Goal: Task Accomplishment & Management: Use online tool/utility

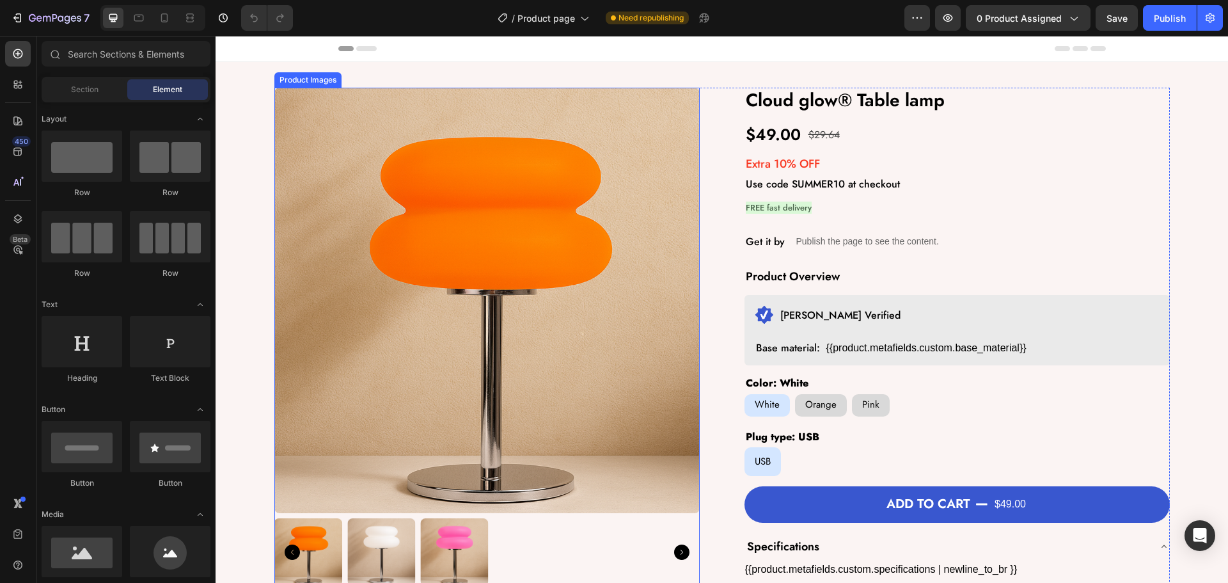
click at [611, 266] on img at bounding box center [486, 300] width 425 height 425
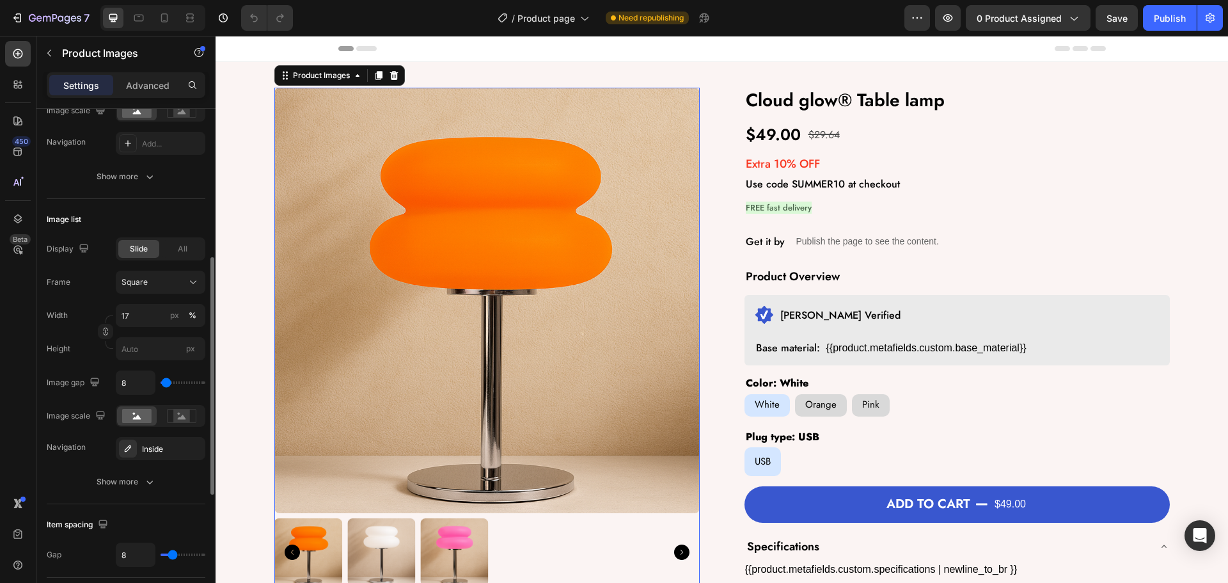
scroll to position [587, 0]
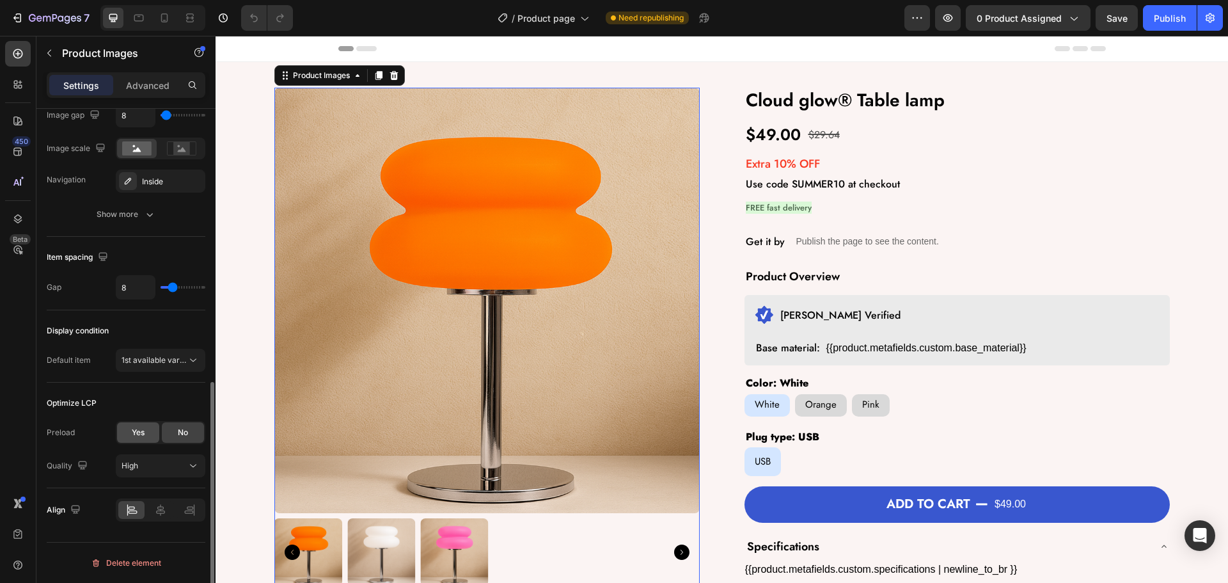
click at [145, 428] on span "Yes" at bounding box center [138, 433] width 13 height 12
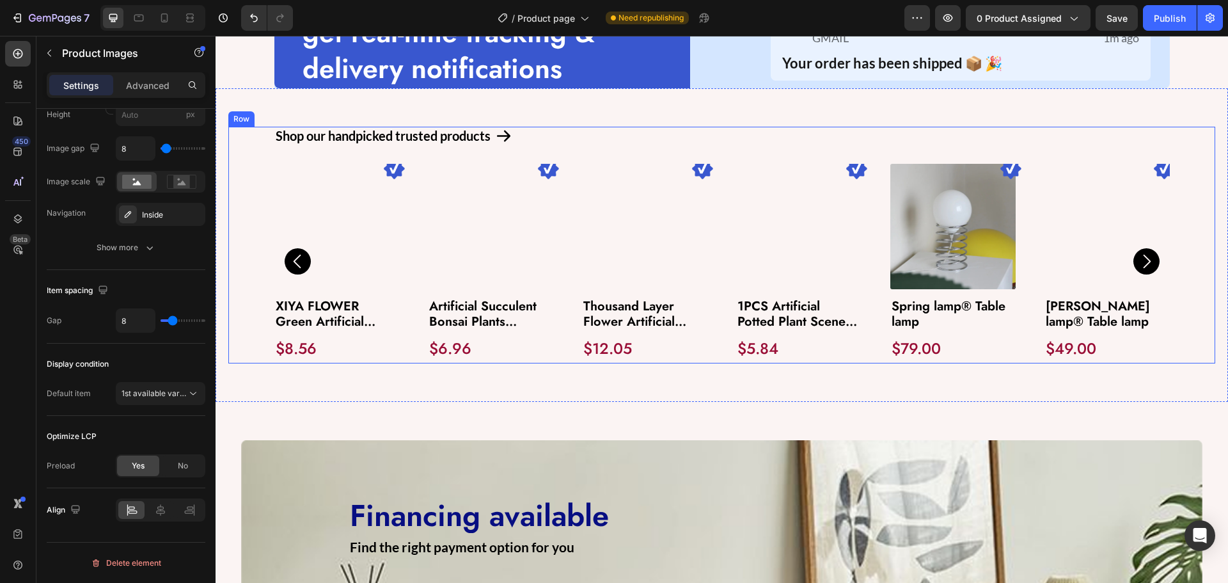
scroll to position [576, 0]
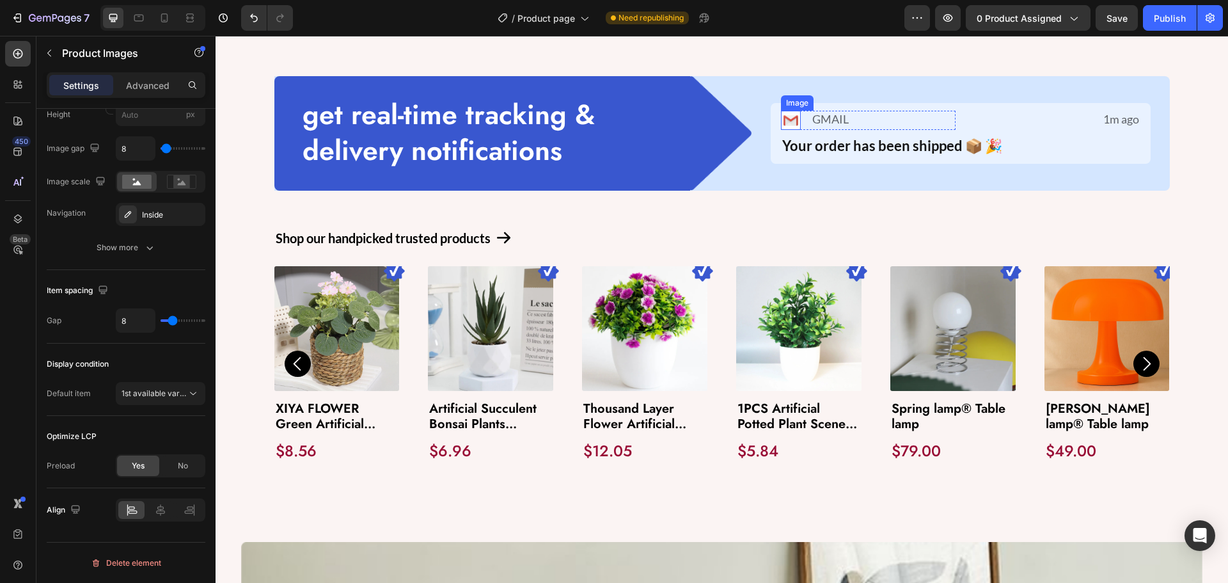
click at [787, 130] on img at bounding box center [791, 121] width 20 height 20
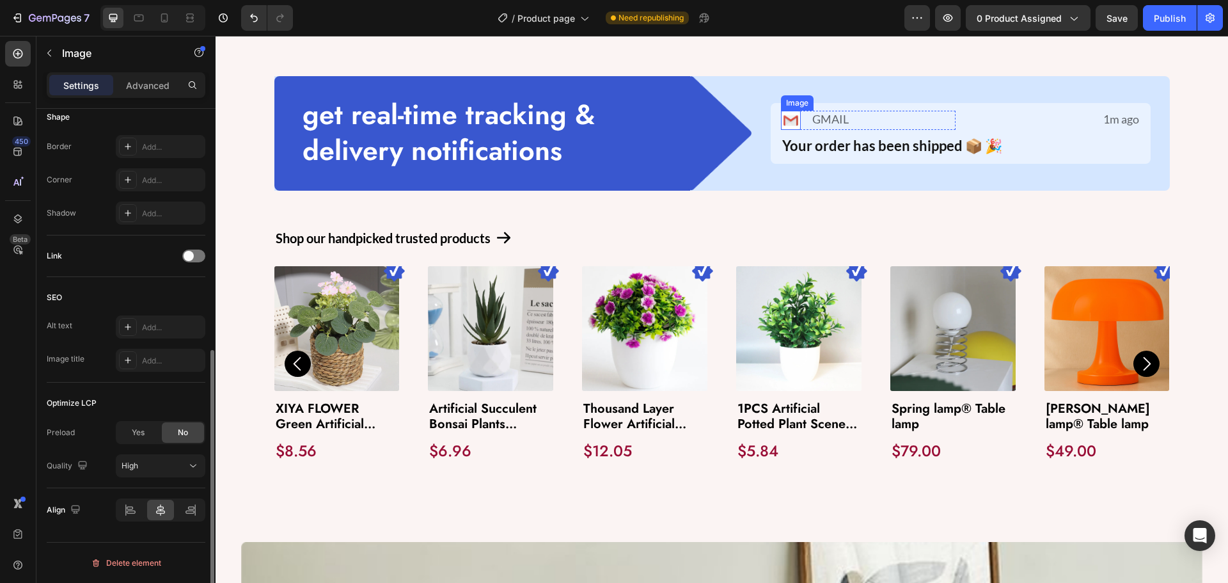
scroll to position [0, 0]
drag, startPoint x: 141, startPoint y: 428, endPoint x: 184, endPoint y: 397, distance: 52.7
click at [141, 427] on span "Yes" at bounding box center [138, 433] width 13 height 12
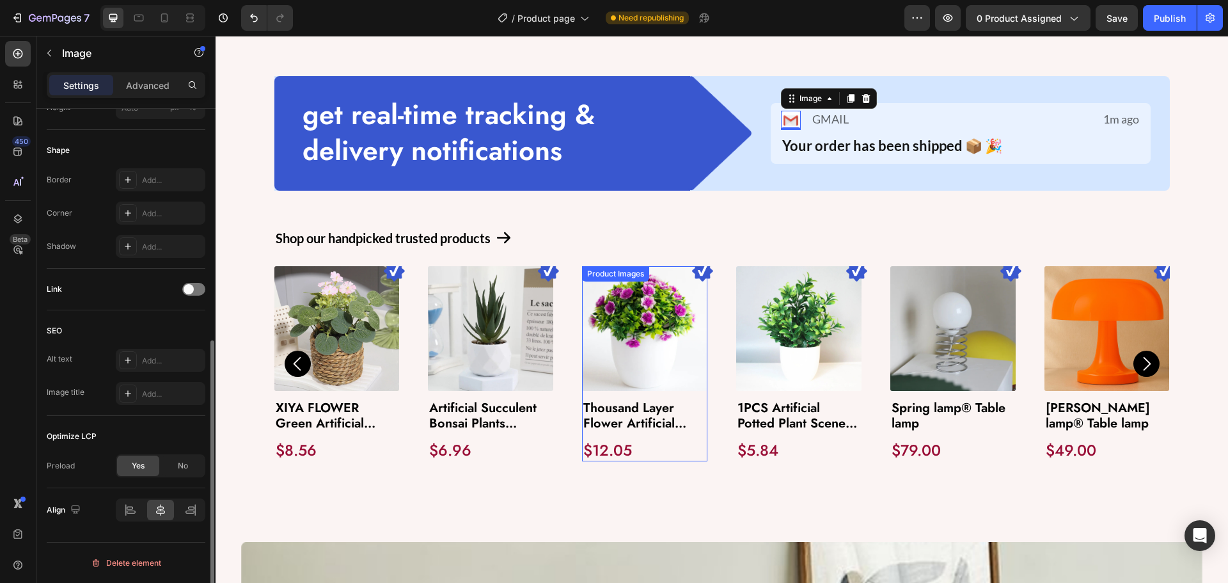
scroll to position [640, 0]
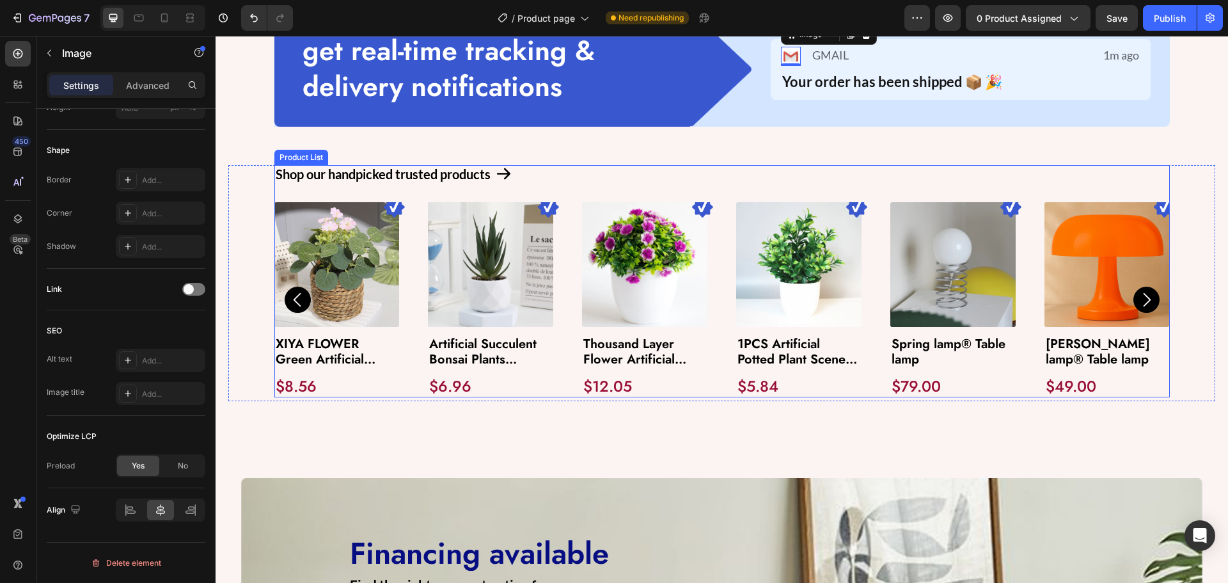
click at [412, 302] on div "Image Product Images XIYA FLOWER Green Artificial Plants Eucalyptus Flowers Wov…" at bounding box center [721, 300] width 895 height 196
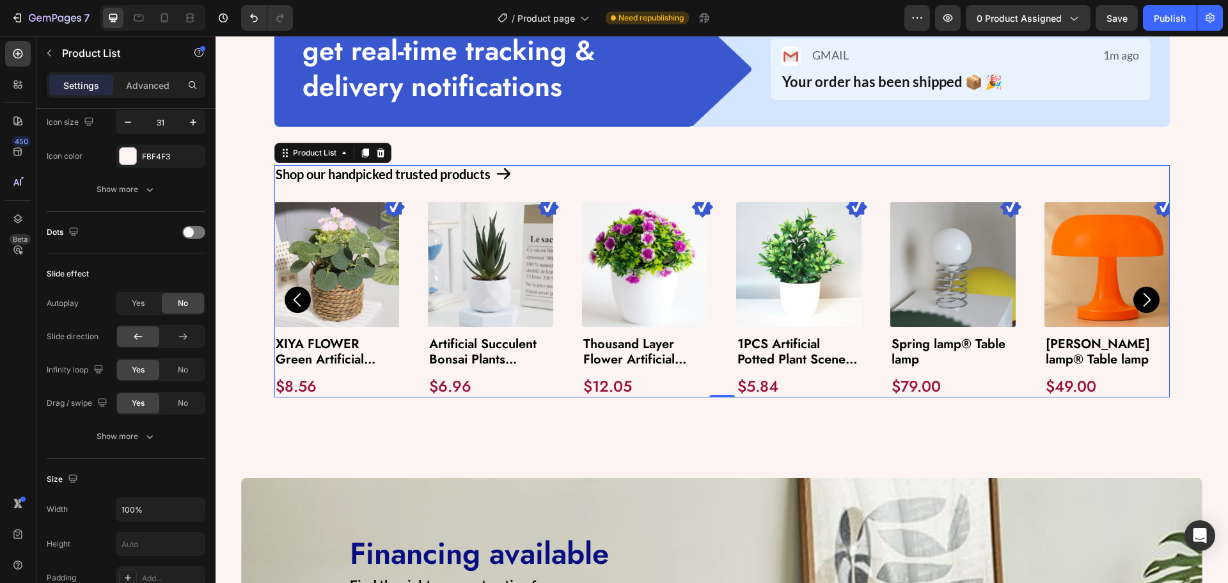
scroll to position [0, 0]
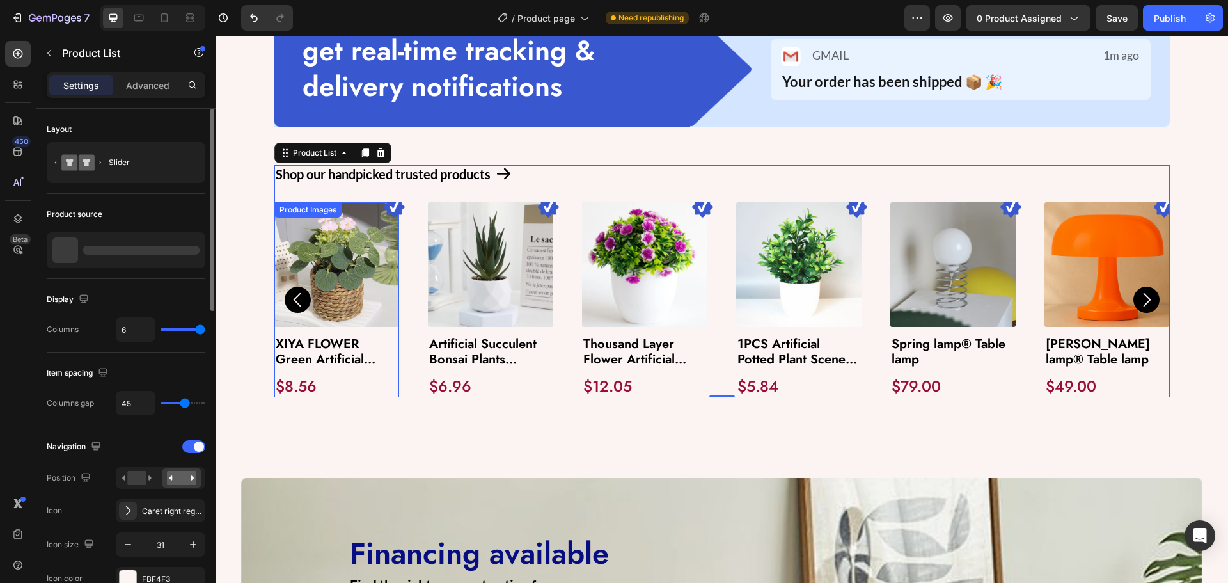
click at [366, 302] on img at bounding box center [336, 264] width 125 height 125
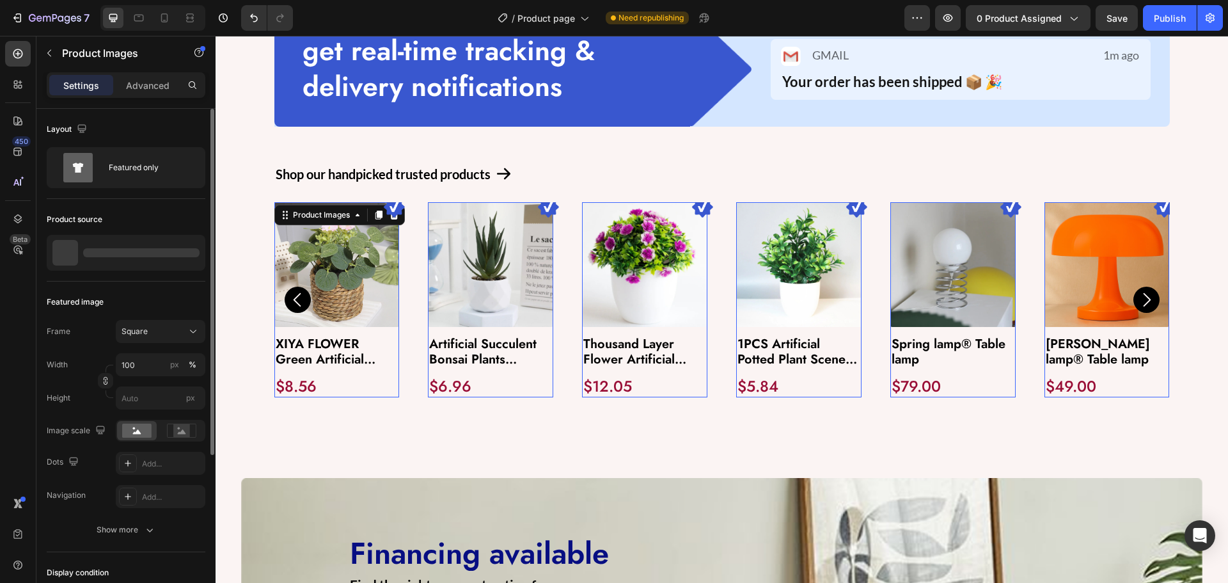
scroll to position [242, 0]
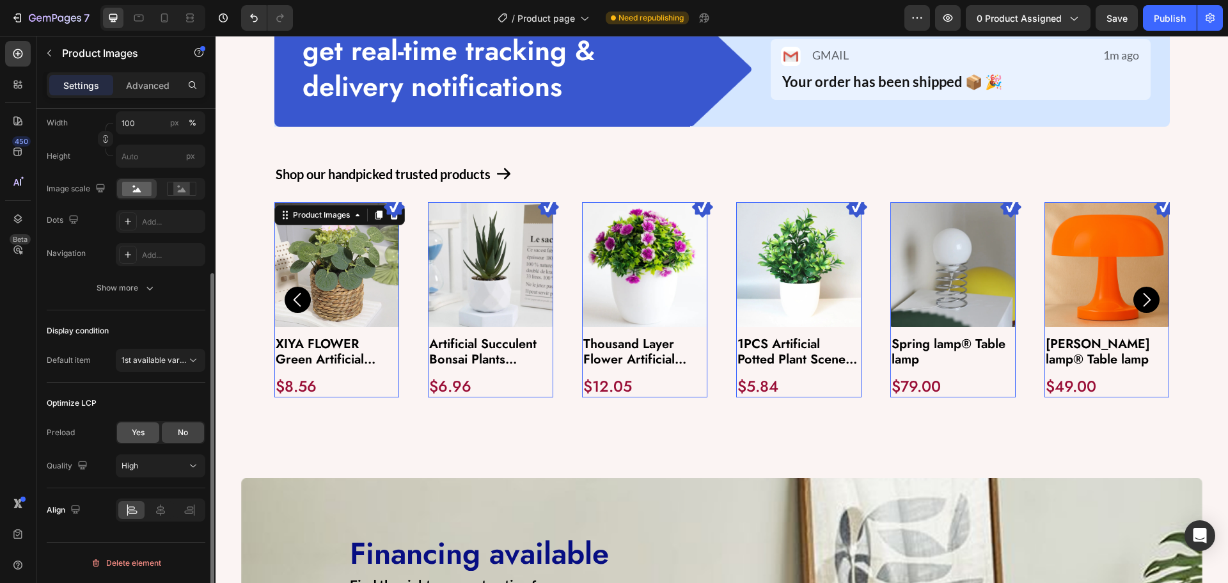
click at [125, 429] on div "Yes" at bounding box center [138, 432] width 42 height 20
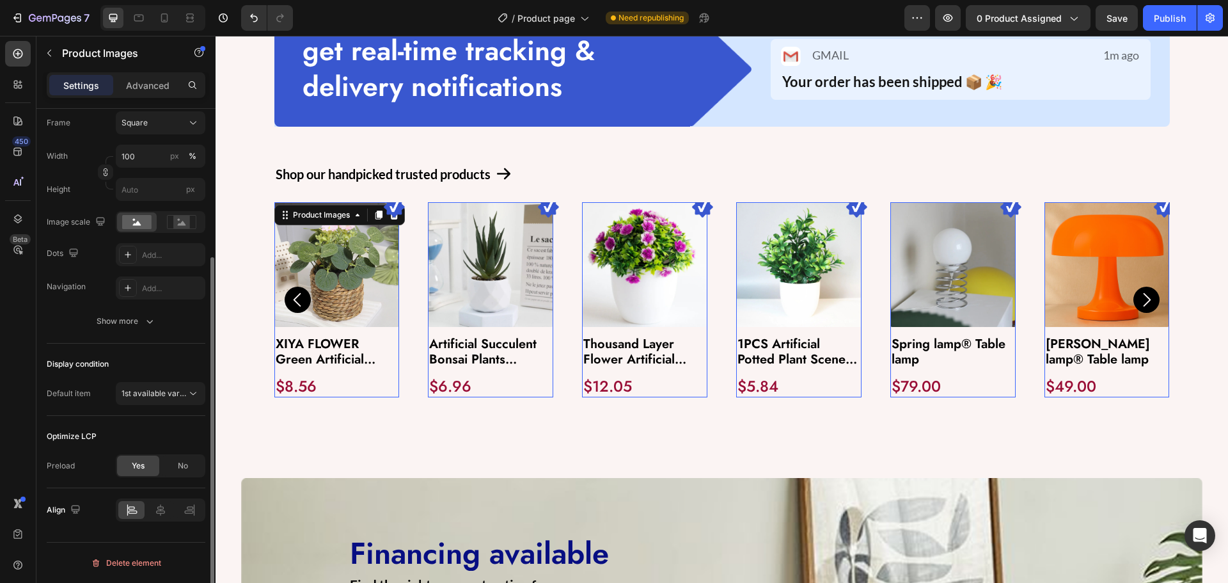
scroll to position [209, 0]
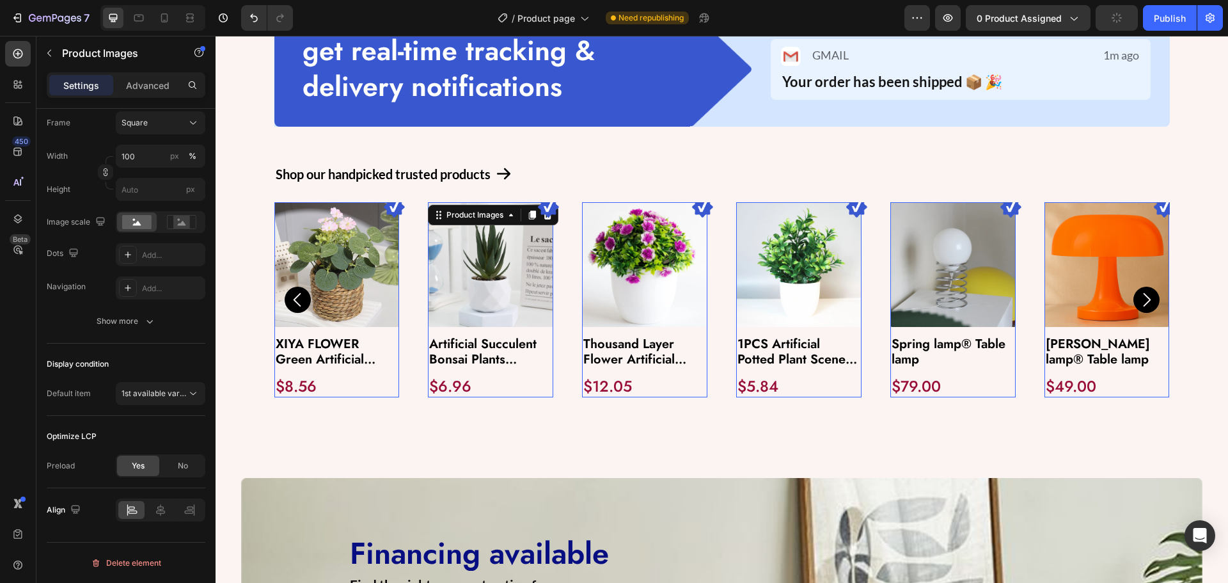
click at [498, 313] on img at bounding box center [490, 264] width 125 height 125
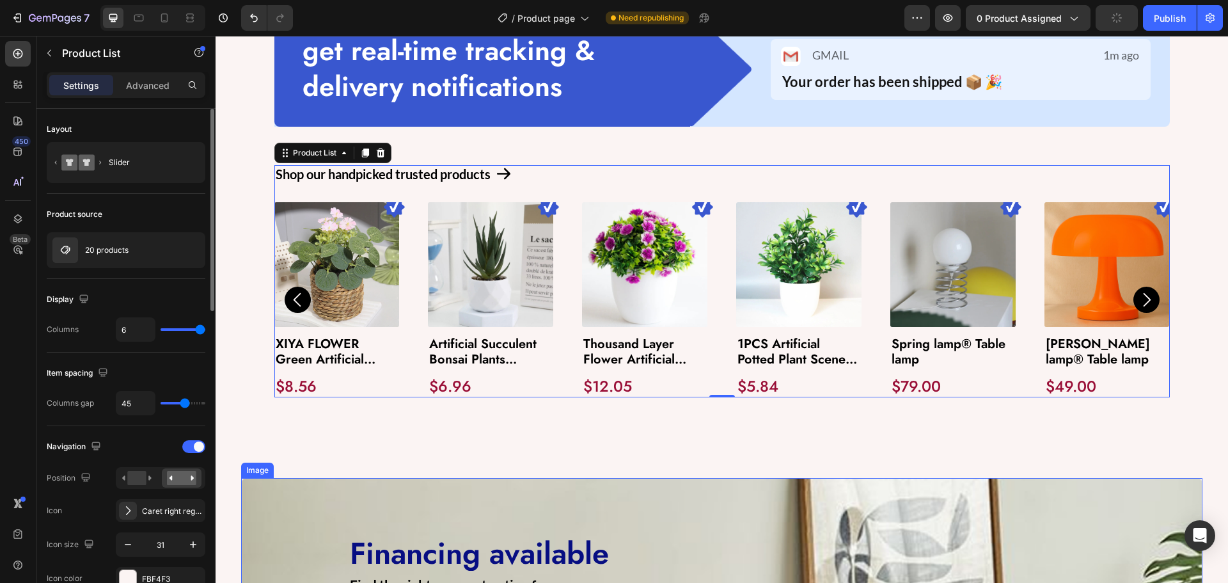
scroll to position [959, 0]
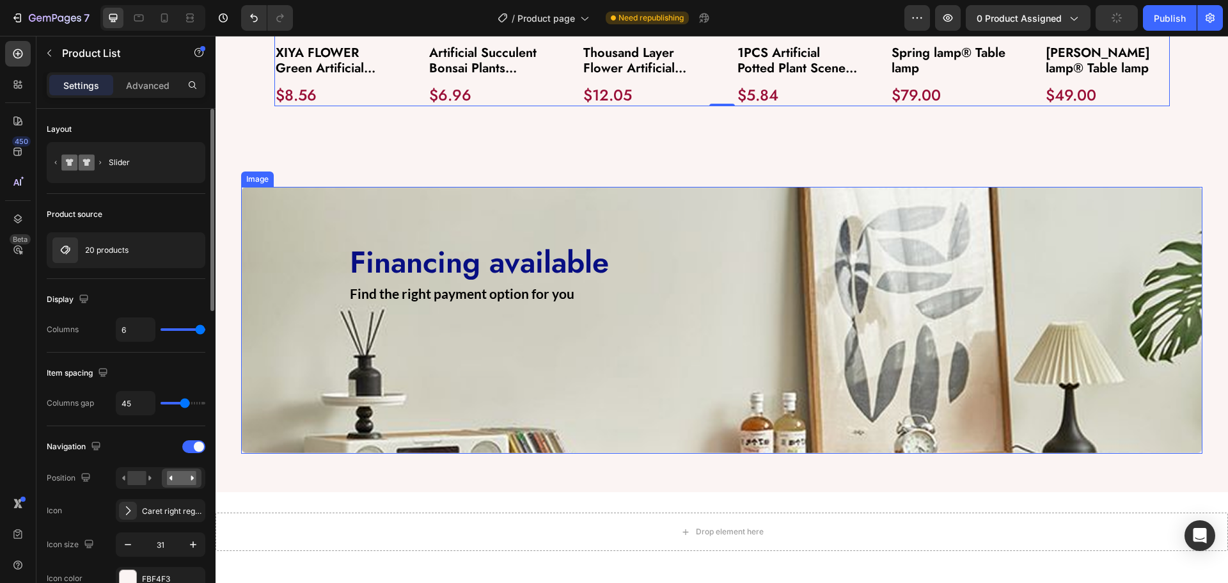
click at [494, 385] on img at bounding box center [721, 320] width 961 height 267
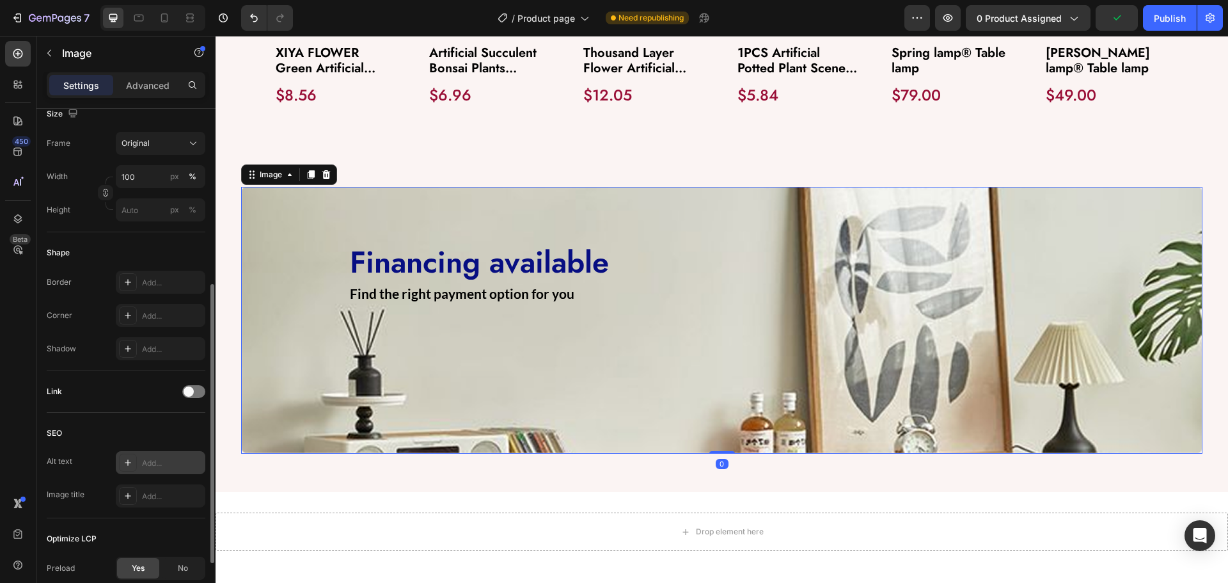
scroll to position [422, 0]
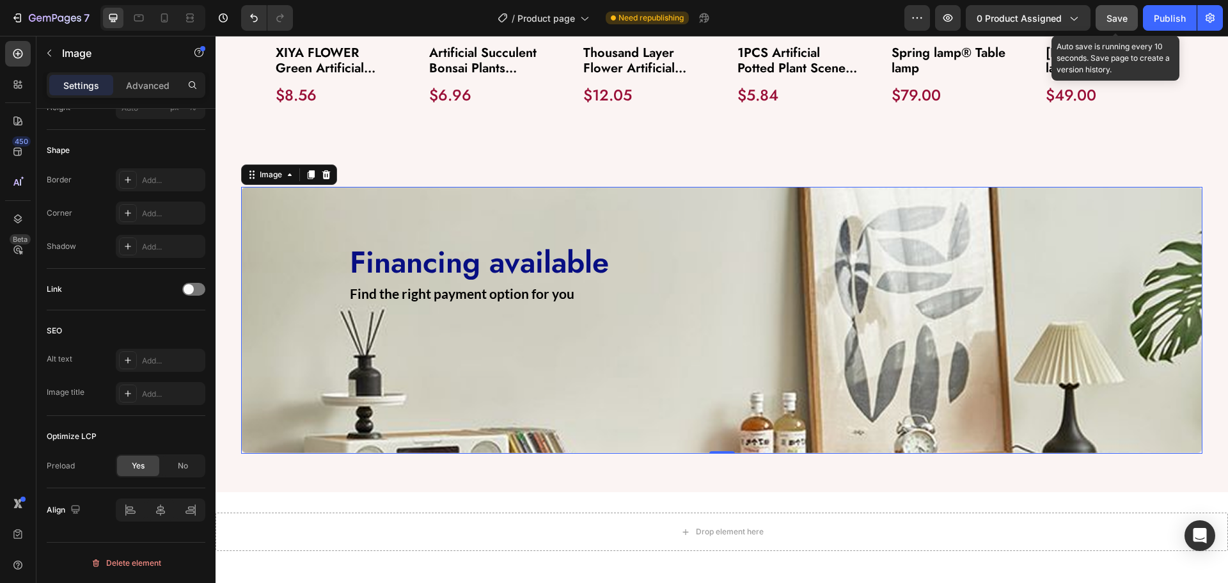
click at [1117, 22] on span "Save" at bounding box center [1116, 18] width 21 height 11
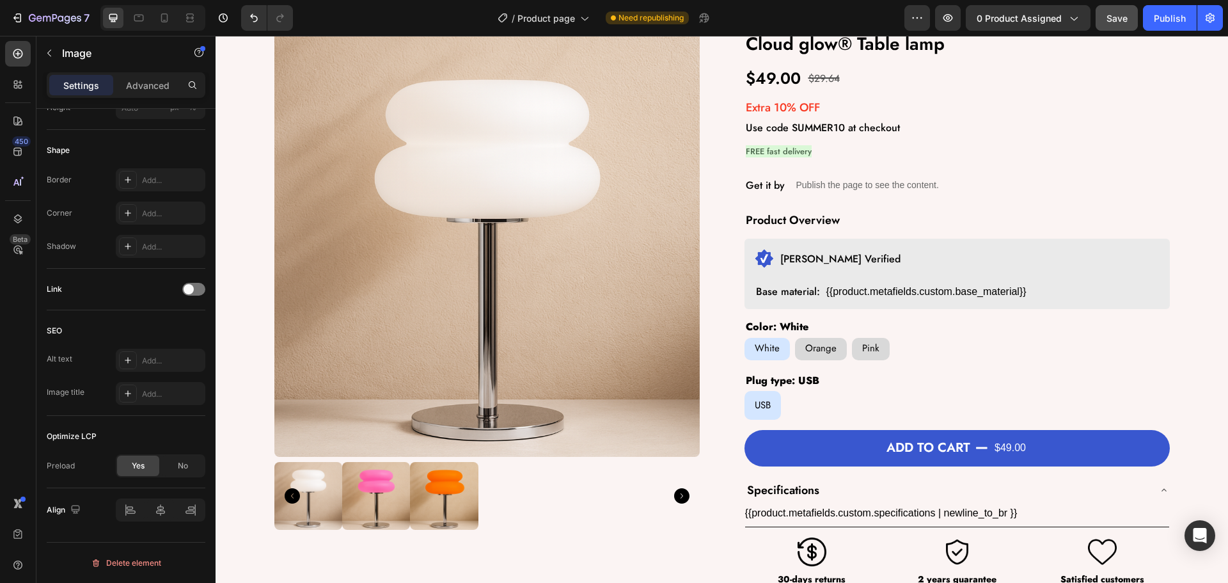
scroll to position [0, 0]
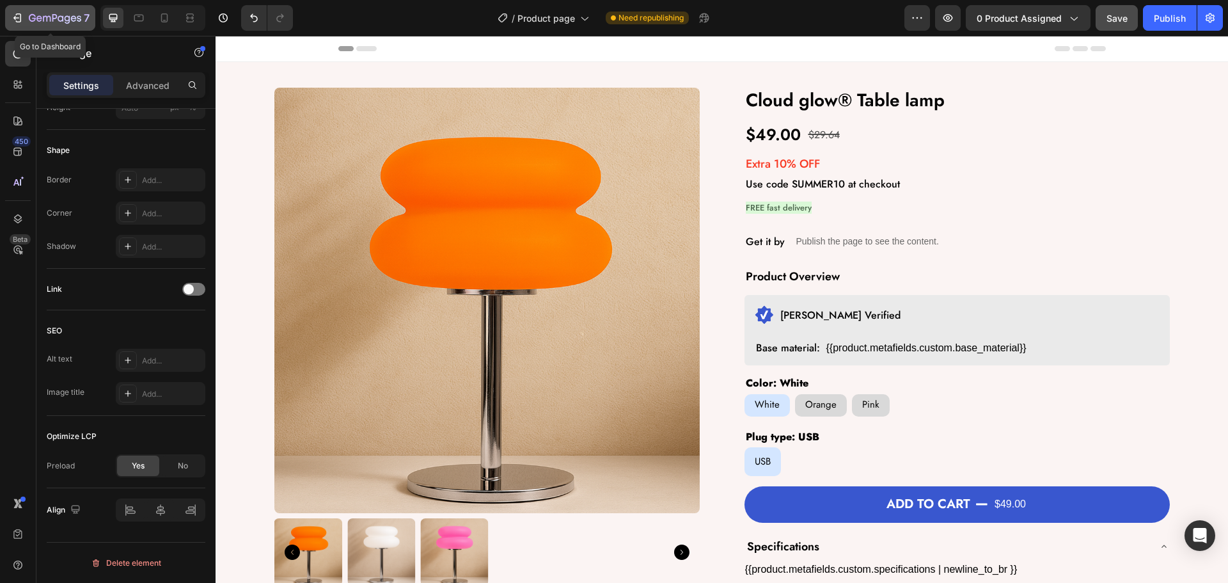
click at [46, 15] on icon "button" at bounding box center [55, 18] width 52 height 11
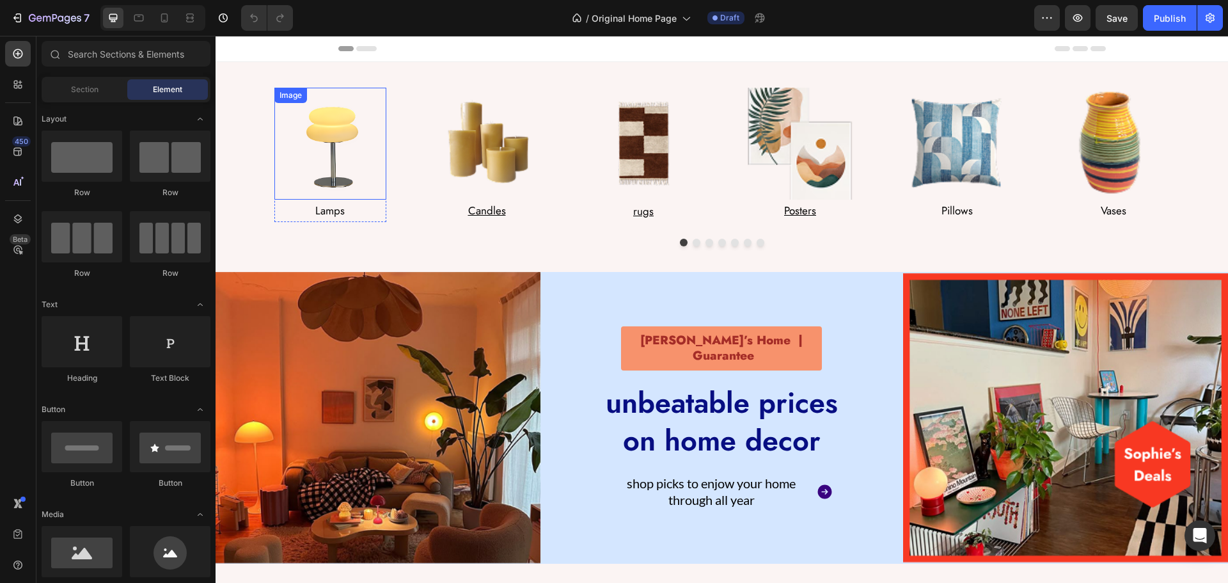
click at [326, 139] on img at bounding box center [330, 144] width 112 height 112
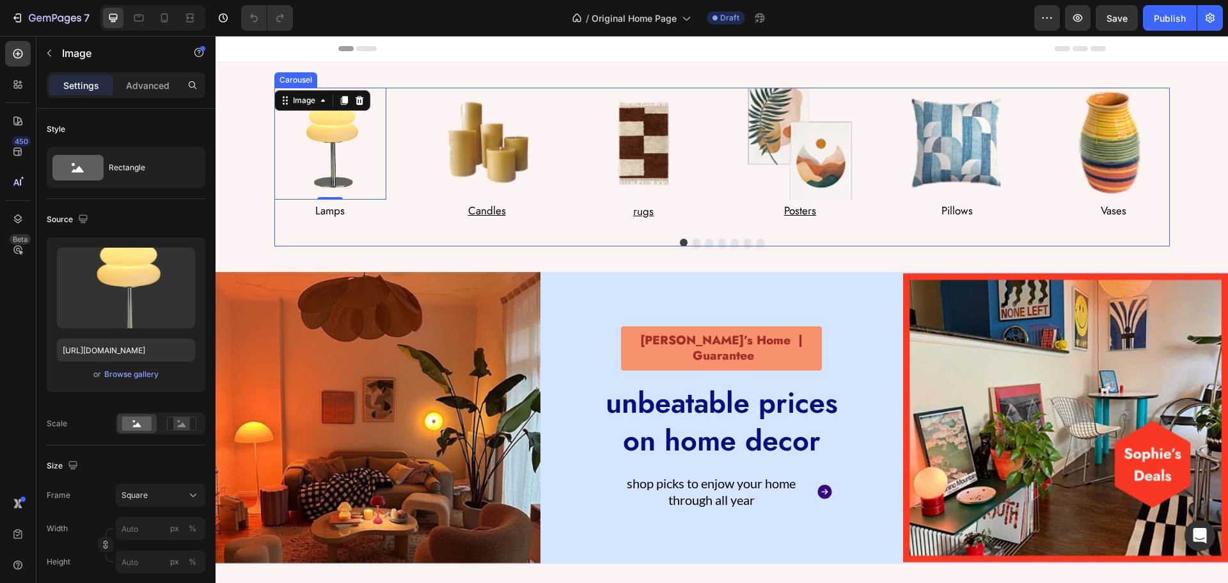
click at [554, 239] on div at bounding box center [721, 243] width 895 height 8
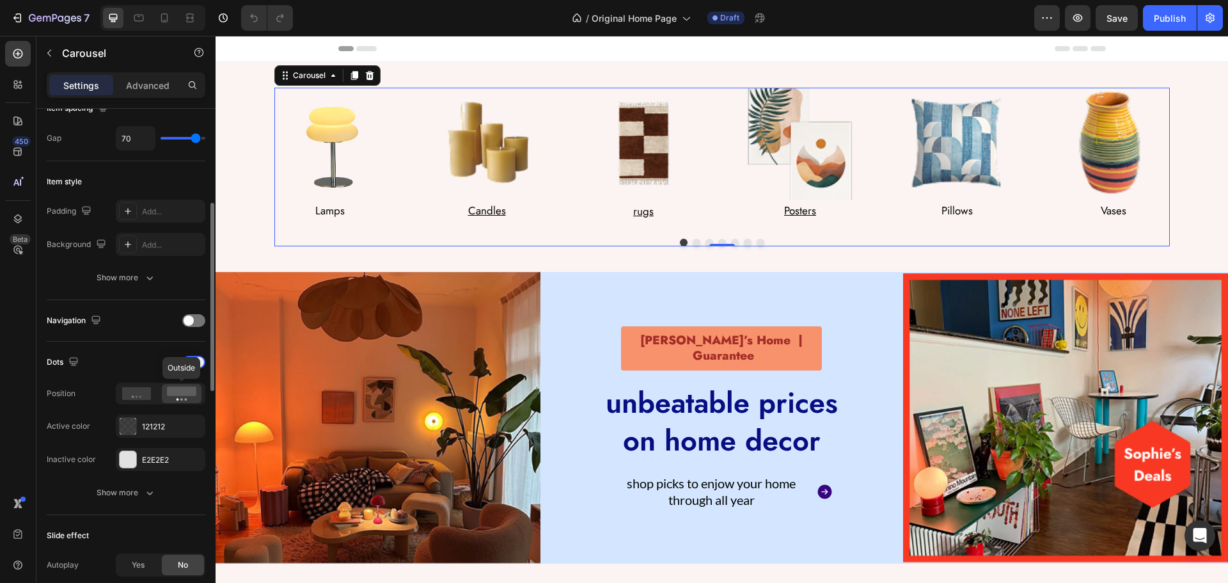
scroll to position [320, 0]
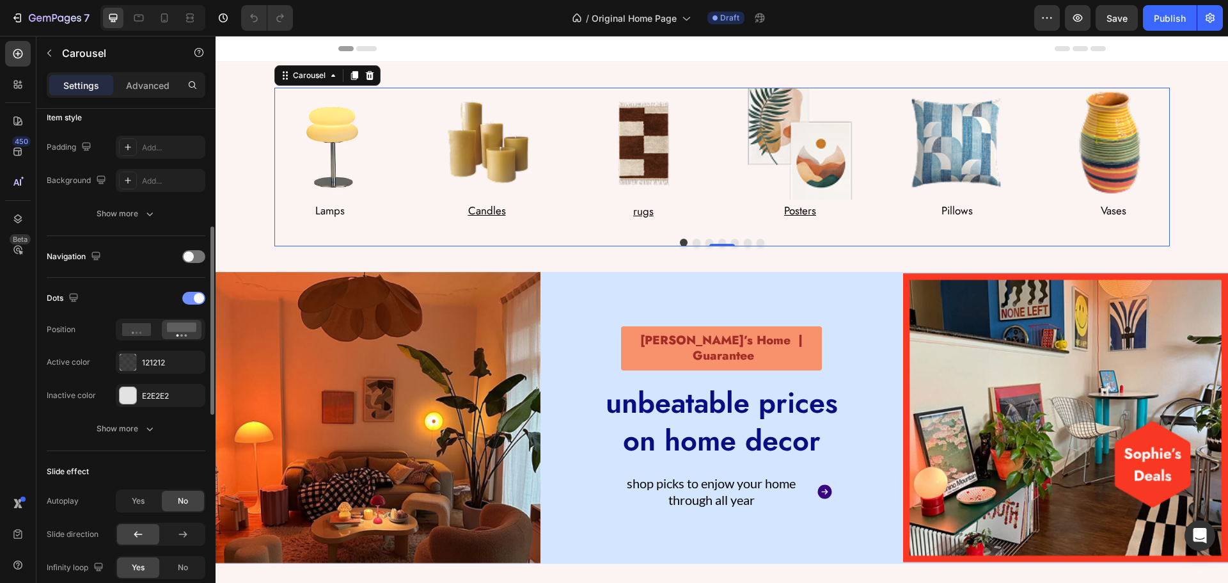
click at [187, 298] on div at bounding box center [193, 298] width 23 height 13
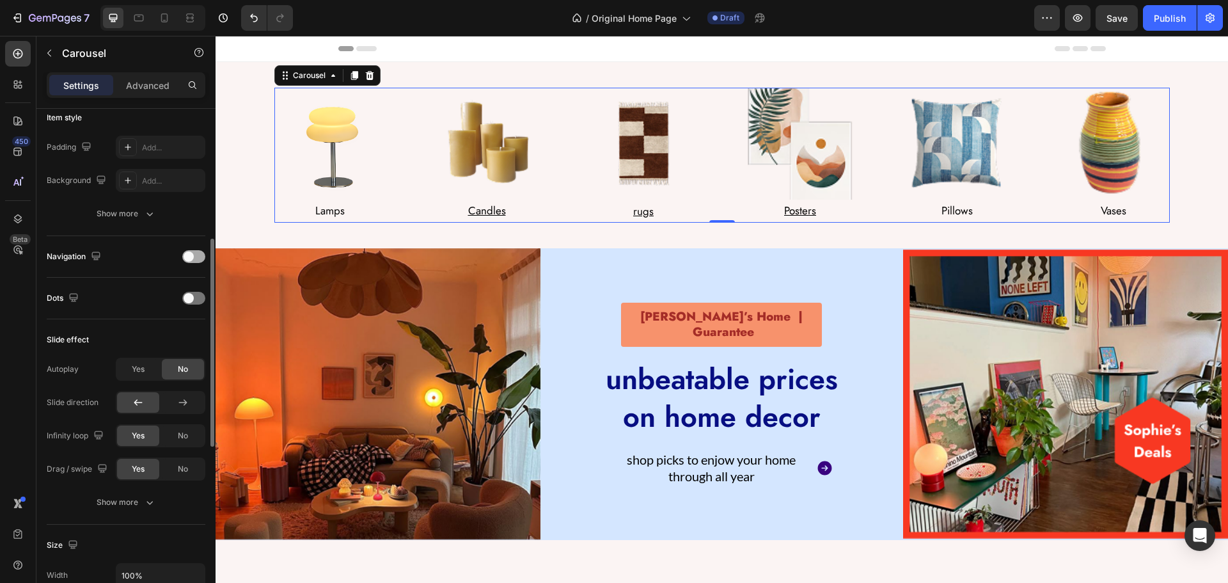
click at [193, 262] on div at bounding box center [193, 256] width 23 height 13
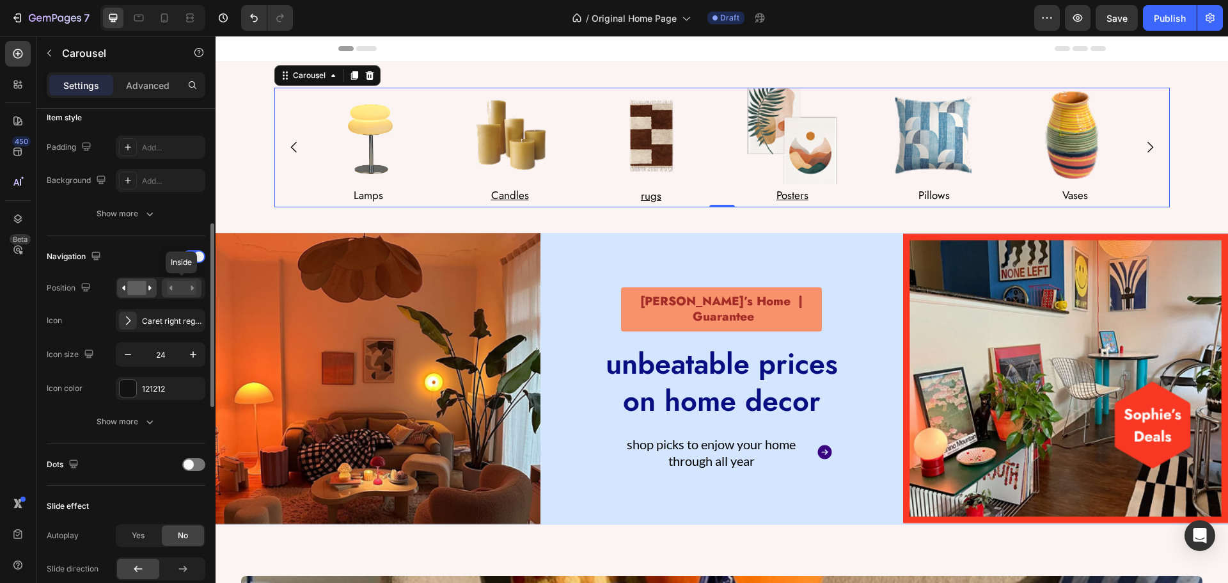
click at [182, 281] on rect at bounding box center [181, 288] width 29 height 14
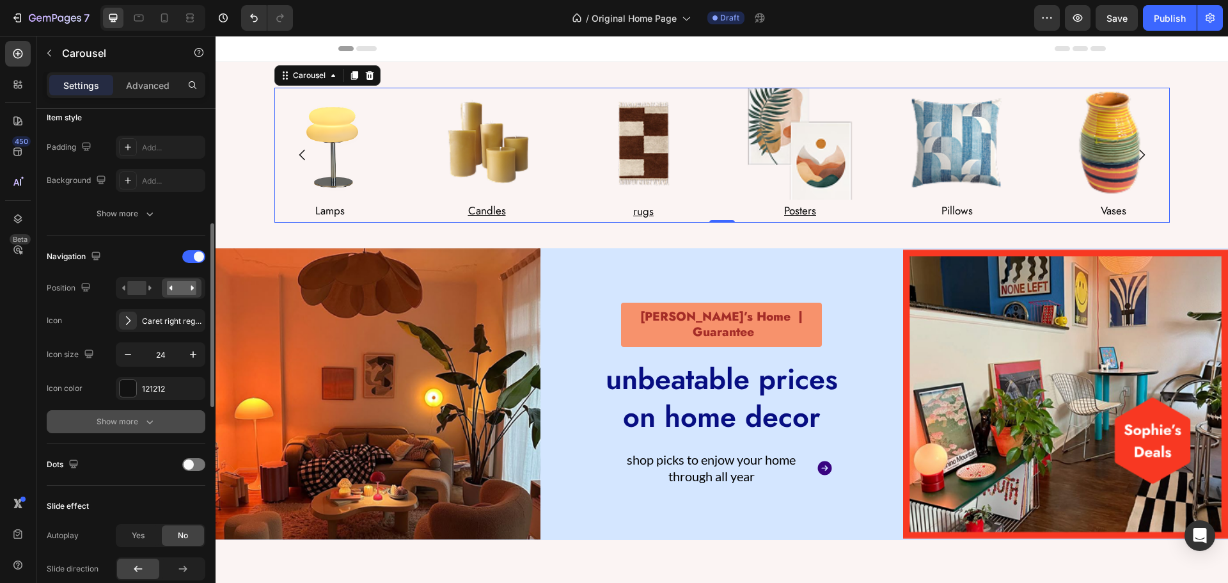
click at [143, 425] on icon "button" at bounding box center [149, 421] width 13 height 13
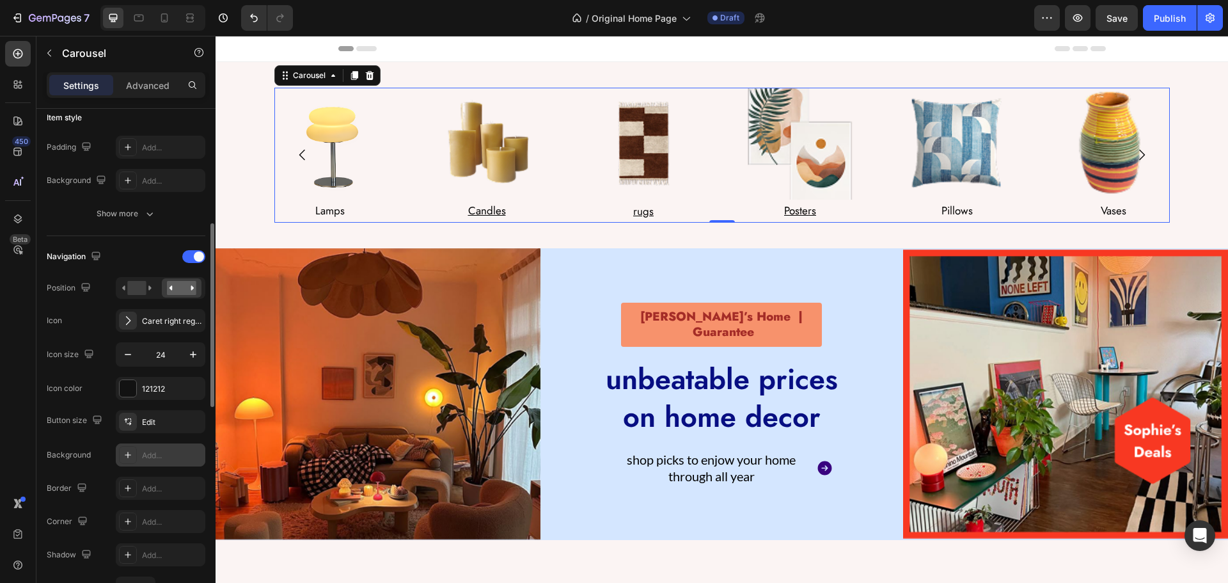
click at [146, 455] on div "Add..." at bounding box center [172, 456] width 60 height 12
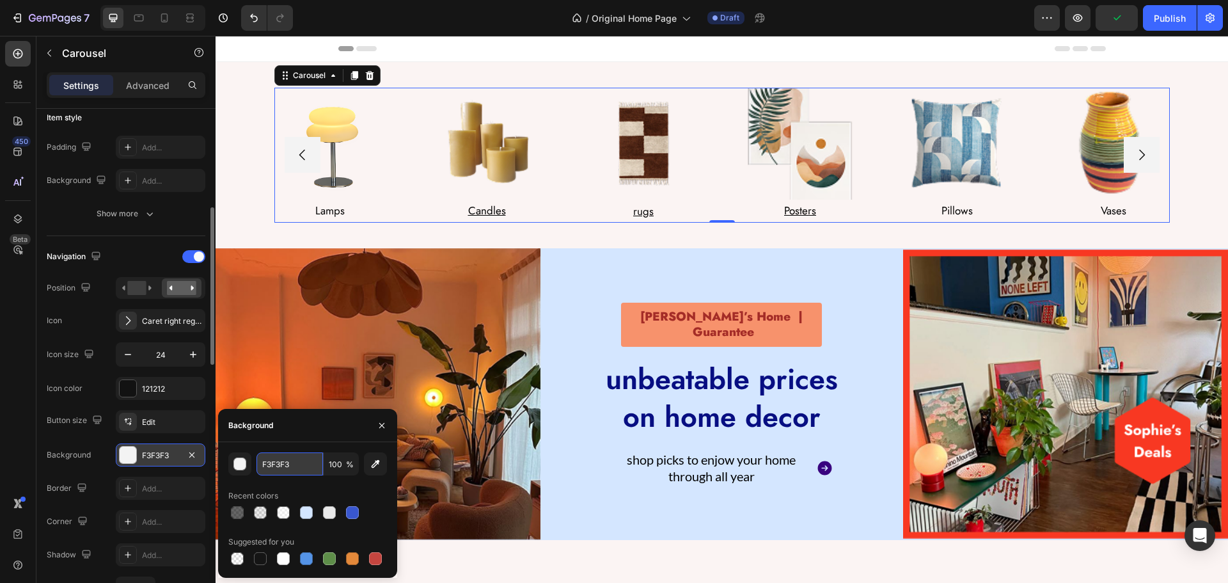
click at [294, 463] on input "F3F3F3" at bounding box center [289, 463] width 67 height 23
type input "d"
type input "f"
type input "000"
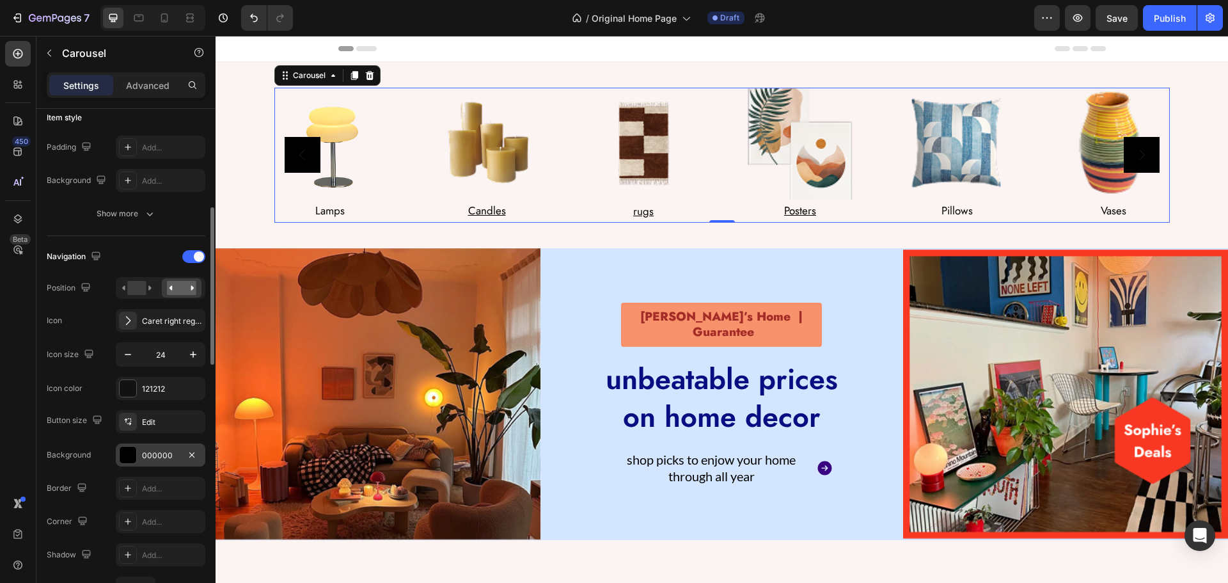
click at [179, 436] on div "Button size Edit Background 000000 Border Add... Corner Add... Shadow Add... Ga…" at bounding box center [126, 522] width 159 height 224
click at [143, 387] on div "121212" at bounding box center [160, 389] width 37 height 12
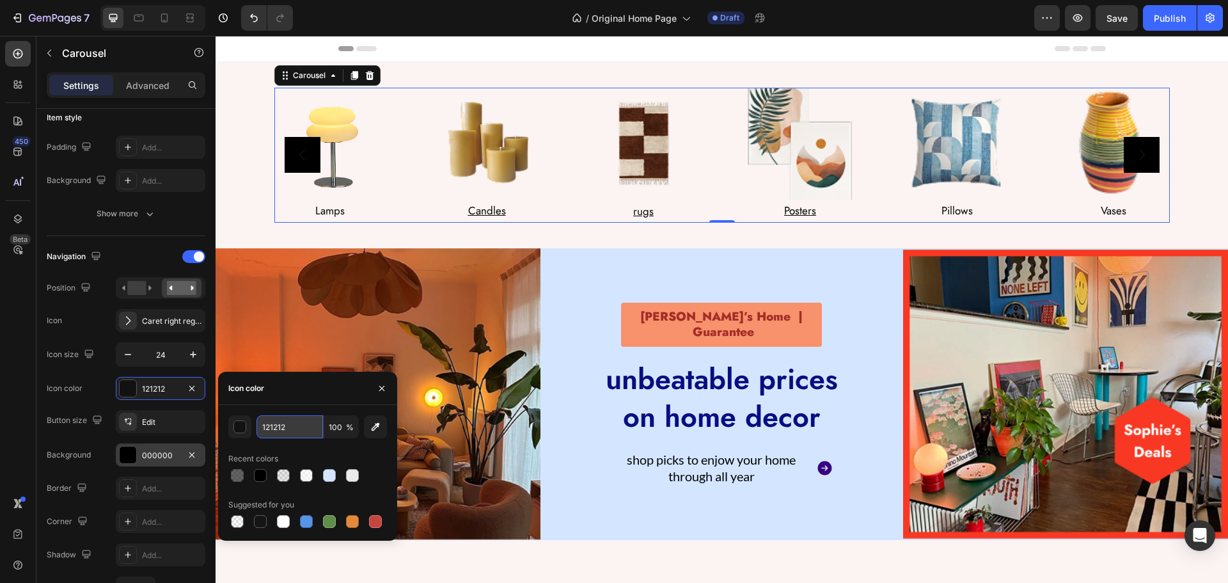
click at [294, 428] on input "121212" at bounding box center [289, 426] width 67 height 23
type input "fff"
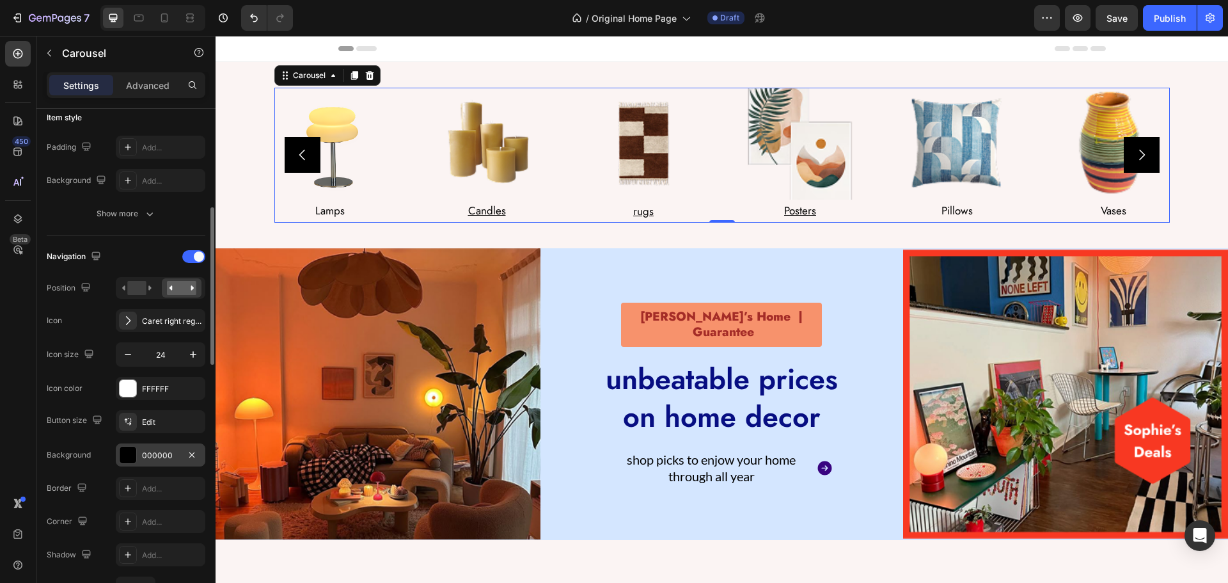
click at [93, 396] on div "Icon color FFFFFF" at bounding box center [126, 388] width 159 height 23
click at [123, 420] on icon at bounding box center [128, 421] width 10 height 10
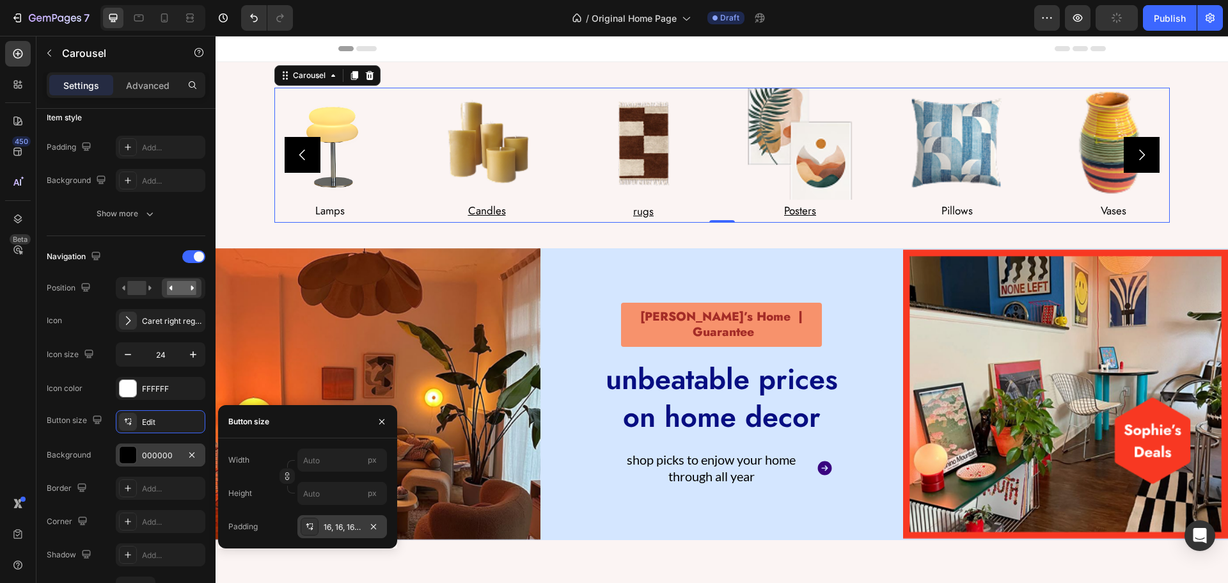
click at [304, 524] on icon at bounding box center [309, 526] width 10 height 10
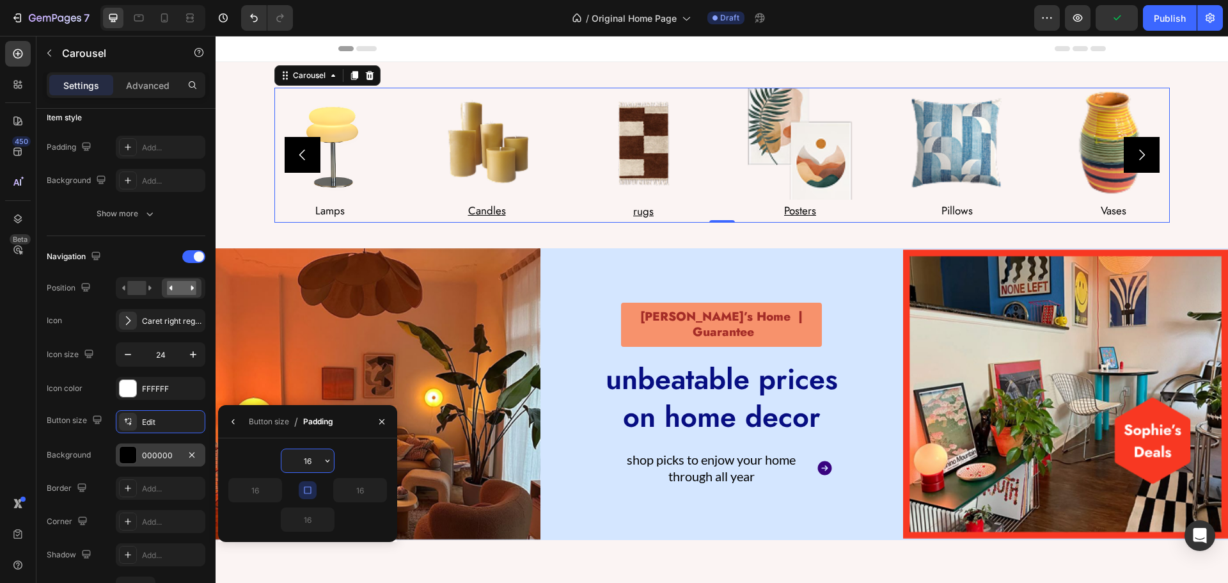
click at [319, 462] on input "16" at bounding box center [307, 460] width 52 height 23
type input "4"
click at [104, 436] on div "Button size Edit Background 000000 Border Add... Corner Add... Shadow Add... Ga…" at bounding box center [126, 522] width 159 height 224
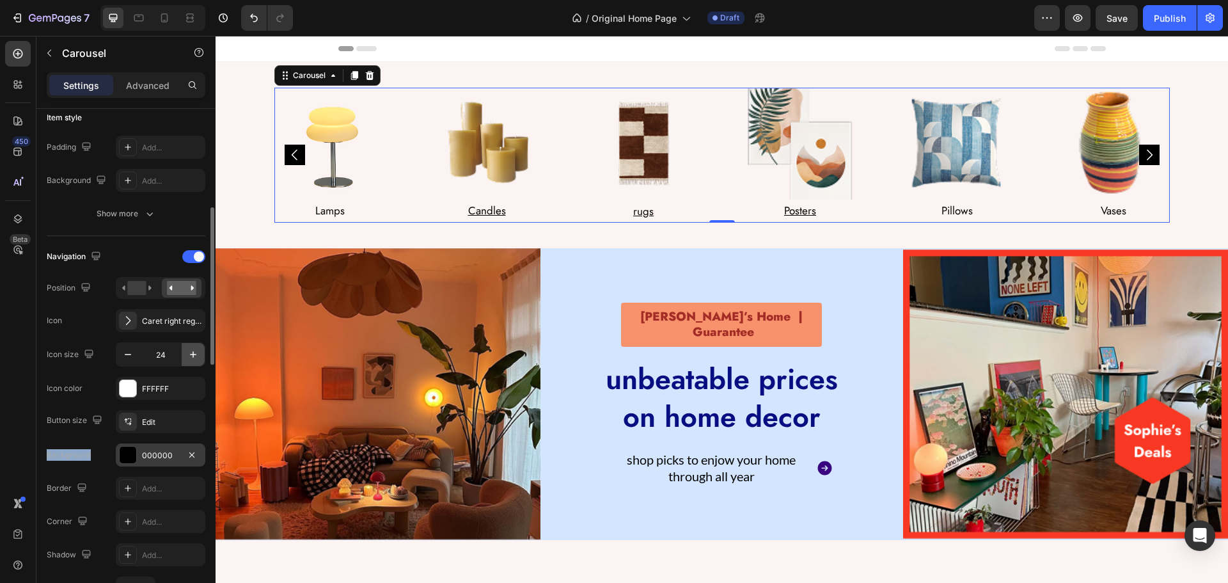
click at [196, 347] on button "button" at bounding box center [193, 354] width 23 height 23
type input "25"
click at [157, 527] on div "Add..." at bounding box center [172, 522] width 60 height 12
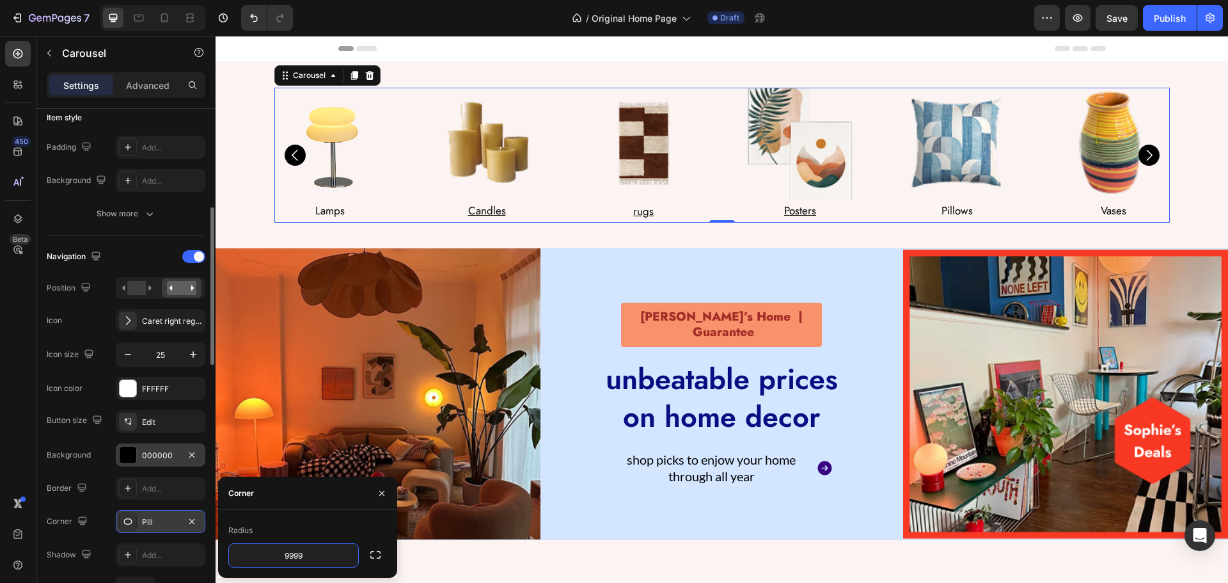
click at [104, 440] on div "Button size Edit Background 000000 Border Add... Corner Pill Shadow Add... Gap …" at bounding box center [126, 522] width 159 height 224
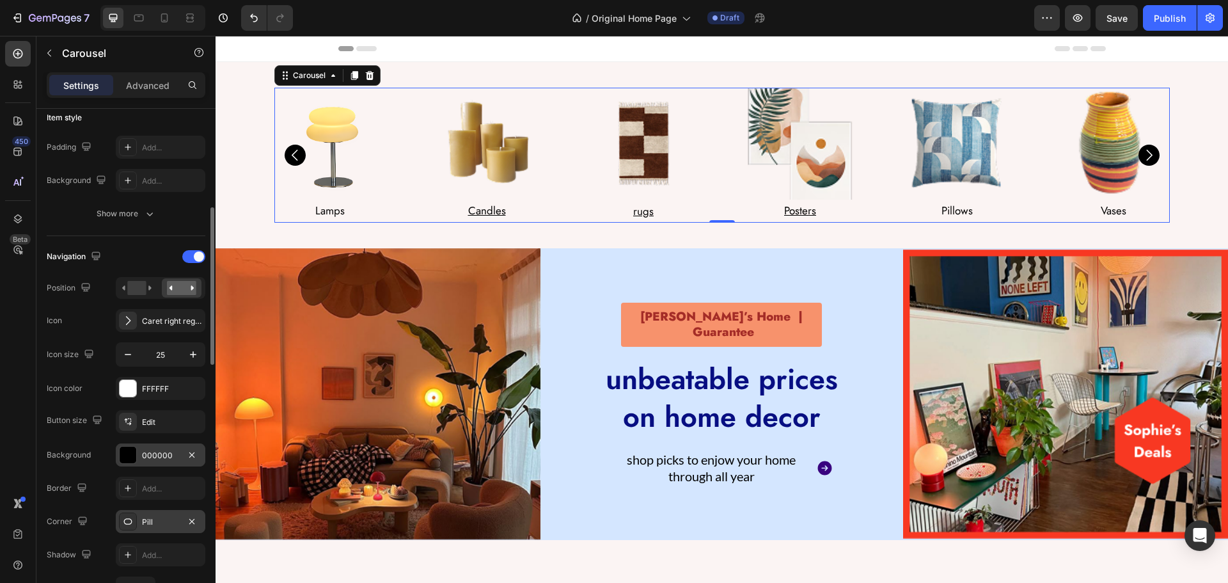
click at [171, 200] on div "Padding Add... Background Add... Show more" at bounding box center [126, 181] width 159 height 90
click at [333, 132] on img at bounding box center [330, 144] width 112 height 112
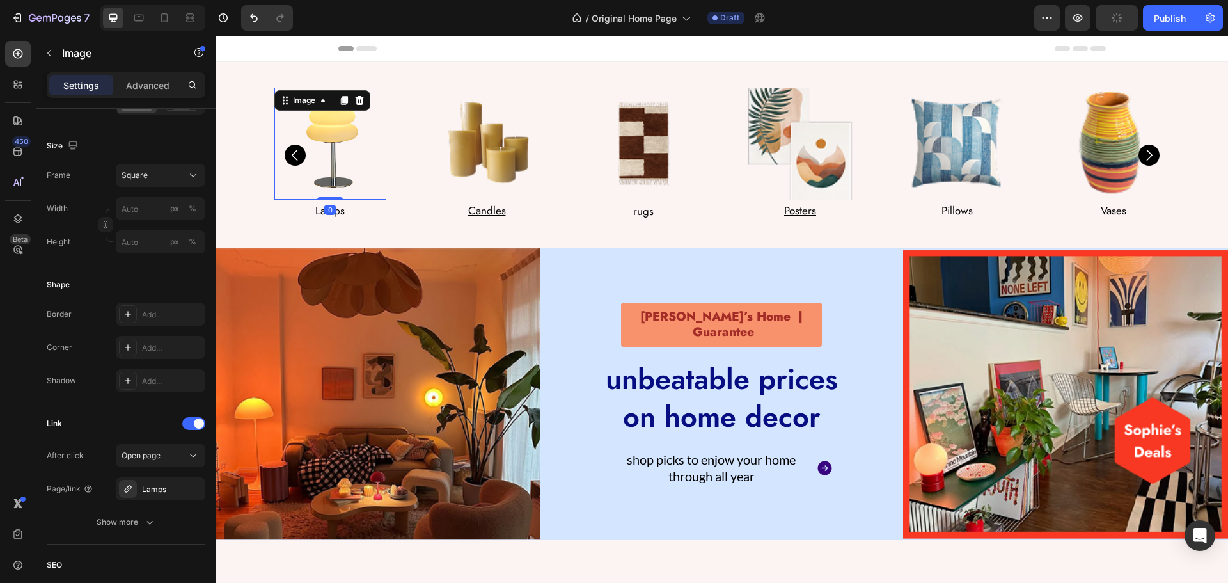
scroll to position [0, 0]
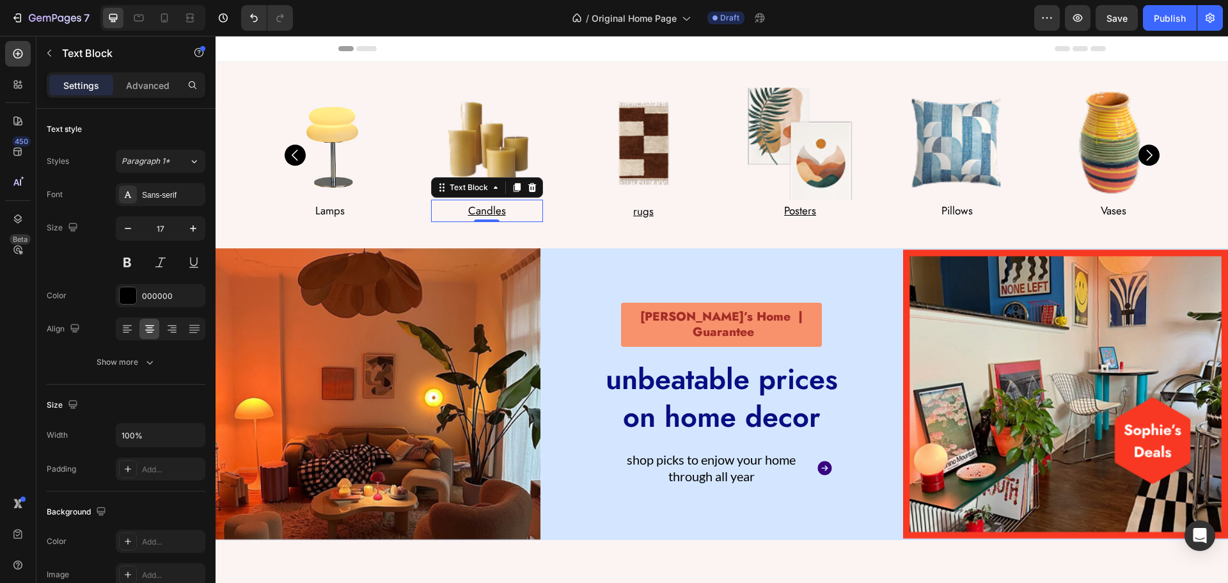
click at [478, 206] on u "Candles" at bounding box center [487, 210] width 38 height 15
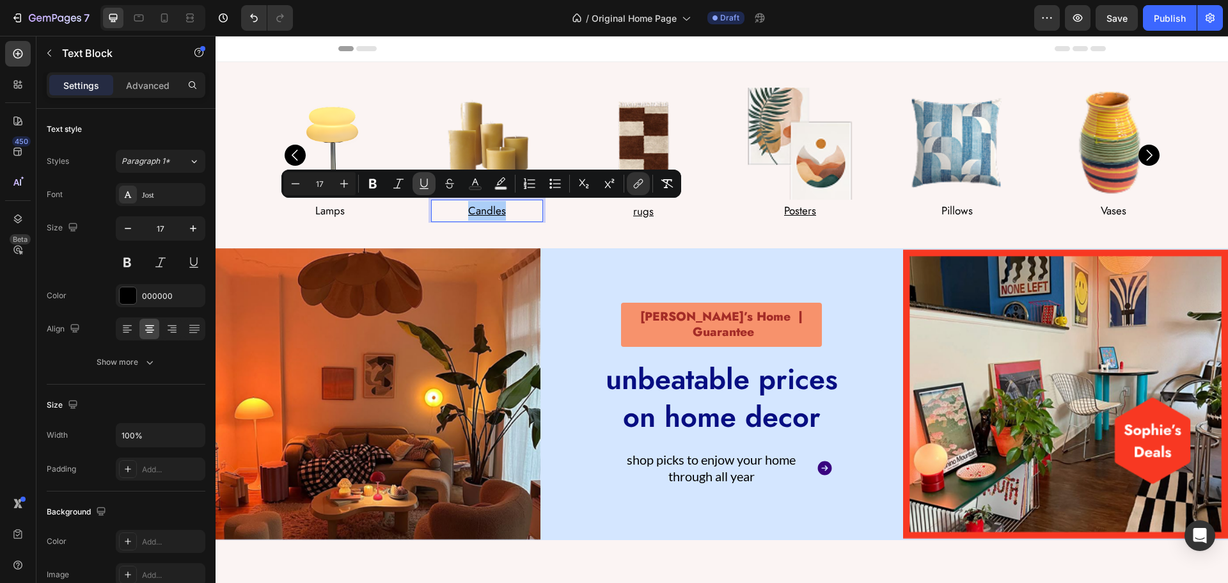
click at [423, 185] on icon "Editor contextual toolbar" at bounding box center [424, 183] width 13 height 13
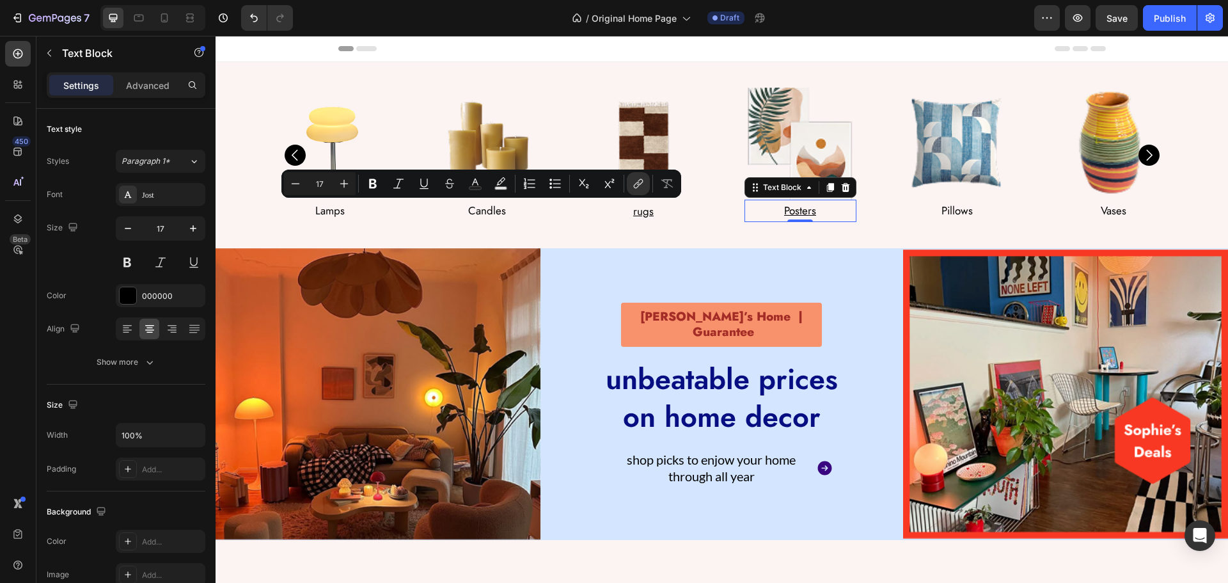
click at [788, 210] on u "Posters" at bounding box center [800, 210] width 32 height 15
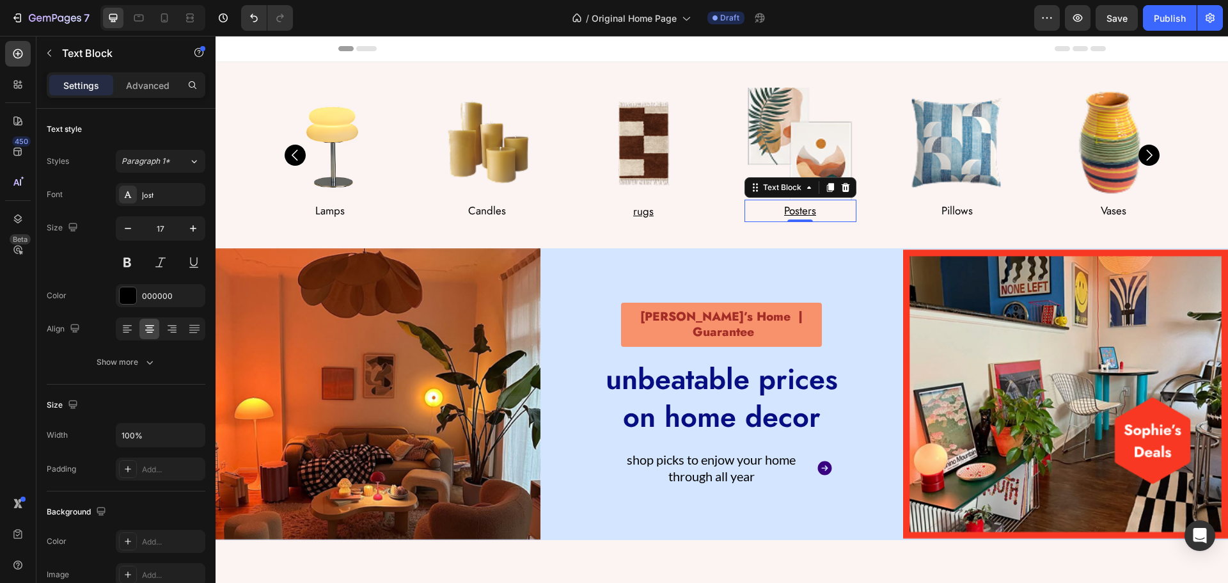
click at [788, 210] on u "Posters" at bounding box center [800, 210] width 32 height 15
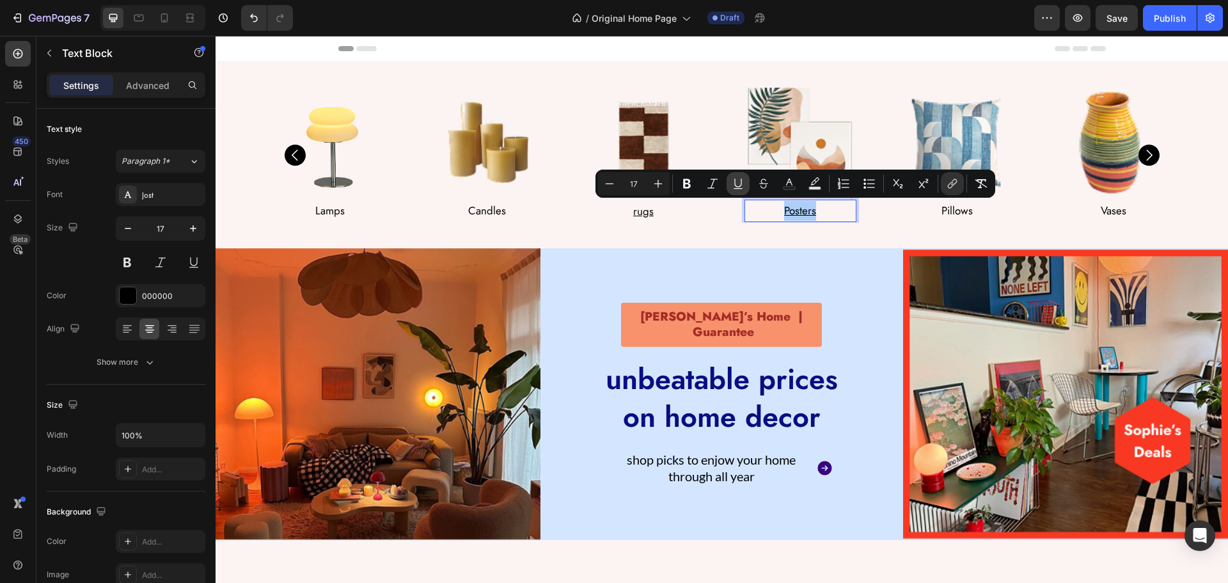
click at [743, 192] on button "Underline" at bounding box center [738, 183] width 23 height 23
click at [633, 209] on u "rugs" at bounding box center [643, 210] width 20 height 15
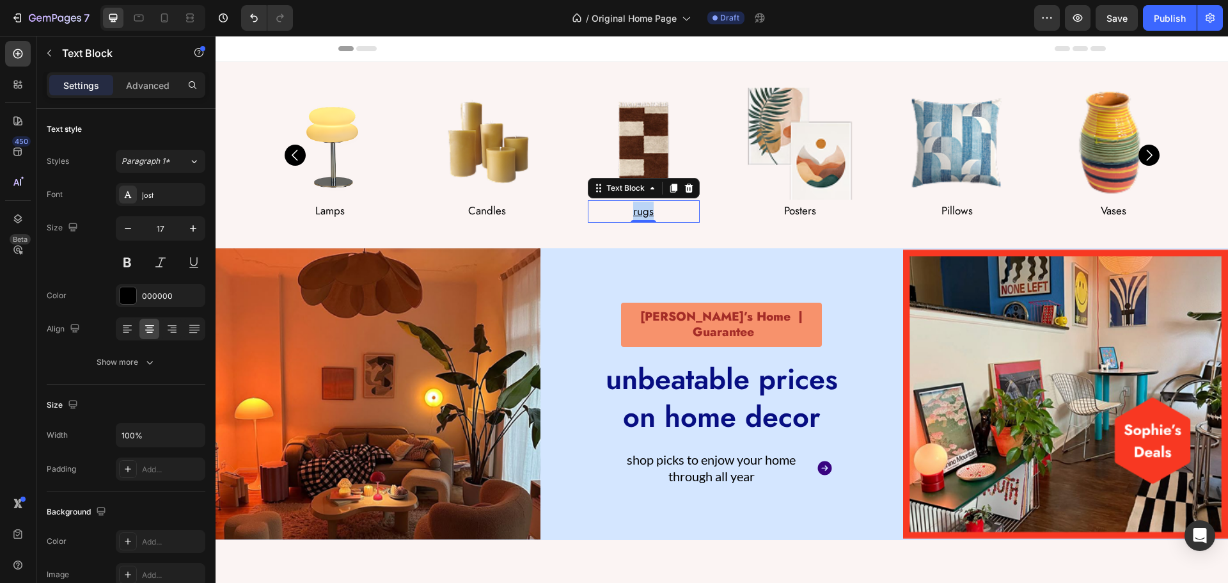
click at [633, 209] on u "rugs" at bounding box center [643, 210] width 20 height 15
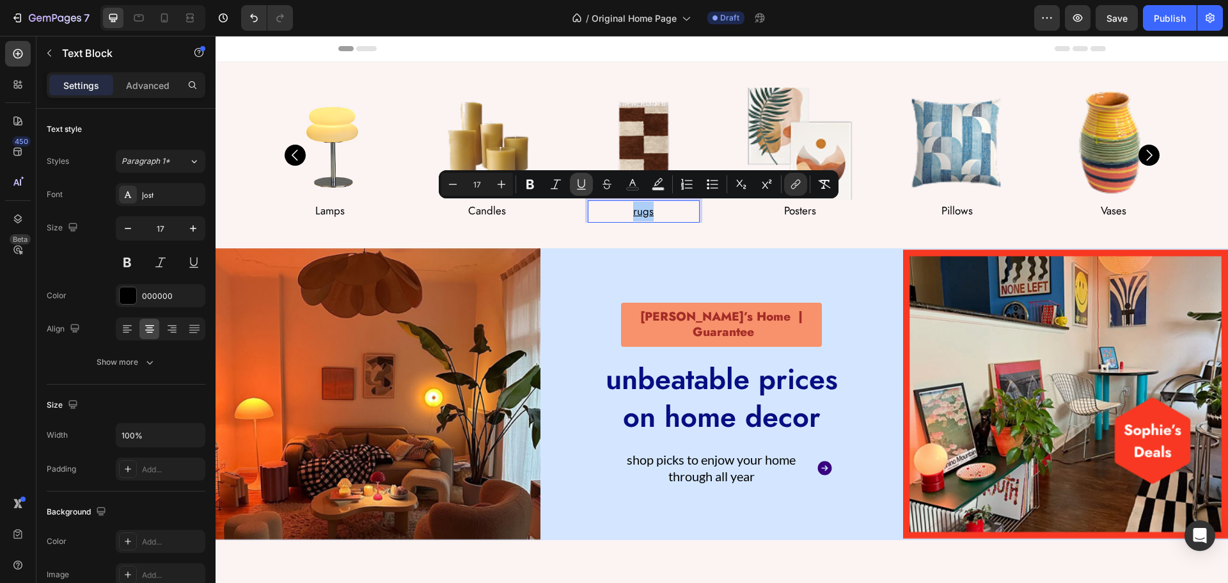
click at [579, 185] on icon "Editor contextual toolbar" at bounding box center [581, 183] width 7 height 9
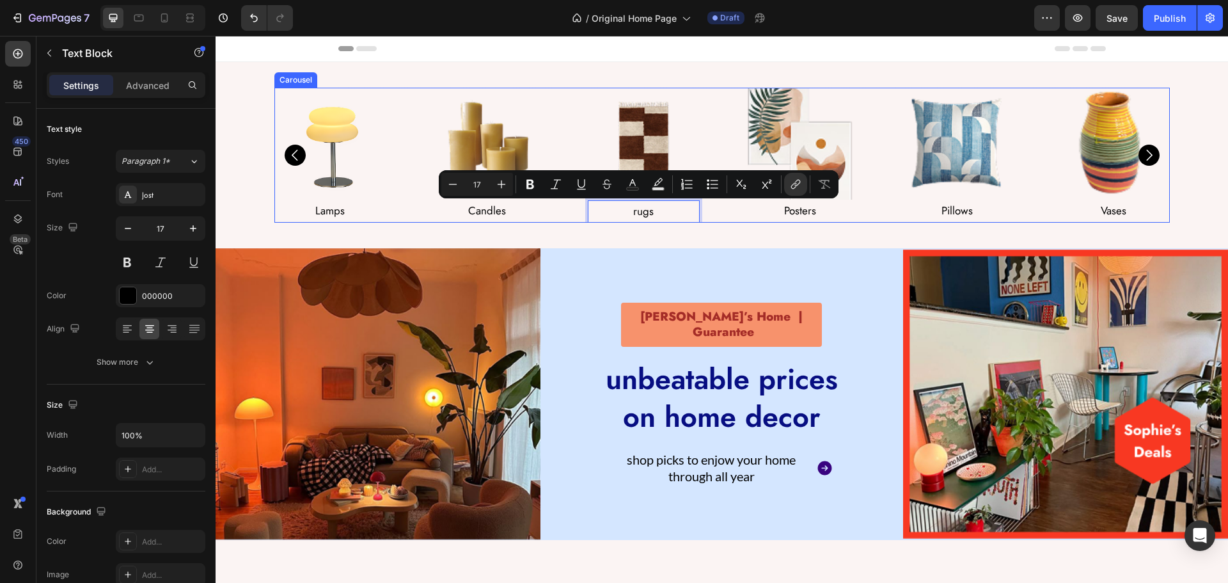
click at [1142, 155] on icon "Carousel Next Arrow" at bounding box center [1149, 155] width 16 height 16
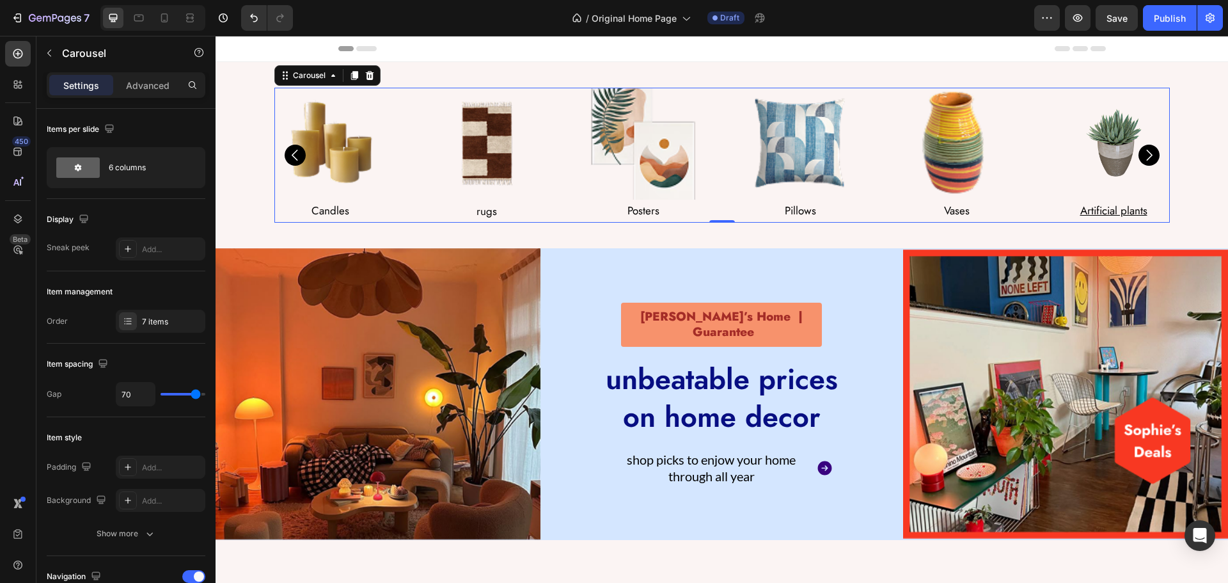
click at [1142, 155] on icon "Carousel Next Arrow" at bounding box center [1149, 155] width 16 height 16
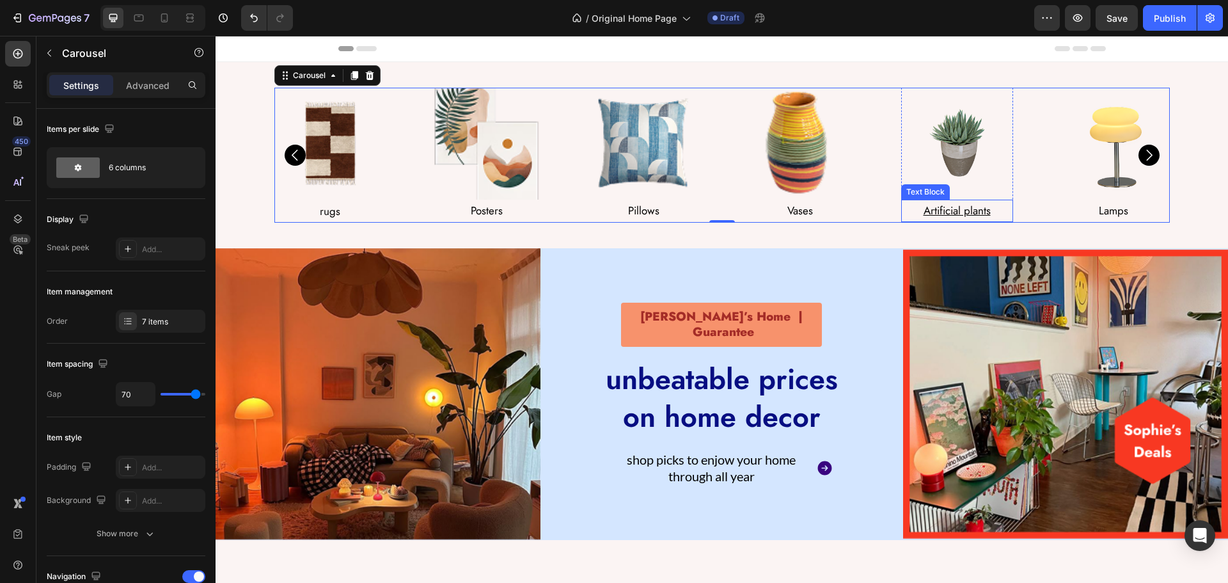
click at [940, 211] on u "Artificial plants" at bounding box center [957, 210] width 67 height 15
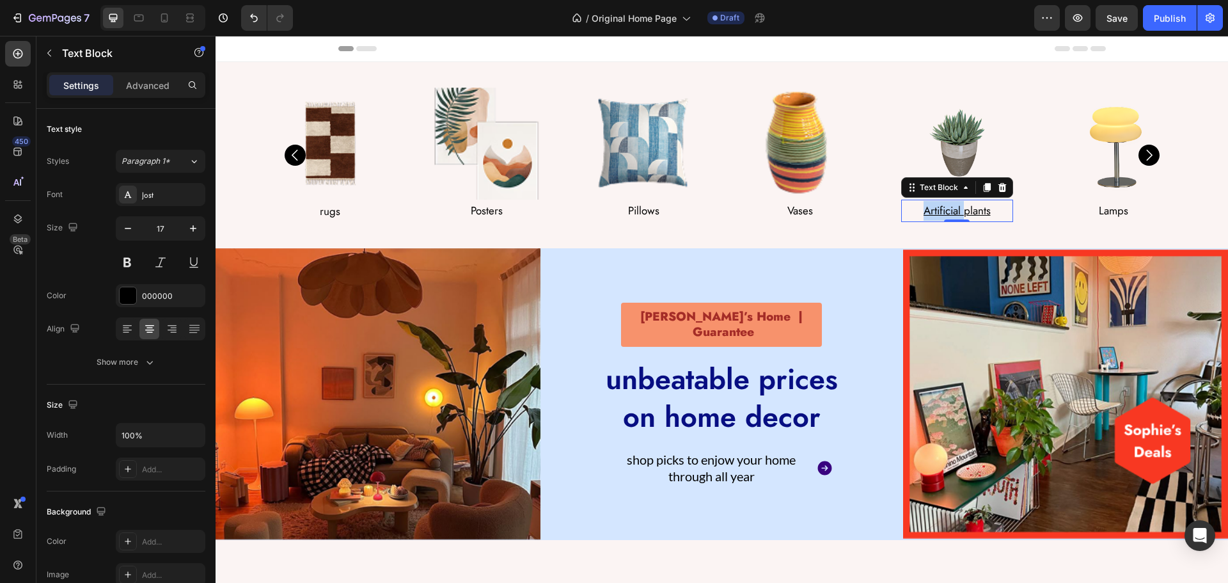
click at [940, 211] on u "Artificial plants" at bounding box center [957, 210] width 67 height 15
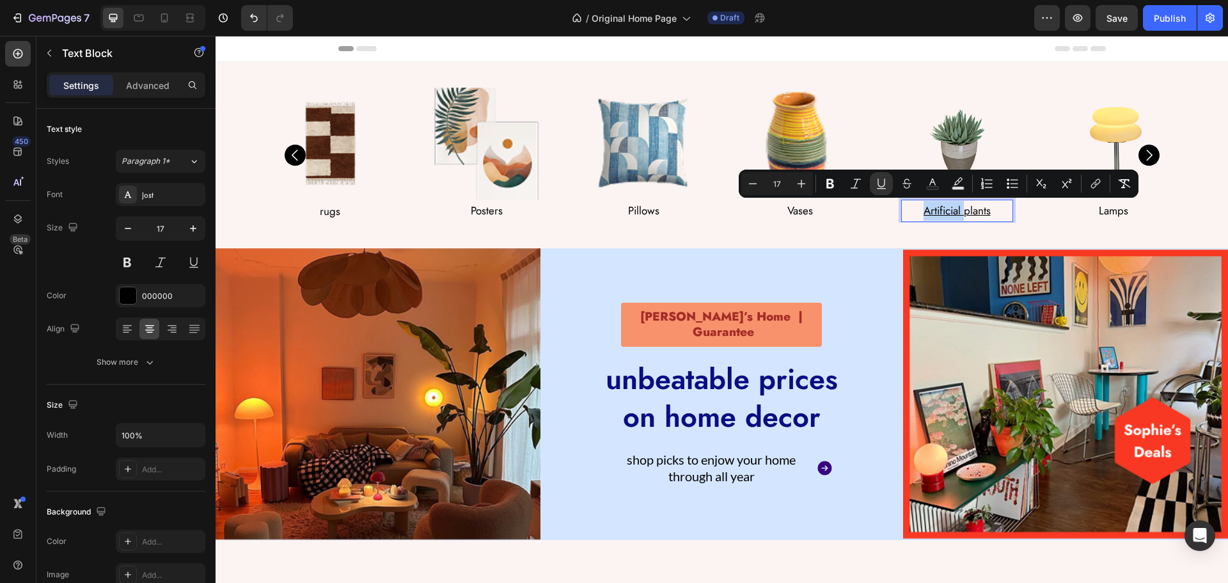
click at [940, 211] on u "Artificial plants" at bounding box center [957, 210] width 67 height 15
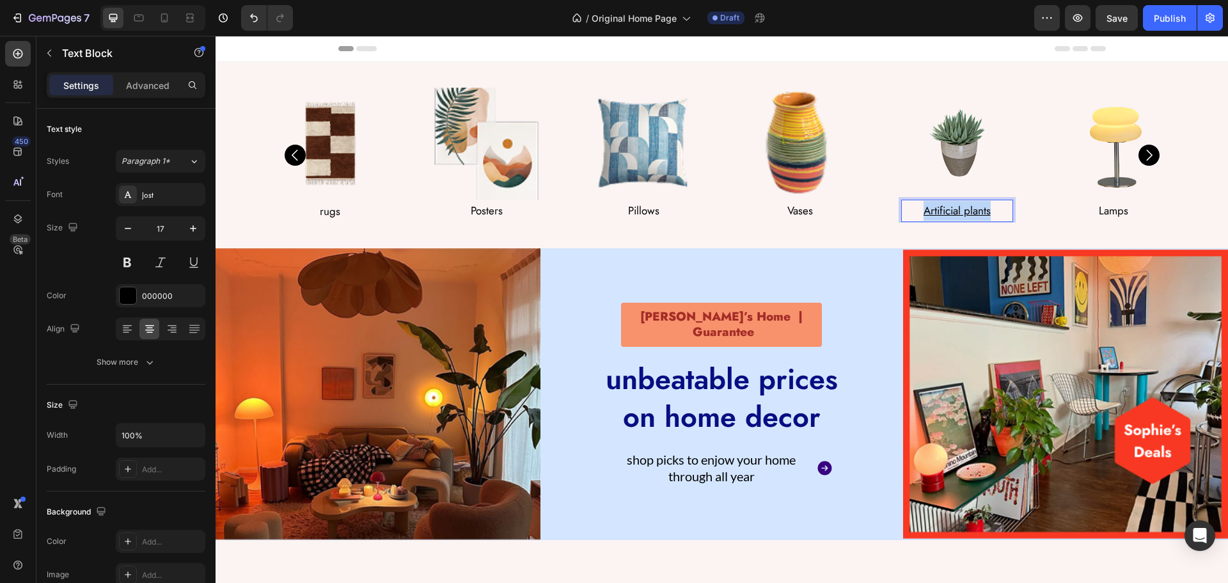
click at [940, 211] on u "Artificial plants" at bounding box center [957, 210] width 67 height 15
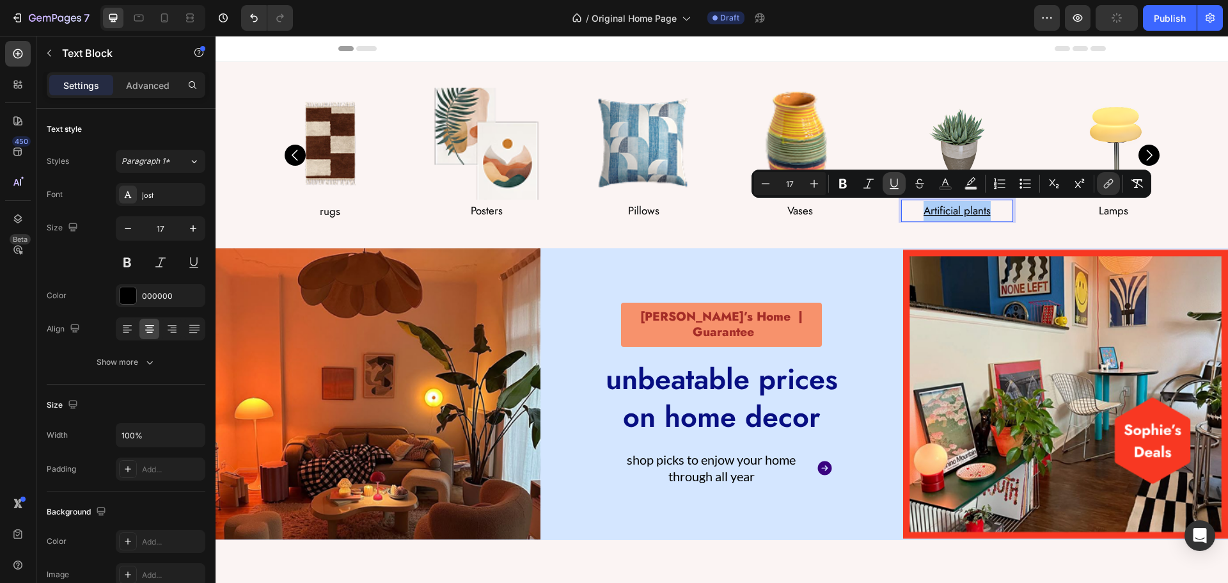
click at [892, 185] on icon "Editor contextual toolbar" at bounding box center [893, 182] width 7 height 9
click at [1143, 155] on icon "Carousel Next Arrow" at bounding box center [1149, 155] width 16 height 16
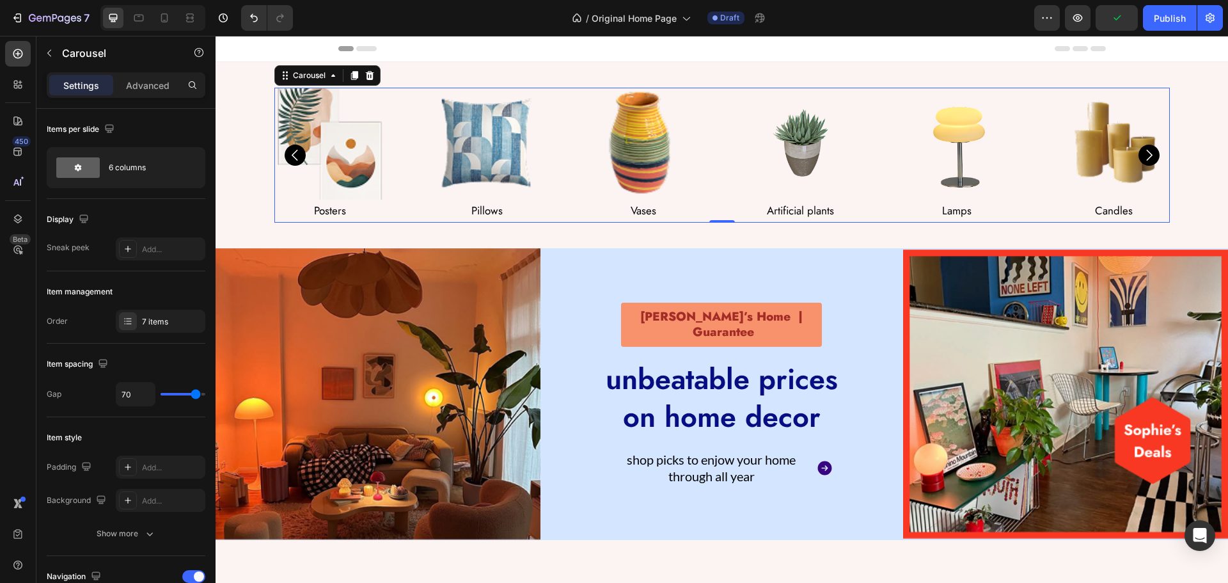
click at [1143, 155] on icon "Carousel Next Arrow" at bounding box center [1149, 155] width 16 height 16
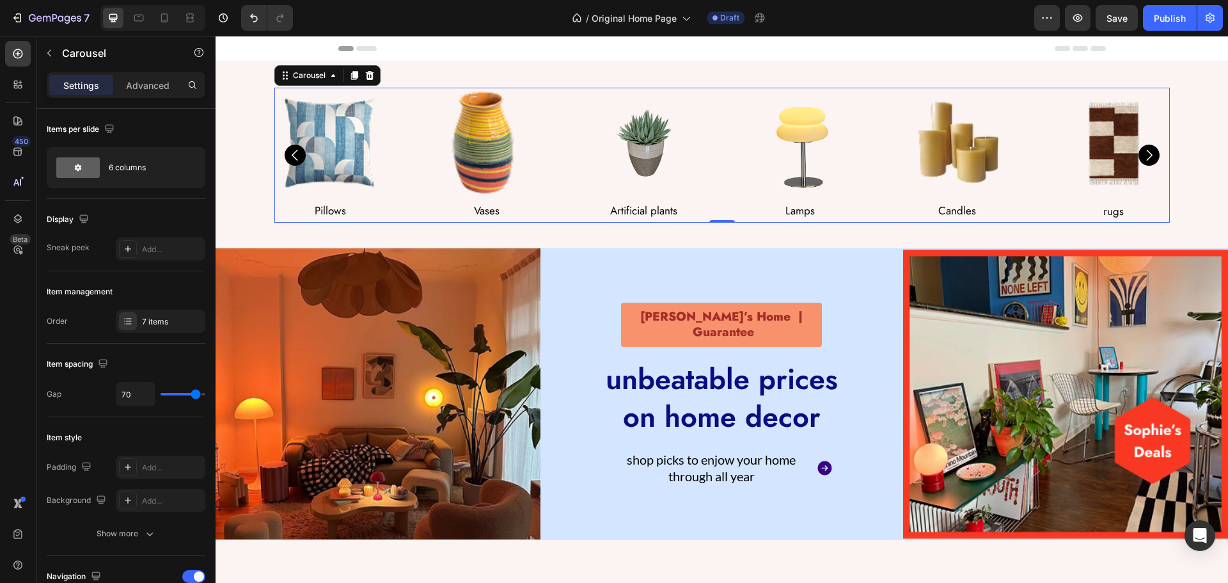
click at [1143, 155] on icon "Carousel Next Arrow" at bounding box center [1149, 155] width 16 height 16
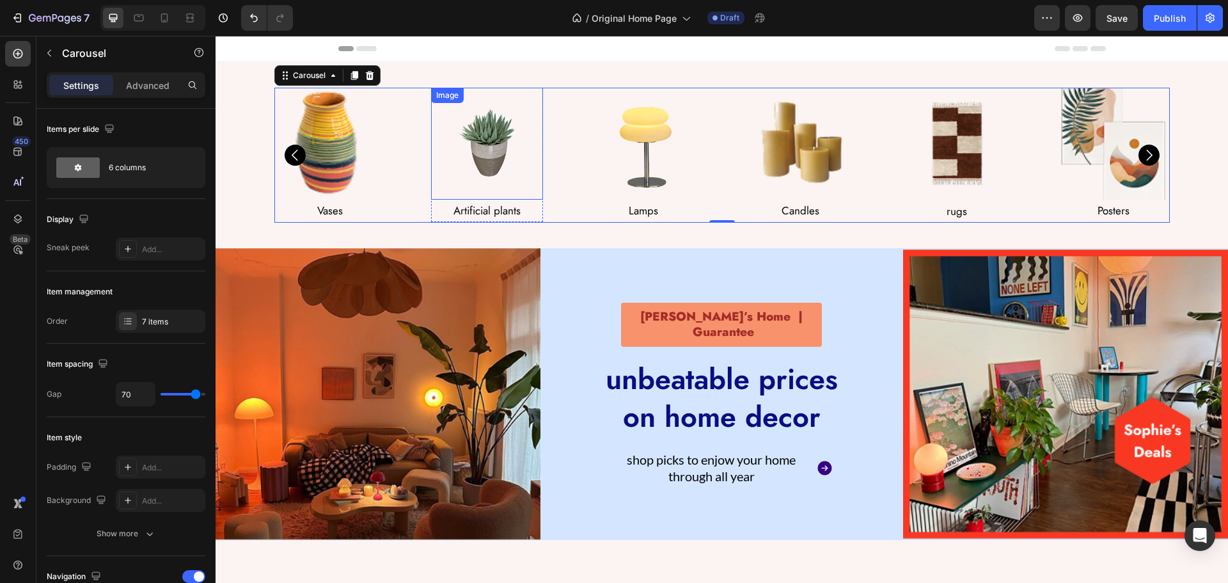
click at [475, 141] on img at bounding box center [487, 144] width 112 height 112
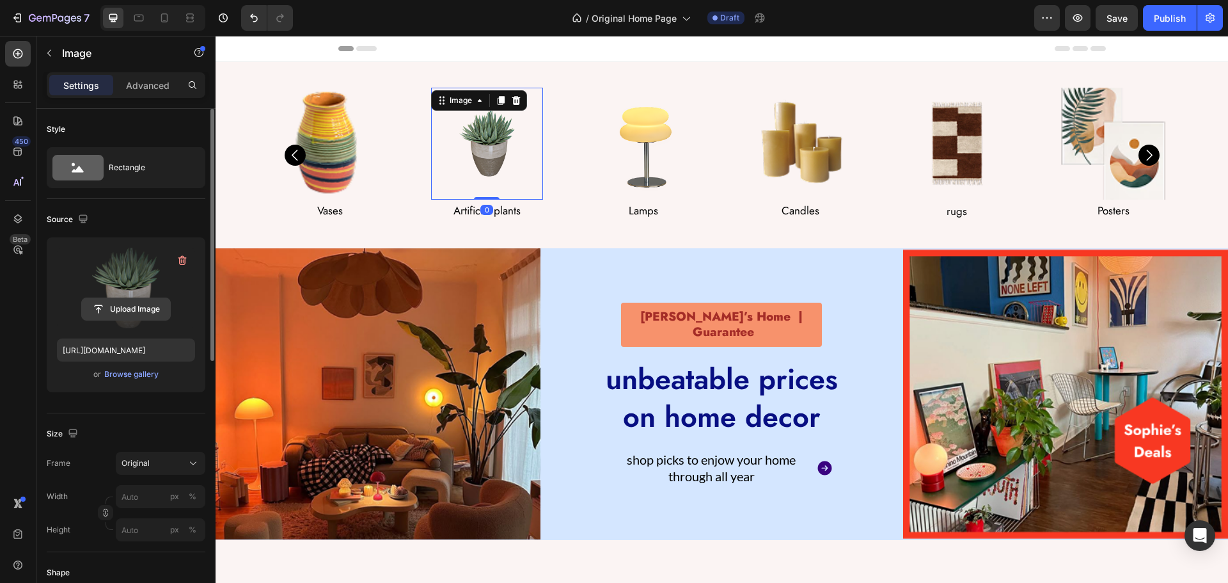
click at [130, 306] on input "file" at bounding box center [126, 309] width 88 height 22
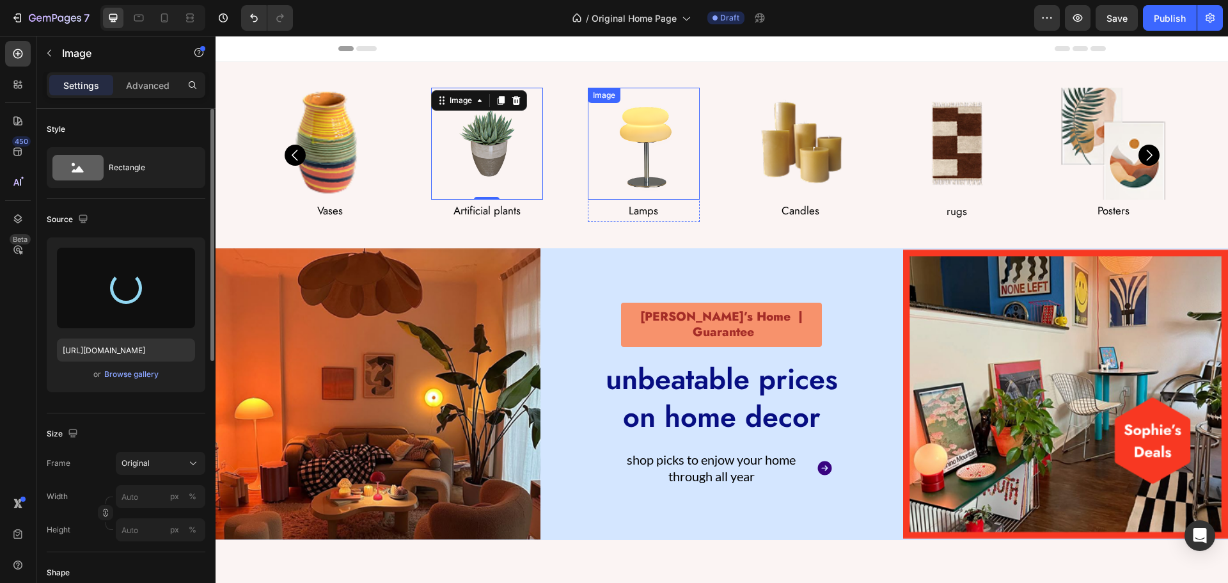
type input "https://cdn.shopify.com/s/files/1/0979/6858/7092/files/gempages_580094193100129…"
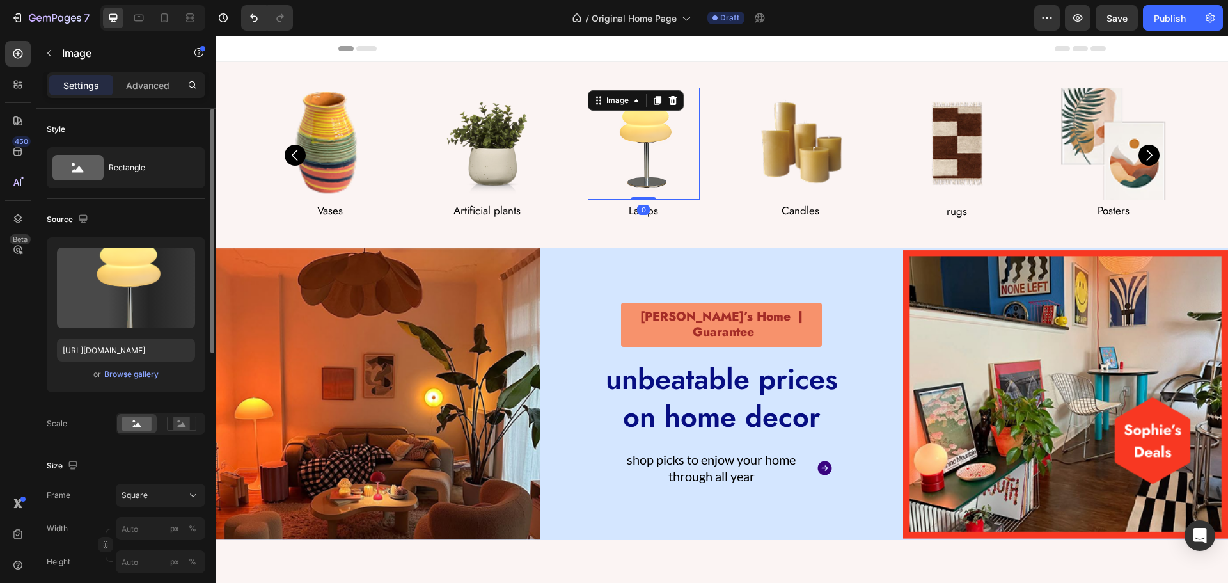
click at [634, 194] on img at bounding box center [644, 144] width 112 height 112
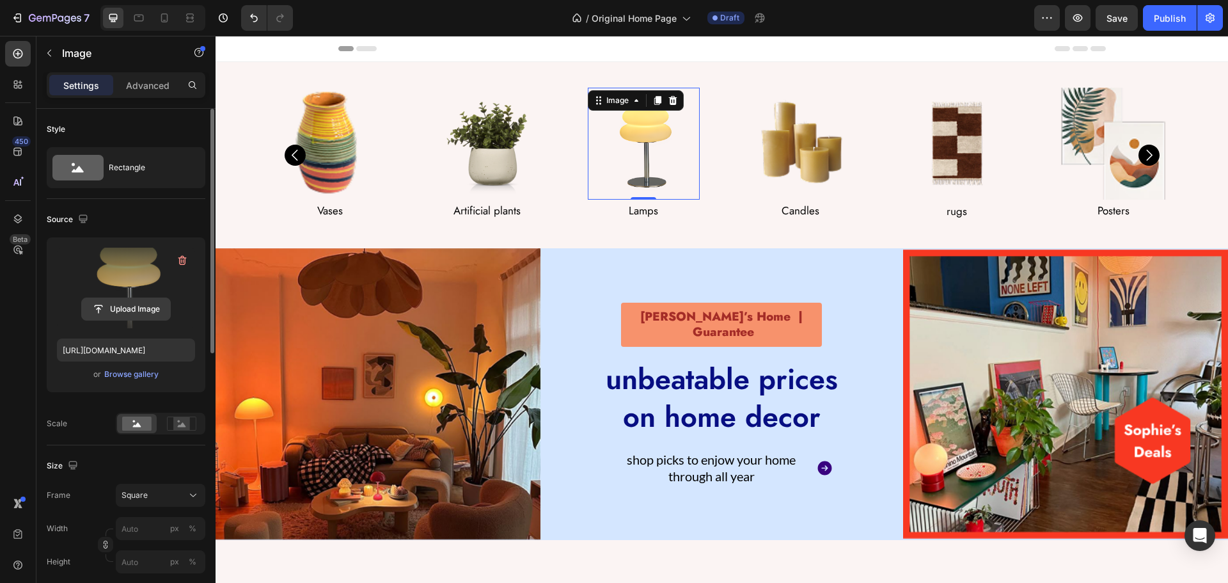
click at [124, 306] on input "file" at bounding box center [126, 309] width 88 height 22
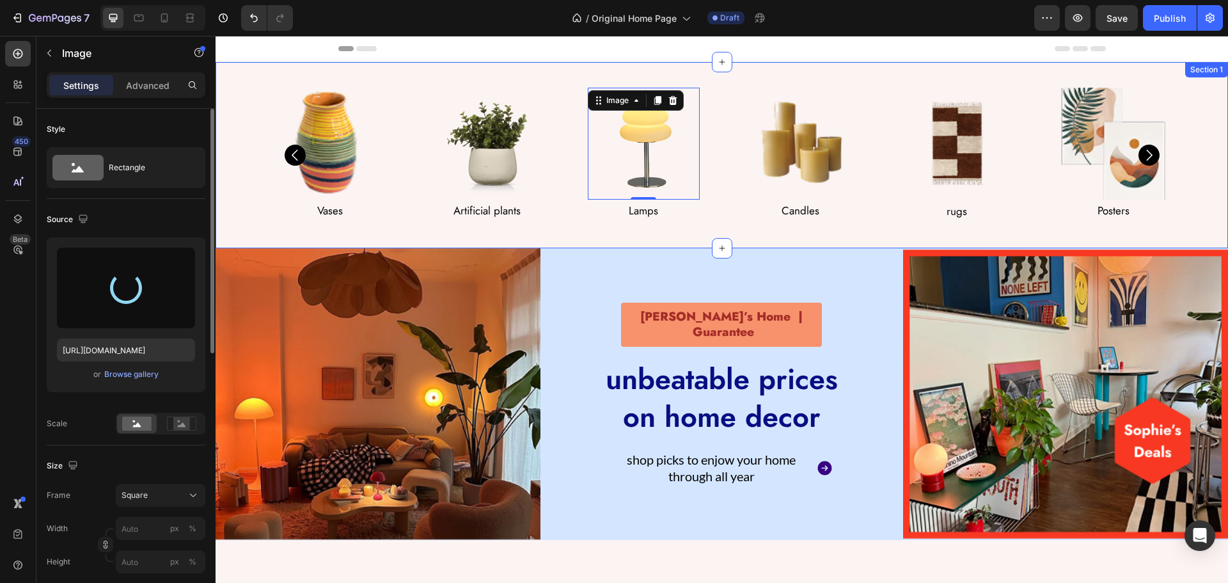
type input "https://cdn.shopify.com/s/files/1/0979/6858/7092/files/gempages_580094193100129…"
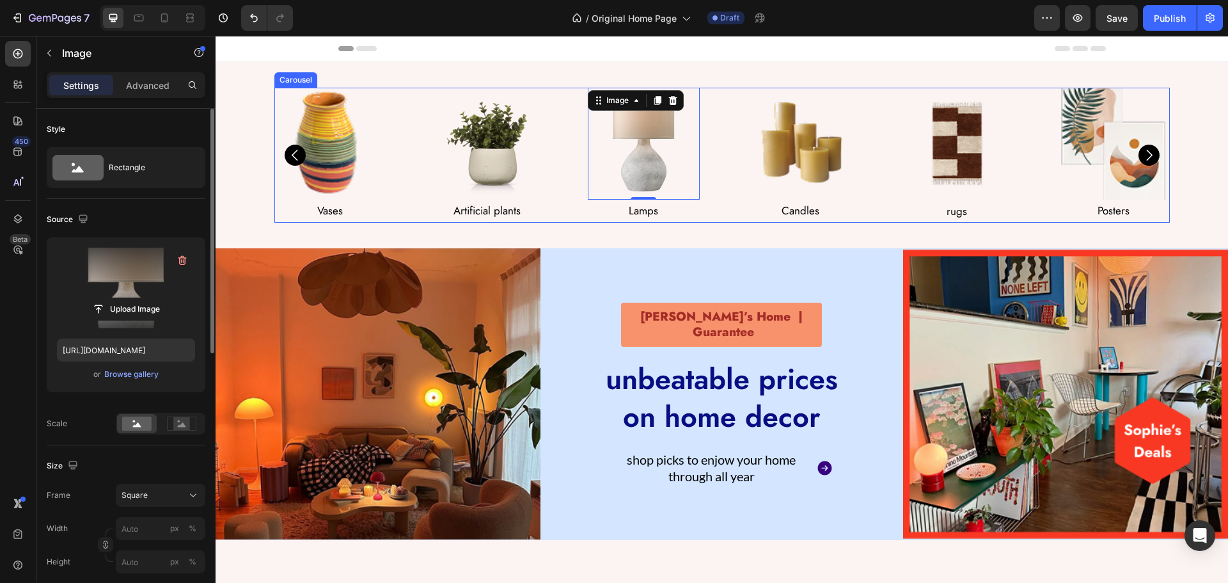
click at [1144, 154] on icon "Carousel Next Arrow" at bounding box center [1149, 155] width 16 height 16
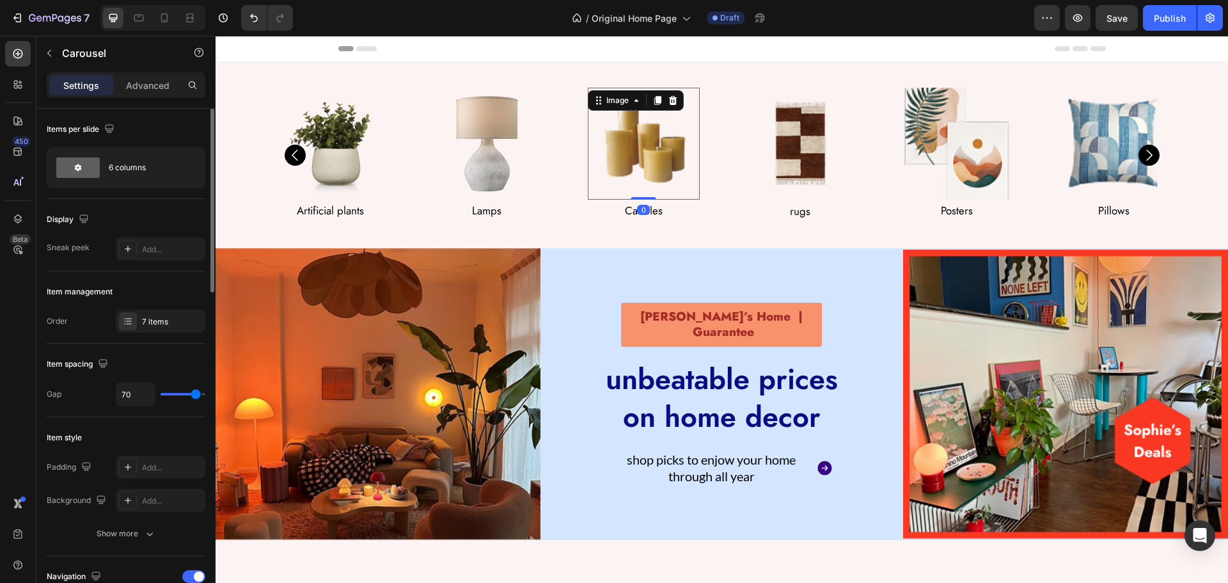
click at [588, 154] on img at bounding box center [644, 144] width 112 height 112
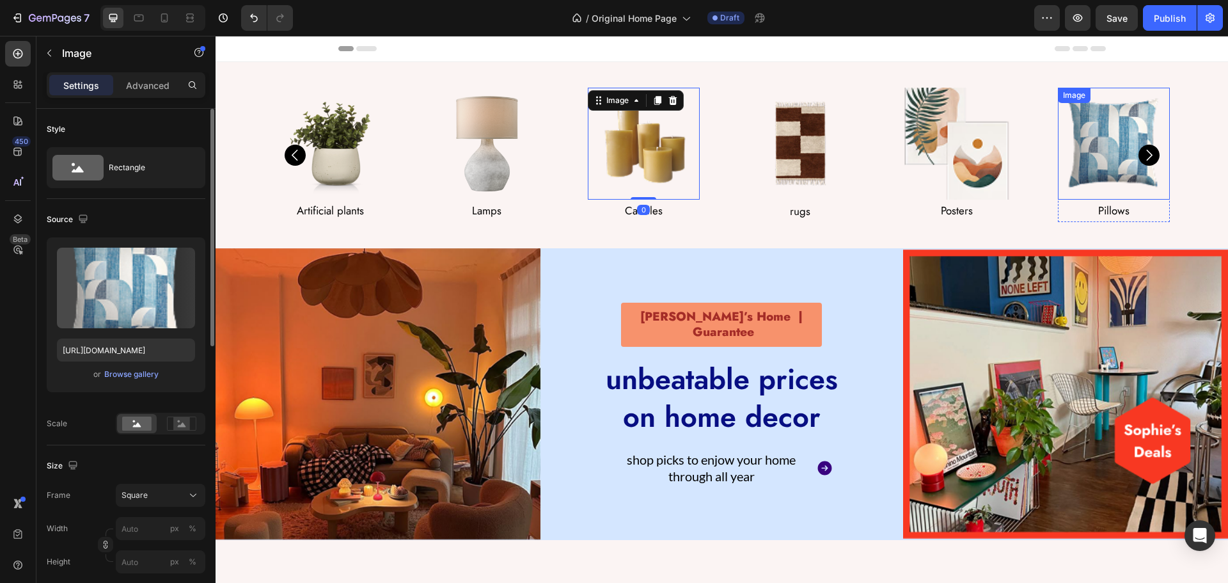
click at [1103, 148] on img at bounding box center [1114, 144] width 112 height 112
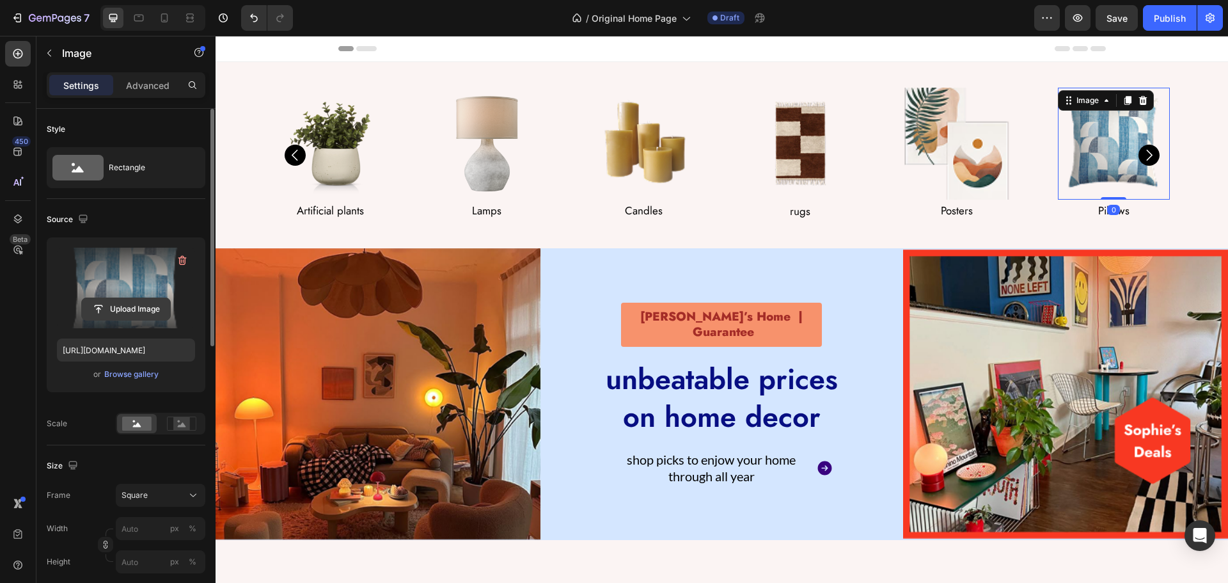
click at [119, 308] on input "file" at bounding box center [126, 309] width 88 height 22
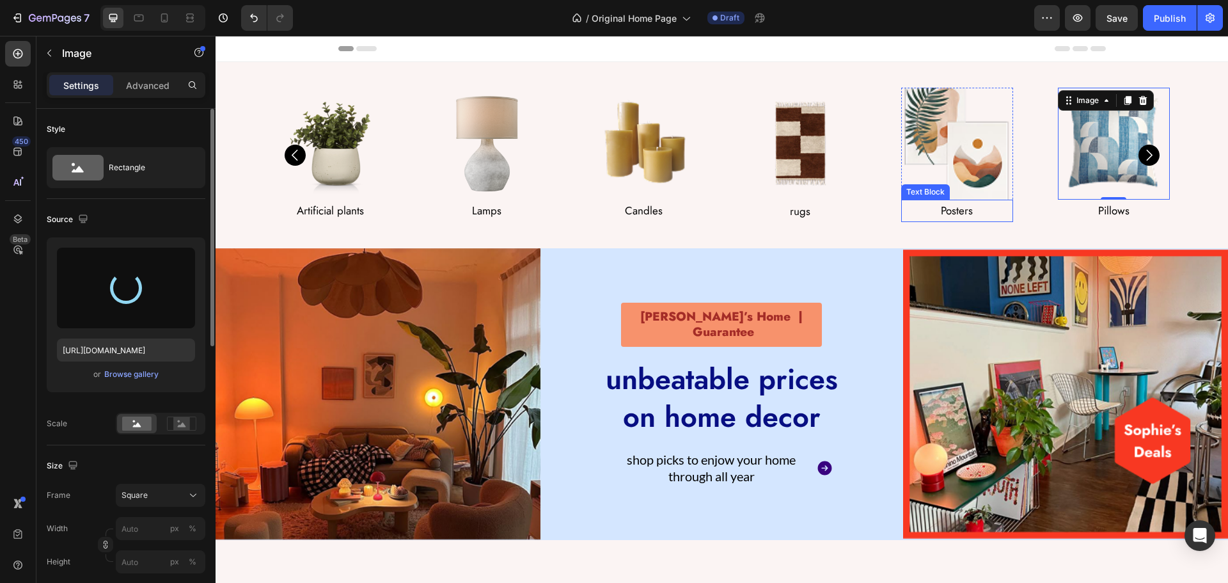
type input "https://cdn.shopify.com/s/files/1/0979/6858/7092/files/gempages_580094193100129…"
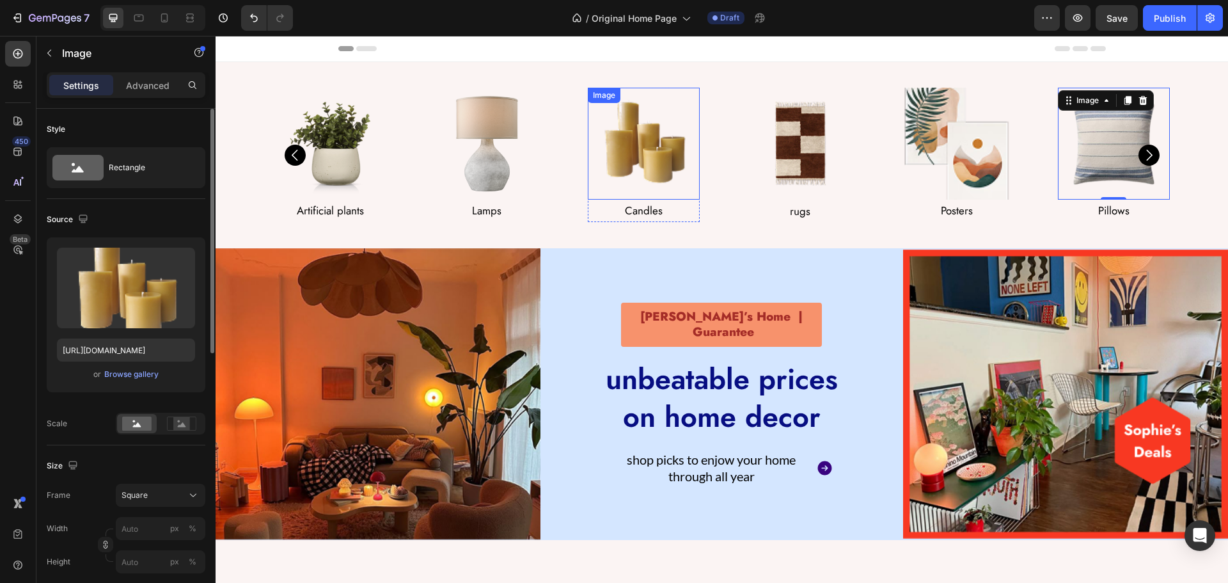
click at [633, 143] on img at bounding box center [644, 144] width 112 height 112
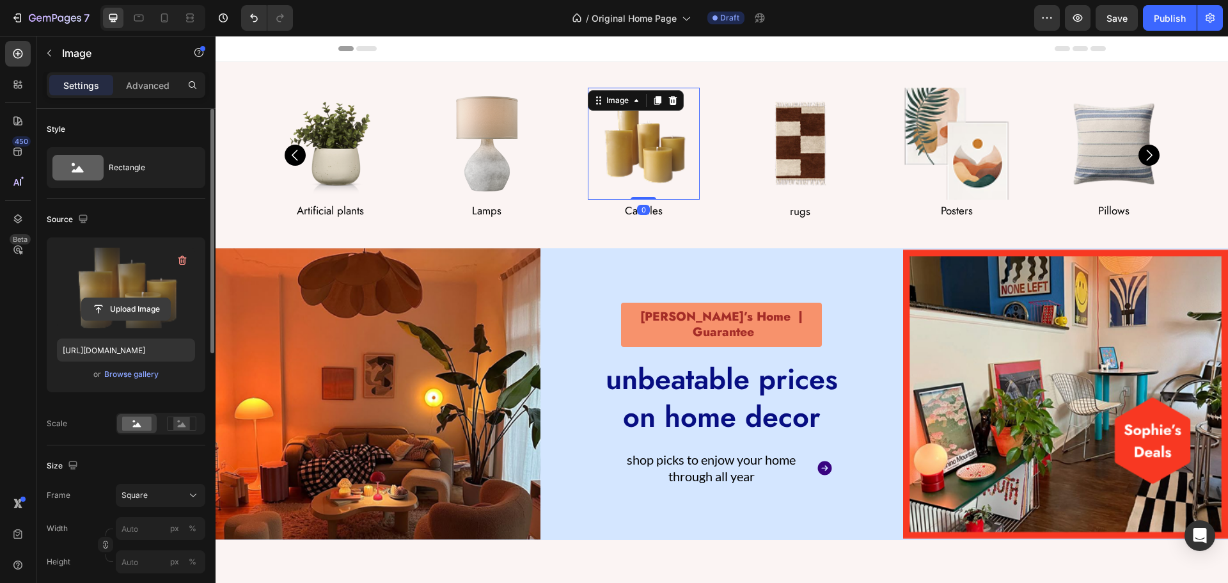
click at [126, 311] on input "file" at bounding box center [126, 309] width 88 height 22
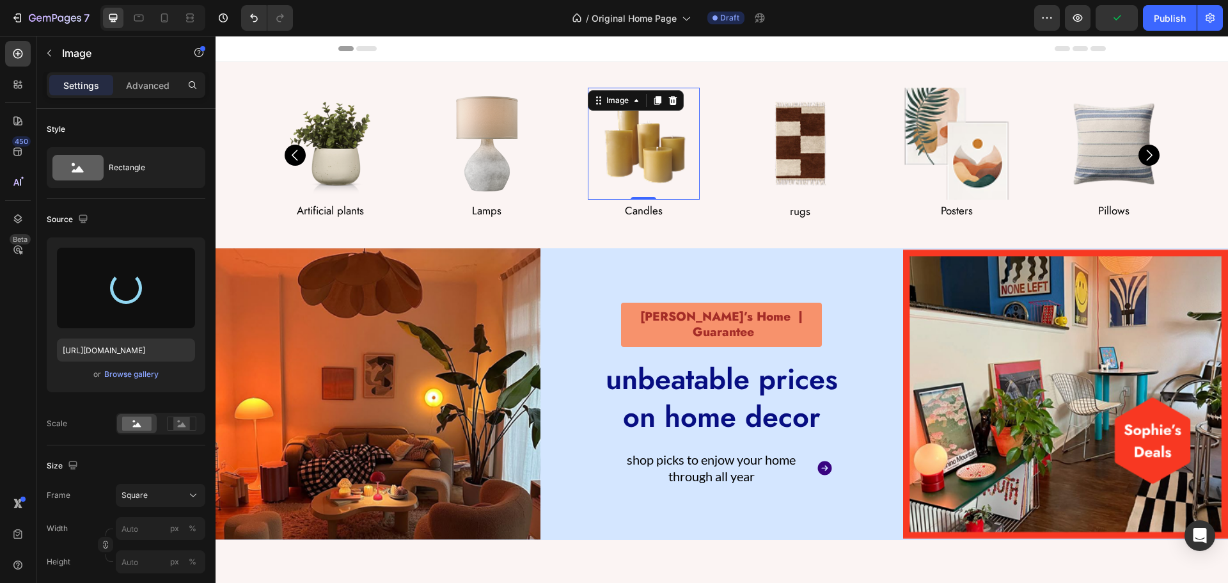
type input "https://cdn.shopify.com/s/files/1/0979/6858/7092/files/gempages_580094193100129…"
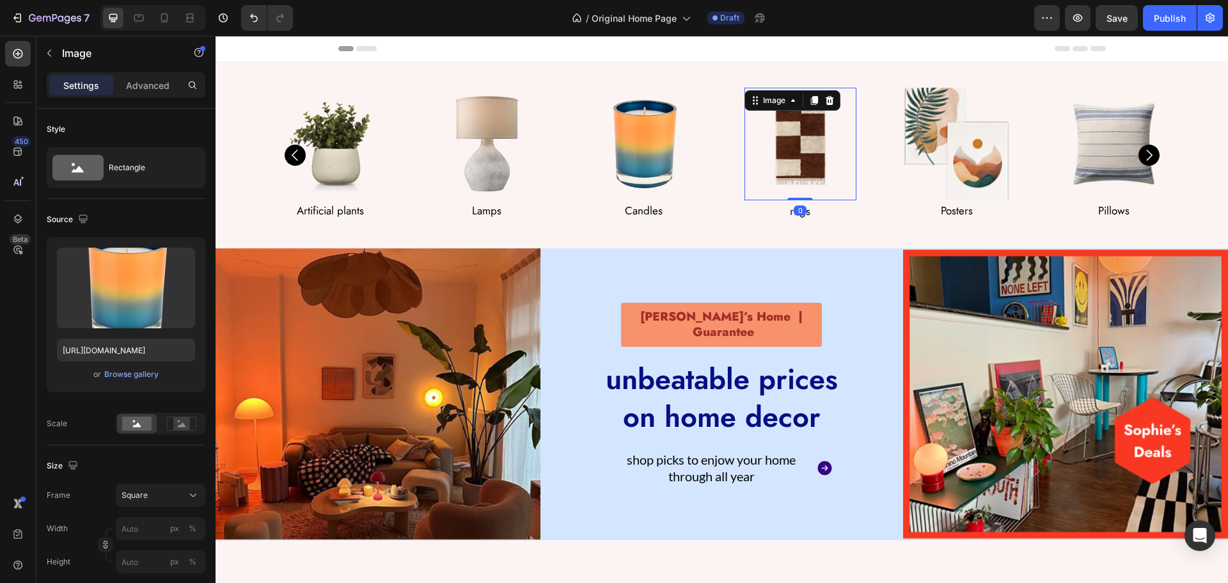
click at [794, 129] on img at bounding box center [800, 144] width 112 height 113
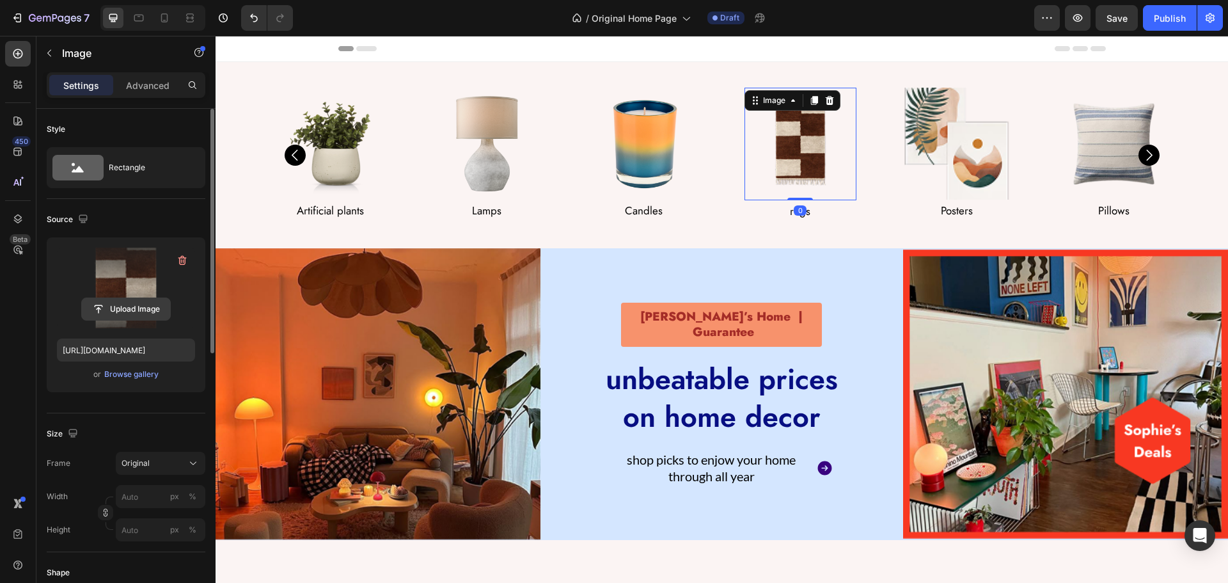
click at [113, 307] on input "file" at bounding box center [126, 309] width 88 height 22
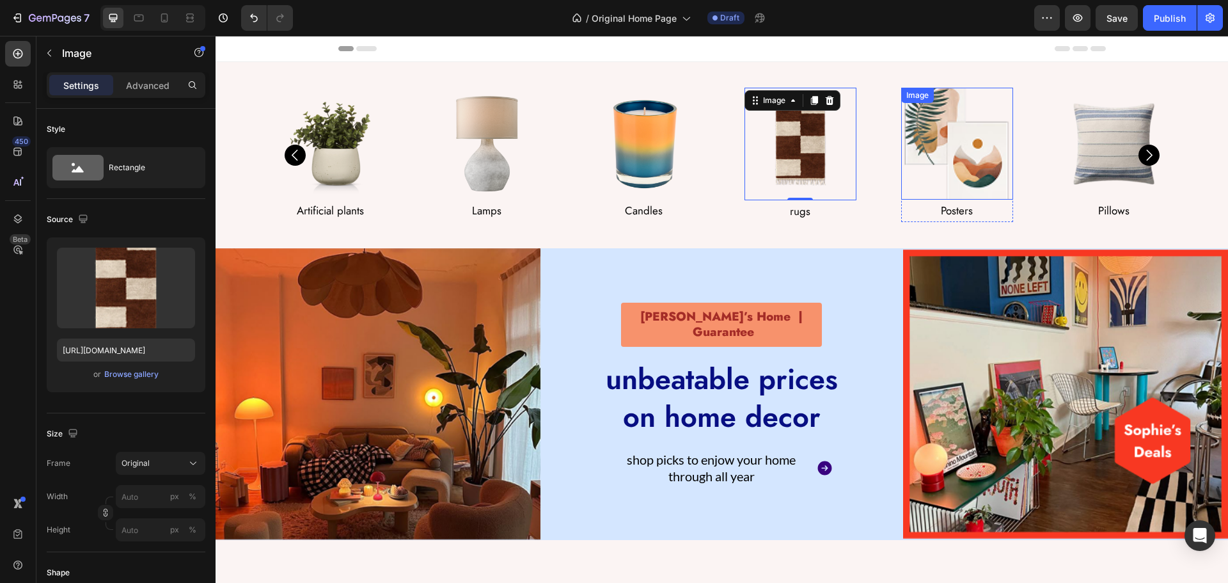
click at [911, 145] on img at bounding box center [957, 144] width 112 height 112
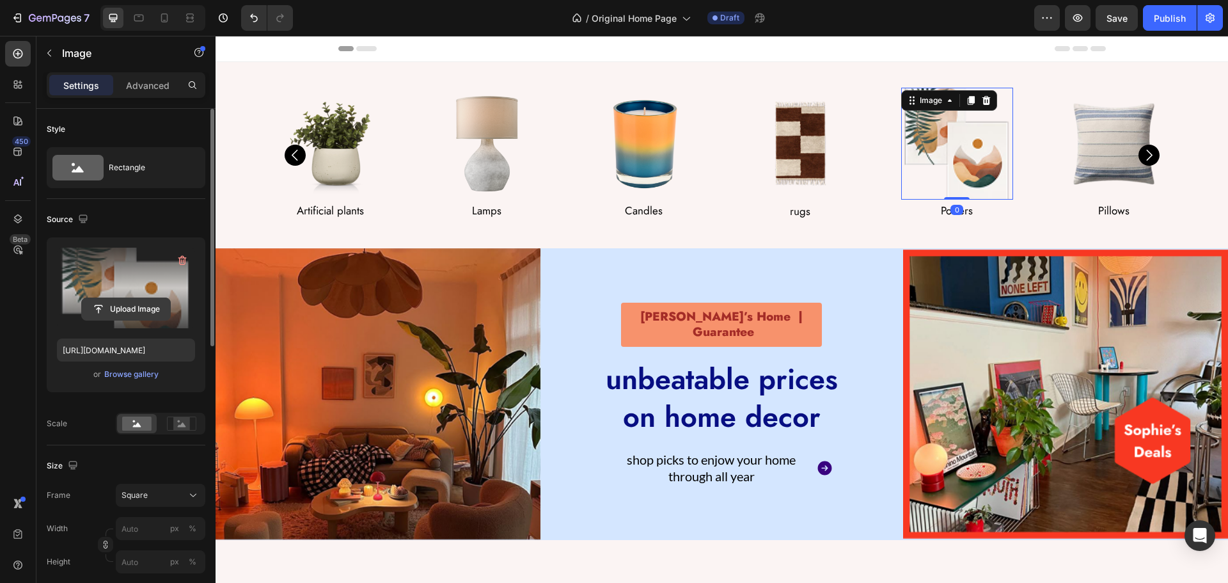
click at [138, 315] on input "file" at bounding box center [126, 309] width 88 height 22
click at [108, 309] on input "file" at bounding box center [126, 309] width 88 height 22
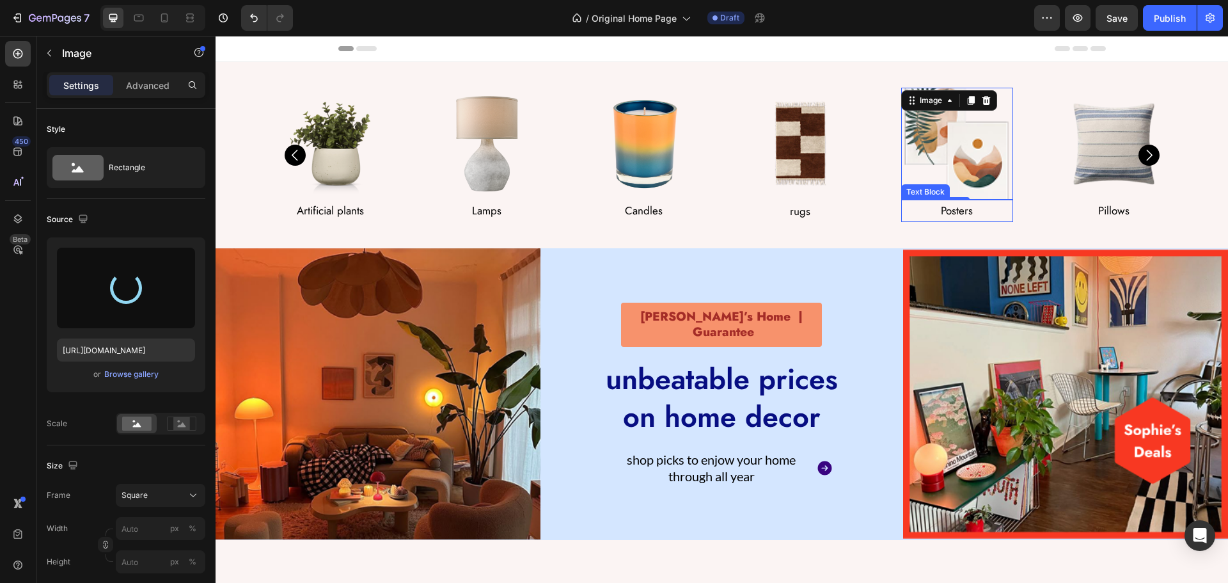
type input "https://cdn.shopify.com/s/files/1/0979/6858/7092/files/gempages_580094193100129…"
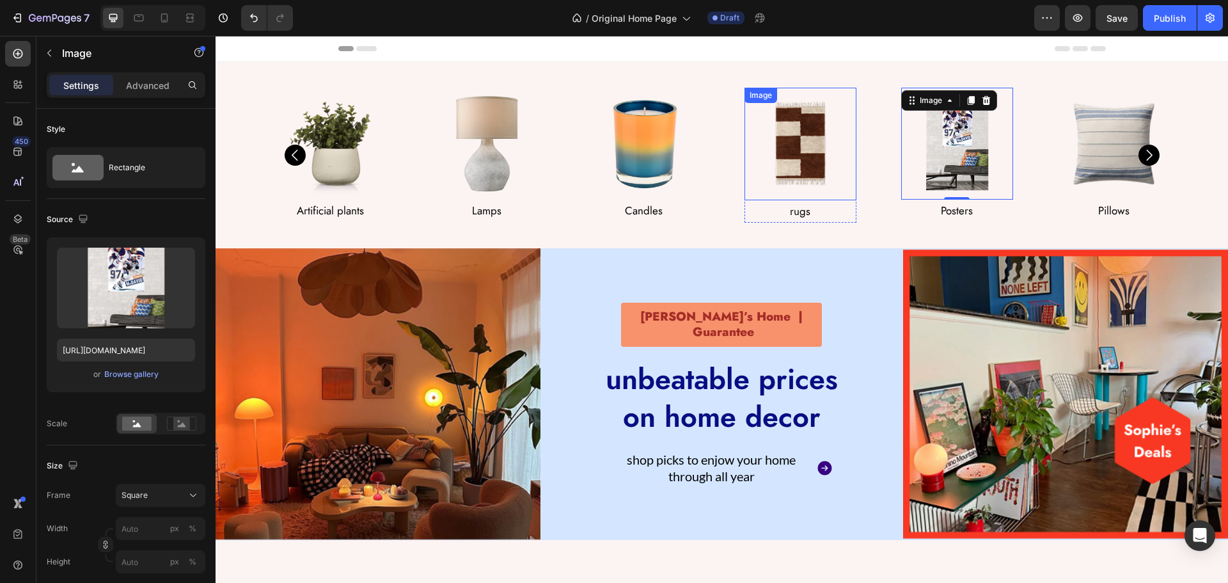
click at [798, 151] on img at bounding box center [800, 144] width 112 height 113
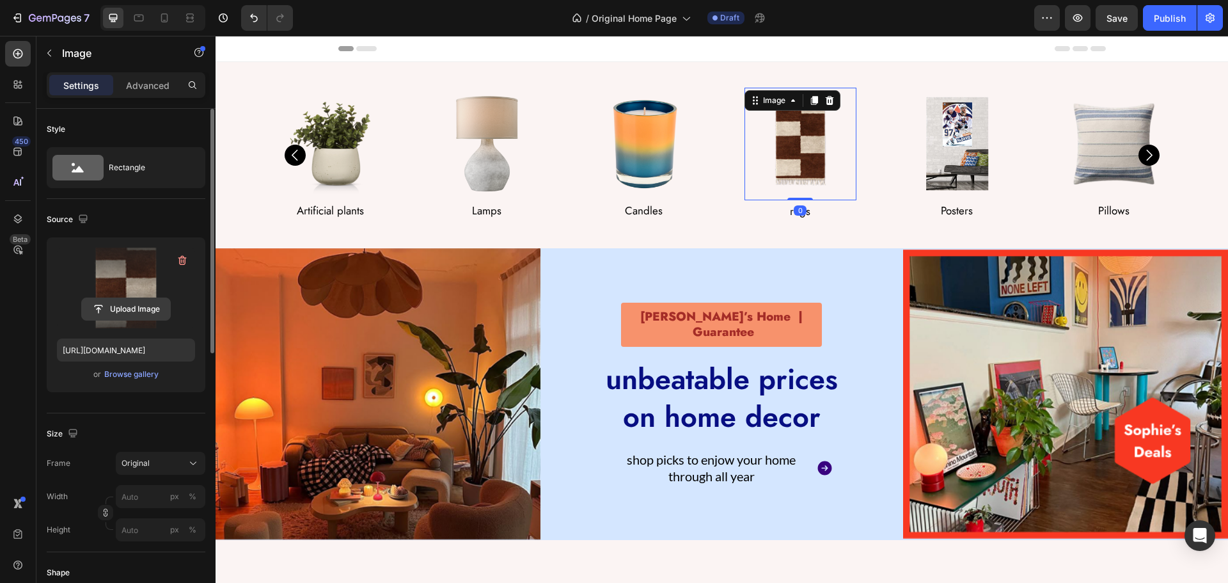
click at [100, 303] on input "file" at bounding box center [126, 309] width 88 height 22
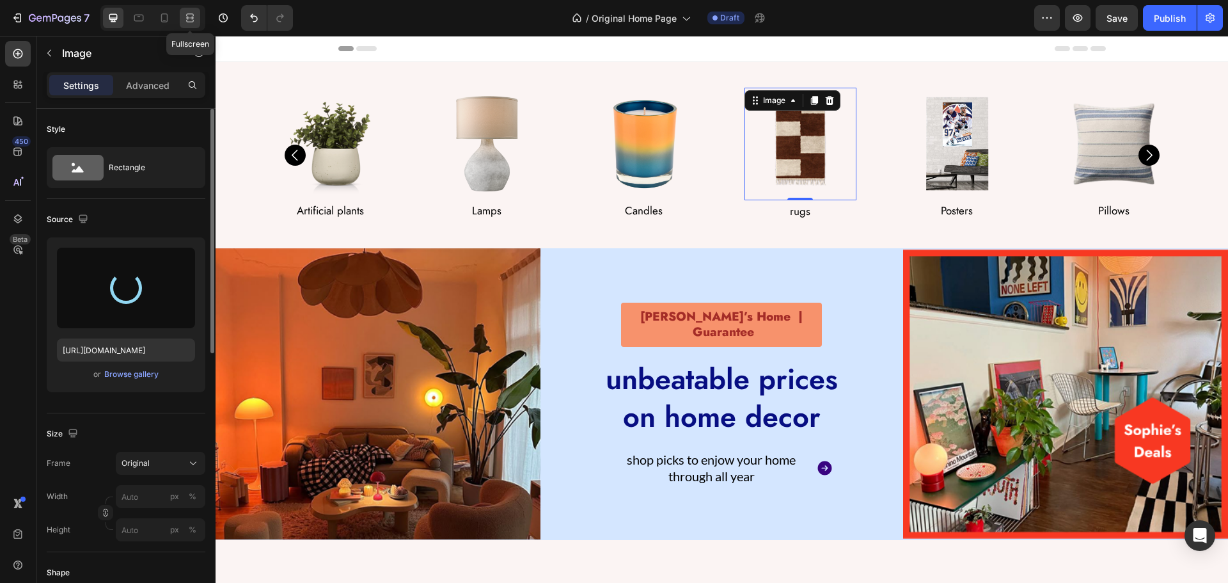
click at [190, 18] on icon at bounding box center [190, 18] width 13 height 13
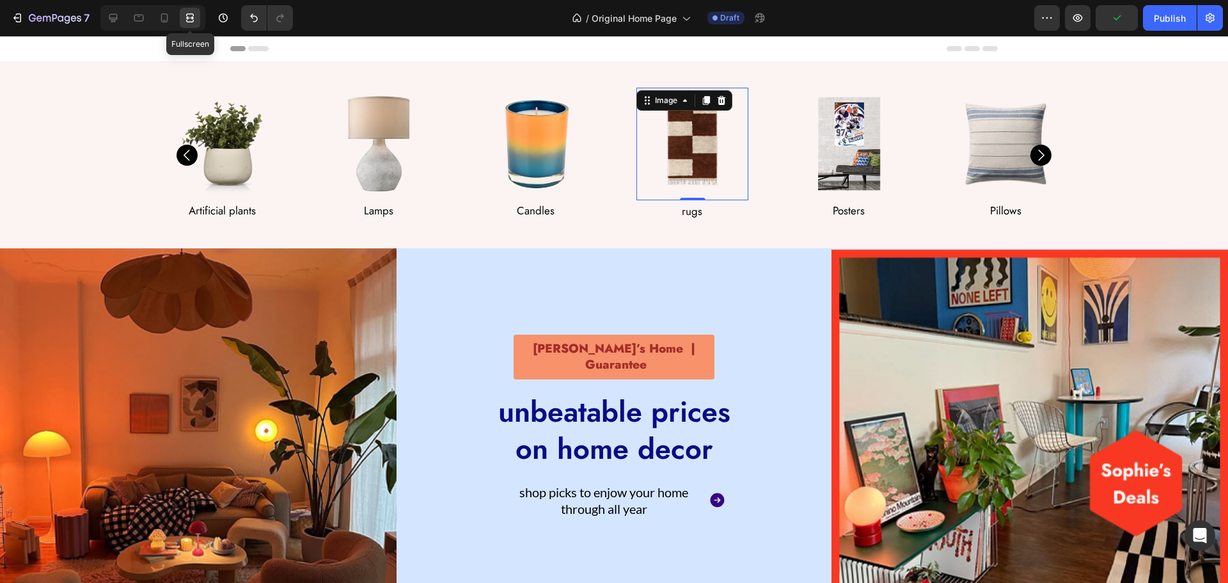
type input "https://cdn.shopify.com/s/files/1/0979/6858/7092/files/gempages_580094193100129…"
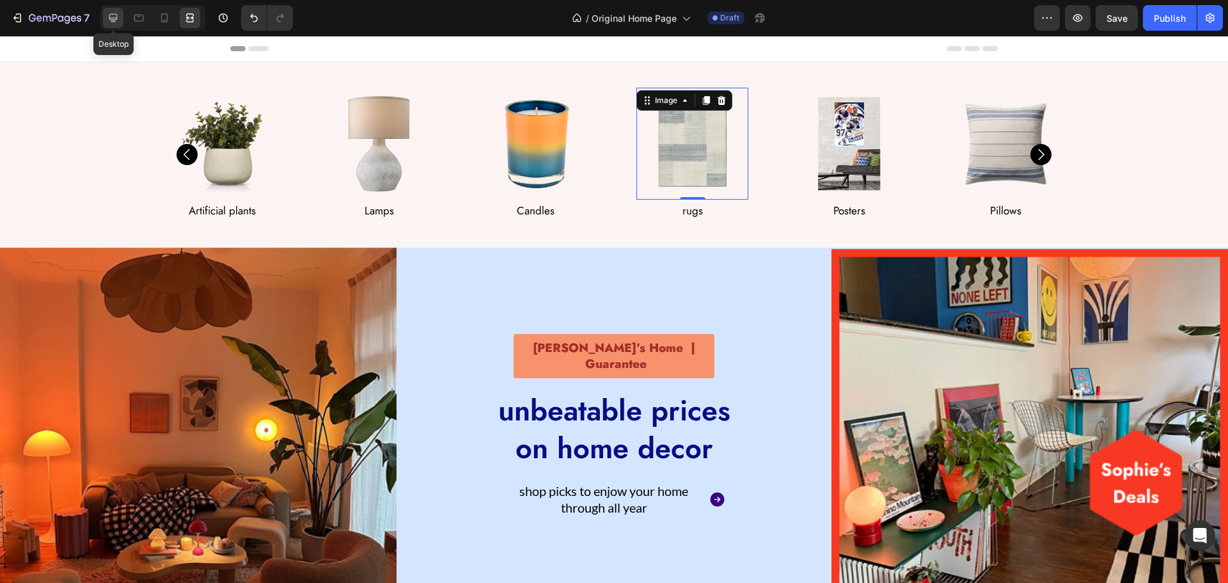
click at [119, 9] on div at bounding box center [113, 18] width 20 height 20
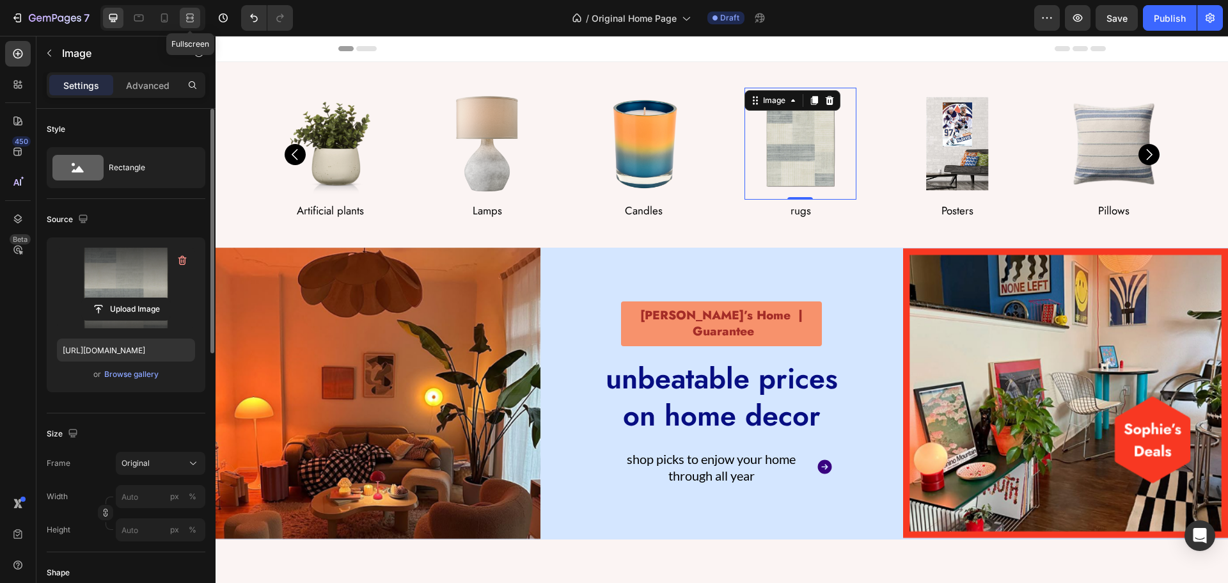
click at [191, 10] on div at bounding box center [190, 18] width 20 height 20
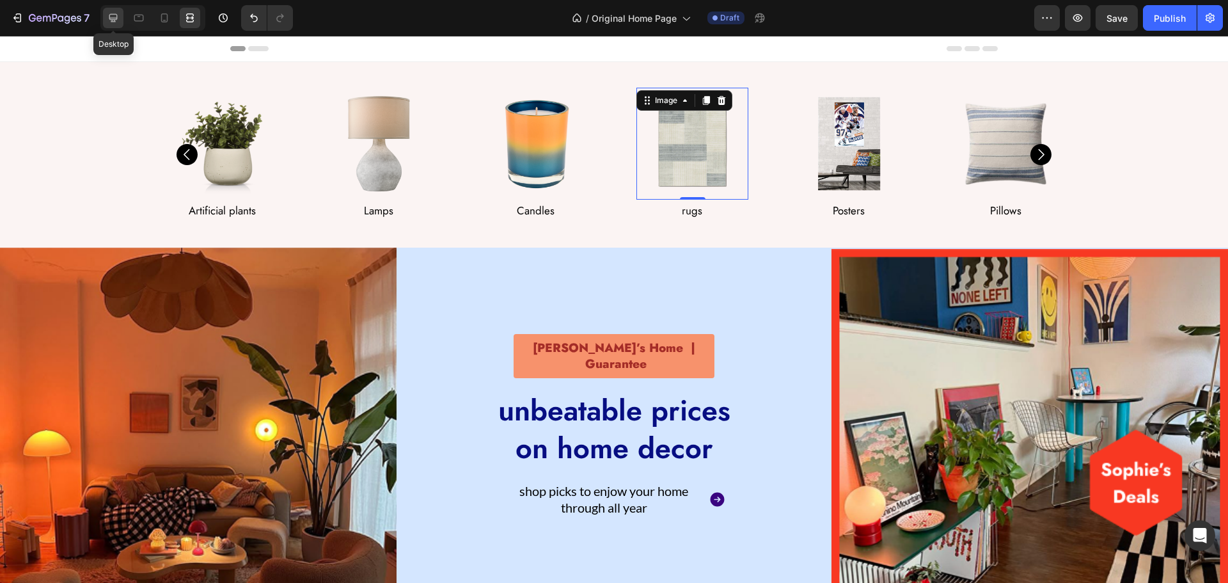
click at [106, 14] on div at bounding box center [113, 18] width 20 height 20
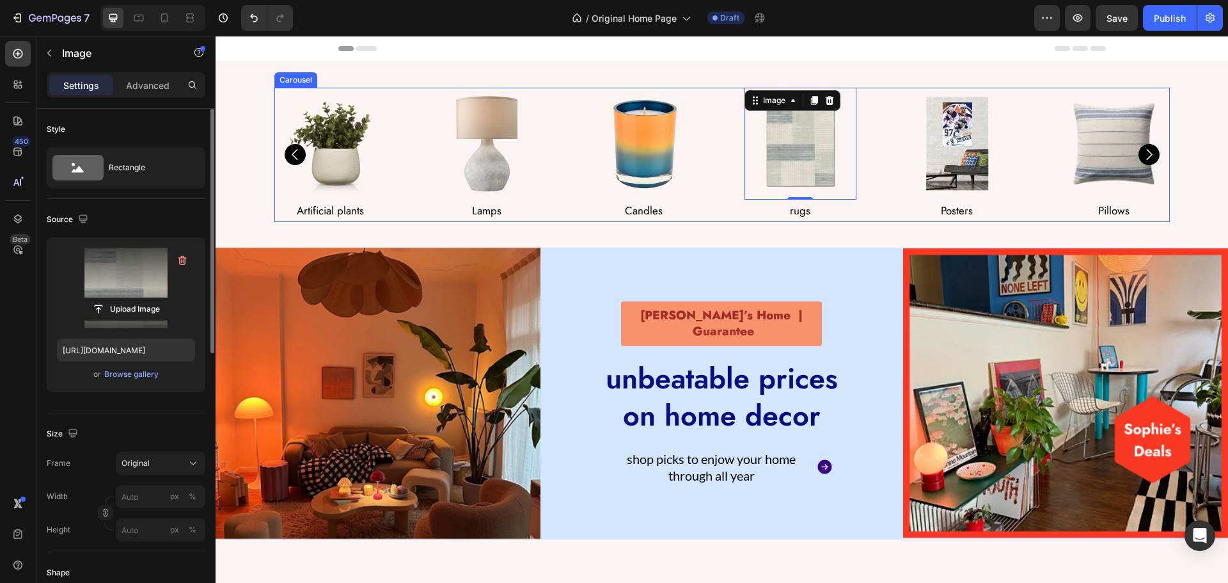
click at [407, 128] on div "Image Lamps Text Block Row Image Candles Text Block Row Image 0 rugs Text Block…" at bounding box center [721, 155] width 895 height 134
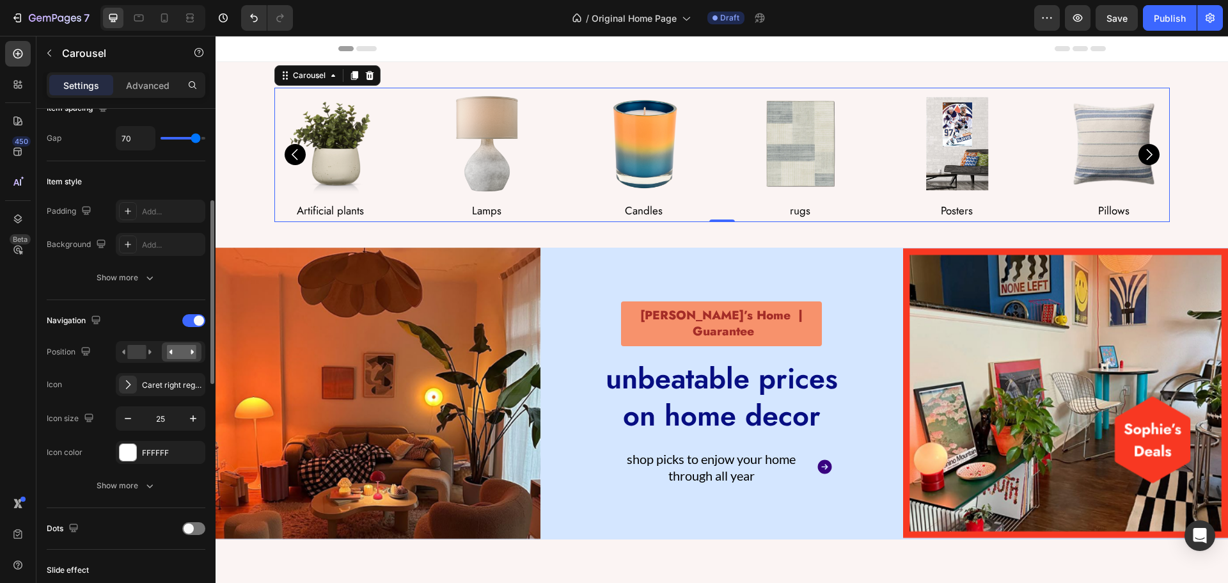
scroll to position [320, 0]
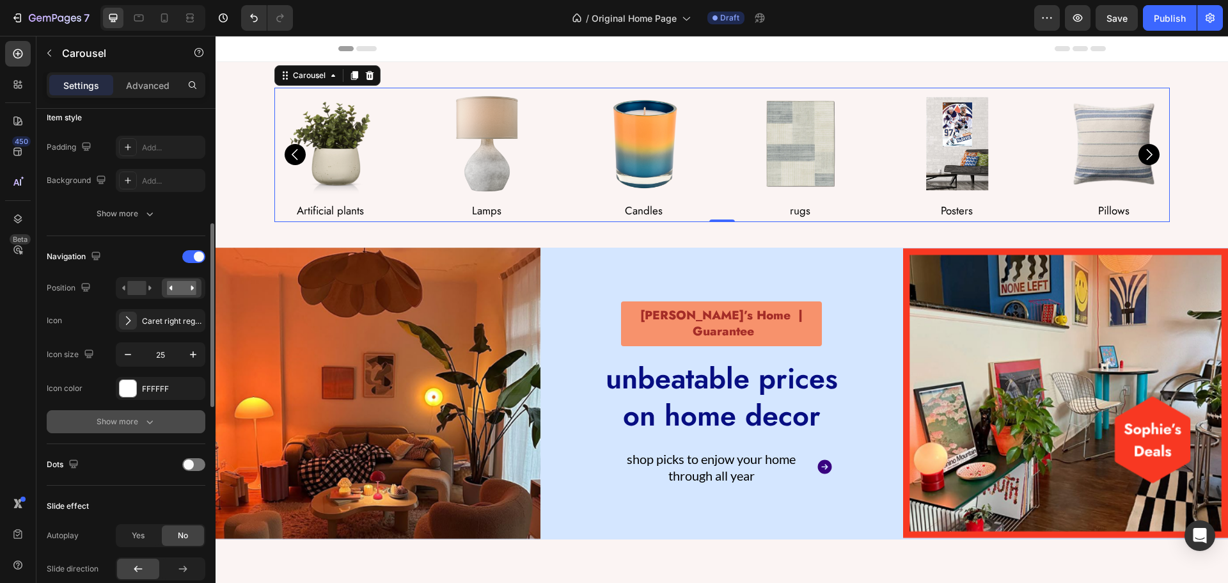
click at [137, 427] on div "Show more" at bounding box center [126, 421] width 59 height 13
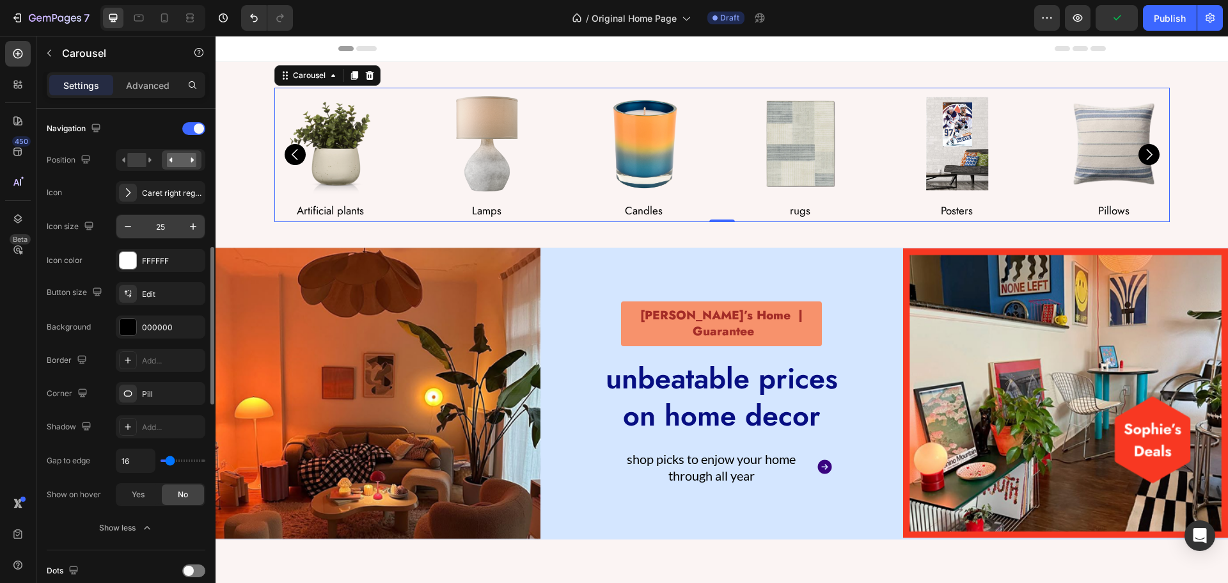
scroll to position [512, 0]
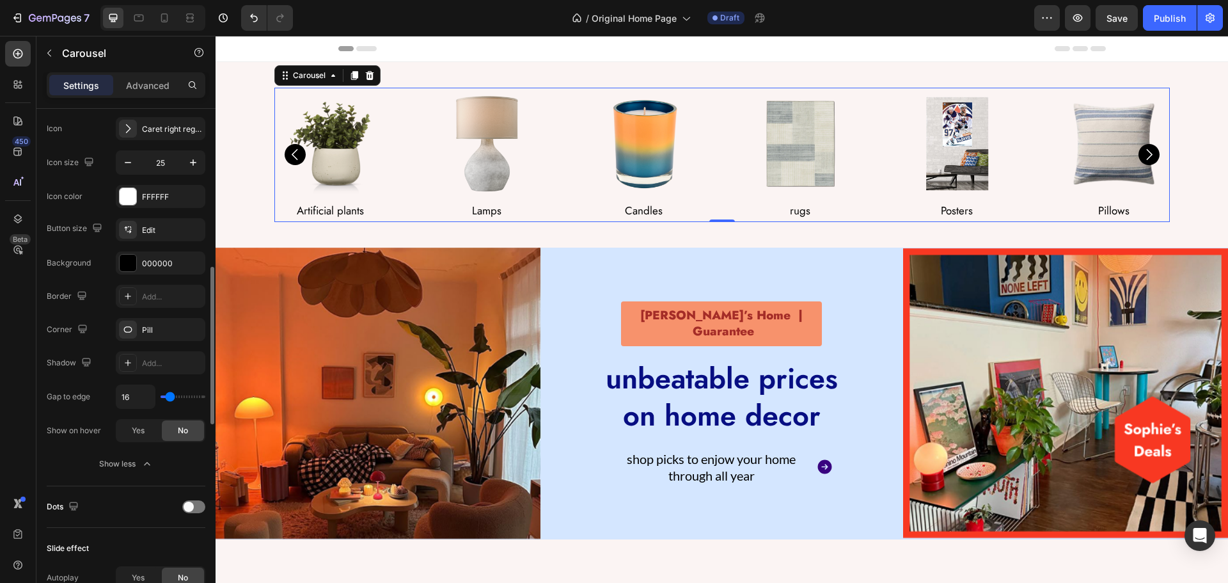
type input "0"
drag, startPoint x: 170, startPoint y: 395, endPoint x: 145, endPoint y: 389, distance: 25.8
type input "0"
click at [161, 395] on input "range" at bounding box center [183, 396] width 45 height 3
click at [143, 20] on icon at bounding box center [139, 18] width 10 height 7
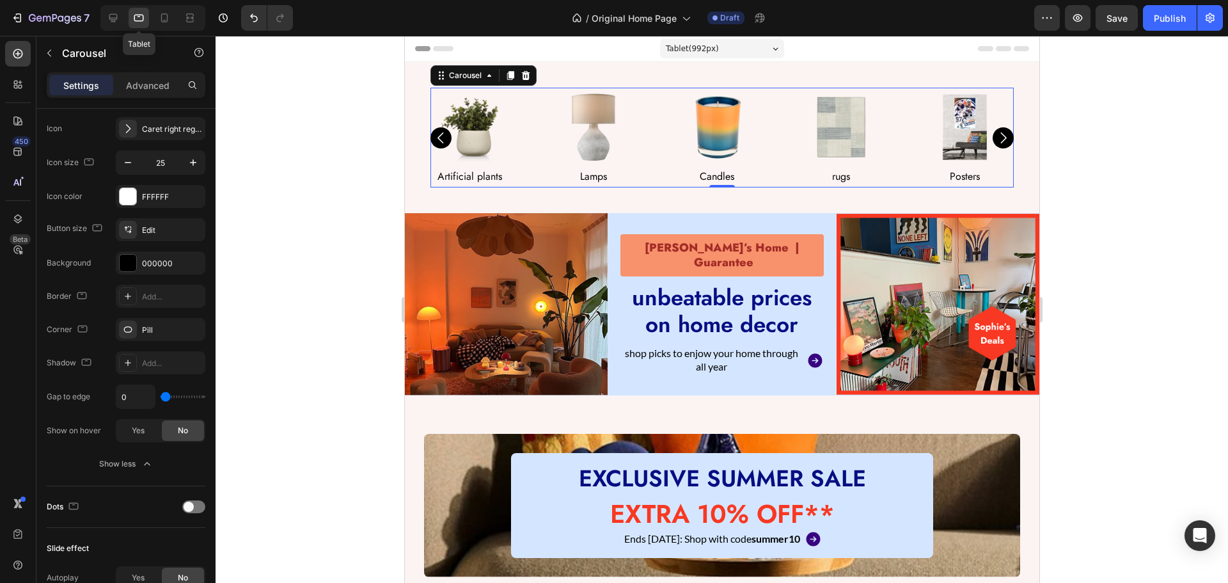
scroll to position [7, 0]
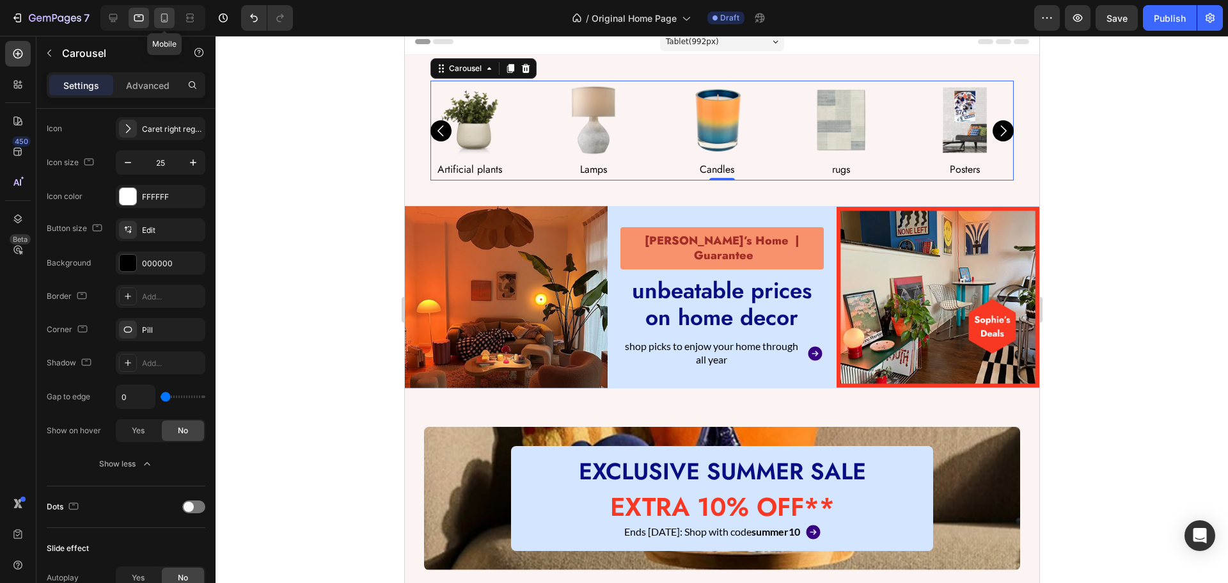
click at [170, 20] on icon at bounding box center [164, 18] width 13 height 13
type input "30"
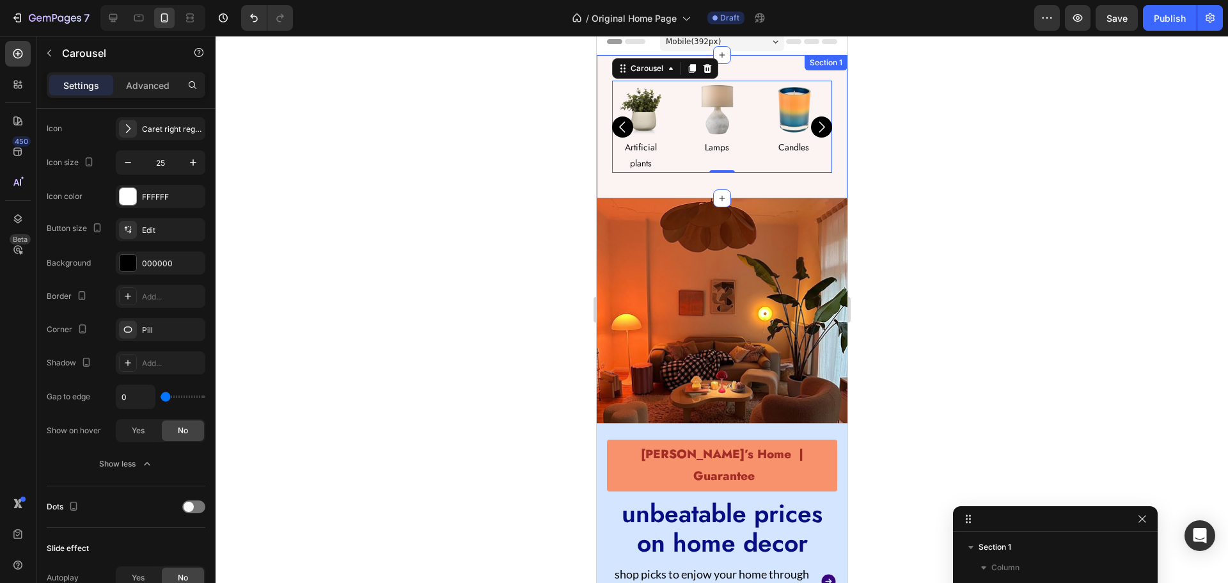
click at [607, 148] on div "Image Lamps Text Block Row Image Candles Text Block Row Image rugs Text Block R…" at bounding box center [721, 126] width 251 height 143
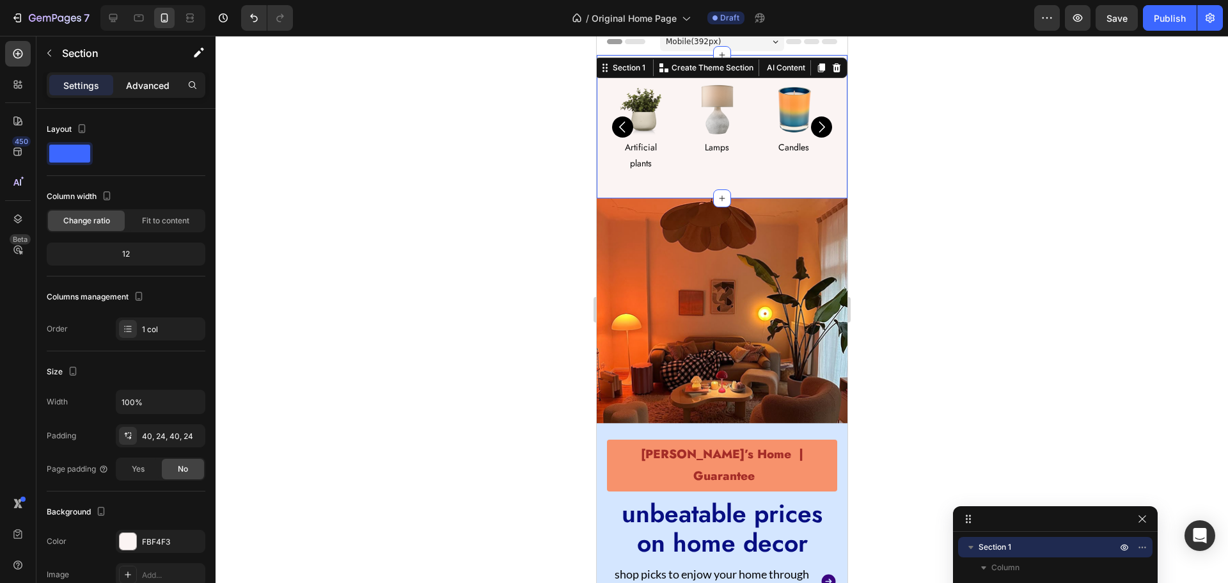
click at [143, 86] on p "Advanced" at bounding box center [147, 85] width 43 height 13
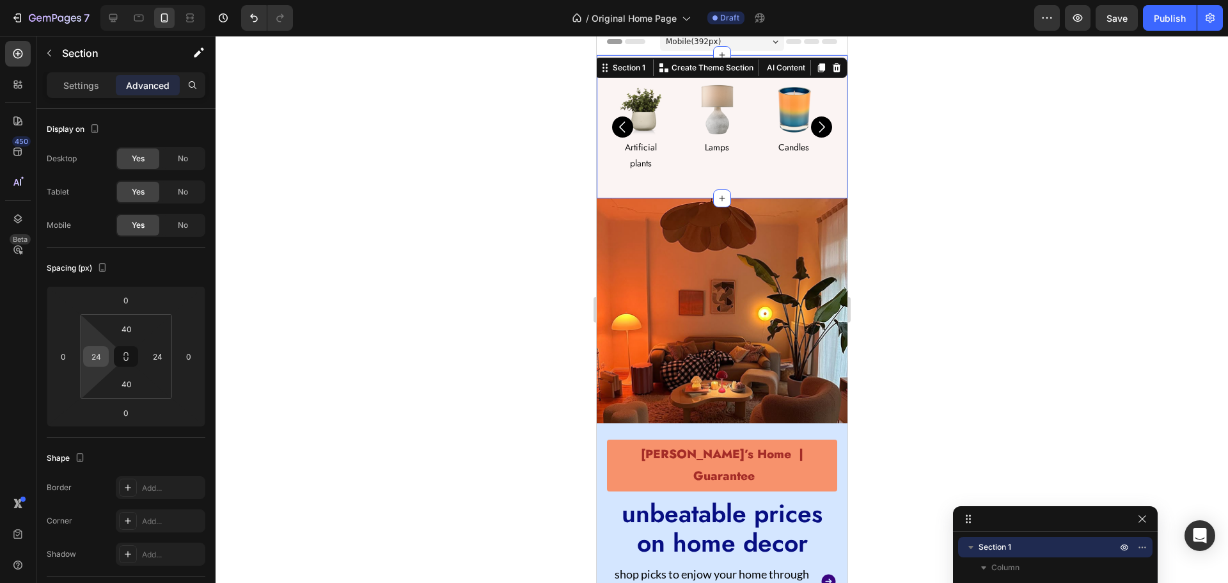
click at [98, 360] on input "24" at bounding box center [95, 356] width 19 height 19
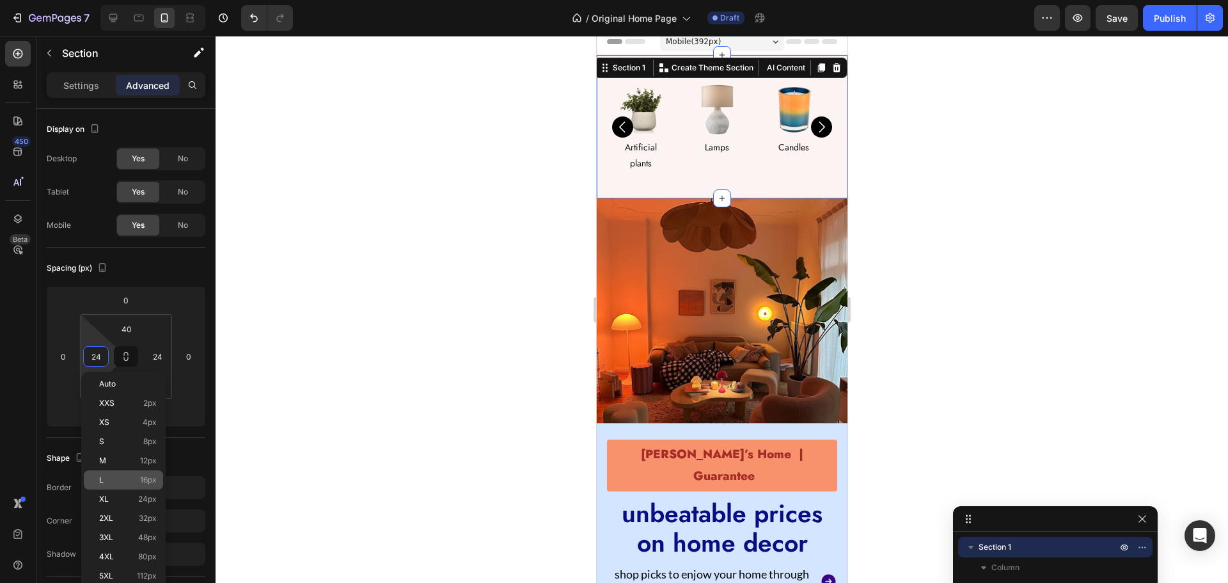
drag, startPoint x: 146, startPoint y: 479, endPoint x: 145, endPoint y: 446, distance: 32.6
click at [146, 480] on span "16px" at bounding box center [148, 479] width 17 height 9
type input "16"
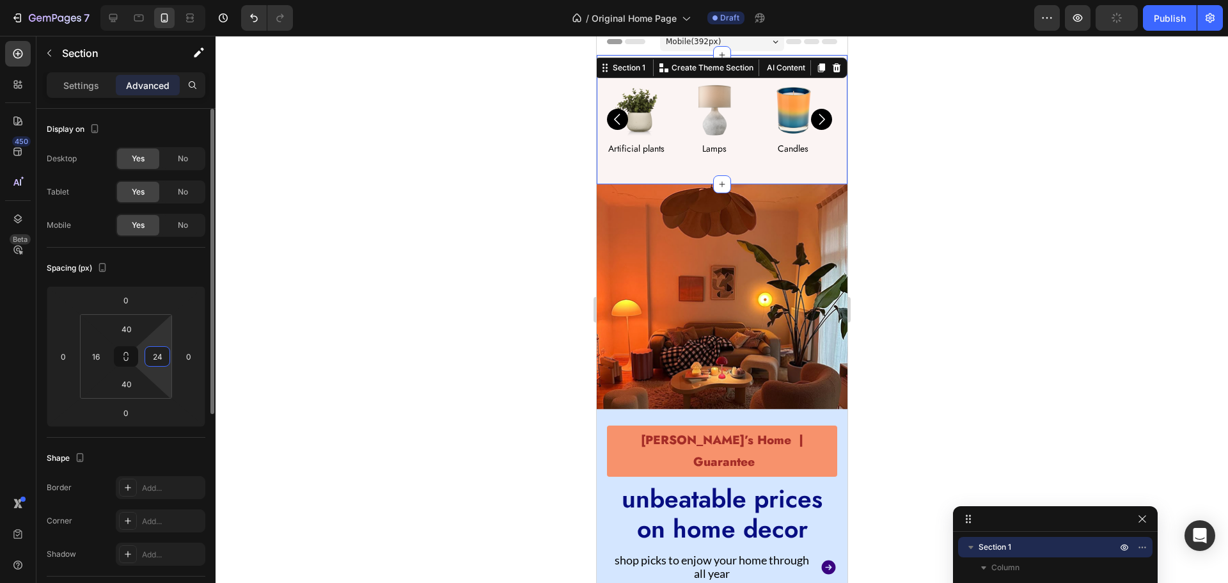
click at [153, 354] on input "24" at bounding box center [157, 356] width 19 height 19
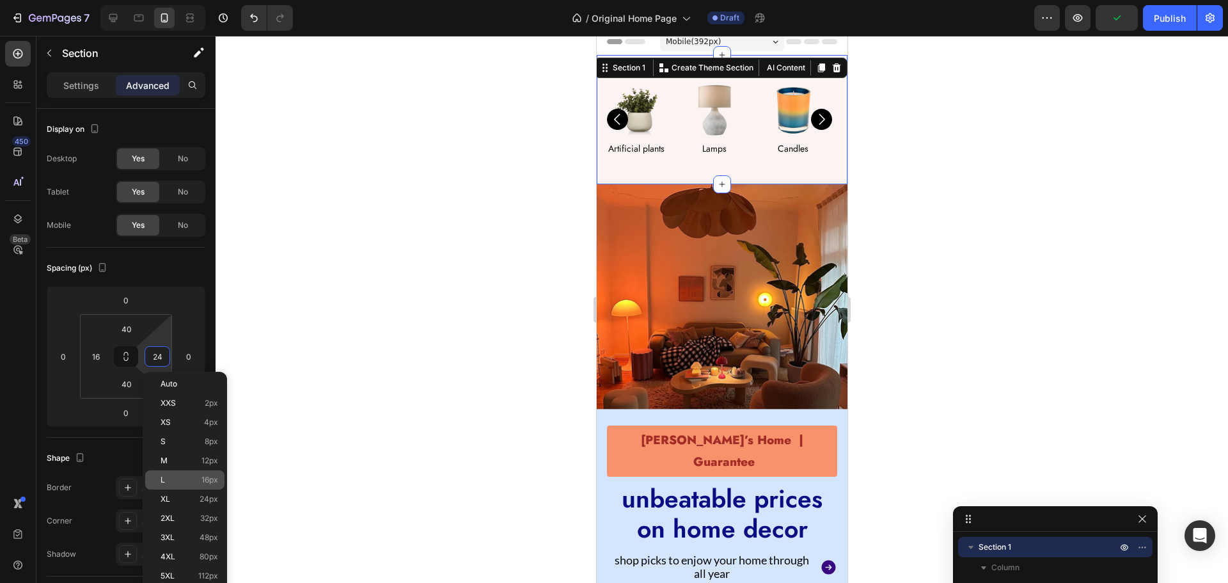
click at [181, 477] on p "L 16px" at bounding box center [190, 479] width 58 height 9
type input "16"
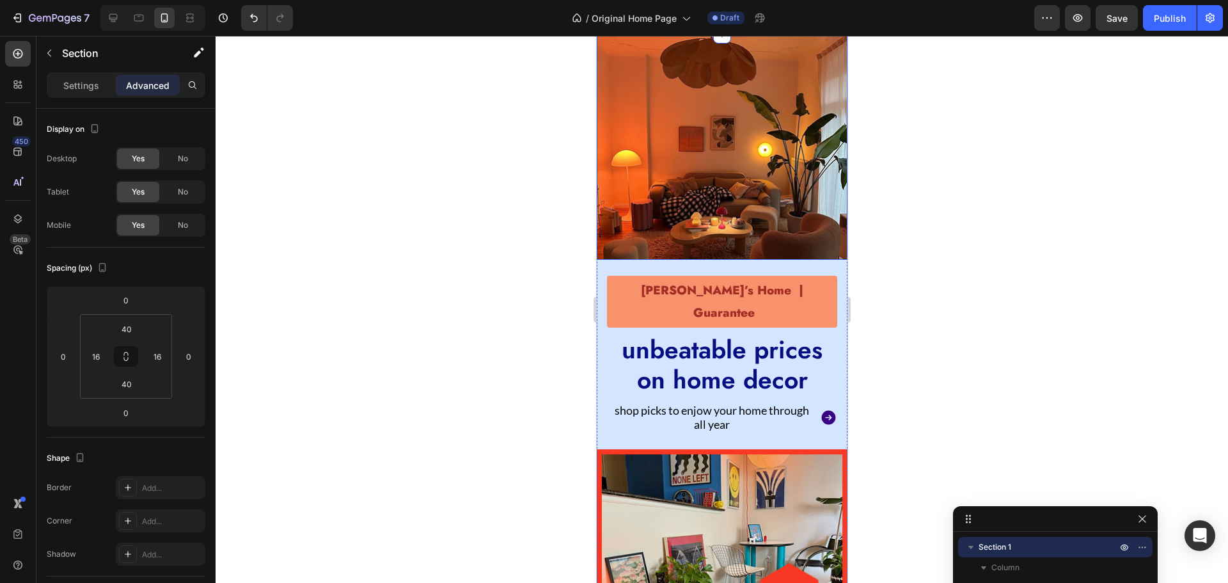
scroll to position [192, 0]
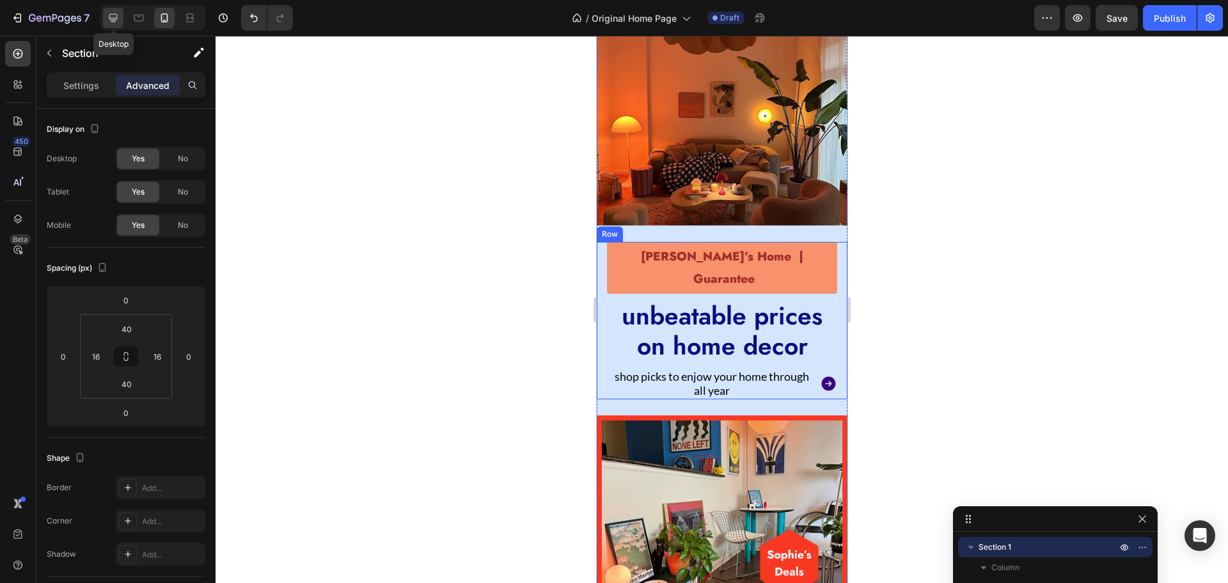
click at [113, 18] on icon at bounding box center [113, 18] width 8 height 8
type input "40"
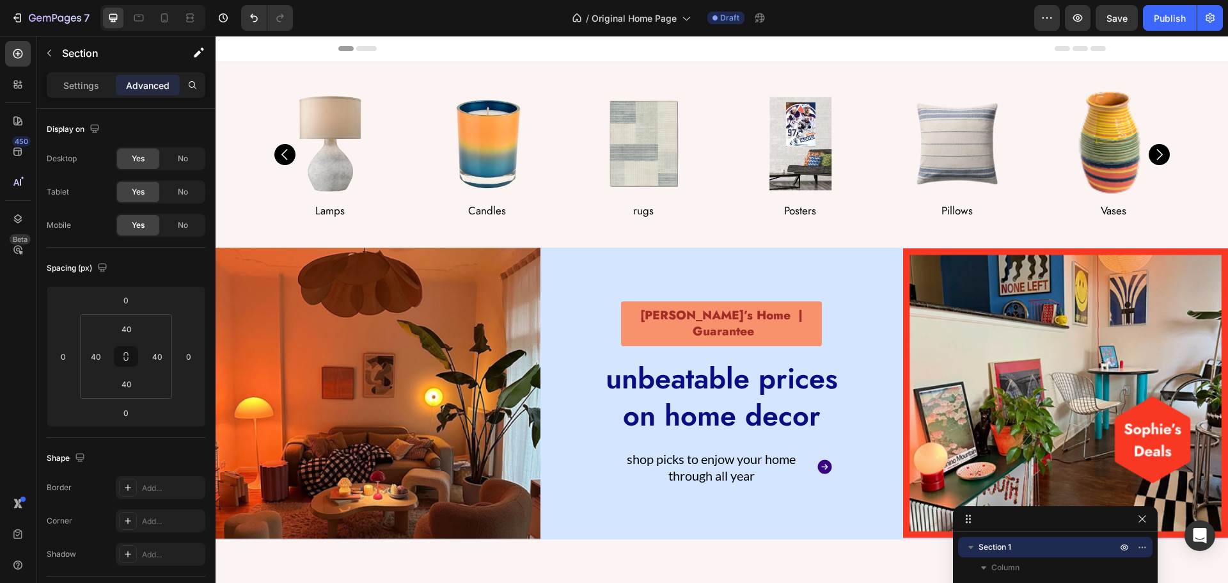
click at [255, 209] on div "Image Lamps Text Block Row Image Candles Text Block Row Image rugs Text Block R…" at bounding box center [721, 155] width 961 height 134
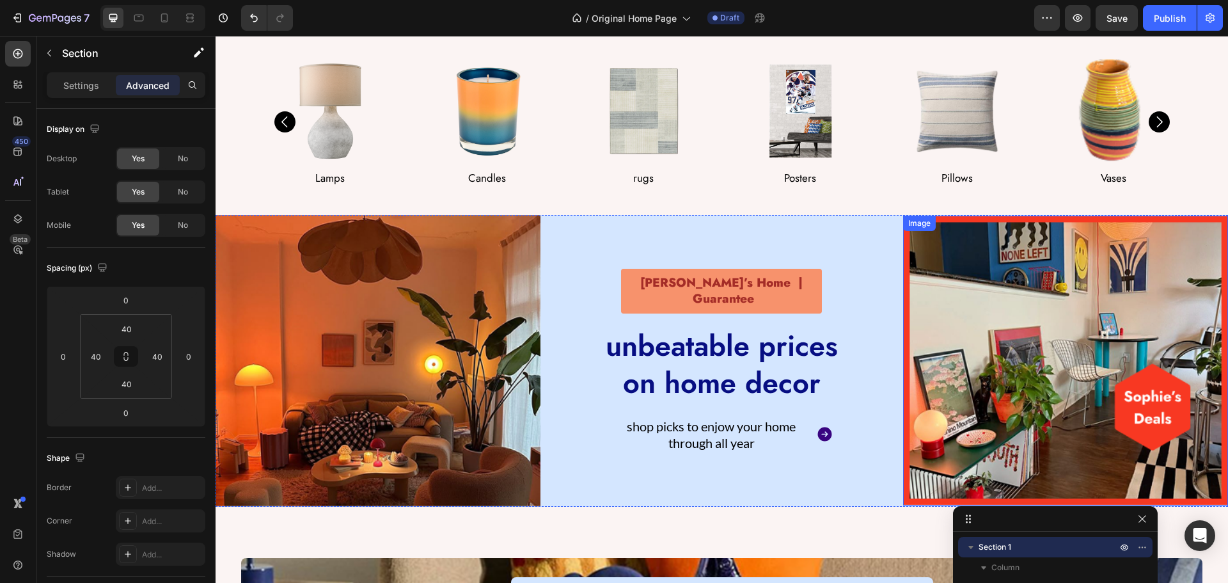
scroll to position [64, 0]
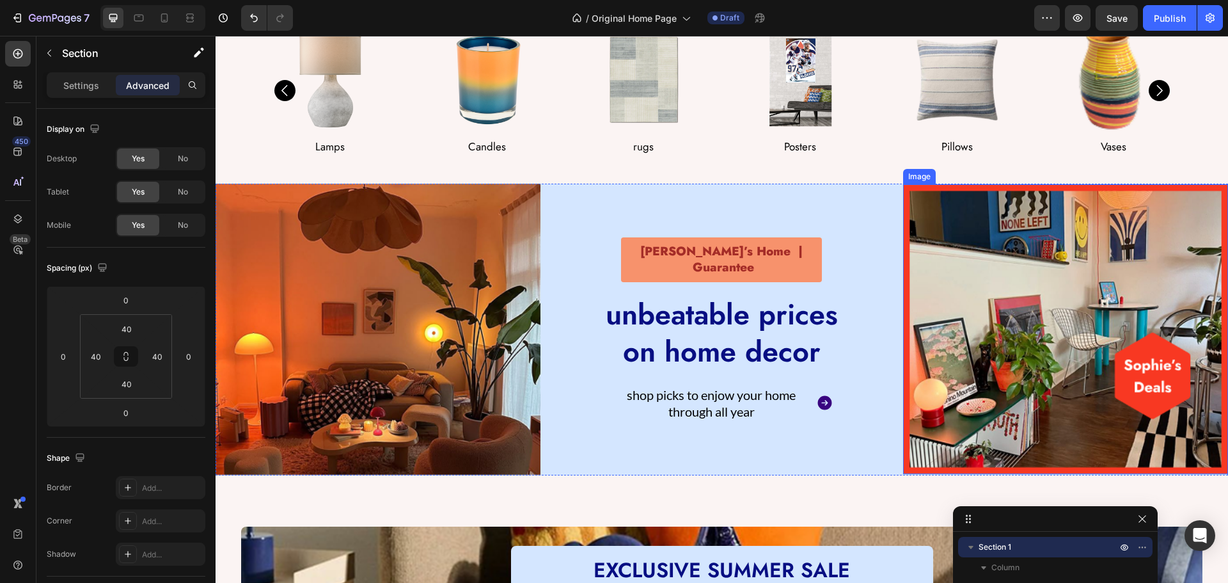
click at [1028, 319] on img at bounding box center [1065, 329] width 325 height 290
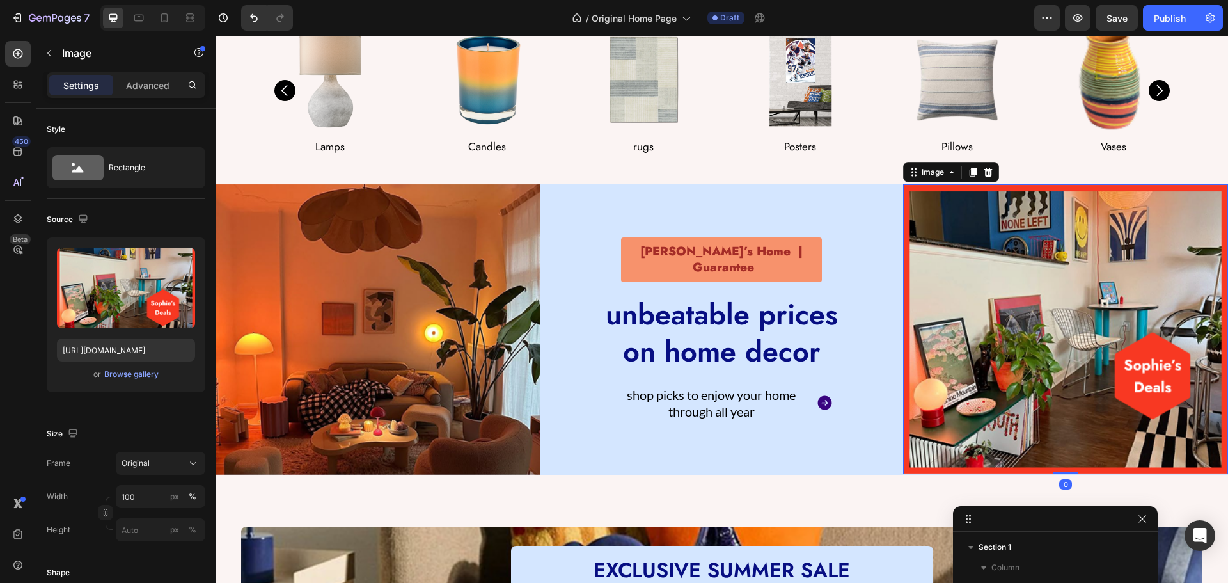
scroll to position [198, 0]
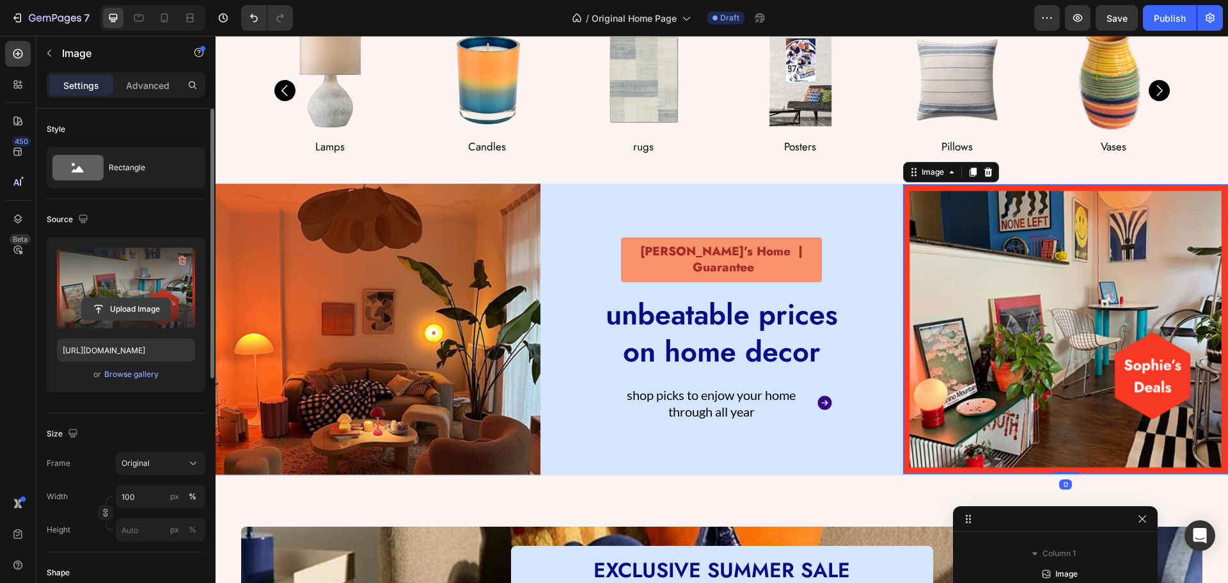
click at [123, 306] on input "file" at bounding box center [126, 309] width 88 height 22
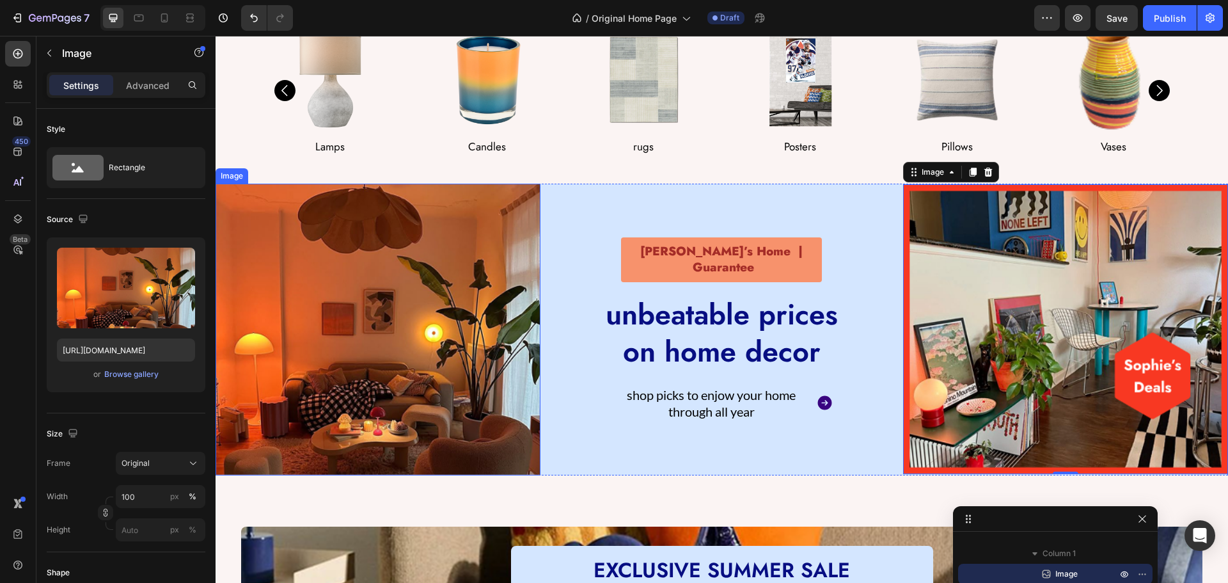
click at [386, 353] on img at bounding box center [378, 330] width 325 height 292
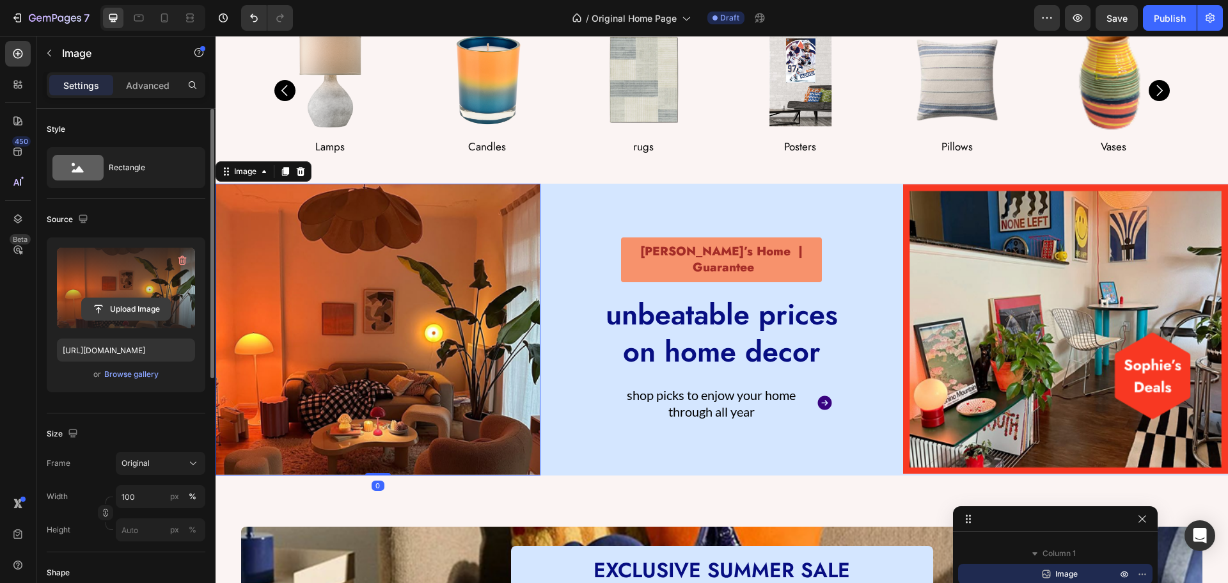
click at [105, 306] on input "file" at bounding box center [126, 309] width 88 height 22
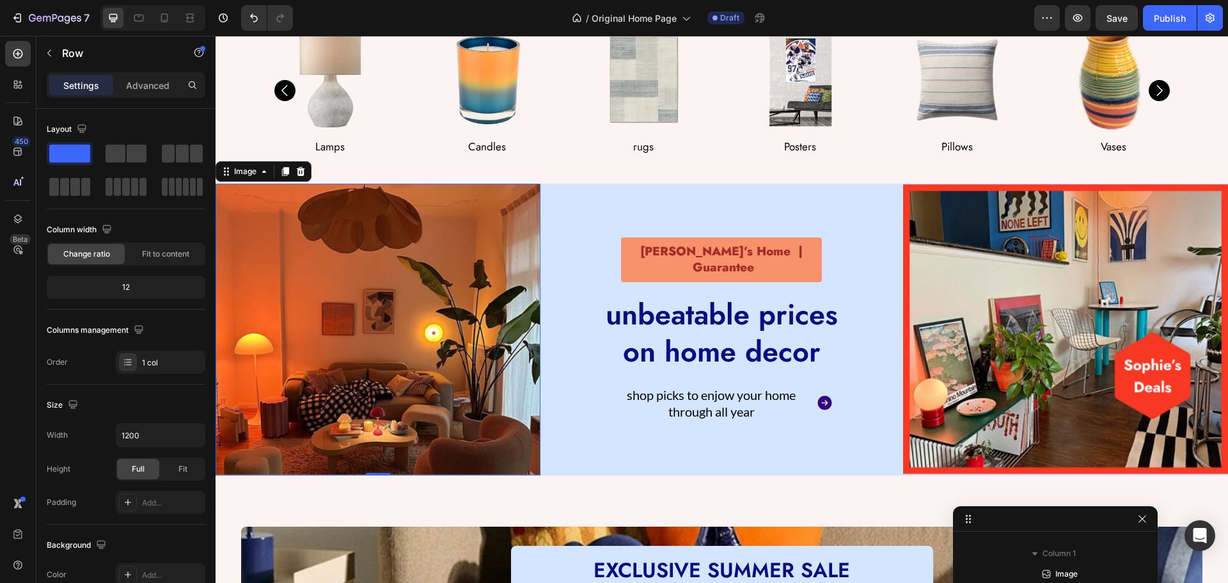
click at [727, 276] on div "Sophie’s Home | Guarantee Text Block unbeatable prices on home decor Heading sh…" at bounding box center [722, 330] width 325 height 292
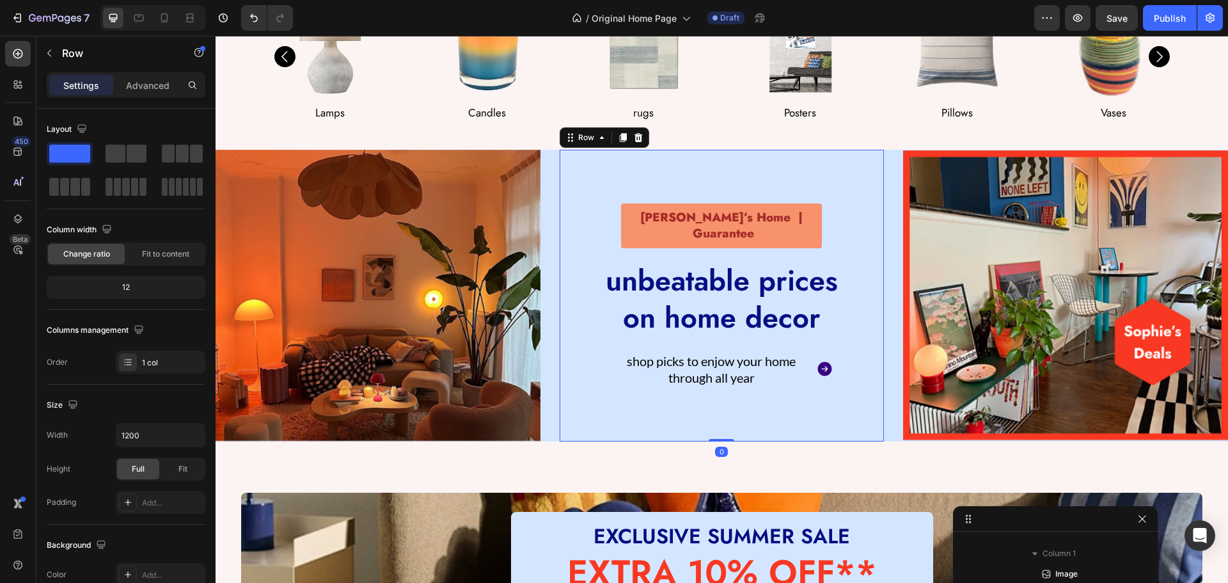
scroll to position [128, 0]
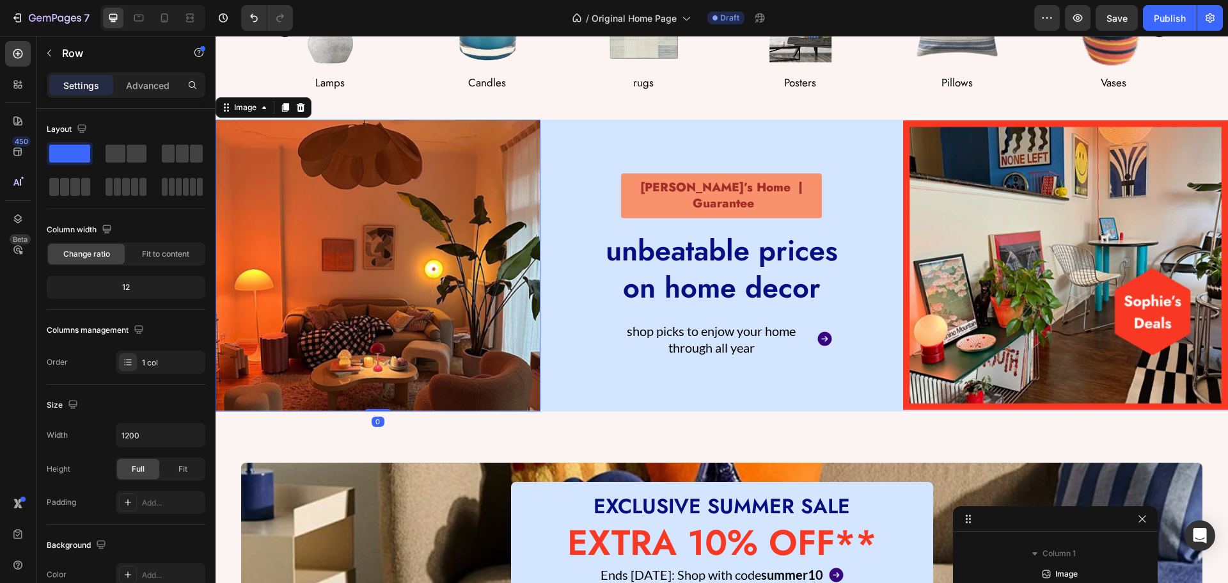
click at [337, 258] on img at bounding box center [378, 266] width 325 height 292
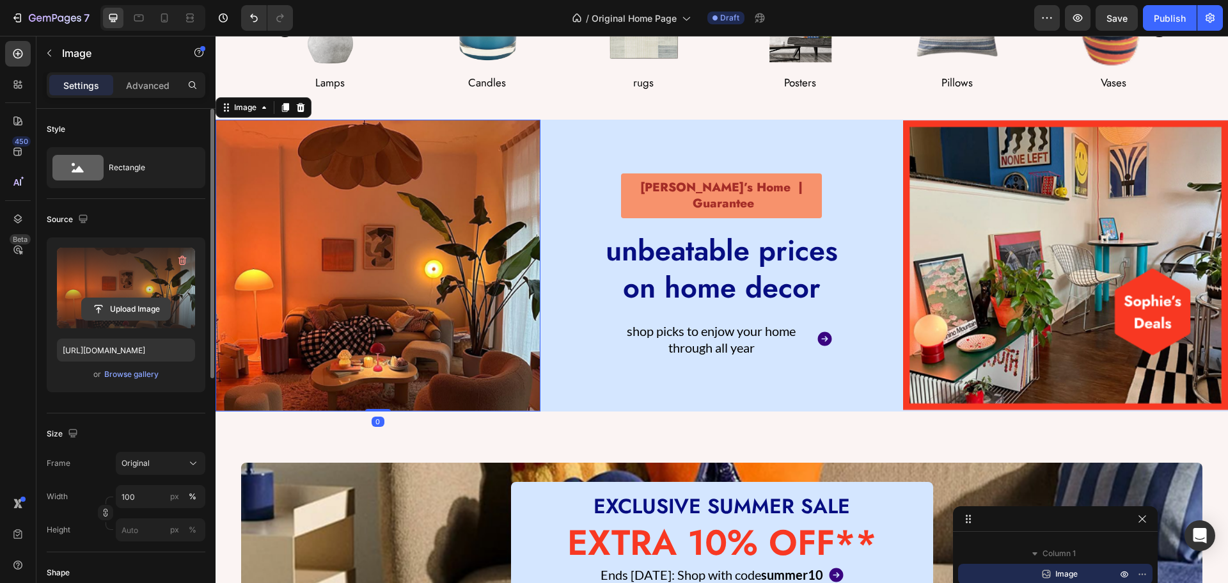
click at [125, 303] on input "file" at bounding box center [126, 309] width 88 height 22
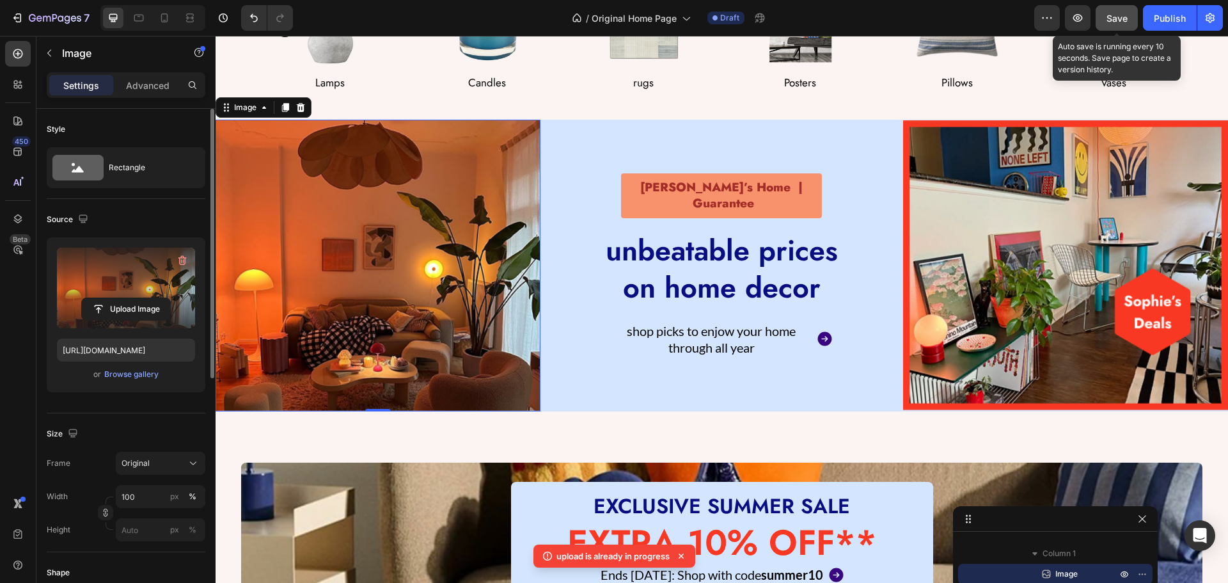
click at [1105, 28] on button "Save" at bounding box center [1117, 18] width 42 height 26
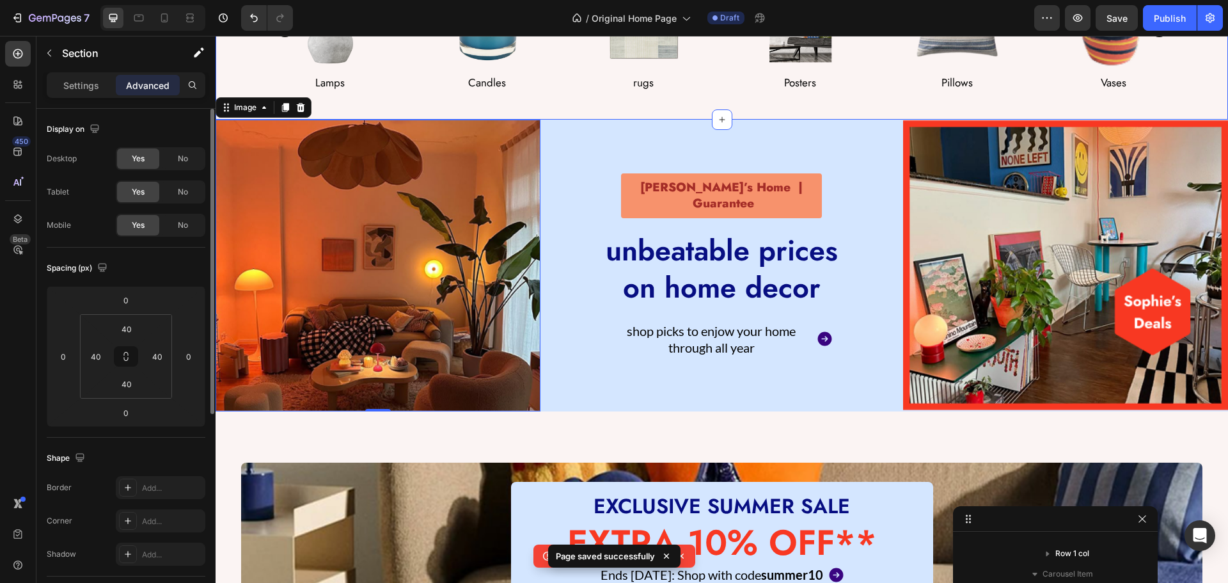
scroll to position [0, 0]
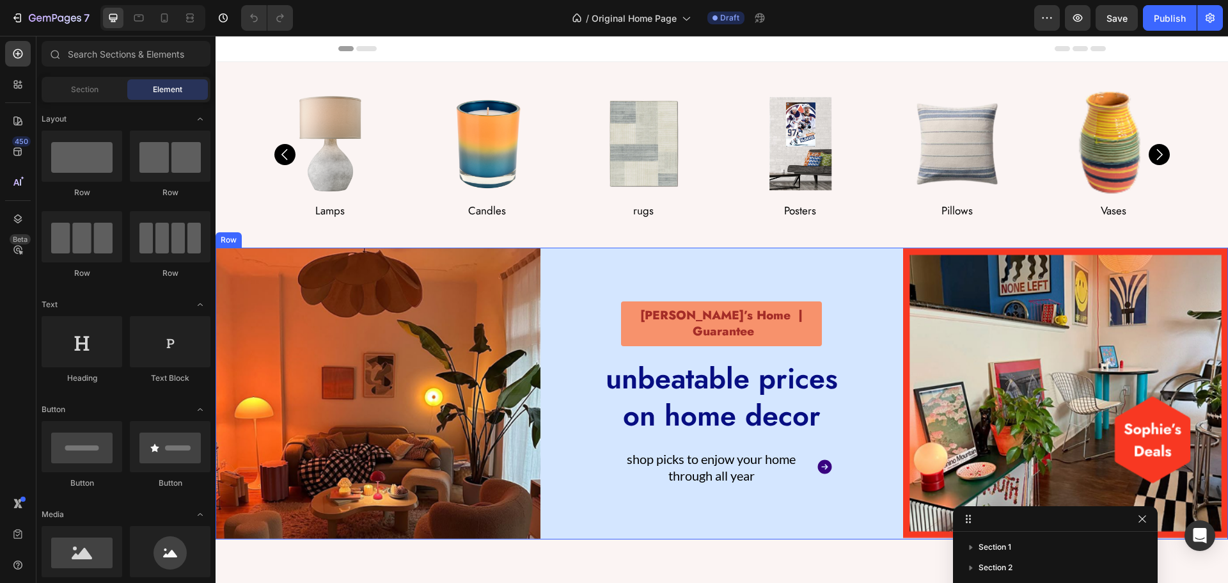
click at [452, 436] on img at bounding box center [378, 394] width 325 height 292
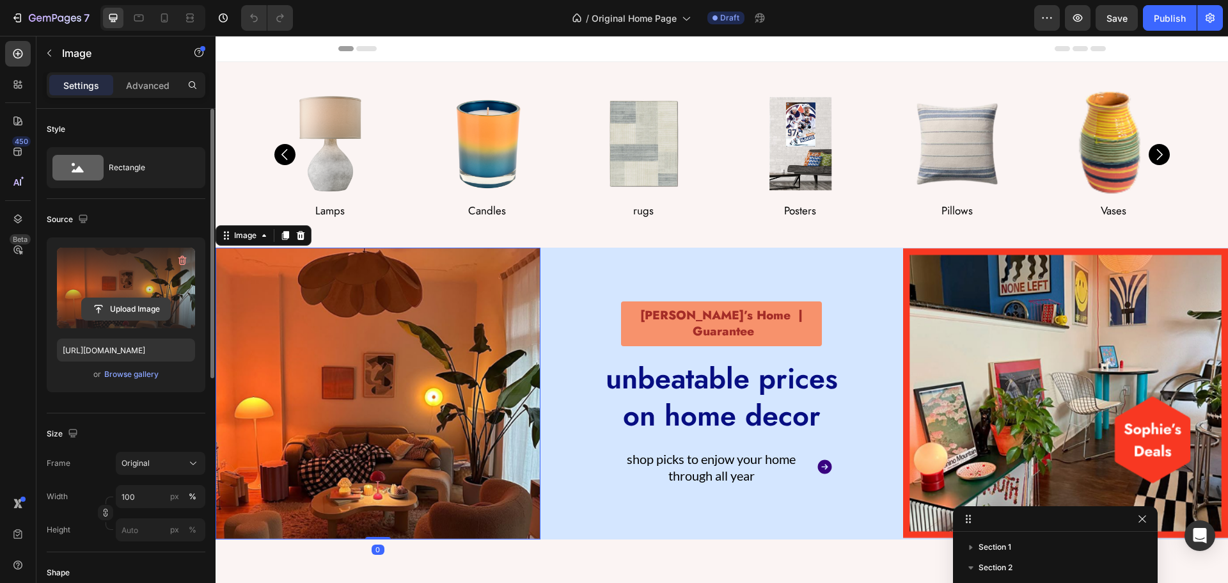
click at [159, 313] on input "file" at bounding box center [126, 309] width 88 height 22
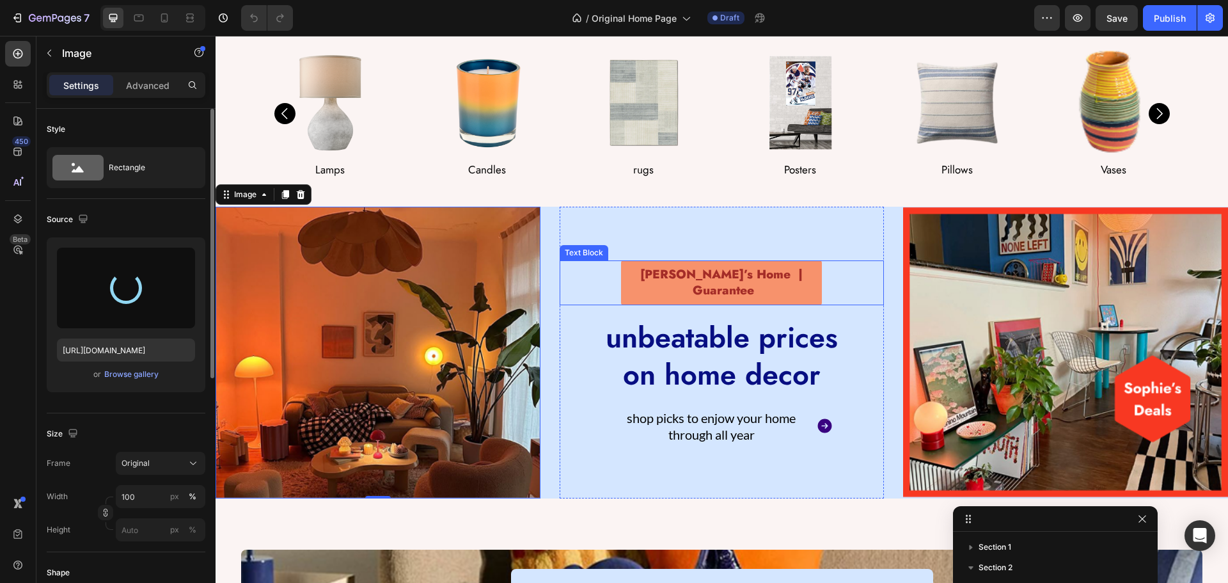
scroll to position [64, 0]
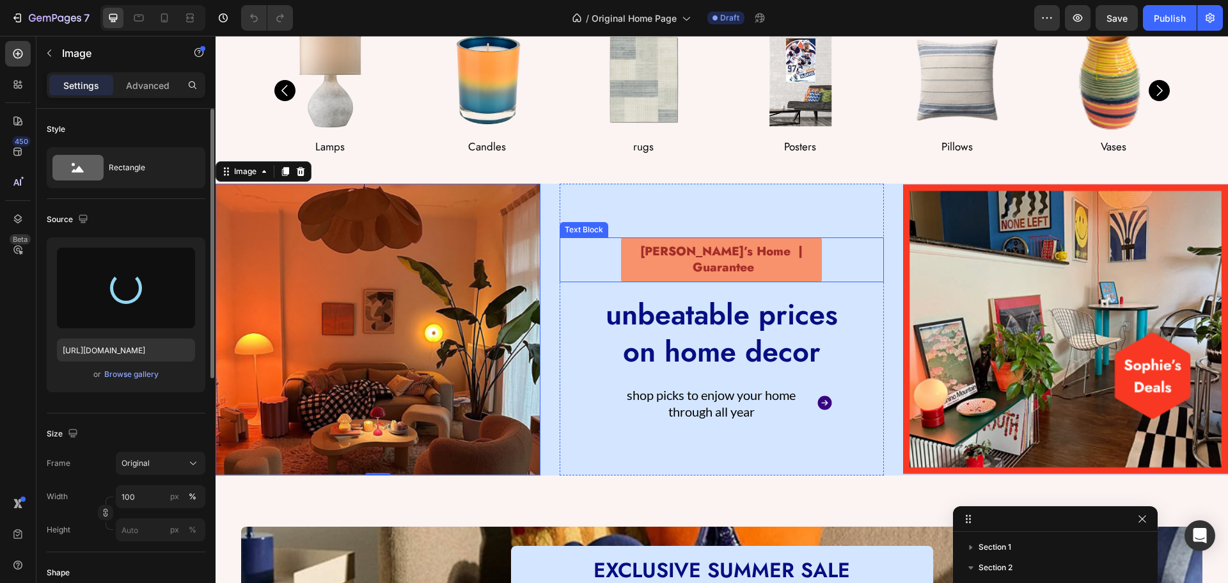
type input "[URL][DOMAIN_NAME]"
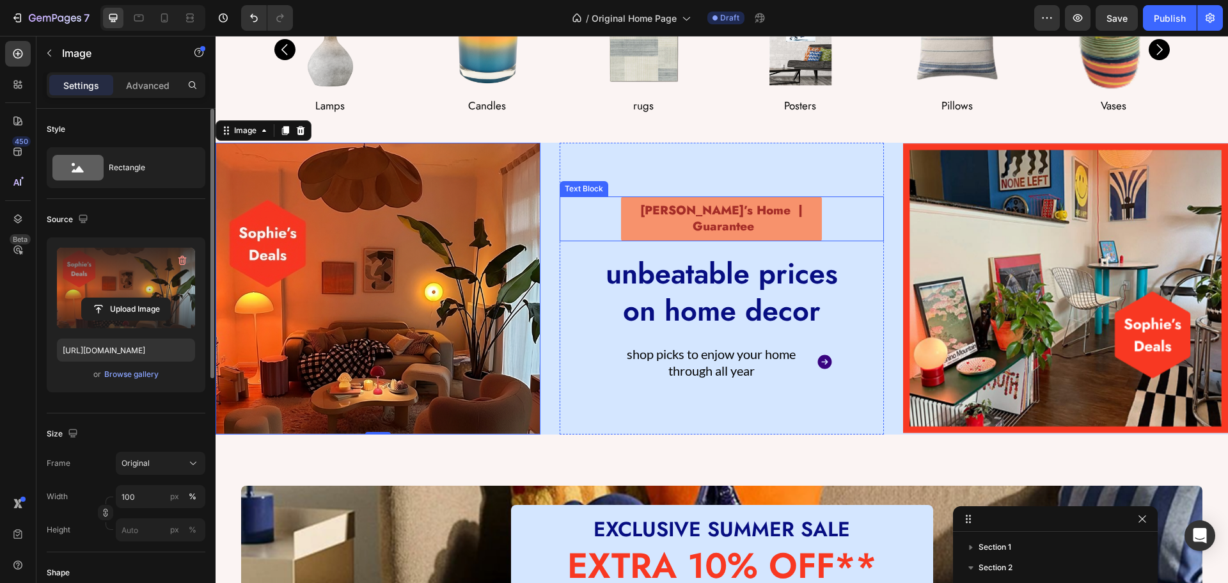
scroll to position [128, 0]
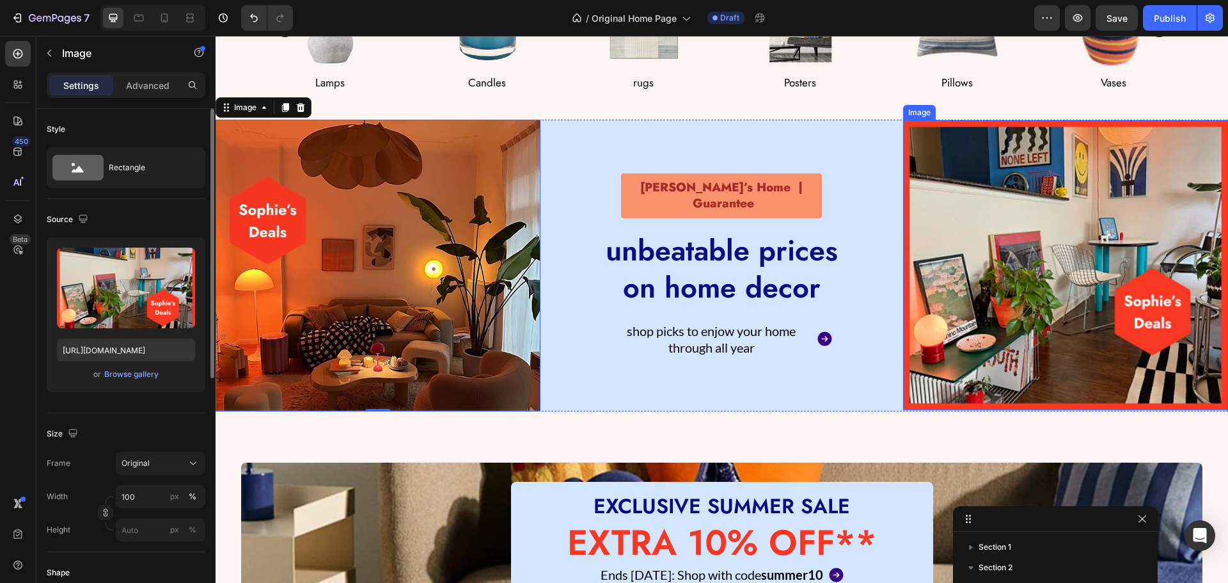
click at [965, 285] on img at bounding box center [1065, 265] width 325 height 290
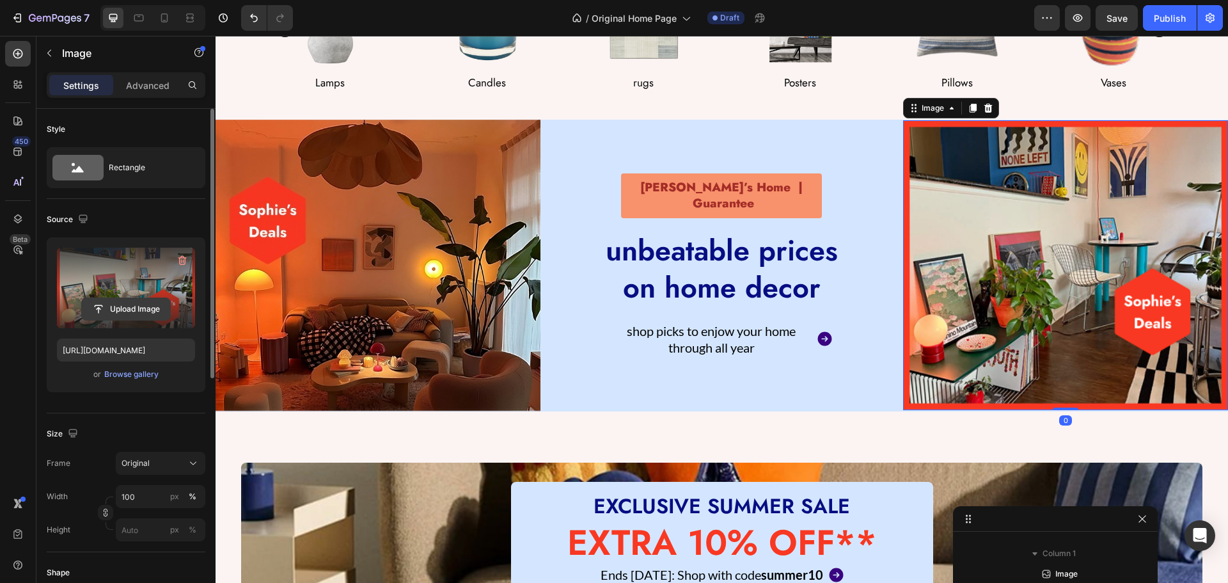
click at [118, 313] on input "file" at bounding box center [126, 309] width 88 height 22
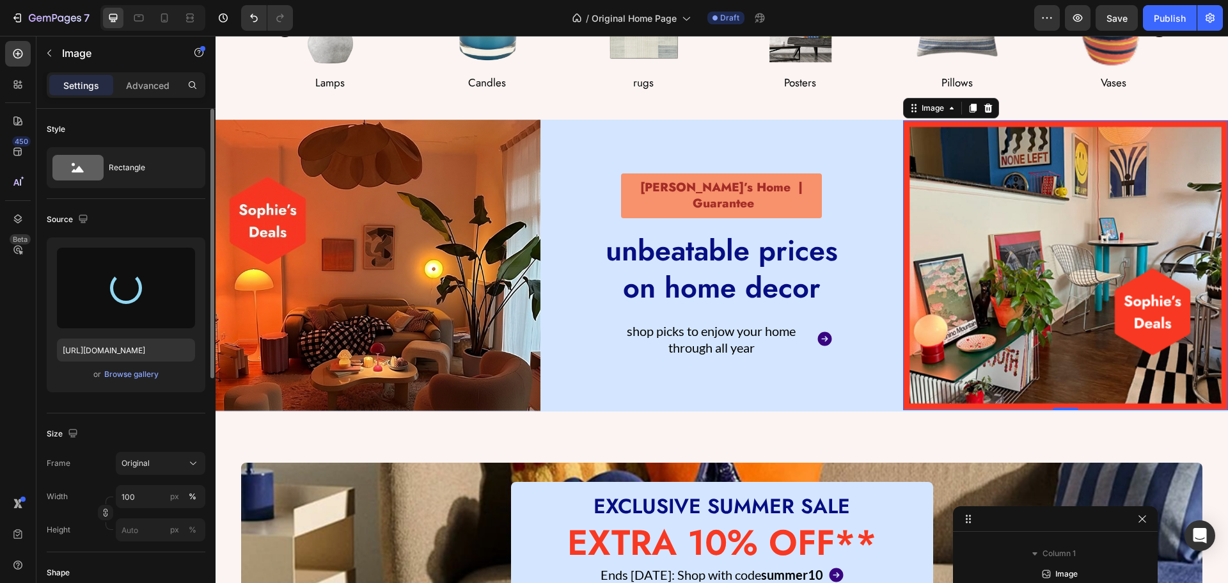
type input "[URL][DOMAIN_NAME]"
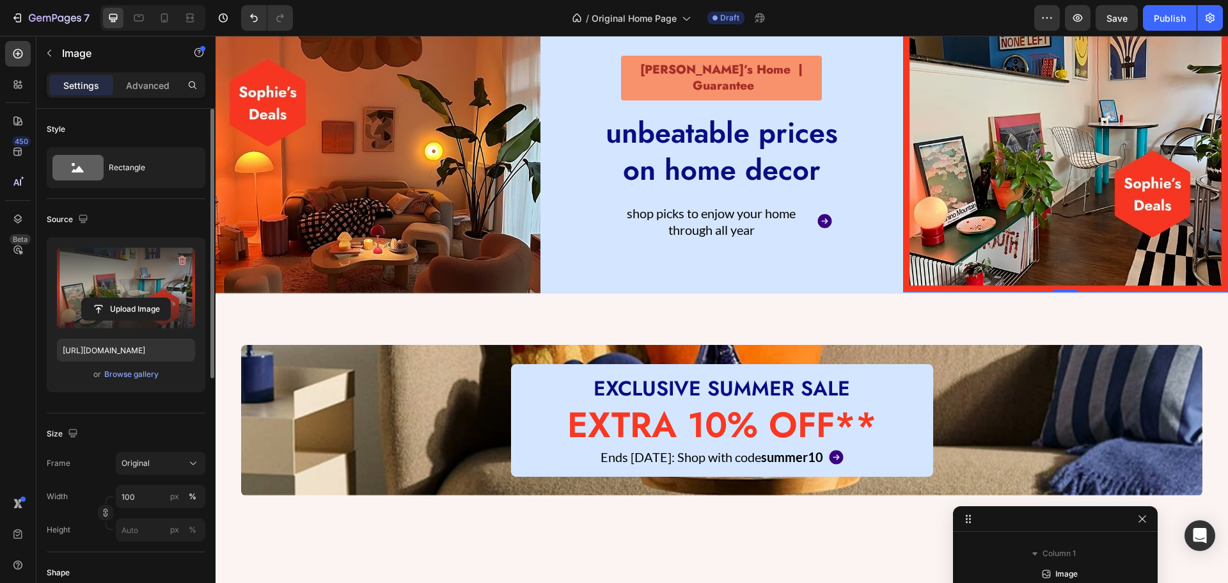
scroll to position [128, 0]
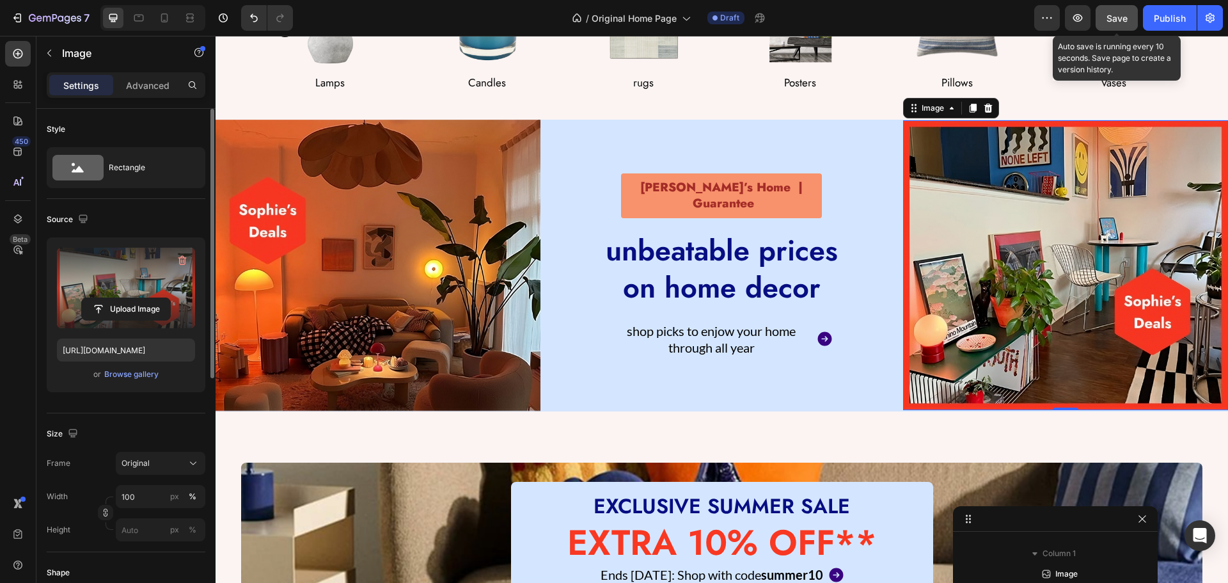
click at [1106, 13] on span "Save" at bounding box center [1116, 18] width 21 height 11
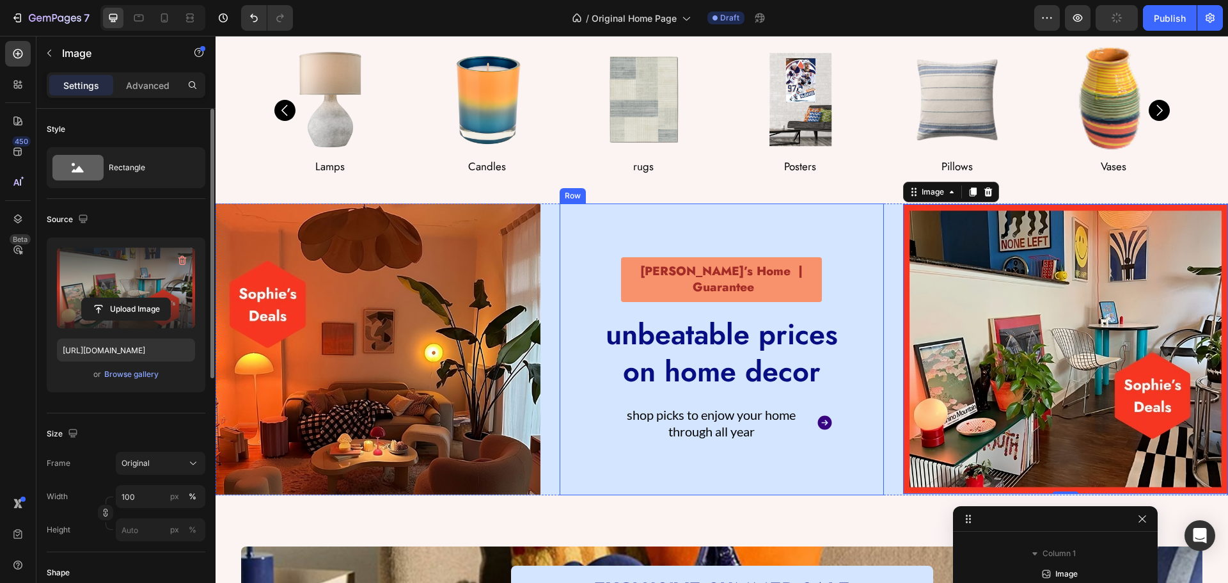
scroll to position [0, 0]
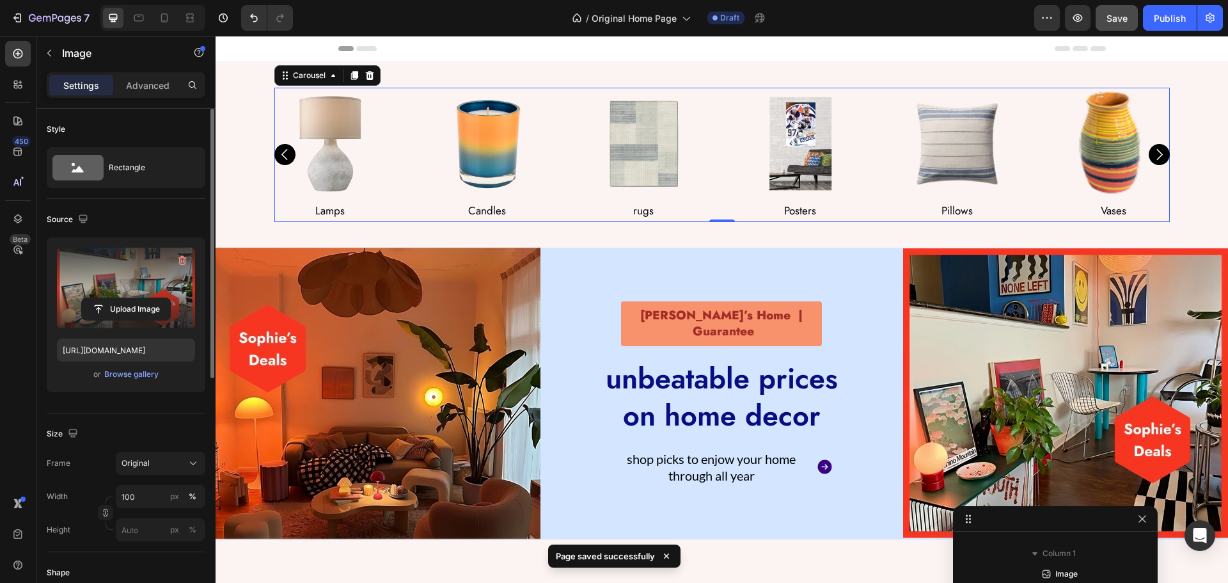
click at [571, 185] on div "Image Lamps Text Block Row Image Candles Text Block Row Image rugs Text Block R…" at bounding box center [721, 155] width 895 height 134
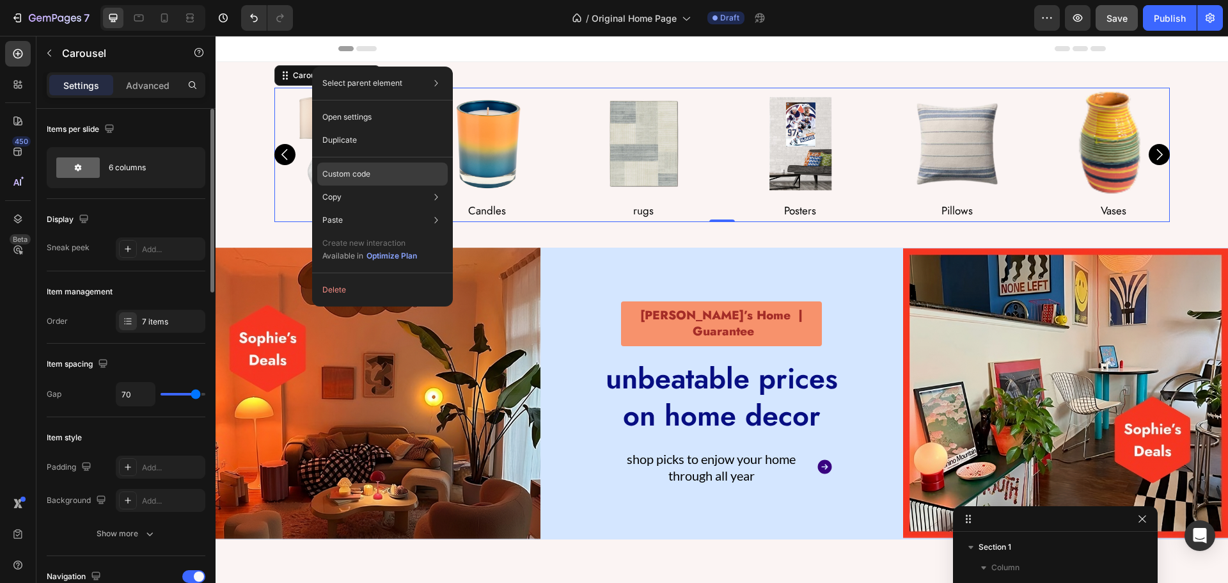
click at [362, 171] on p "Custom code" at bounding box center [346, 174] width 48 height 12
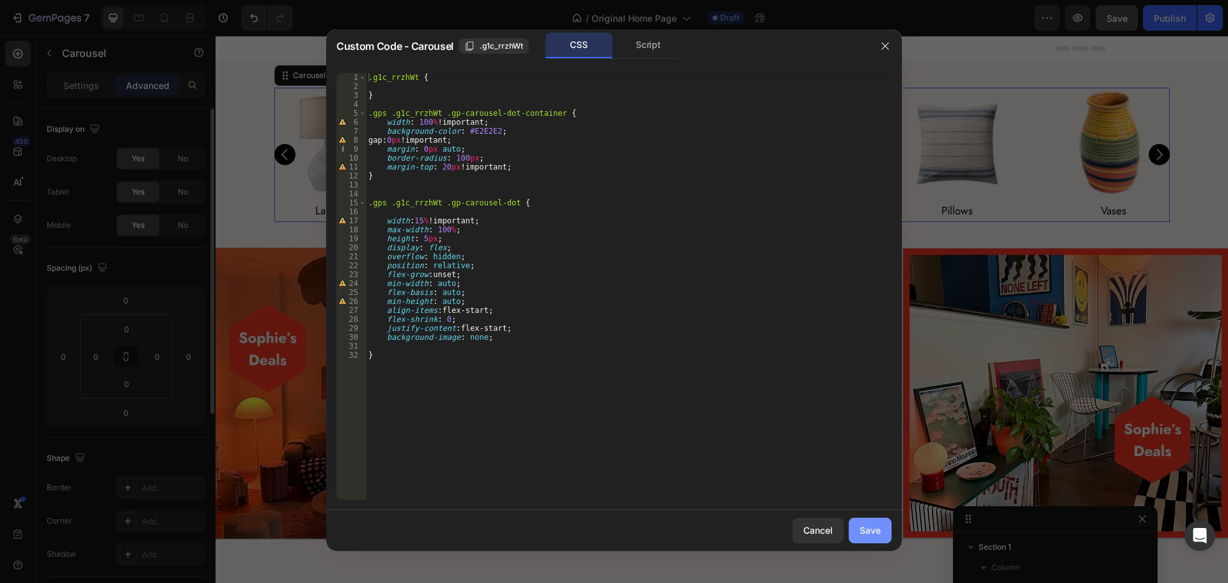
click at [863, 533] on div "Save" at bounding box center [870, 529] width 21 height 13
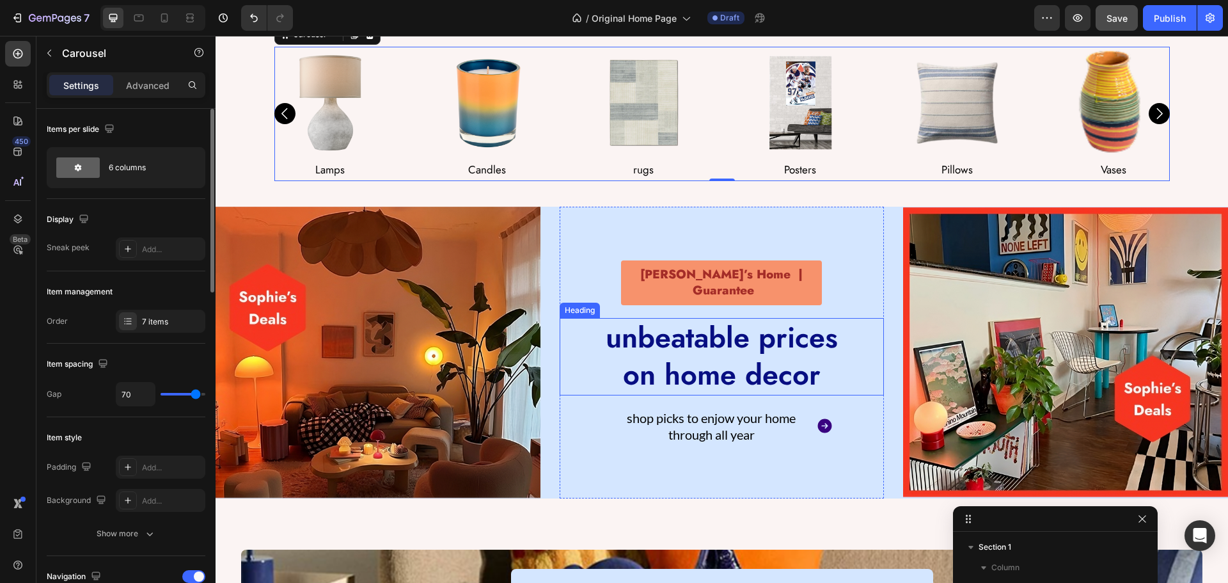
scroll to position [64, 0]
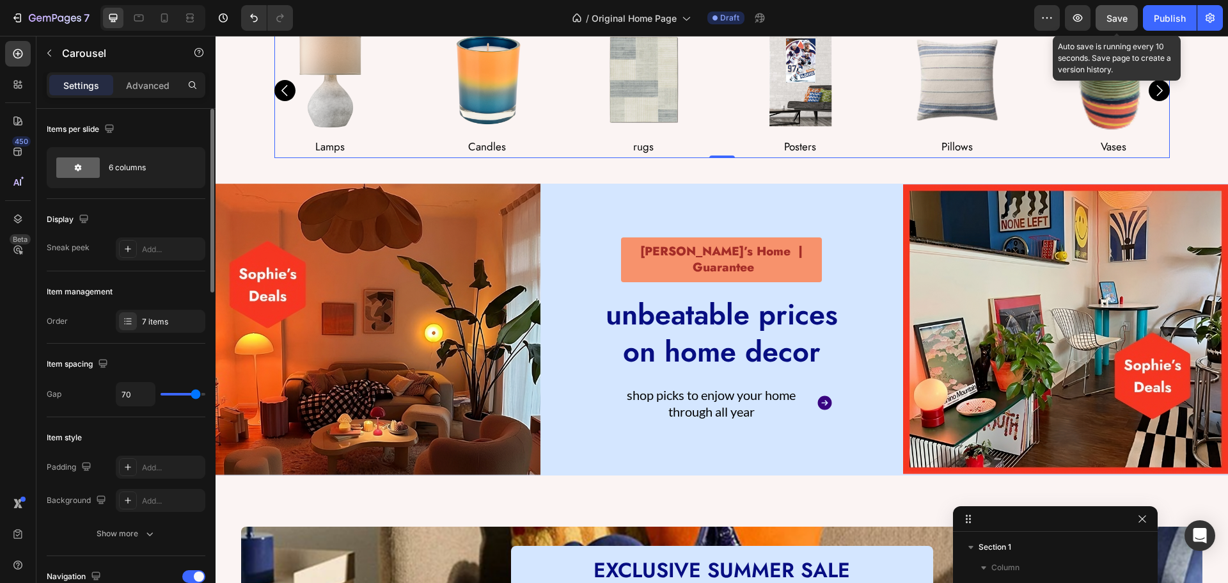
drag, startPoint x: 1109, startPoint y: 10, endPoint x: 1108, endPoint y: 18, distance: 7.8
click at [1109, 11] on button "Save" at bounding box center [1117, 18] width 42 height 26
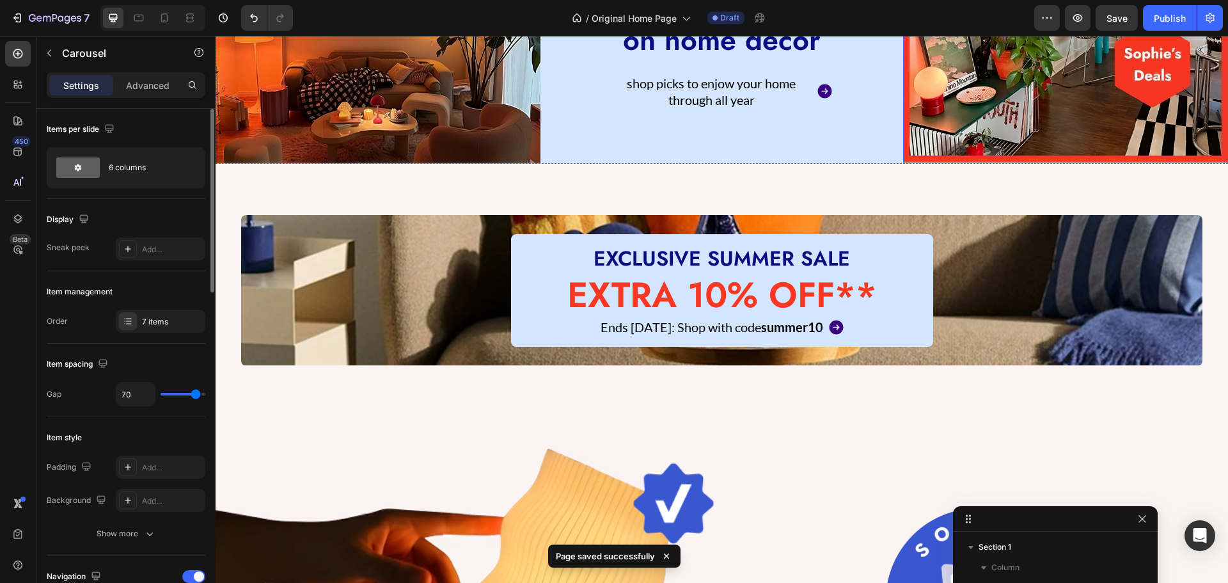
scroll to position [320, 0]
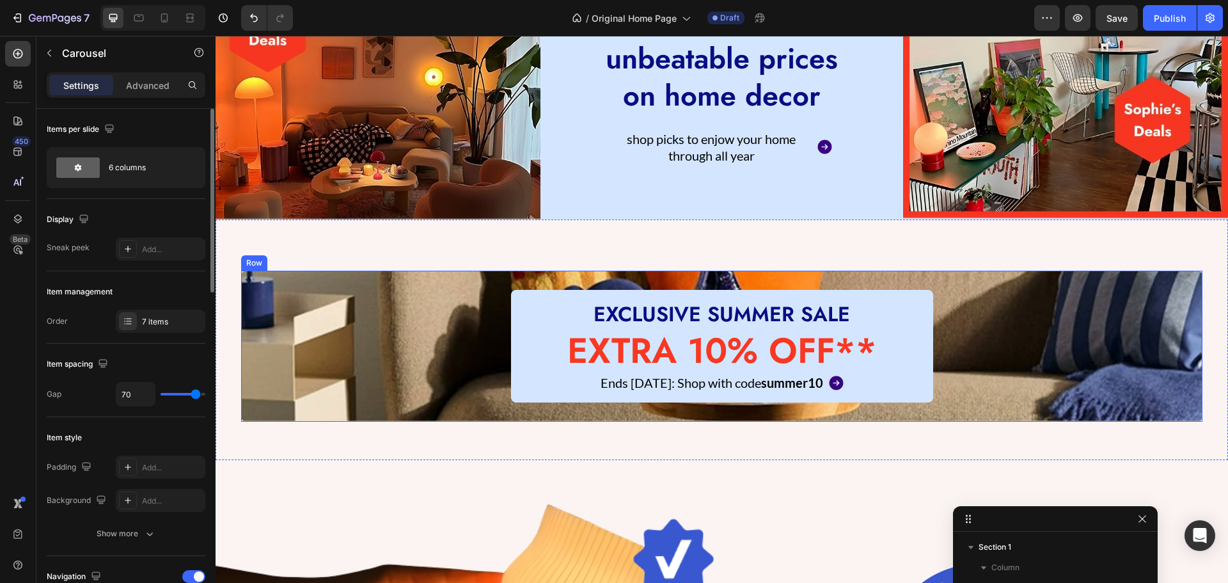
click at [431, 321] on div "EXCLUSIVE SUMMER SALE Heading EXTRA 10% OFF** Heading Ends [DATE]: Shop with co…" at bounding box center [721, 346] width 961 height 113
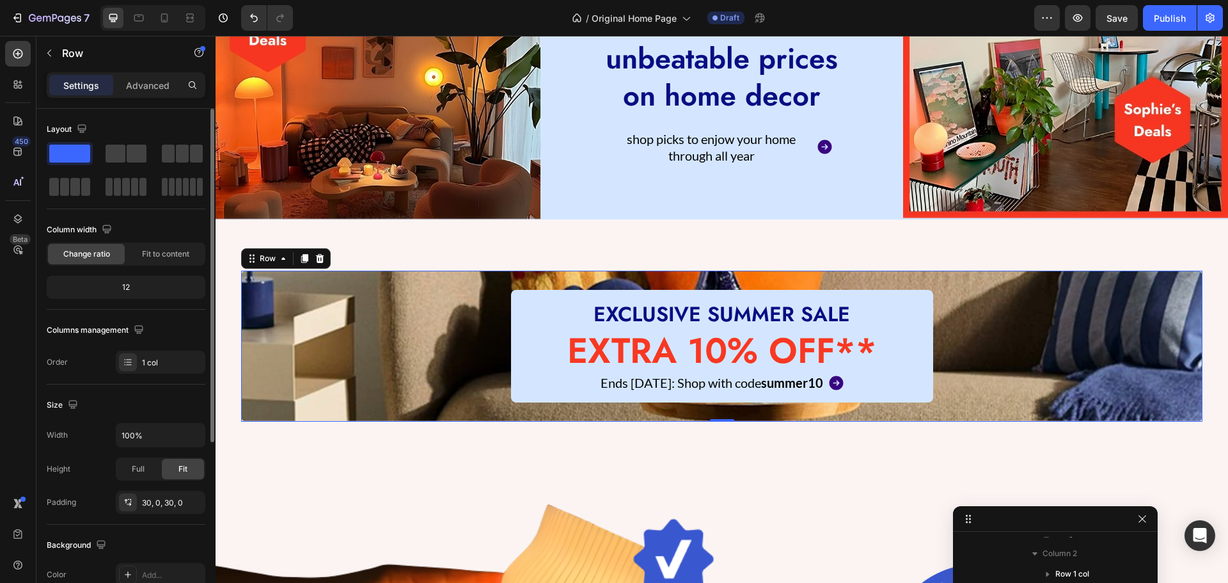
click at [402, 340] on div "EXCLUSIVE SUMMER SALE Heading EXTRA 10% OFF** Heading Ends [DATE]: Shop with co…" at bounding box center [721, 346] width 961 height 113
click at [335, 332] on div "EXCLUSIVE SUMMER SALE Heading EXTRA 10% OFF** Heading Ends [DATE]: Shop with co…" at bounding box center [721, 346] width 961 height 113
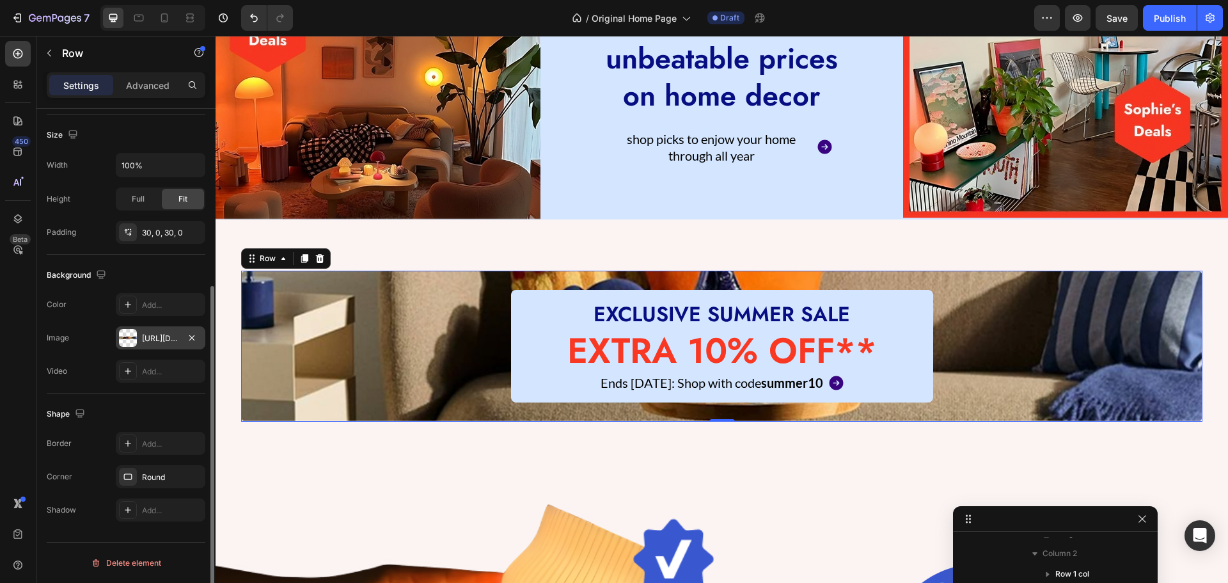
click at [164, 341] on div "[URL][DOMAIN_NAME]" at bounding box center [160, 339] width 37 height 12
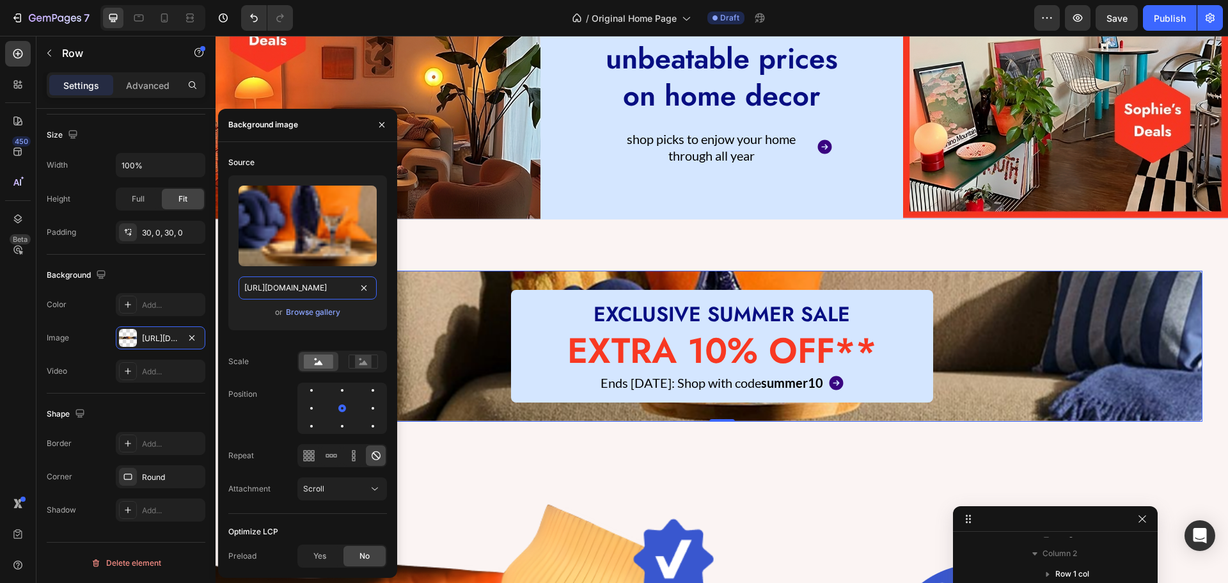
click at [329, 294] on input "[URL][DOMAIN_NAME]" at bounding box center [308, 287] width 138 height 23
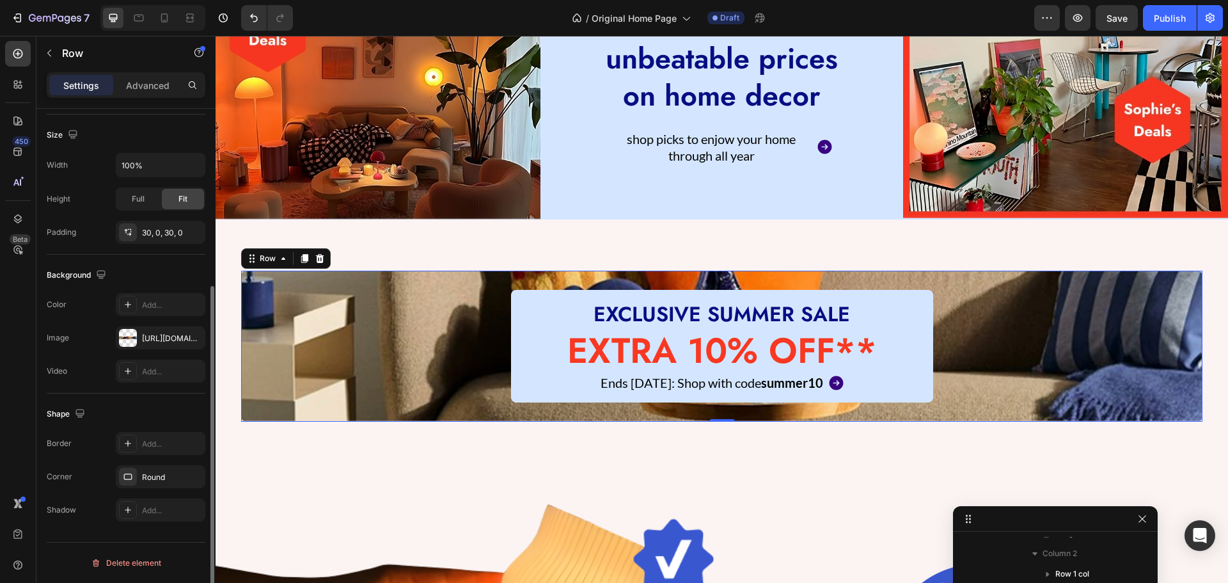
click at [140, 280] on div "Background" at bounding box center [126, 275] width 159 height 20
click at [998, 297] on div "EXCLUSIVE SUMMER SALE Heading EXTRA 10% OFF** Heading Ends [DATE]: Shop with co…" at bounding box center [721, 346] width 961 height 113
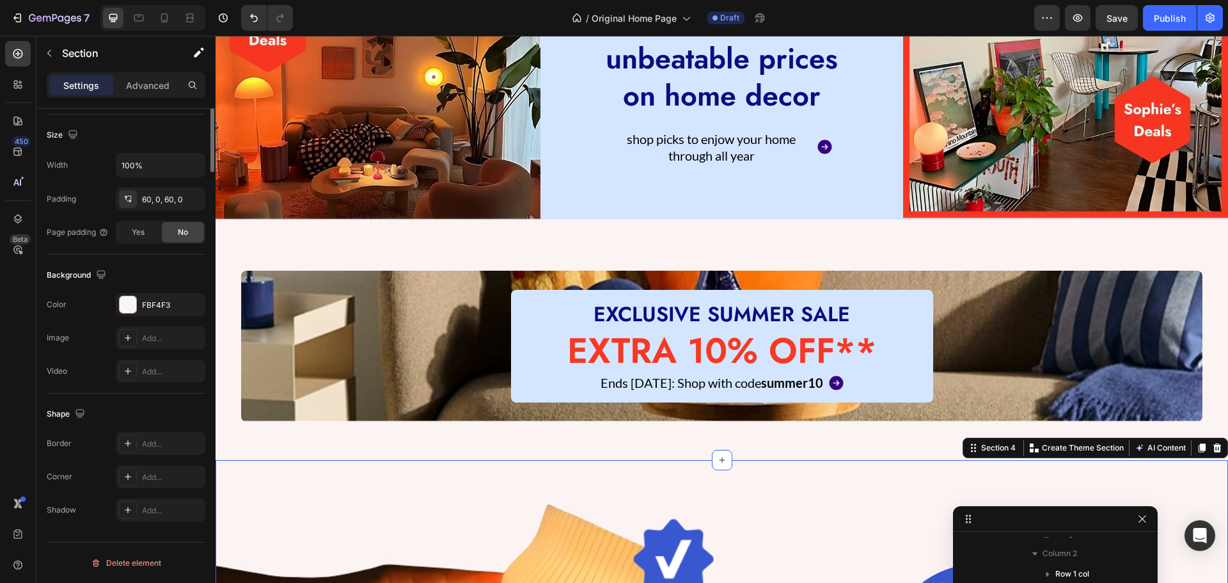
scroll to position [0, 0]
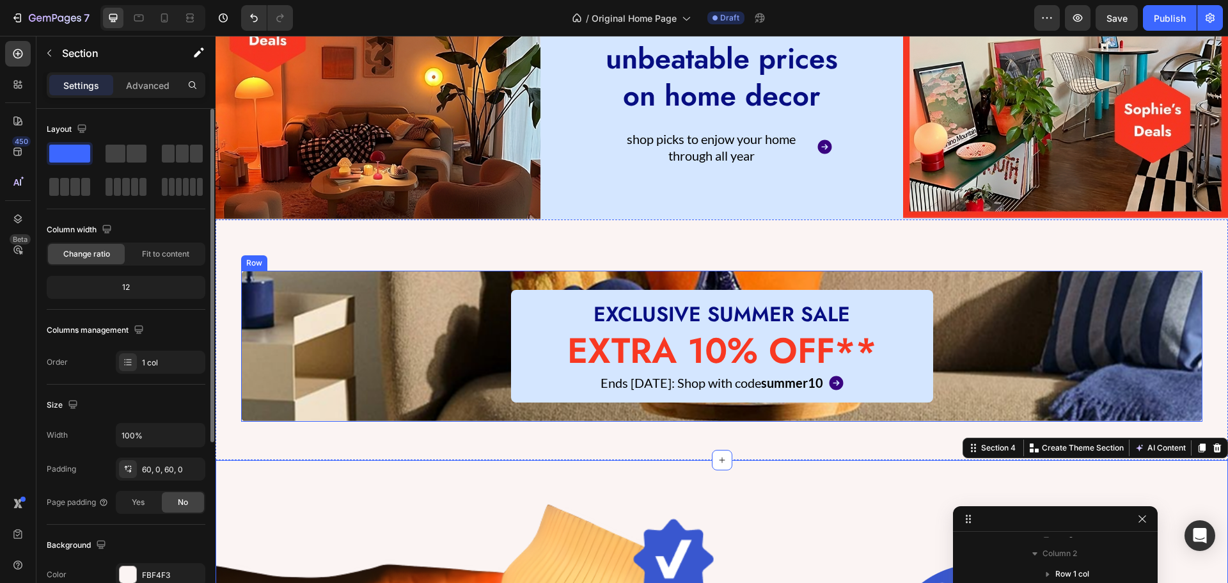
click at [285, 345] on div "EXCLUSIVE SUMMER SALE Heading EXTRA 10% OFF** Heading Ends [DATE]: Shop with co…" at bounding box center [721, 346] width 961 height 113
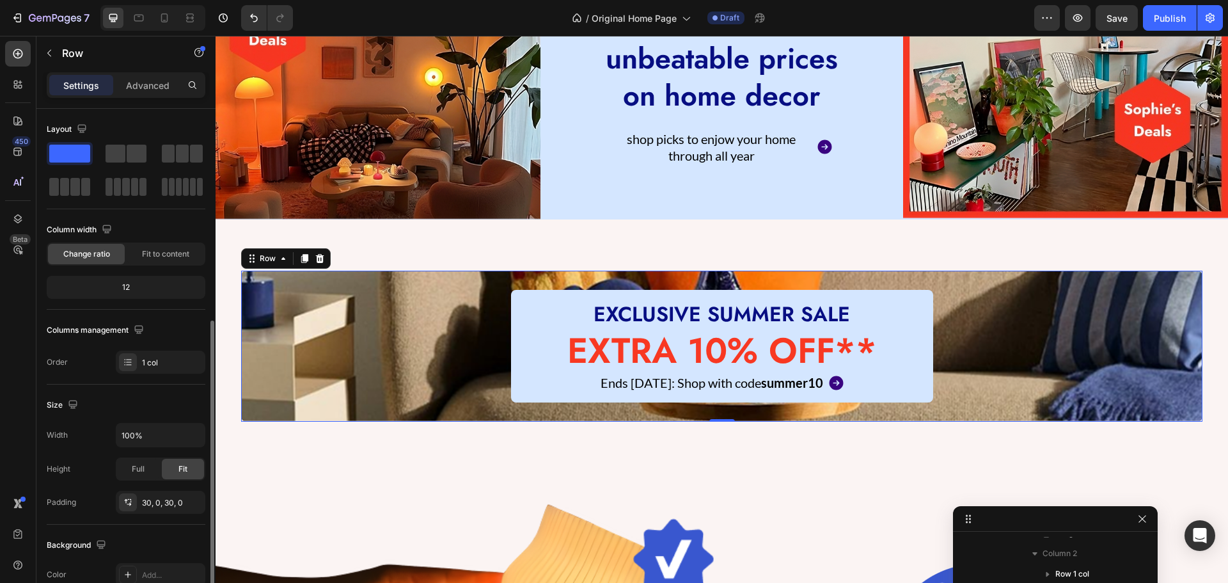
scroll to position [270, 0]
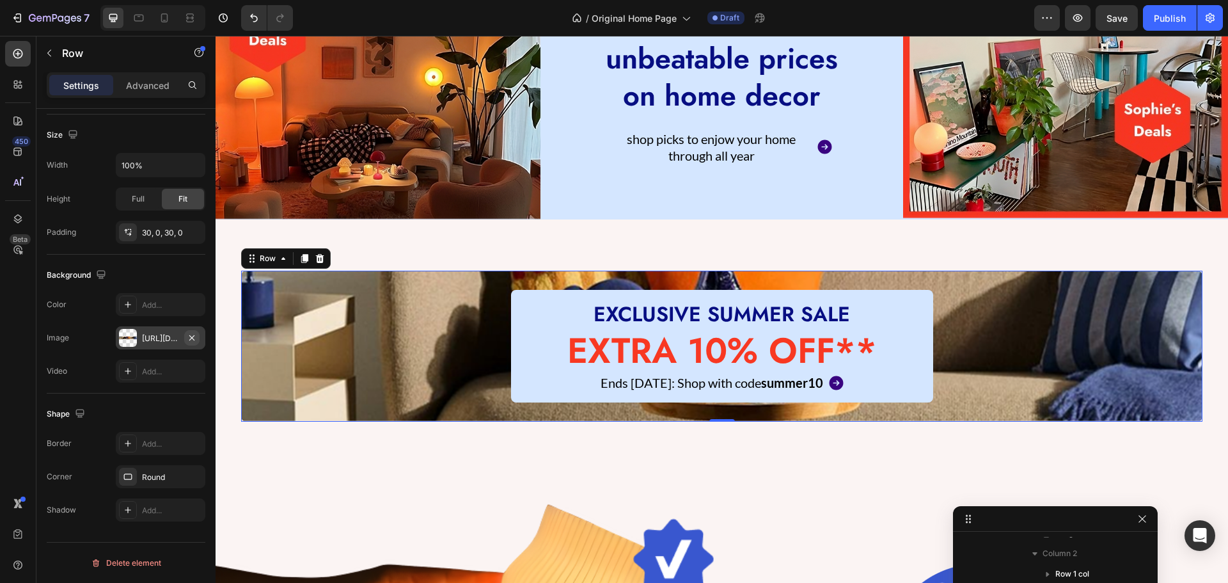
click at [193, 333] on icon "button" at bounding box center [192, 338] width 10 height 10
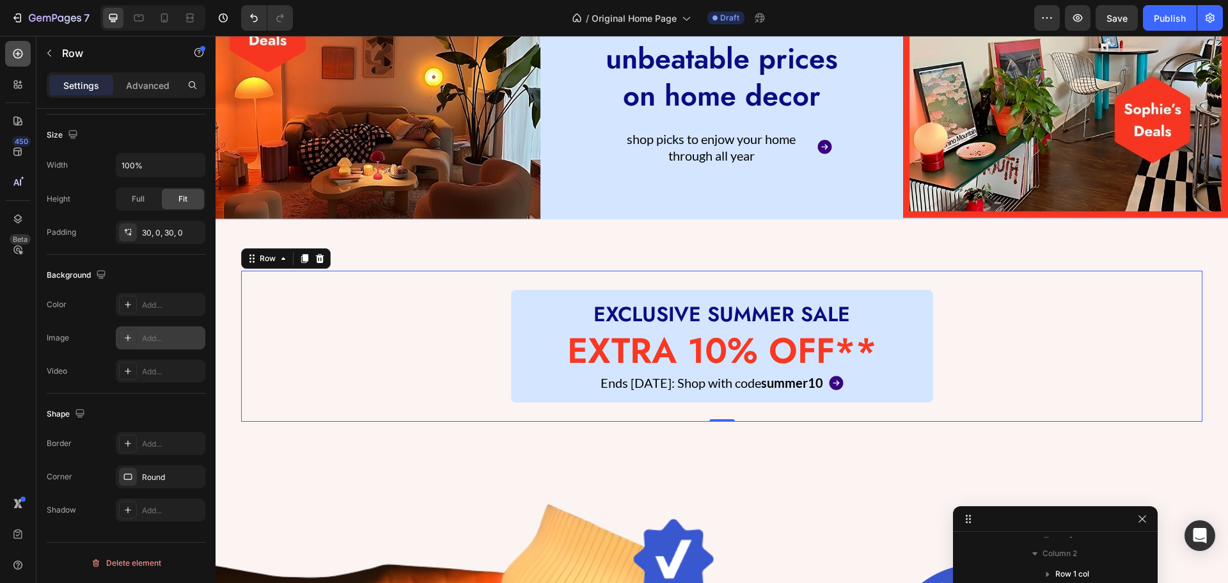
click at [24, 47] on div at bounding box center [18, 54] width 26 height 26
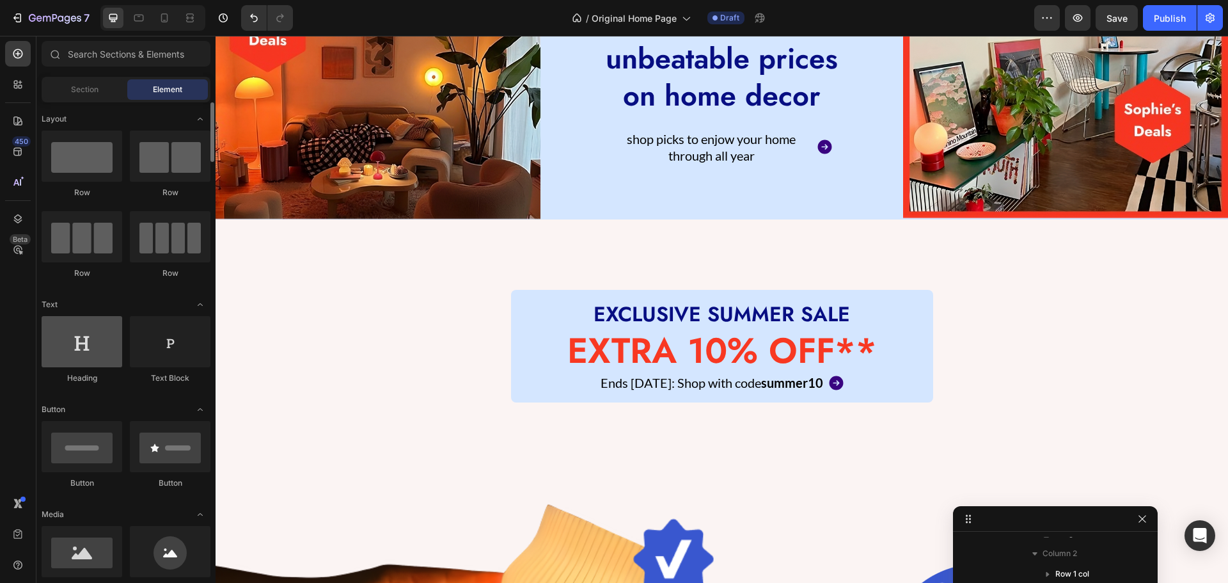
scroll to position [256, 0]
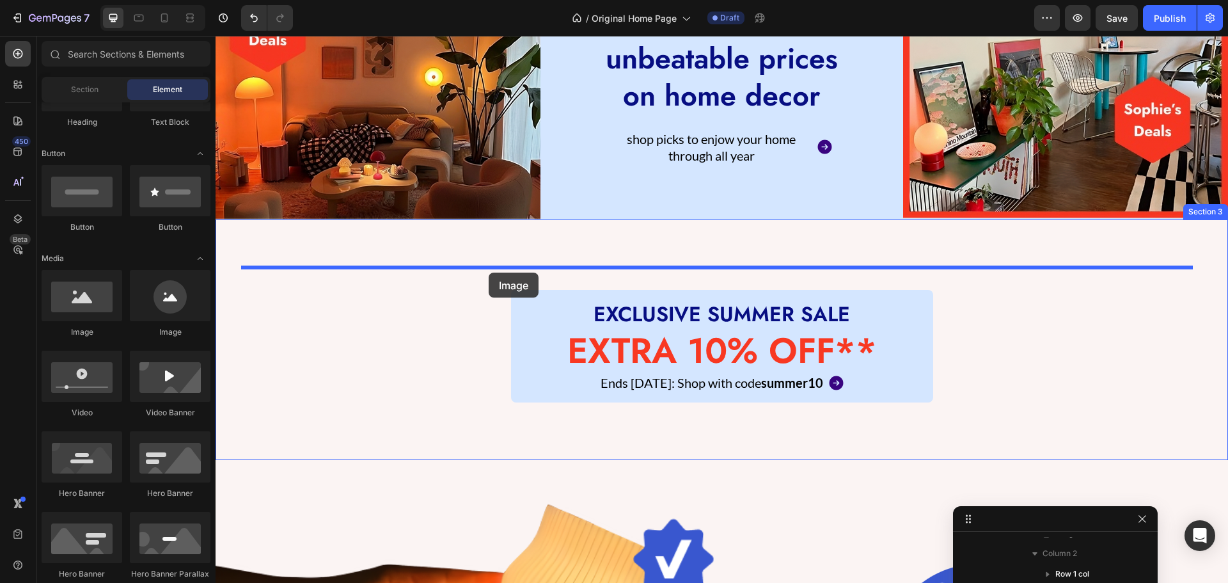
drag, startPoint x: 290, startPoint y: 327, endPoint x: 489, endPoint y: 272, distance: 205.6
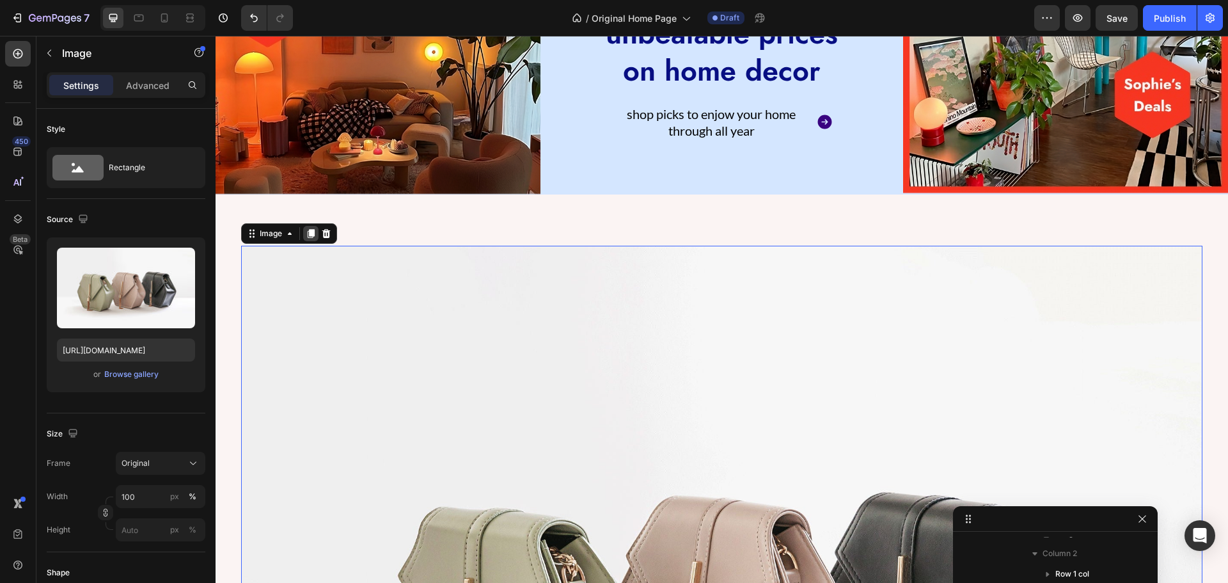
scroll to position [320, 0]
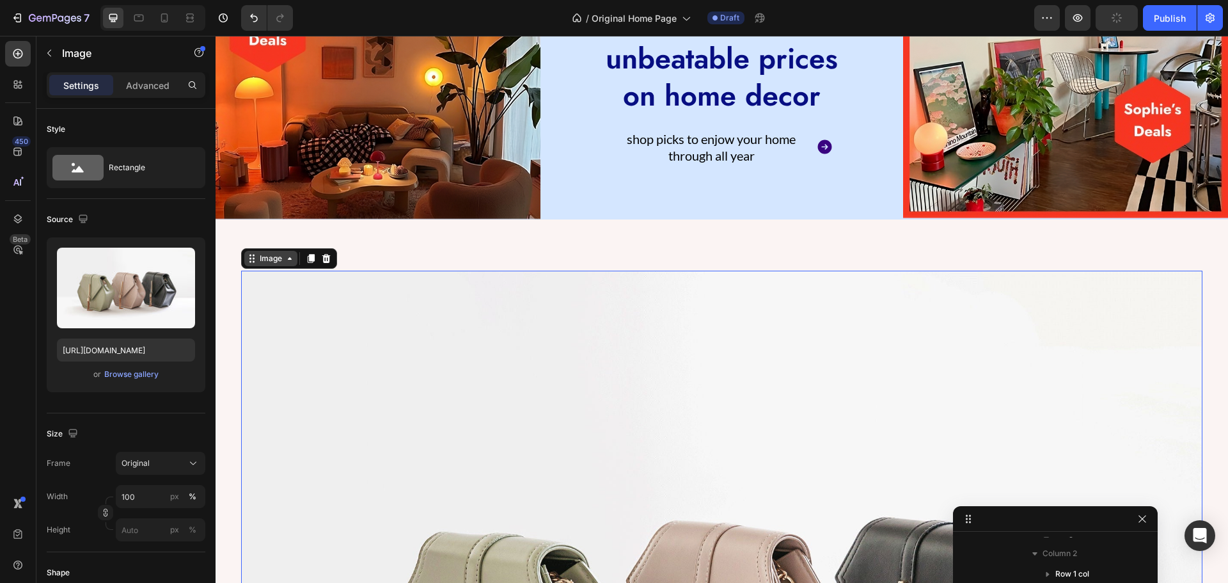
click at [271, 253] on div "Image" at bounding box center [271, 259] width 28 height 12
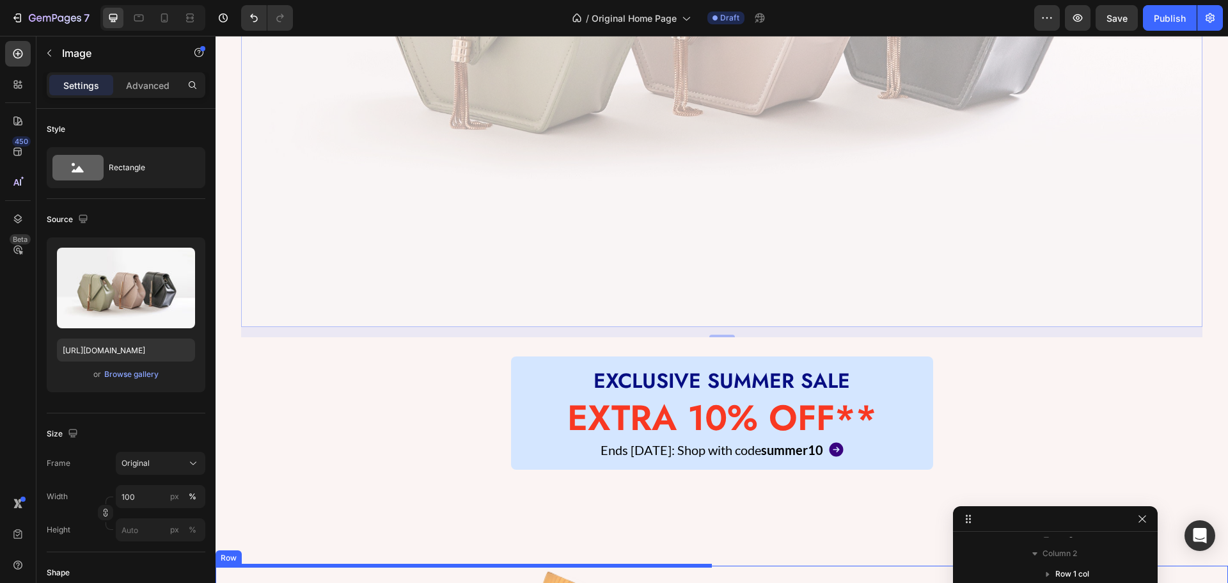
scroll to position [1089, 0]
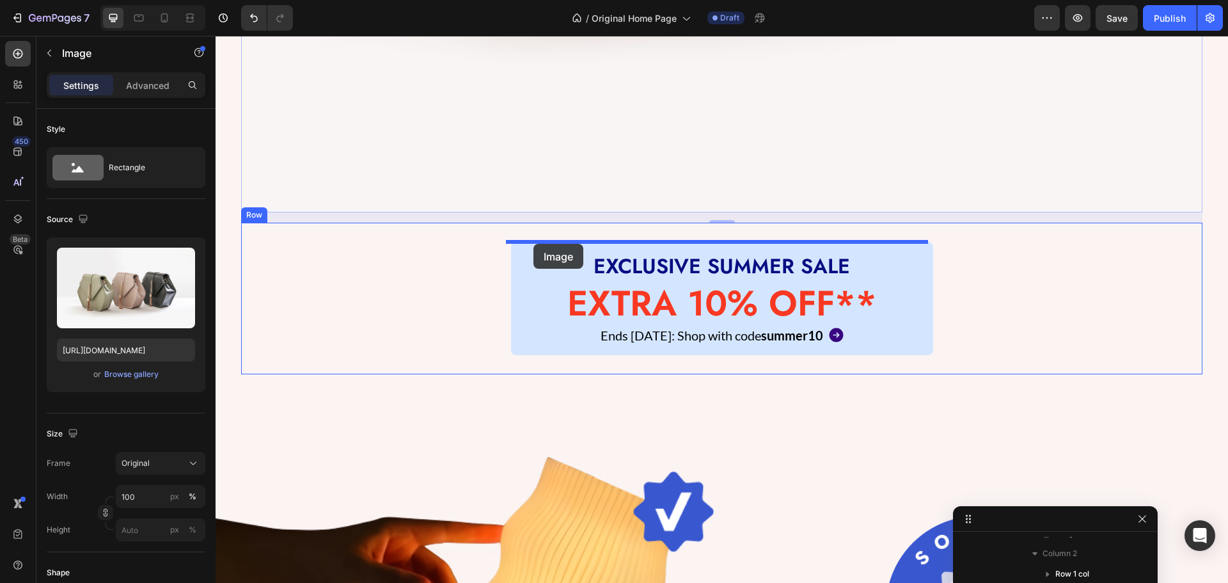
drag, startPoint x: 249, startPoint y: 125, endPoint x: 533, endPoint y: 244, distance: 308.5
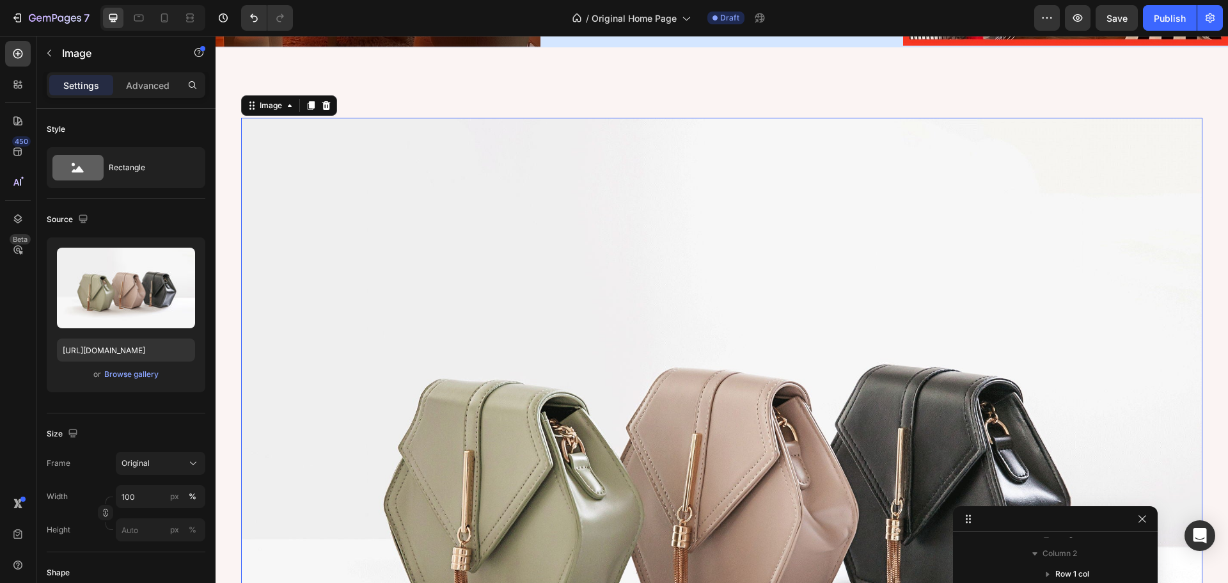
scroll to position [365, 0]
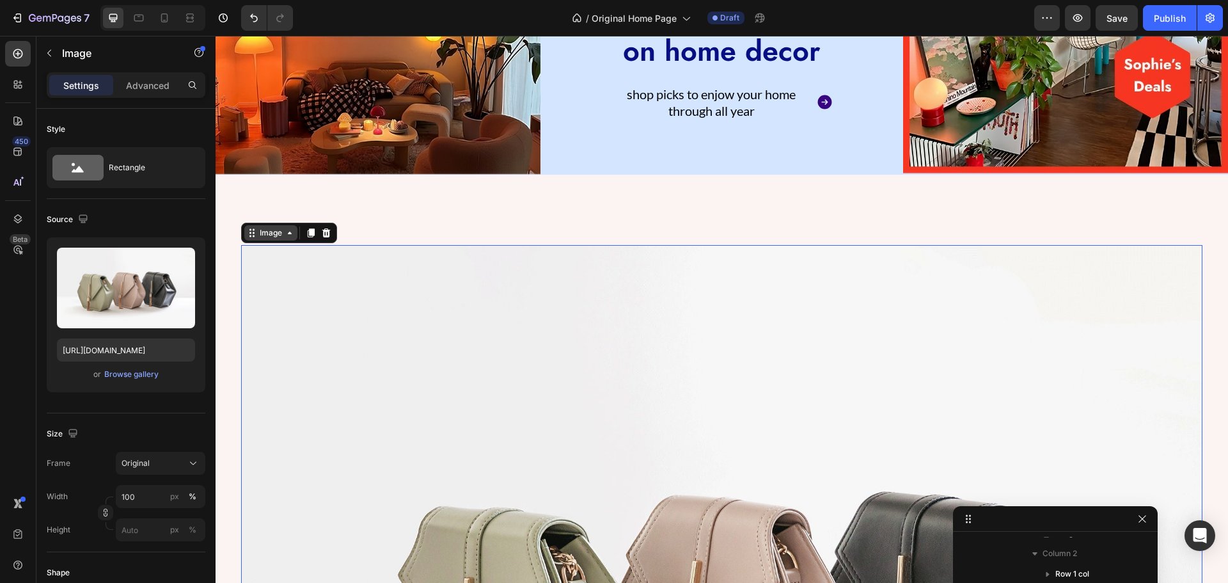
click at [255, 232] on icon at bounding box center [252, 233] width 10 height 10
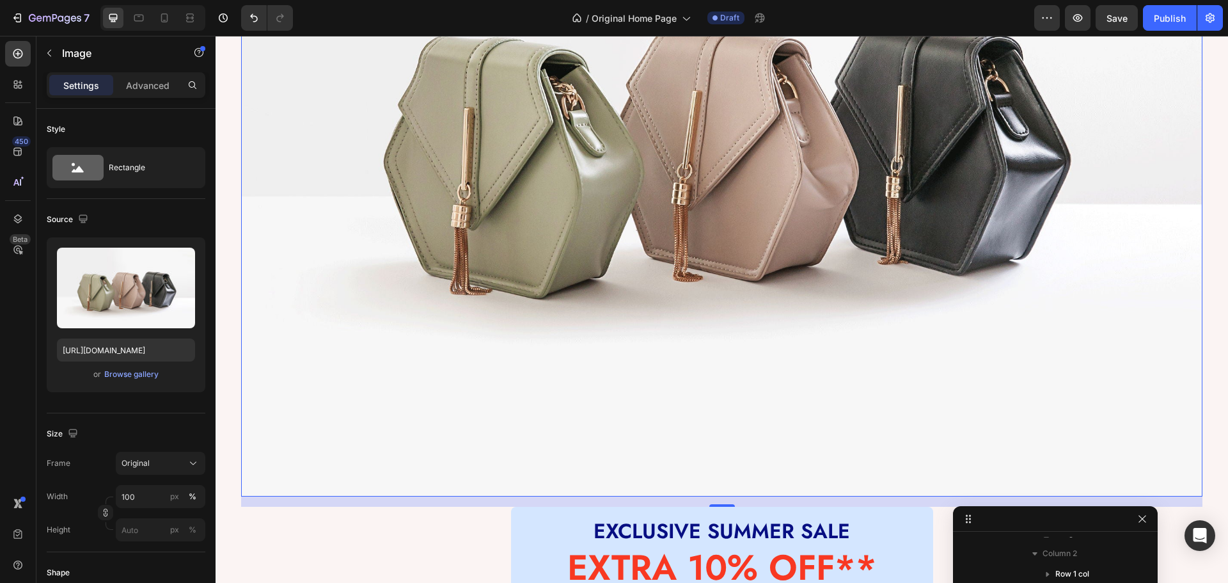
scroll to position [748, 0]
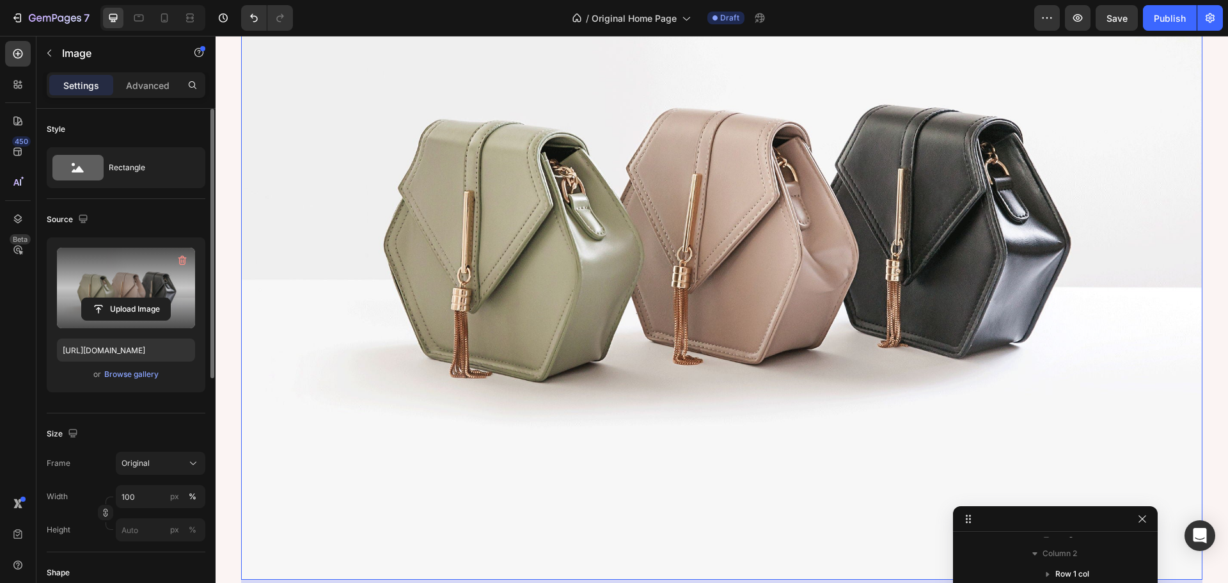
click at [121, 294] on label at bounding box center [126, 288] width 138 height 81
click at [121, 298] on input "file" at bounding box center [126, 309] width 88 height 22
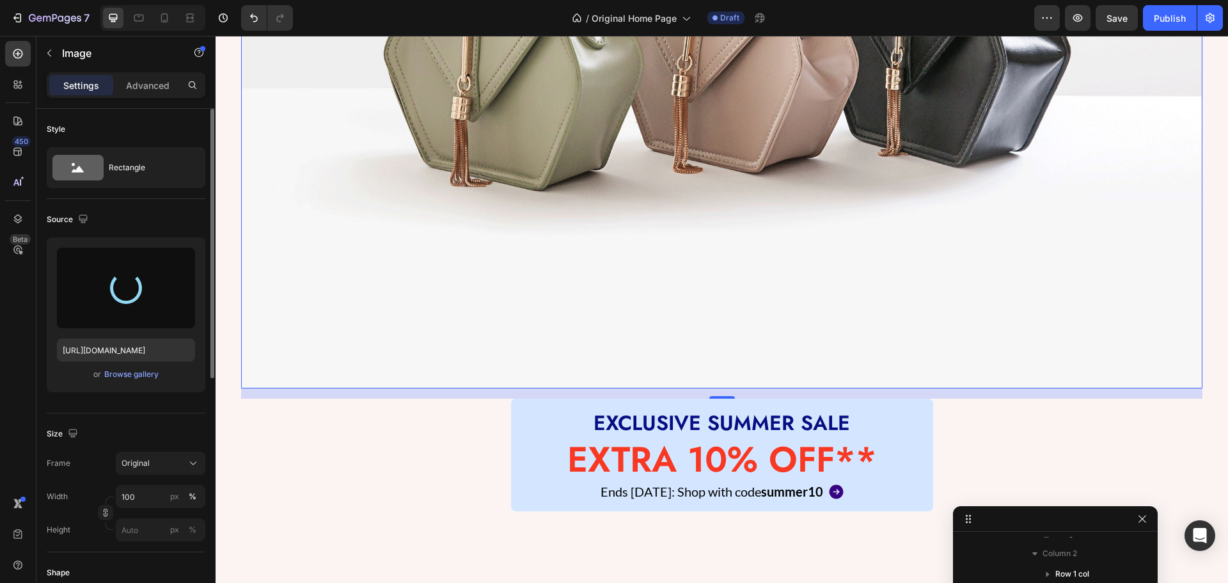
scroll to position [1068, 0]
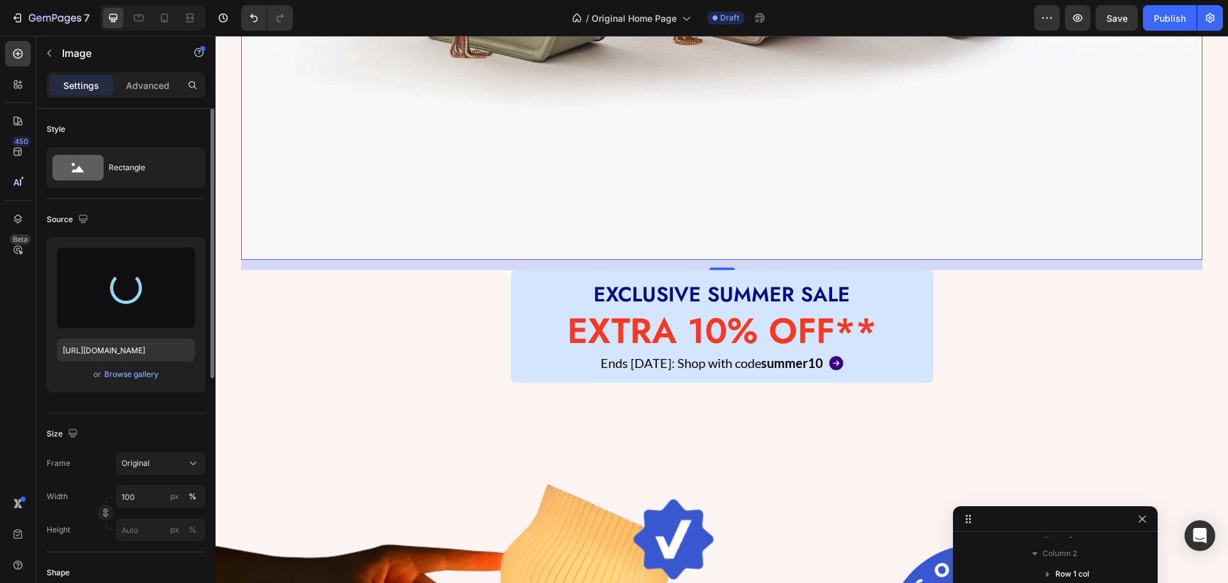
type input "[URL][DOMAIN_NAME]"
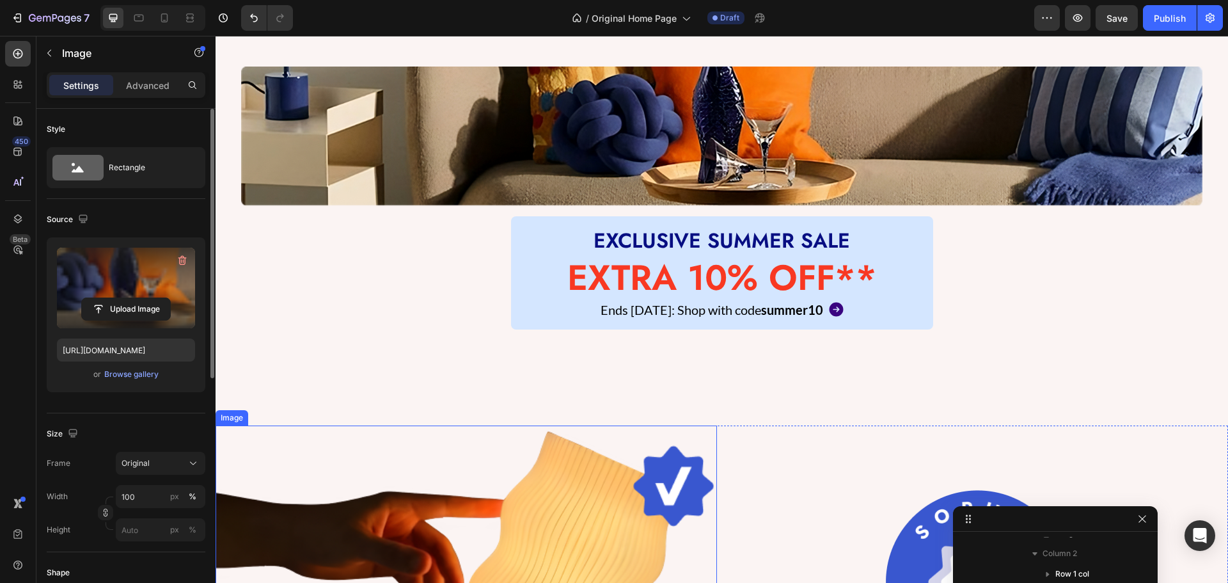
scroll to position [365, 0]
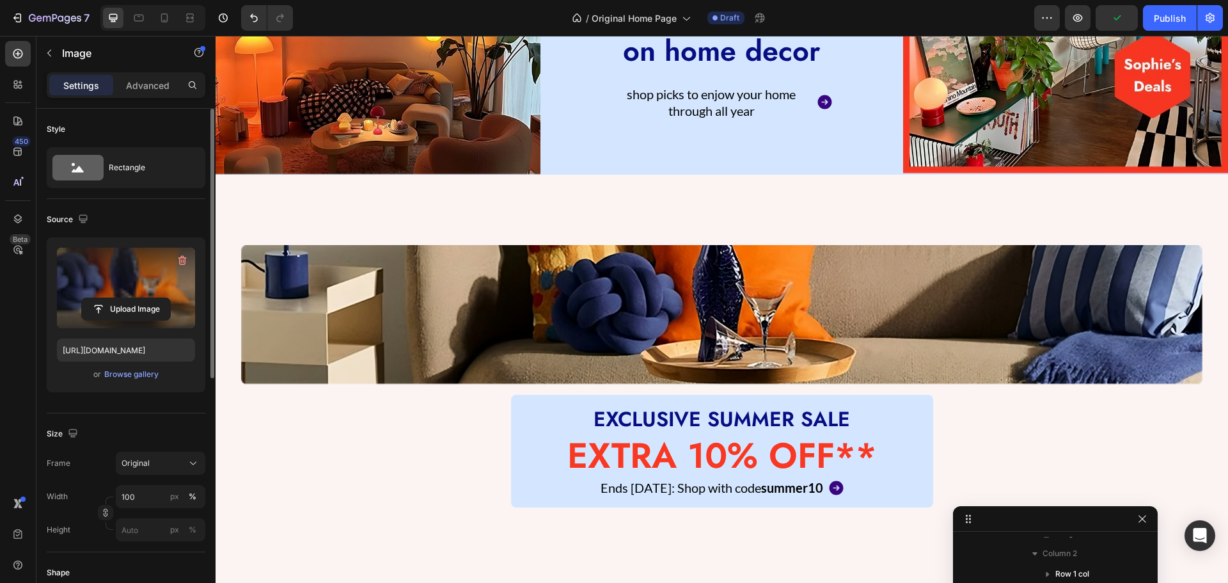
click at [102, 423] on div "Size" at bounding box center [126, 433] width 159 height 20
click at [393, 315] on img at bounding box center [721, 314] width 961 height 139
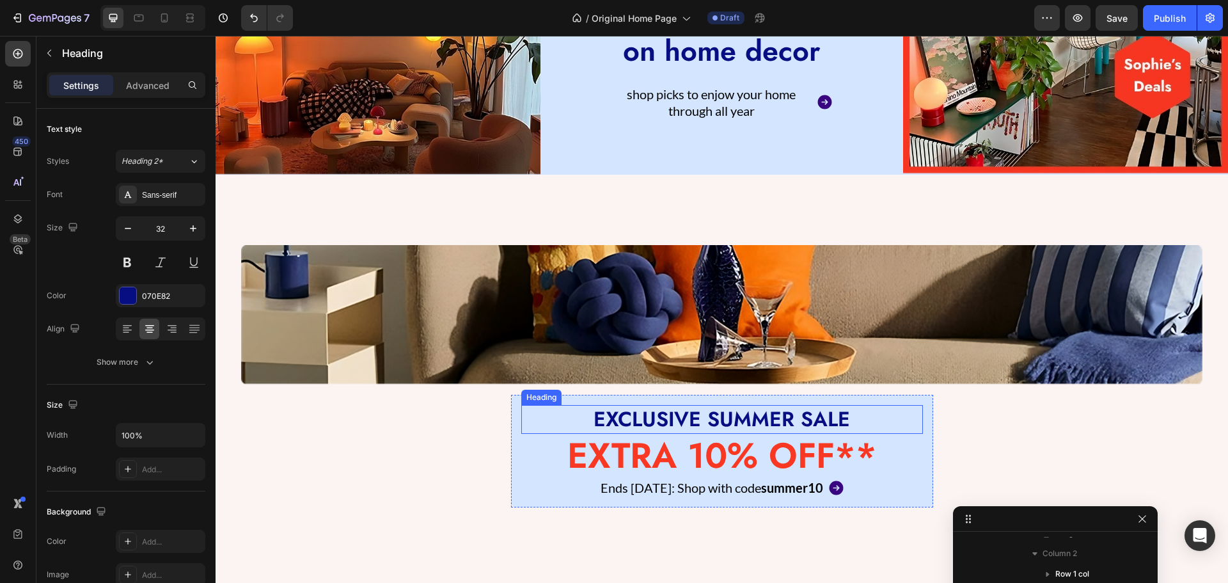
click at [547, 420] on h2 "EXCLUSIVE SUMMER SALE" at bounding box center [722, 419] width 402 height 29
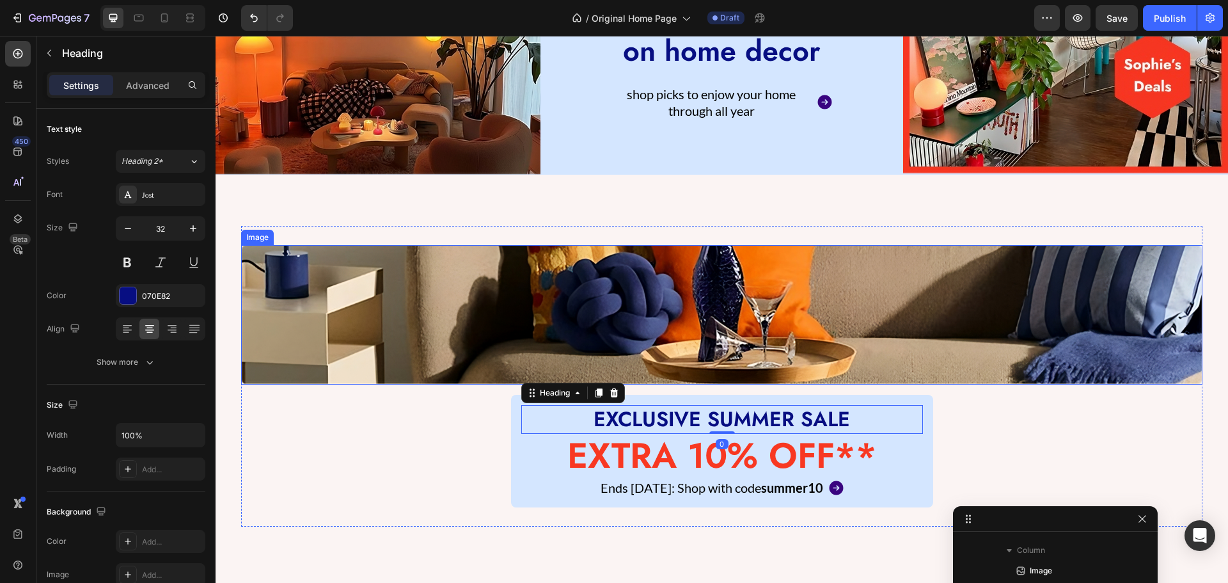
click at [513, 361] on img at bounding box center [721, 314] width 961 height 139
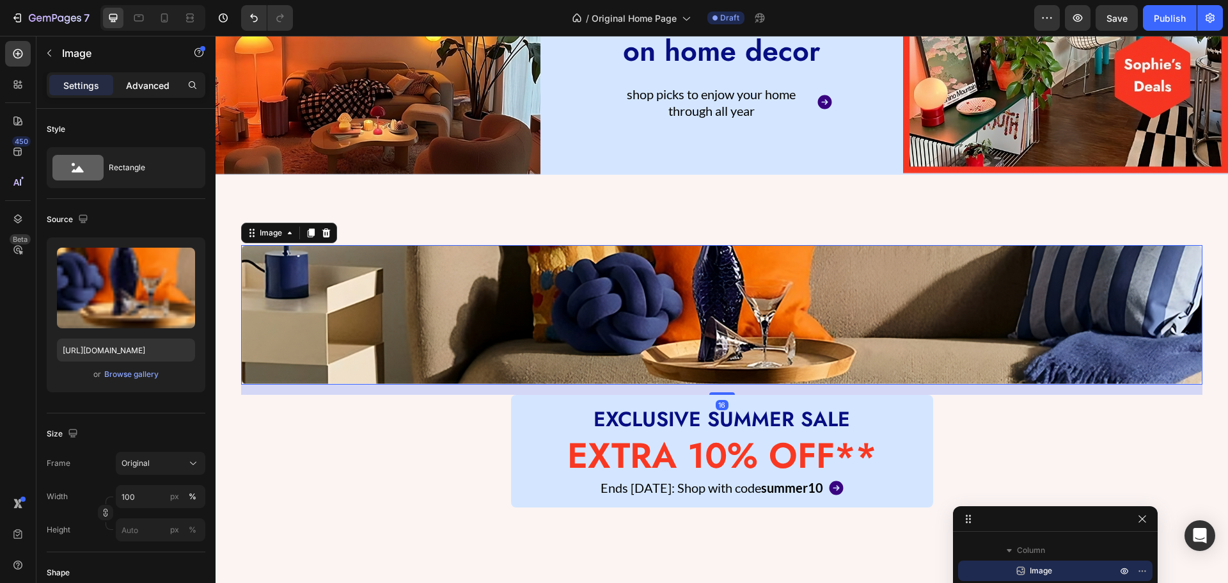
click at [144, 82] on p "Advanced" at bounding box center [147, 85] width 43 height 13
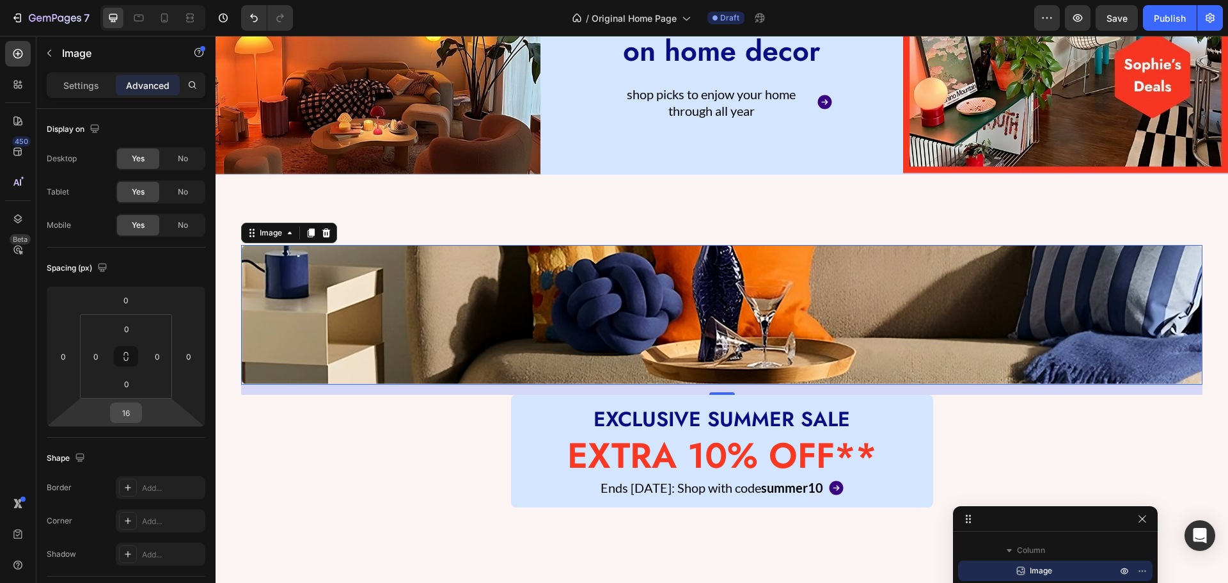
click at [130, 414] on input "16" at bounding box center [126, 412] width 26 height 19
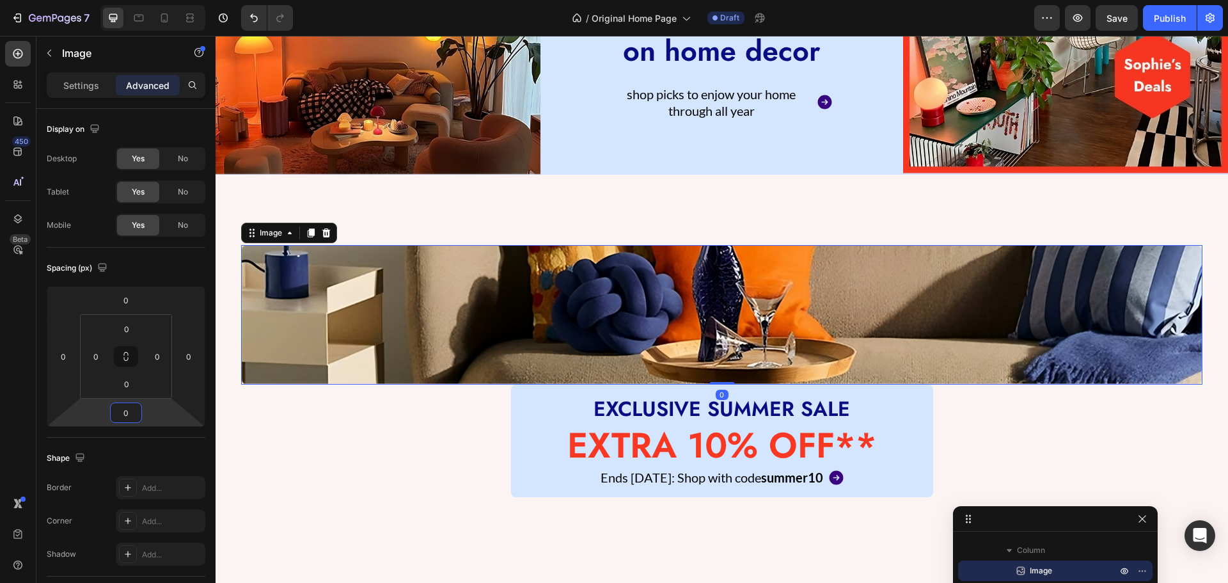
type input "0"
click at [347, 332] on img at bounding box center [721, 314] width 961 height 139
click at [260, 227] on div "Image" at bounding box center [271, 233] width 28 height 12
click at [334, 337] on img at bounding box center [721, 314] width 961 height 139
click at [455, 345] on img at bounding box center [721, 314] width 961 height 139
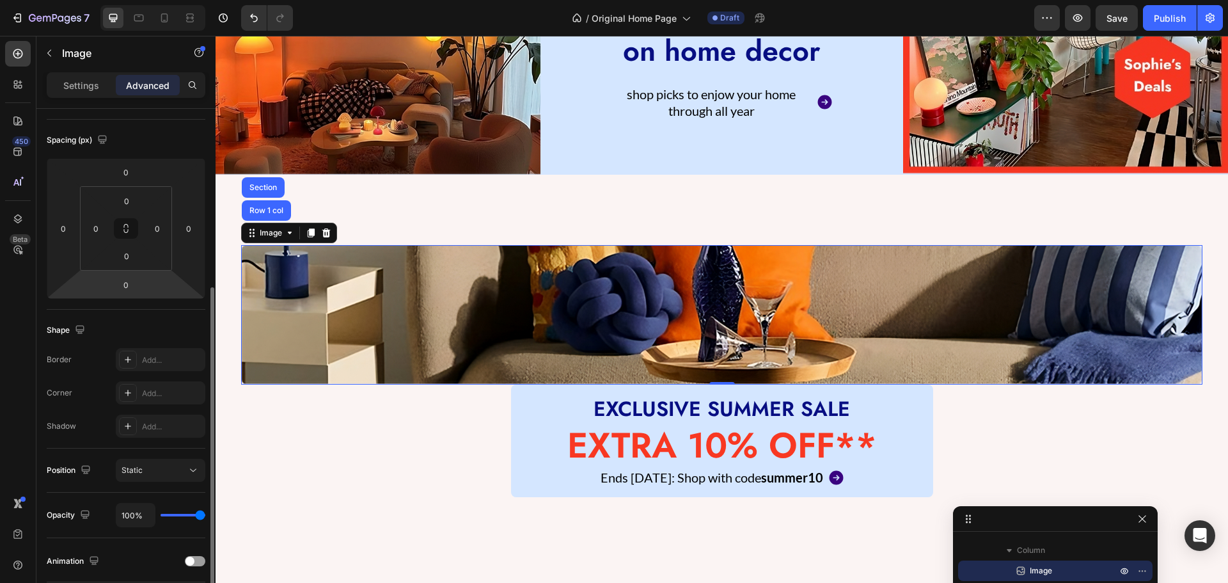
scroll to position [192, 0]
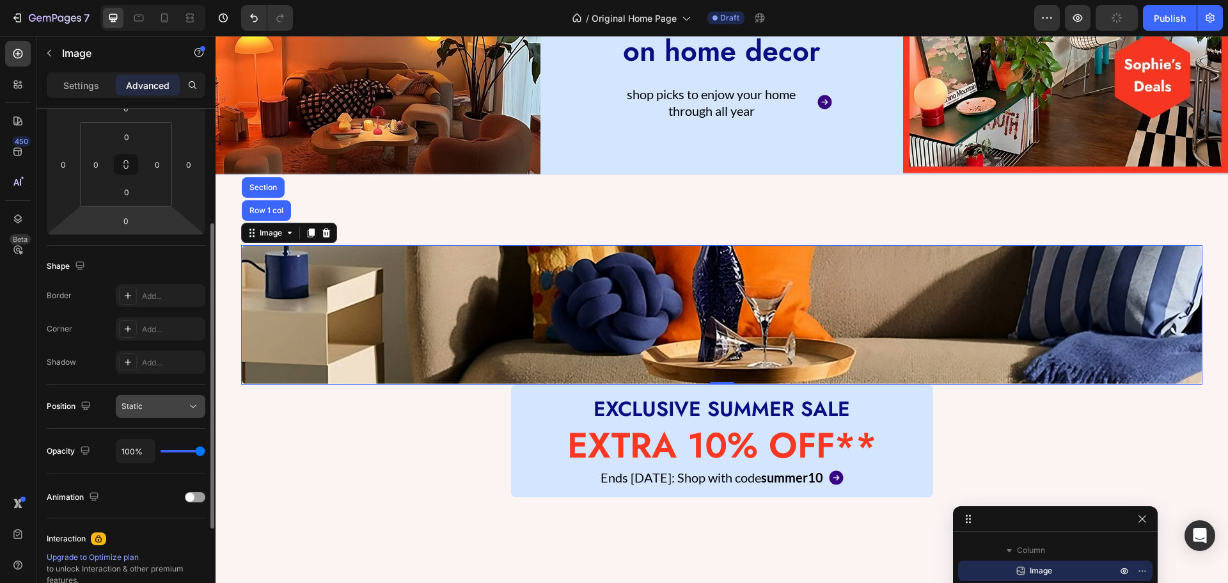
click at [135, 402] on span "Static" at bounding box center [132, 406] width 21 height 10
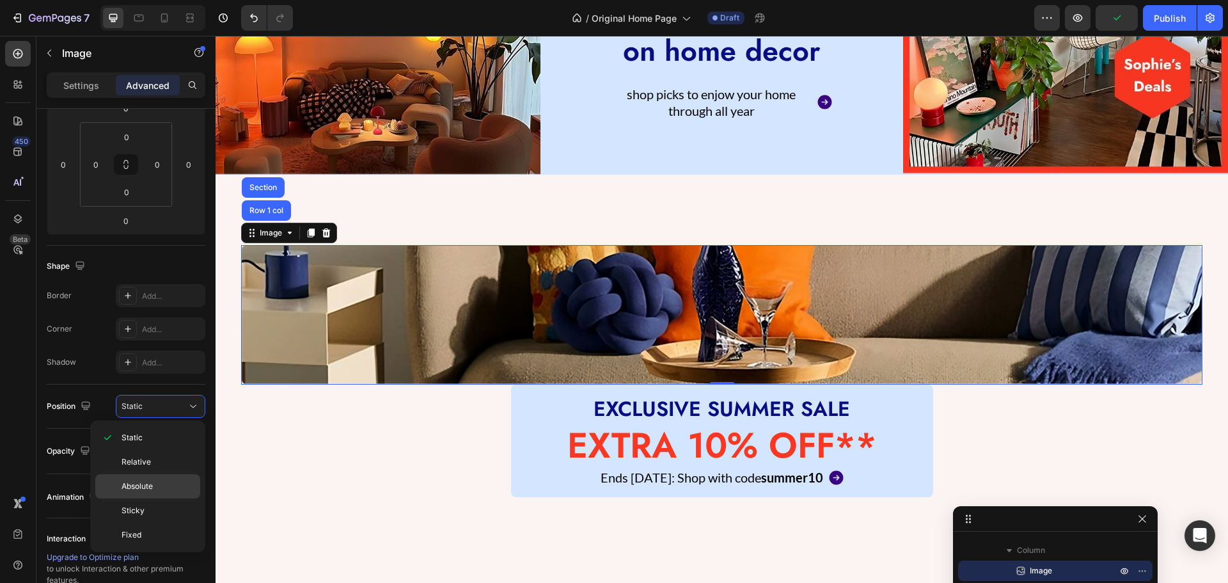
click at [136, 498] on div "Absolute" at bounding box center [147, 510] width 105 height 24
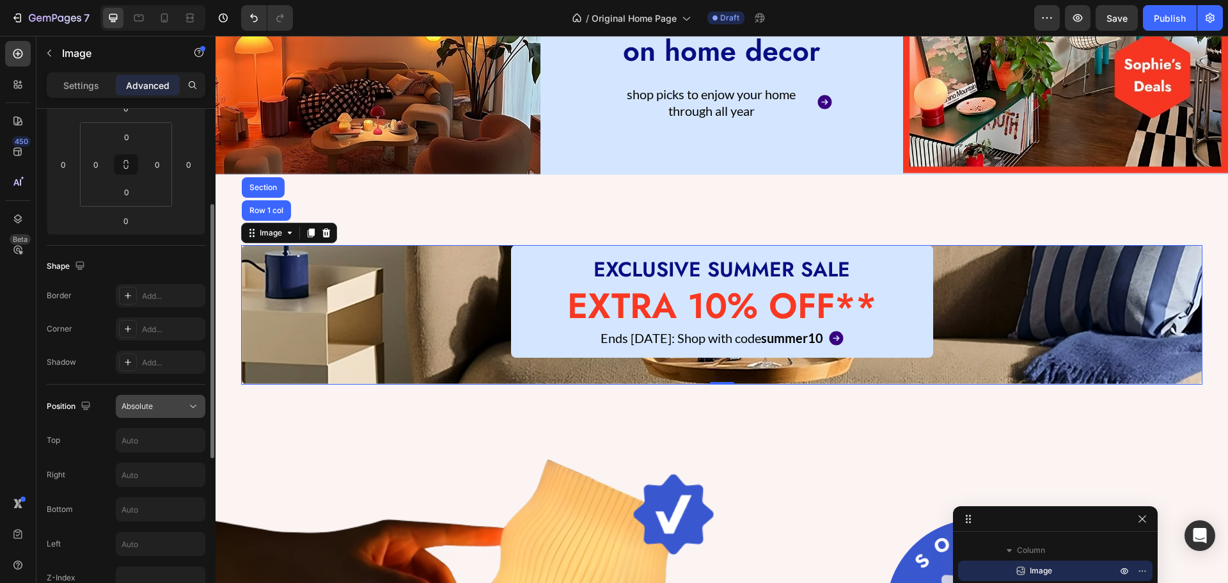
click at [153, 398] on button "Absolute" at bounding box center [161, 406] width 90 height 23
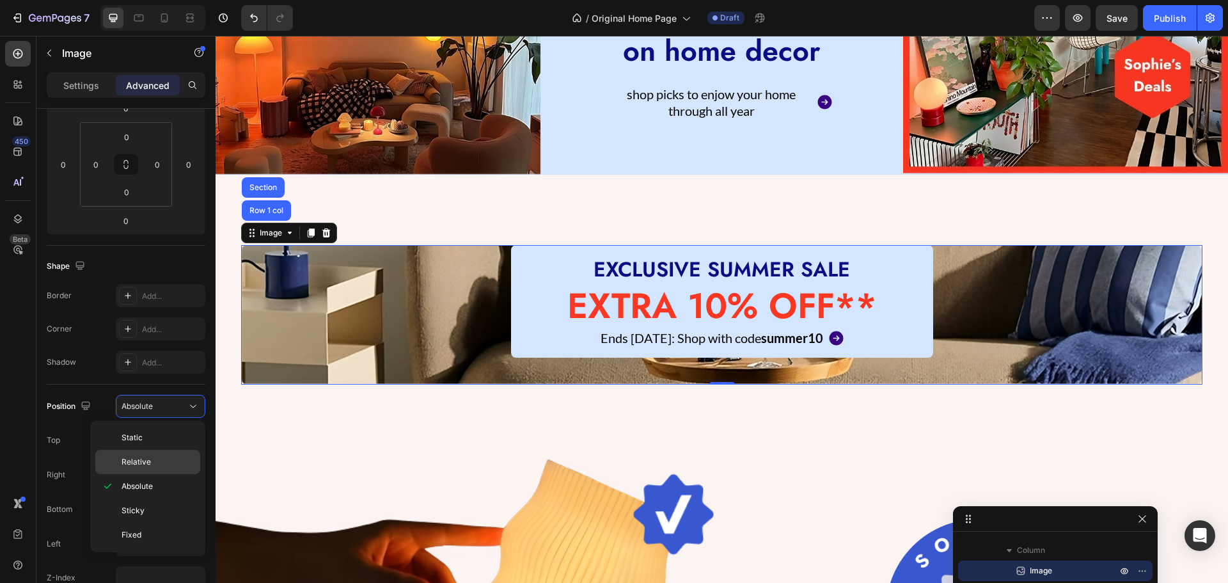
click at [139, 464] on span "Relative" at bounding box center [136, 462] width 29 height 12
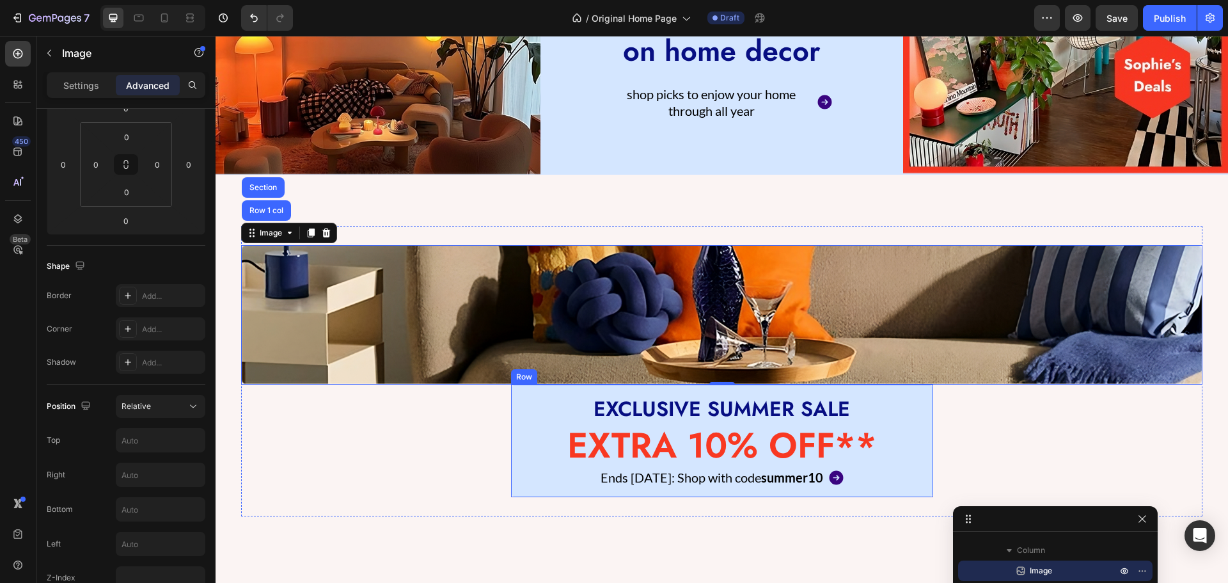
click at [513, 407] on div "EXCLUSIVE SUMMER SALE Heading EXTRA 10% OFF** Heading Ends [DATE]: Shop with co…" at bounding box center [722, 440] width 422 height 113
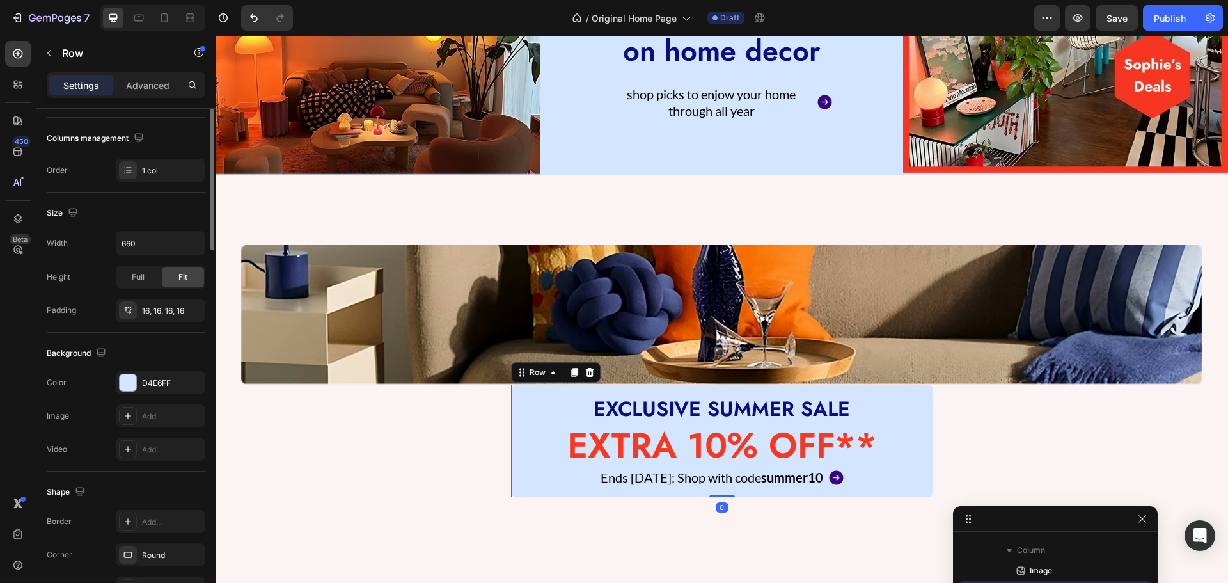
scroll to position [0, 0]
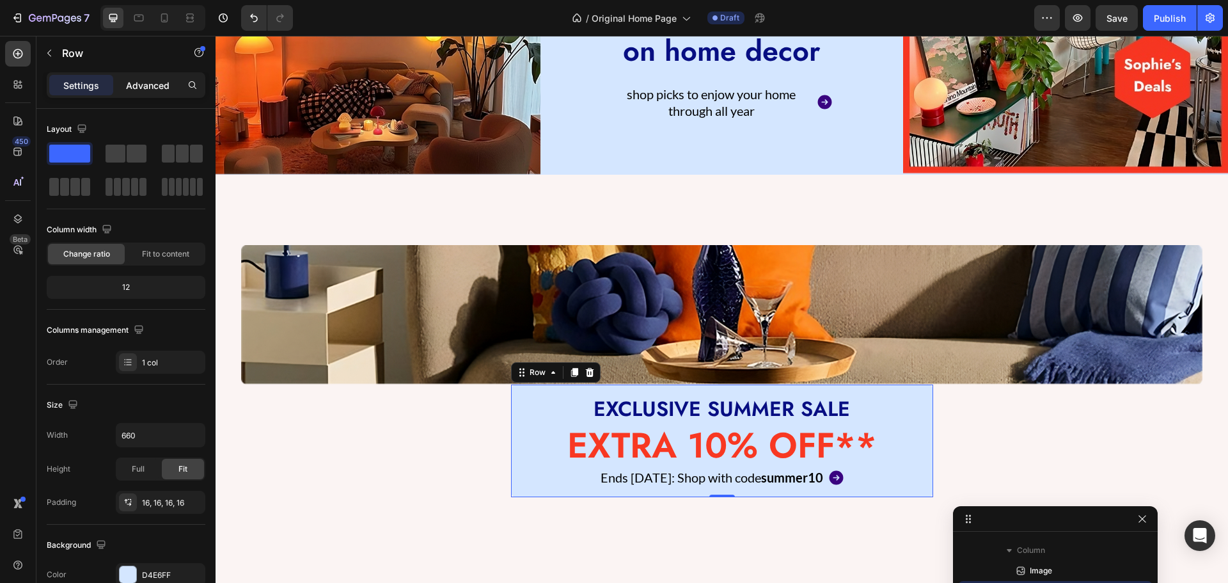
click at [156, 86] on p "Advanced" at bounding box center [147, 85] width 43 height 13
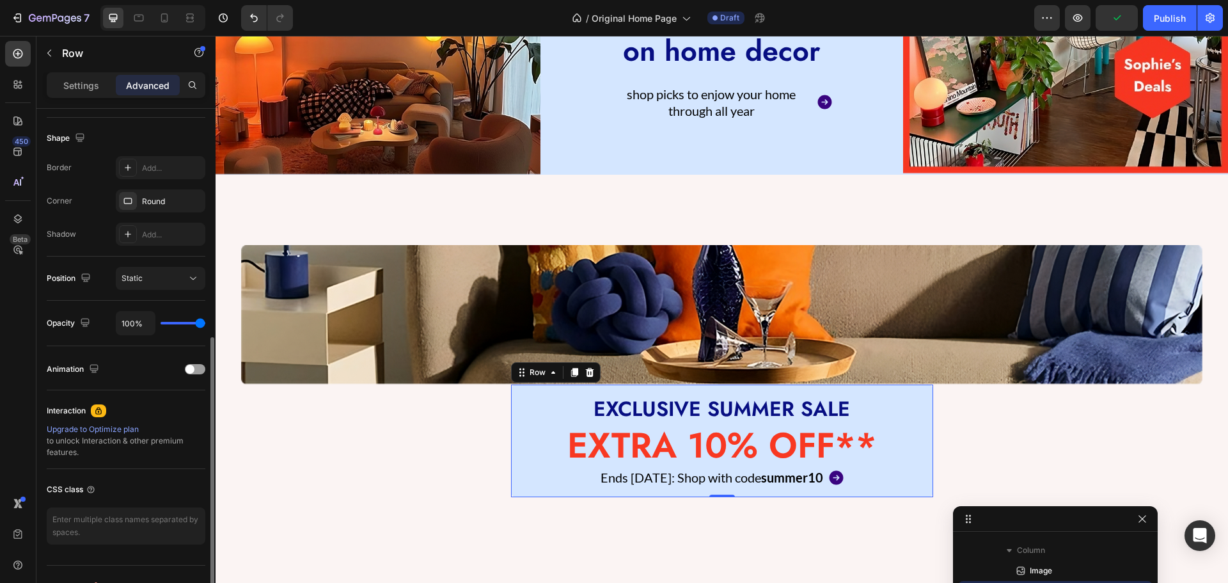
scroll to position [343, 0]
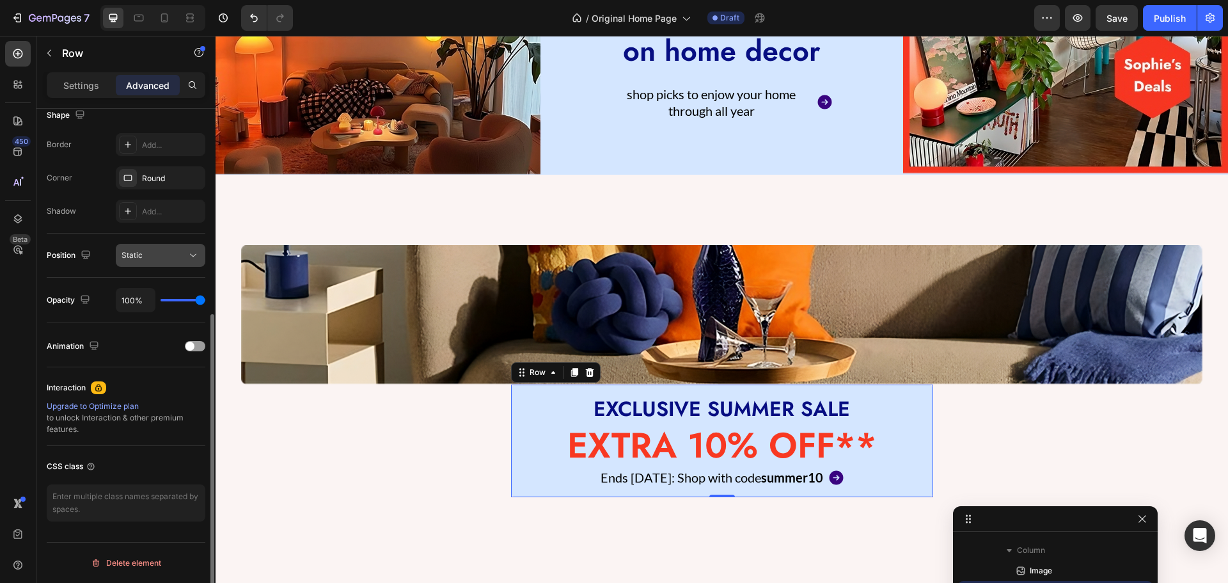
click at [151, 261] on div "Static" at bounding box center [161, 255] width 78 height 13
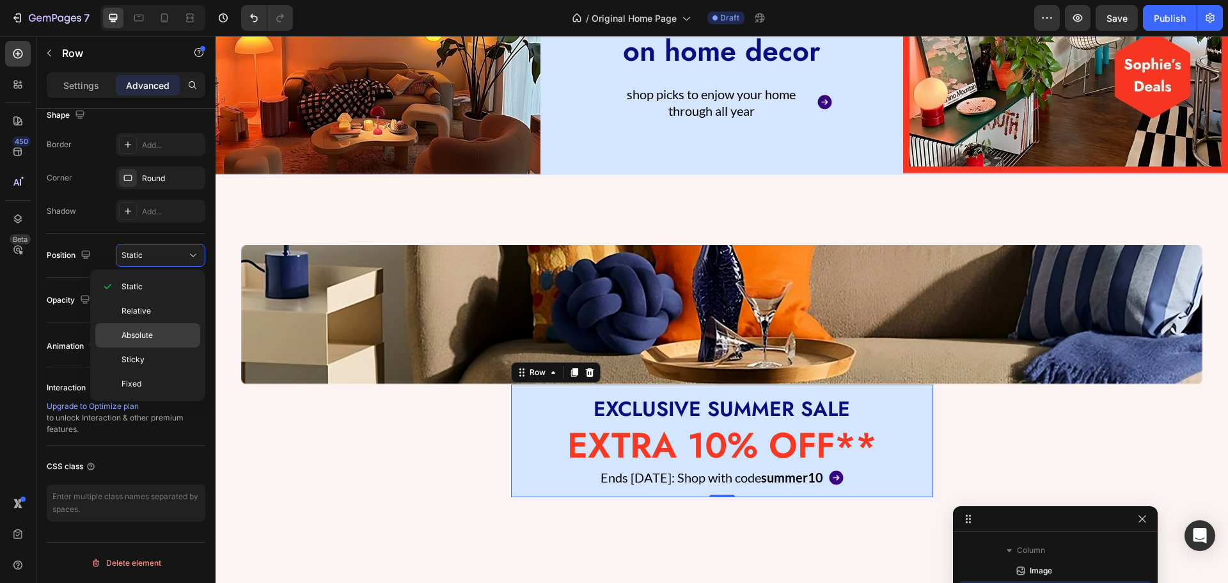
click at [151, 332] on span "Absolute" at bounding box center [137, 335] width 31 height 12
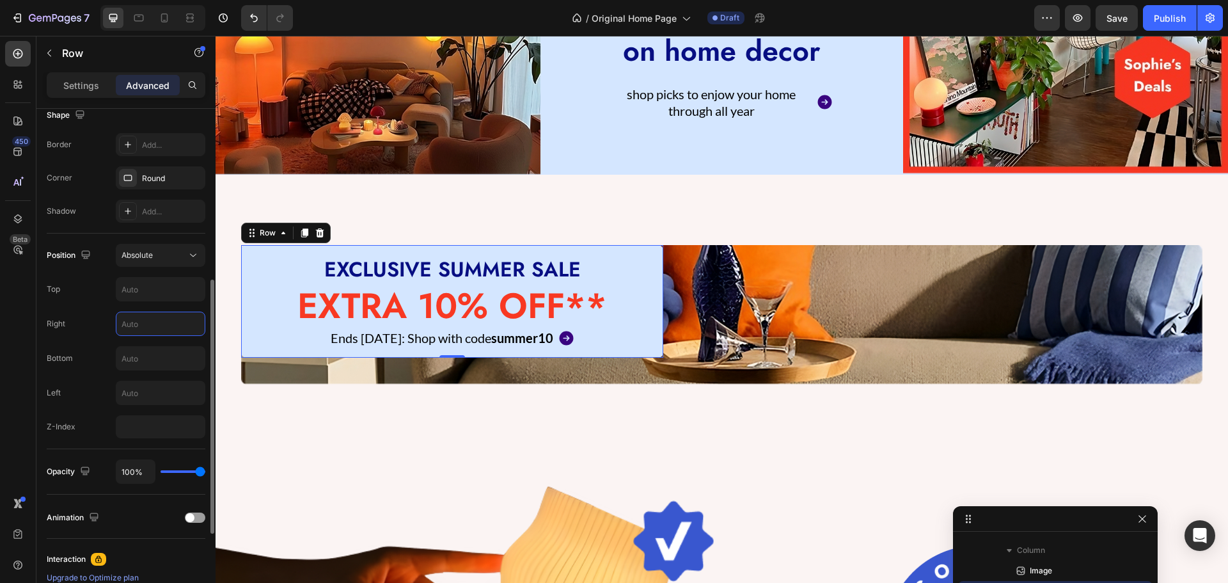
click at [136, 313] on input "text" at bounding box center [160, 323] width 88 height 23
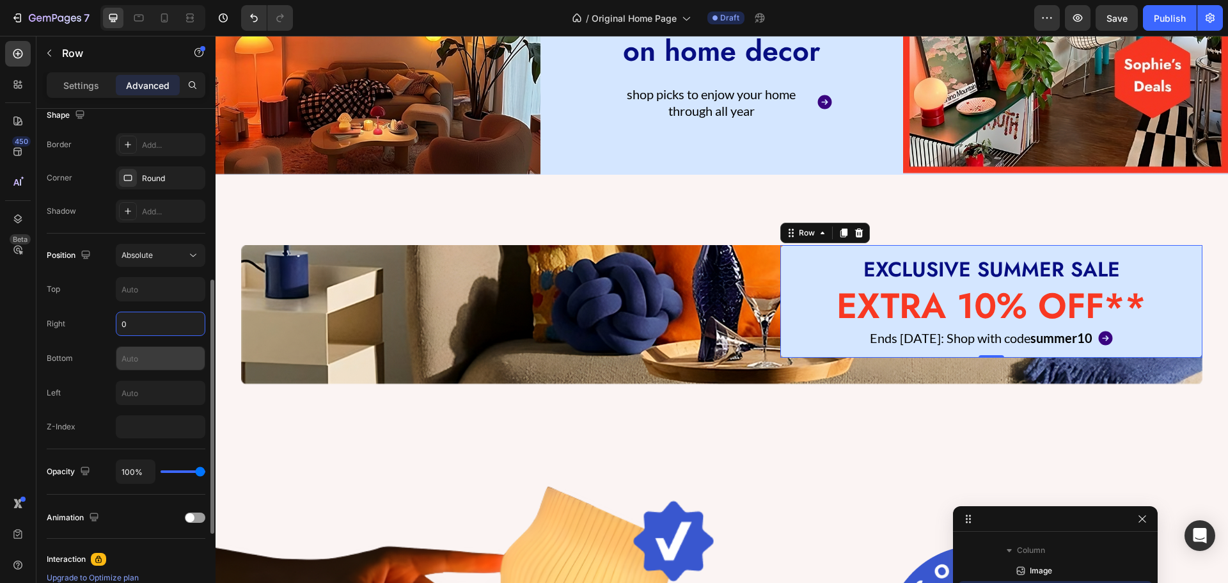
type input "0"
click at [135, 358] on input "text" at bounding box center [160, 358] width 88 height 23
click at [135, 399] on input "text" at bounding box center [160, 392] width 88 height 23
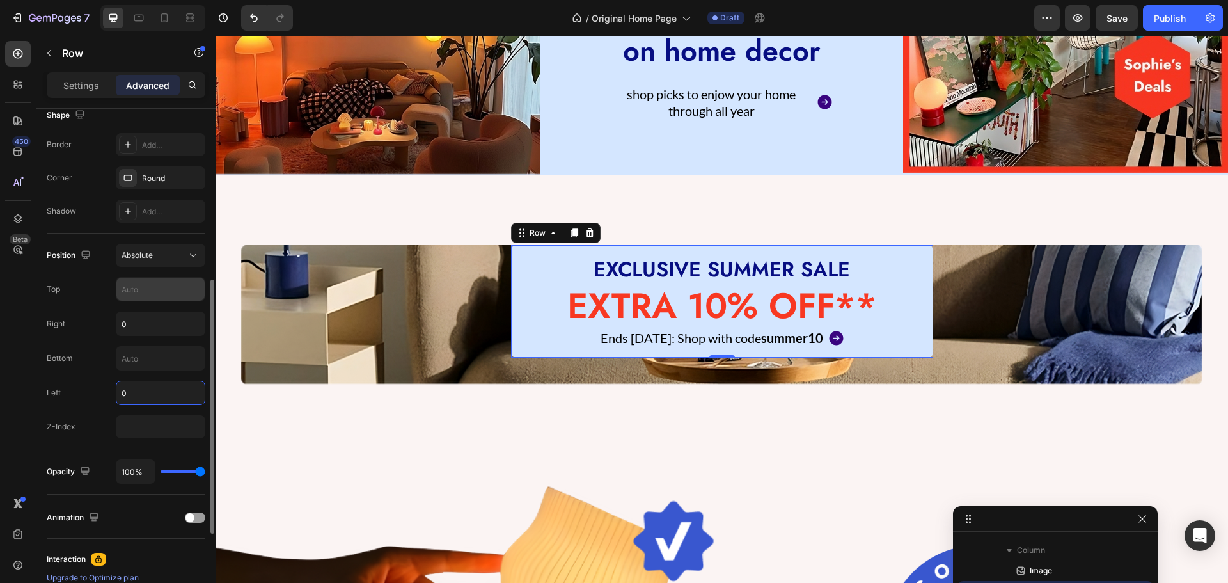
type input "0"
click at [143, 295] on input "text" at bounding box center [160, 289] width 88 height 23
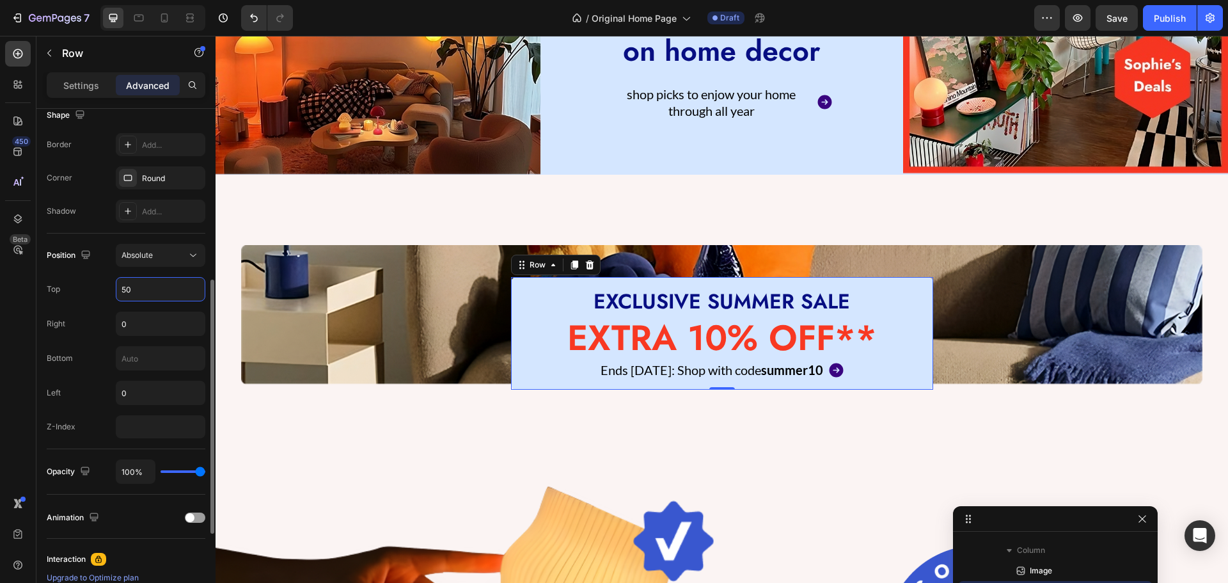
type input "5"
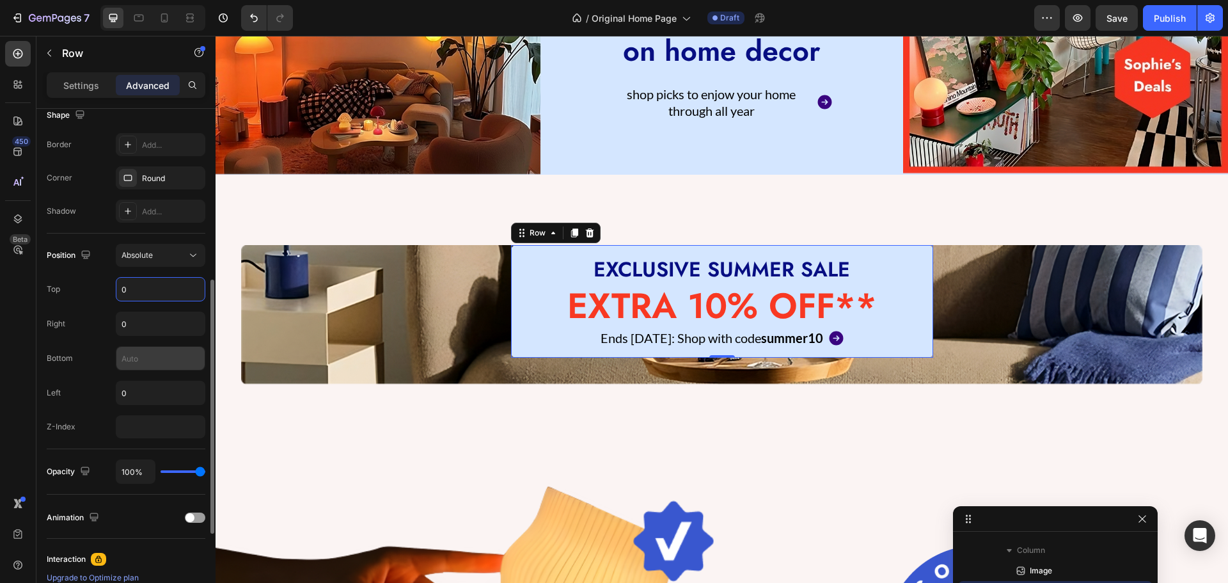
type input "0"
click at [131, 356] on input "text" at bounding box center [160, 358] width 88 height 23
type input "0"
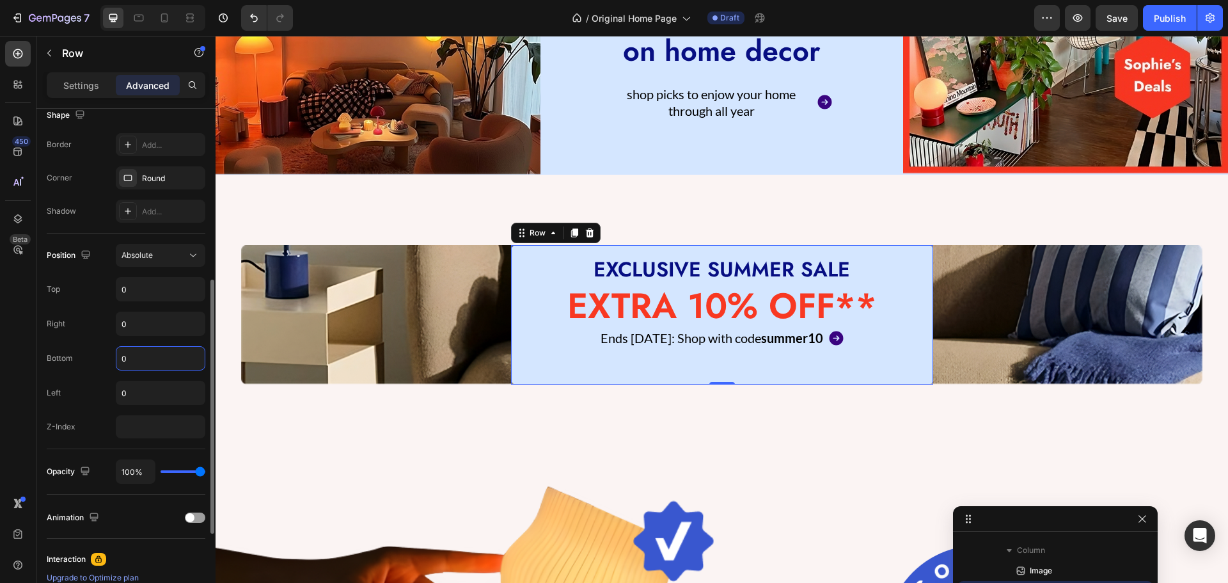
drag, startPoint x: 131, startPoint y: 356, endPoint x: 118, endPoint y: 365, distance: 16.0
click at [118, 365] on input "0" at bounding box center [160, 358] width 88 height 23
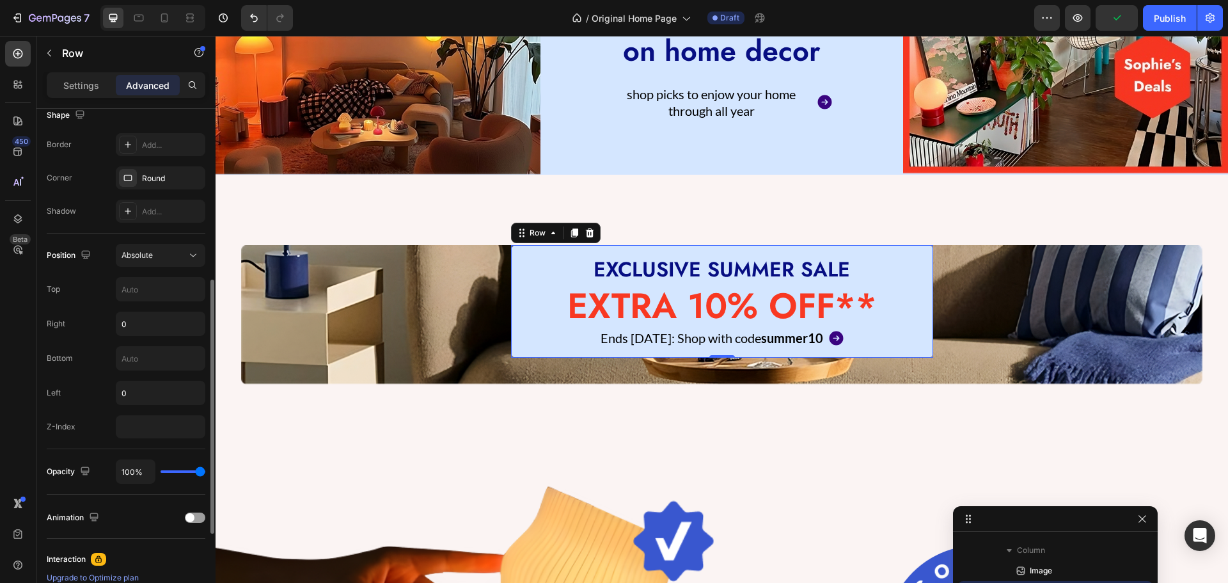
click at [102, 320] on div "Right 0" at bounding box center [126, 323] width 159 height 24
click at [138, 287] on input "text" at bounding box center [160, 289] width 88 height 23
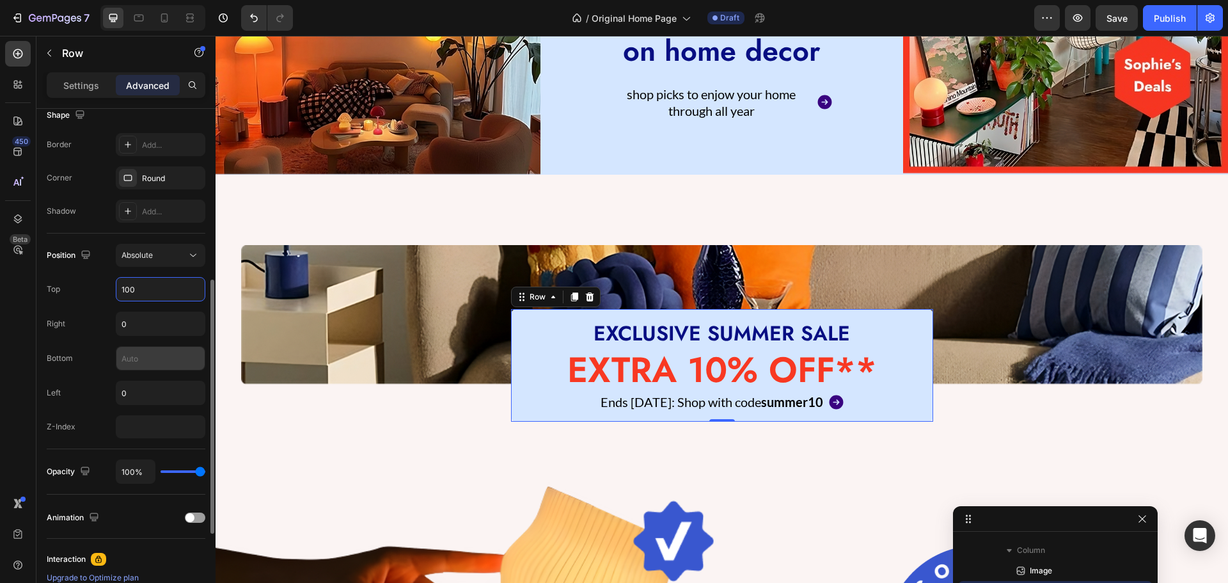
type input "100"
click at [141, 361] on input "text" at bounding box center [160, 358] width 88 height 23
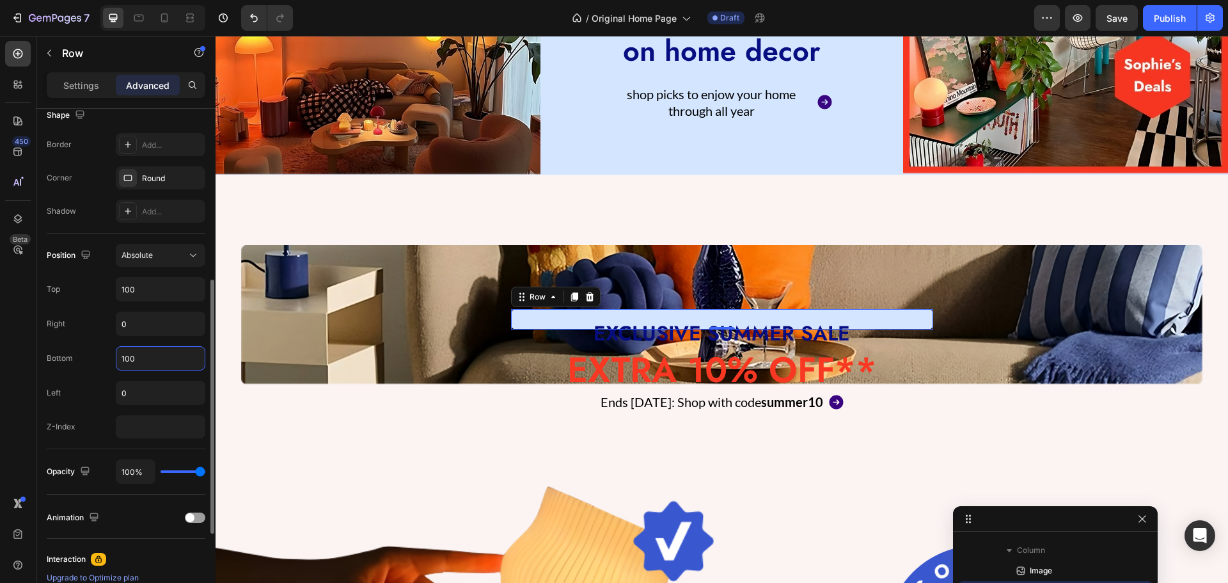
drag, startPoint x: 141, startPoint y: 361, endPoint x: 109, endPoint y: 360, distance: 32.0
click at [109, 360] on div "Bottom 100" at bounding box center [126, 358] width 159 height 24
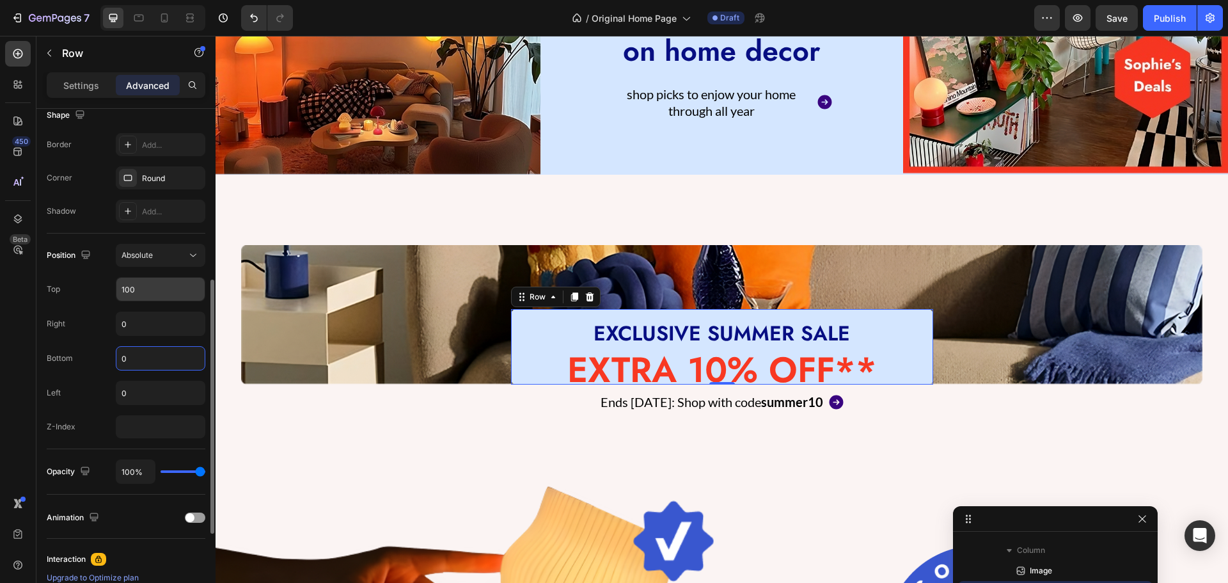
type input "0"
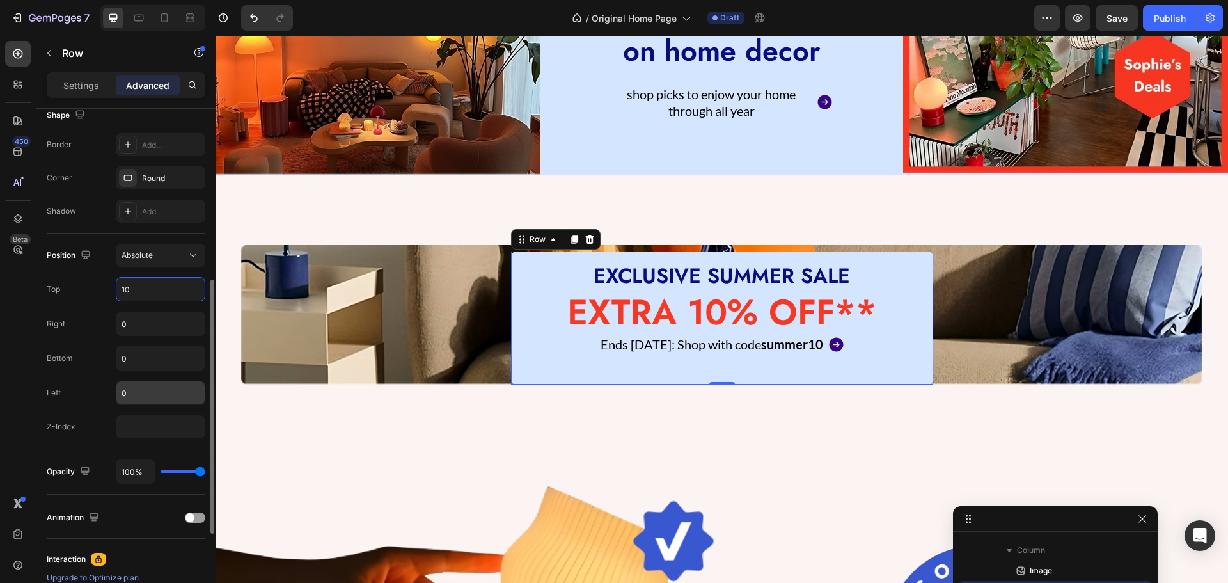
type input "10"
click at [141, 394] on input "0" at bounding box center [160, 392] width 88 height 23
click at [137, 357] on input "0" at bounding box center [160, 358] width 88 height 23
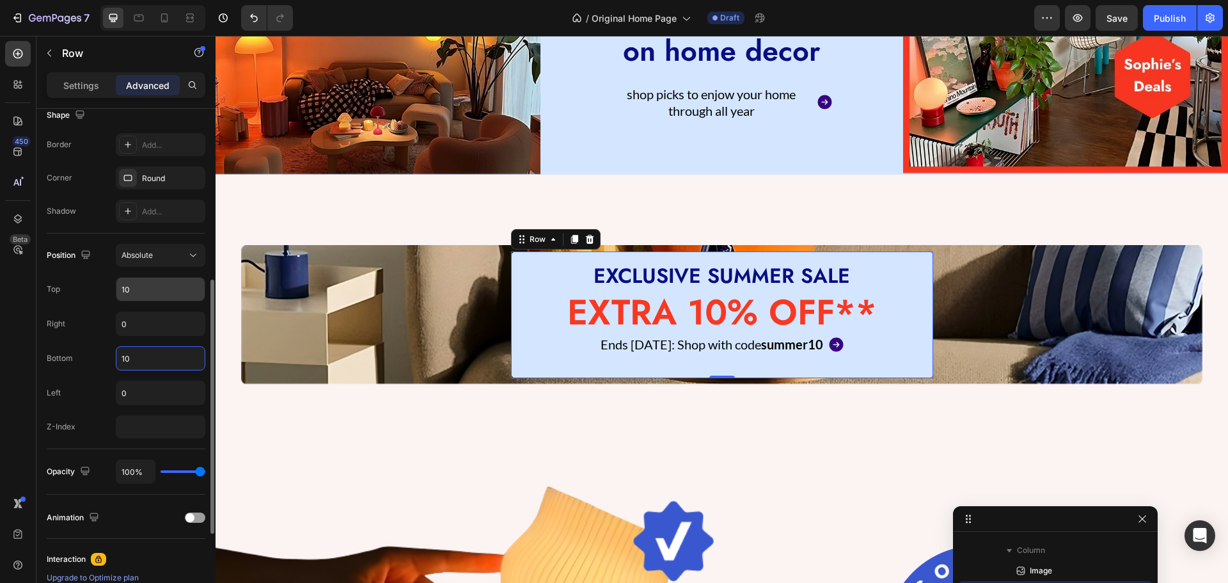
type input "10"
click at [134, 288] on input "10" at bounding box center [160, 289] width 88 height 23
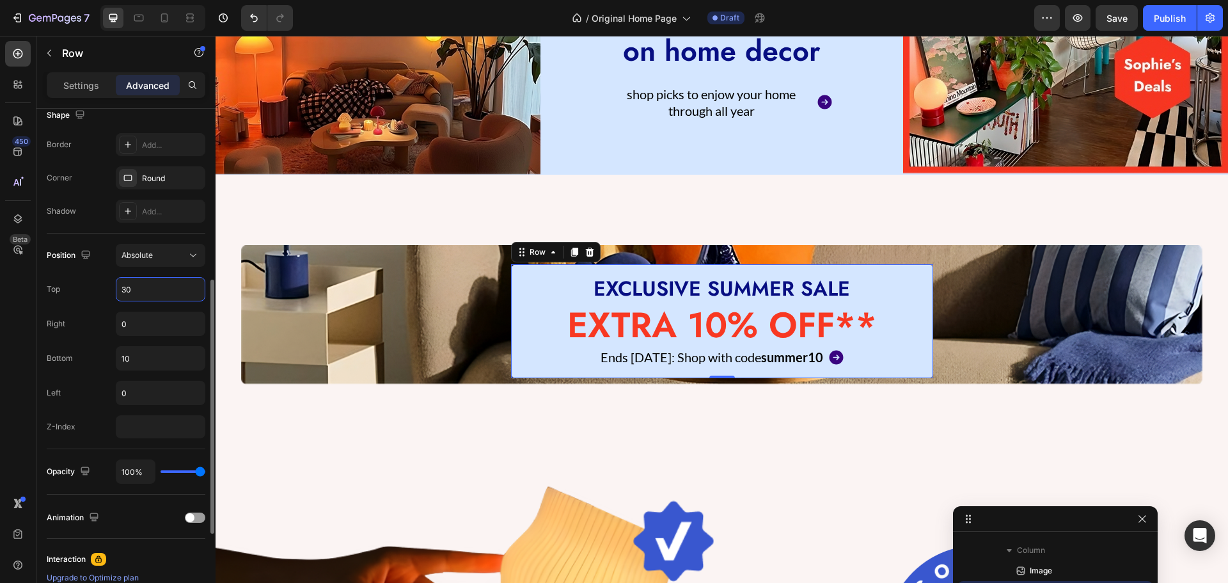
click at [134, 288] on input "30" at bounding box center [160, 289] width 88 height 23
type input "30"
click at [148, 354] on input "10" at bounding box center [160, 358] width 88 height 23
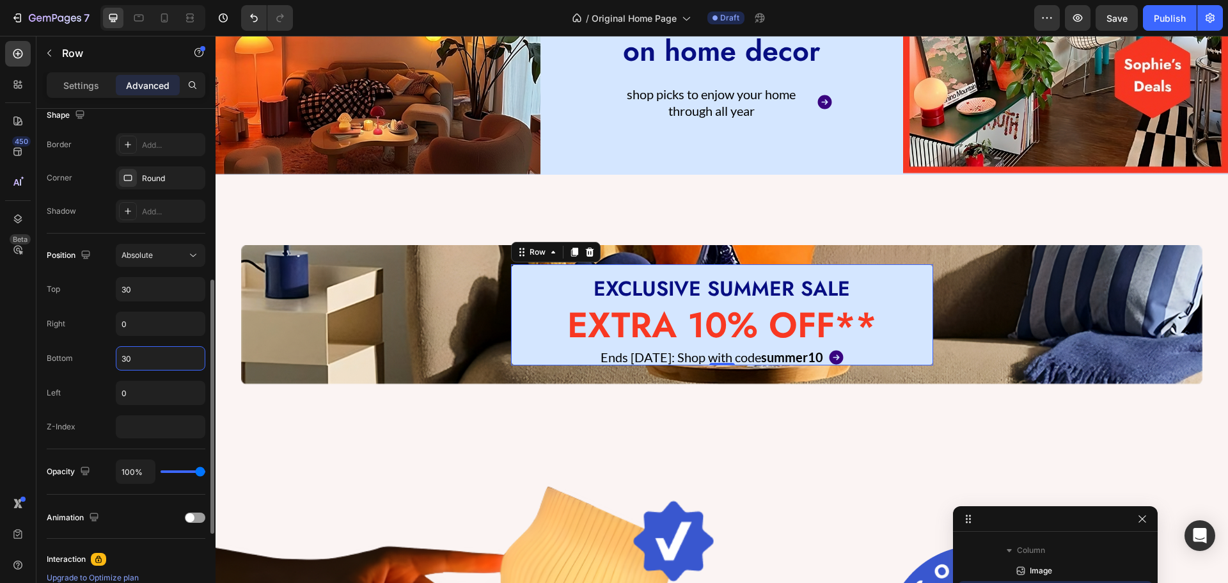
type input "3"
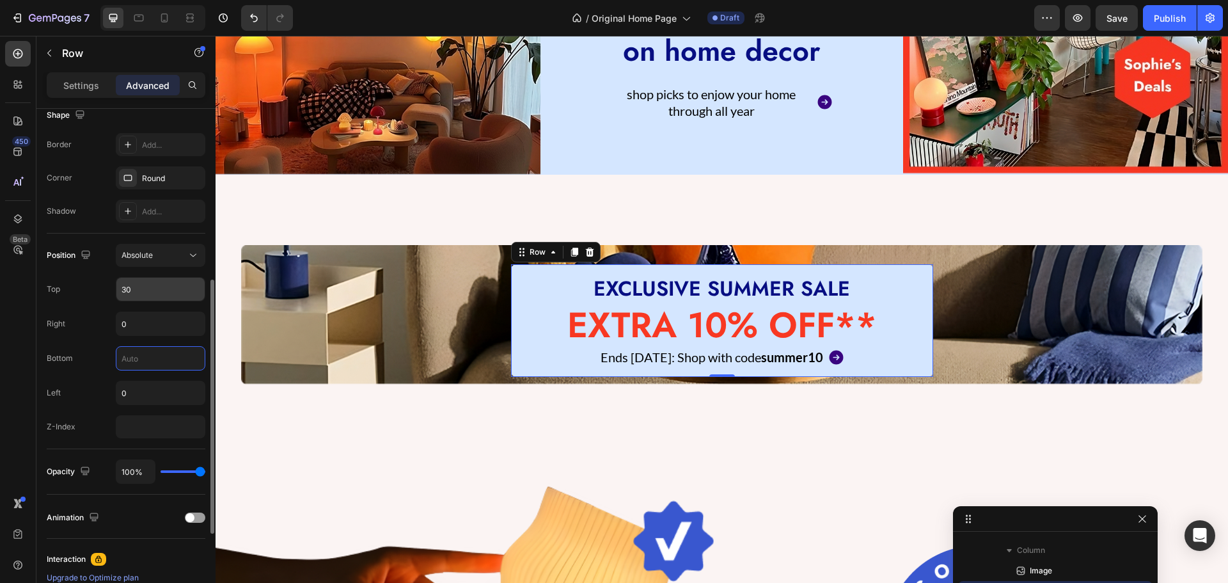
click at [148, 293] on input "30" at bounding box center [160, 289] width 88 height 23
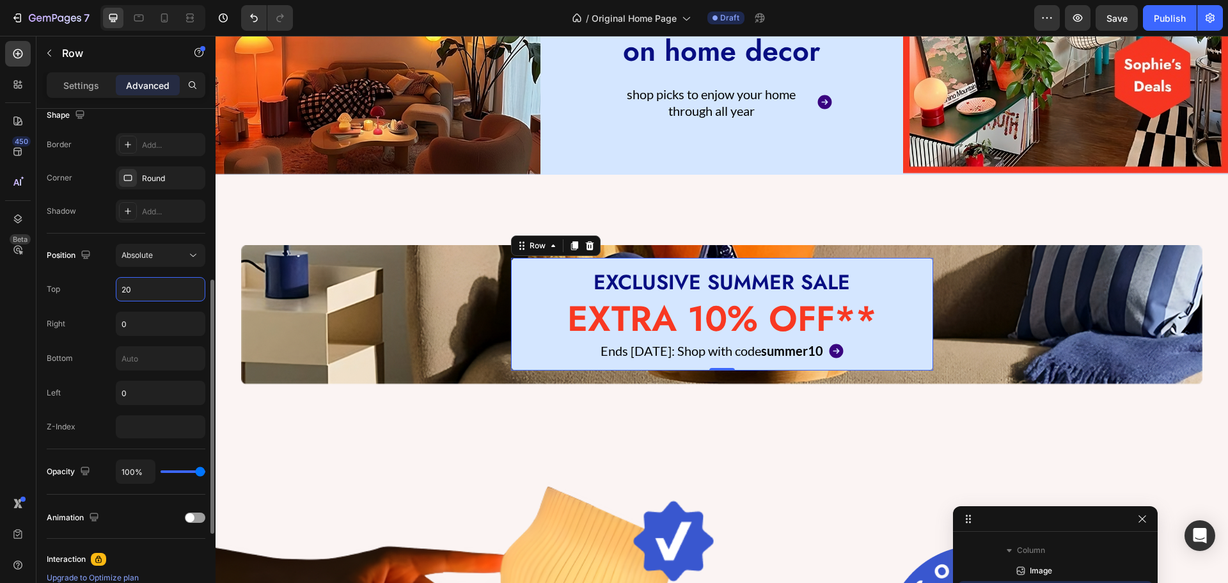
click at [148, 292] on input "20" at bounding box center [160, 289] width 88 height 23
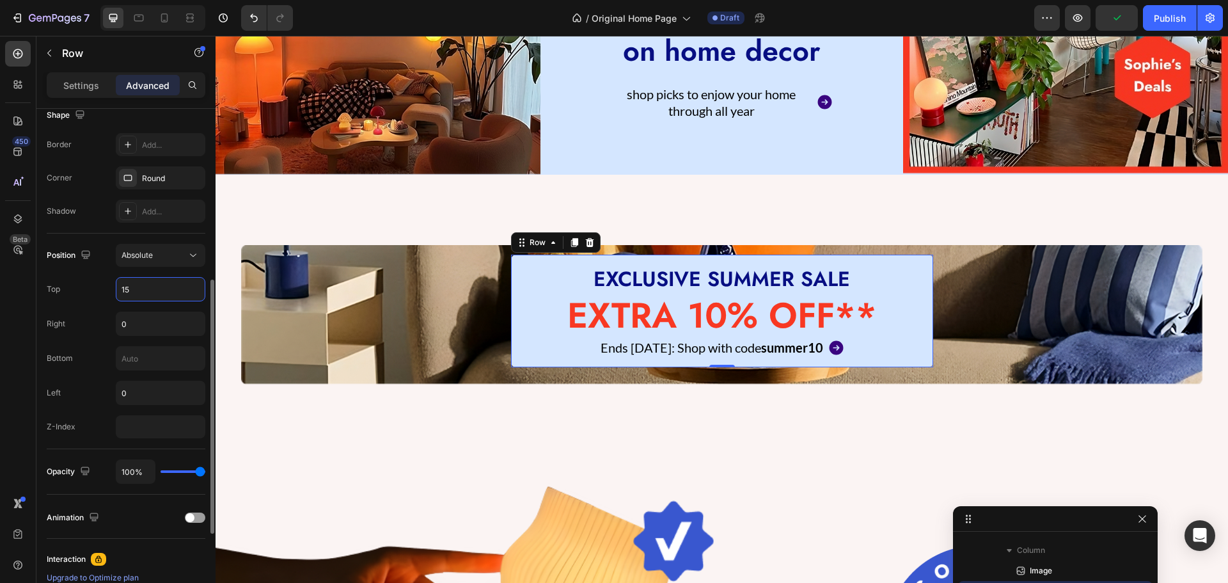
click at [148, 292] on input "15" at bounding box center [160, 289] width 88 height 23
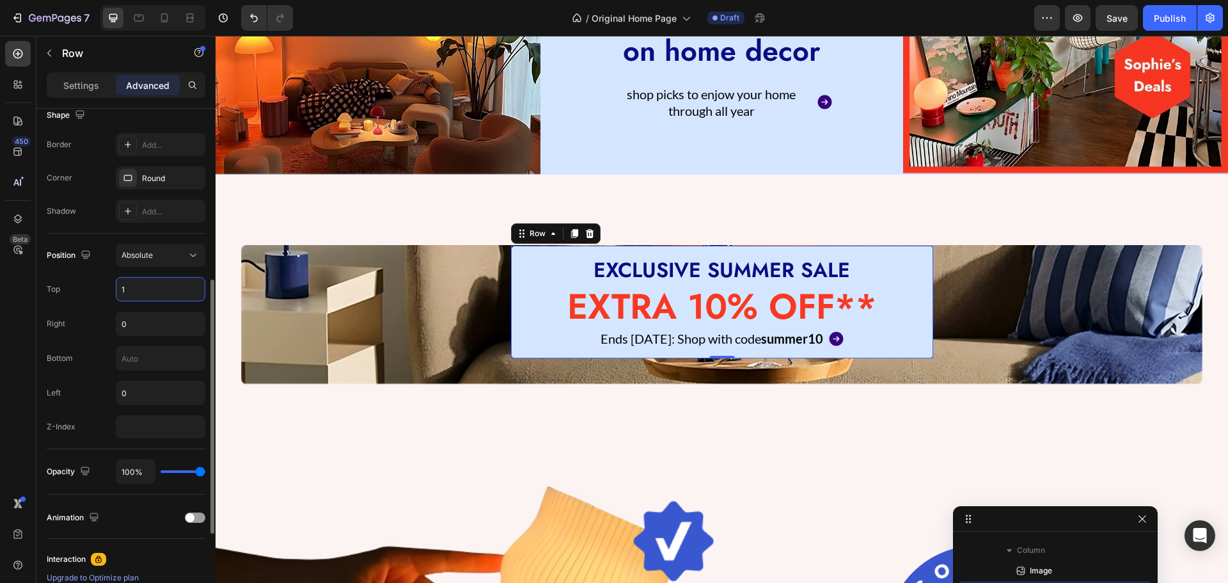
type input "17"
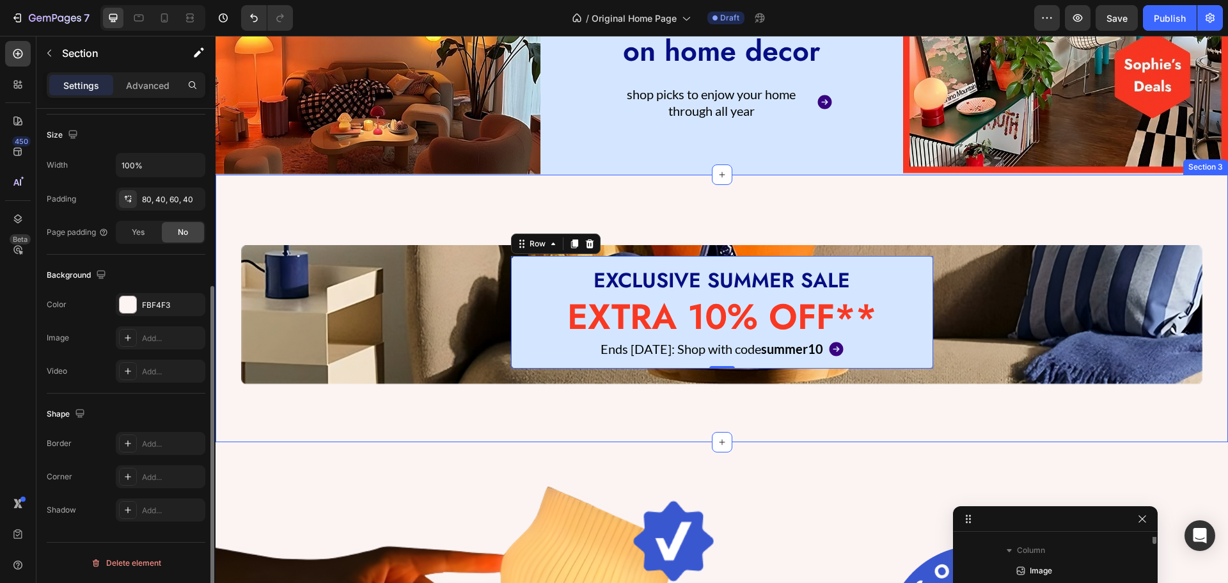
click at [236, 327] on div "Image EXCLUSIVE SUMMER SALE Heading EXTRA 10% OFF** Heading Ends [DATE]: Shop w…" at bounding box center [722, 308] width 1012 height 267
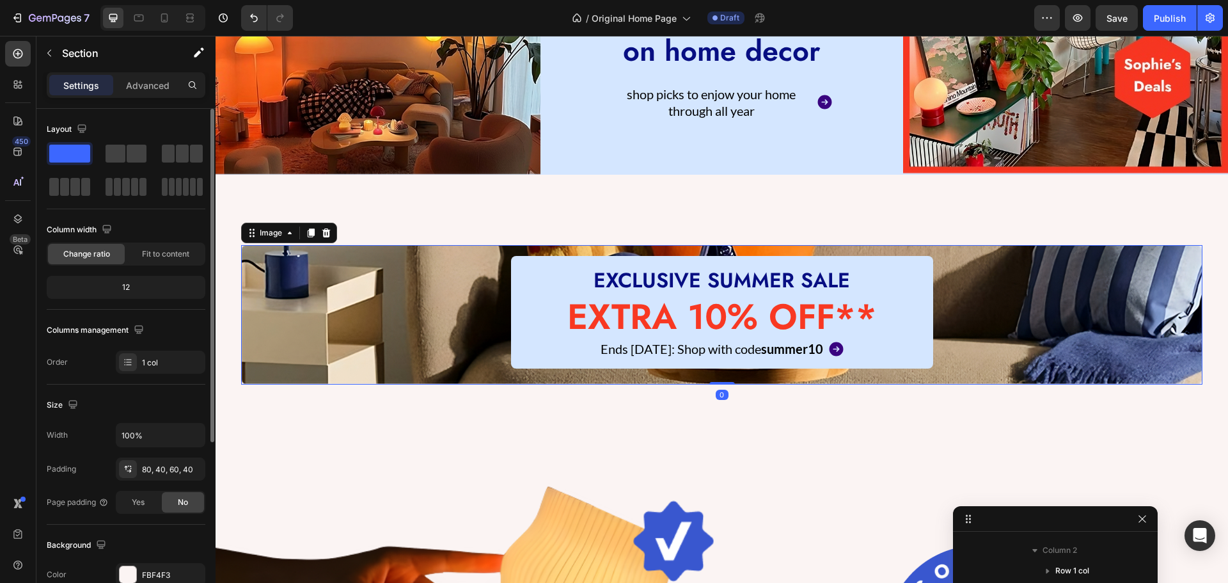
click at [278, 328] on img at bounding box center [721, 314] width 961 height 139
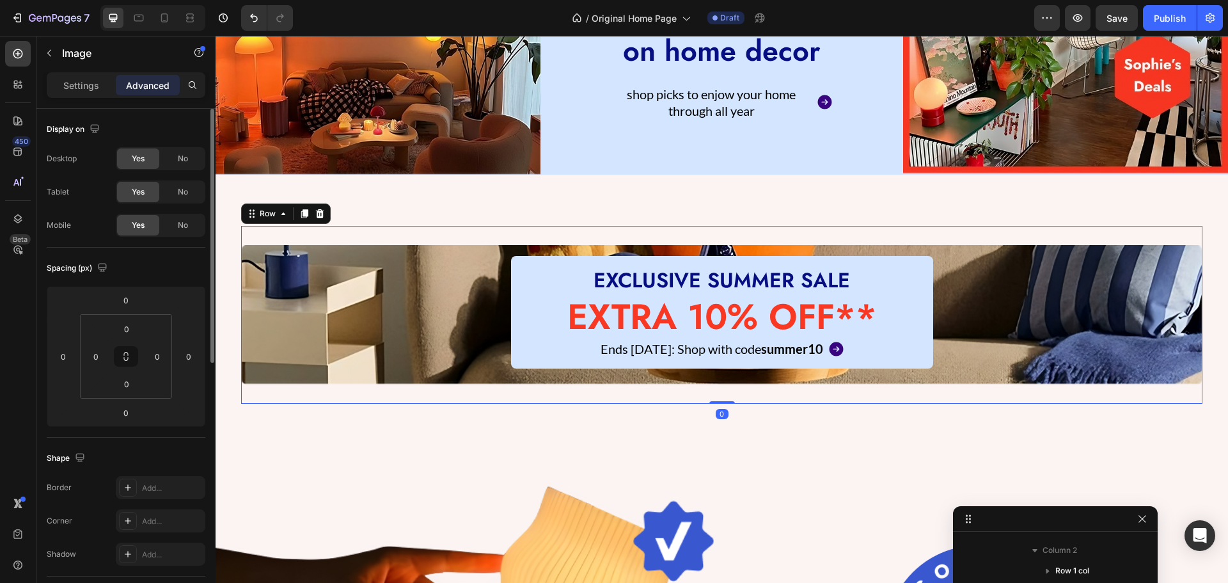
click at [397, 382] on div "Image EXCLUSIVE SUMMER SALE Heading EXTRA 10% OFF** Heading Ends [DATE]: Shop w…" at bounding box center [721, 315] width 961 height 178
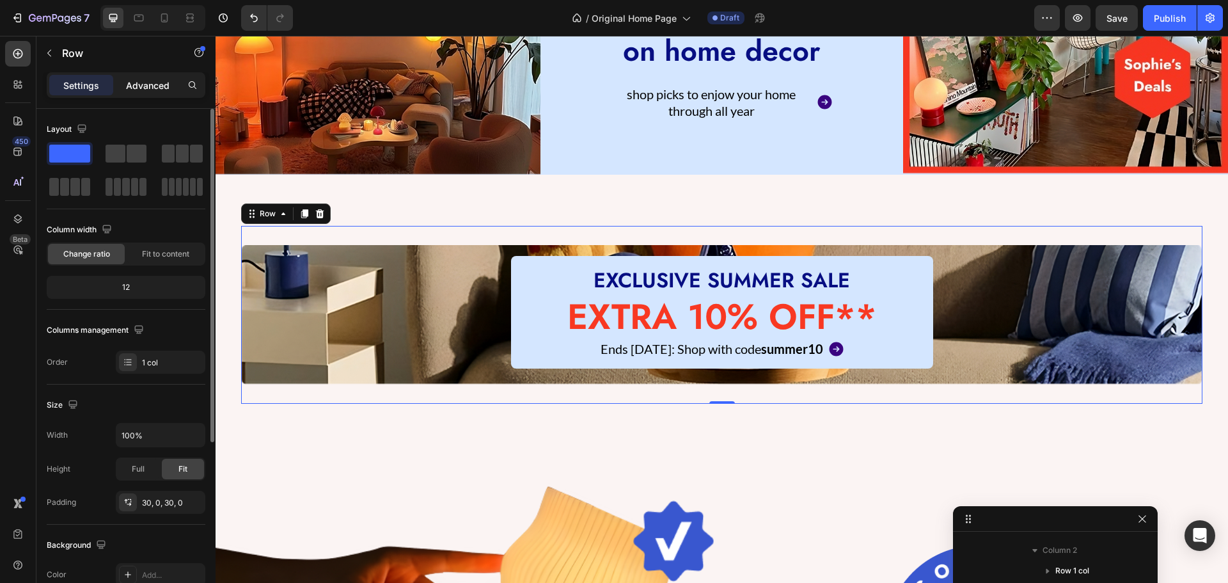
click at [136, 79] on p "Advanced" at bounding box center [147, 85] width 43 height 13
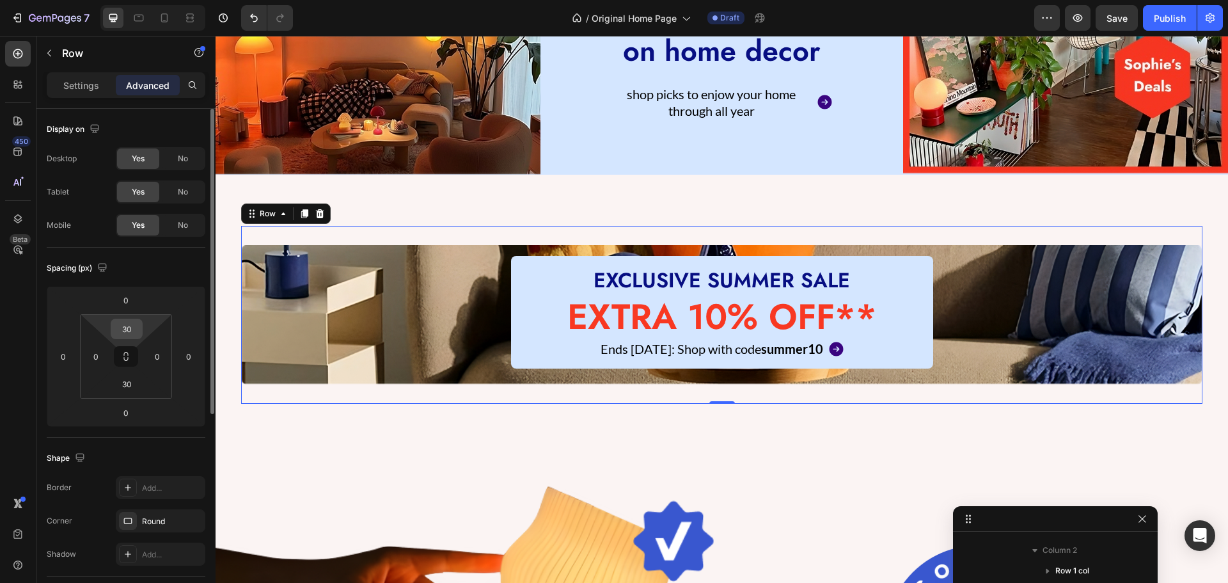
click at [132, 333] on input "30" at bounding box center [127, 328] width 26 height 19
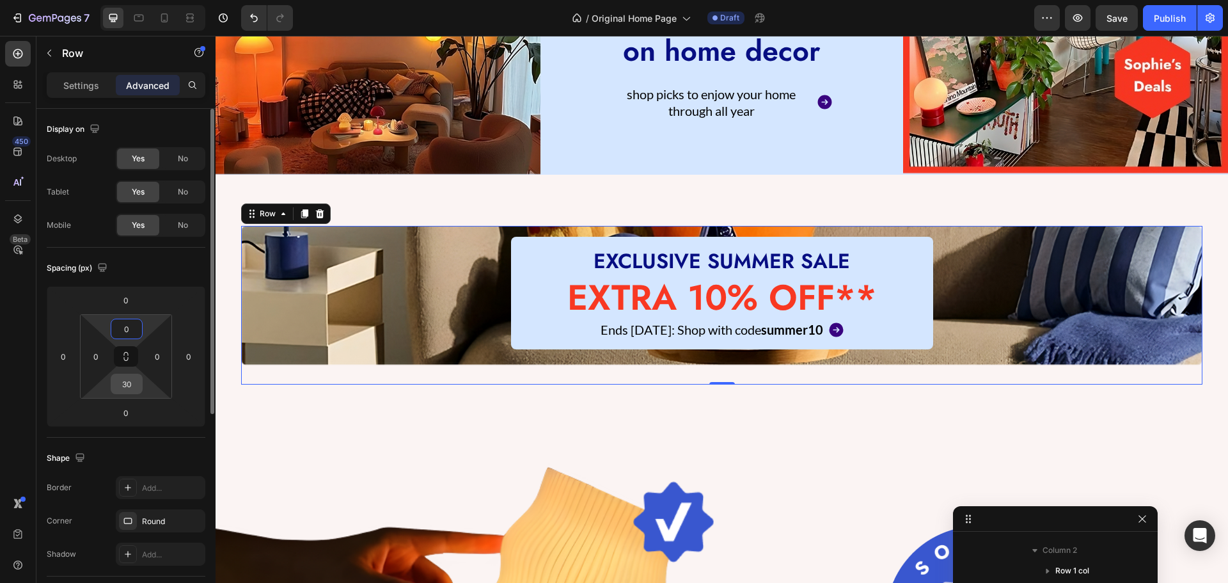
type input "0"
click at [123, 380] on input "30" at bounding box center [127, 383] width 26 height 19
type input "0"
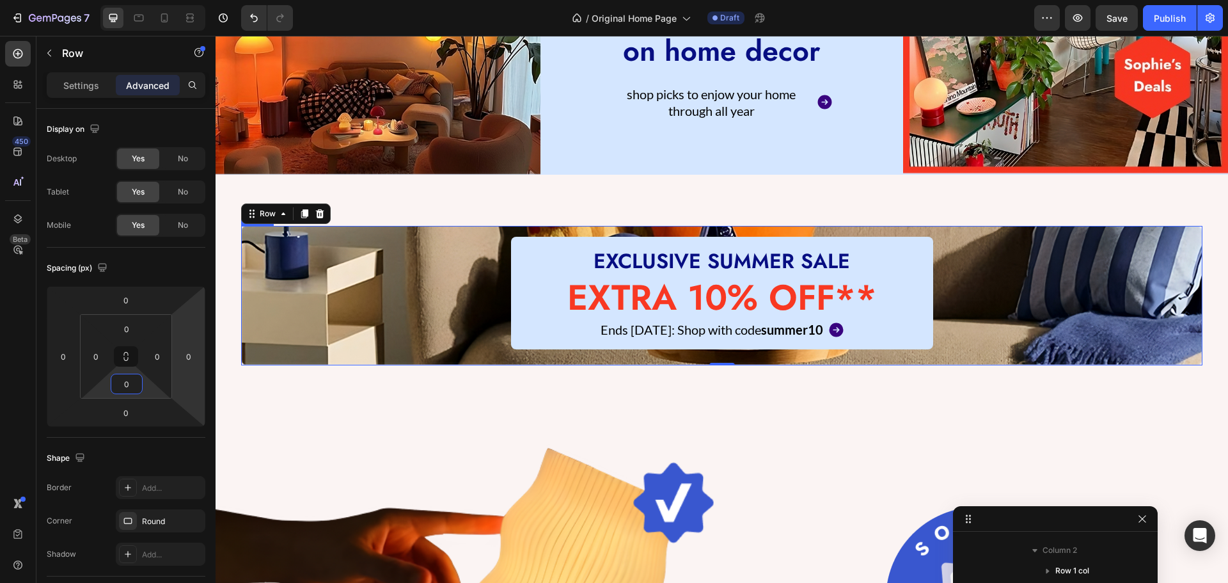
click at [503, 276] on img at bounding box center [721, 295] width 961 height 139
click at [462, 278] on img at bounding box center [721, 295] width 961 height 139
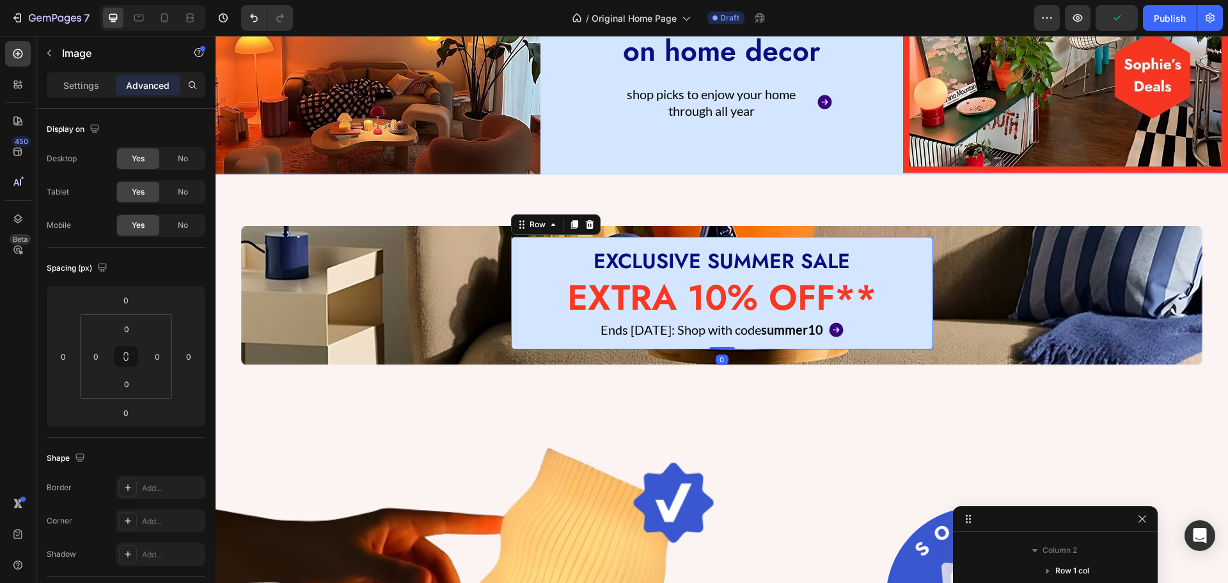
click at [511, 259] on div "EXCLUSIVE SUMMER SALE Heading EXTRA 10% OFF** Heading Ends [DATE]: Shop with co…" at bounding box center [722, 293] width 422 height 113
click at [136, 328] on input "16" at bounding box center [127, 328] width 26 height 19
type input "15"
click at [127, 386] on input "16" at bounding box center [127, 383] width 26 height 19
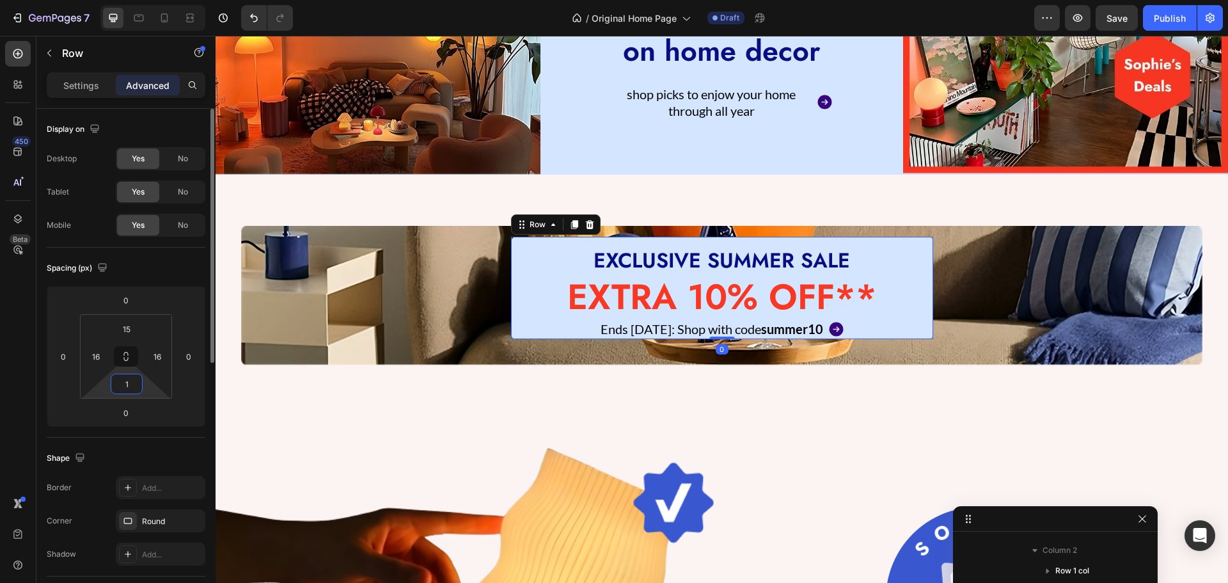
type input "15"
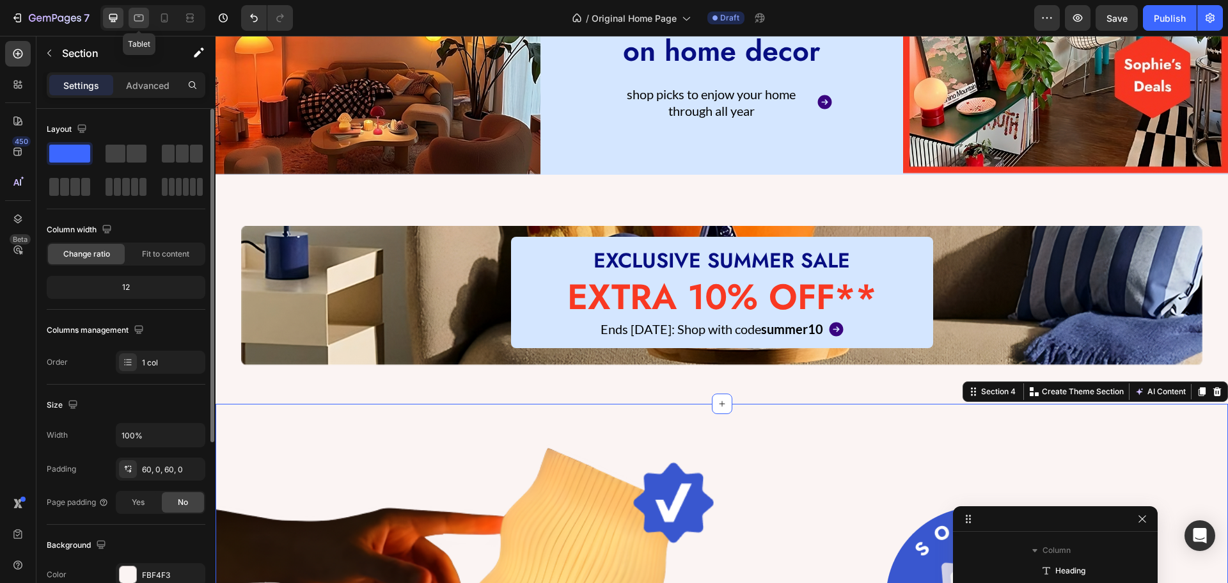
click at [136, 19] on icon at bounding box center [138, 18] width 13 height 13
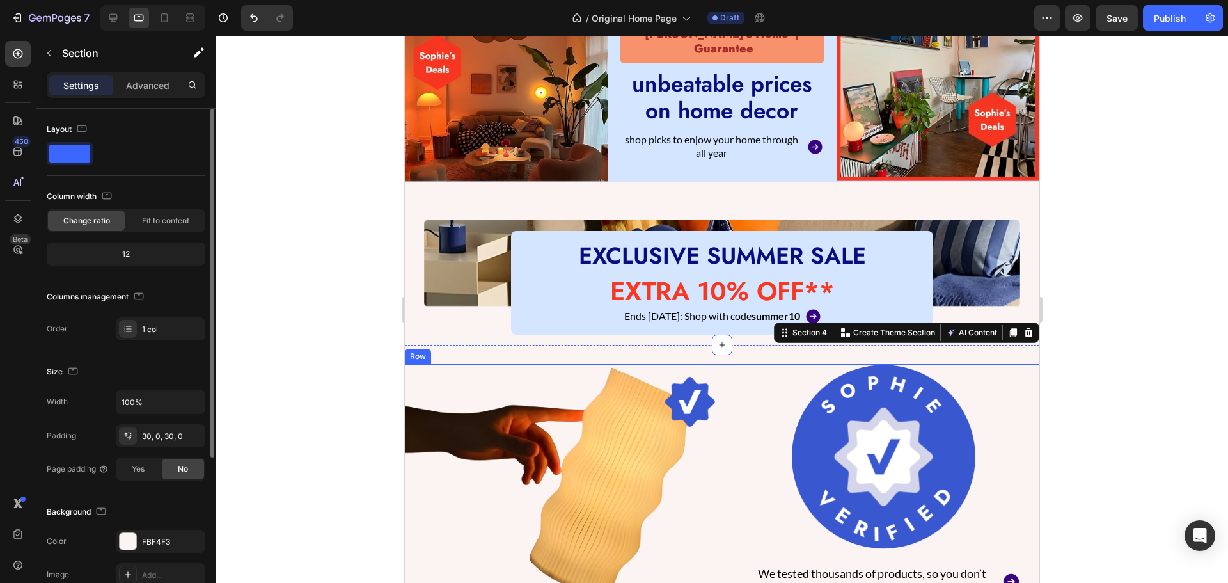
scroll to position [125, 0]
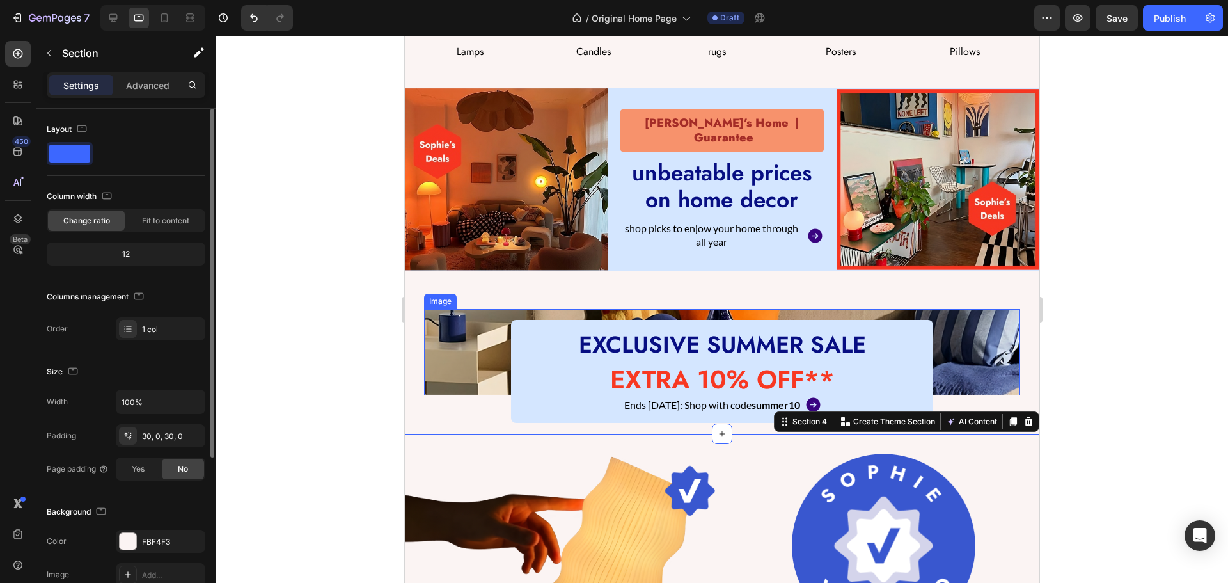
click at [439, 363] on img at bounding box center [721, 352] width 596 height 86
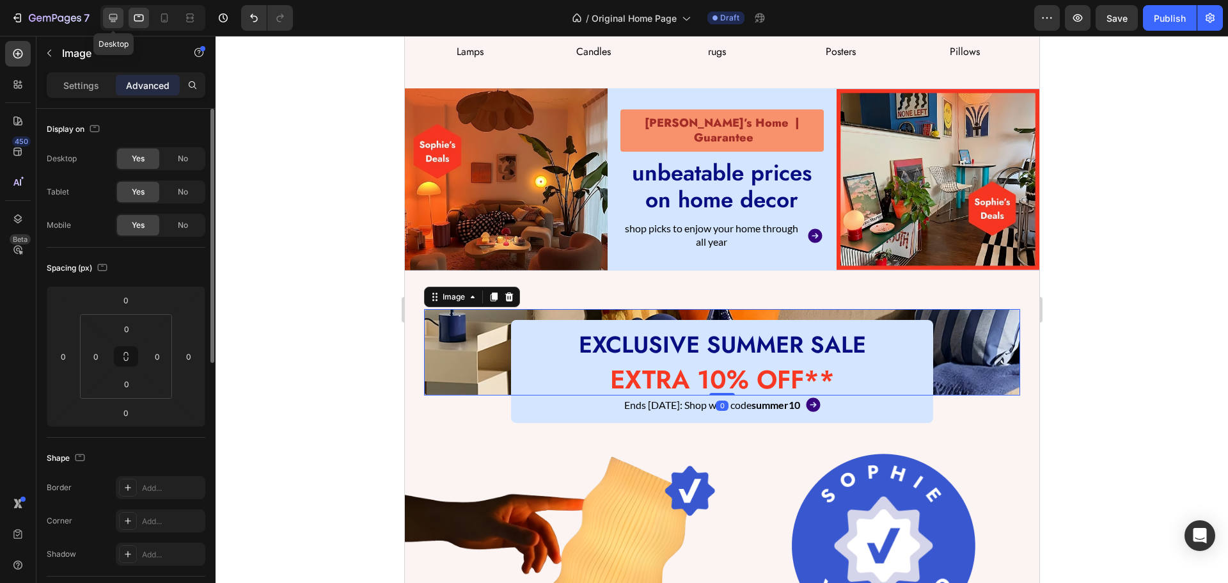
click at [109, 19] on icon at bounding box center [113, 18] width 13 height 13
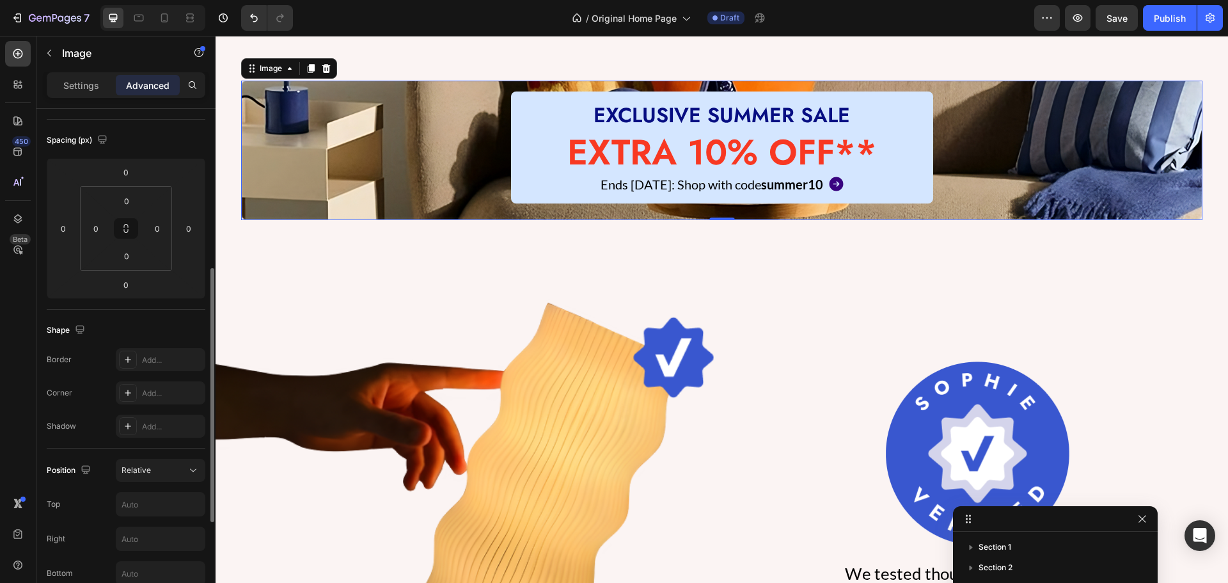
scroll to position [192, 0]
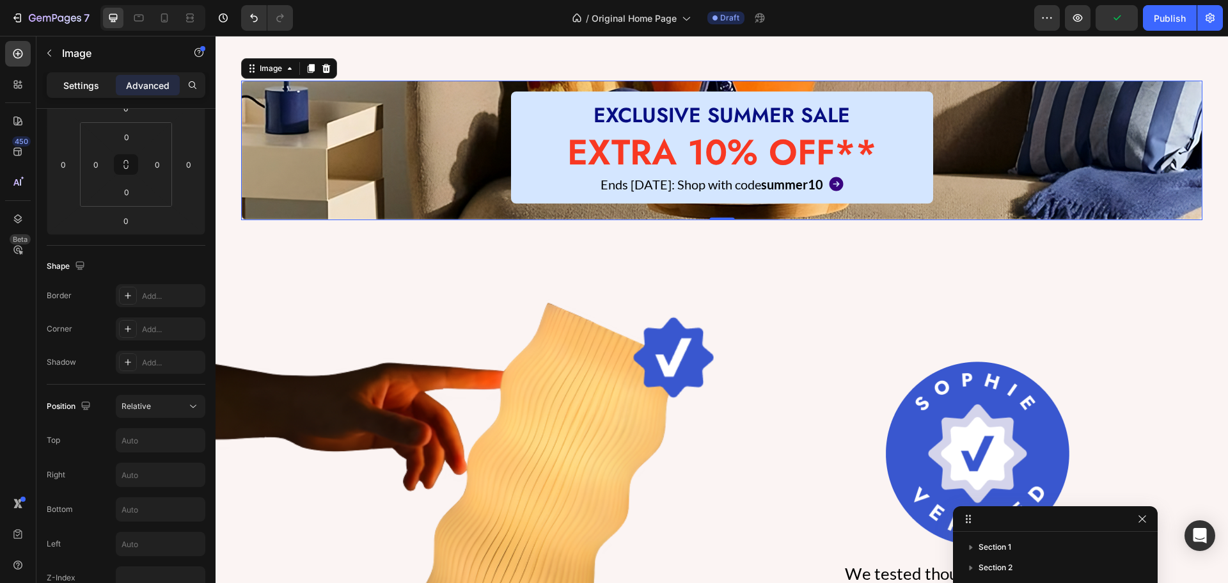
click at [77, 79] on p "Settings" at bounding box center [81, 85] width 36 height 13
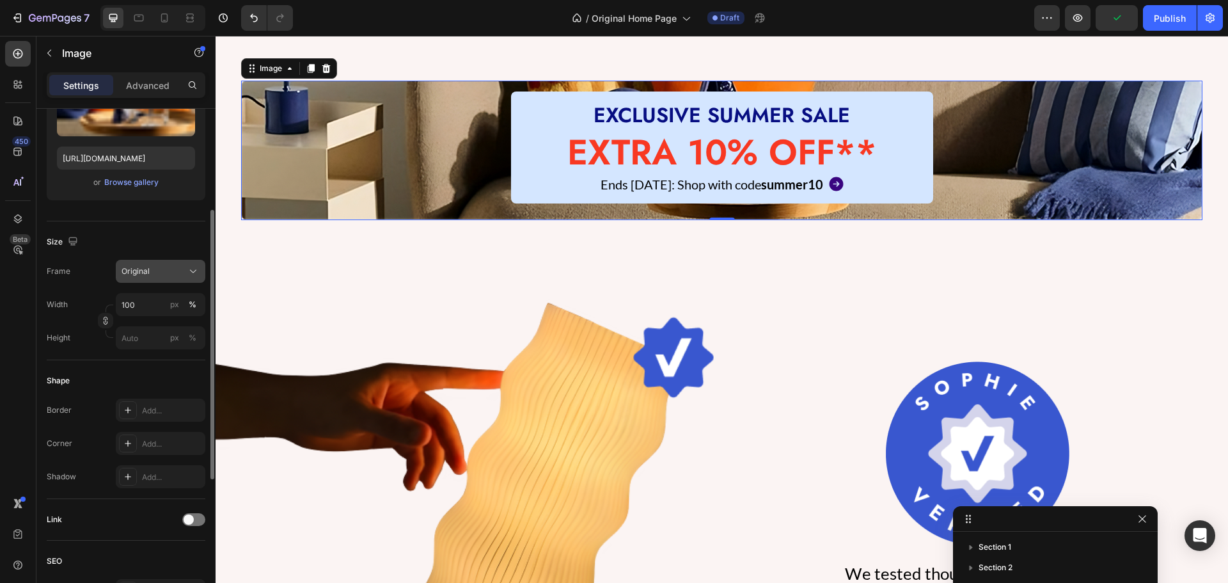
click at [143, 272] on span "Original" at bounding box center [136, 271] width 28 height 12
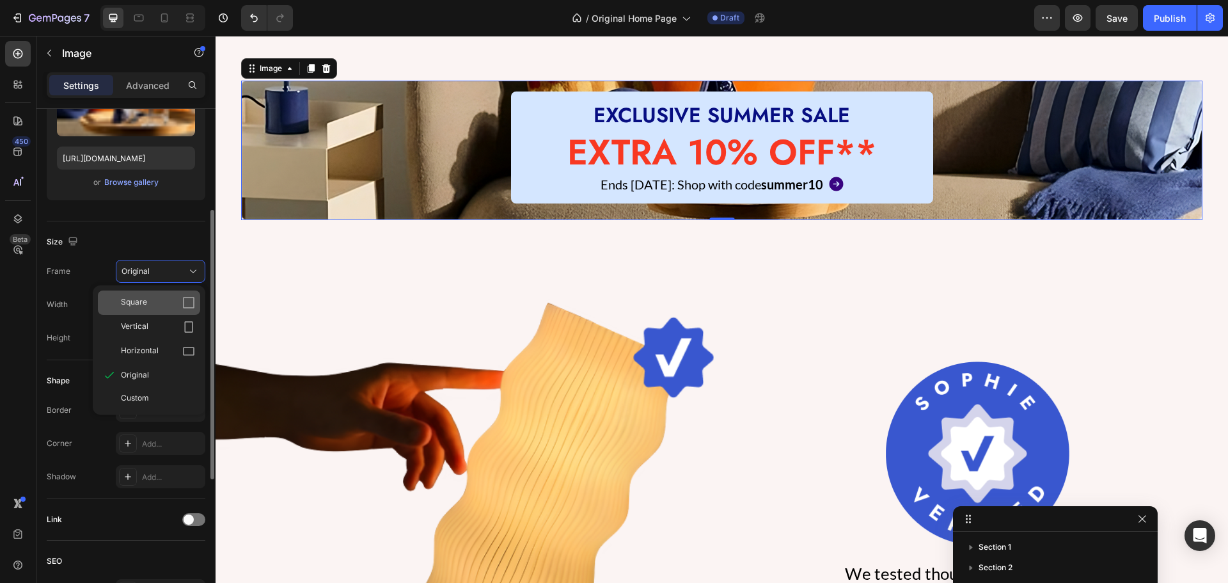
click at [152, 308] on div "Square" at bounding box center [158, 302] width 74 height 13
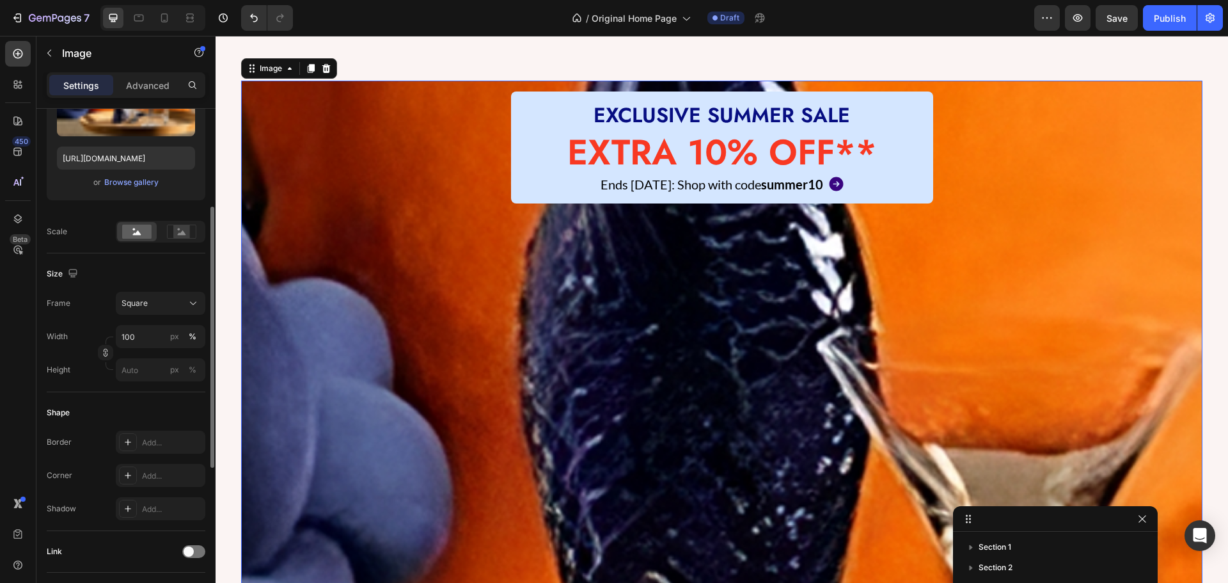
click at [152, 308] on div "Square" at bounding box center [153, 303] width 63 height 12
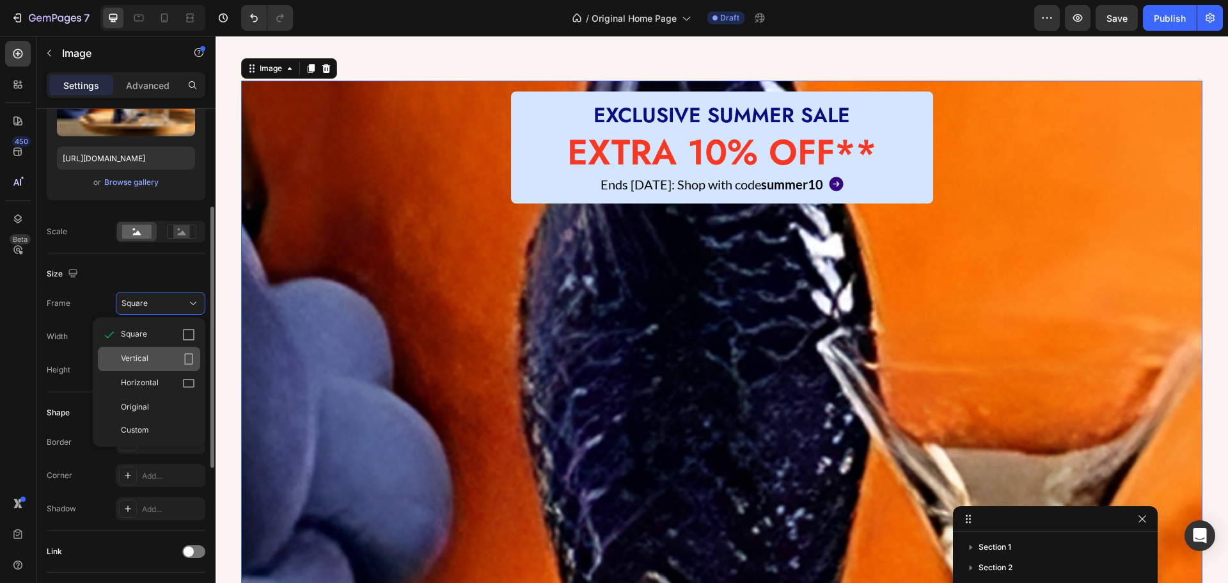
click at [150, 362] on div "Vertical" at bounding box center [158, 358] width 74 height 13
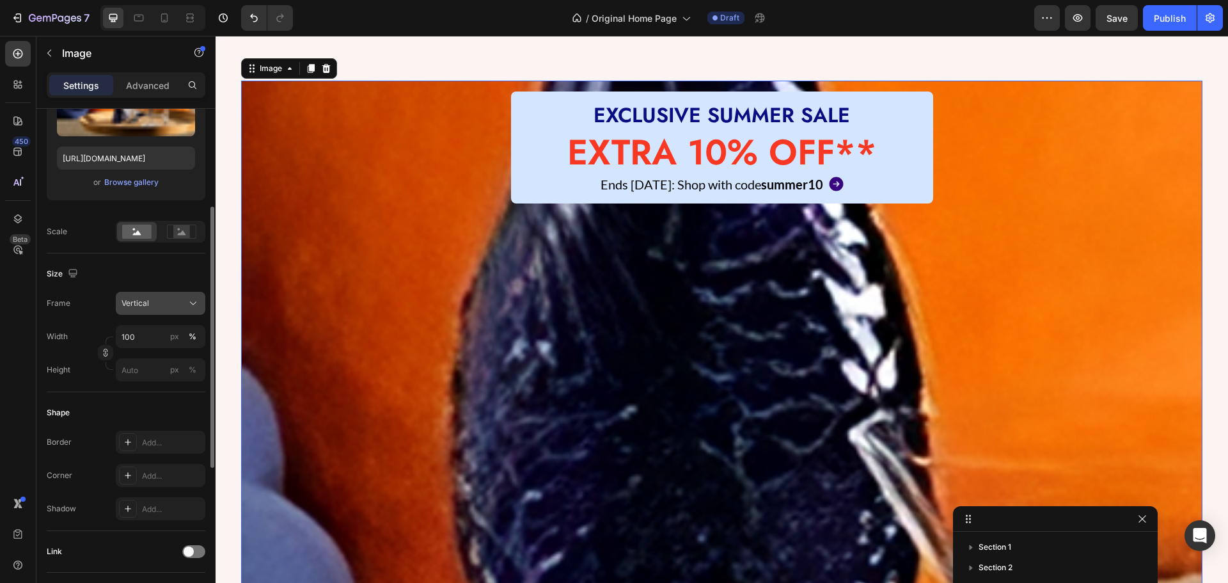
click at [141, 309] on span "Vertical" at bounding box center [136, 303] width 28 height 12
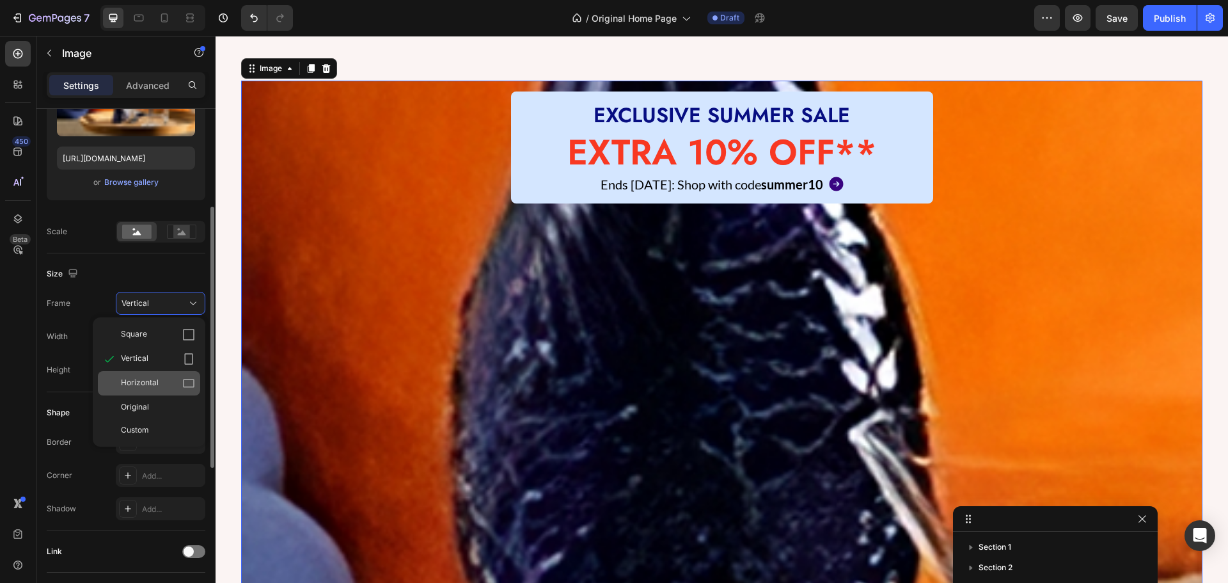
click at [146, 385] on span "Horizontal" at bounding box center [140, 383] width 38 height 13
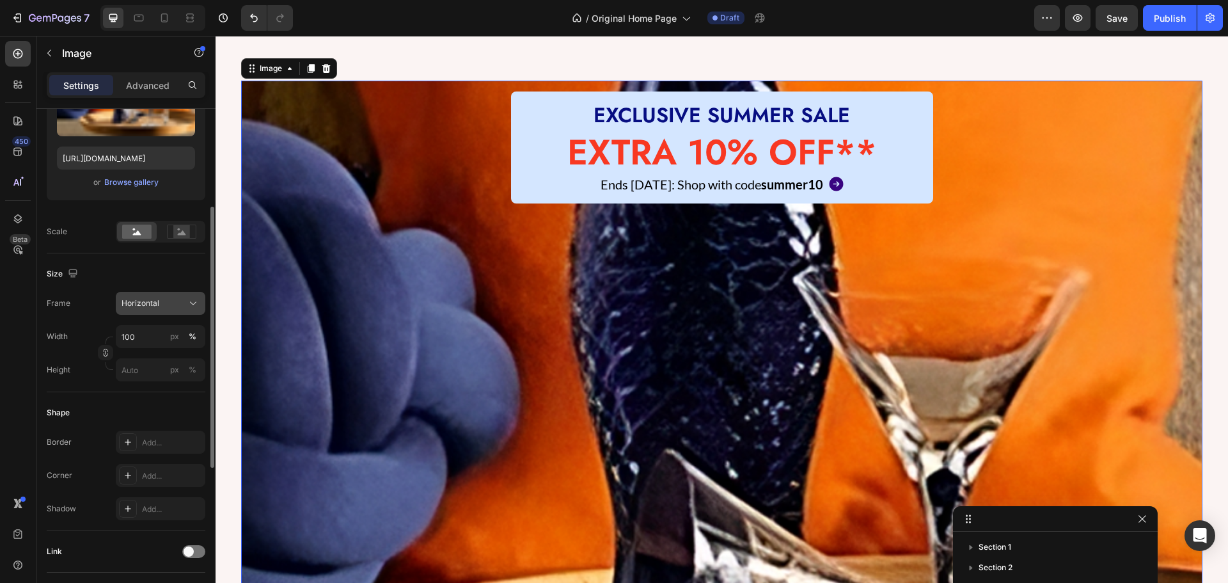
click at [135, 304] on span "Horizontal" at bounding box center [141, 303] width 38 height 12
click at [143, 405] on span "Original" at bounding box center [135, 407] width 28 height 12
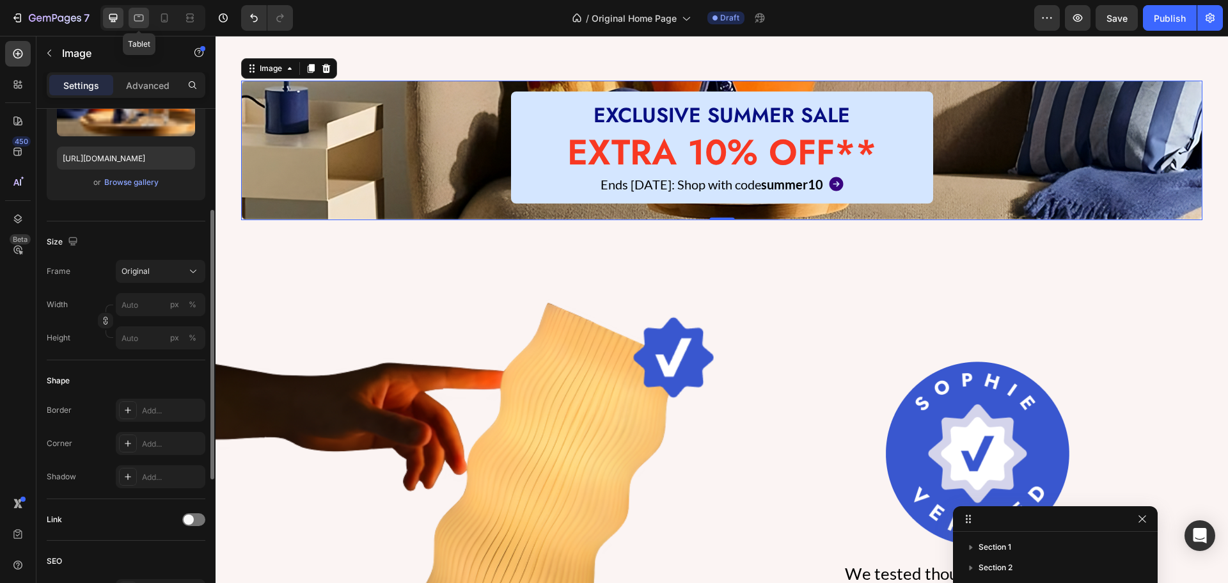
click at [134, 22] on icon at bounding box center [138, 18] width 13 height 13
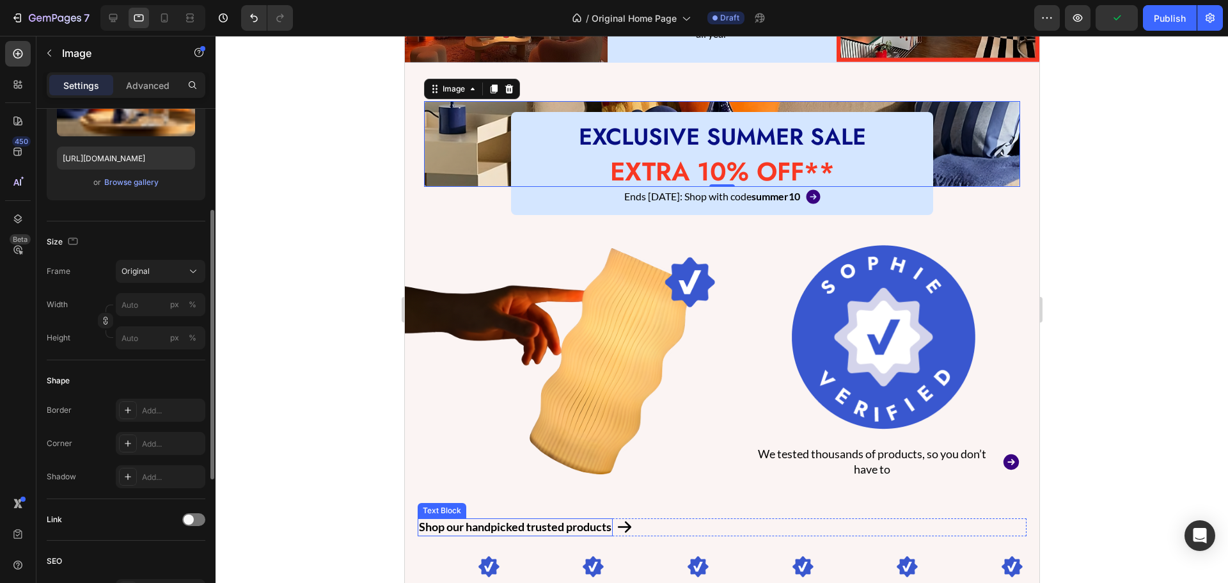
scroll to position [238, 0]
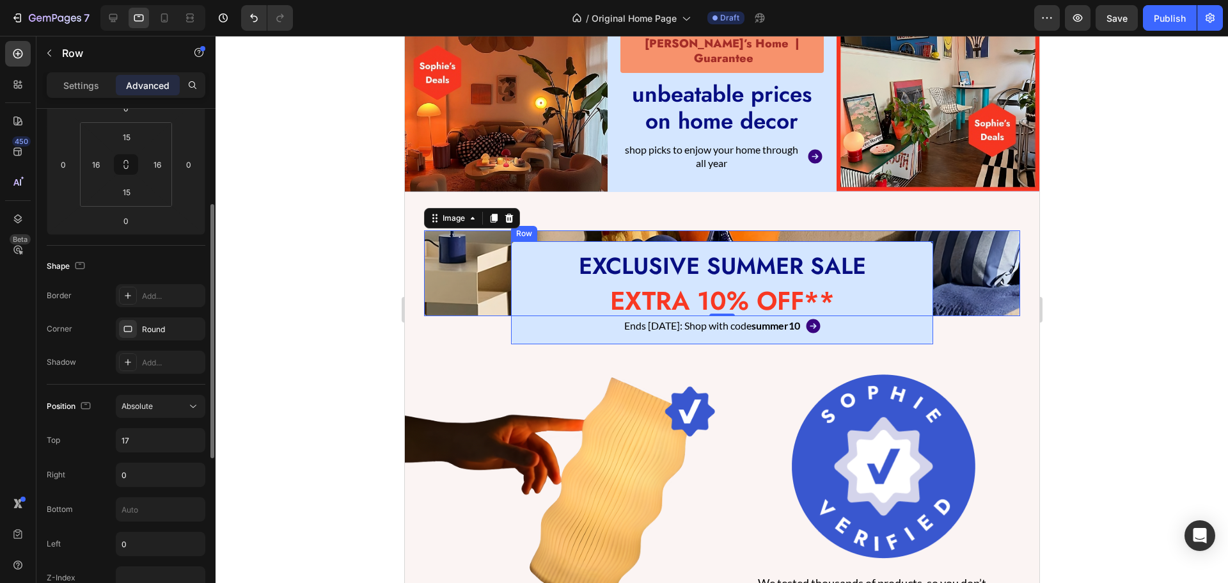
click at [510, 269] on div "EXCLUSIVE SUMMER SALE Heading EXTRA 10% OFF** Heading Ends [DATE]: Shop with co…" at bounding box center [721, 292] width 422 height 103
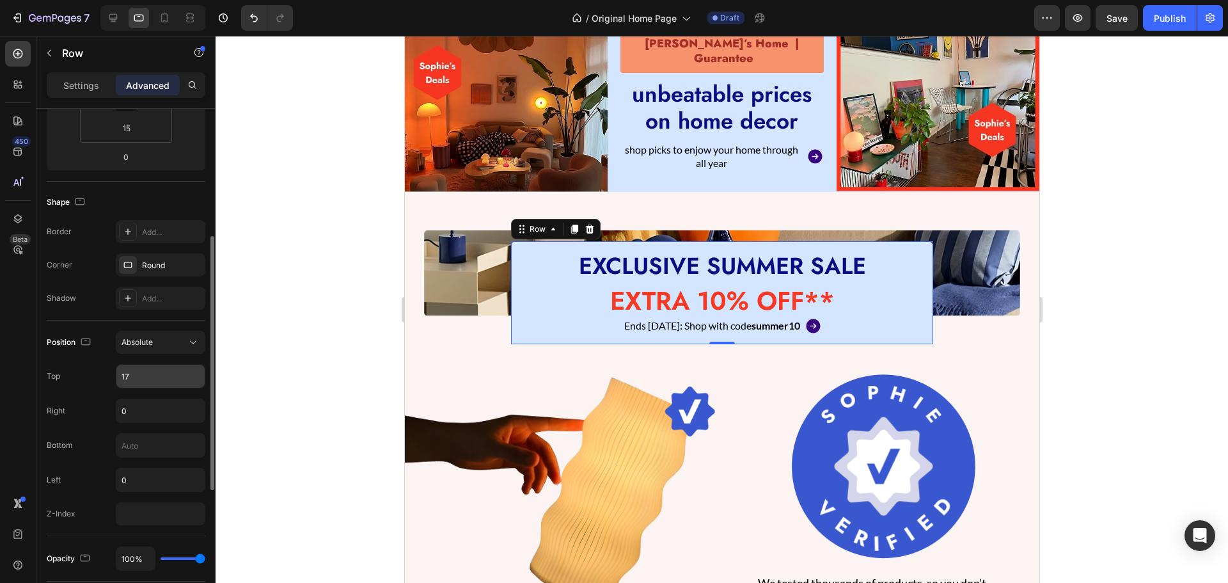
click at [139, 379] on input "17" at bounding box center [160, 376] width 88 height 23
type input "0"
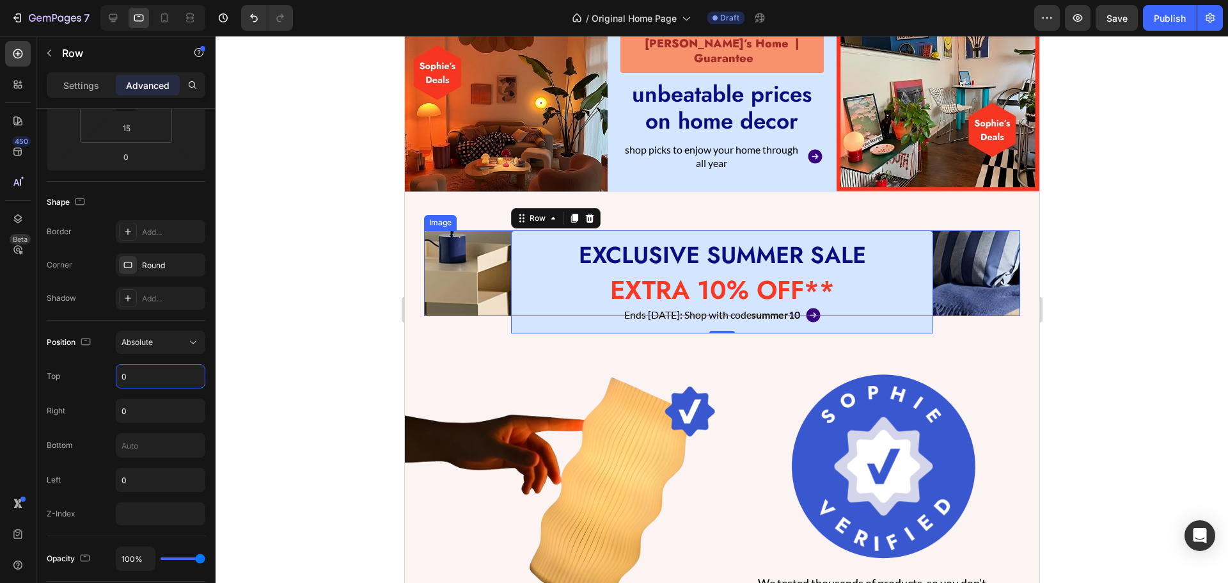
click at [461, 292] on img at bounding box center [721, 273] width 596 height 86
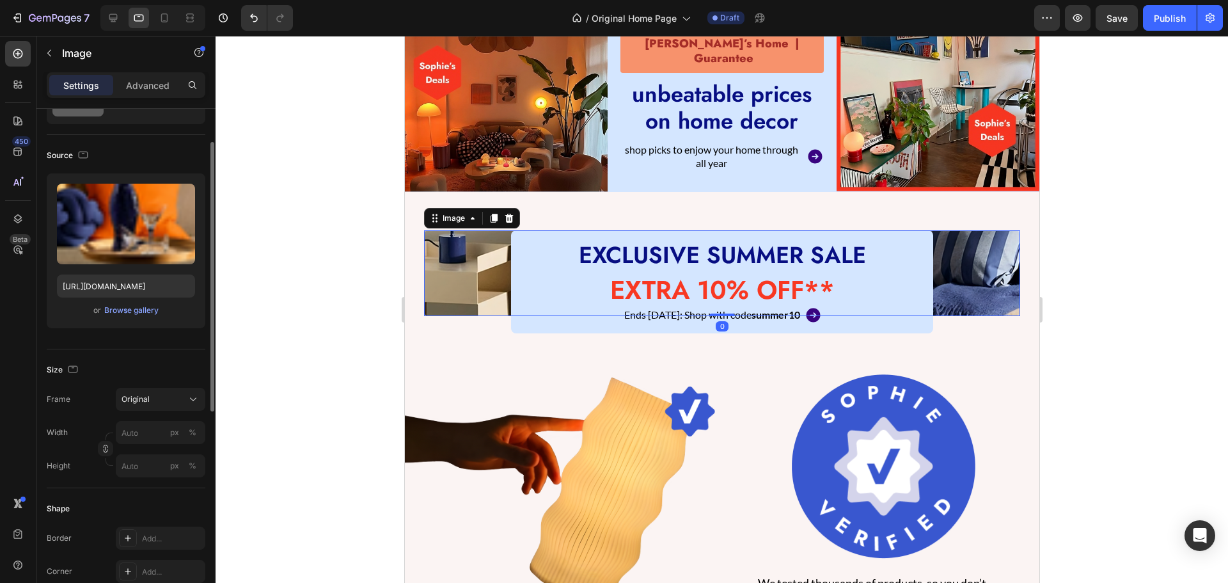
scroll to position [128, 0]
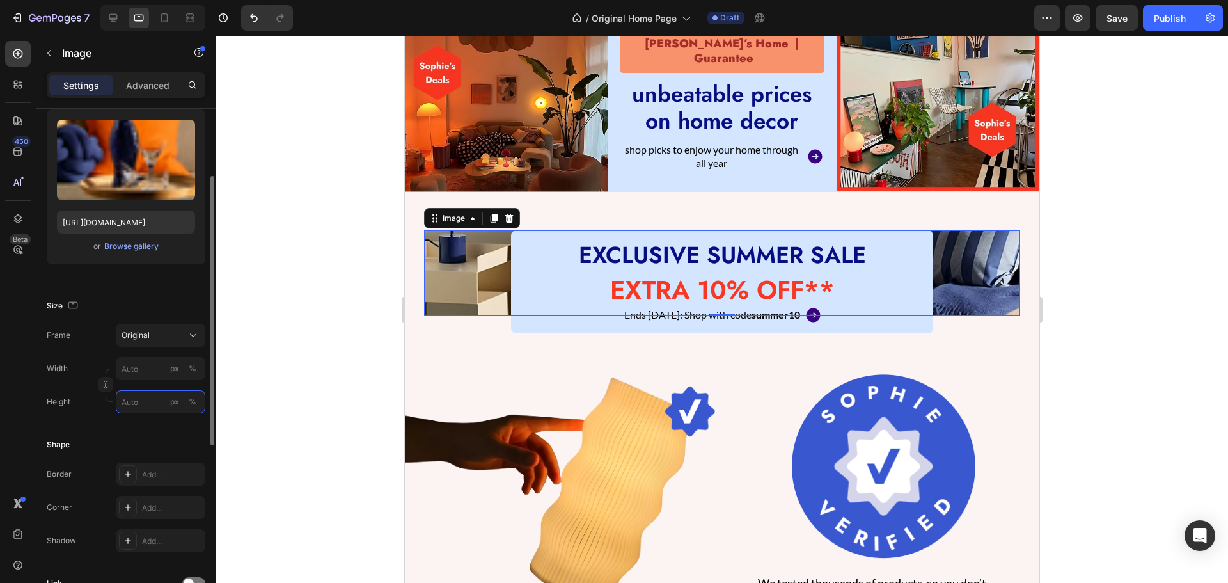
click at [132, 407] on input "px %" at bounding box center [161, 401] width 90 height 23
type input "1"
drag, startPoint x: 123, startPoint y: 425, endPoint x: 130, endPoint y: 419, distance: 9.5
click at [127, 427] on div "Shape Border Add... Corner Add... Shadow Add..." at bounding box center [126, 493] width 159 height 139
click at [134, 406] on input "px %" at bounding box center [161, 401] width 90 height 23
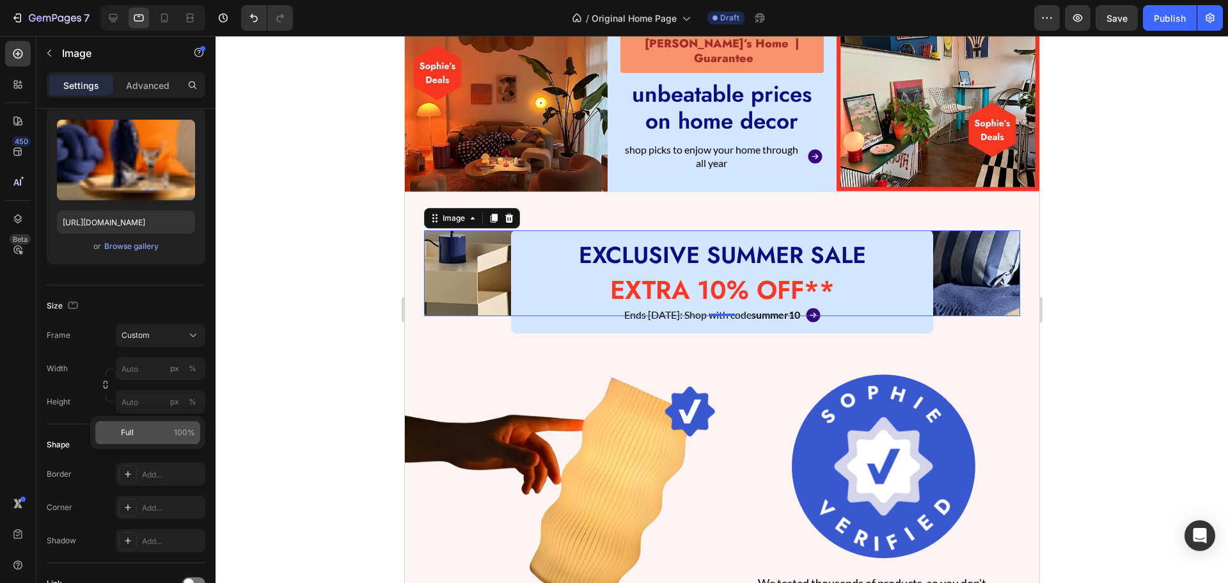
click at [150, 432] on p "Full 100%" at bounding box center [158, 433] width 74 height 12
type input "100"
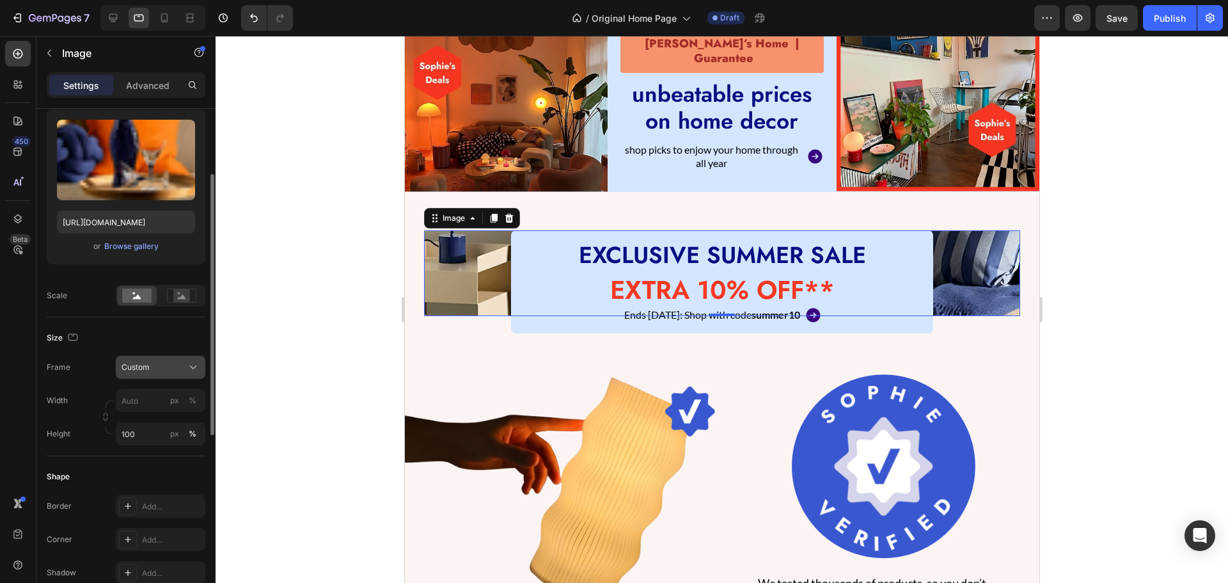
click at [187, 362] on icon at bounding box center [193, 367] width 13 height 13
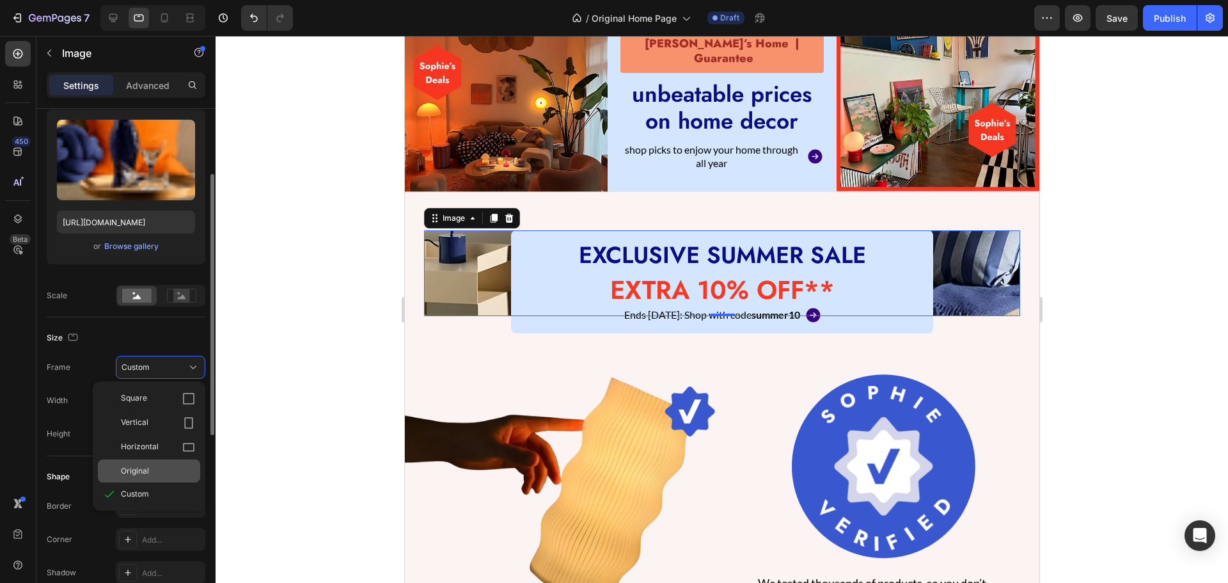
click at [139, 469] on span "Original" at bounding box center [135, 471] width 28 height 12
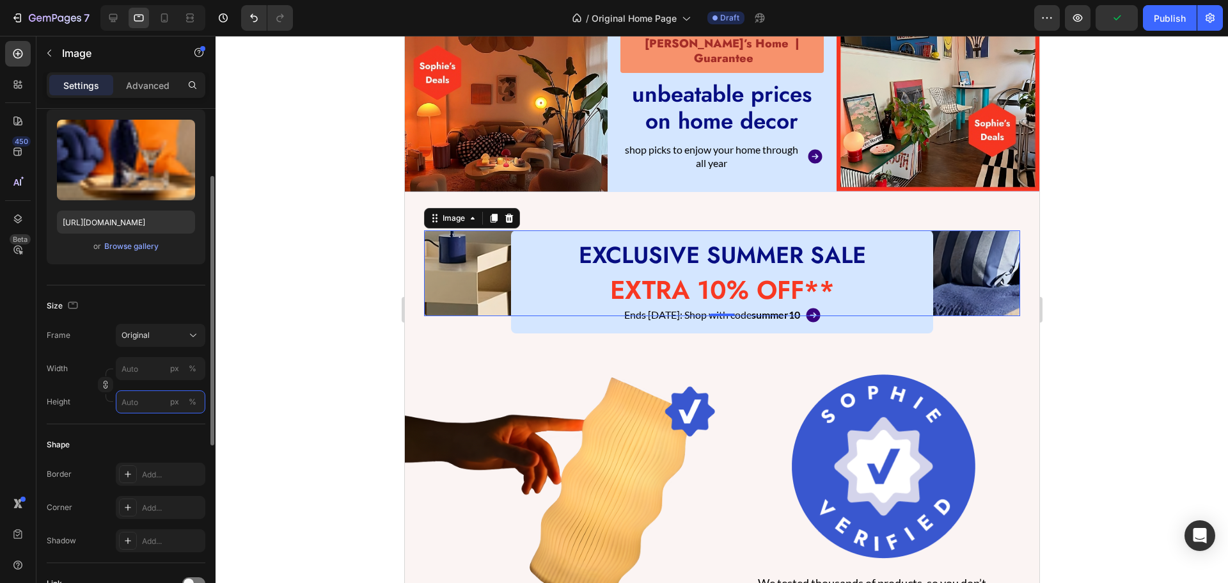
click at [146, 407] on input "px %" at bounding box center [161, 401] width 90 height 23
click at [132, 429] on span "Full" at bounding box center [127, 433] width 13 height 12
type input "100"
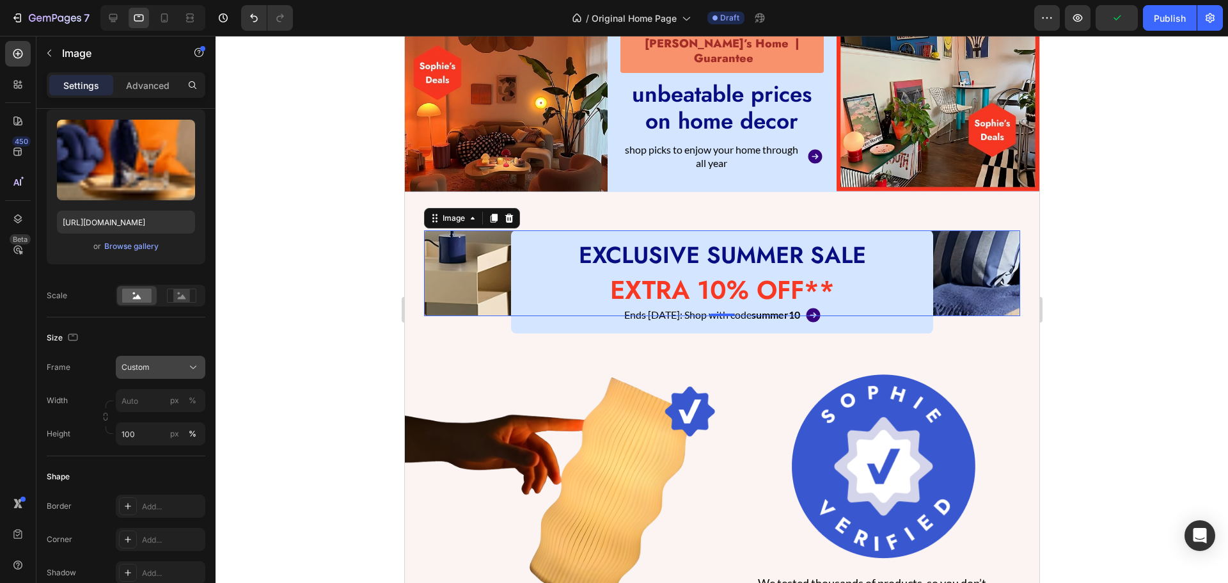
click at [184, 370] on div "Custom" at bounding box center [161, 367] width 78 height 13
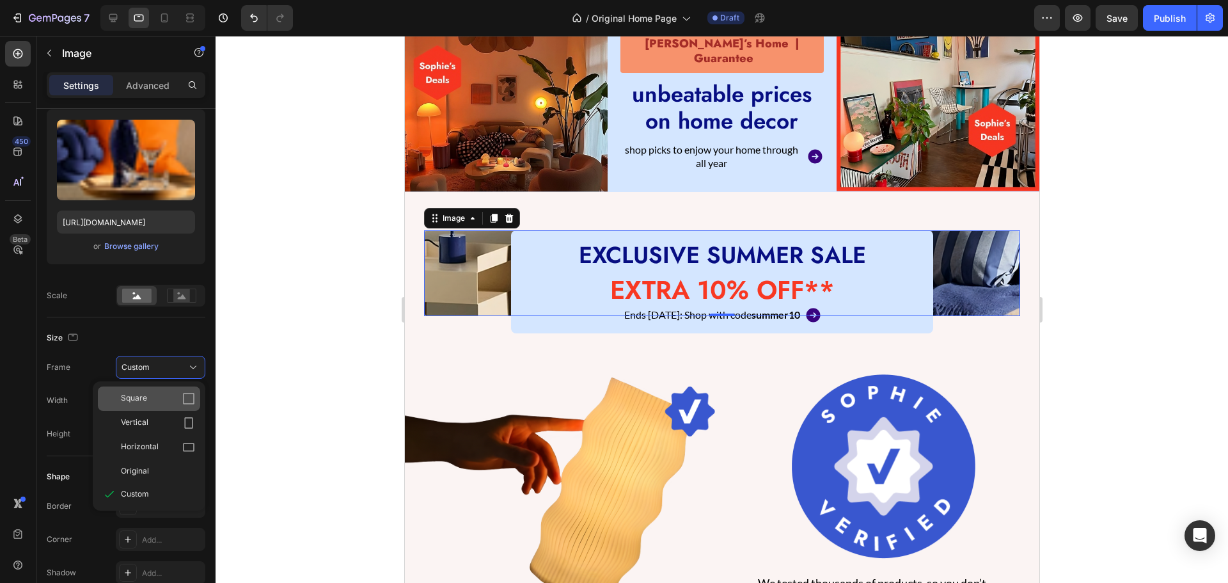
click at [155, 402] on div "Square" at bounding box center [158, 398] width 74 height 13
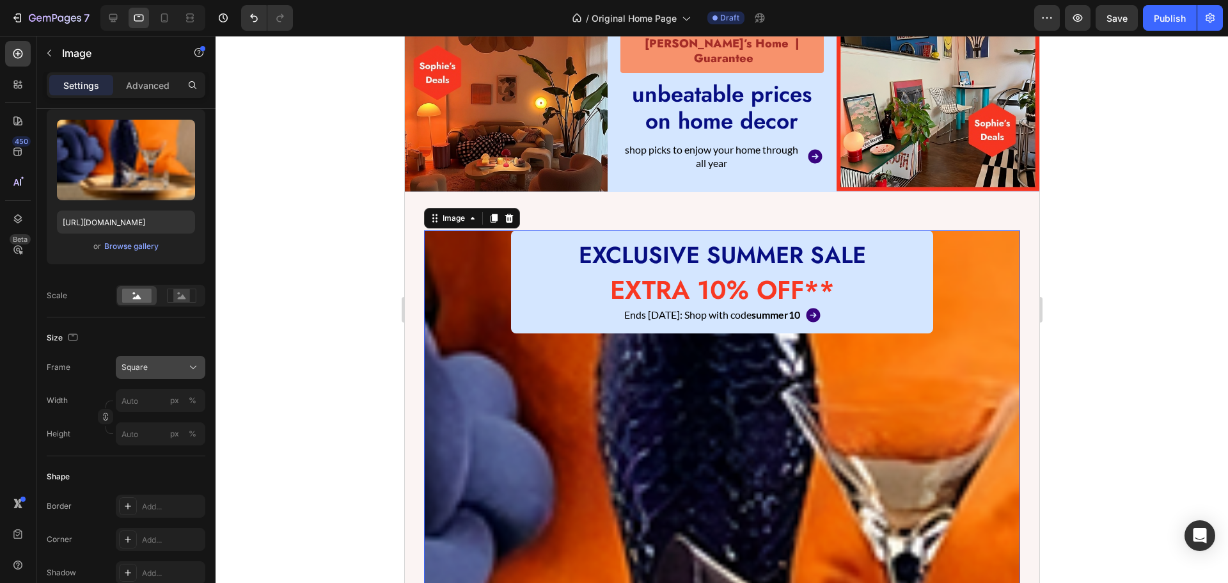
click at [157, 376] on button "Square" at bounding box center [161, 367] width 90 height 23
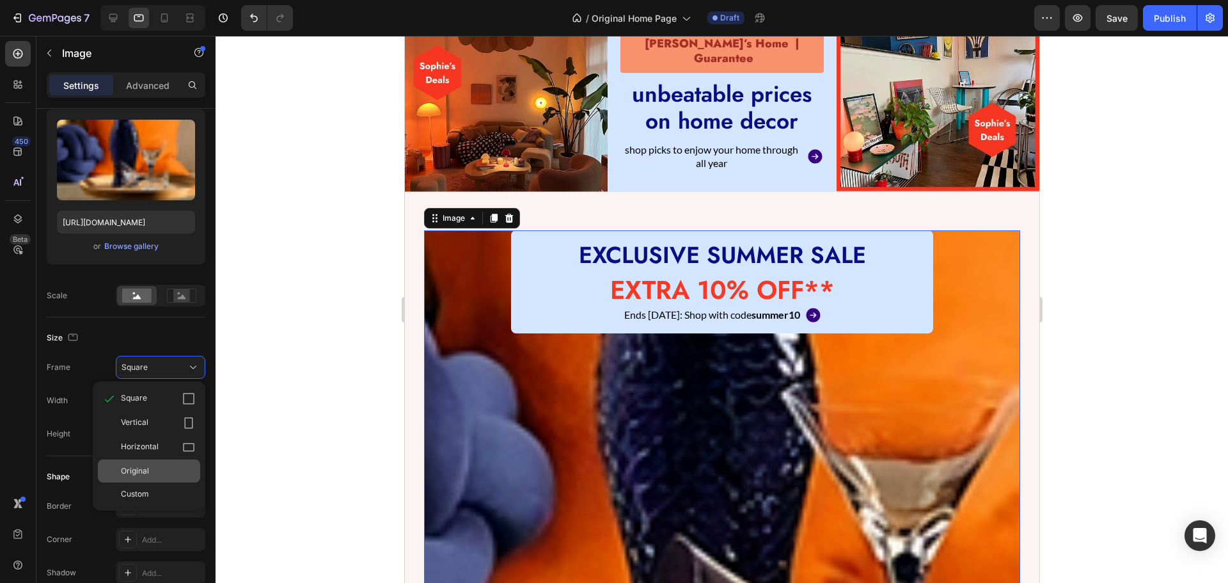
click at [151, 464] on div "Original" at bounding box center [149, 470] width 102 height 23
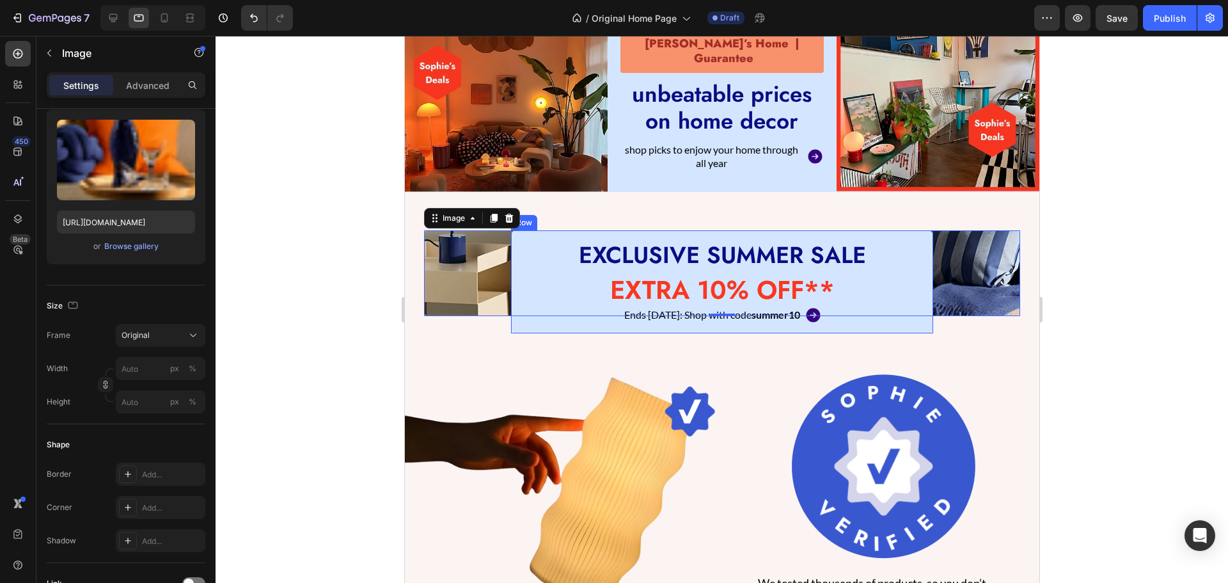
click at [510, 253] on div "EXCLUSIVE SUMMER SALE Heading EXTRA 10% OFF** Heading Ends [DATE]: Shop with co…" at bounding box center [721, 281] width 422 height 103
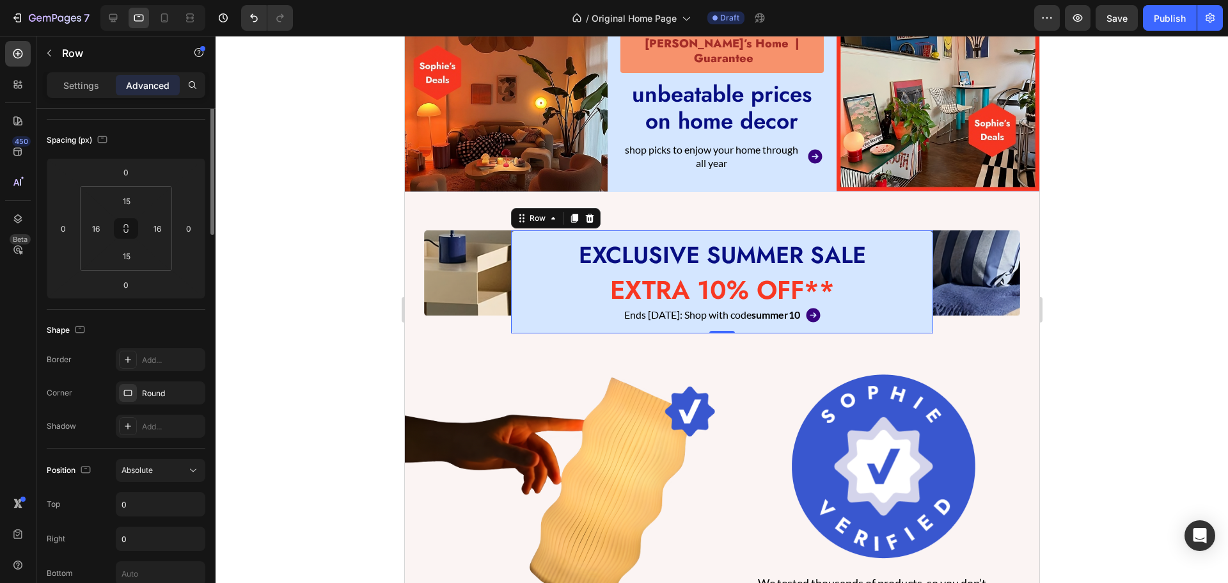
scroll to position [0, 0]
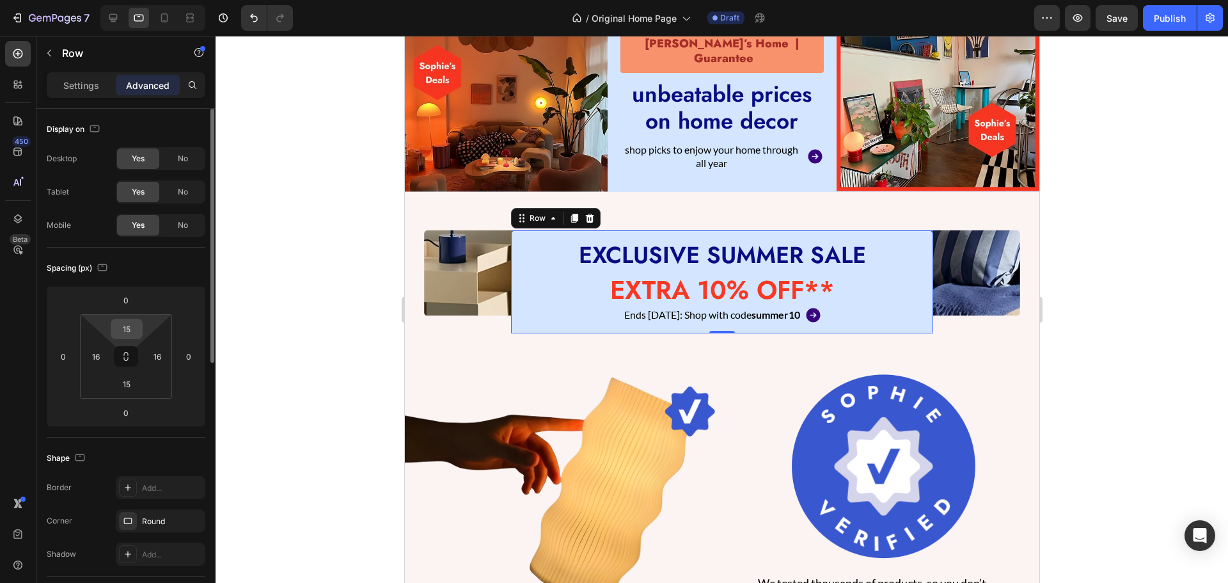
click at [132, 324] on input "15" at bounding box center [127, 328] width 26 height 19
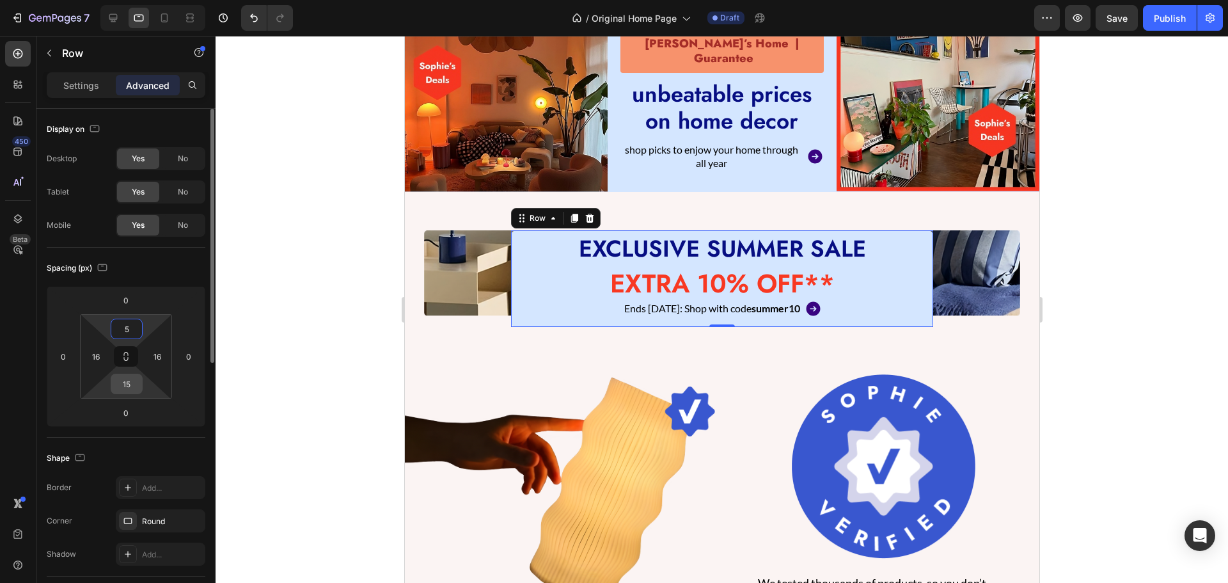
type input "5"
click at [121, 382] on input "15" at bounding box center [127, 383] width 26 height 19
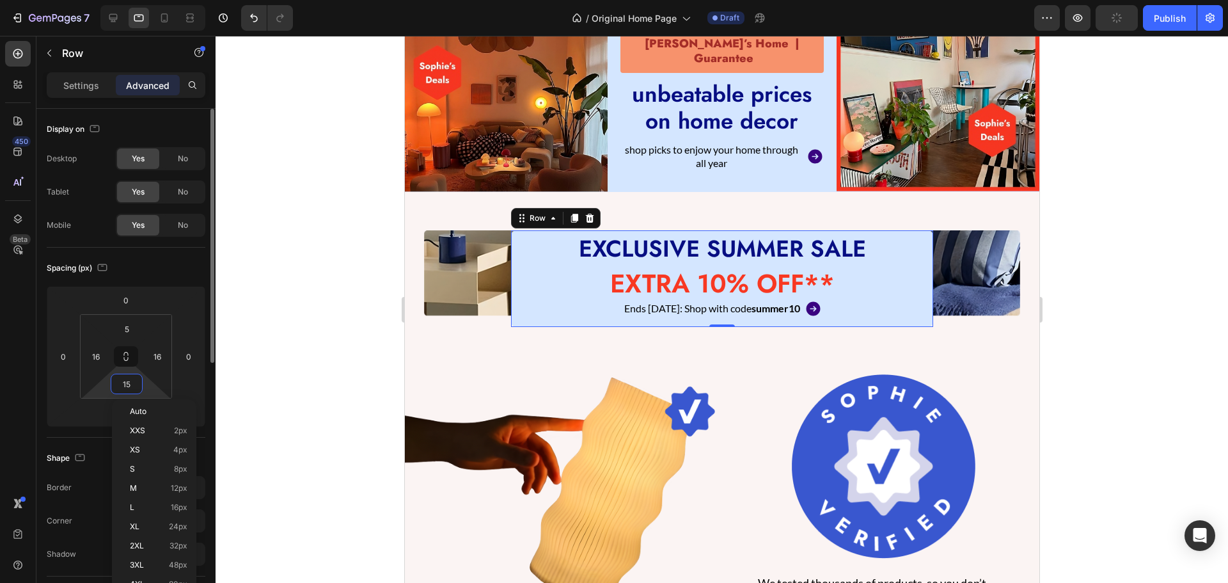
type input "5"
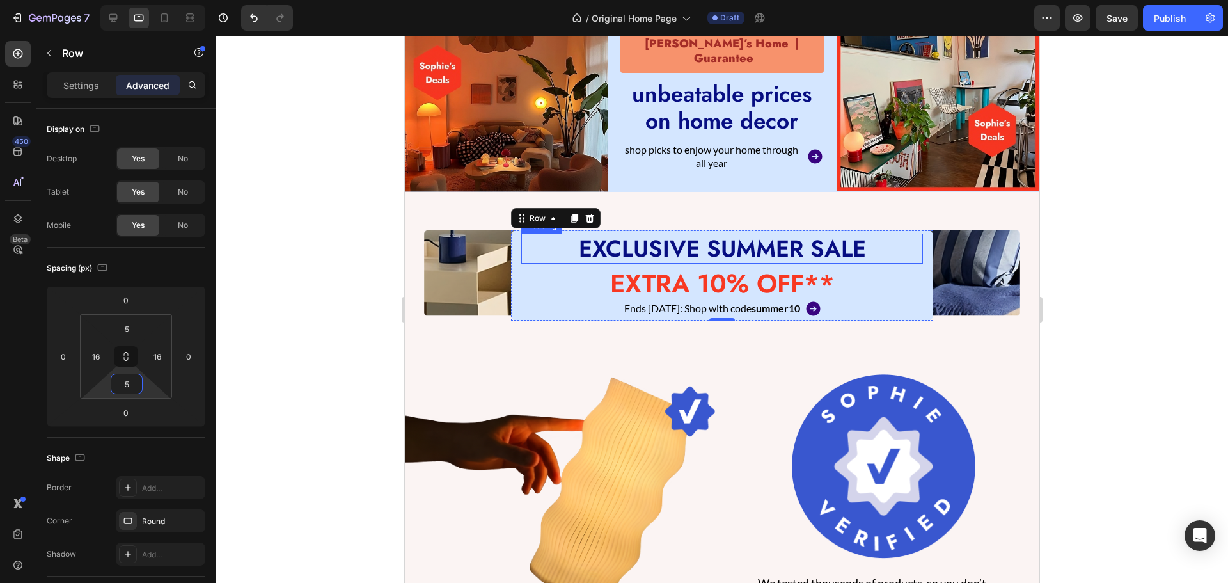
click at [705, 247] on h2 "EXCLUSIVE SUMMER SALE" at bounding box center [722, 248] width 402 height 30
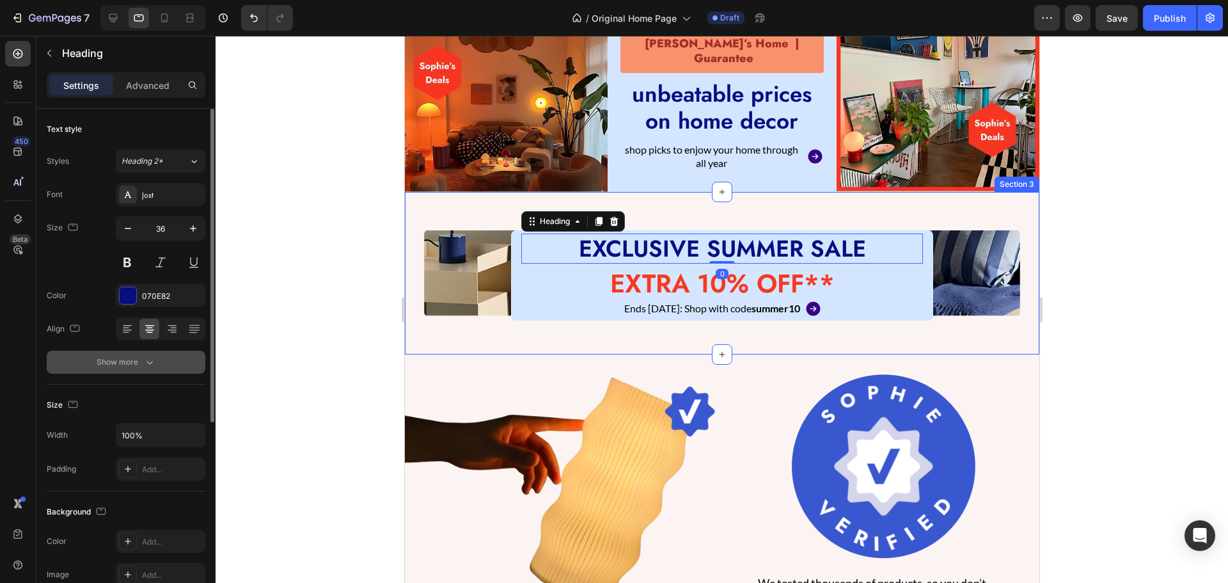
click at [133, 359] on div "Show more" at bounding box center [126, 362] width 59 height 13
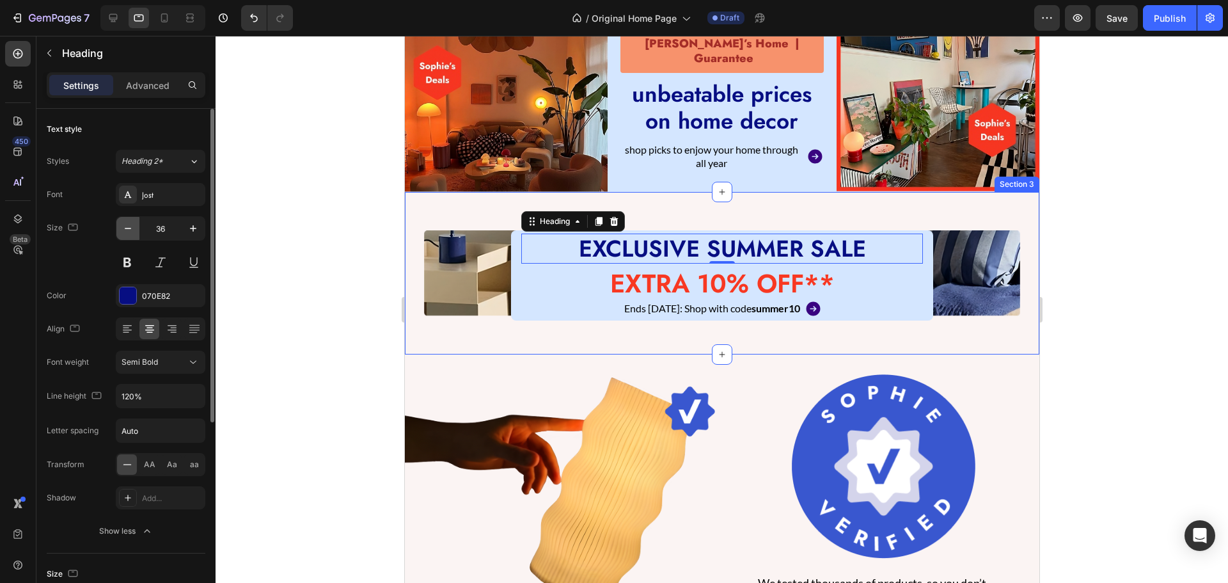
click at [126, 227] on icon "button" at bounding box center [128, 228] width 13 height 13
type input "35"
click at [202, 393] on button "button" at bounding box center [193, 395] width 23 height 23
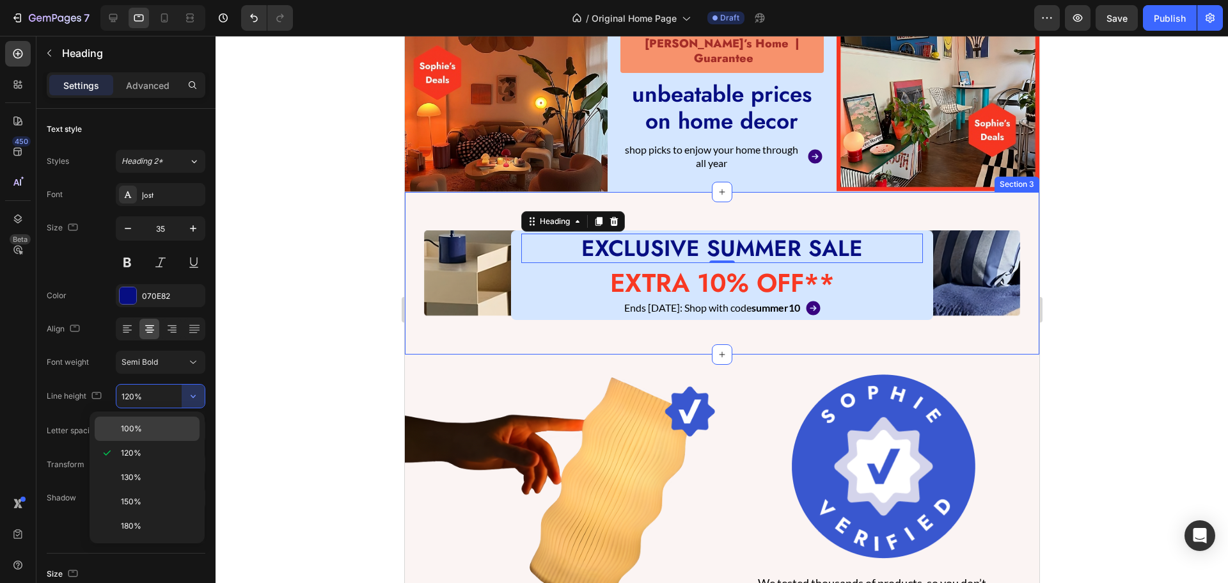
click at [154, 431] on p "100%" at bounding box center [157, 429] width 73 height 12
type input "100%"
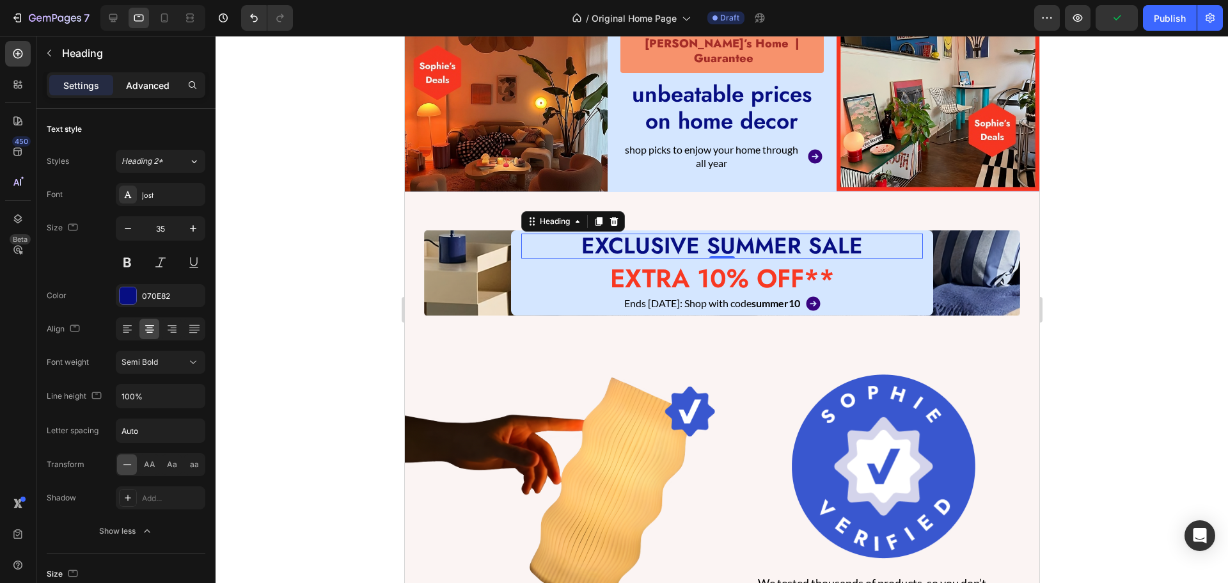
click at [146, 88] on p "Advanced" at bounding box center [147, 85] width 43 height 13
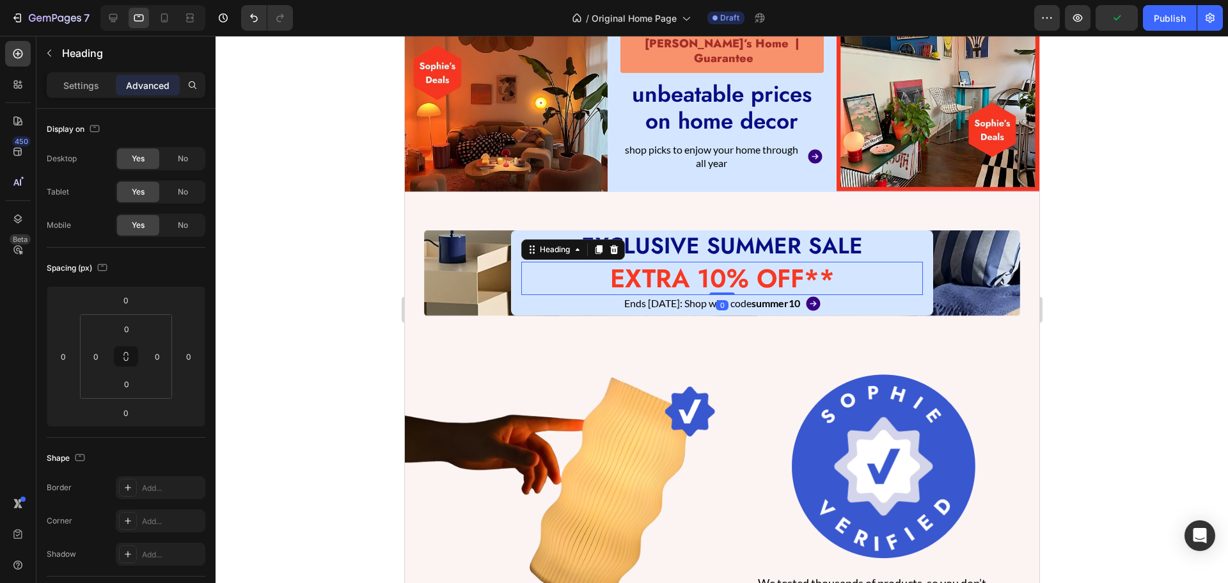
click at [622, 276] on h2 "EXTRA 10% OFF**" at bounding box center [722, 278] width 402 height 33
click at [73, 86] on p "Settings" at bounding box center [81, 85] width 36 height 13
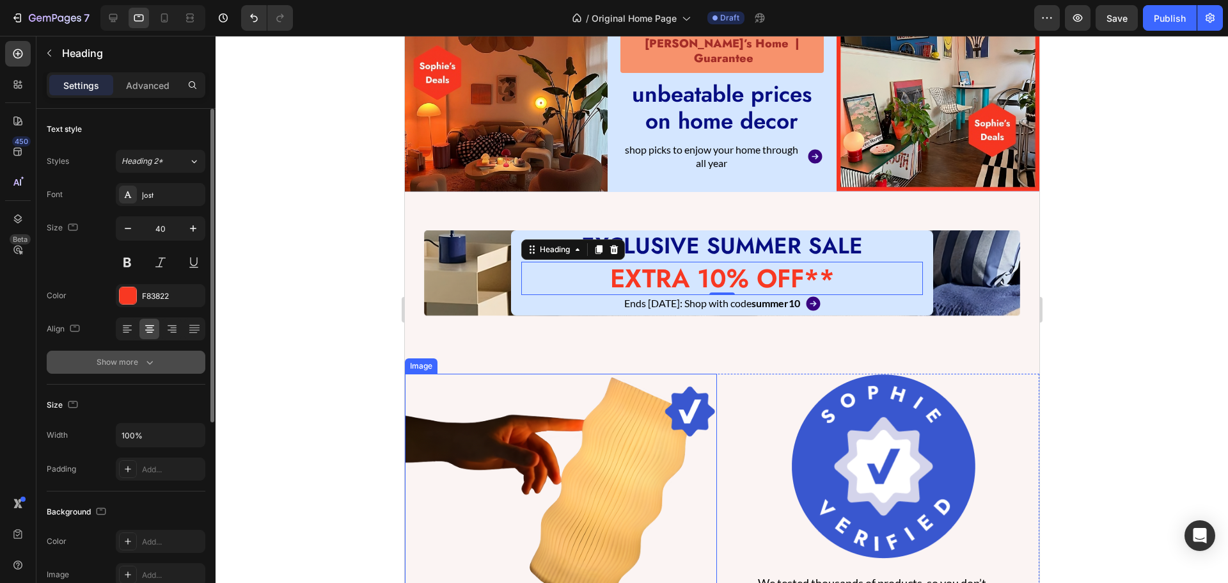
click at [117, 363] on div "Show more" at bounding box center [126, 362] width 59 height 13
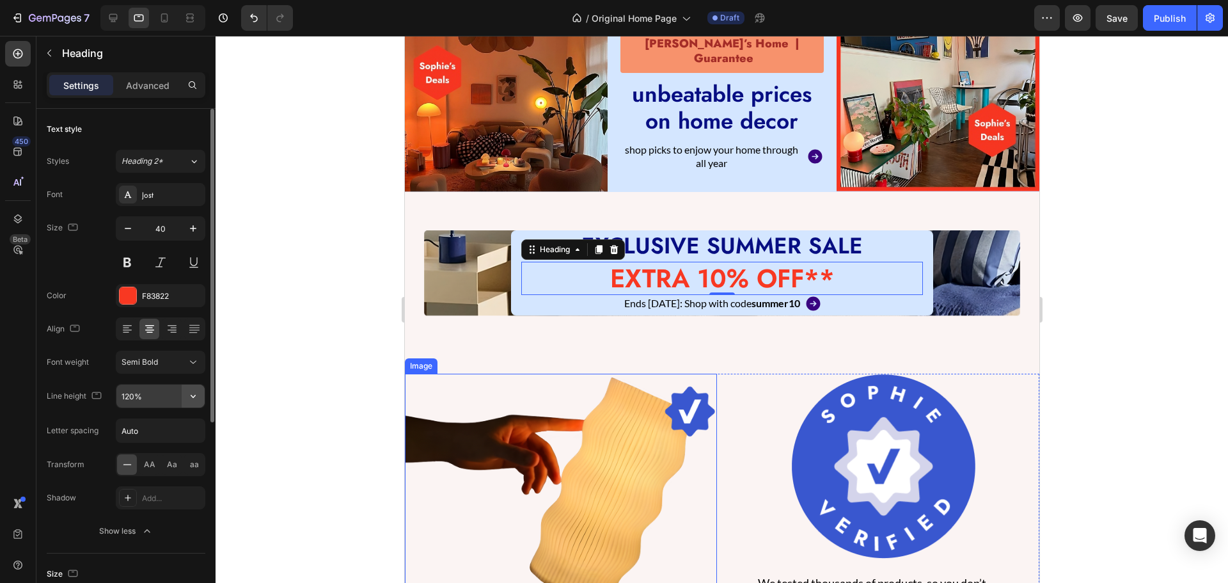
click at [196, 400] on icon "button" at bounding box center [193, 396] width 13 height 13
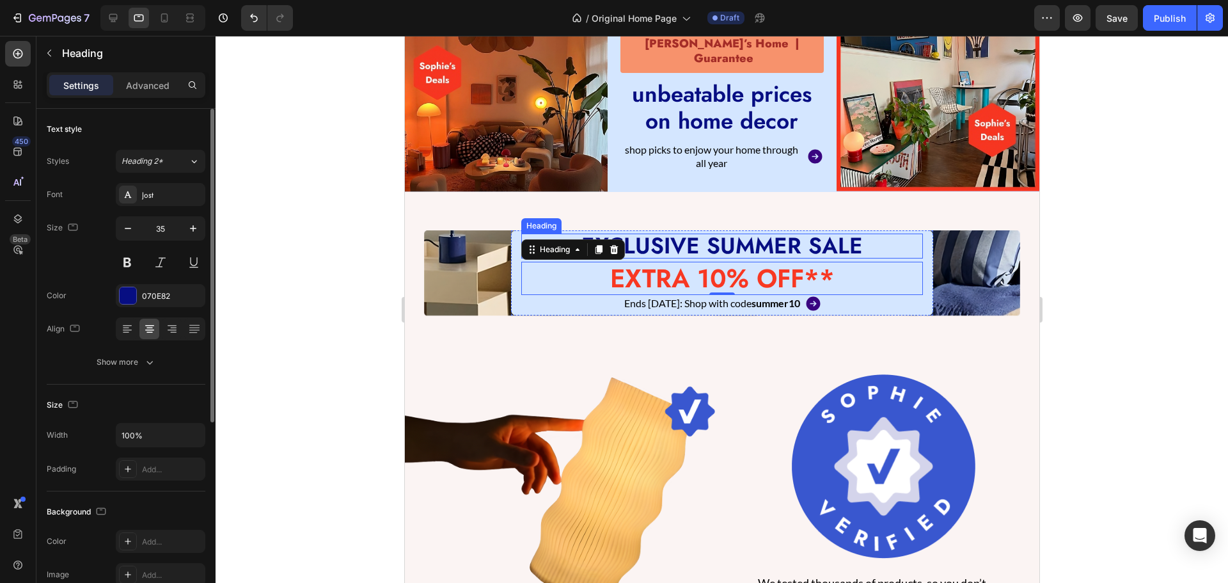
click at [725, 242] on h2 "EXCLUSIVE SUMMER SALE" at bounding box center [722, 245] width 402 height 25
click at [148, 88] on p "Advanced" at bounding box center [147, 85] width 43 height 13
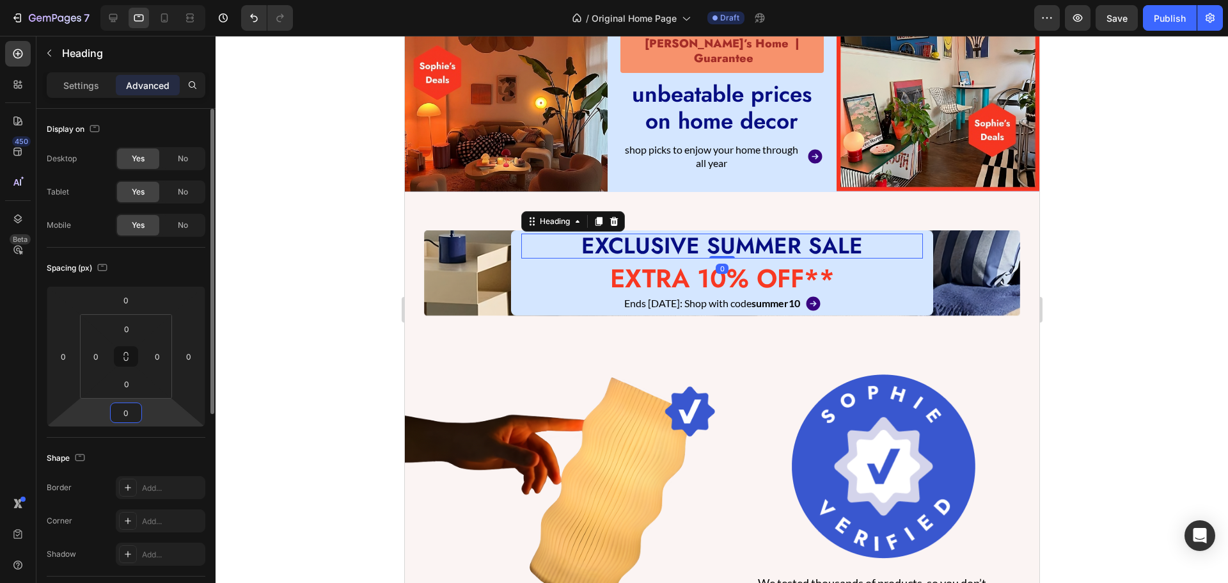
click at [123, 413] on input "0" at bounding box center [126, 412] width 26 height 19
click at [647, 271] on h2 "EXTRA 10% OFF**" at bounding box center [722, 278] width 402 height 33
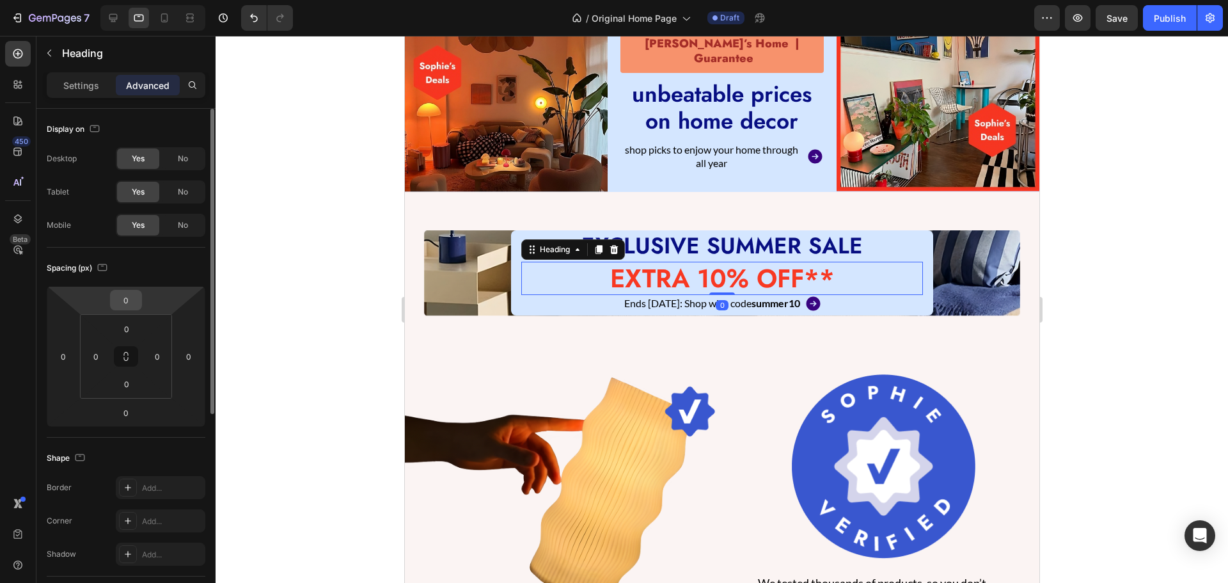
click at [123, 294] on input "0" at bounding box center [126, 299] width 26 height 19
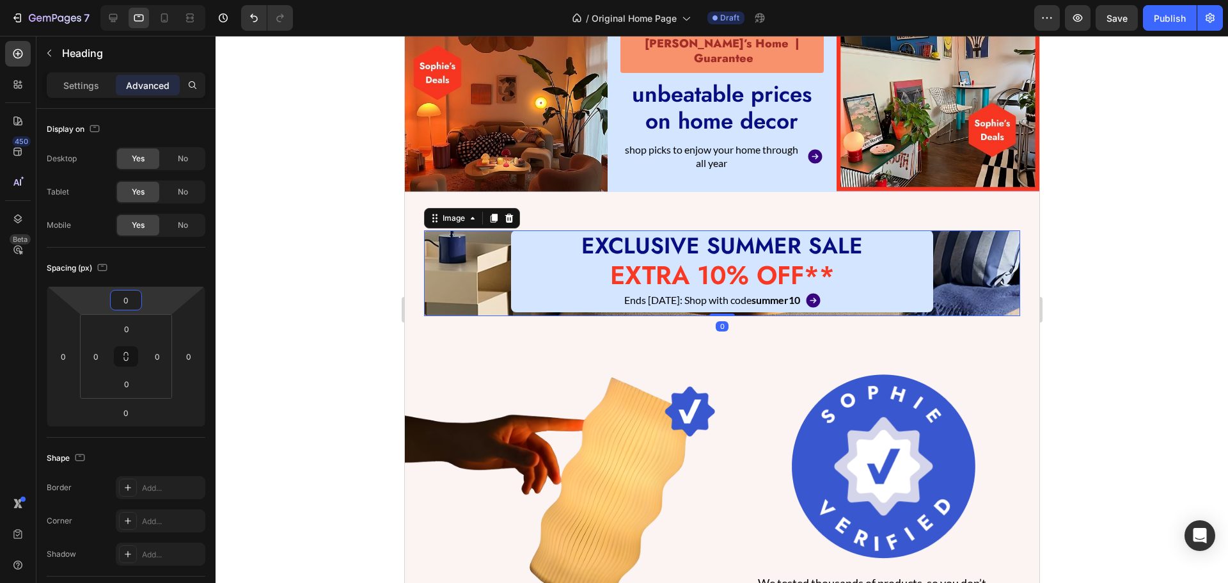
click at [479, 283] on img at bounding box center [721, 273] width 596 height 86
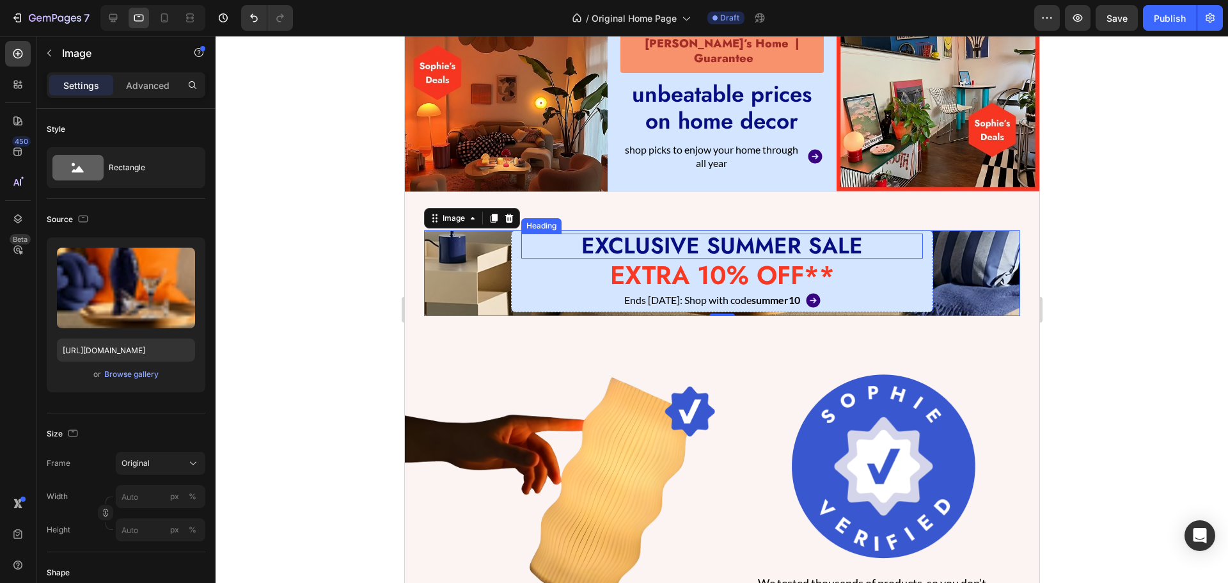
click at [627, 239] on h2 "EXCLUSIVE SUMMER SALE" at bounding box center [722, 245] width 402 height 25
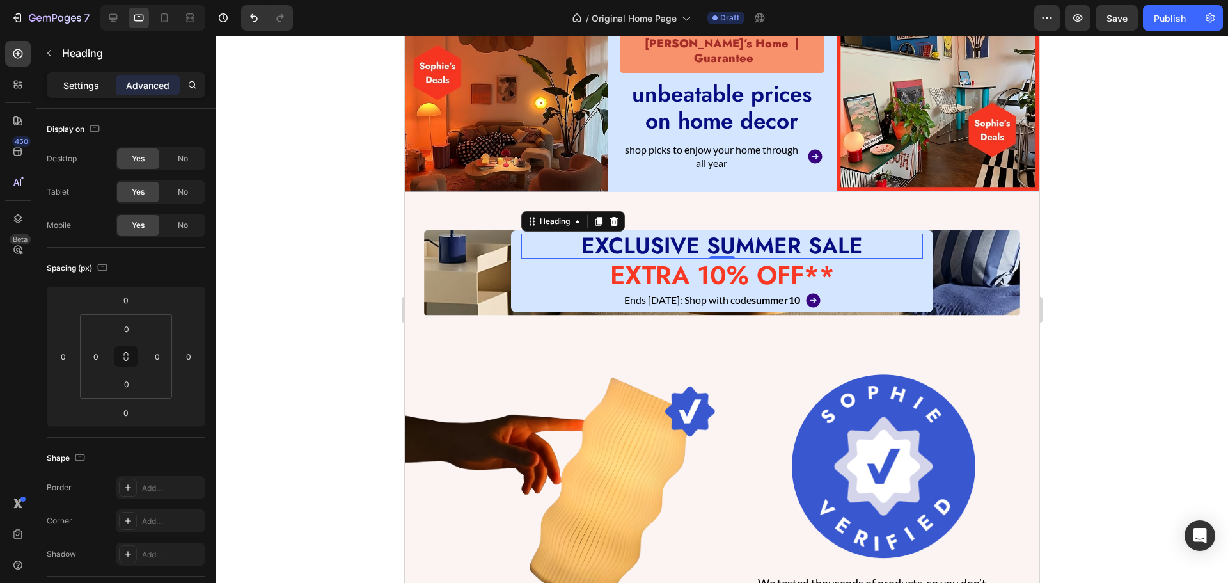
click at [72, 90] on p "Settings" at bounding box center [81, 85] width 36 height 13
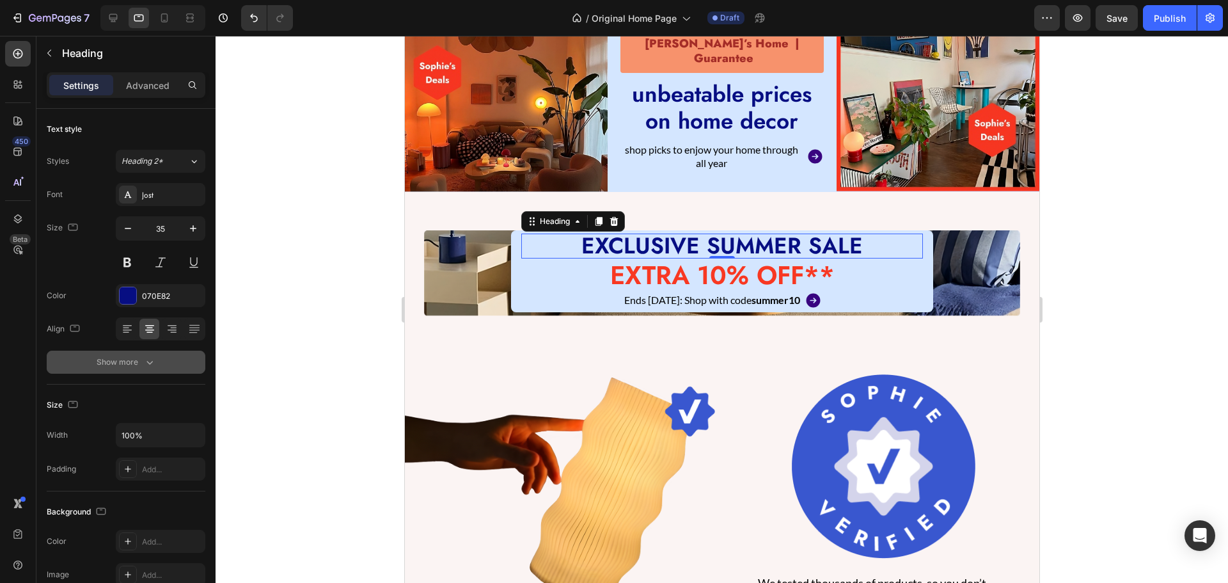
click at [115, 354] on button "Show more" at bounding box center [126, 361] width 159 height 23
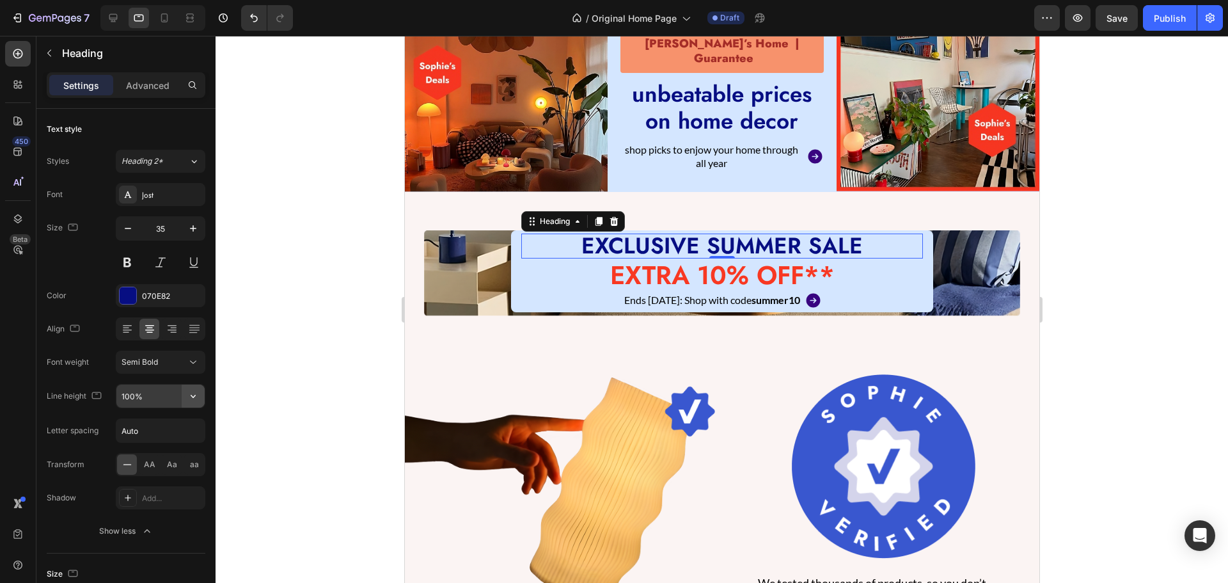
click at [193, 395] on icon "button" at bounding box center [193, 396] width 13 height 13
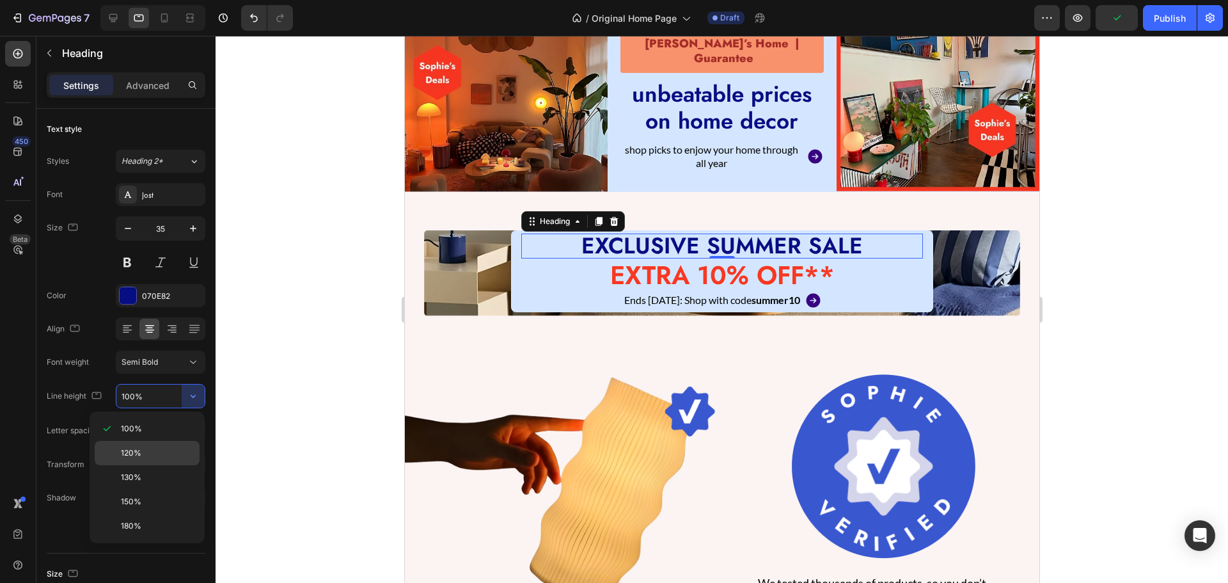
click at [142, 453] on p "120%" at bounding box center [157, 453] width 73 height 12
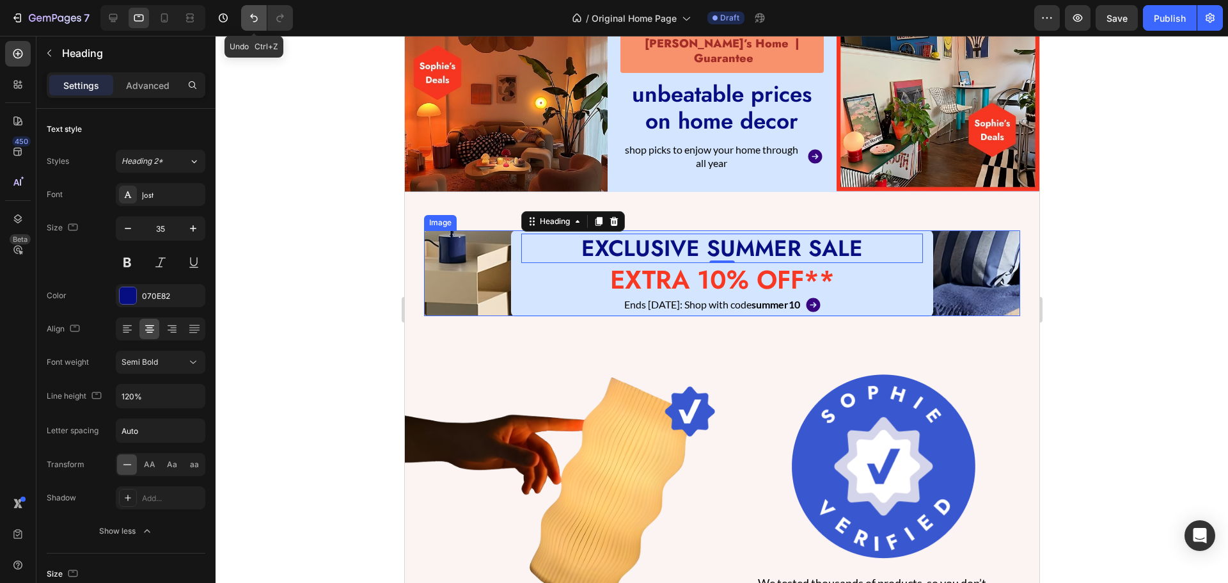
click at [257, 19] on icon "Undo/Redo" at bounding box center [254, 18] width 8 height 8
type input "100%"
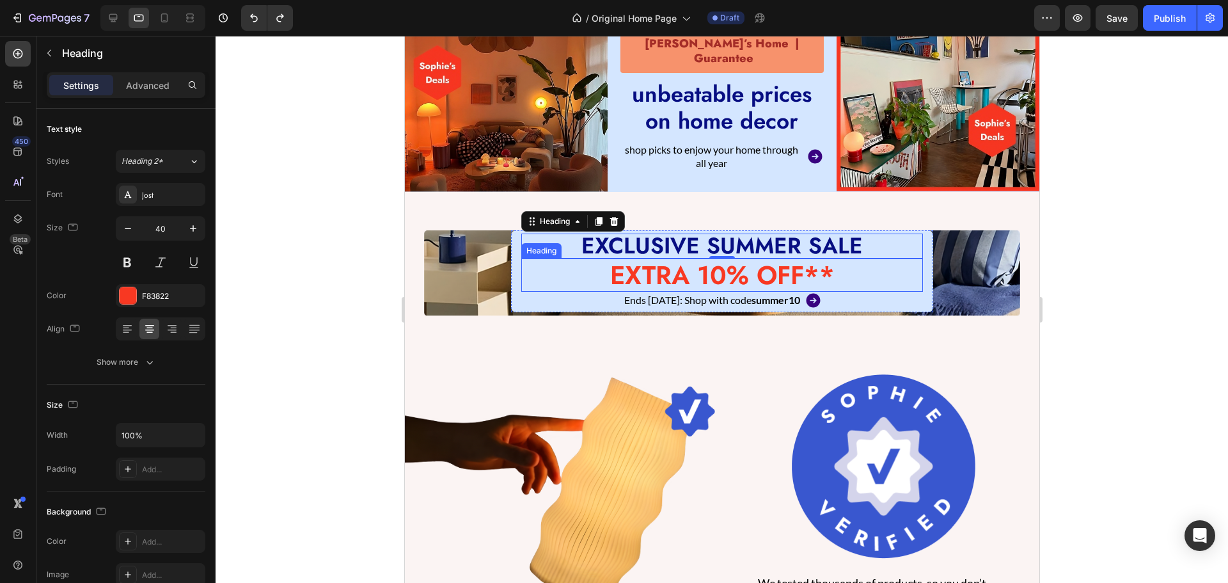
click at [648, 279] on h2 "EXTRA 10% OFF**" at bounding box center [722, 274] width 402 height 33
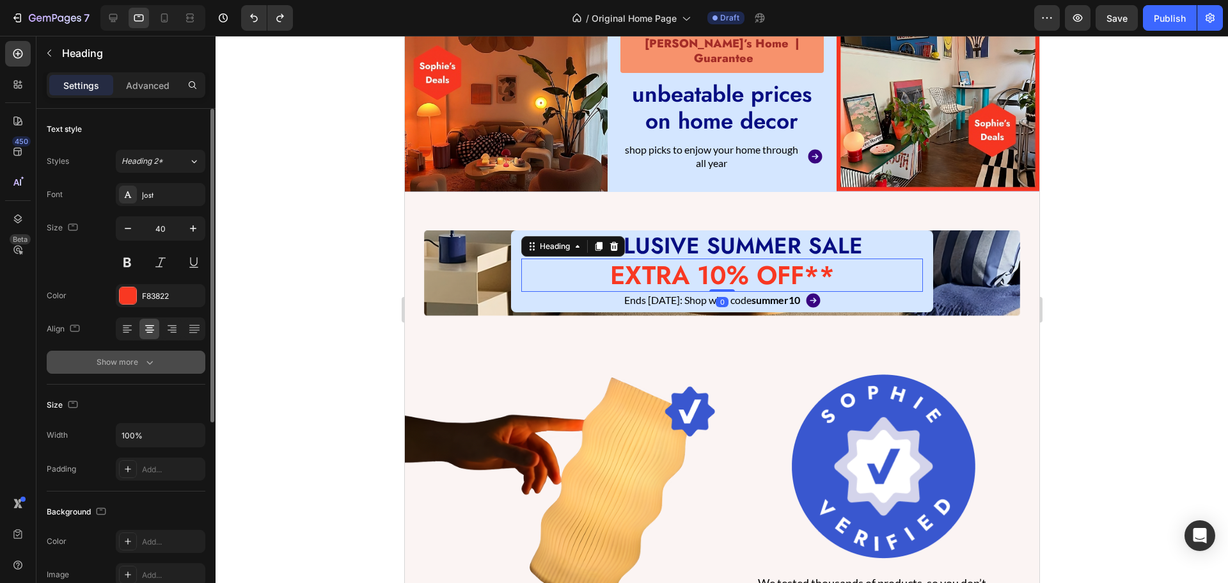
click at [147, 365] on icon "button" at bounding box center [149, 362] width 13 height 13
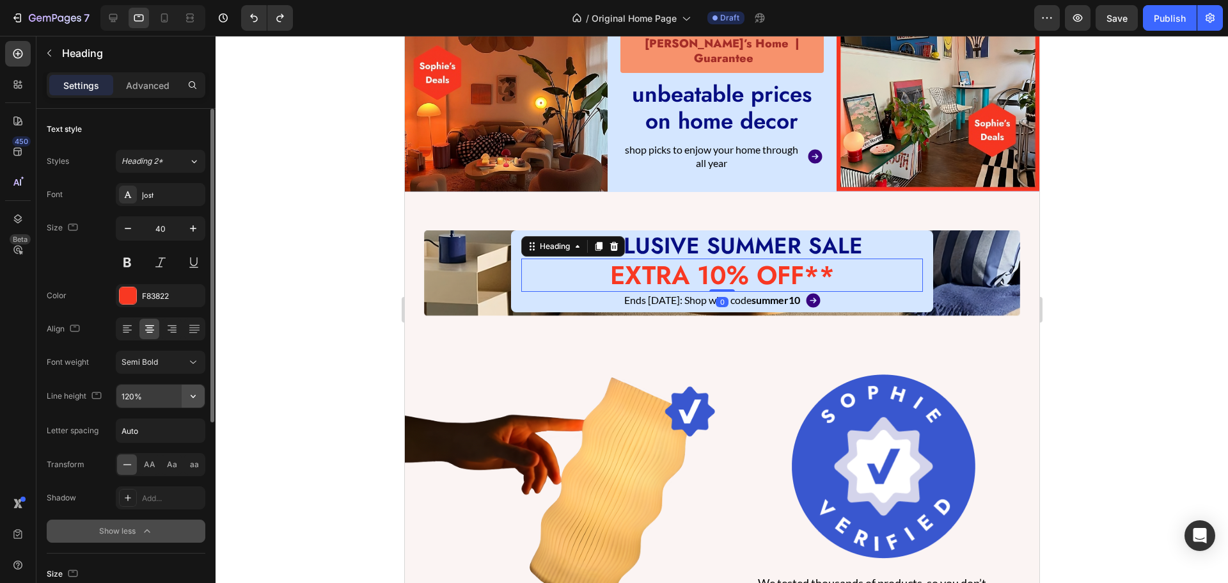
drag, startPoint x: 191, startPoint y: 388, endPoint x: 193, endPoint y: 405, distance: 17.3
click at [192, 400] on icon "button" at bounding box center [193, 396] width 13 height 13
click at [88, 274] on div "Font [PERSON_NAME] Size 40 Color F83822 Align Font weight Semi Bold Line height…" at bounding box center [126, 362] width 159 height 359
click at [125, 223] on icon "button" at bounding box center [128, 228] width 13 height 13
type input "39"
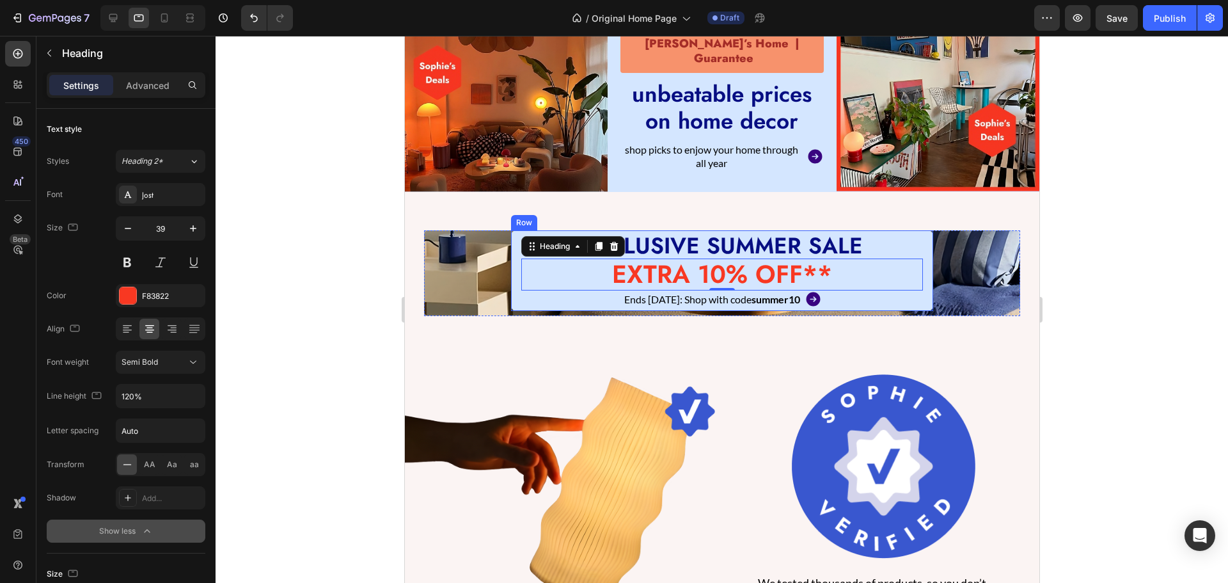
click at [512, 289] on div "EXCLUSIVE SUMMER SALE Heading EXTRA 10% OFF** Heading 0 Ends [DATE]: Shop with …" at bounding box center [721, 270] width 422 height 81
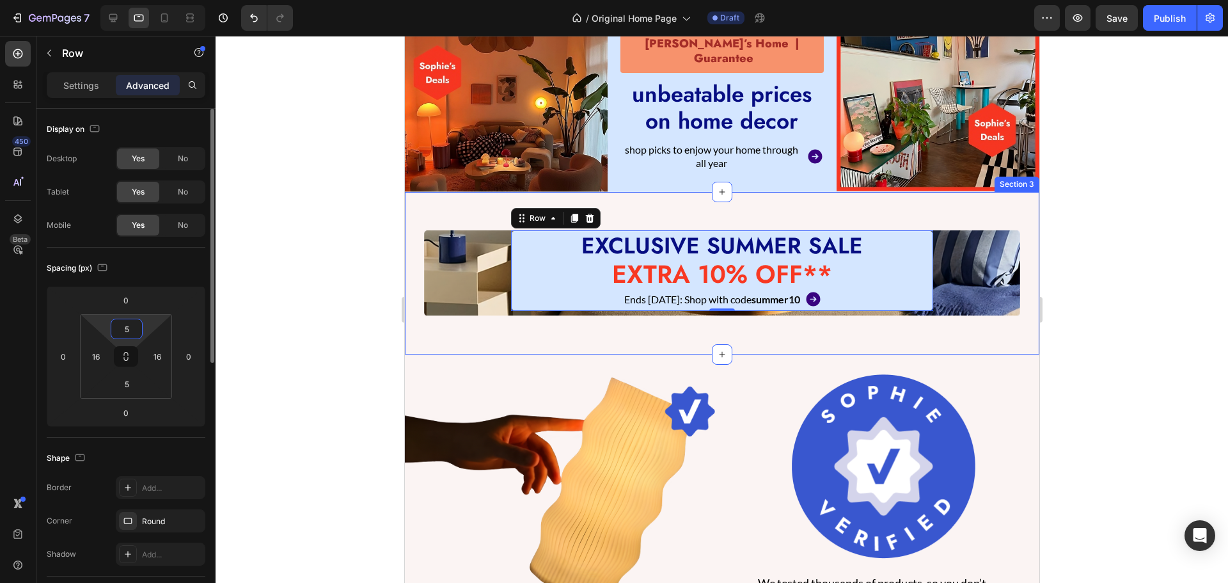
click at [129, 327] on input "5" at bounding box center [127, 328] width 26 height 19
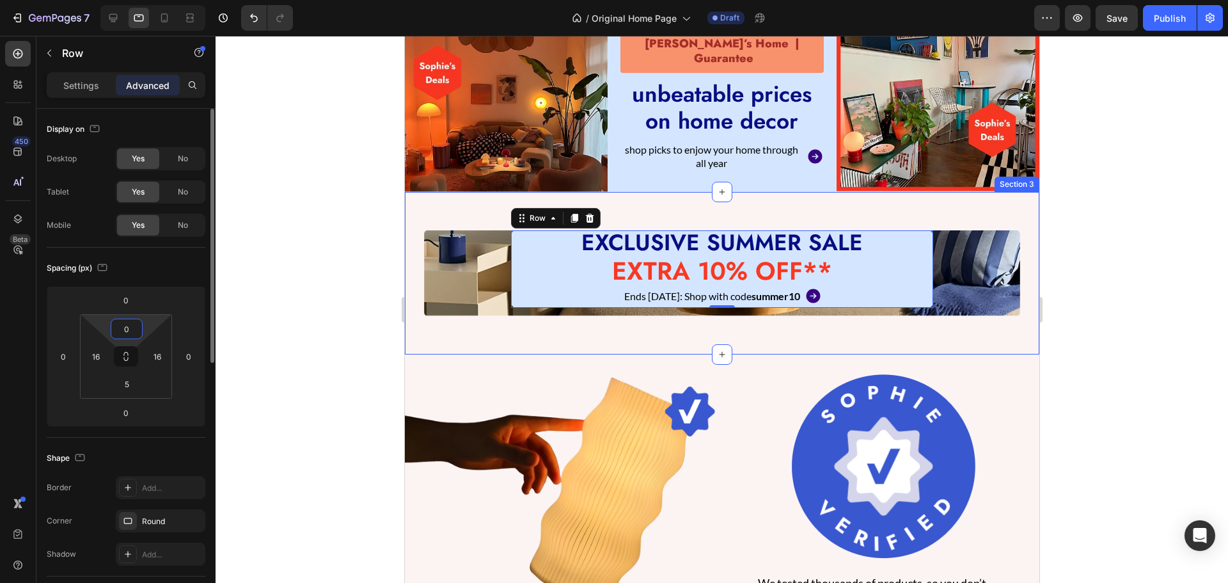
click at [129, 327] on input "0" at bounding box center [127, 328] width 26 height 19
type input "5"
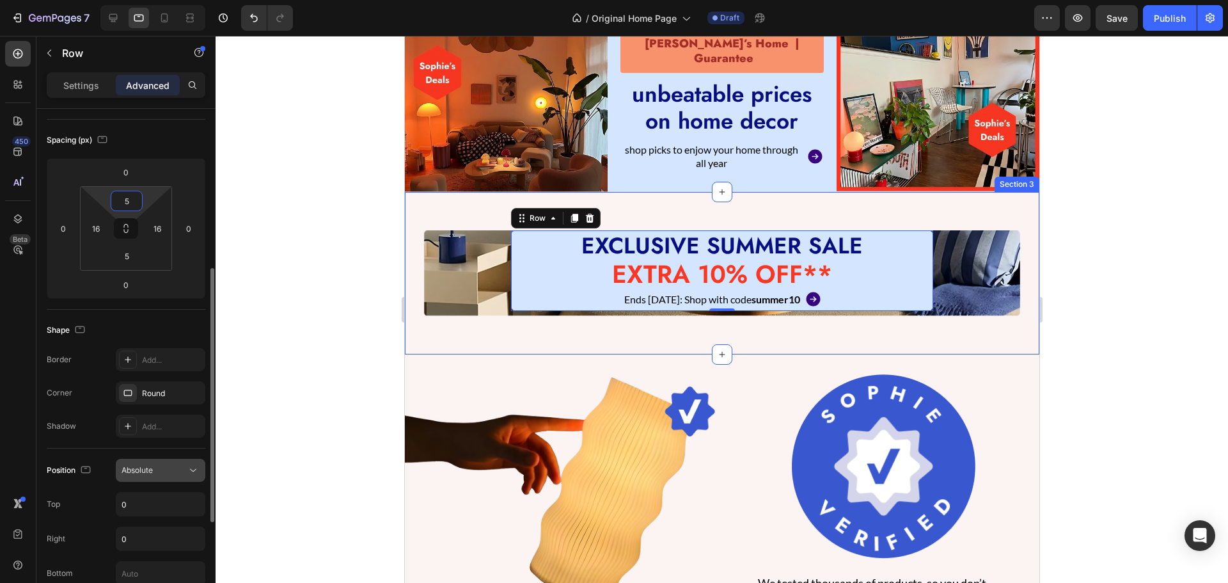
scroll to position [192, 0]
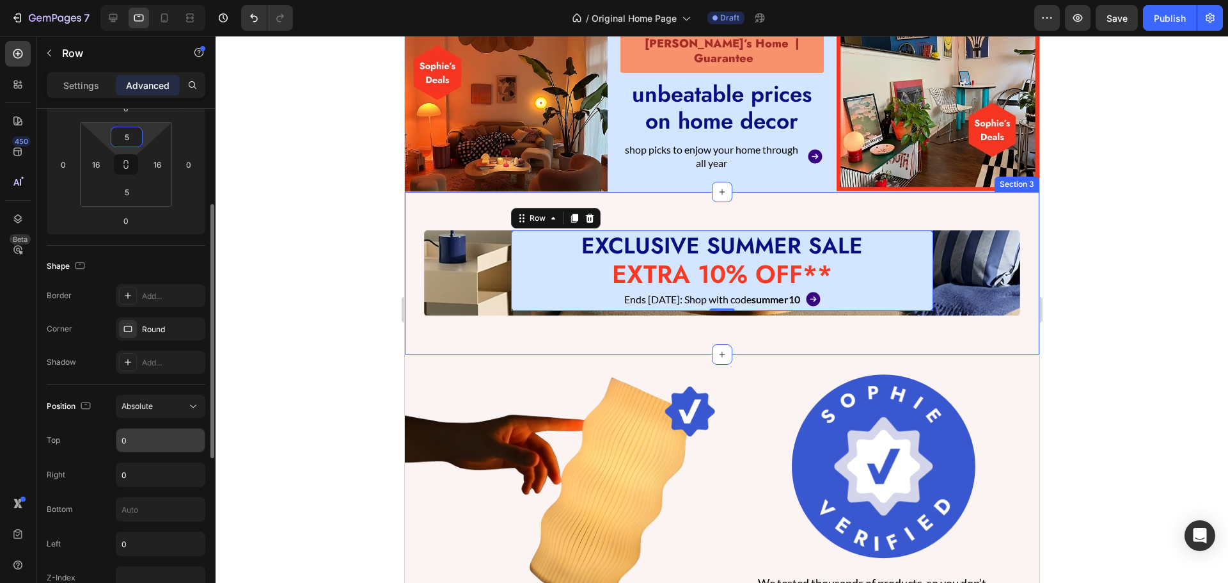
click at [143, 437] on input "0" at bounding box center [160, 440] width 88 height 23
type input "5"
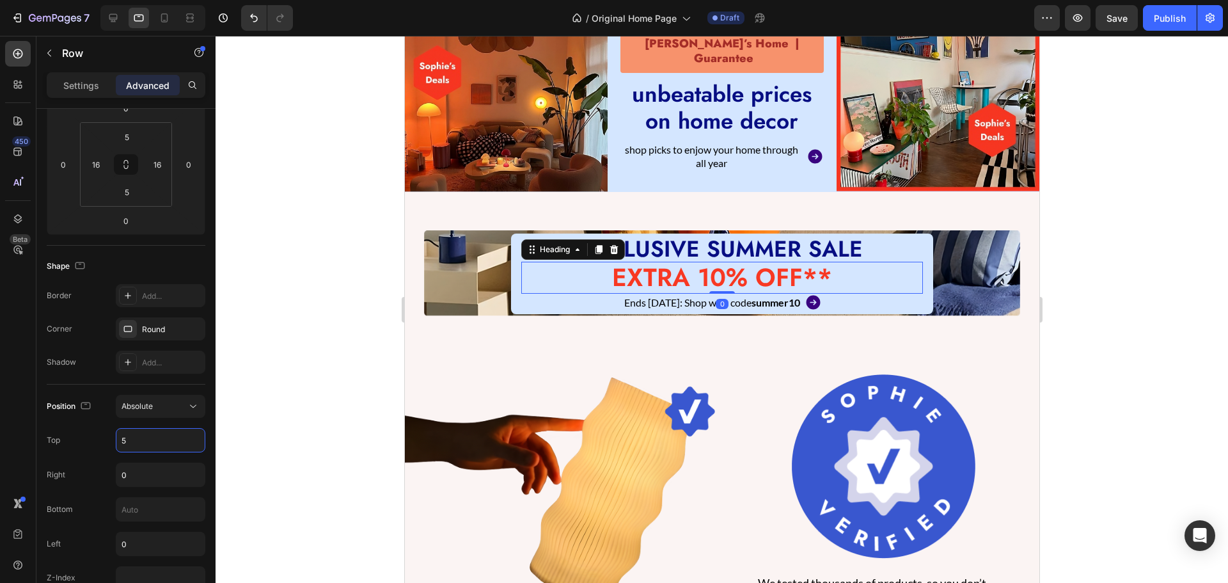
click at [718, 269] on h2 "EXTRA 10% OFF**" at bounding box center [722, 278] width 402 height 33
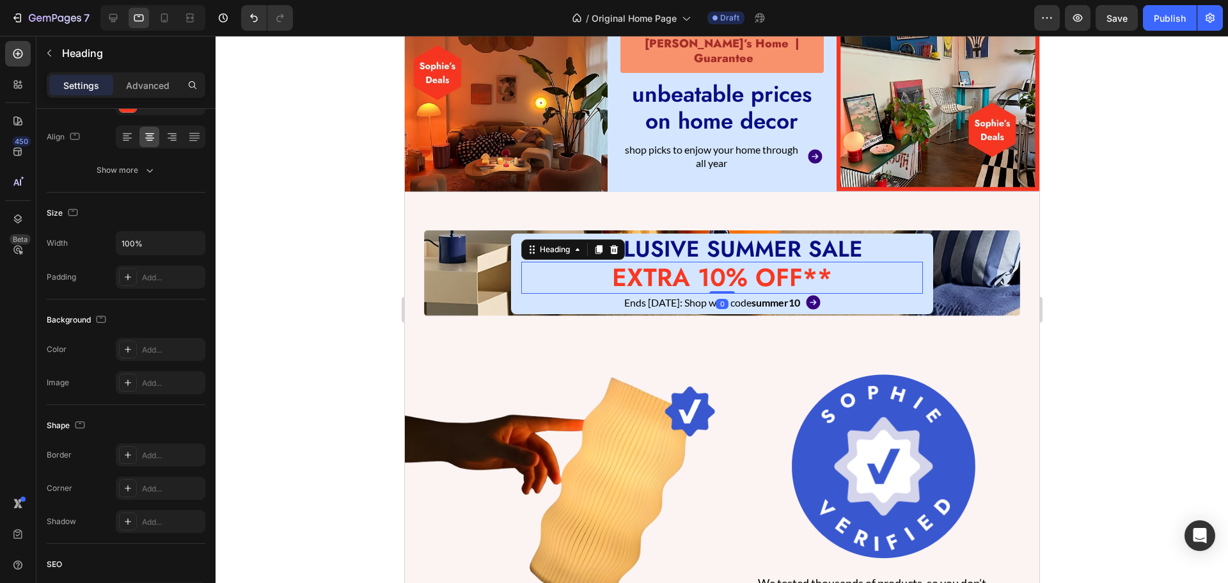
scroll to position [0, 0]
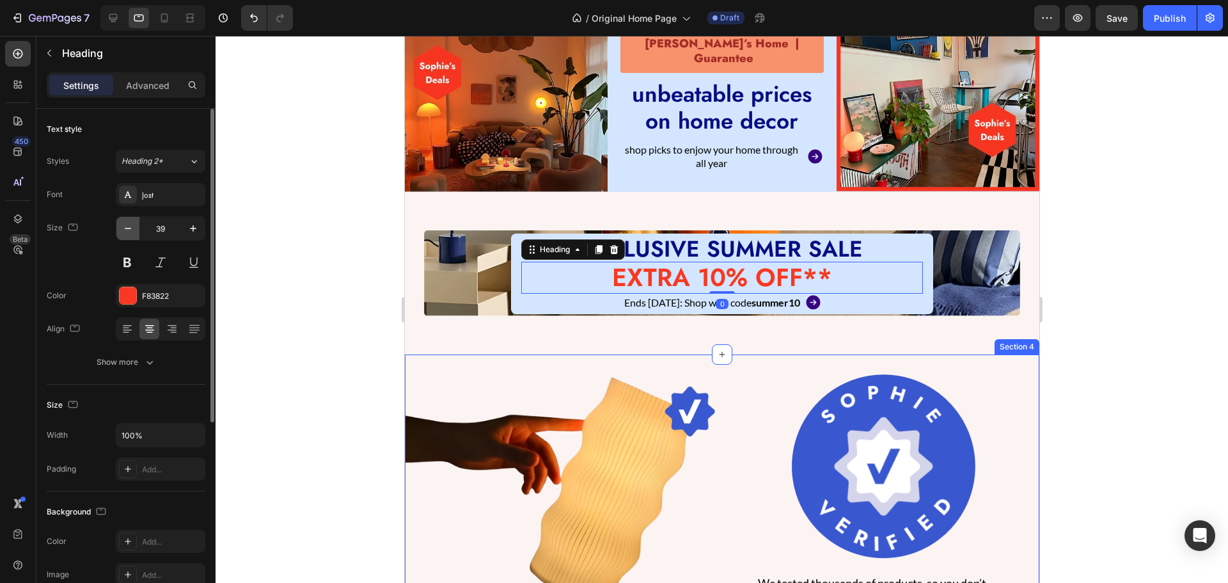
click at [129, 228] on icon "button" at bounding box center [128, 228] width 6 height 1
type input "38"
click at [123, 365] on div "Show more" at bounding box center [126, 362] width 59 height 13
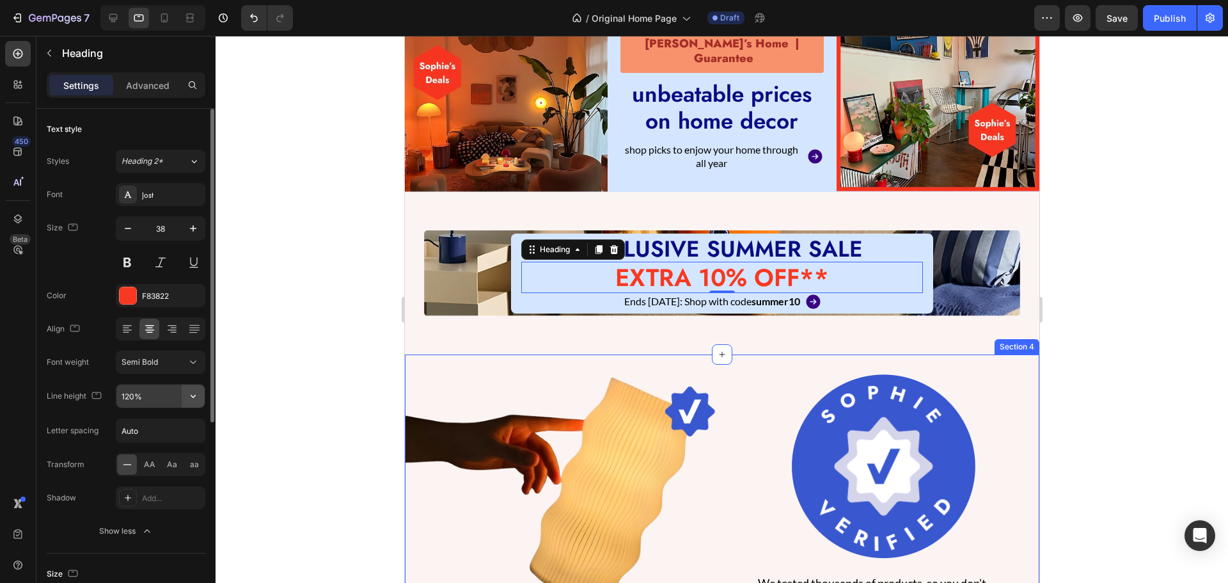
click at [196, 402] on button "button" at bounding box center [193, 395] width 23 height 23
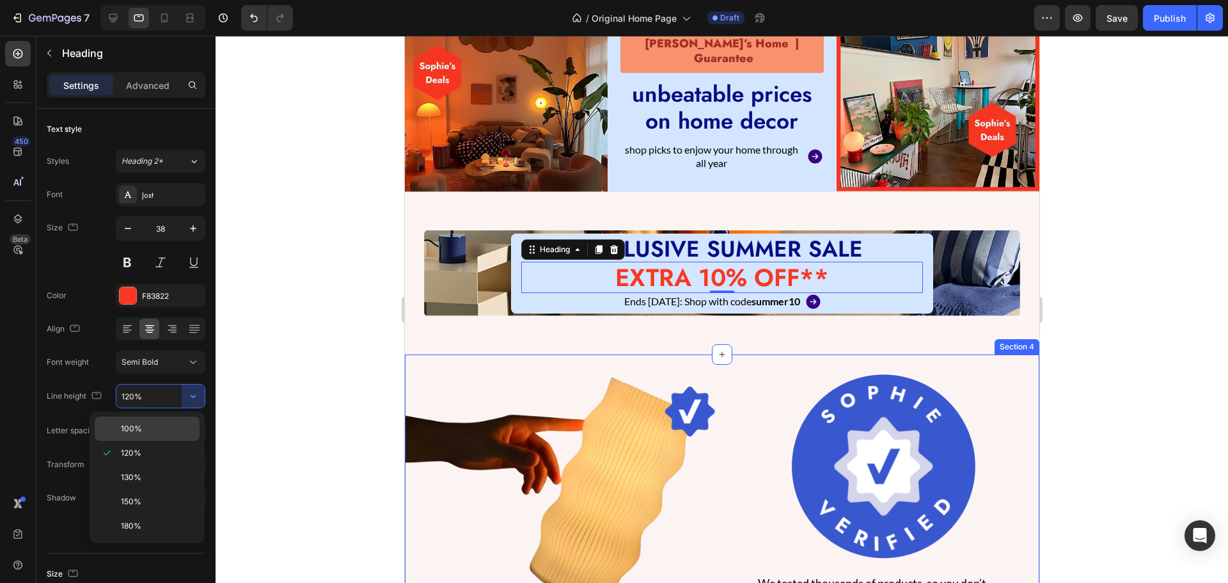
click at [133, 429] on span "100%" at bounding box center [131, 429] width 21 height 12
type input "100%"
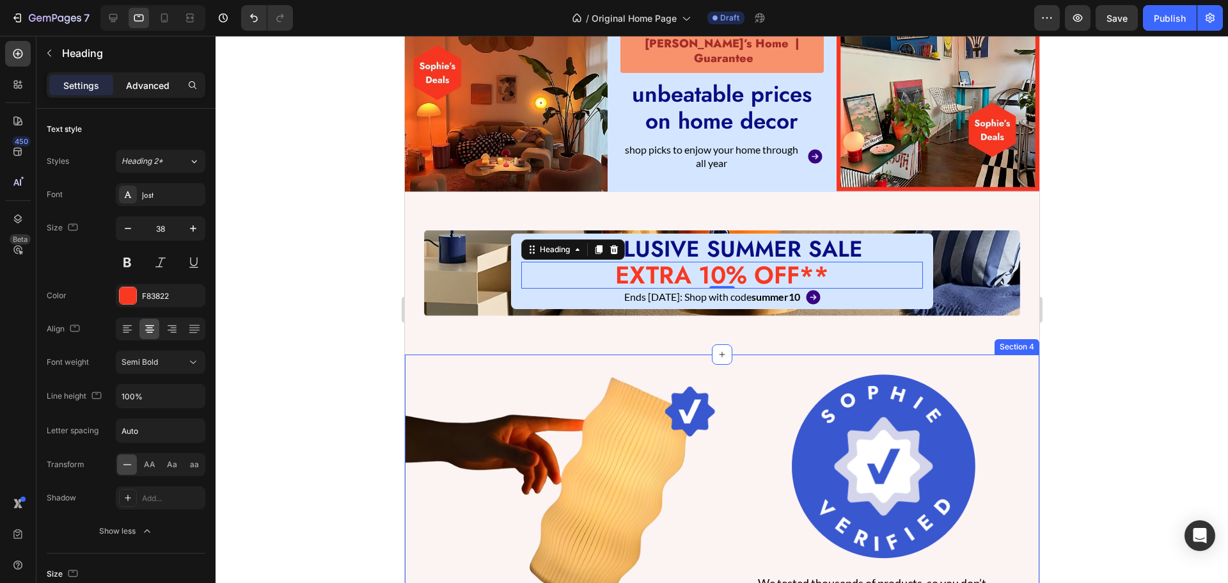
click at [155, 88] on p "Advanced" at bounding box center [147, 85] width 43 height 13
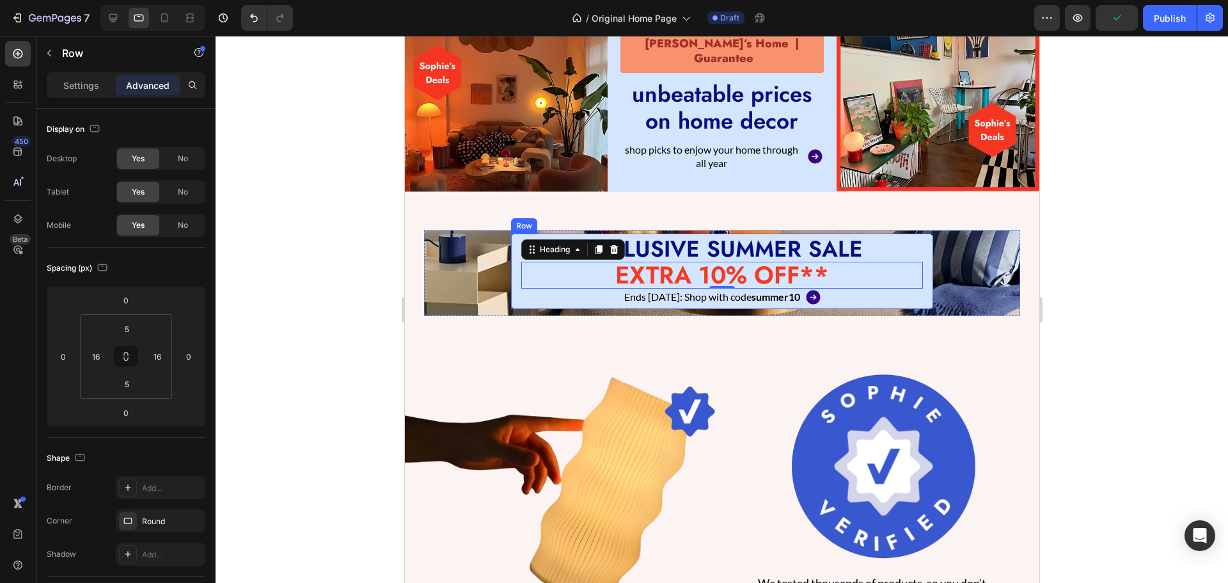
click at [513, 260] on div "EXCLUSIVE SUMMER SALE Heading EXTRA 10% OFF** Heading 0 Ends [DATE]: Shop with …" at bounding box center [721, 270] width 422 height 75
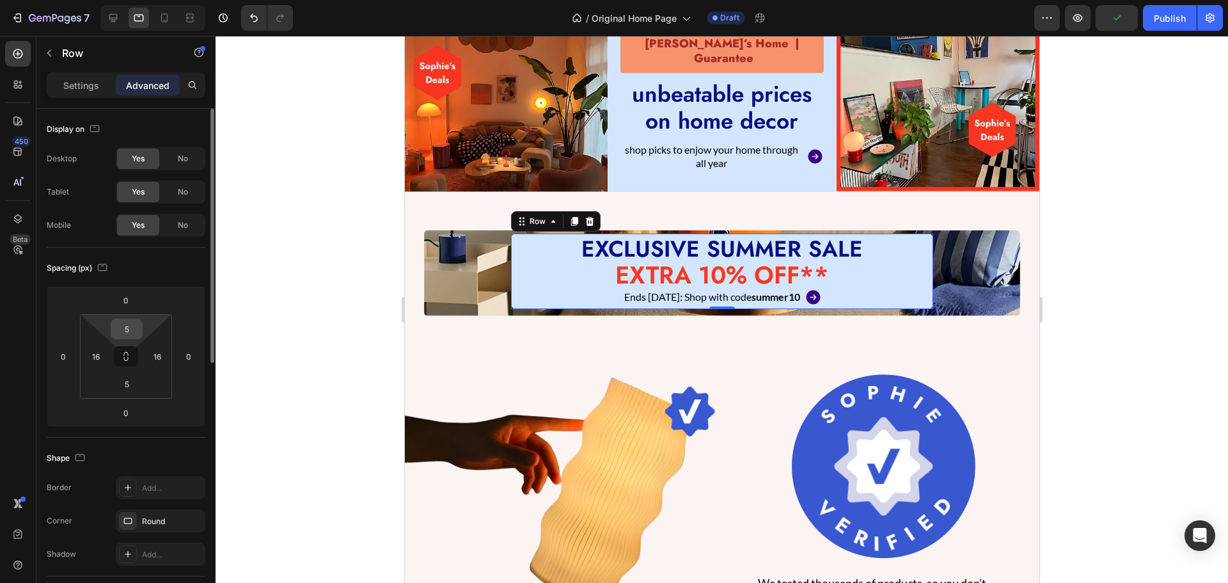
click at [129, 326] on input "5" at bounding box center [127, 328] width 26 height 19
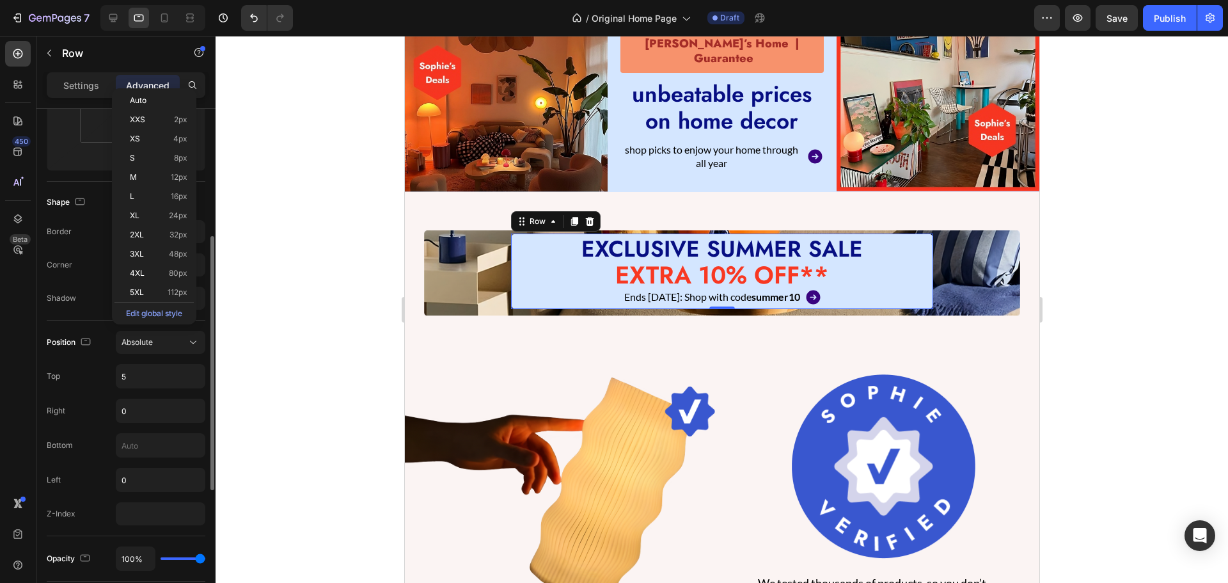
scroll to position [320, 0]
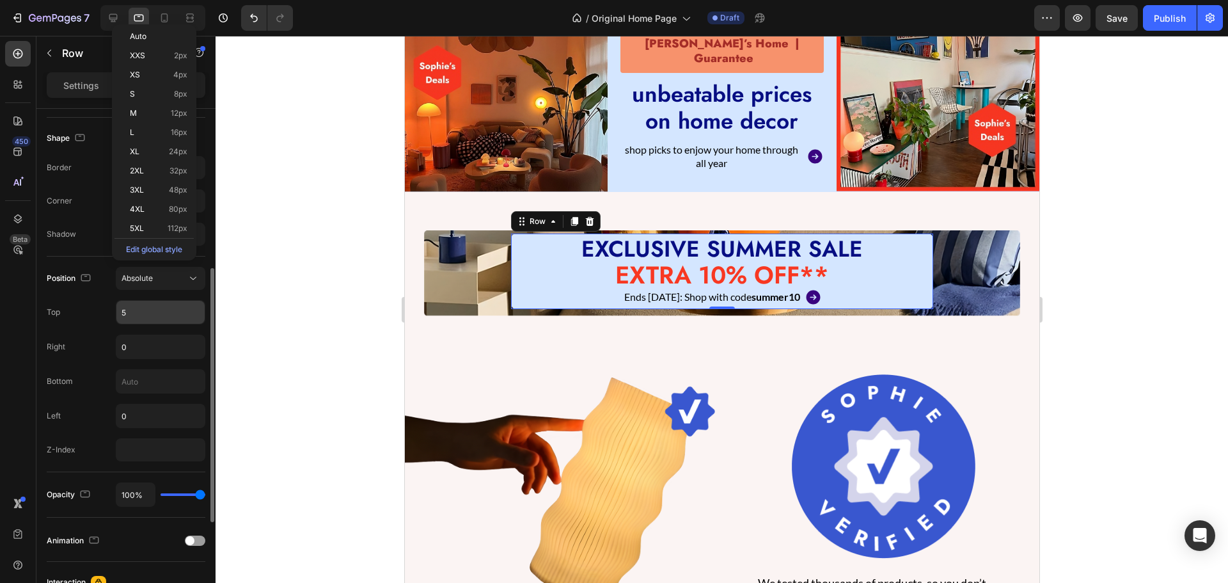
click at [128, 307] on input "5" at bounding box center [160, 312] width 88 height 23
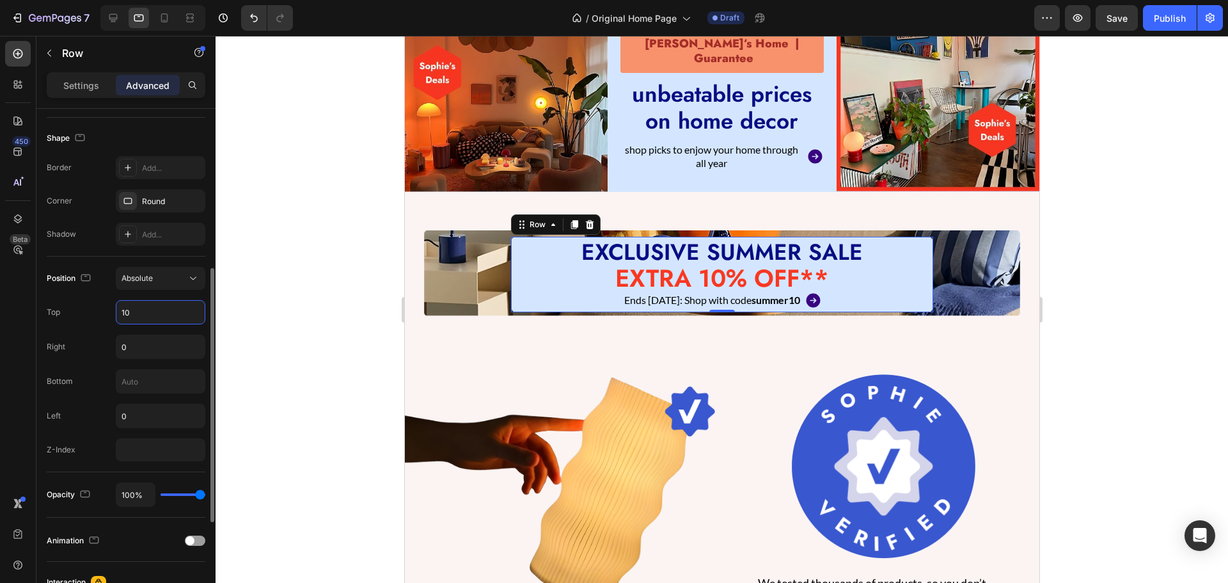
click at [128, 307] on input "10" at bounding box center [160, 312] width 88 height 23
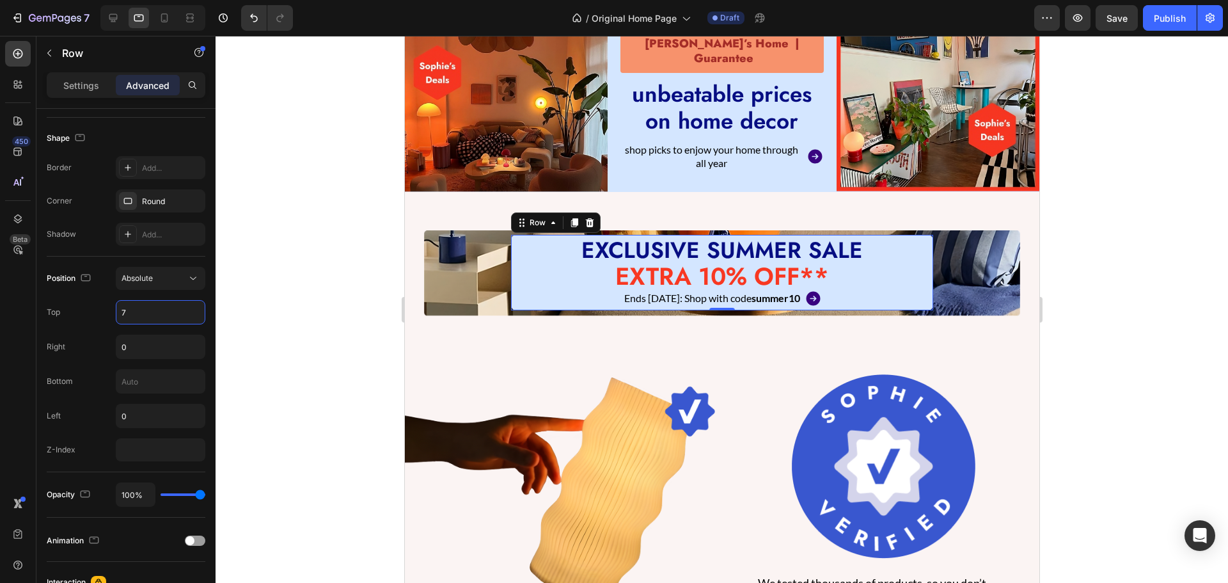
type input "7"
click at [357, 251] on div at bounding box center [722, 309] width 1012 height 547
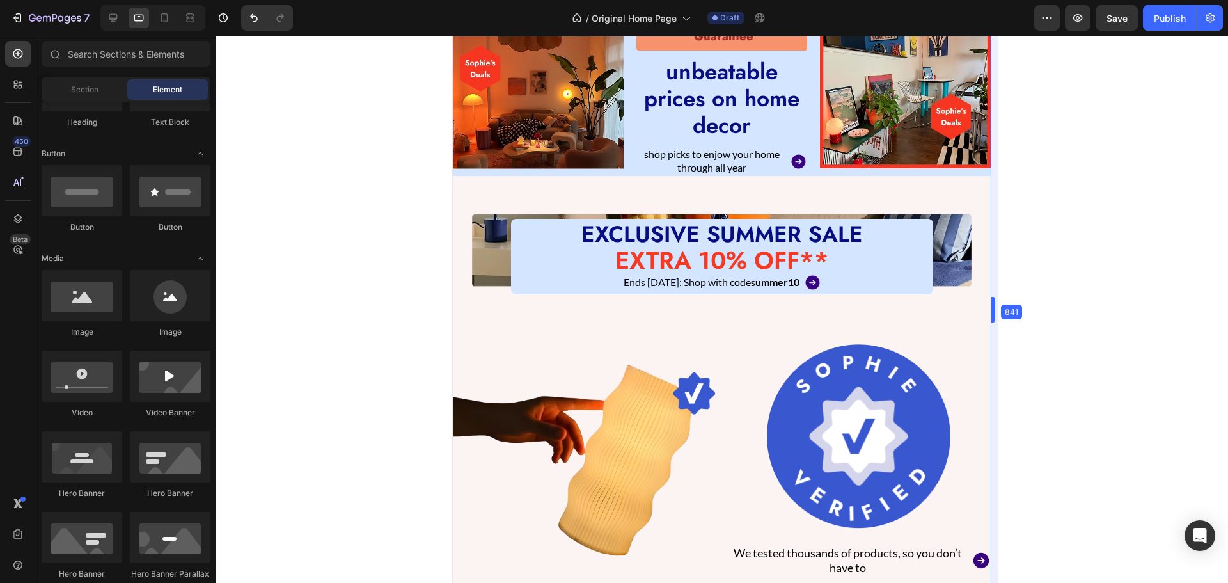
scroll to position [238, 0]
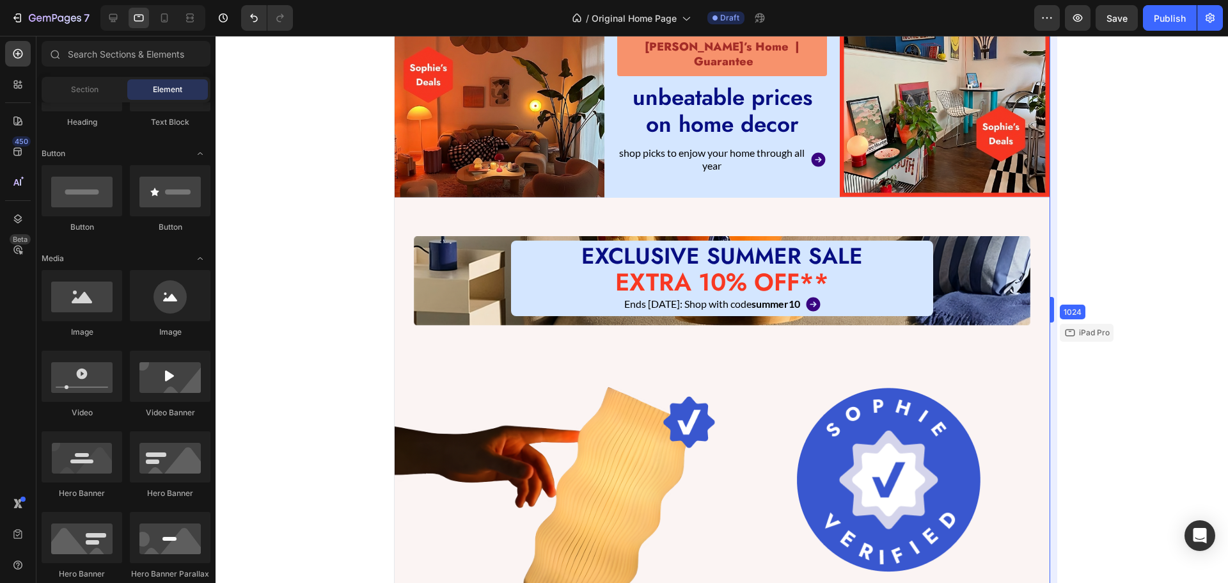
drag, startPoint x: 1043, startPoint y: 324, endPoint x: 1115, endPoint y: 339, distance: 73.8
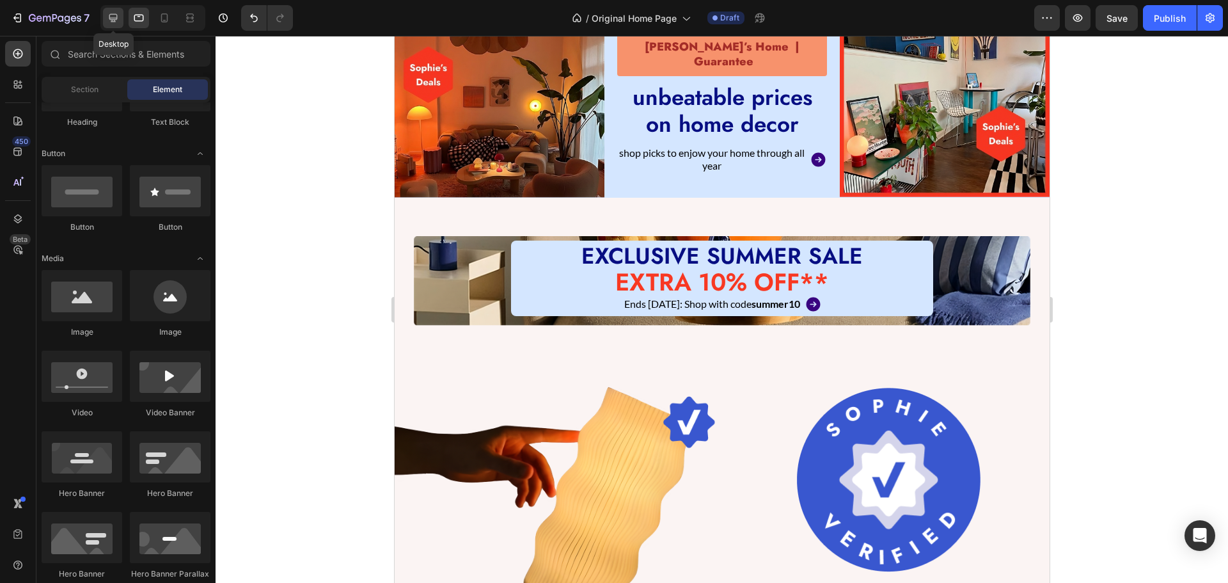
click at [112, 15] on icon at bounding box center [113, 18] width 13 height 13
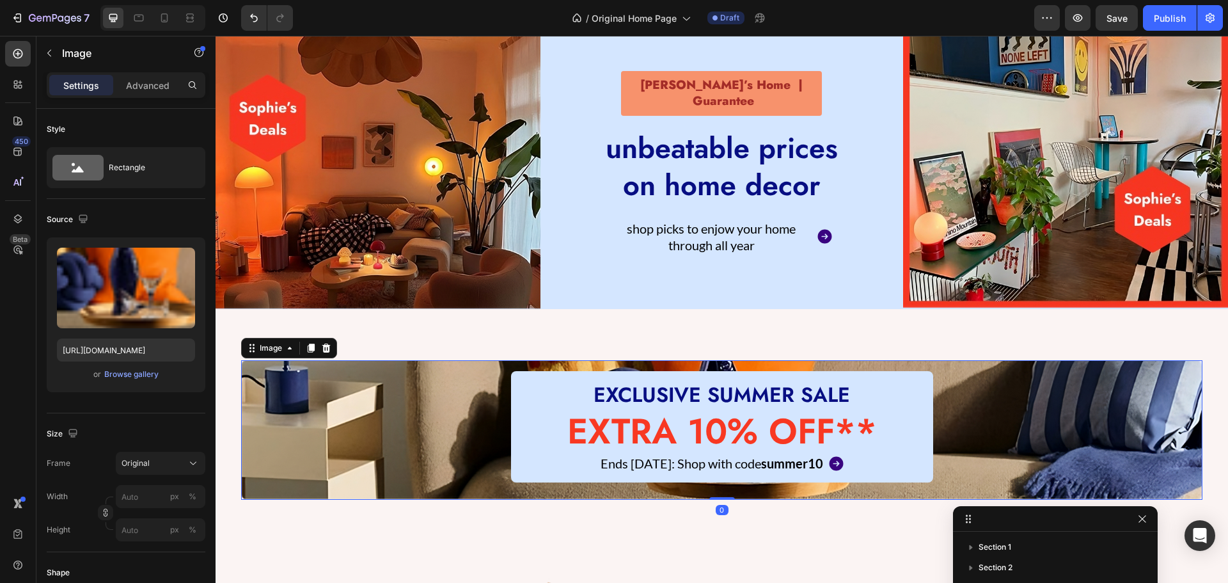
click at [322, 476] on img at bounding box center [721, 429] width 961 height 139
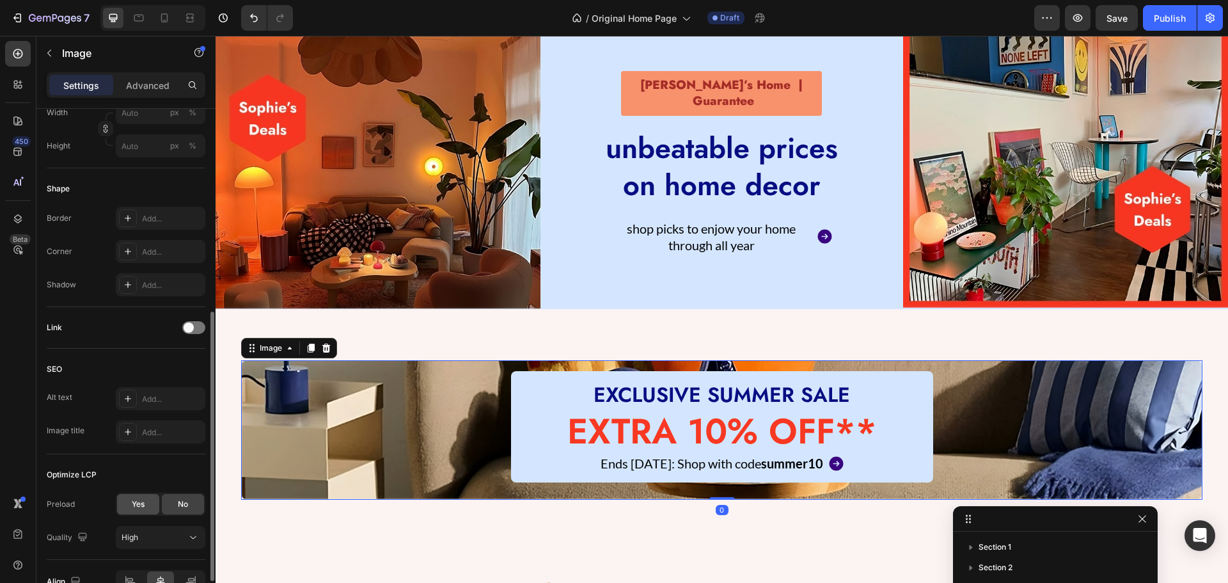
scroll to position [455, 0]
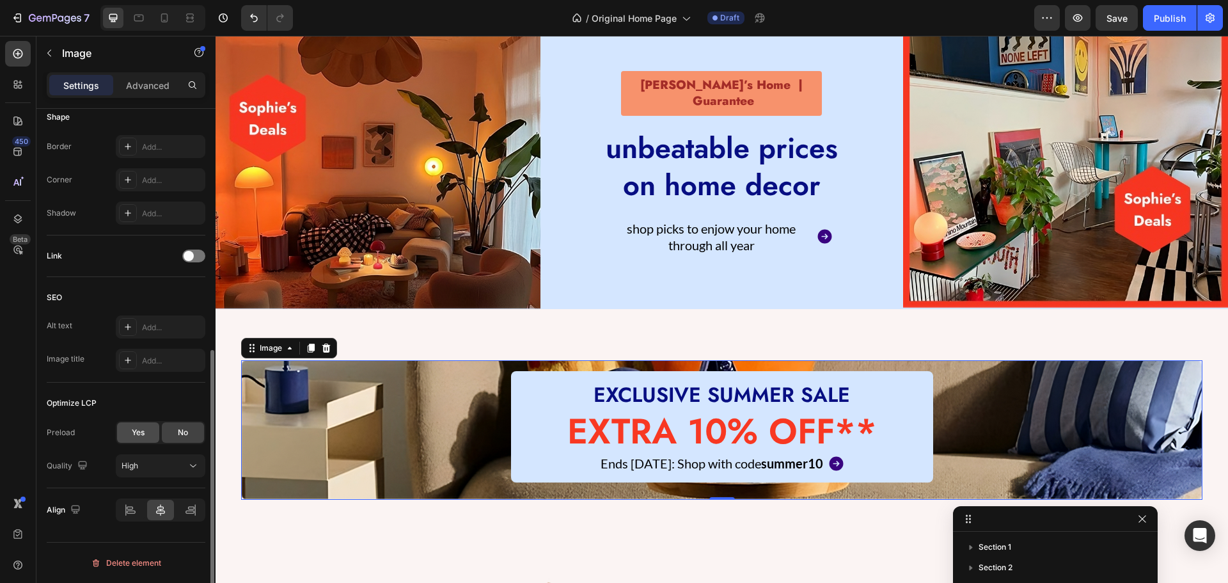
click at [133, 435] on span "Yes" at bounding box center [138, 433] width 13 height 12
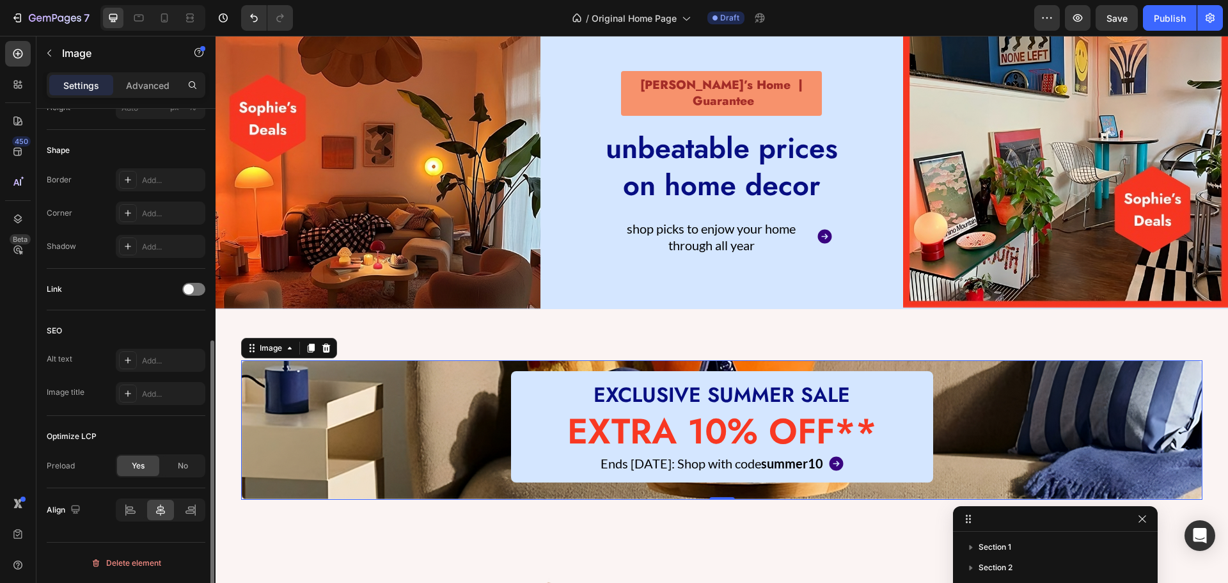
scroll to position [422, 0]
click at [193, 288] on span at bounding box center [189, 289] width 10 height 10
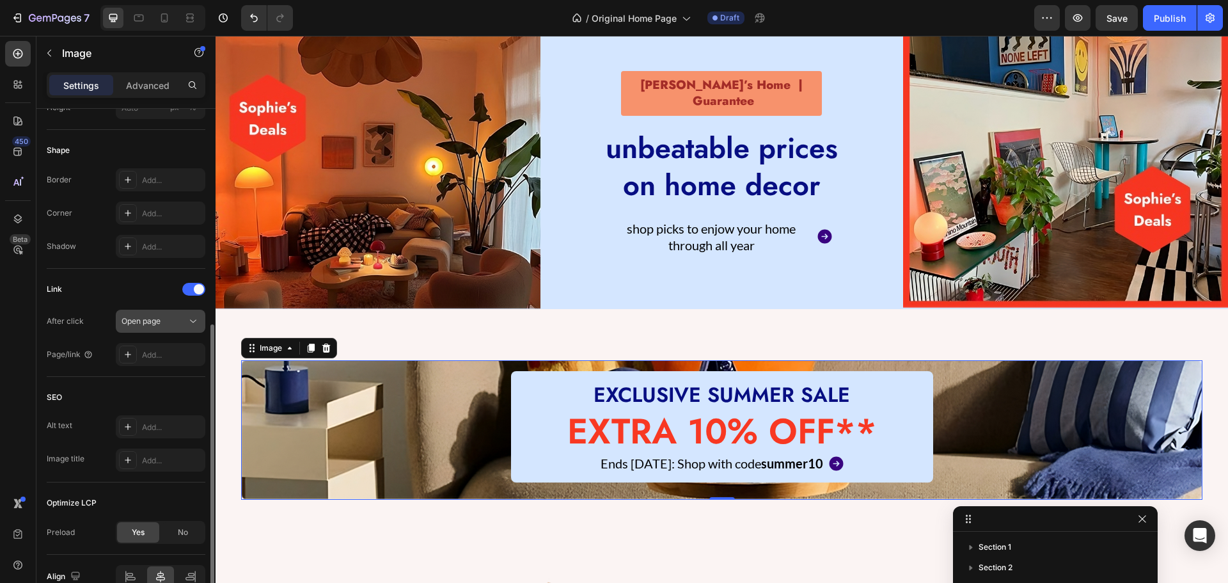
click at [166, 325] on div "Open page" at bounding box center [154, 321] width 65 height 12
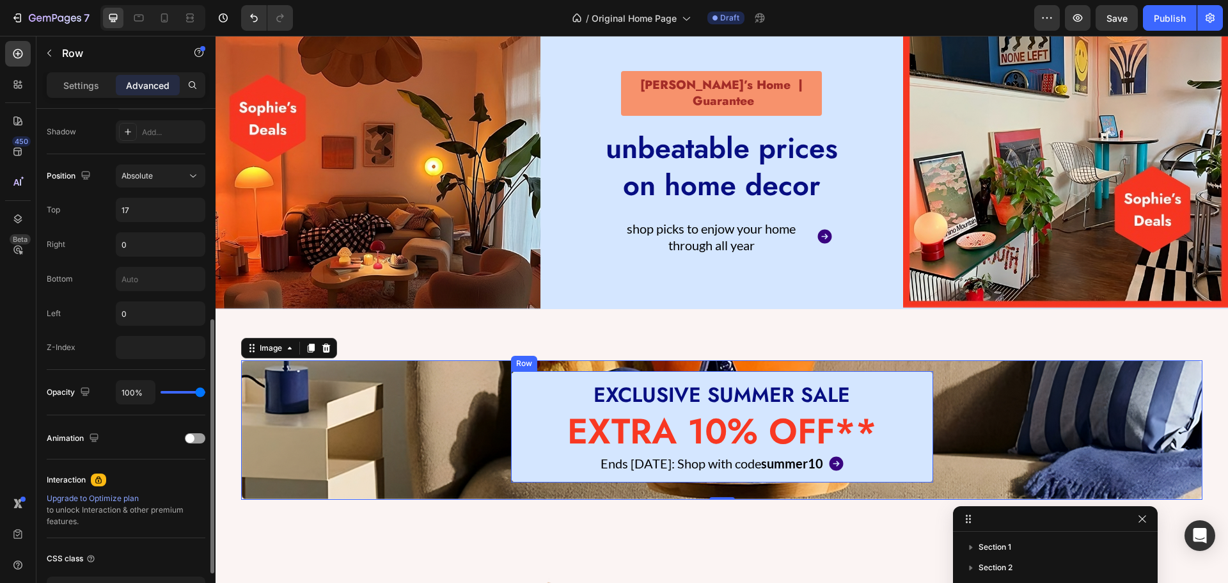
click at [511, 391] on div "EXCLUSIVE SUMMER SALE Heading EXTRA 10% OFF** Heading Ends [DATE]: Shop with co…" at bounding box center [722, 427] width 422 height 112
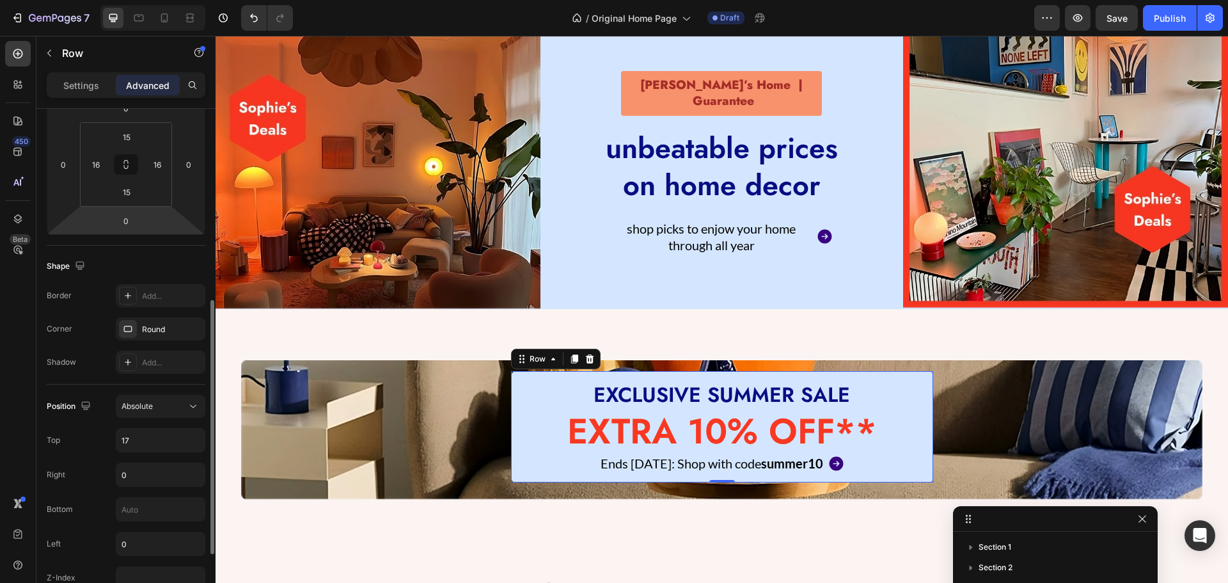
scroll to position [320, 0]
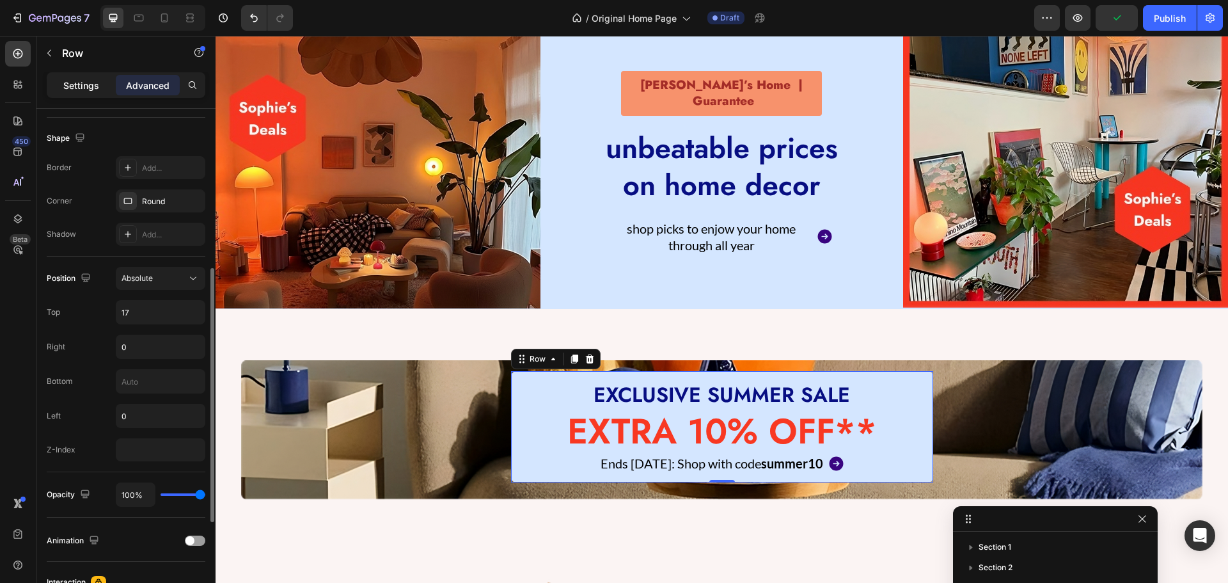
click at [75, 91] on p "Settings" at bounding box center [81, 85] width 36 height 13
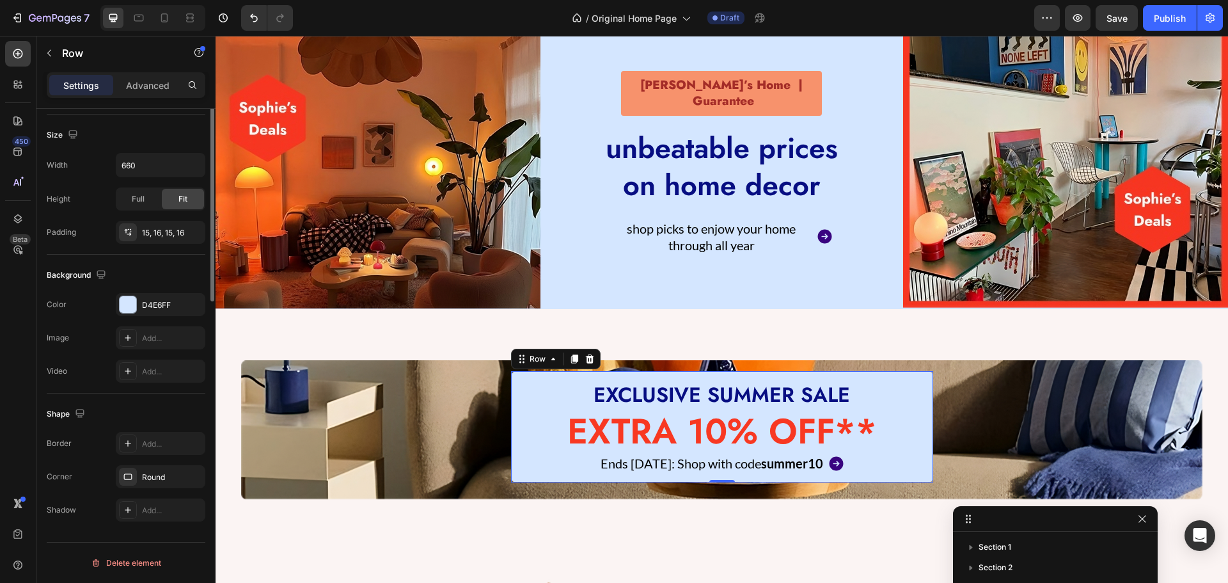
scroll to position [14, 0]
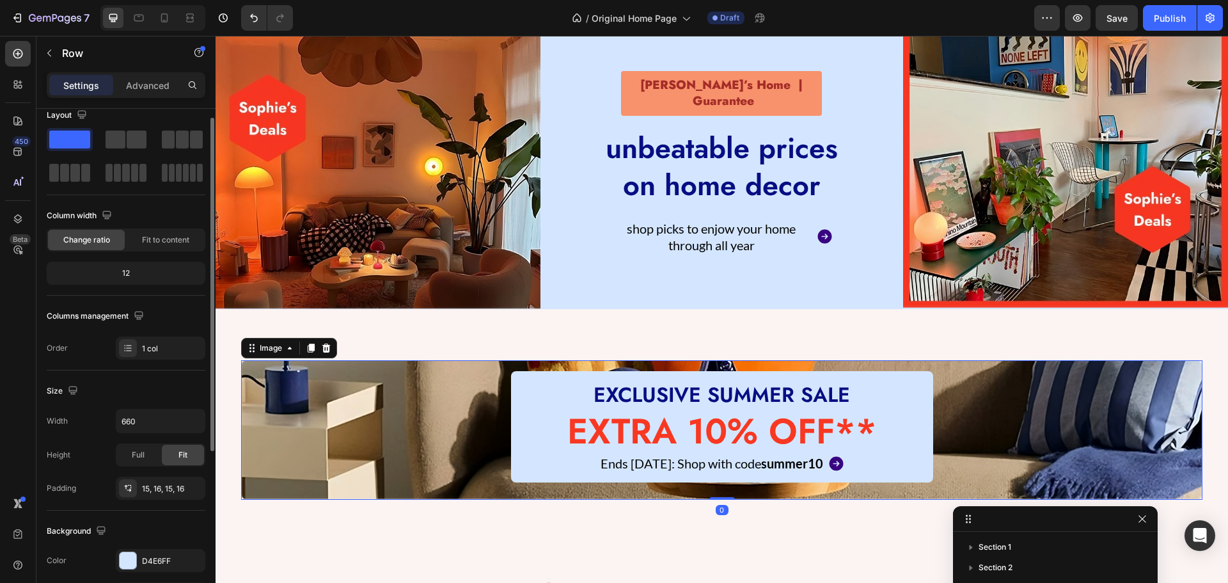
click at [324, 395] on img at bounding box center [721, 429] width 961 height 139
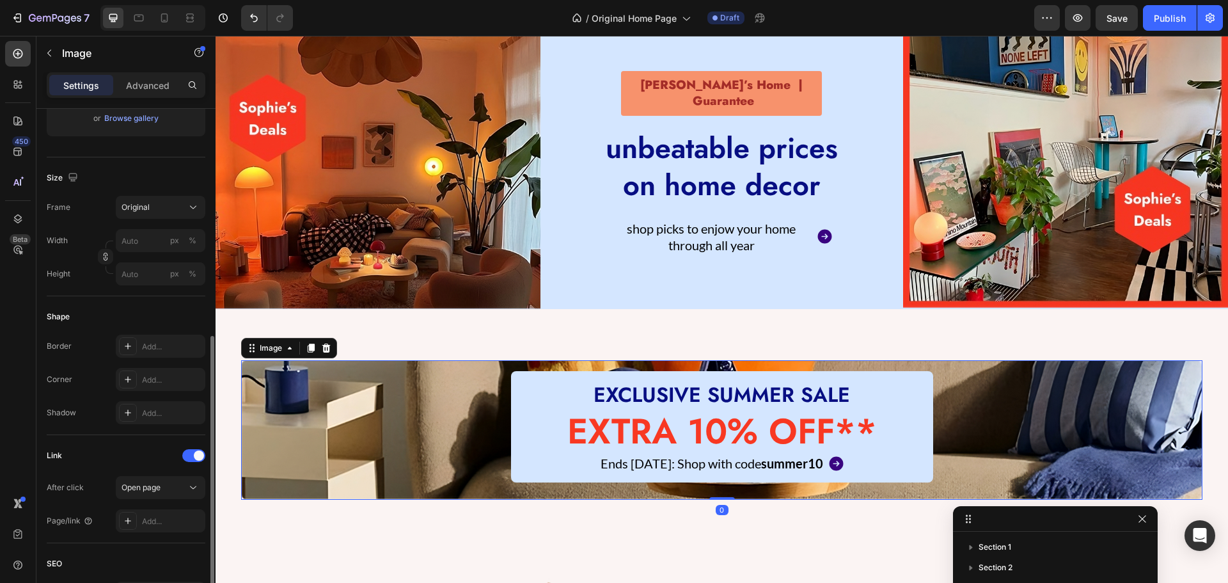
scroll to position [320, 0]
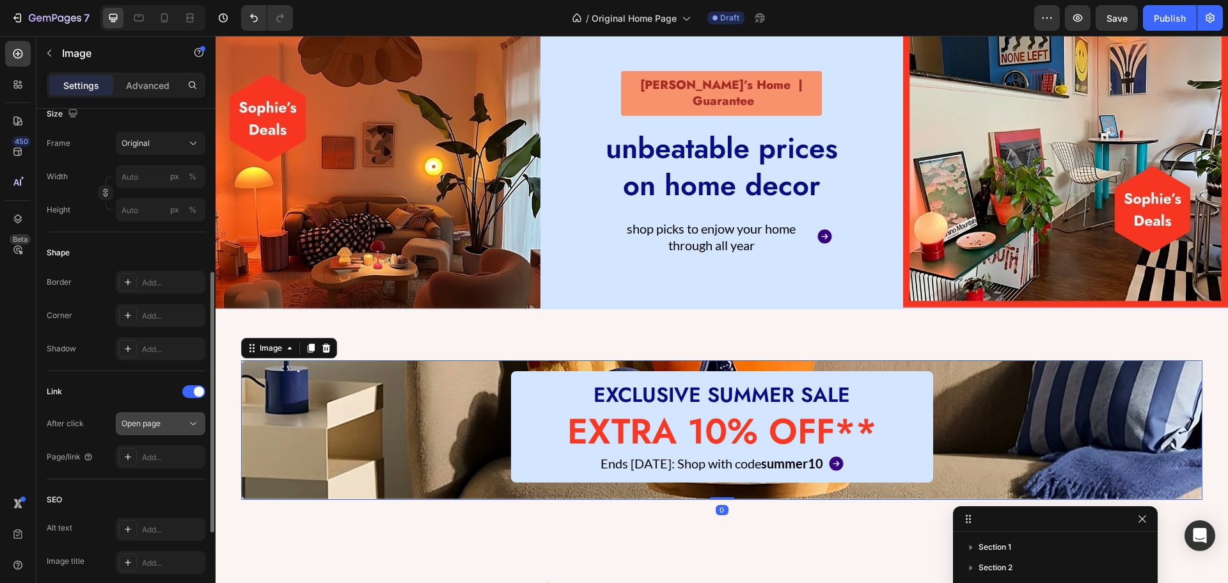
click at [148, 430] on button "Open page" at bounding box center [161, 423] width 90 height 23
click at [98, 388] on div "Link" at bounding box center [126, 391] width 159 height 20
click at [142, 464] on div "Add..." at bounding box center [161, 456] width 90 height 23
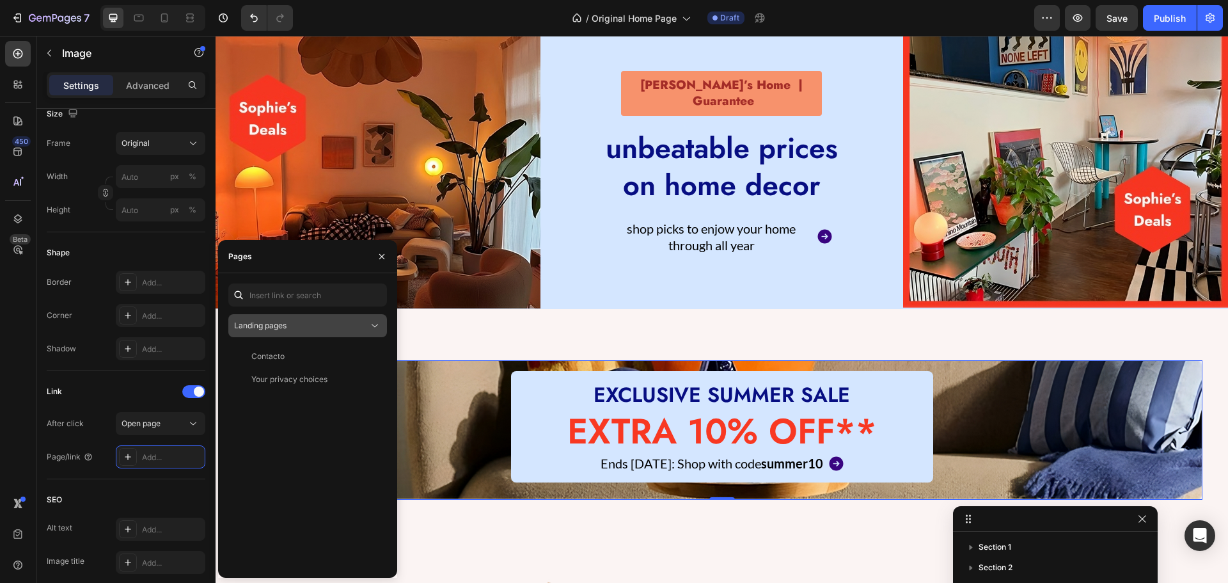
click at [260, 326] on span "Landing pages" at bounding box center [260, 325] width 52 height 10
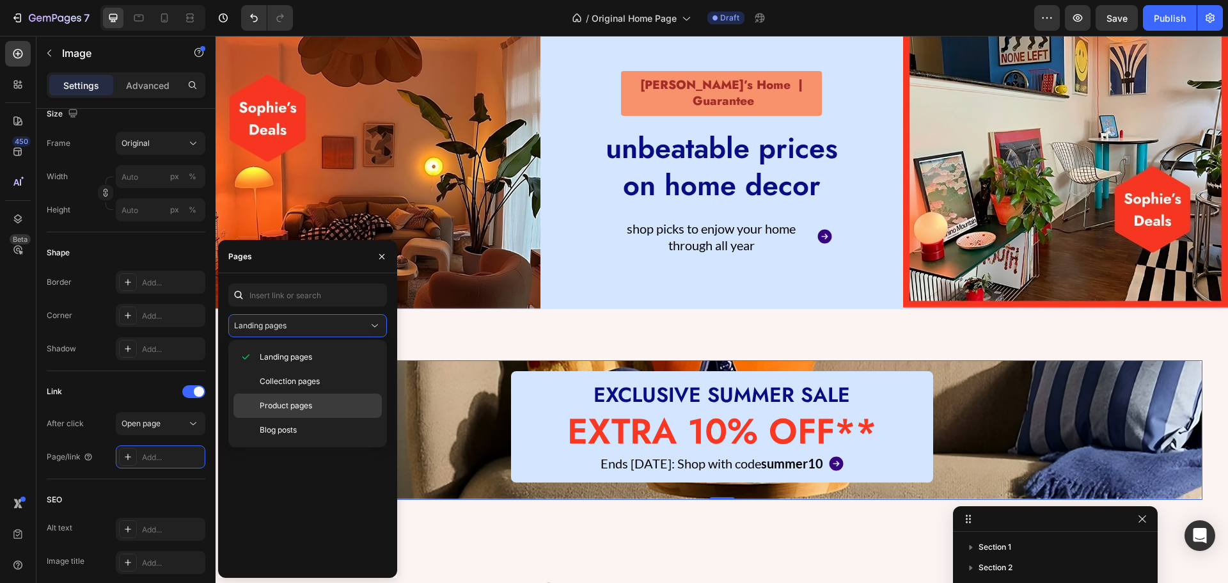
click at [288, 407] on span "Product pages" at bounding box center [286, 406] width 52 height 12
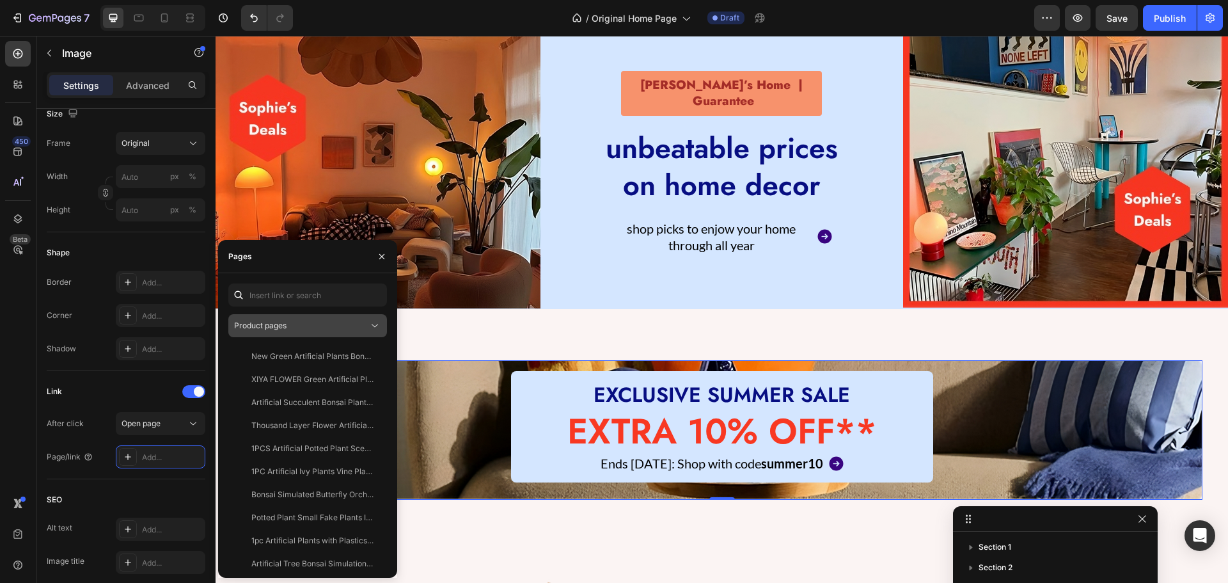
click at [280, 334] on button "Product pages" at bounding box center [307, 325] width 159 height 23
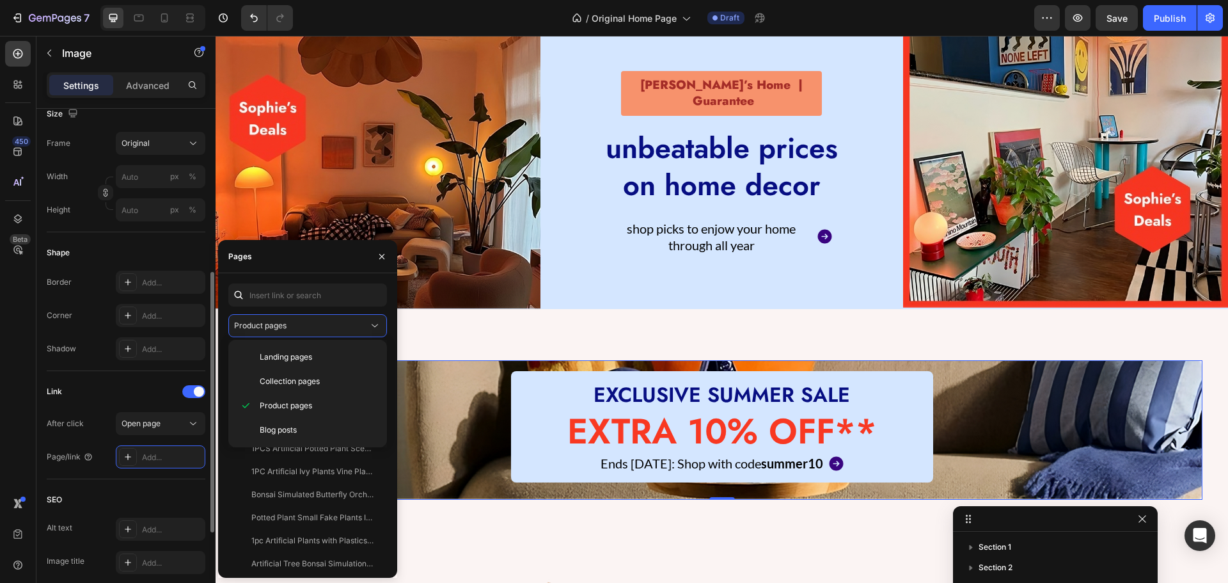
click at [137, 377] on div "Link After click Open page Page/link Add..." at bounding box center [126, 425] width 159 height 108
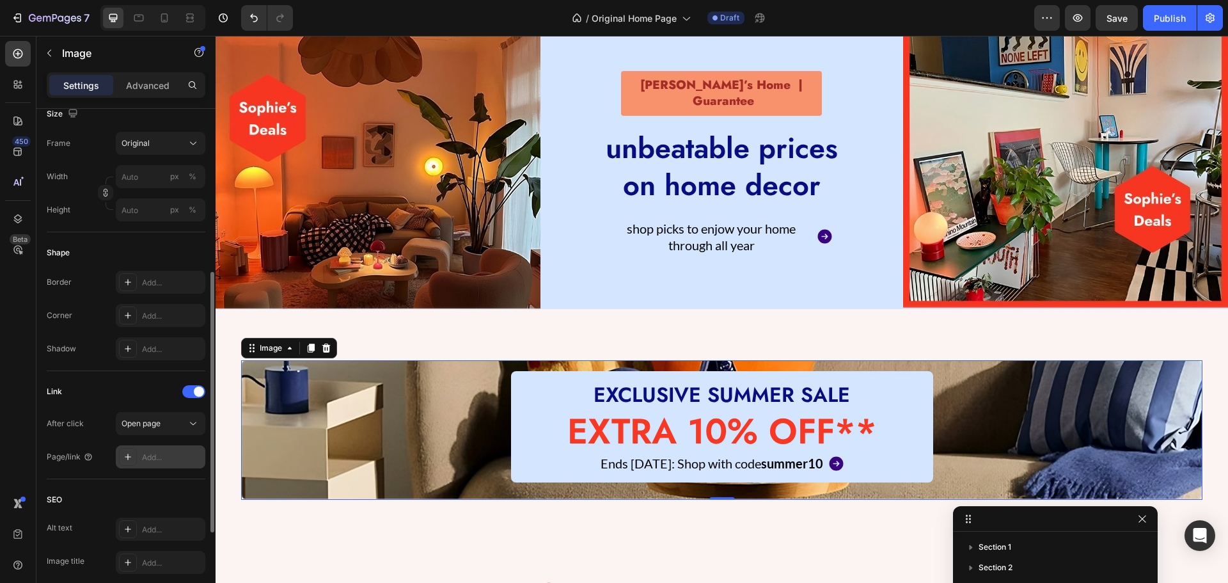
click at [151, 452] on div "Add..." at bounding box center [172, 458] width 60 height 12
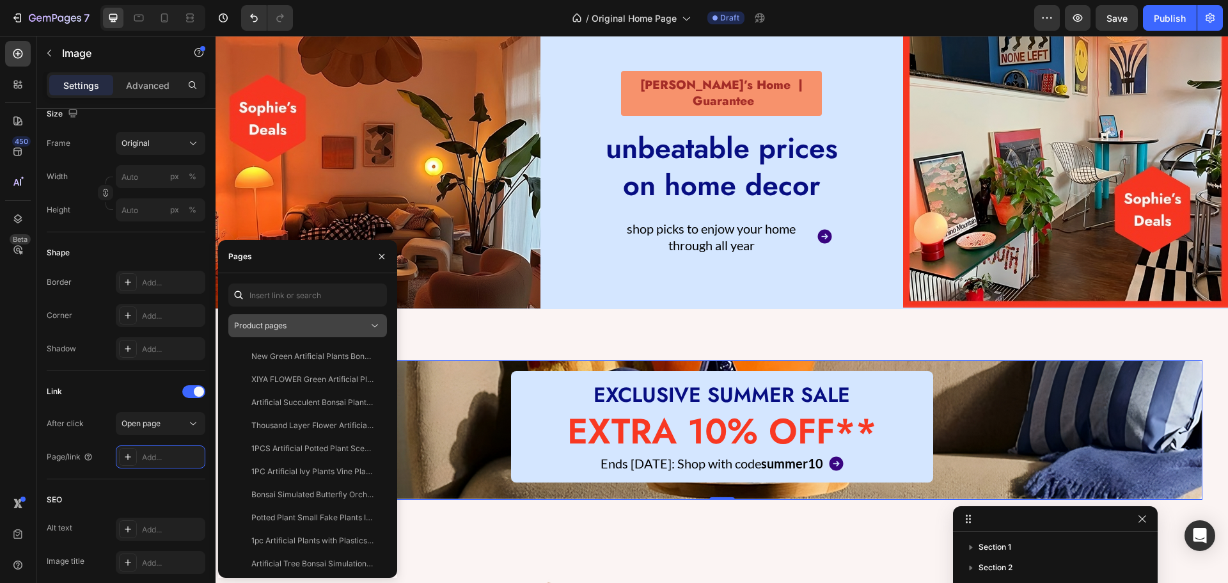
click at [374, 325] on icon at bounding box center [374, 325] width 13 height 13
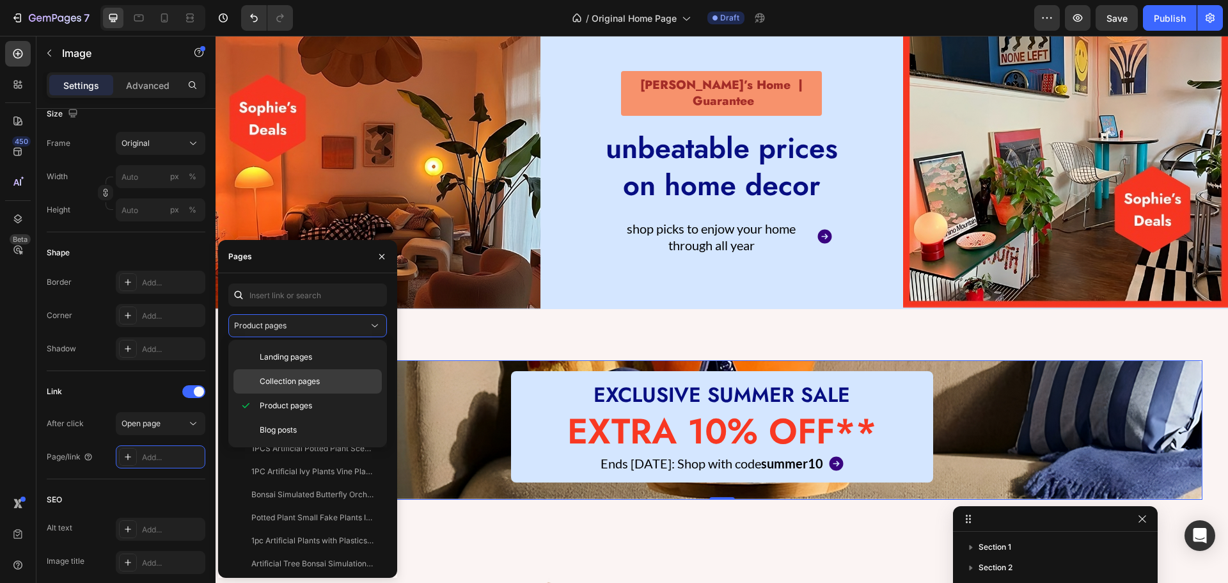
click at [266, 375] on span "Collection pages" at bounding box center [290, 381] width 60 height 12
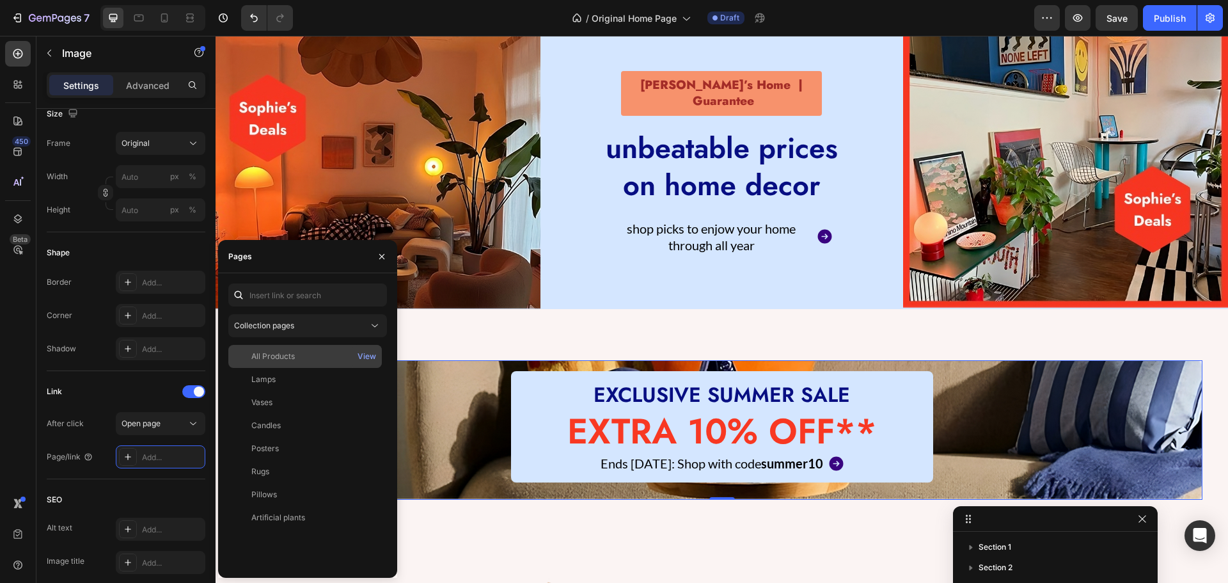
click at [274, 359] on div "All Products" at bounding box center [272, 356] width 43 height 12
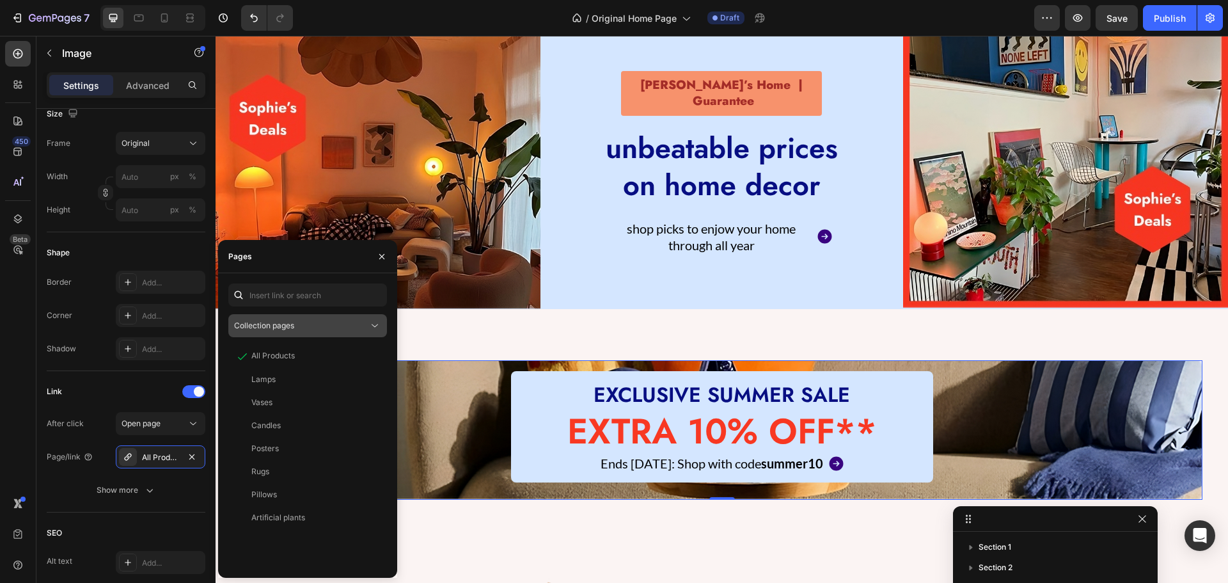
click at [274, 324] on span "Collection pages" at bounding box center [264, 325] width 60 height 10
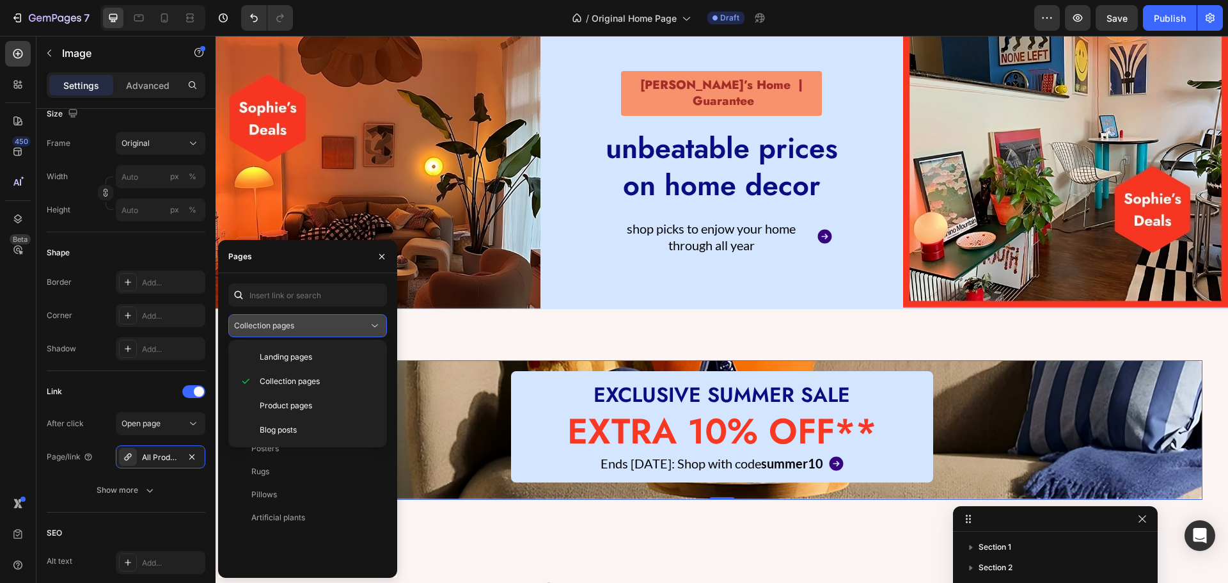
click at [274, 324] on span "Collection pages" at bounding box center [264, 325] width 60 height 10
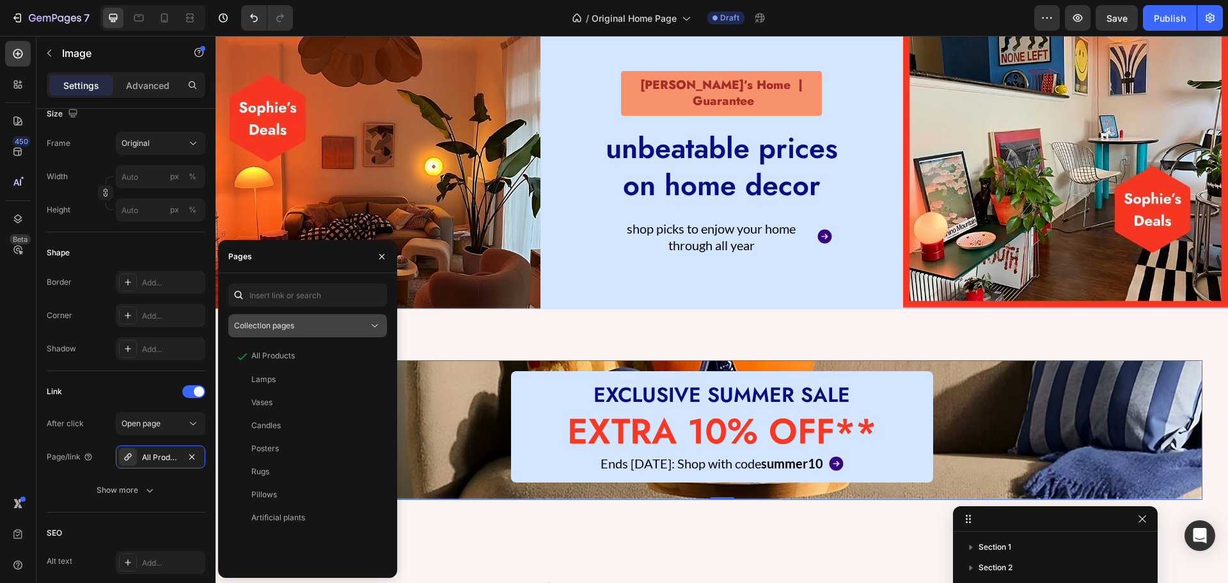
click at [269, 331] on span "Collection pages" at bounding box center [264, 326] width 60 height 12
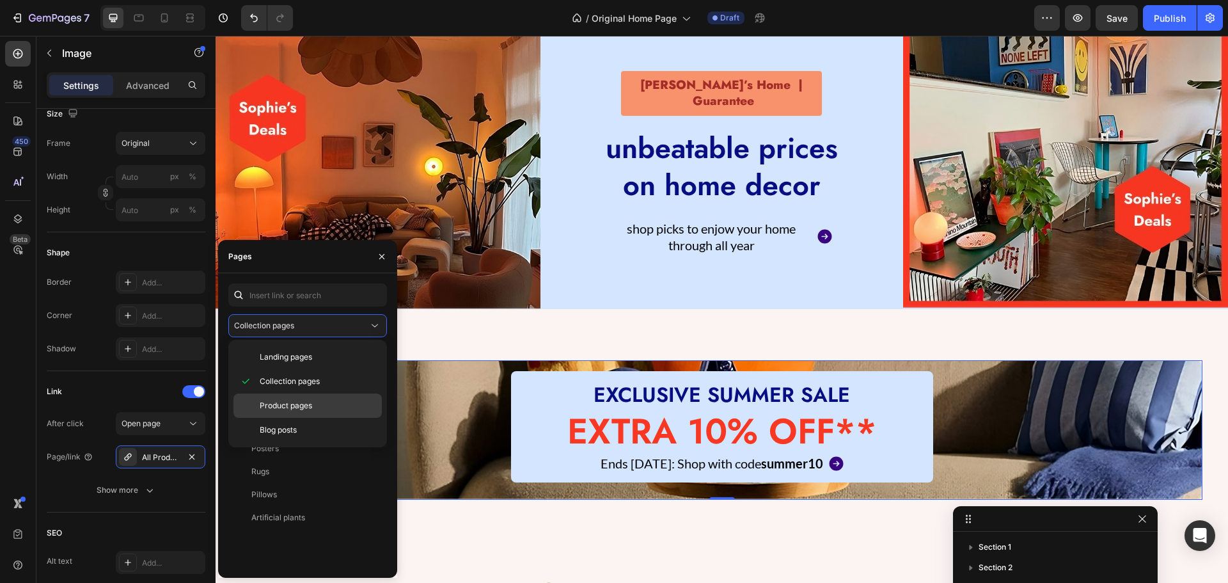
click at [278, 407] on span "Product pages" at bounding box center [286, 406] width 52 height 12
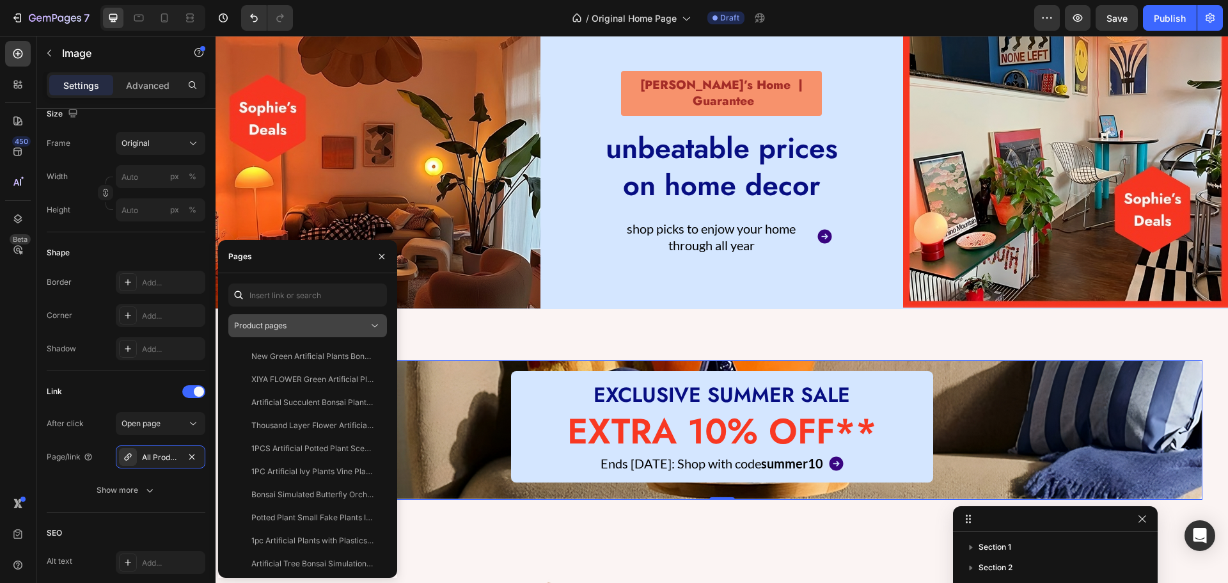
click at [267, 327] on span "Product pages" at bounding box center [260, 325] width 52 height 10
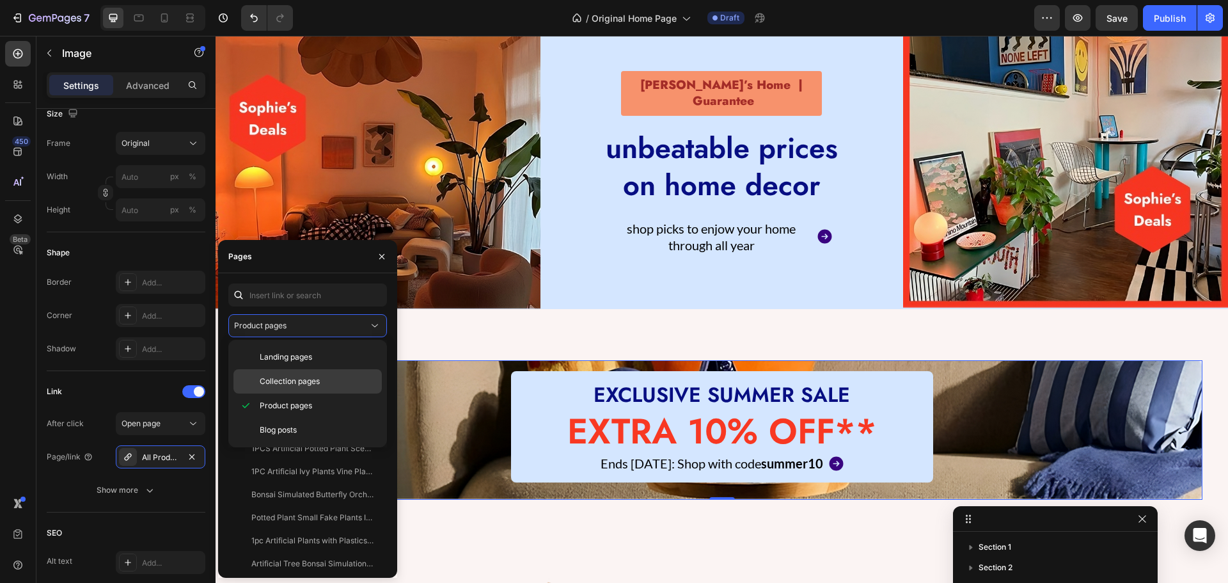
click at [267, 377] on span "Collection pages" at bounding box center [290, 381] width 60 height 12
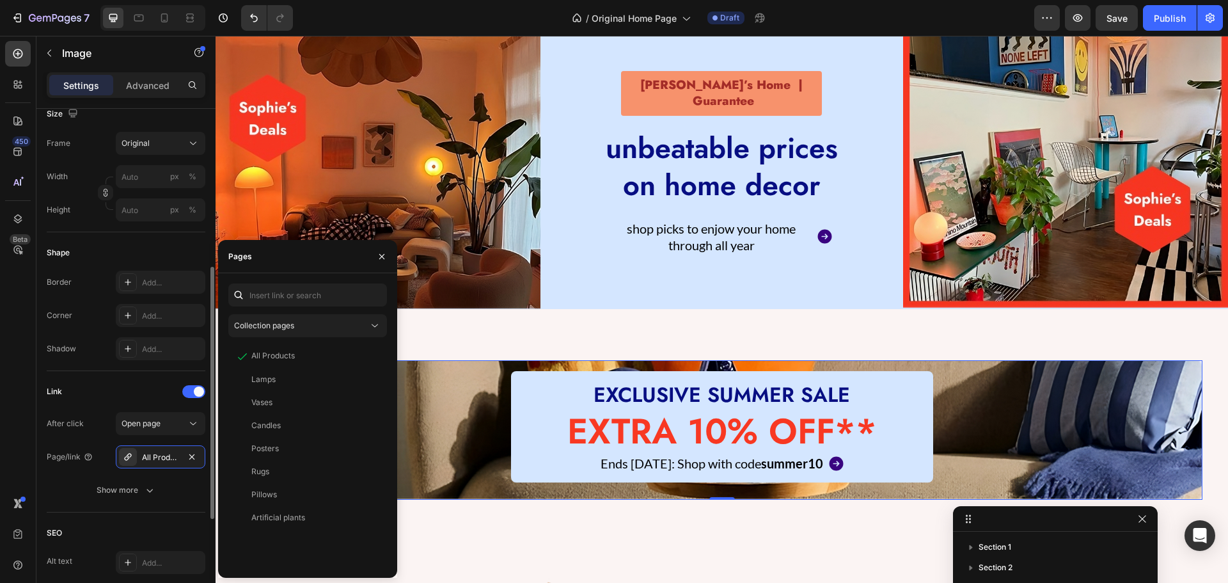
click at [109, 400] on div "Link" at bounding box center [126, 391] width 159 height 20
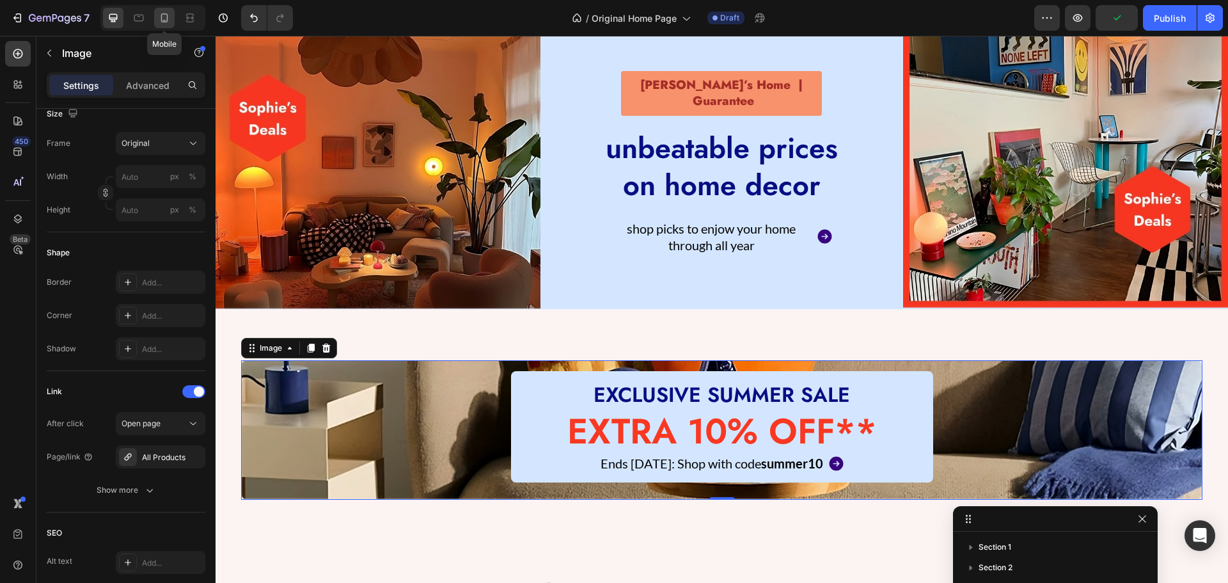
click at [160, 19] on icon at bounding box center [164, 18] width 13 height 13
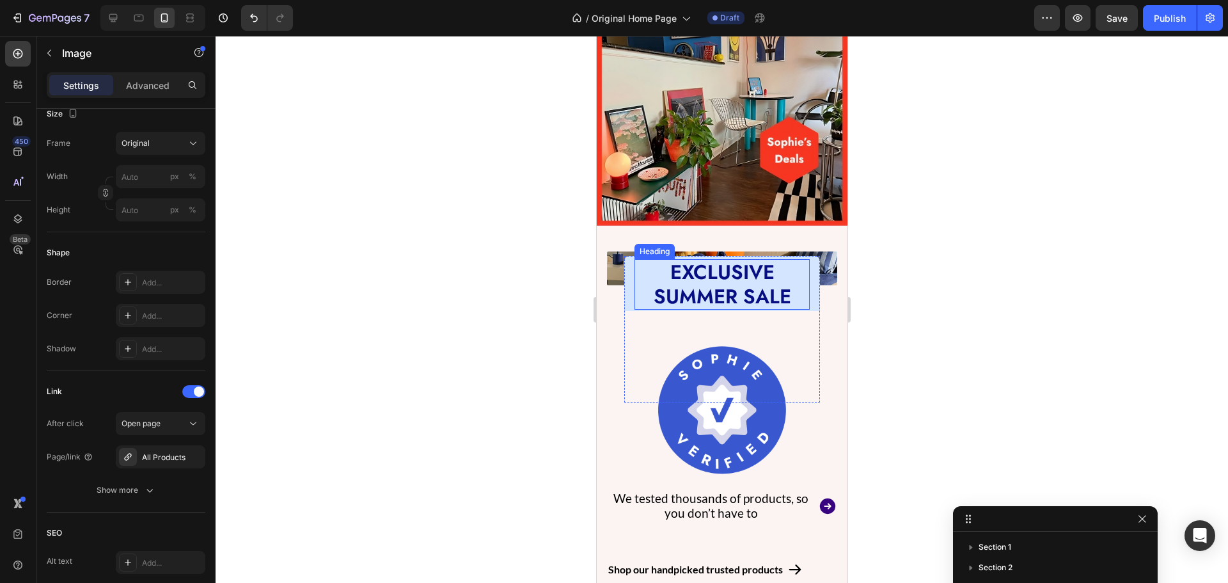
scroll to position [682, 0]
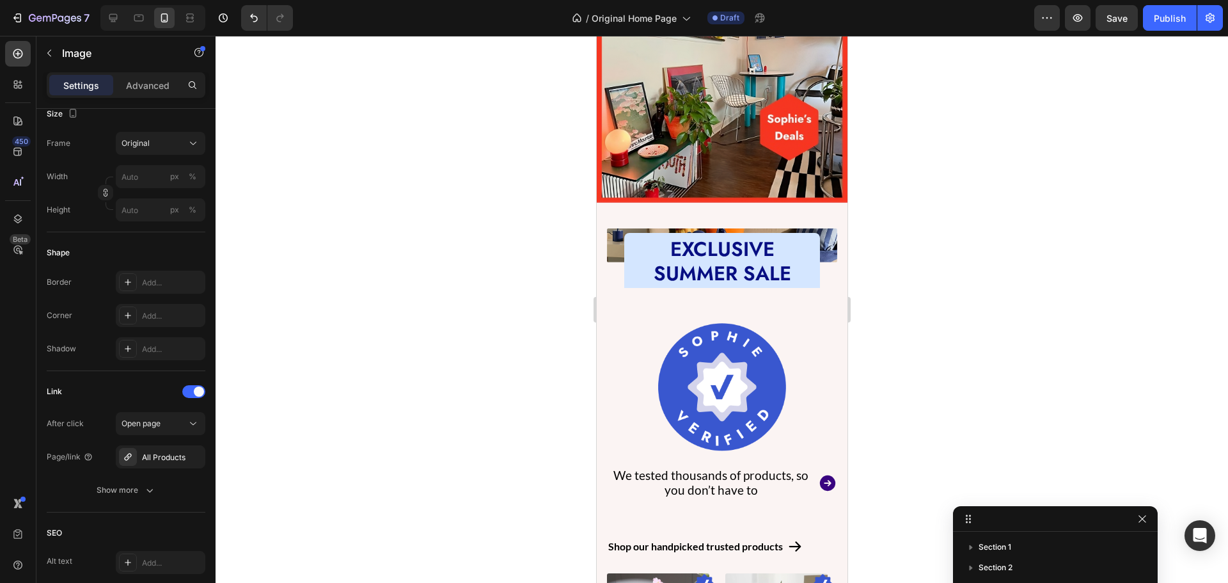
click at [617, 228] on img at bounding box center [721, 244] width 230 height 33
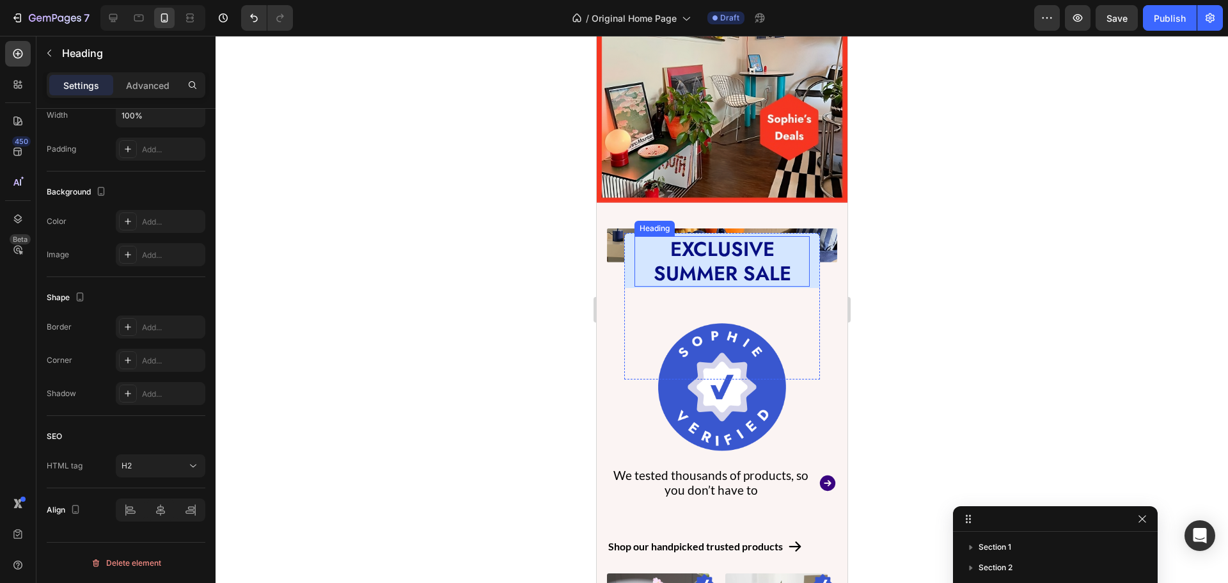
click at [644, 236] on h2 "EXCLUSIVE SUMMER SALE" at bounding box center [721, 261] width 175 height 50
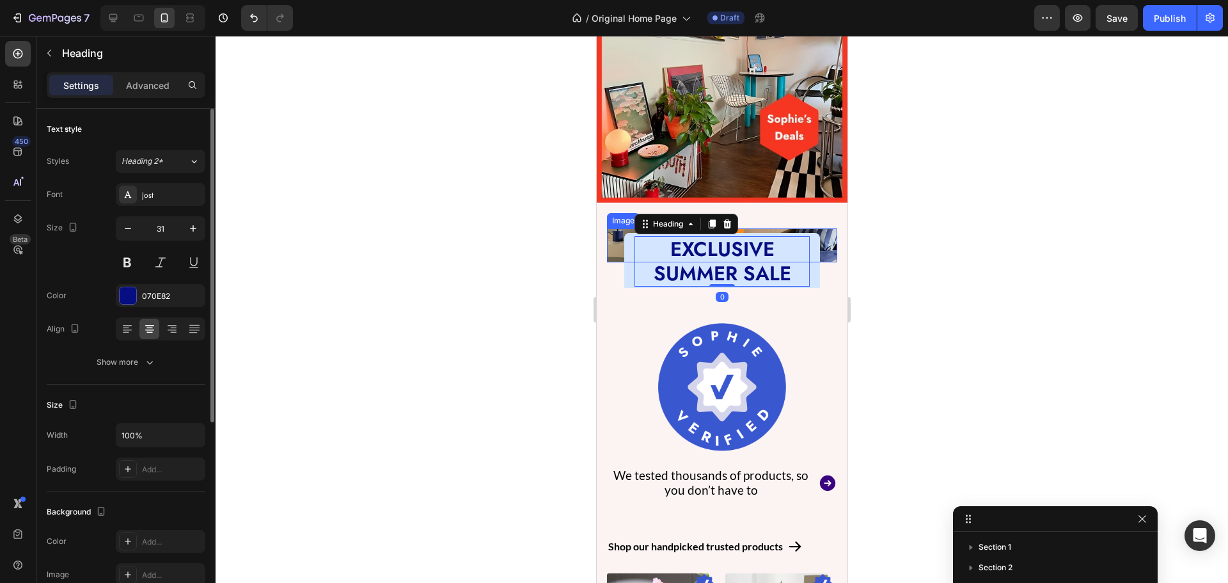
click at [616, 228] on img at bounding box center [721, 244] width 230 height 33
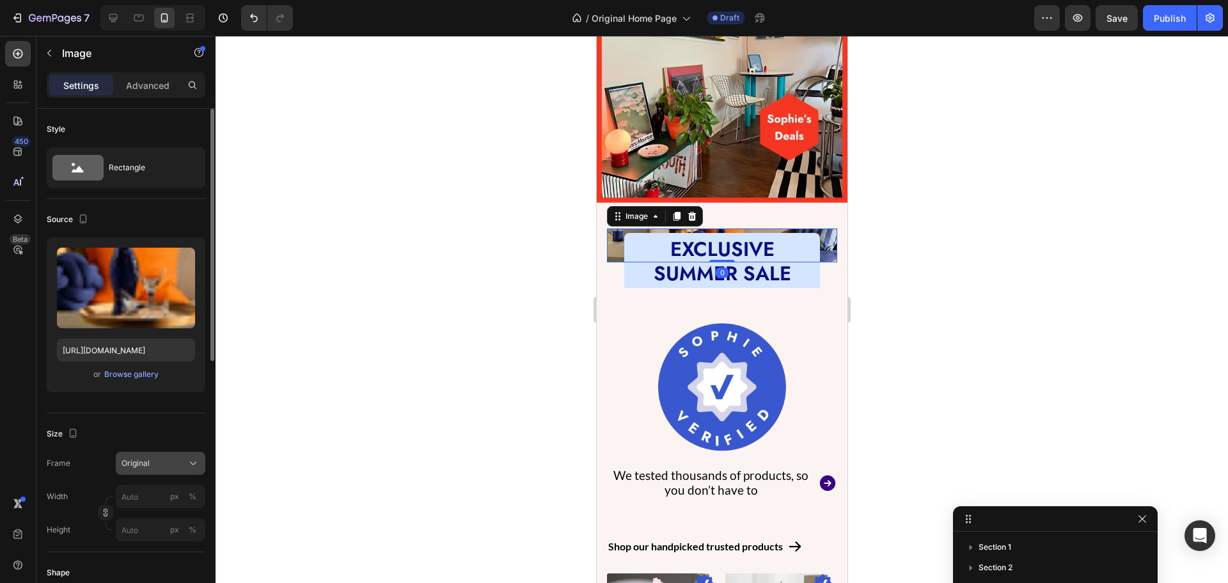
click at [147, 471] on button "Original" at bounding box center [161, 463] width 90 height 23
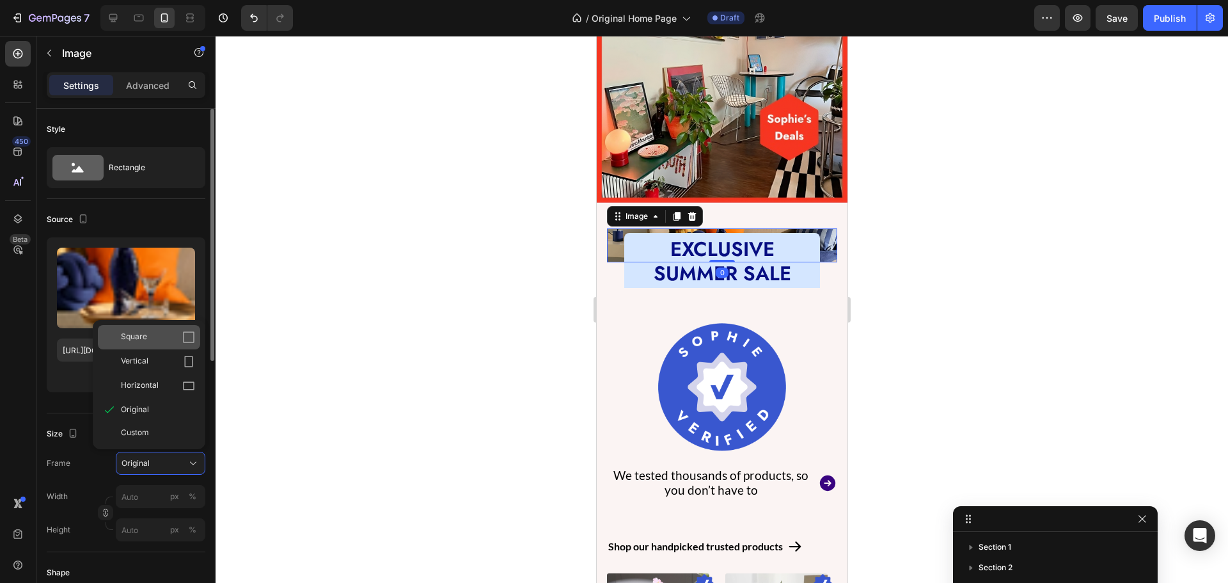
click at [148, 343] on div "Square" at bounding box center [158, 337] width 74 height 13
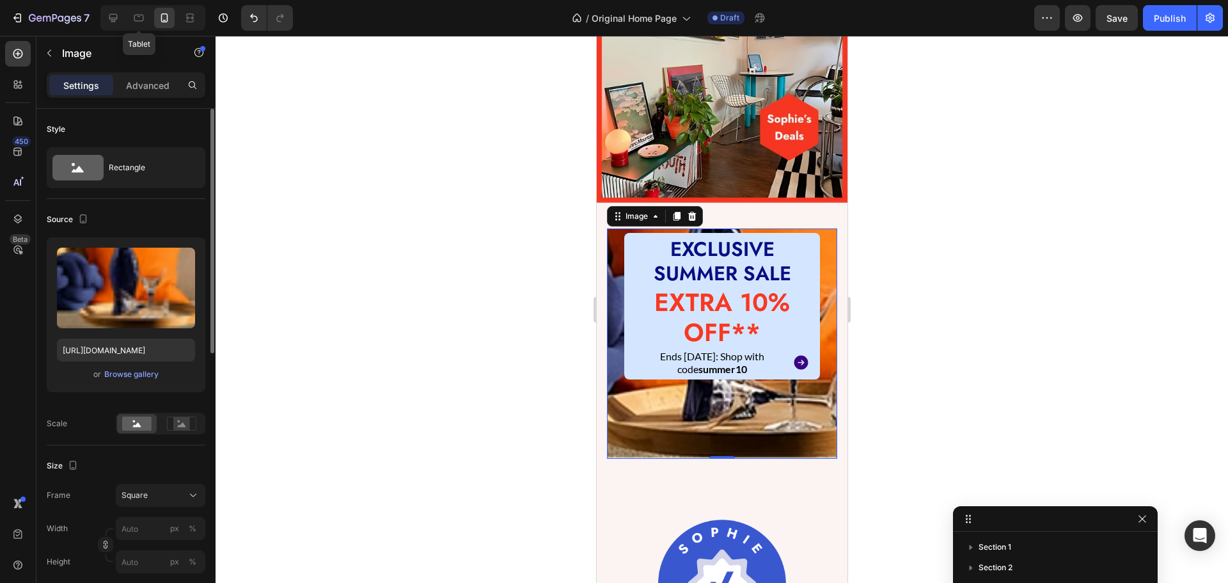
click at [160, 27] on div at bounding box center [164, 18] width 20 height 20
click at [126, 12] on div at bounding box center [152, 18] width 105 height 26
click at [131, 13] on div at bounding box center [139, 18] width 20 height 20
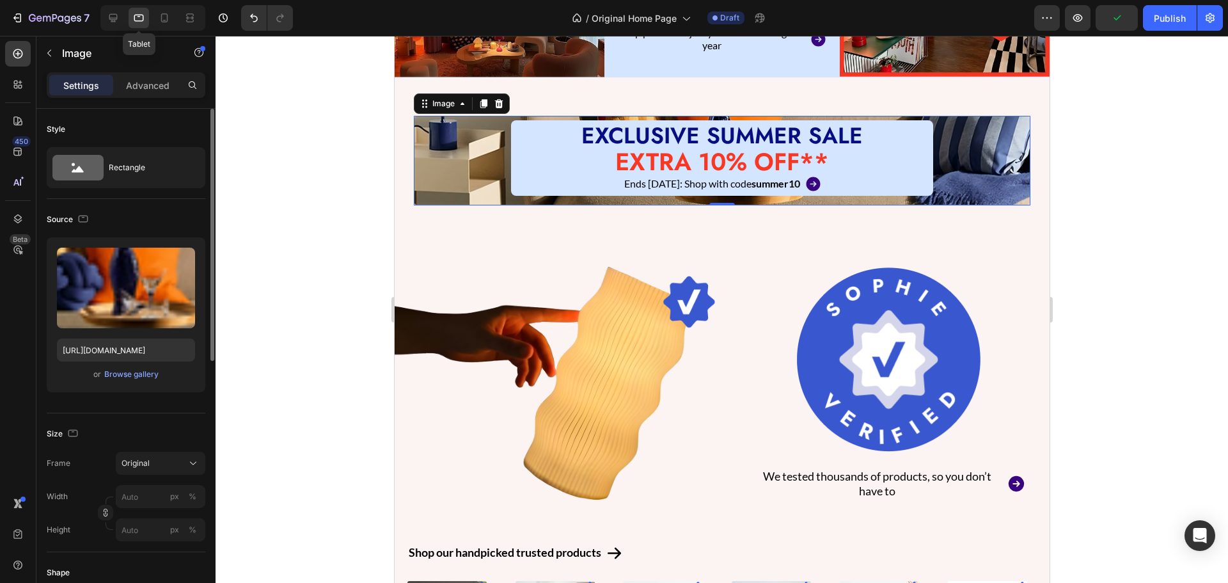
scroll to position [391, 0]
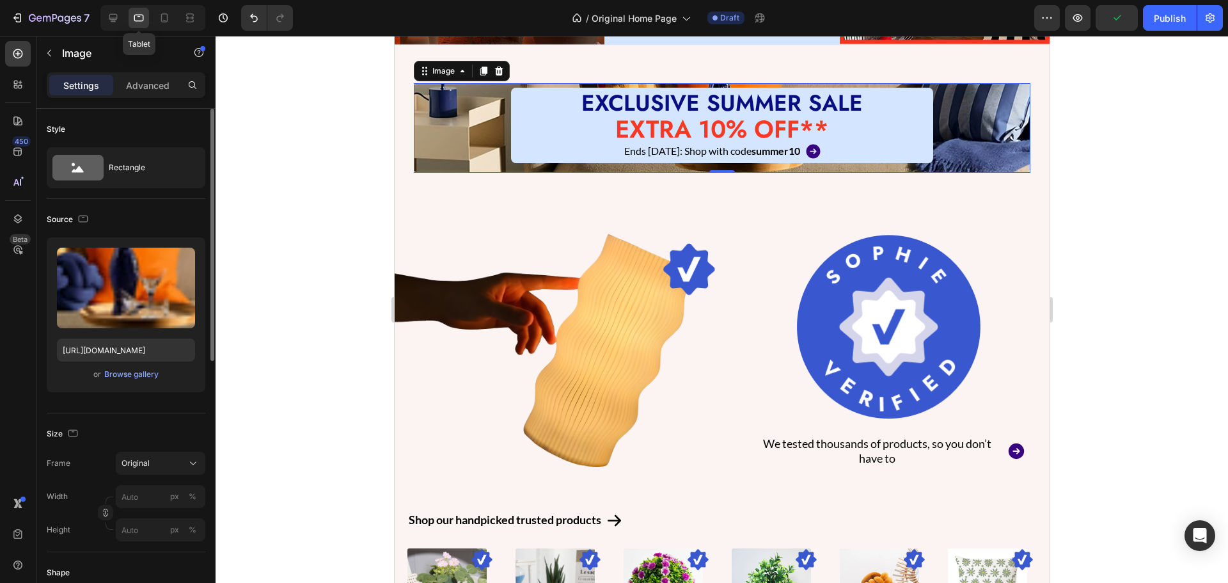
click at [145, 13] on icon at bounding box center [138, 18] width 13 height 13
click at [161, 13] on icon at bounding box center [164, 18] width 13 height 13
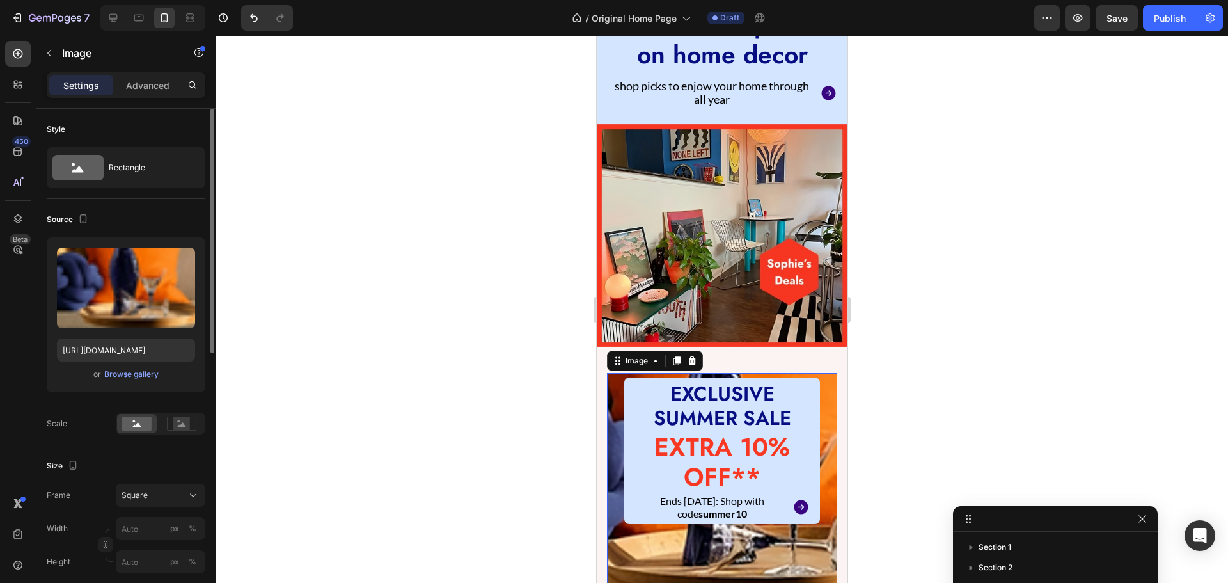
scroll to position [753, 0]
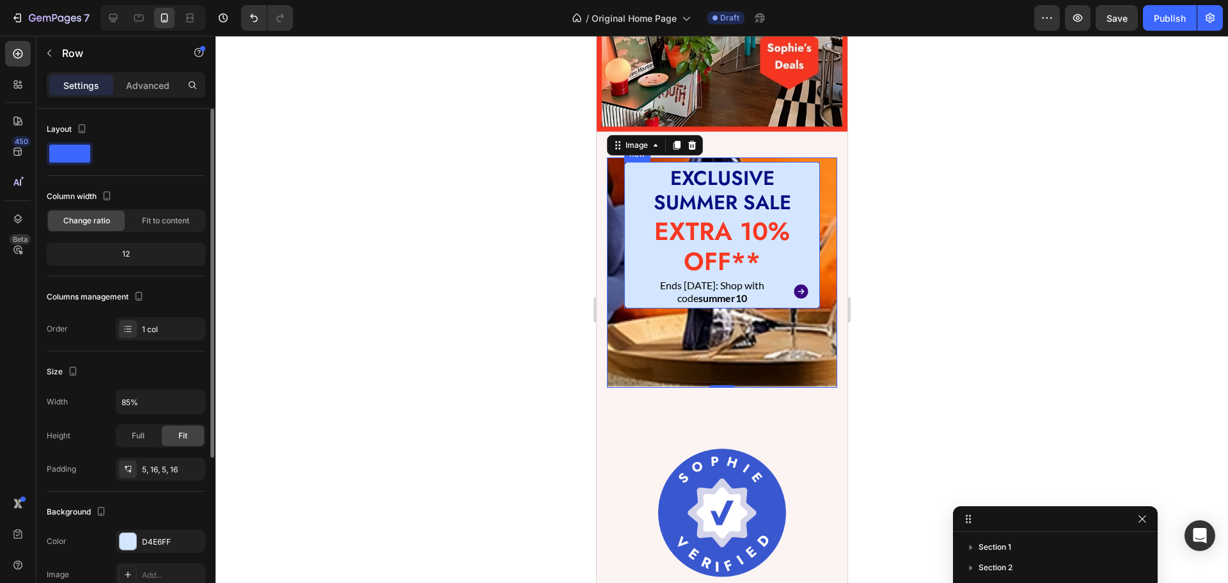
click at [627, 225] on div "EXCLUSIVE SUMMER SALE Heading EXTRA 10% OFF** Heading Ends [DATE]: Shop with co…" at bounding box center [722, 235] width 196 height 146
click at [143, 84] on p "Advanced" at bounding box center [147, 85] width 43 height 13
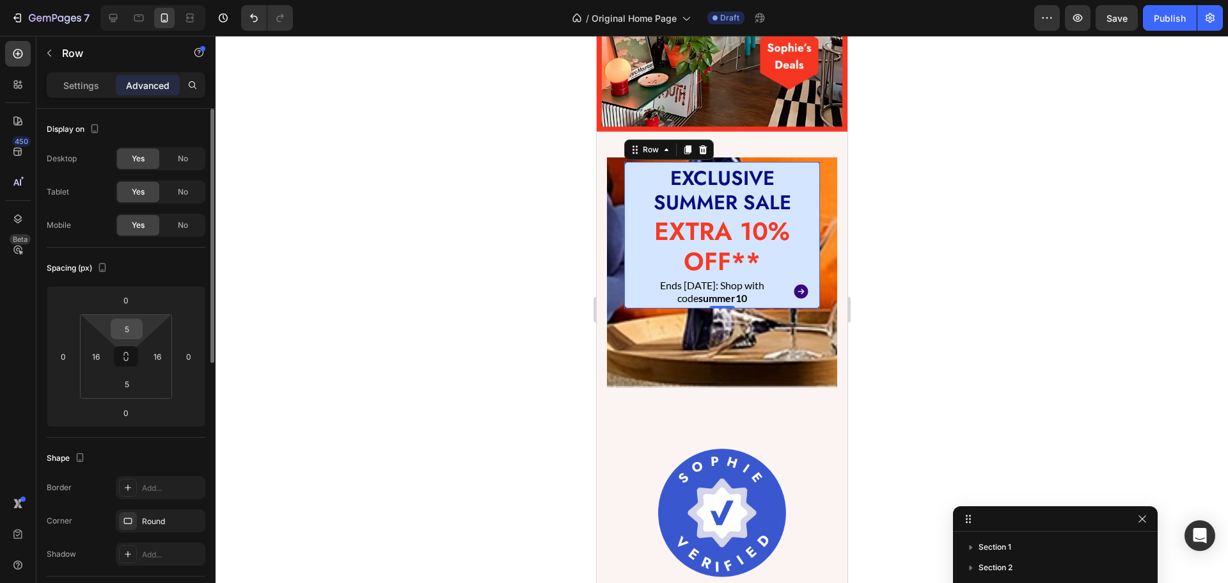
click at [131, 322] on input "5" at bounding box center [127, 328] width 26 height 19
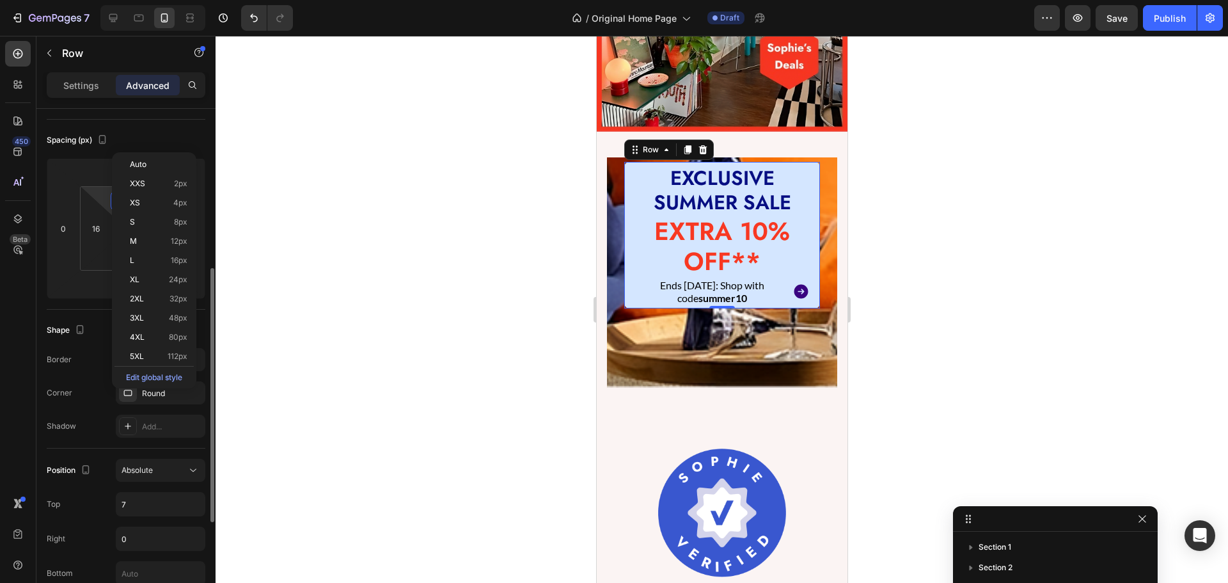
scroll to position [192, 0]
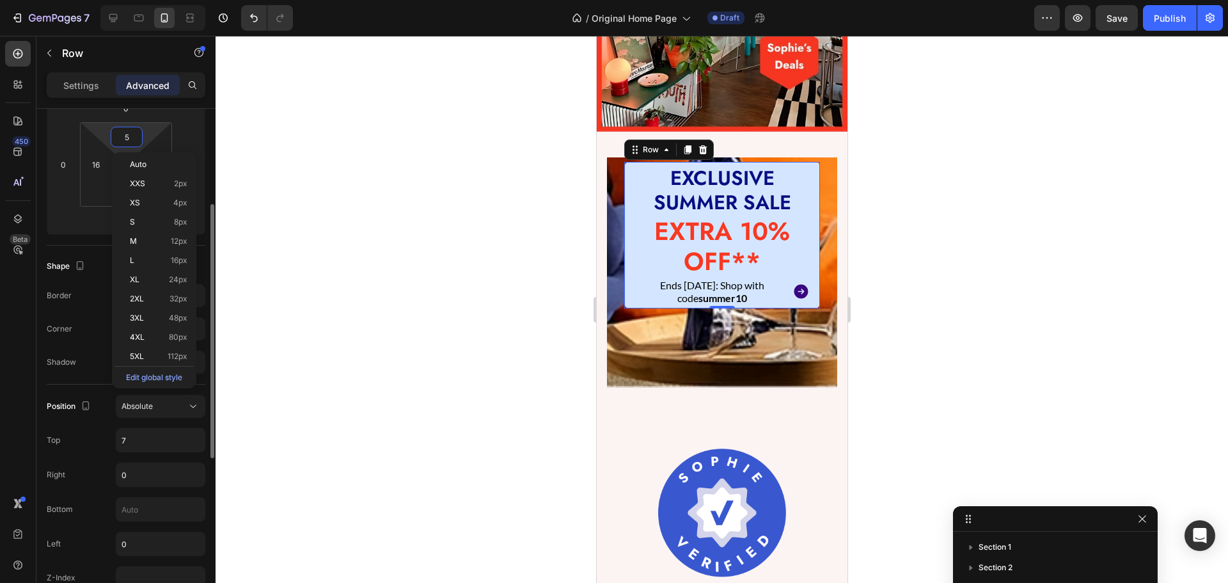
click at [7, 345] on div "450 Beta" at bounding box center [18, 266] width 26 height 450
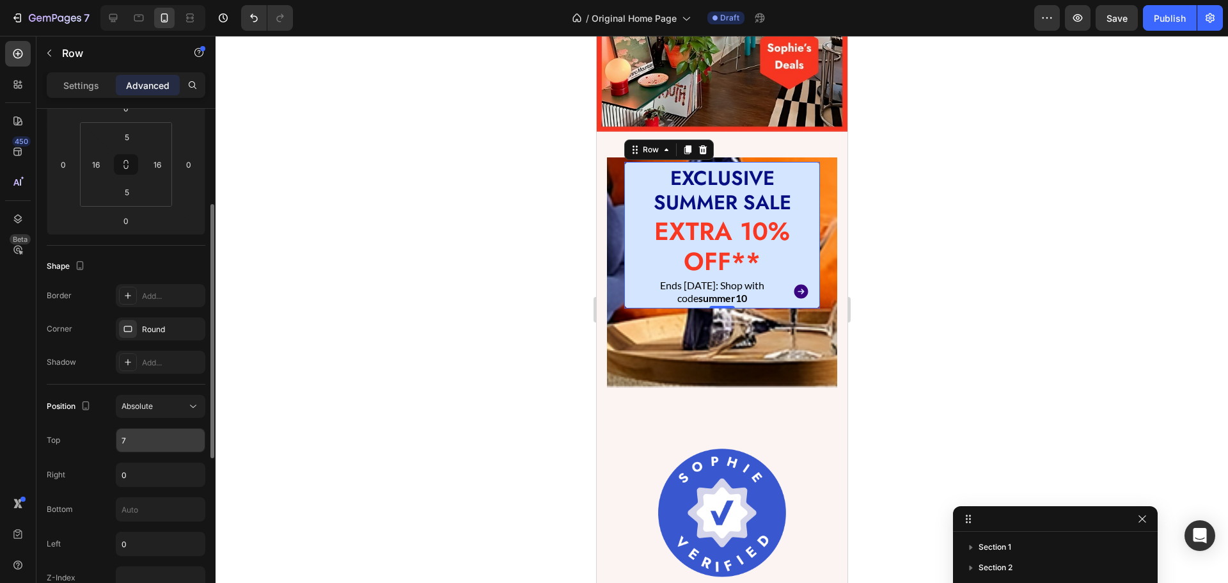
click at [148, 437] on input "7" at bounding box center [160, 440] width 88 height 23
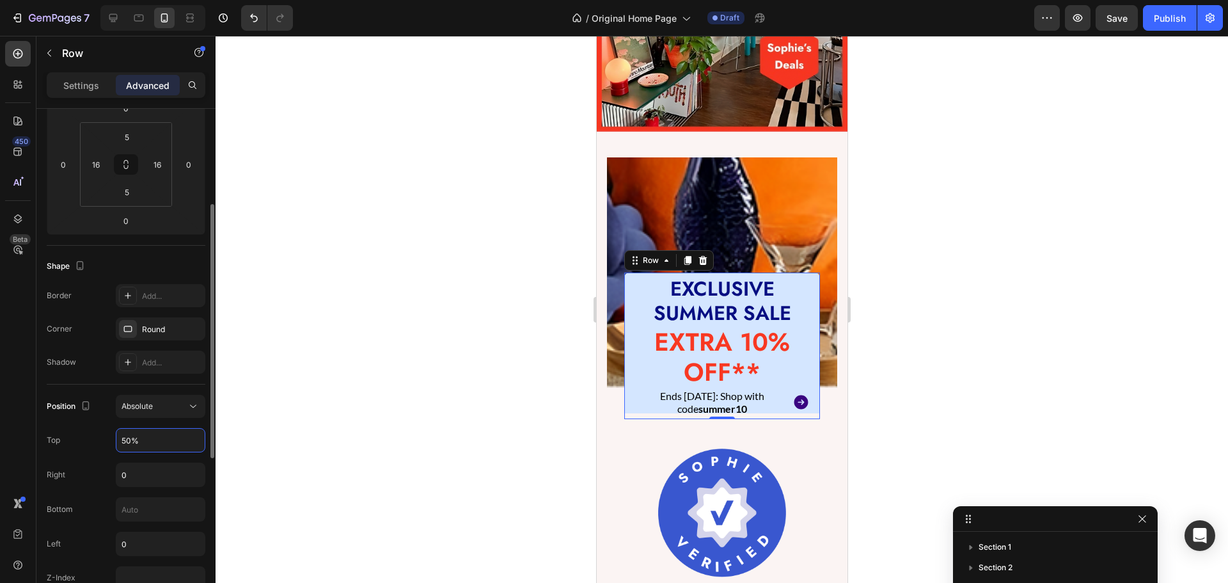
click at [95, 443] on div "Top 50%" at bounding box center [126, 440] width 159 height 24
click at [149, 437] on input "50%" at bounding box center [160, 440] width 88 height 23
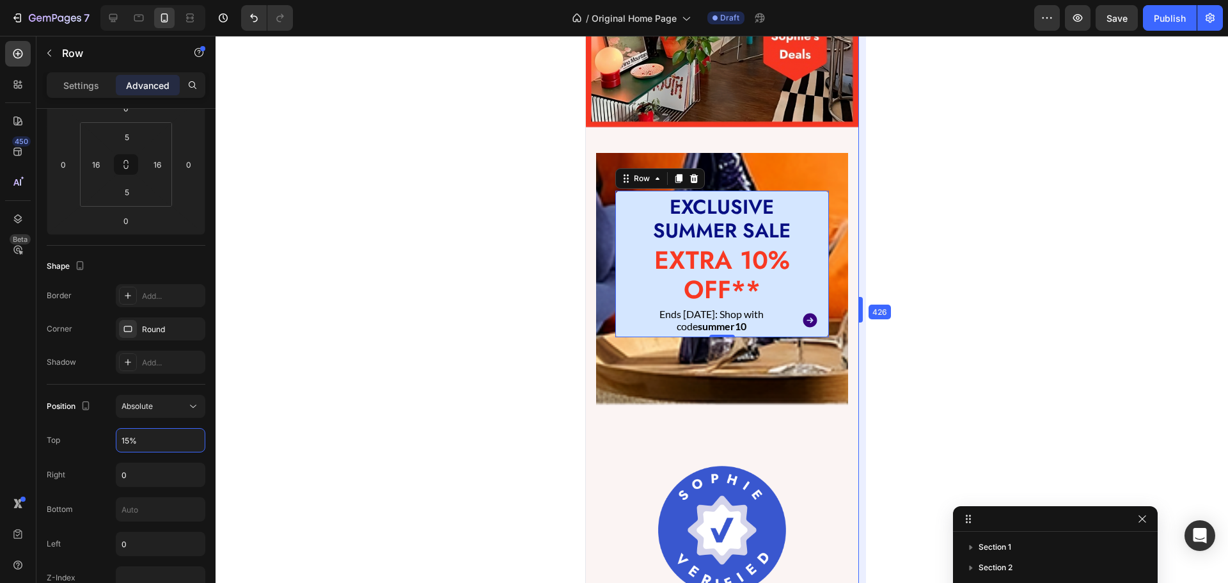
scroll to position [773, 0]
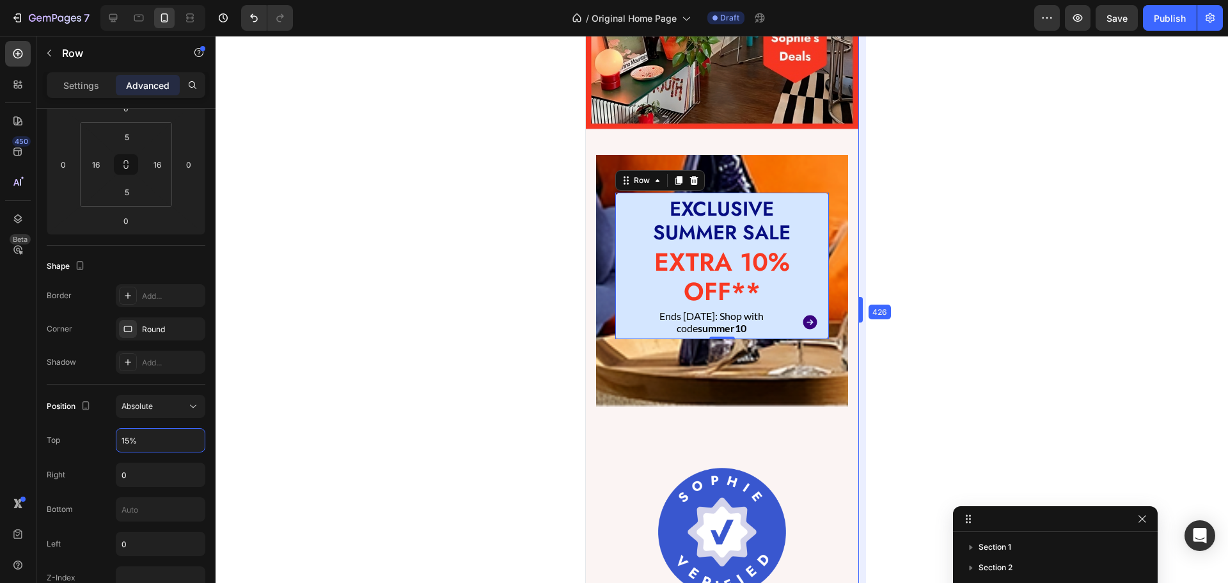
drag, startPoint x: 849, startPoint y: 322, endPoint x: 871, endPoint y: 314, distance: 23.3
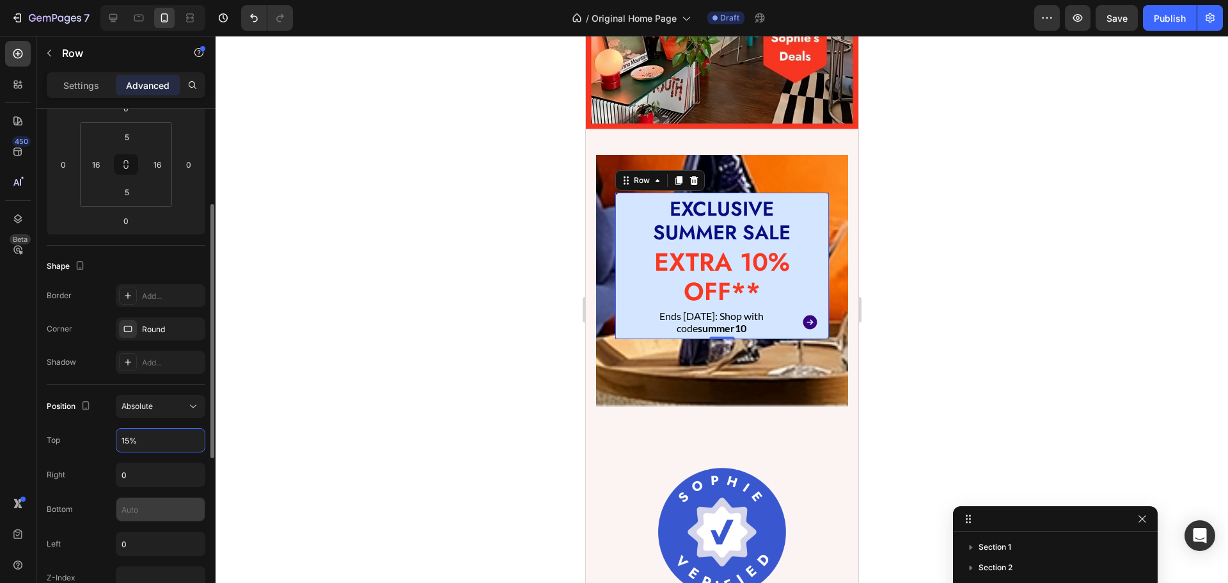
type input "15%"
click at [141, 512] on input "text" at bounding box center [160, 509] width 88 height 23
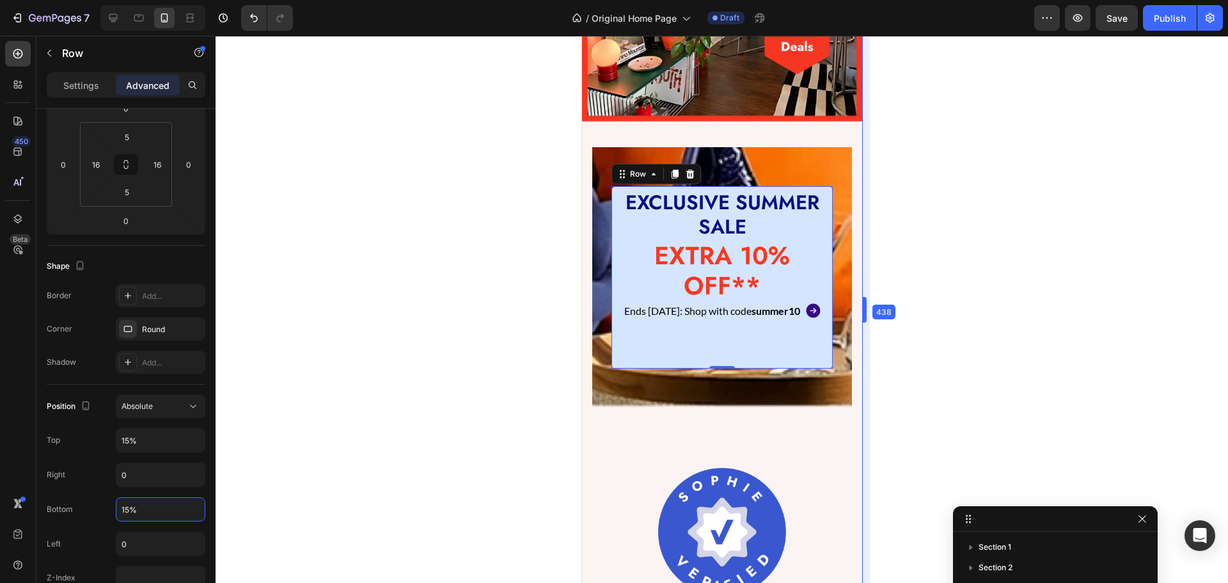
scroll to position [780, 0]
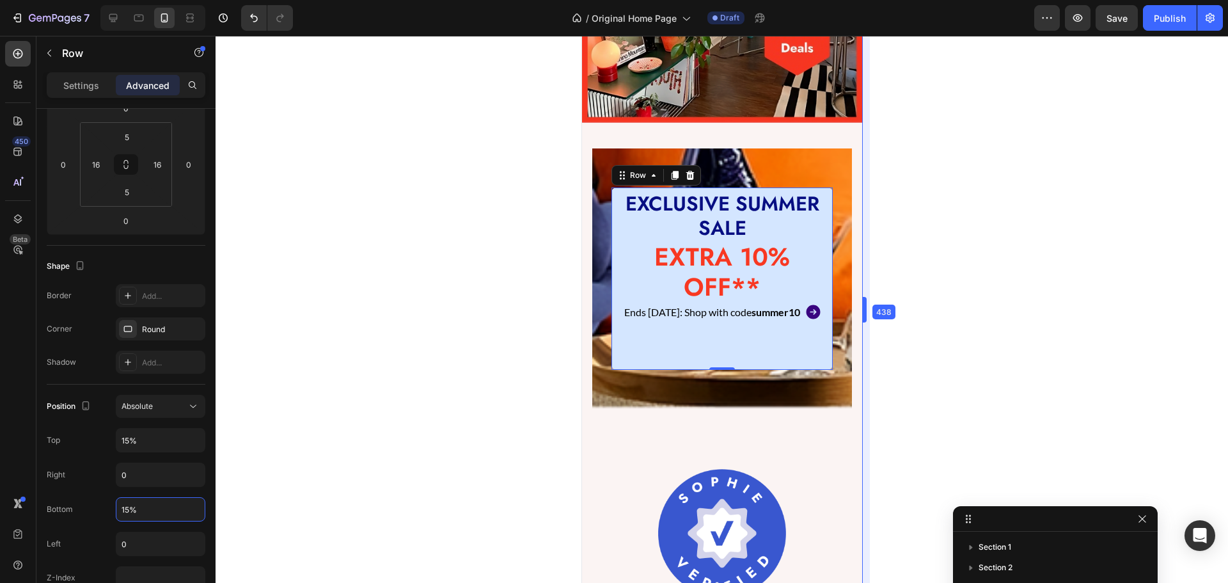
drag, startPoint x: 863, startPoint y: 307, endPoint x: 869, endPoint y: 320, distance: 14.9
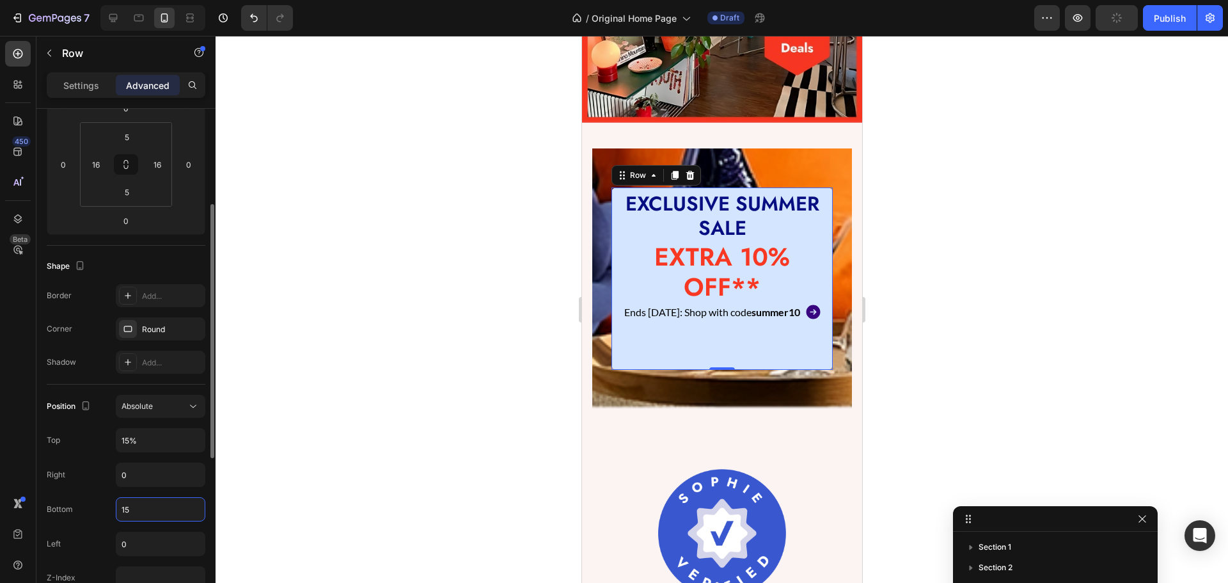
type input "1"
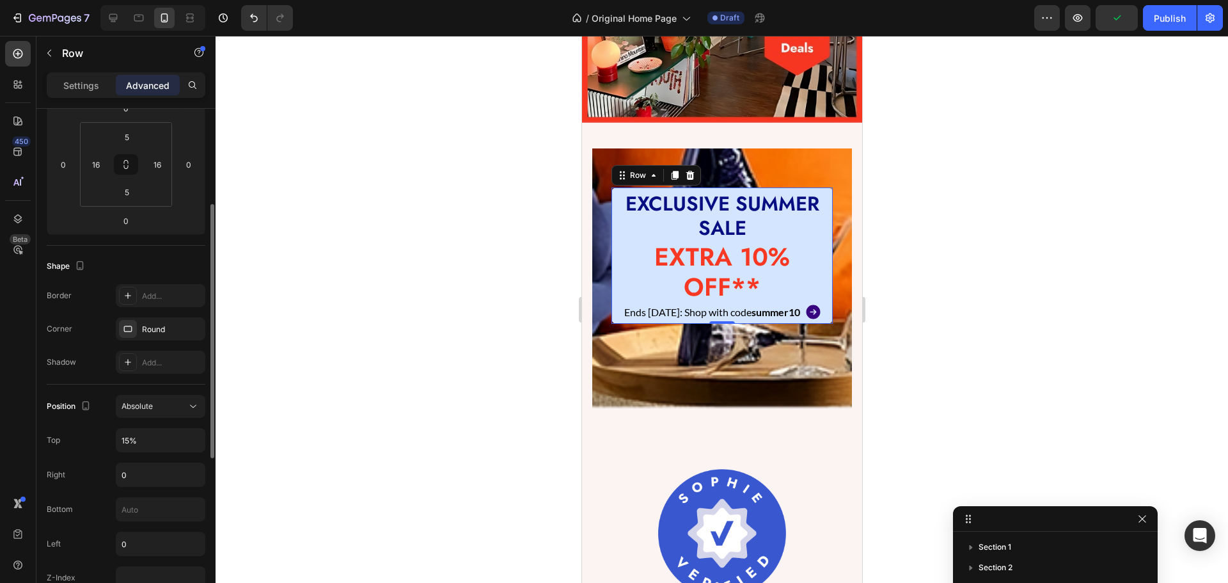
click at [97, 466] on div "Right 0" at bounding box center [126, 474] width 159 height 24
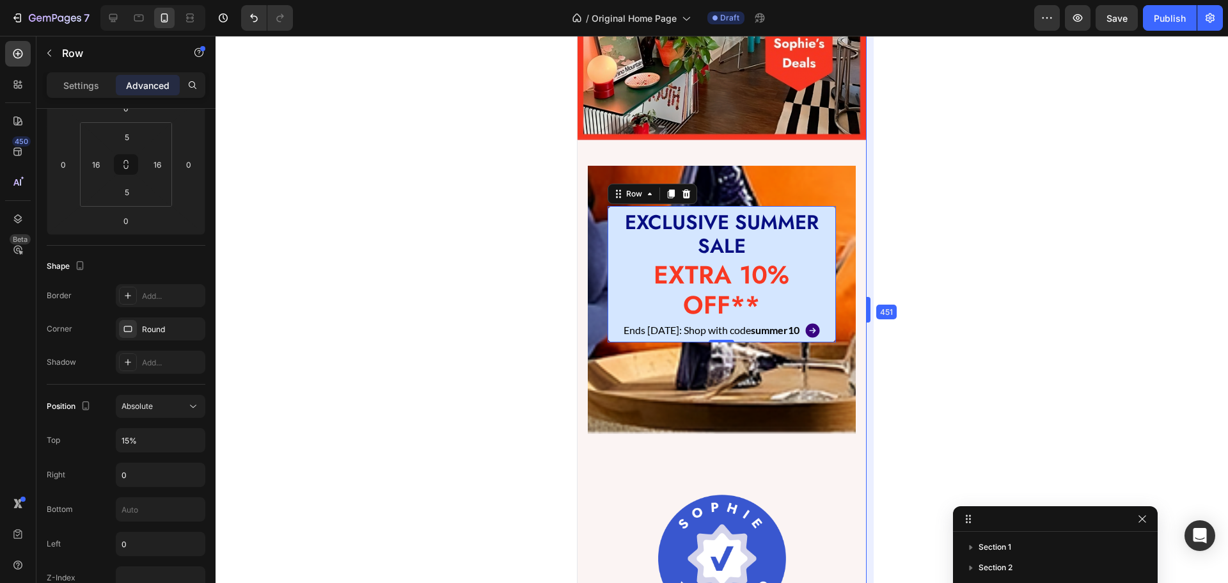
drag, startPoint x: 865, startPoint y: 343, endPoint x: 872, endPoint y: 350, distance: 9.5
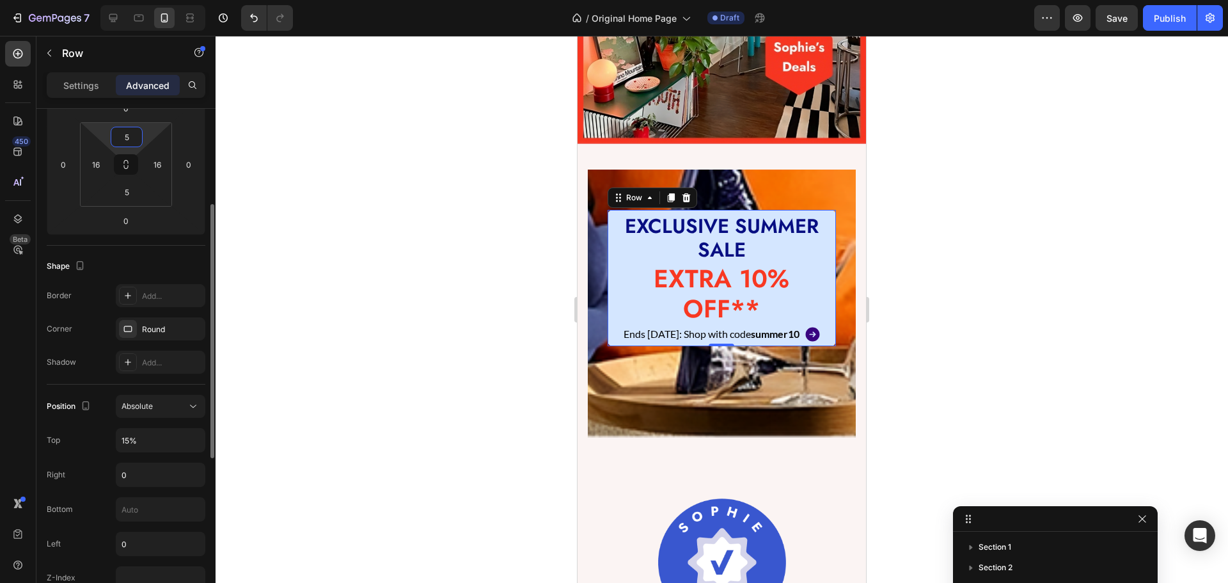
click at [133, 144] on input "5" at bounding box center [127, 136] width 26 height 19
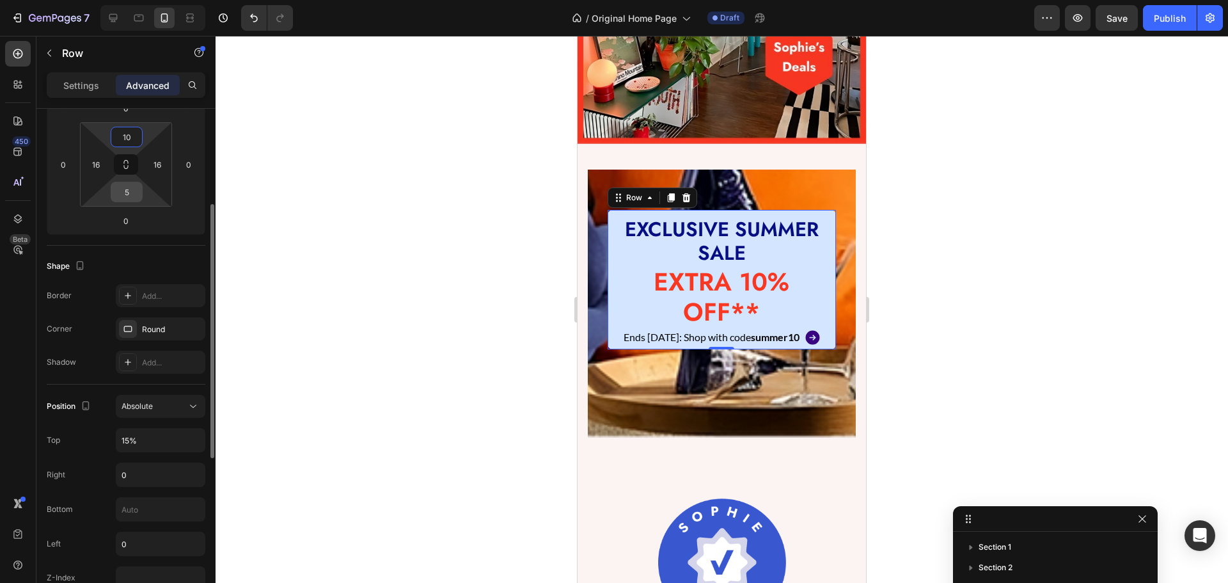
type input "10"
click at [138, 190] on input "5" at bounding box center [127, 191] width 26 height 19
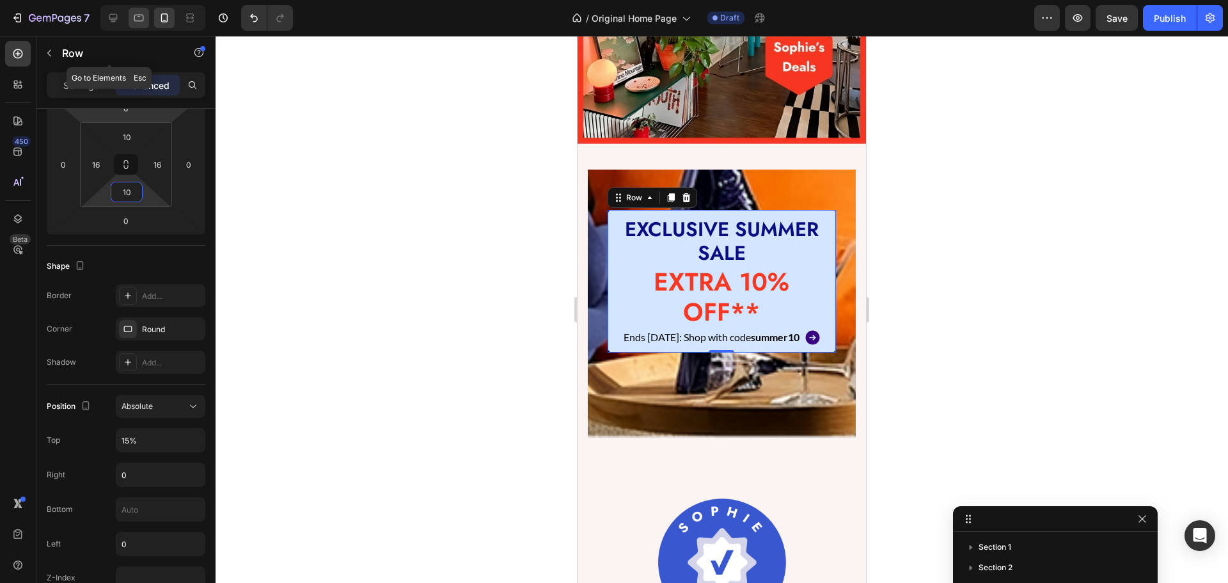
type input "10"
click at [144, 25] on div at bounding box center [139, 18] width 20 height 20
type input "5"
type input "7"
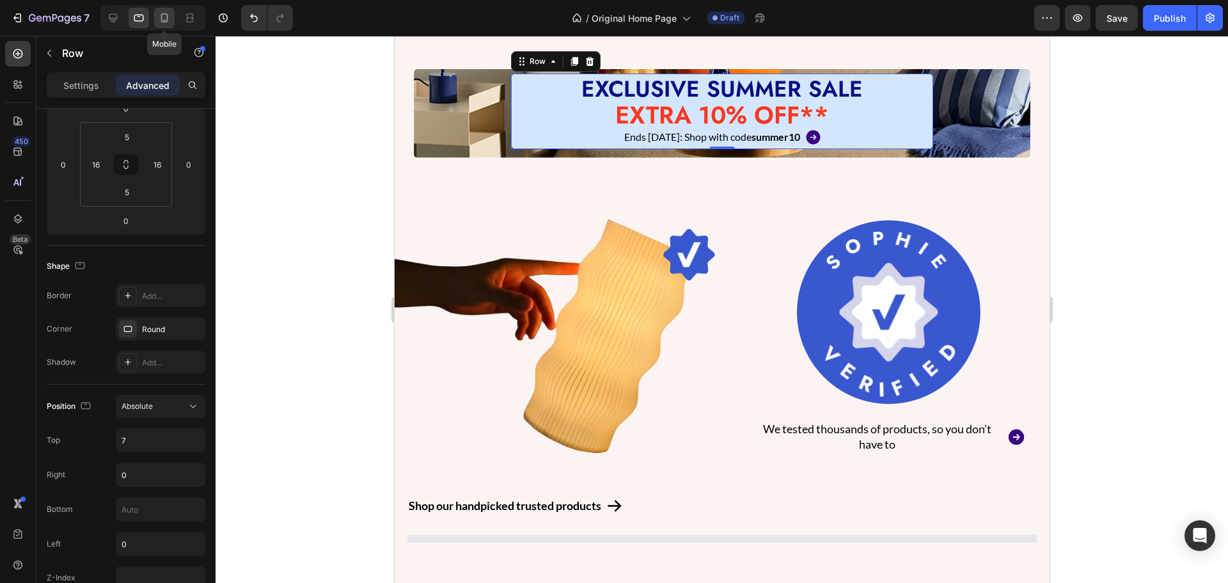
scroll to position [377, 0]
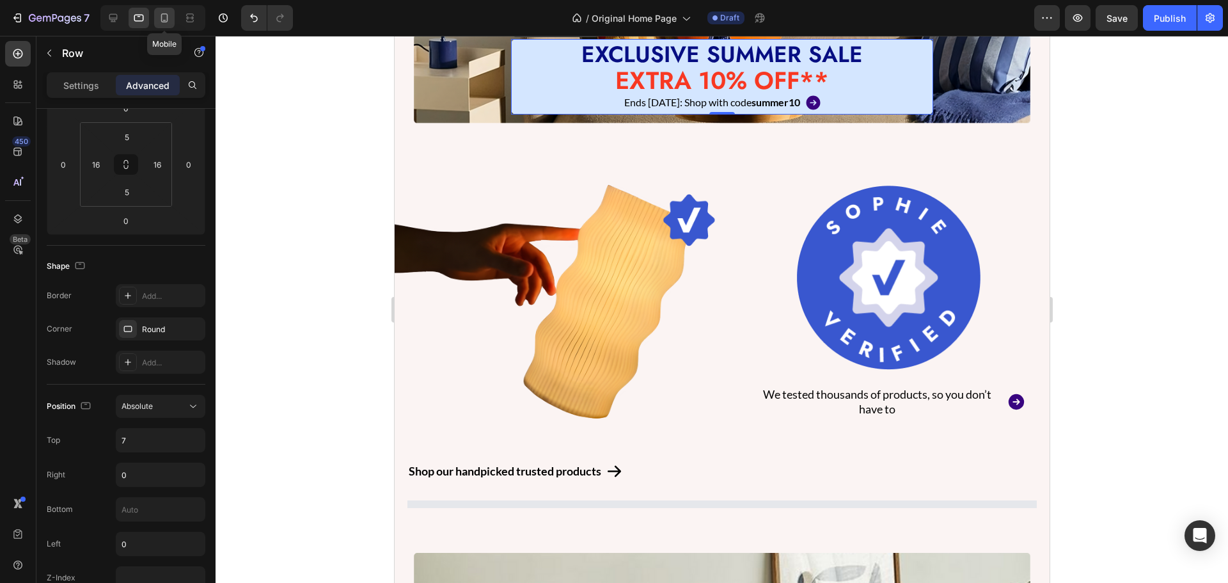
click at [159, 19] on icon at bounding box center [164, 18] width 13 height 13
type input "10"
type input "15%"
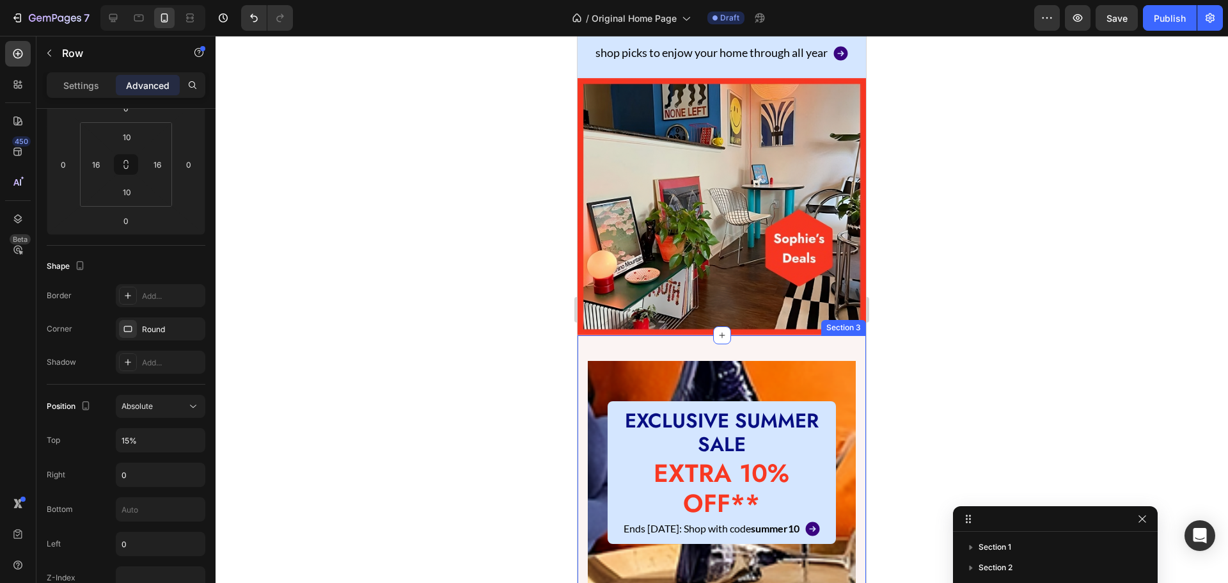
scroll to position [613, 0]
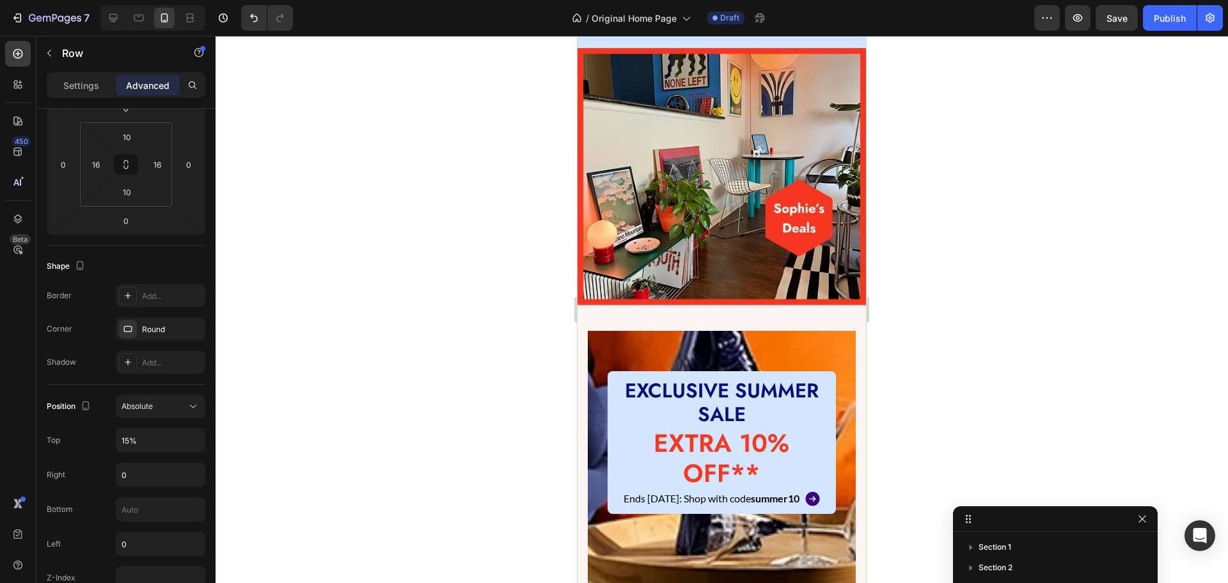
click at [469, 382] on div at bounding box center [722, 309] width 1012 height 547
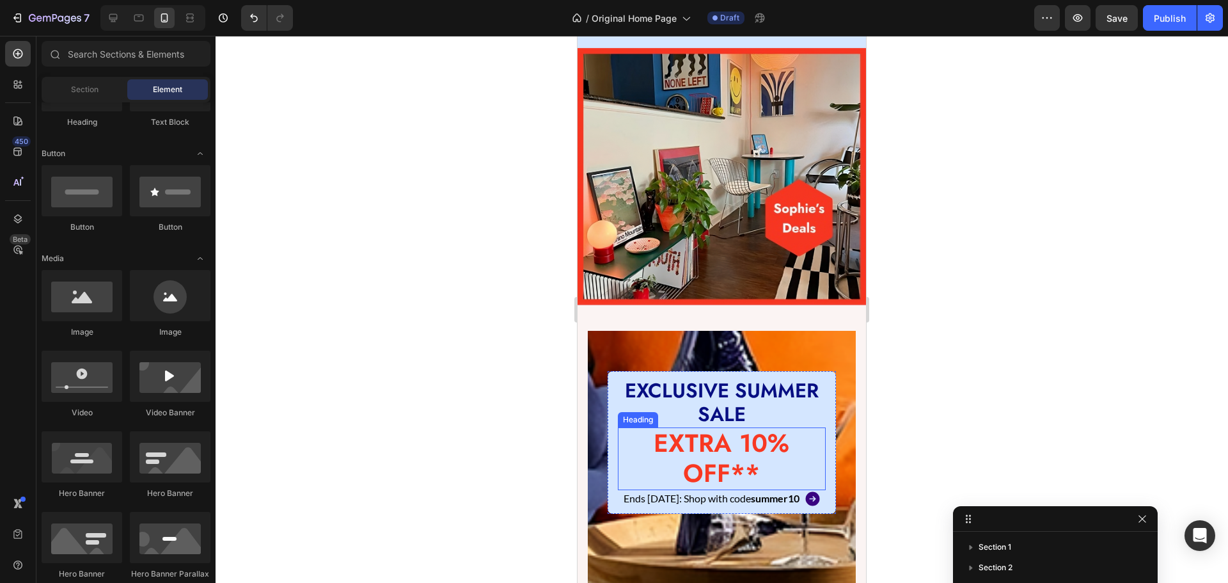
scroll to position [741, 0]
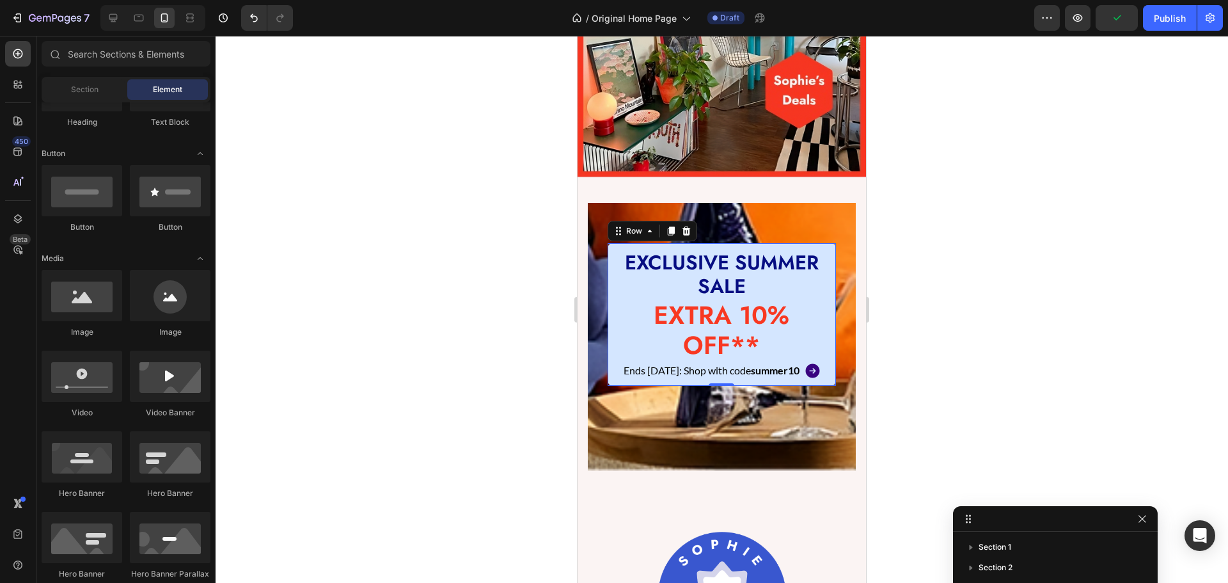
click at [617, 323] on div "EXCLUSIVE SUMMER SALE Heading EXTRA 10% OFF** Heading Ends [DATE]: Shop with co…" at bounding box center [722, 314] width 228 height 143
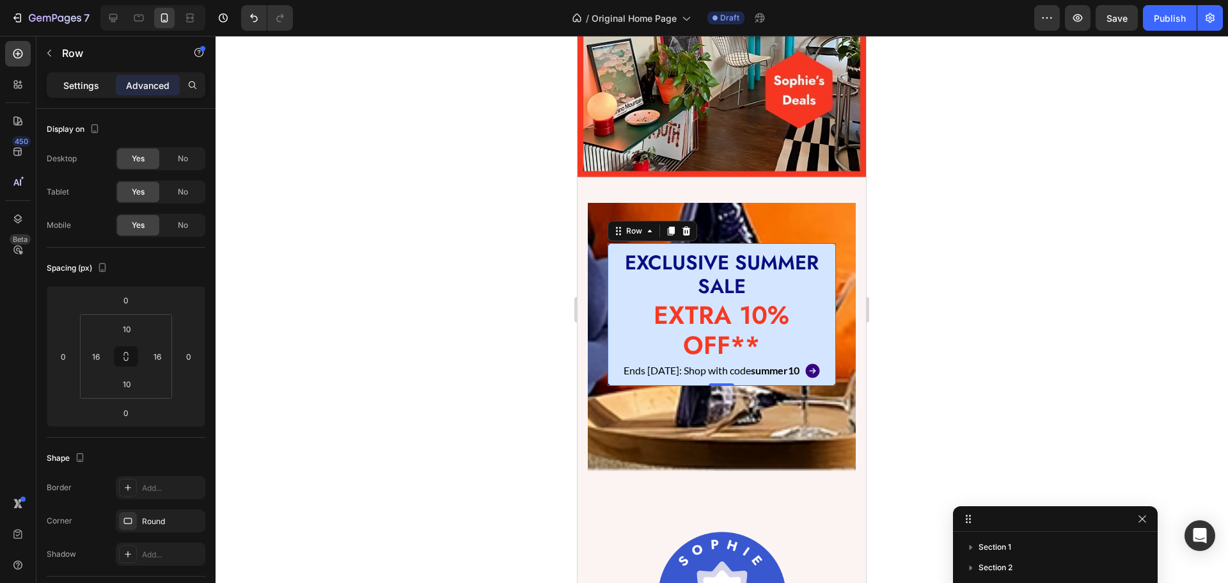
click at [85, 84] on p "Settings" at bounding box center [81, 85] width 36 height 13
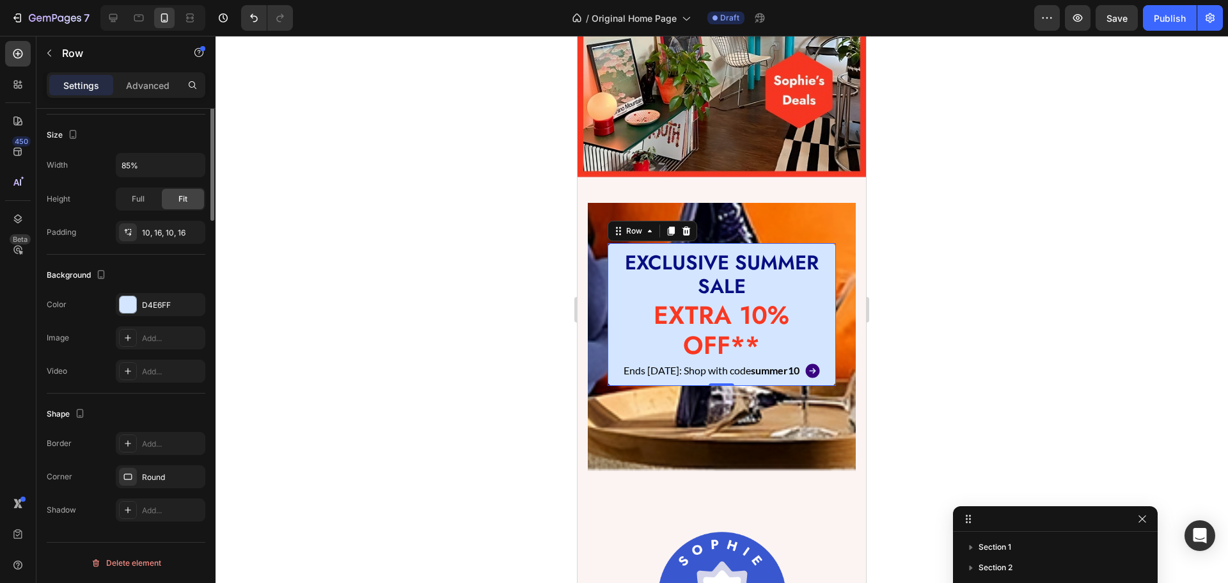
scroll to position [0, 0]
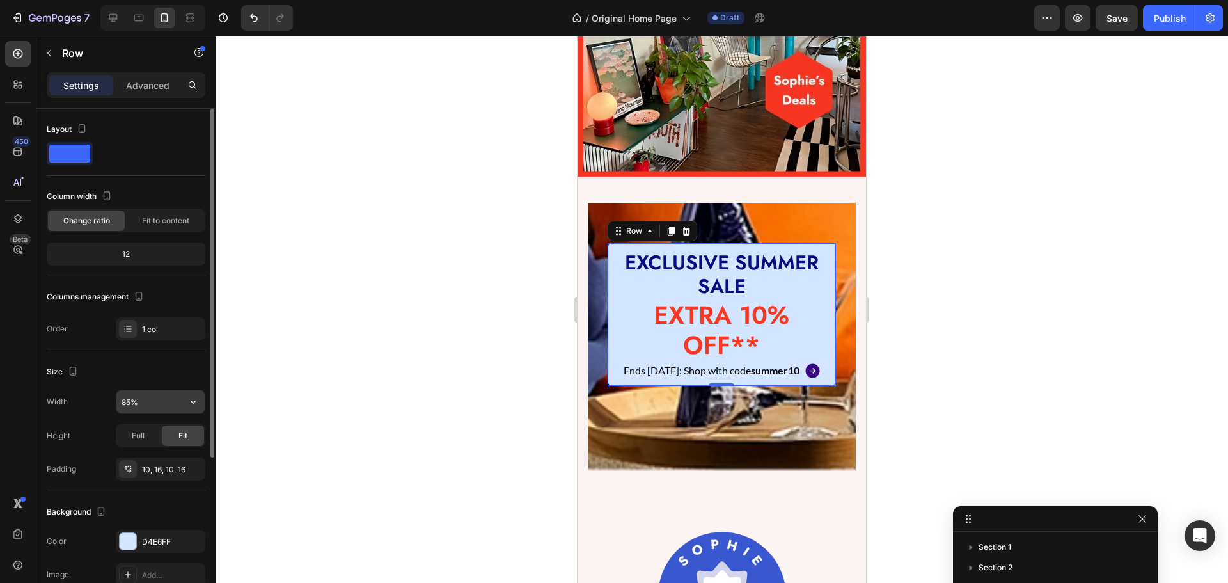
click at [132, 400] on input "85%" at bounding box center [160, 401] width 88 height 23
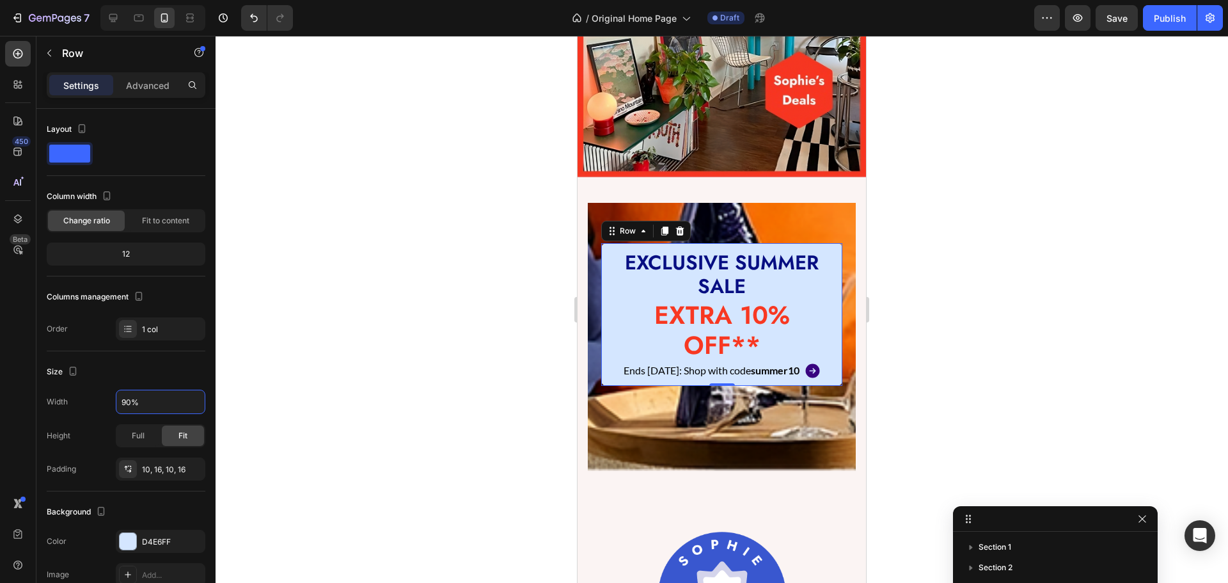
type input "90%"
click at [338, 388] on div at bounding box center [722, 309] width 1012 height 547
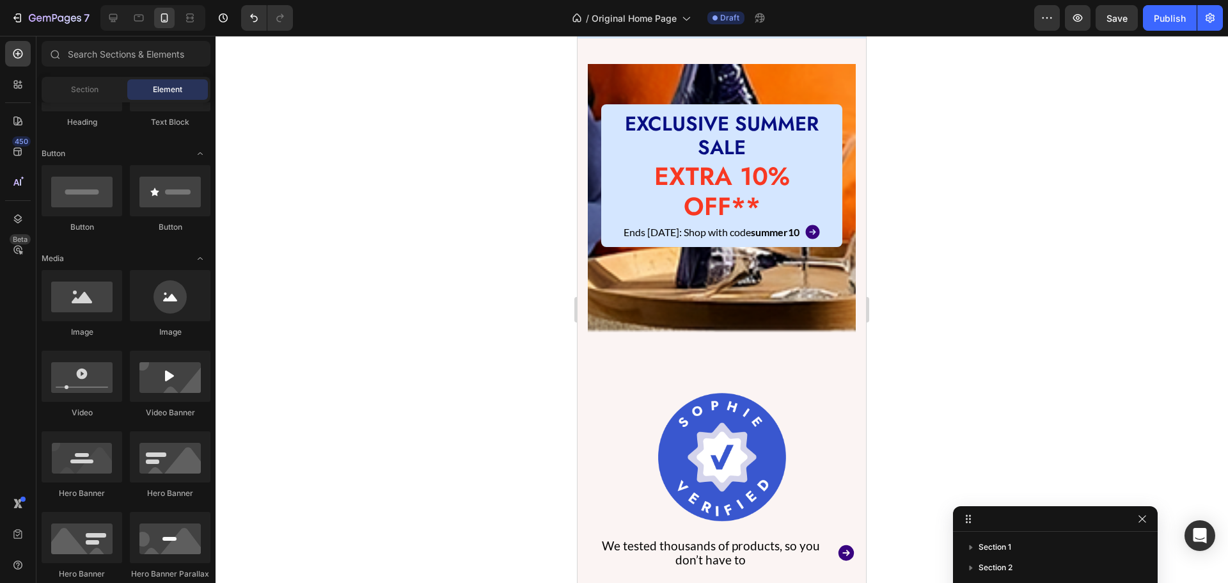
scroll to position [996, 0]
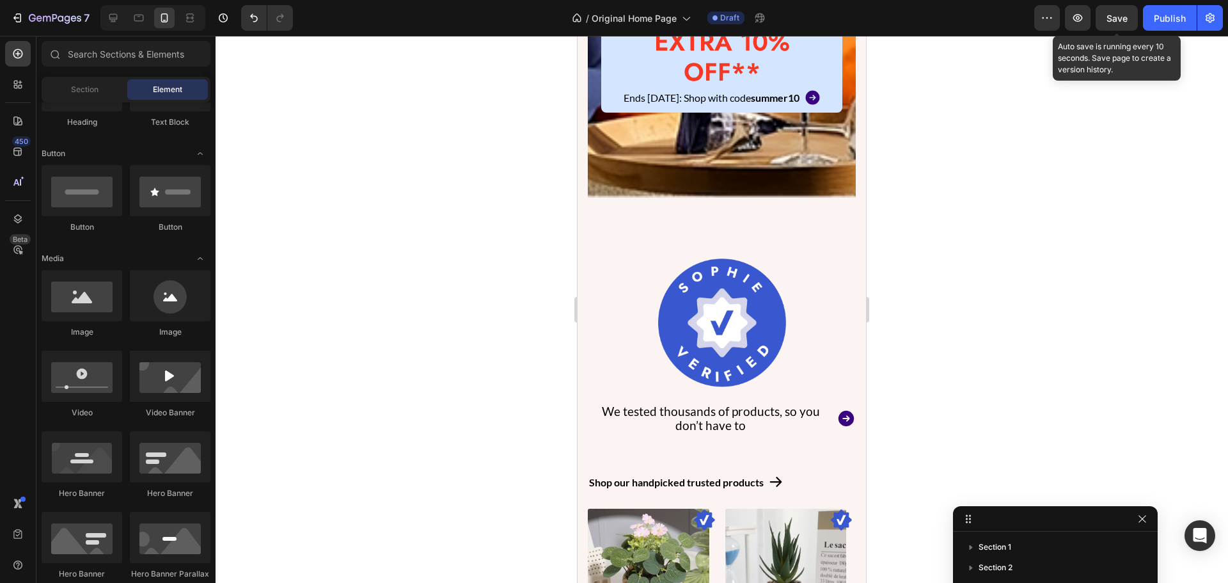
click at [1122, 20] on span "Save" at bounding box center [1116, 18] width 21 height 11
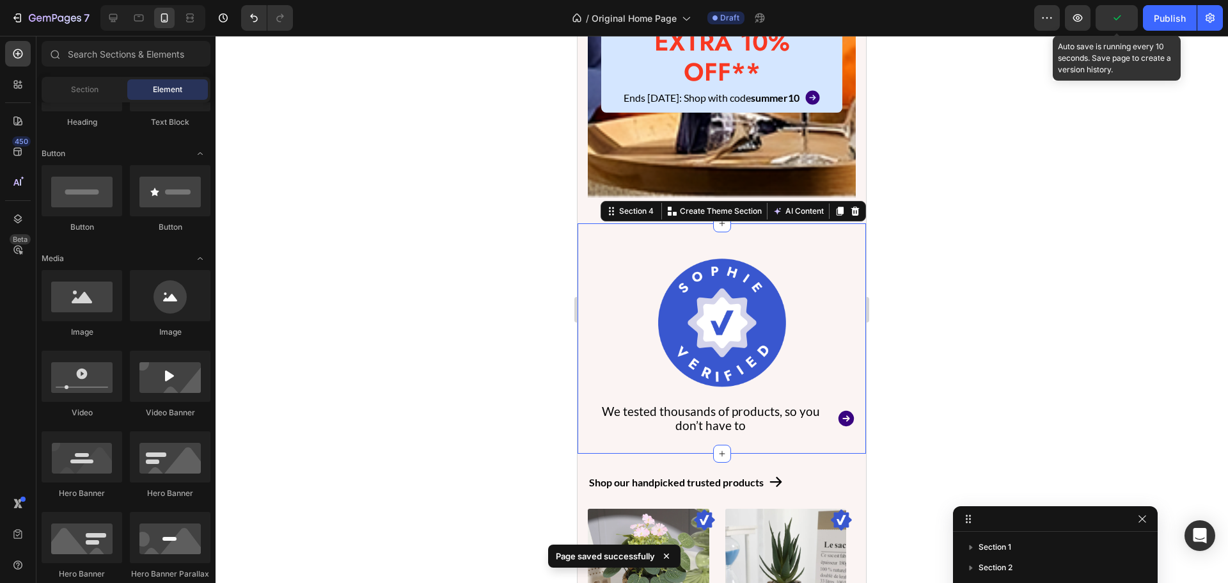
scroll to position [137, 0]
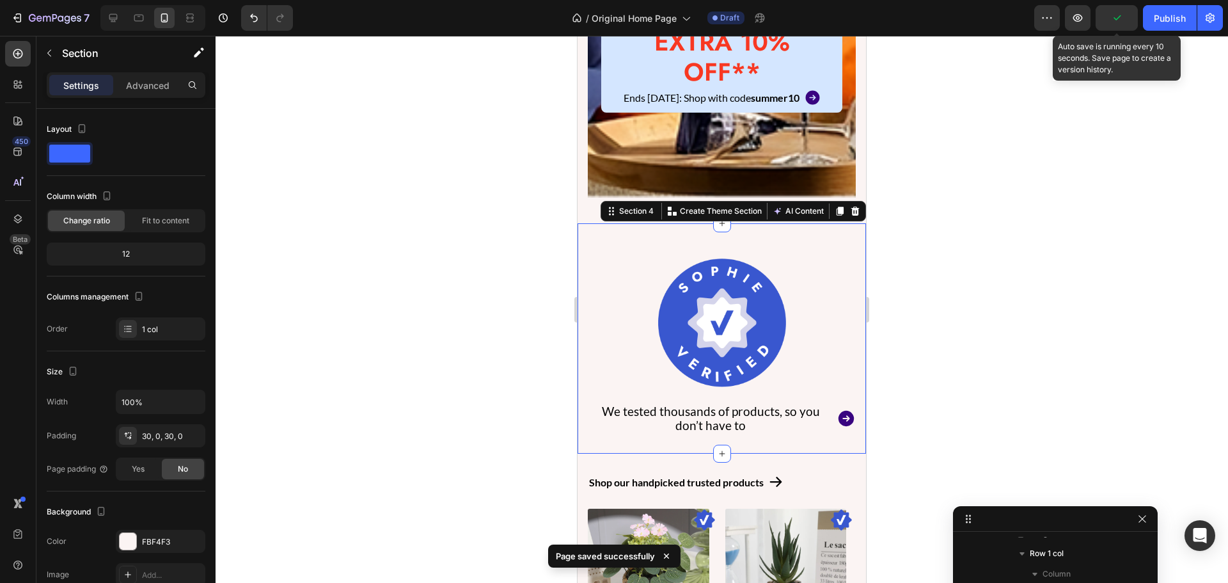
click at [776, 228] on div "Image Image We tested thousands of products, so you don’t have to Text Block Ic…" at bounding box center [722, 338] width 288 height 230
click at [142, 83] on p "Advanced" at bounding box center [147, 85] width 43 height 13
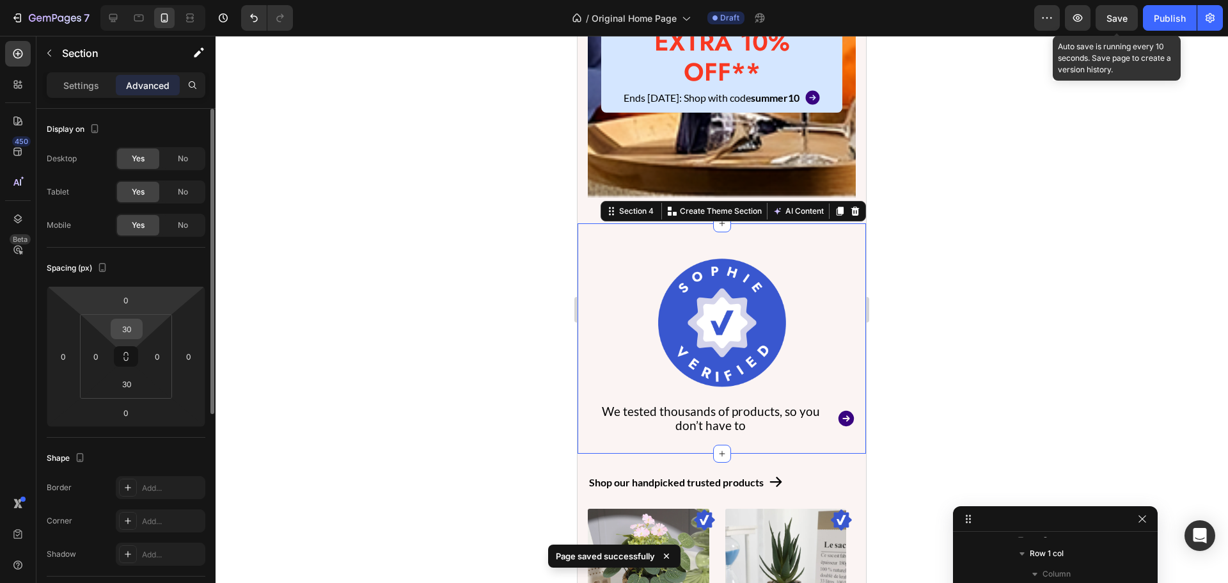
click at [134, 331] on input "30" at bounding box center [127, 328] width 26 height 19
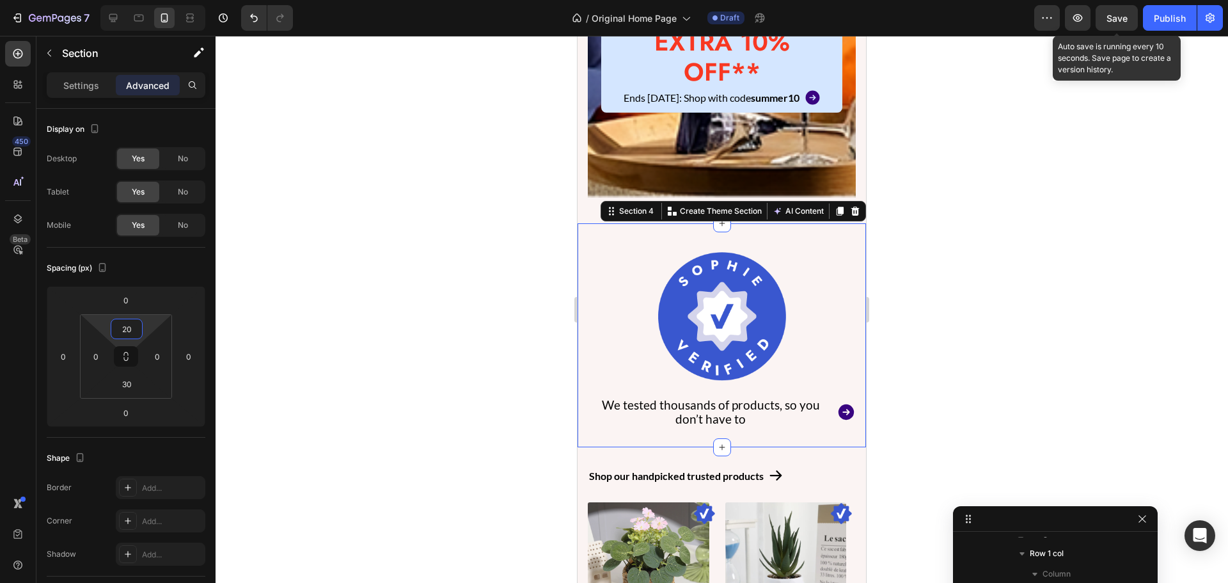
type input "20"
click at [260, 312] on div at bounding box center [722, 309] width 1012 height 547
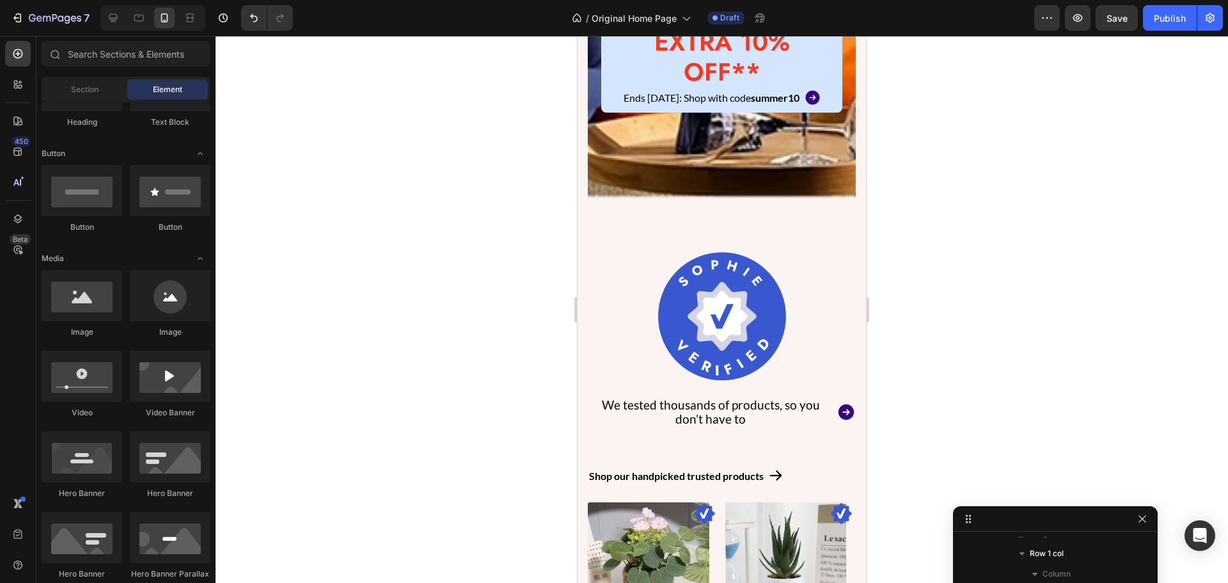
click at [1121, 4] on div "7 Version history / Original Home Page Draft Preview Save Publish" at bounding box center [614, 18] width 1228 height 36
click at [1118, 20] on span "Save" at bounding box center [1116, 18] width 21 height 11
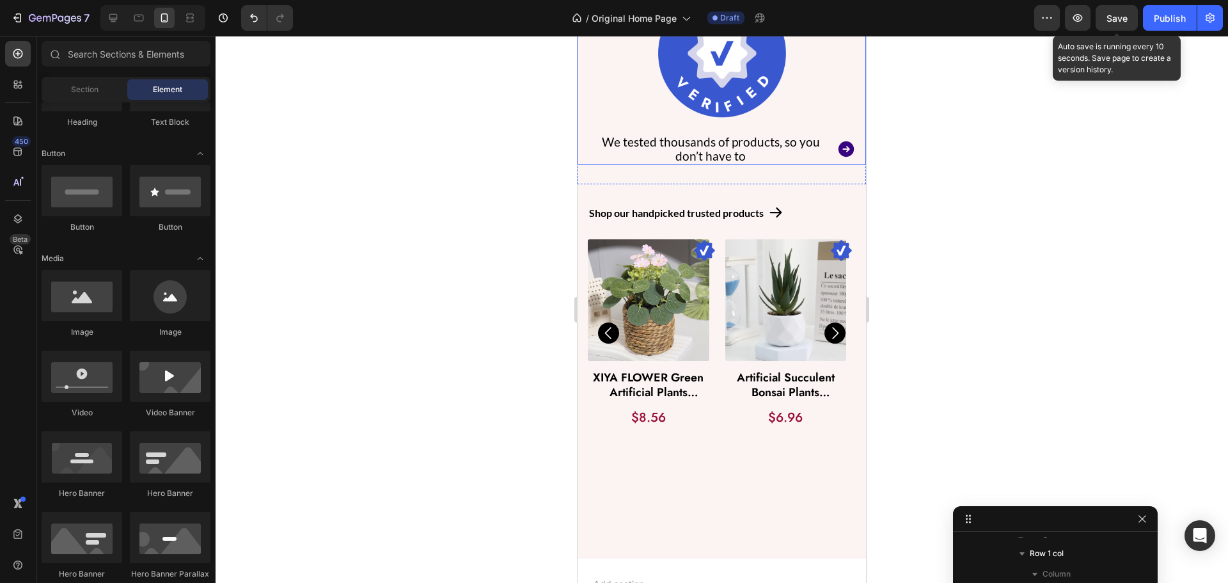
scroll to position [1316, 0]
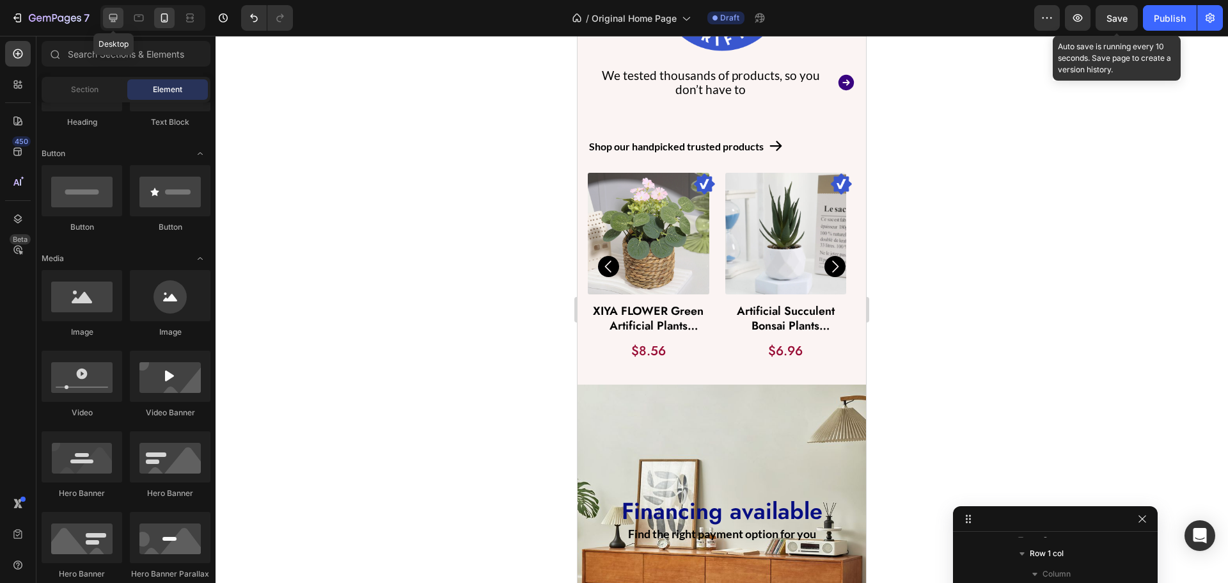
click at [118, 27] on div at bounding box center [113, 18] width 20 height 20
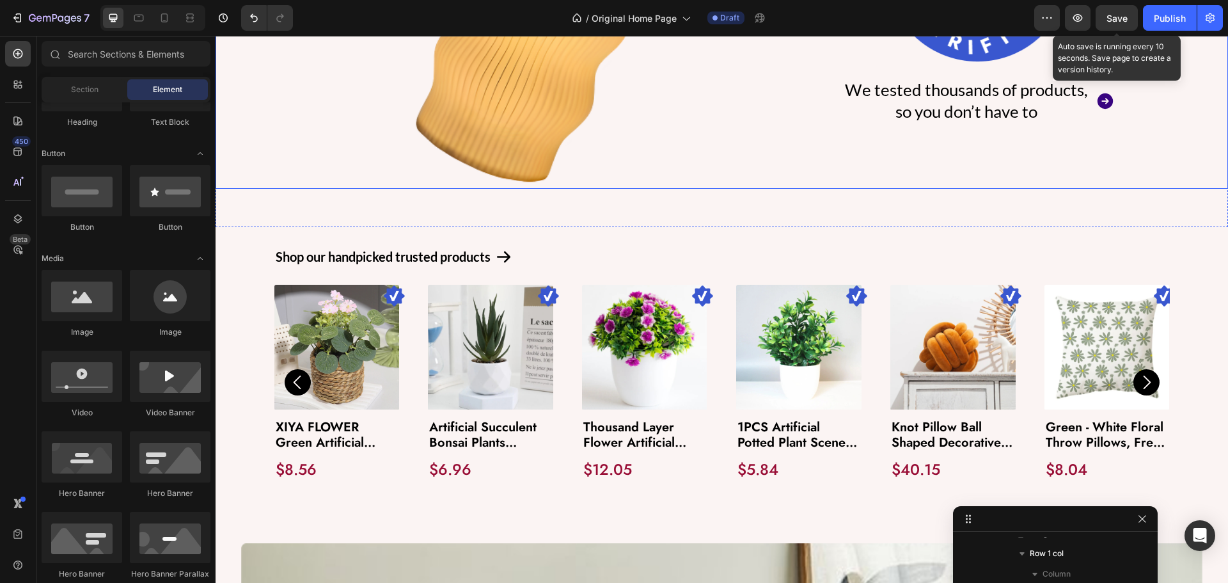
scroll to position [1572, 0]
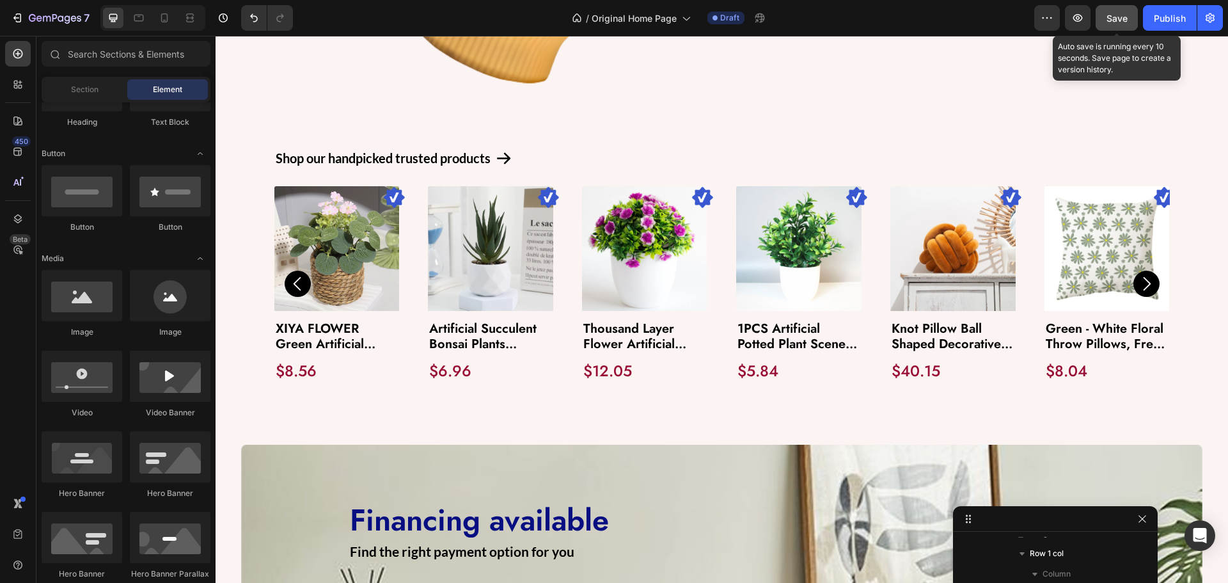
click at [1107, 28] on button "Save" at bounding box center [1117, 18] width 42 height 26
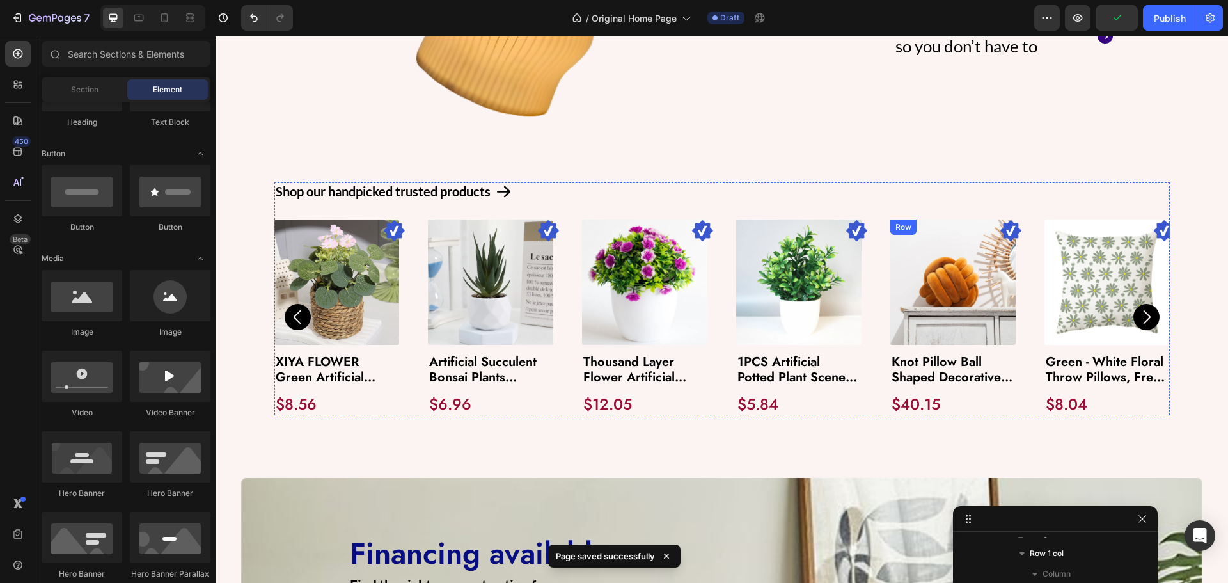
scroll to position [1508, 0]
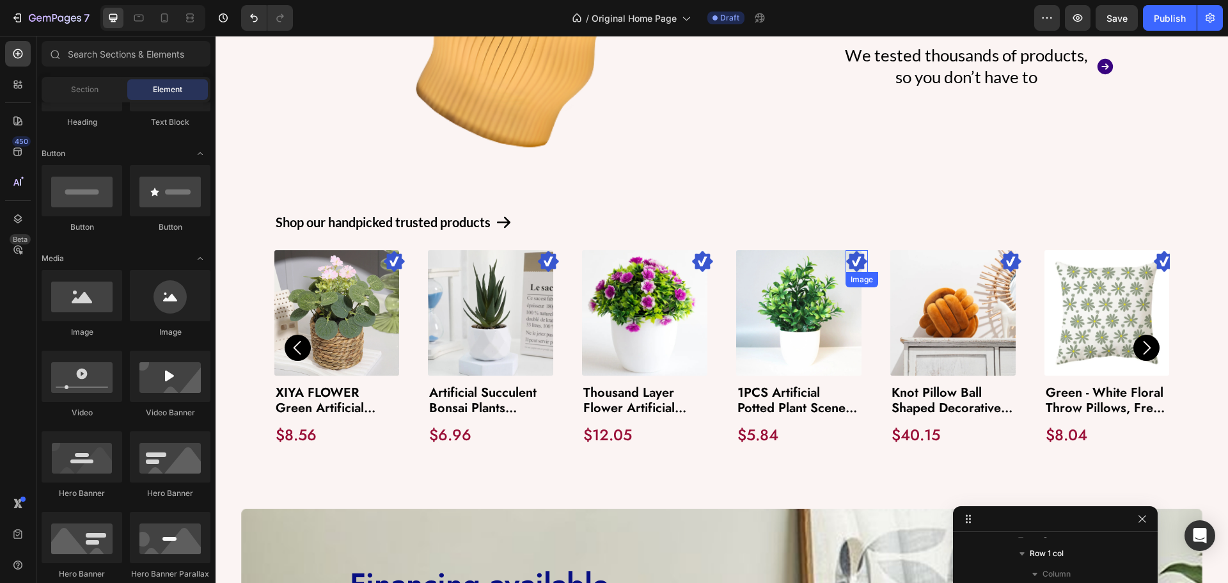
click at [846, 253] on img at bounding box center [857, 261] width 22 height 22
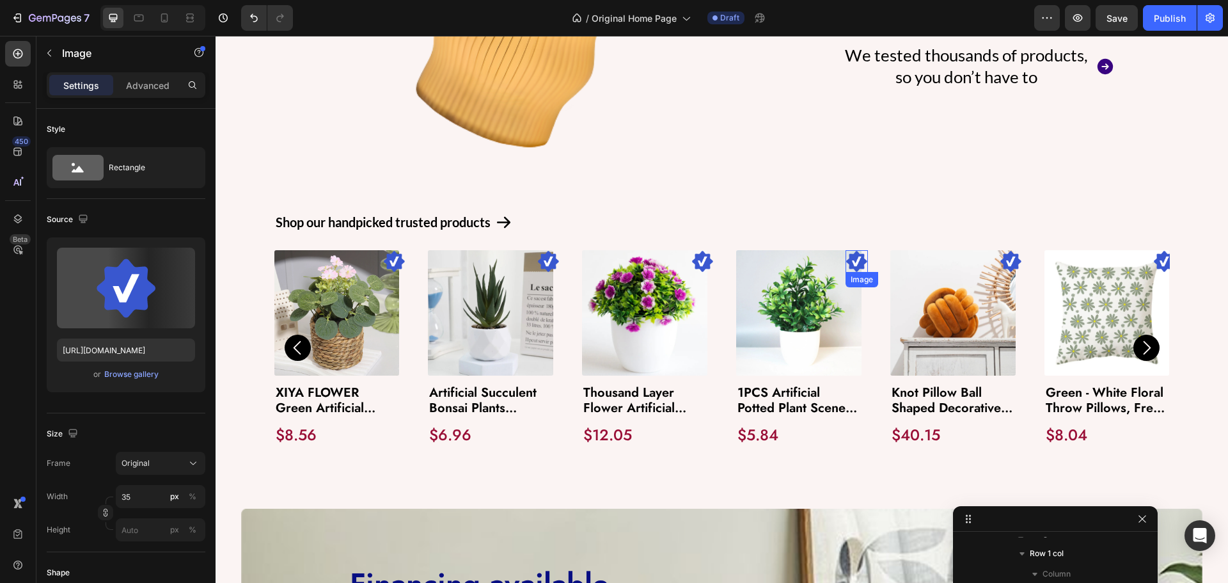
scroll to position [362, 0]
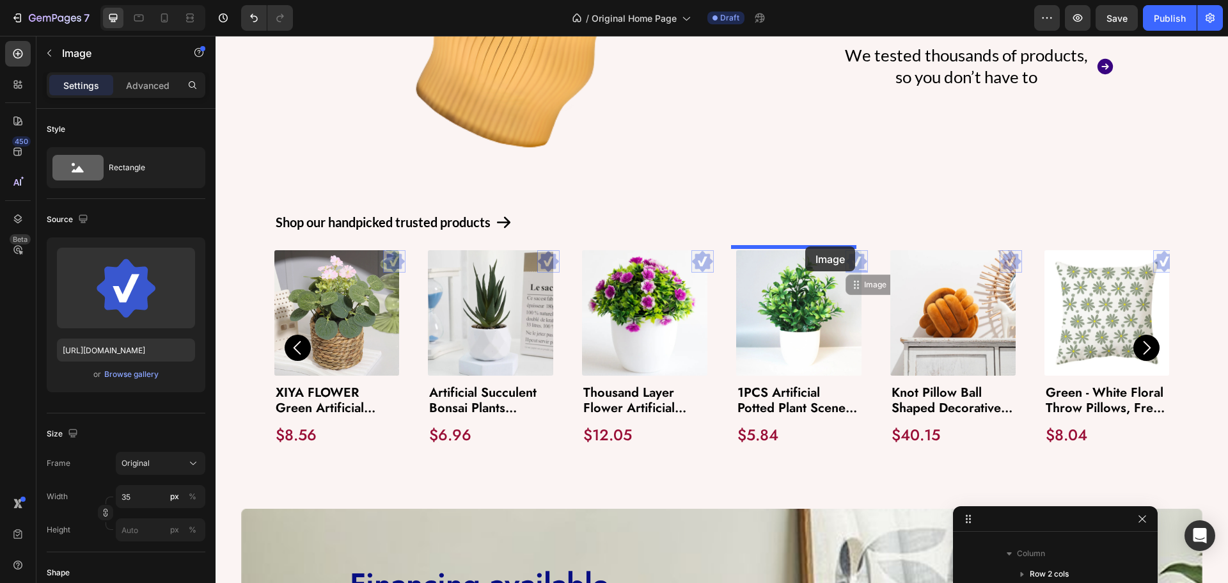
drag, startPoint x: 850, startPoint y: 279, endPoint x: 805, endPoint y: 246, distance: 55.4
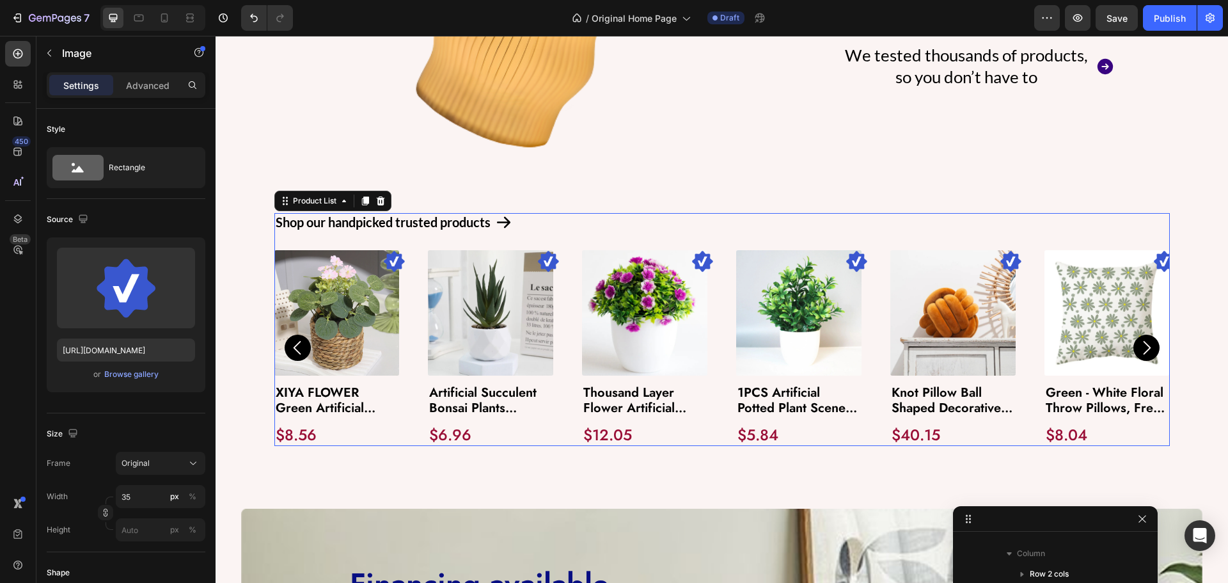
click at [879, 347] on div "Image Product Images XIYA FLOWER Green Artificial Plants Eucalyptus Flowers Wov…" at bounding box center [721, 348] width 895 height 196
click at [853, 262] on img at bounding box center [857, 261] width 22 height 22
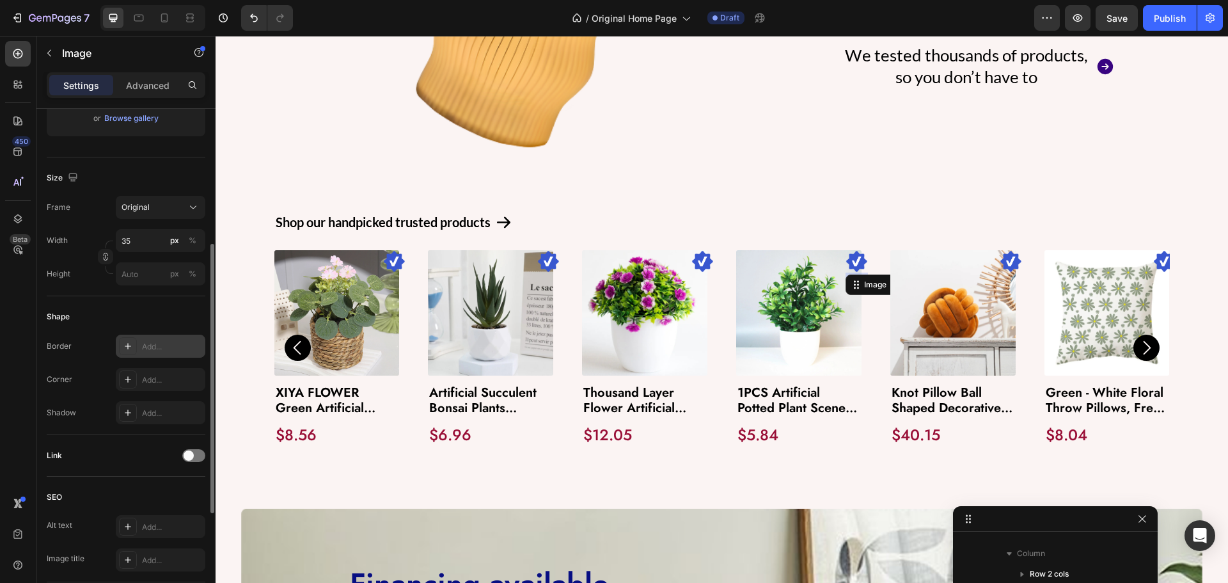
scroll to position [320, 0]
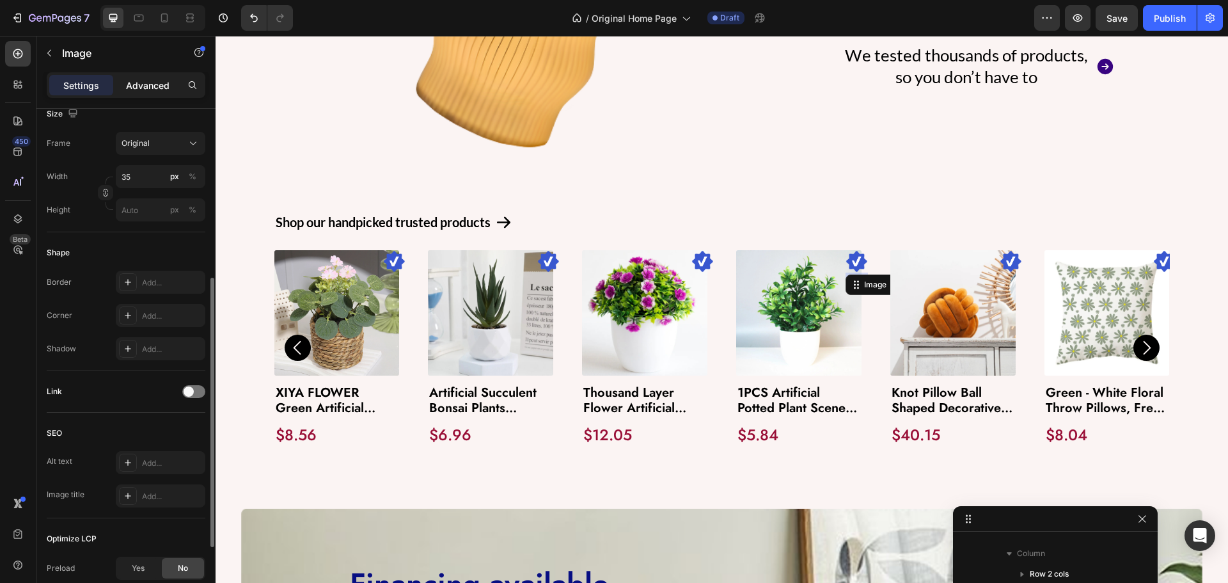
drag, startPoint x: 153, startPoint y: 95, endPoint x: 148, endPoint y: 88, distance: 9.2
click at [151, 92] on div "Settings Advanced" at bounding box center [126, 85] width 159 height 26
click at [139, 77] on div "Advanced" at bounding box center [148, 85] width 64 height 20
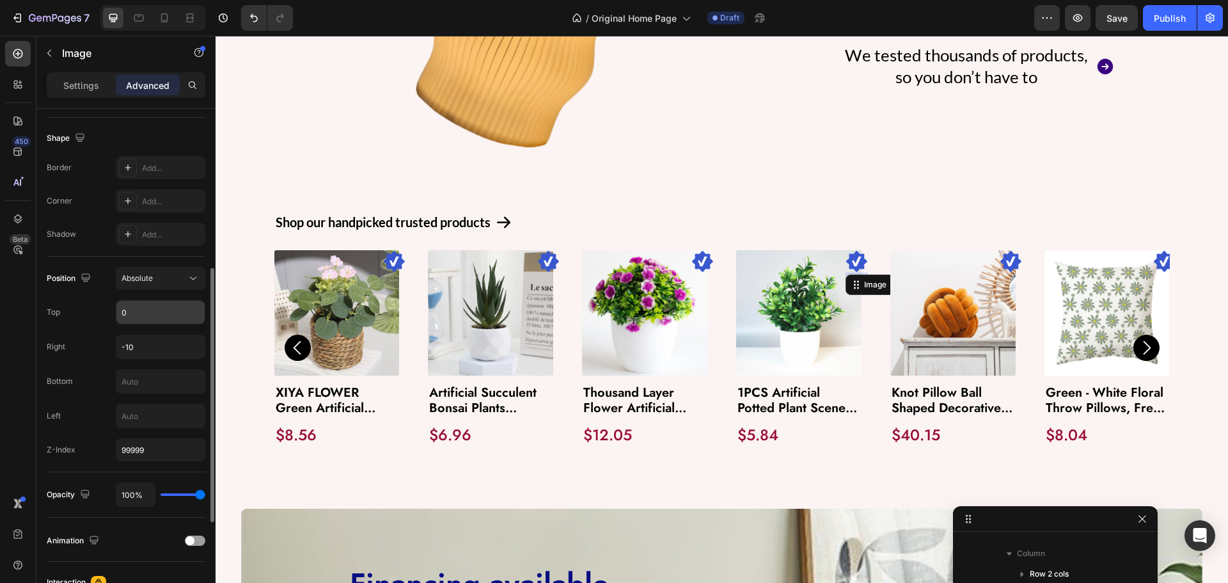
click at [153, 316] on input "0" at bounding box center [160, 312] width 88 height 23
click at [153, 315] on input "1" at bounding box center [160, 312] width 88 height 23
click at [153, 315] on input "-100" at bounding box center [160, 312] width 88 height 23
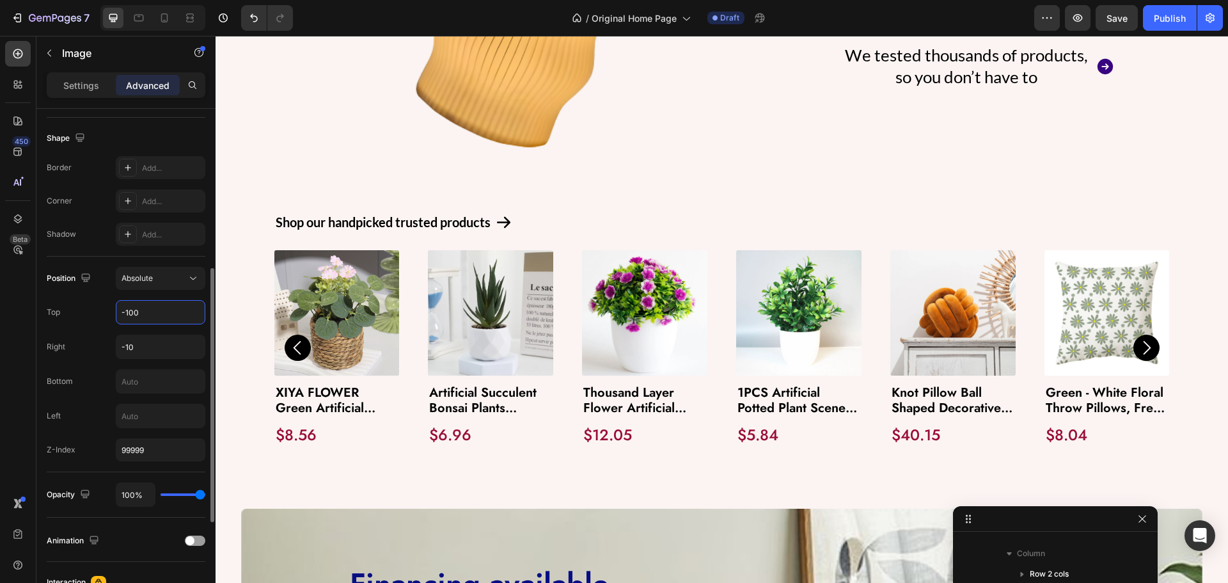
click at [153, 315] on input "-100" at bounding box center [160, 312] width 88 height 23
click at [153, 315] on input "-10000" at bounding box center [160, 312] width 88 height 23
type input "0"
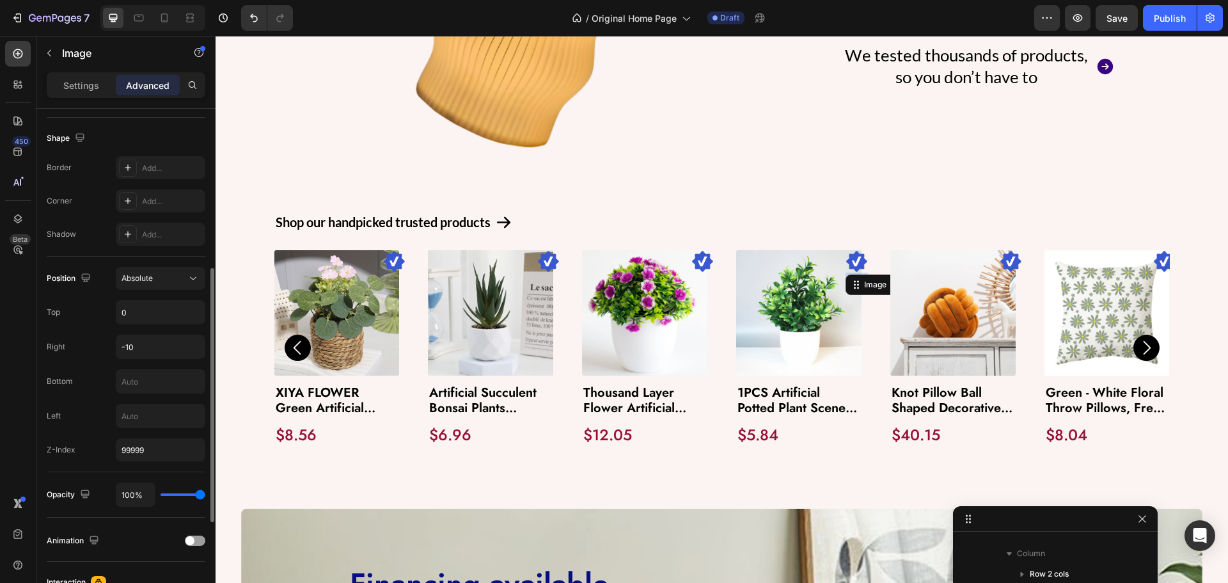
click at [82, 307] on div "Top 0" at bounding box center [126, 312] width 159 height 24
click at [693, 258] on img at bounding box center [702, 261] width 22 height 22
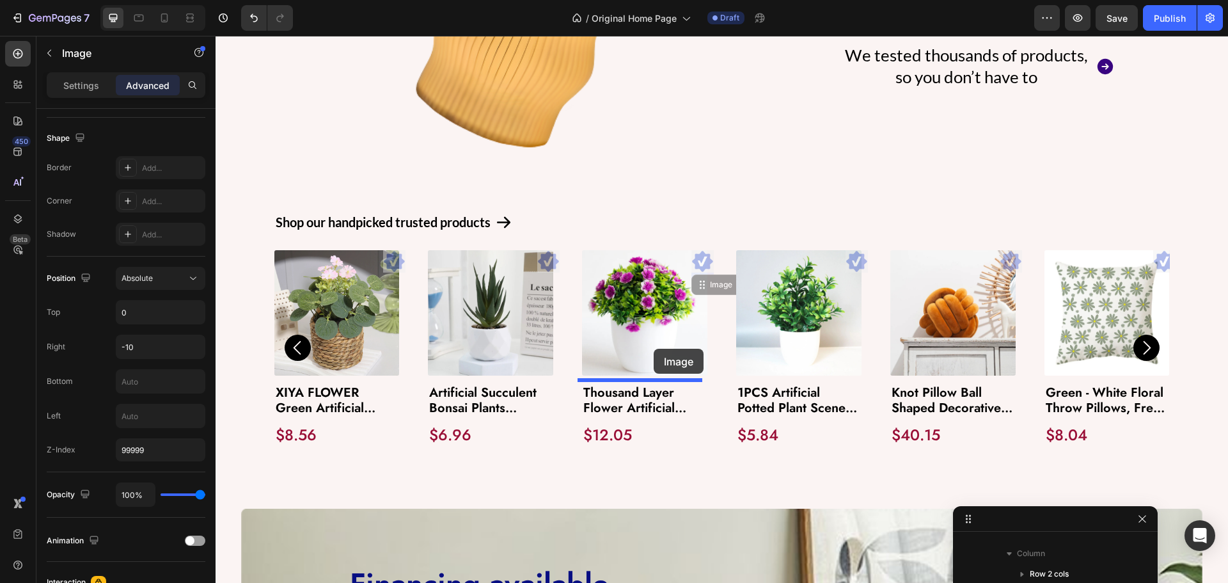
drag, startPoint x: 700, startPoint y: 276, endPoint x: 654, endPoint y: 349, distance: 86.2
type input "13"
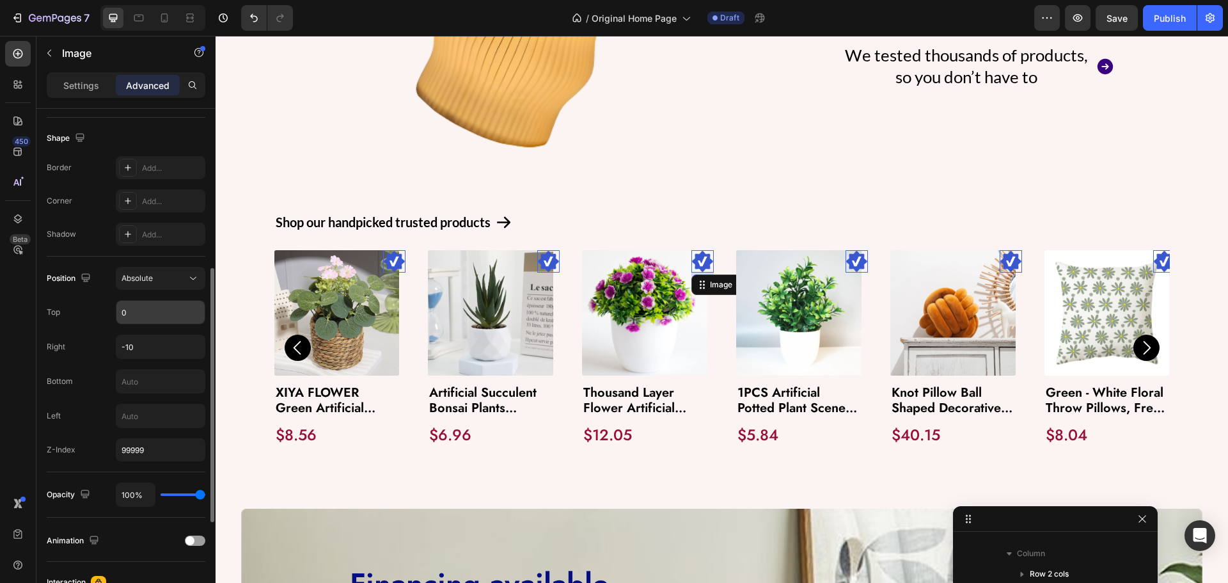
click at [143, 311] on input "0" at bounding box center [160, 312] width 88 height 23
type input "-"
click at [99, 323] on div "Top" at bounding box center [126, 312] width 159 height 24
click at [1119, 6] on button "Save" at bounding box center [1117, 18] width 42 height 26
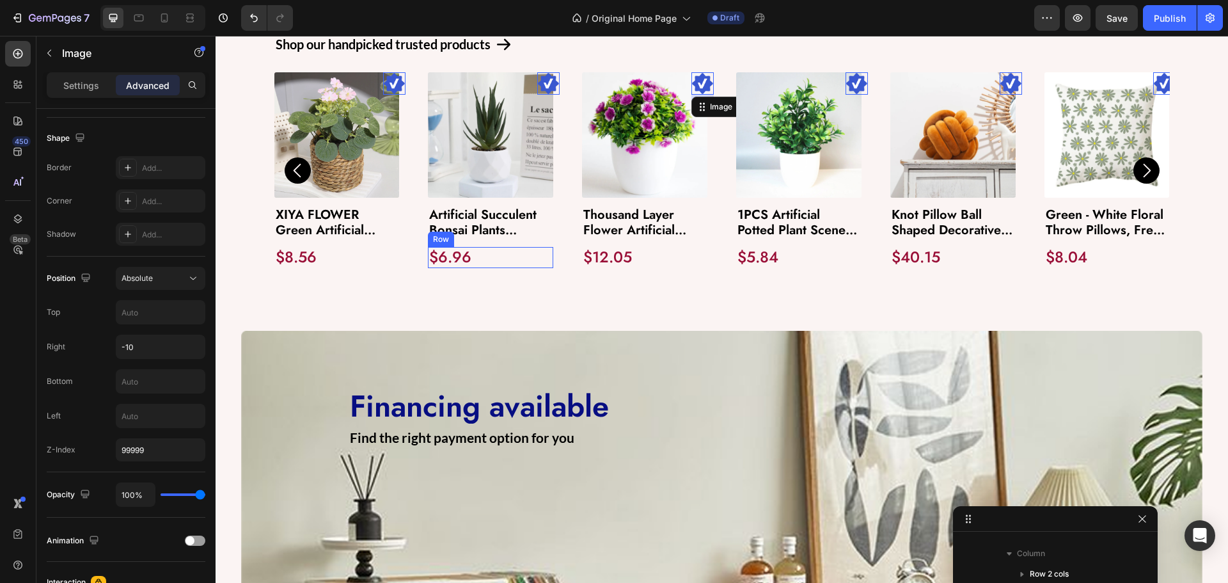
scroll to position [1764, 0]
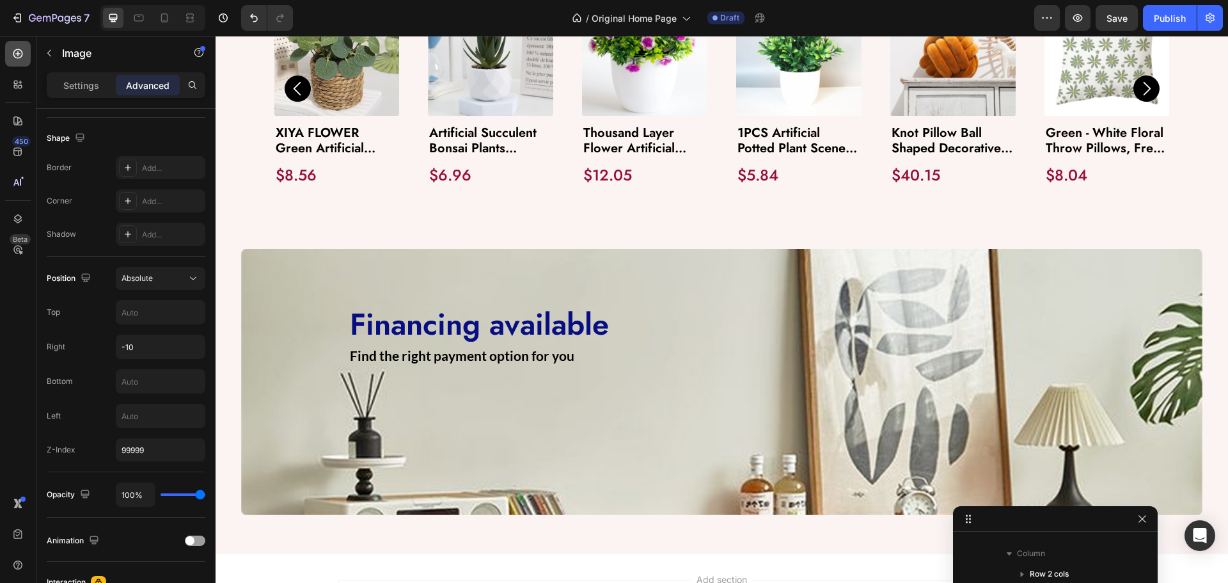
click at [12, 59] on icon at bounding box center [18, 53] width 13 height 13
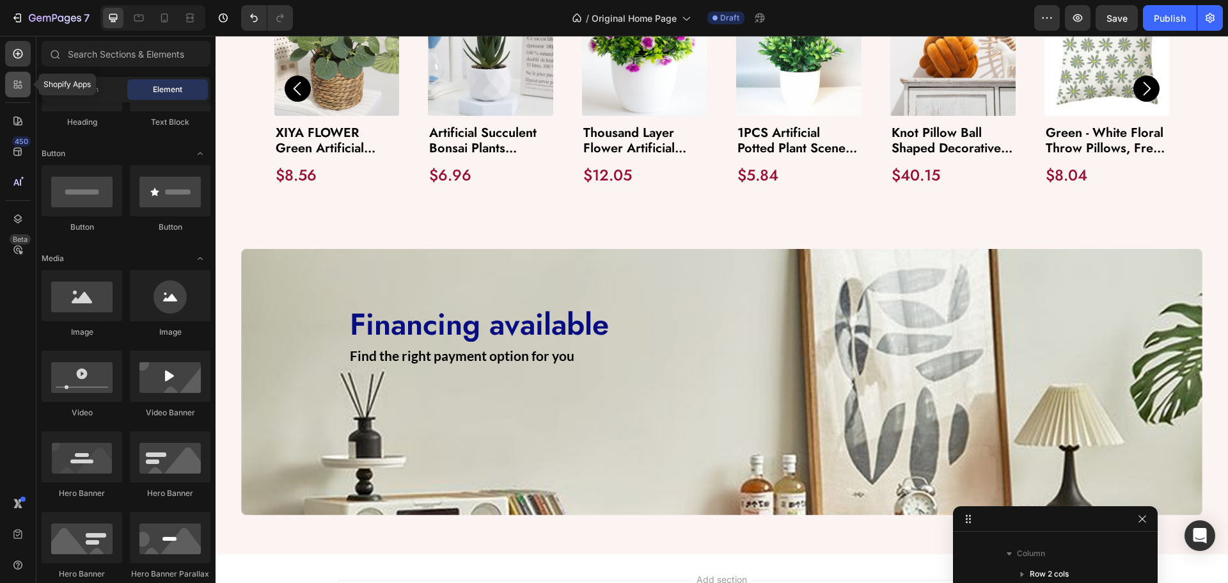
click at [18, 91] on div at bounding box center [18, 85] width 26 height 26
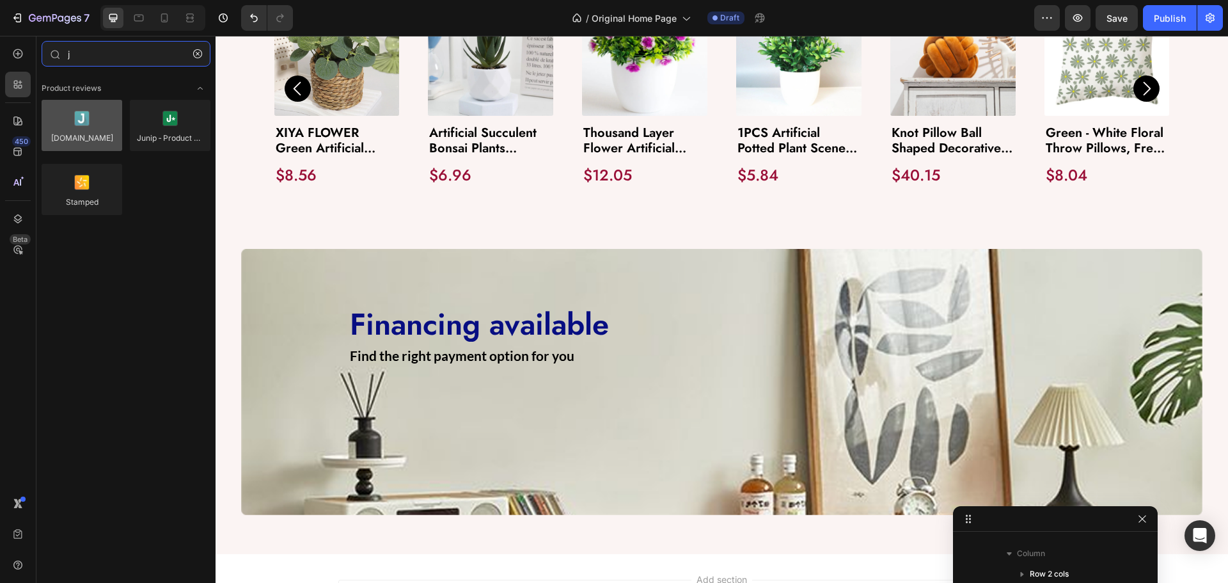
type input "j"
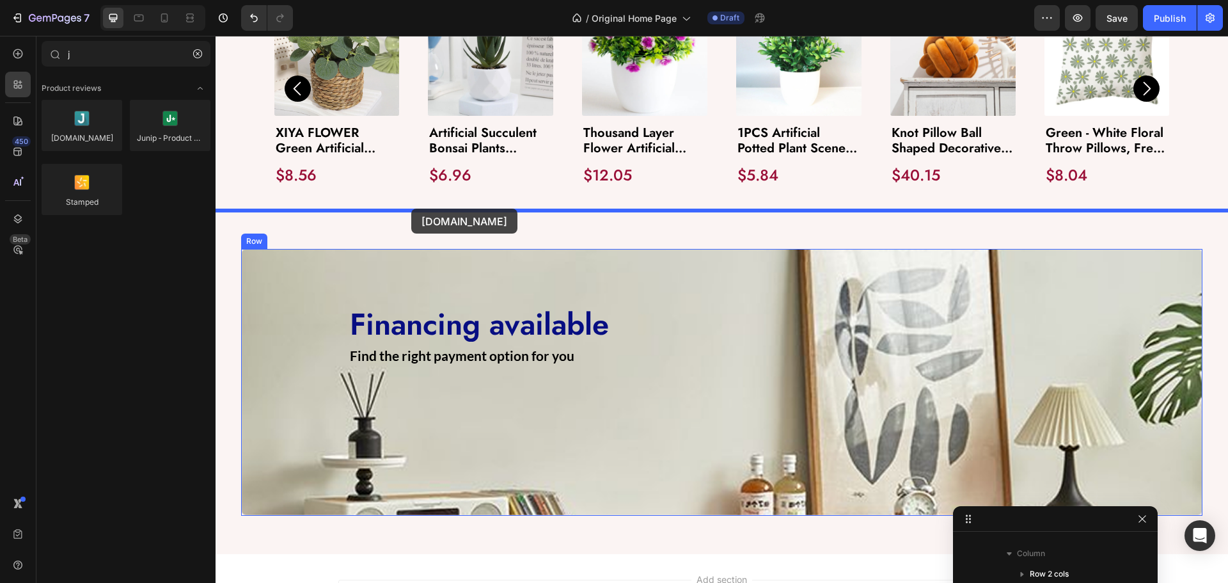
drag, startPoint x: 308, startPoint y: 164, endPoint x: 411, endPoint y: 212, distance: 113.6
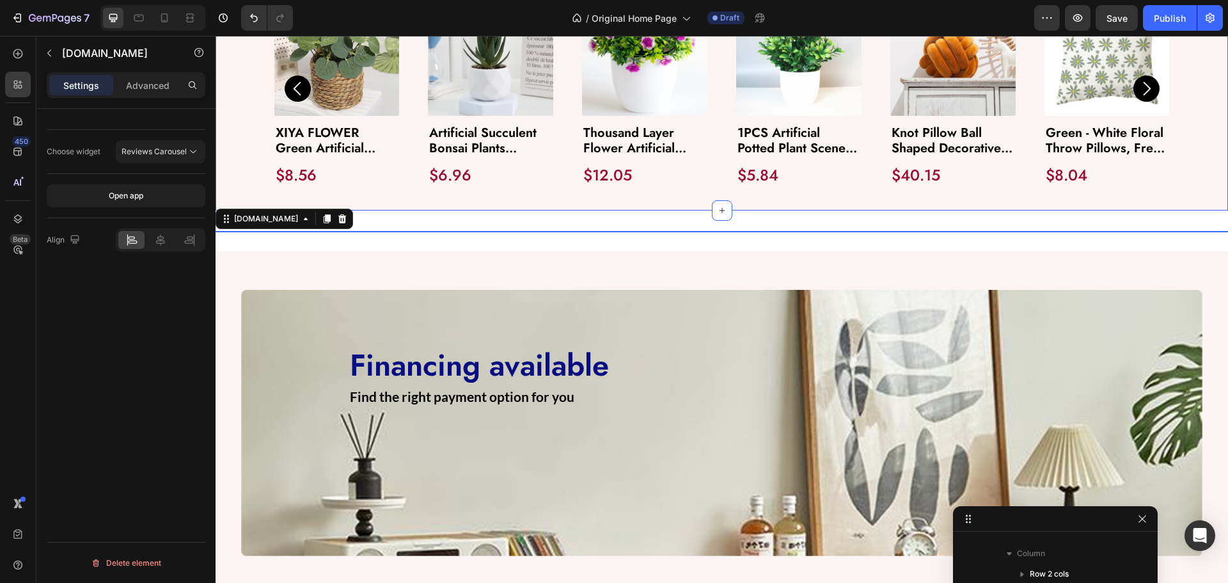
scroll to position [423, 0]
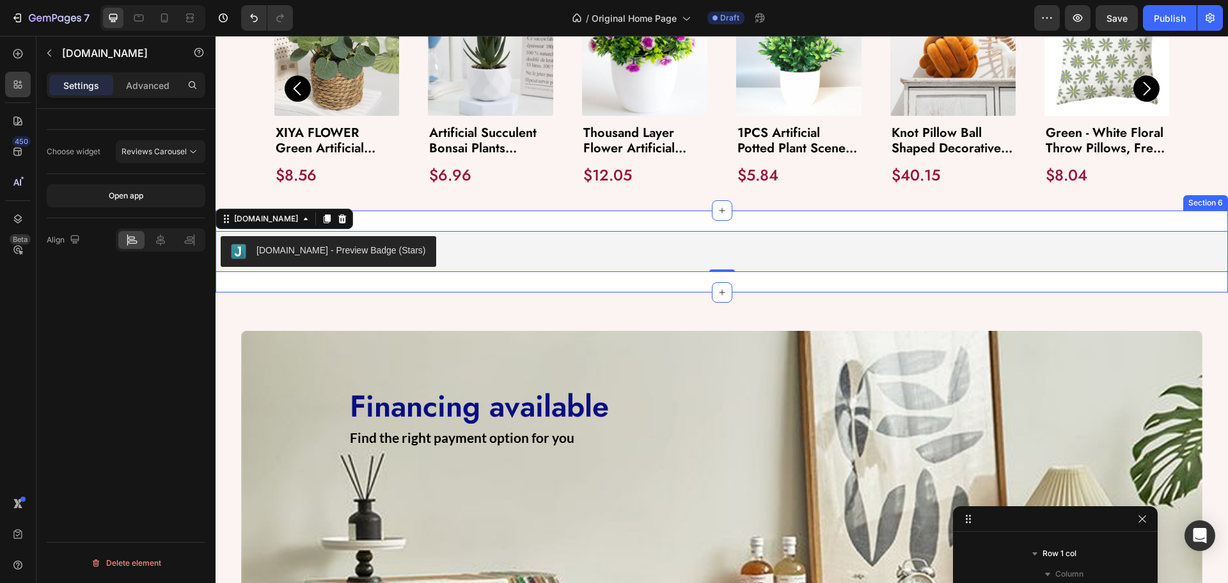
click at [368, 281] on div "[DOMAIN_NAME] - Preview Badge (Stars) [DOMAIN_NAME] 0 Section 6" at bounding box center [722, 251] width 1012 height 82
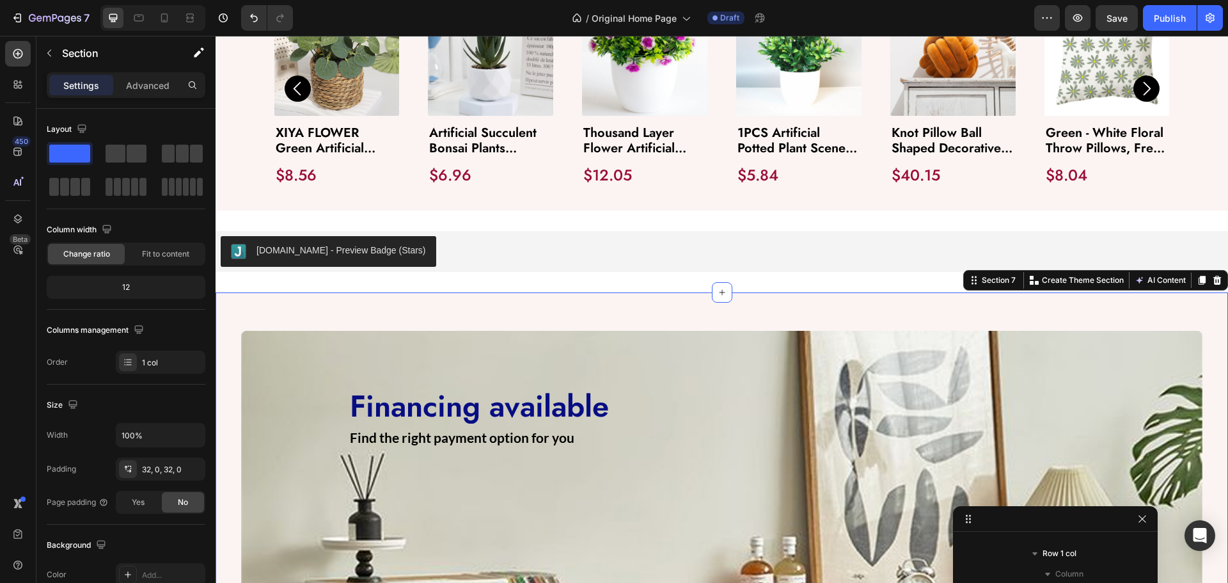
click at [270, 309] on div "Image Financing available Heading Find the right payment option for you Text Bl…" at bounding box center [722, 463] width 1012 height 343
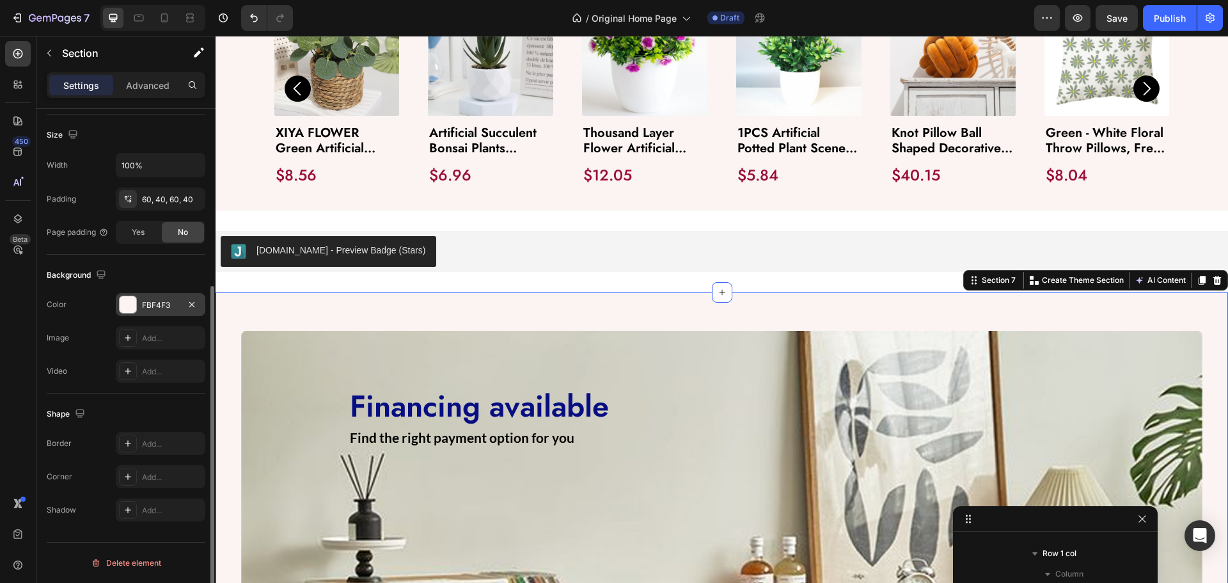
click at [156, 310] on div "FBF4F3" at bounding box center [160, 305] width 37 height 12
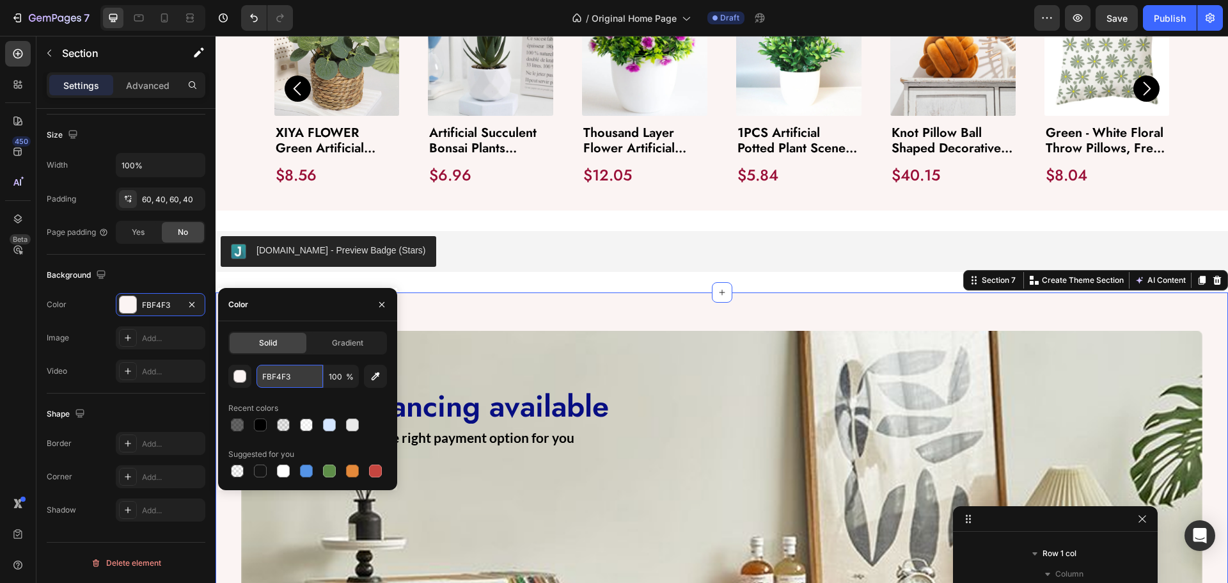
click at [301, 370] on input "FBF4F3" at bounding box center [289, 376] width 67 height 23
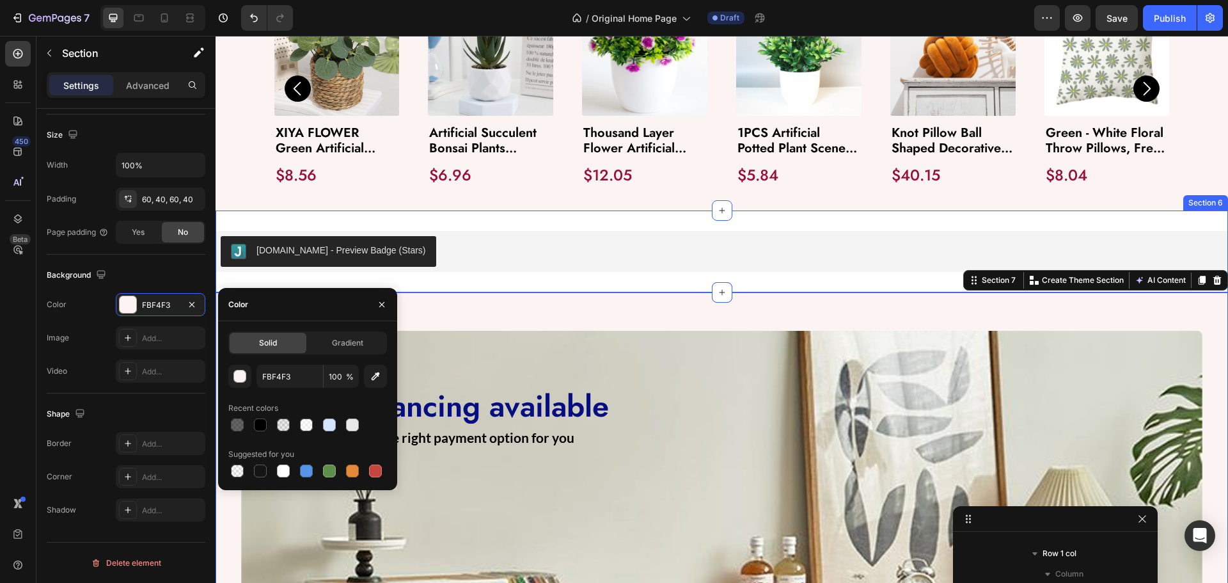
click at [455, 283] on div "[DOMAIN_NAME] - Preview Badge (Stars) [DOMAIN_NAME] Section 6" at bounding box center [722, 251] width 1012 height 82
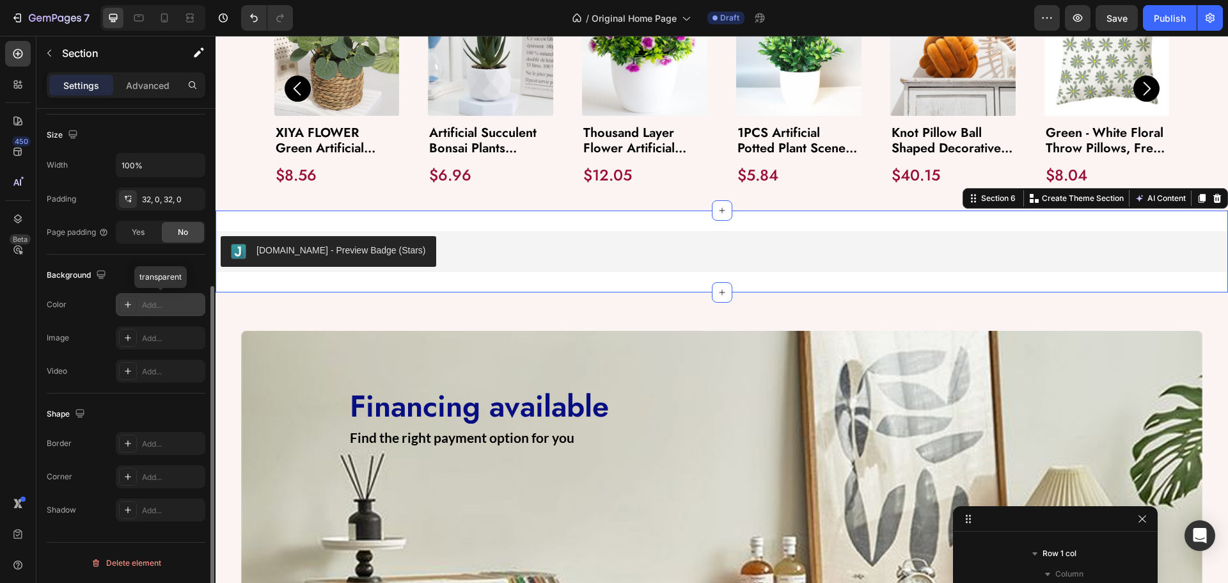
click at [142, 310] on div "Add..." at bounding box center [172, 305] width 60 height 12
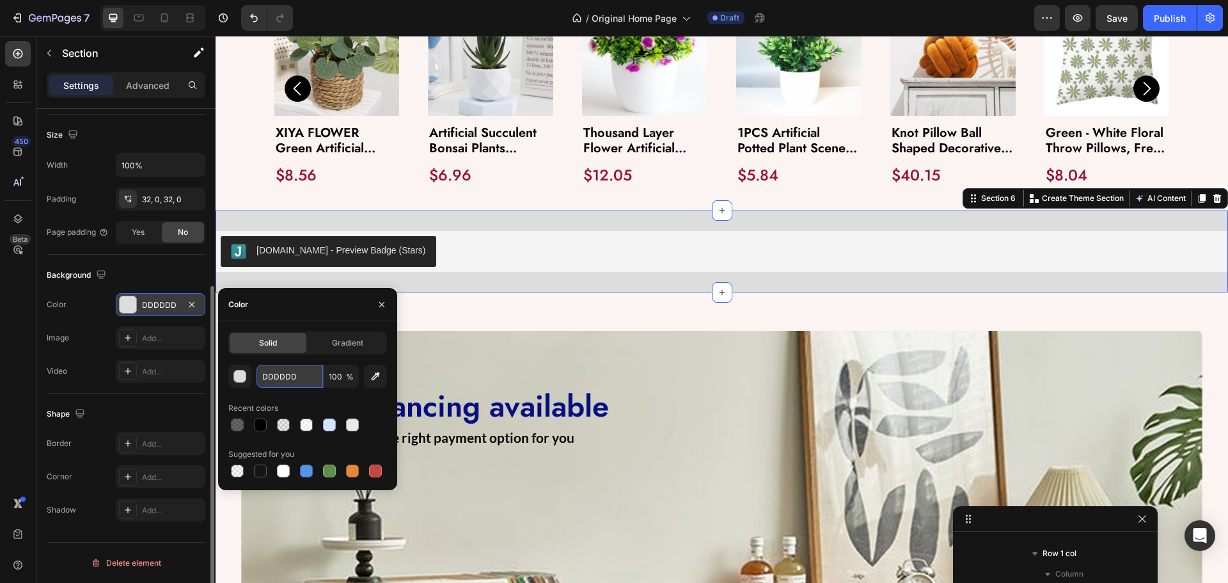
click at [273, 377] on input "DDDDDD" at bounding box center [289, 376] width 67 height 23
paste input "FBF4F3"
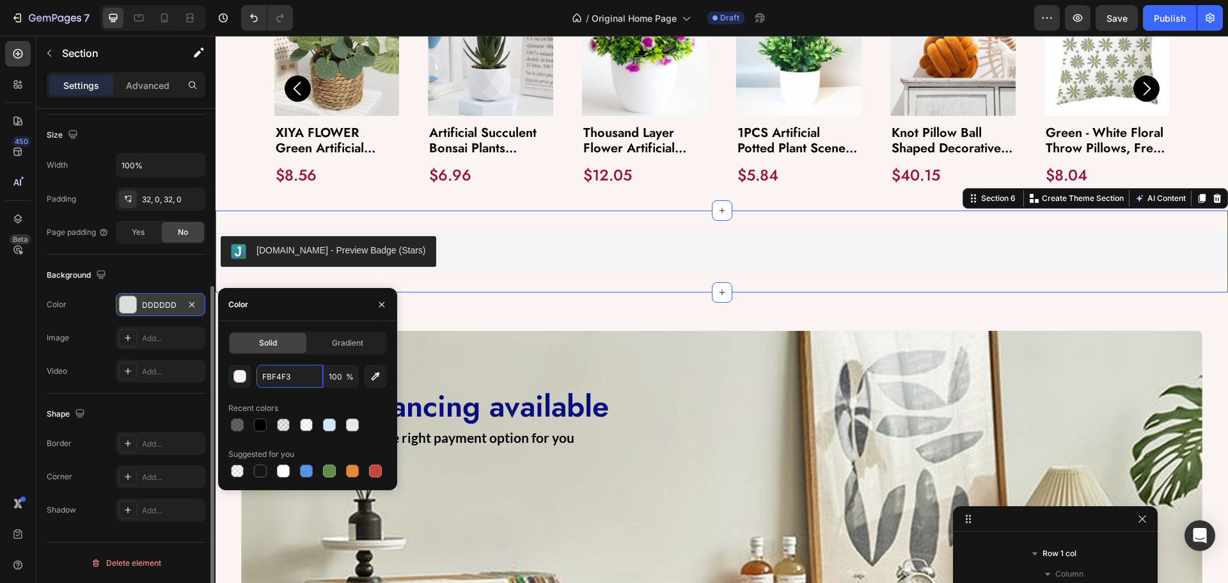
type input "FBF4F3"
click at [282, 315] on div "Color" at bounding box center [307, 304] width 179 height 33
click at [164, 271] on div "Background" at bounding box center [126, 275] width 159 height 20
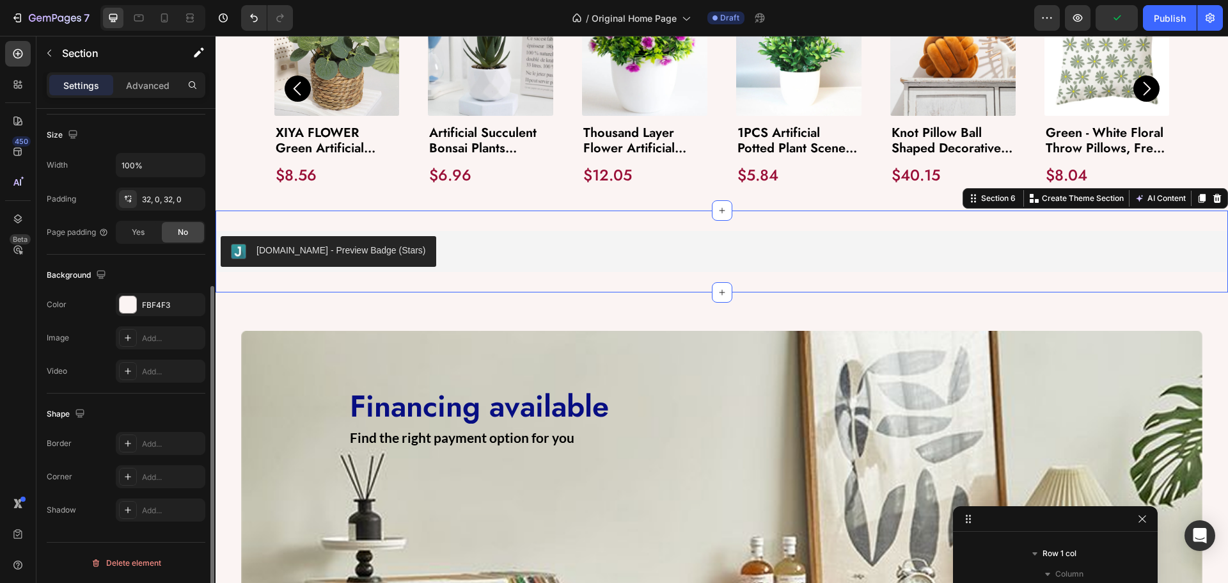
click at [345, 221] on div "[DOMAIN_NAME] - Preview Badge (Stars) [DOMAIN_NAME] Section 6 You can create re…" at bounding box center [722, 251] width 1012 height 82
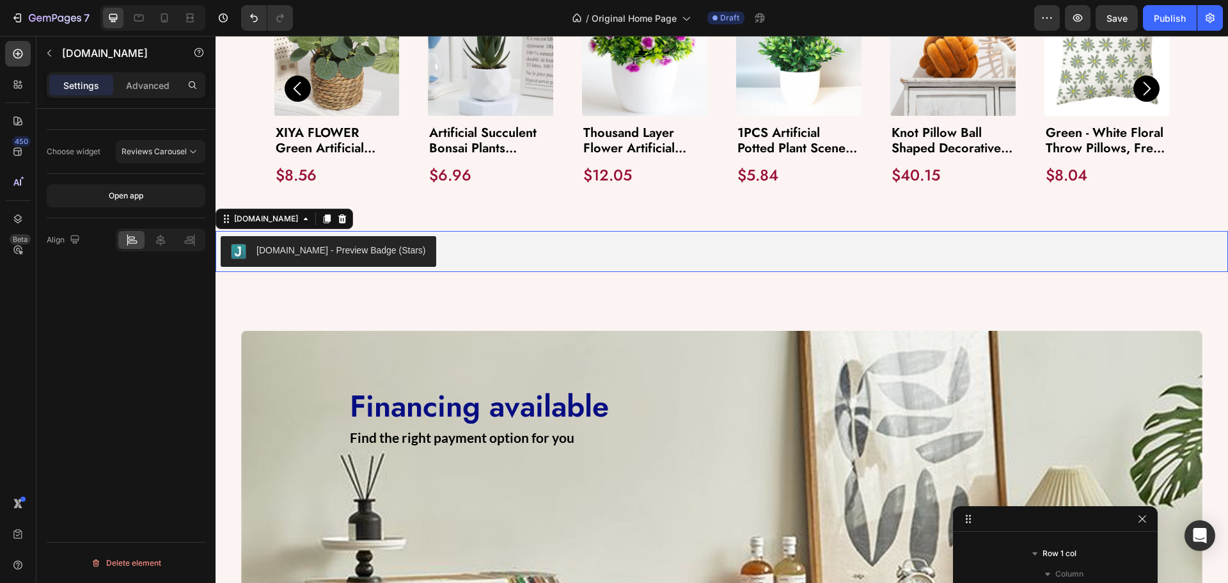
scroll to position [0, 0]
click at [280, 272] on div "[DOMAIN_NAME] - Preview Badge (Stars)" at bounding box center [722, 251] width 1012 height 41
click at [159, 239] on icon at bounding box center [160, 239] width 13 height 13
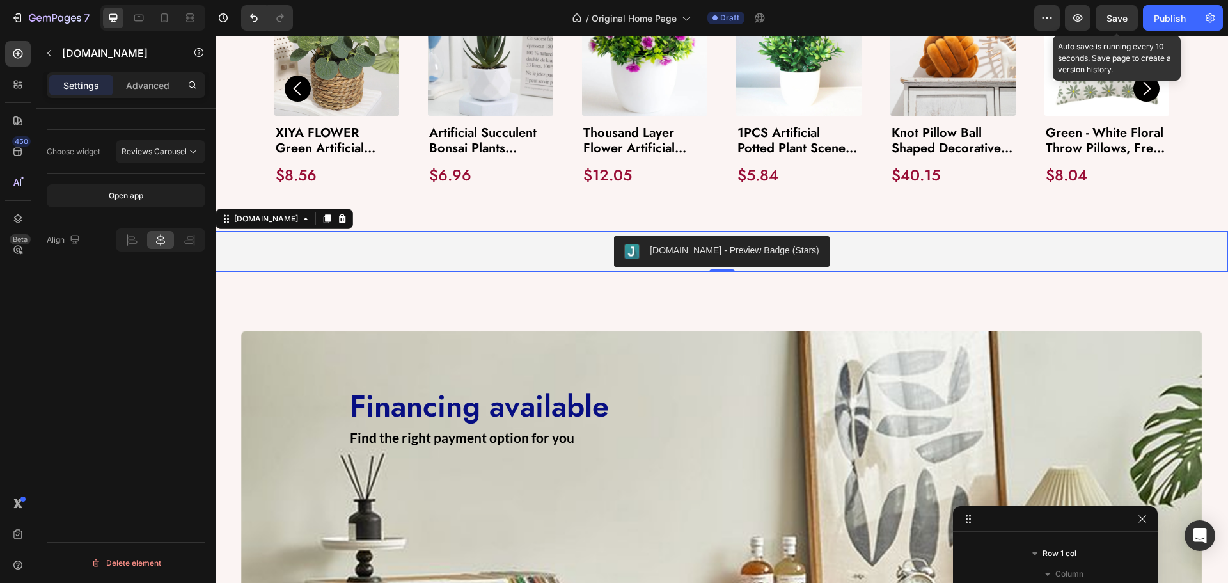
click at [1121, 24] on div "Save" at bounding box center [1116, 18] width 21 height 13
click at [1115, 21] on span "Save" at bounding box center [1116, 18] width 21 height 11
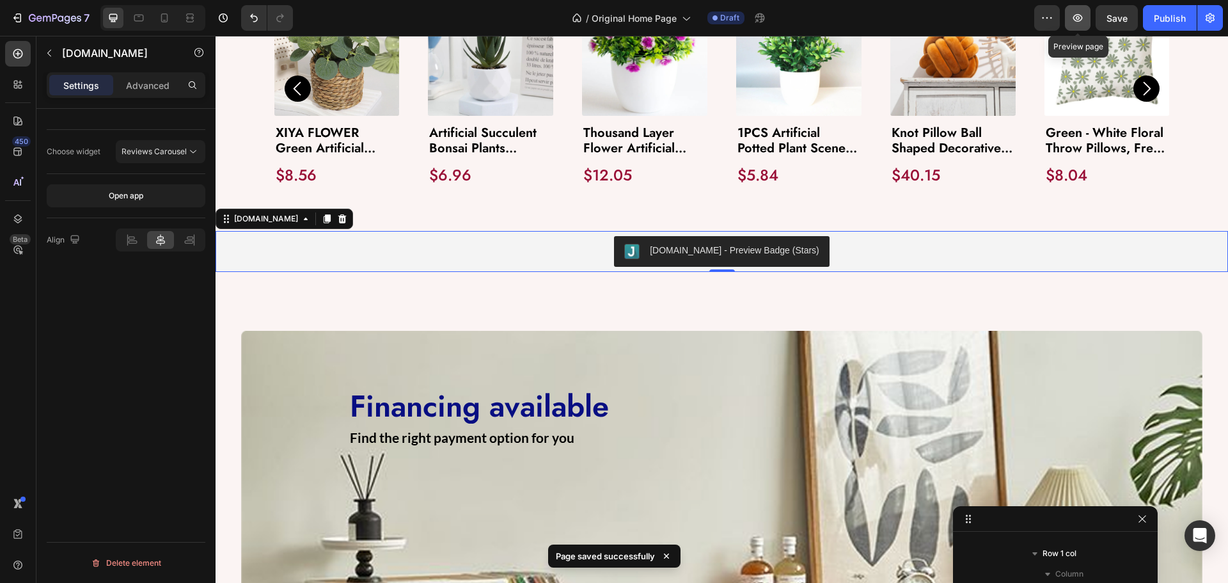
click at [1073, 13] on icon "button" at bounding box center [1077, 18] width 13 height 13
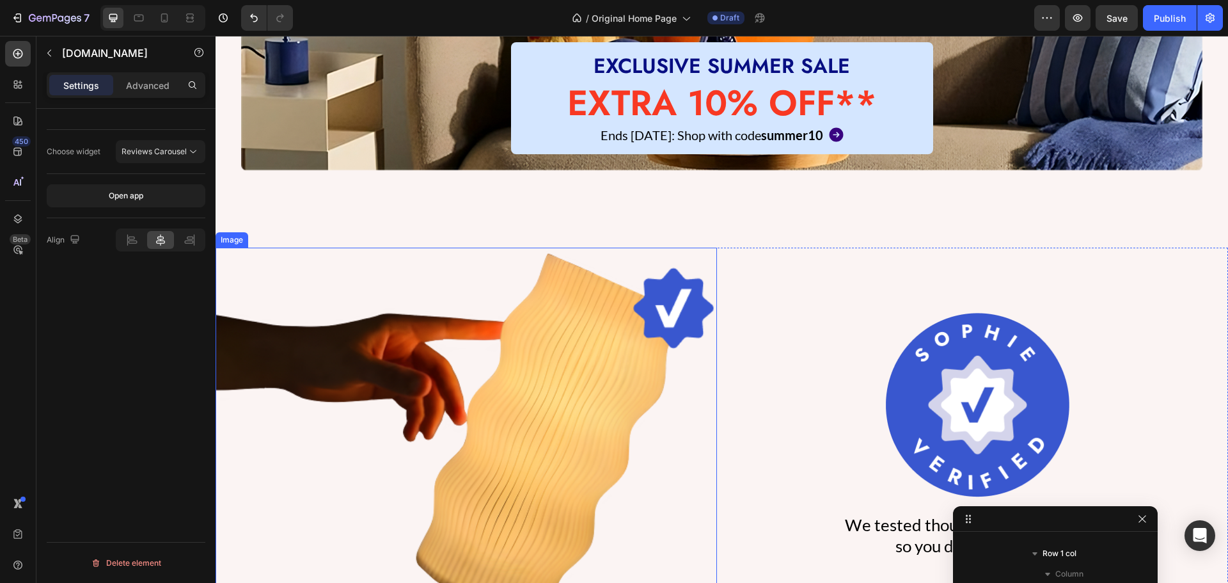
scroll to position [293, 0]
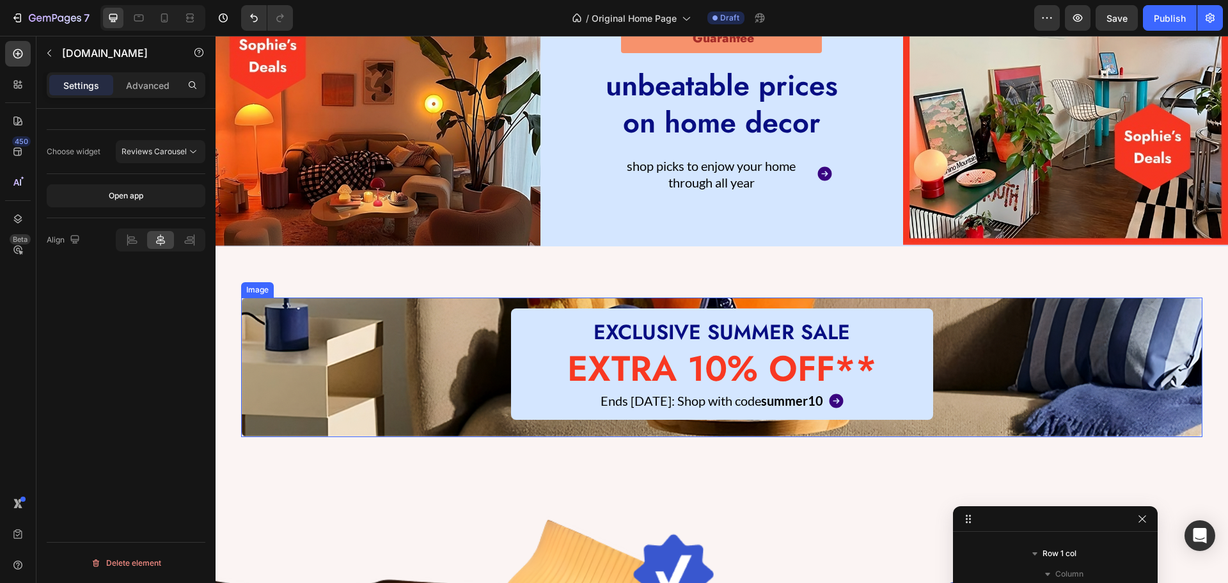
click at [269, 354] on img at bounding box center [721, 366] width 961 height 139
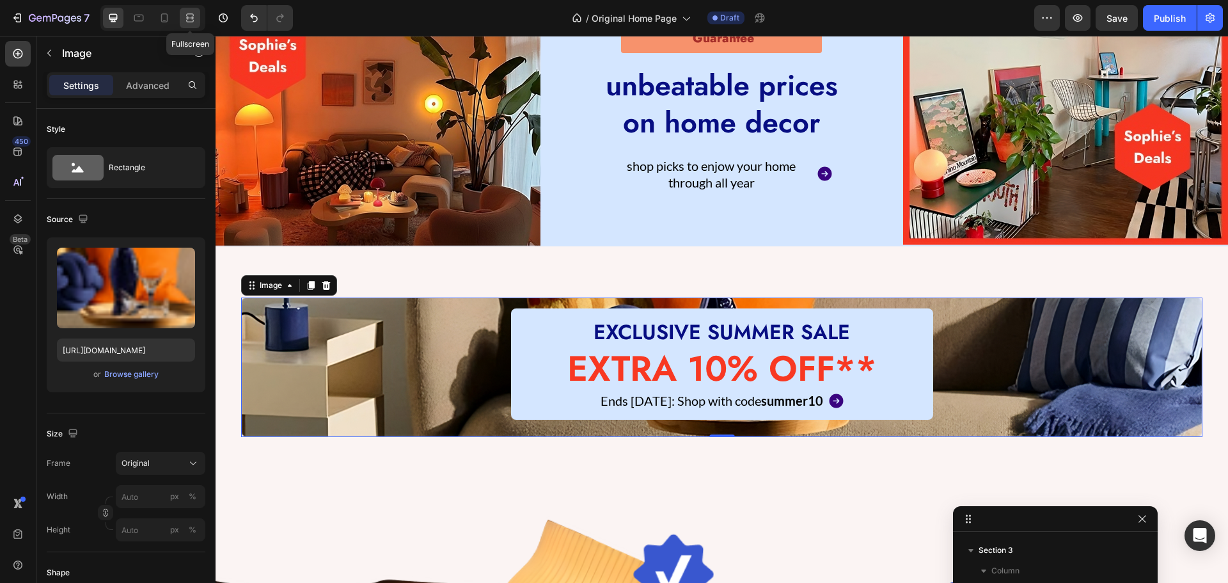
click at [181, 22] on div at bounding box center [190, 18] width 20 height 20
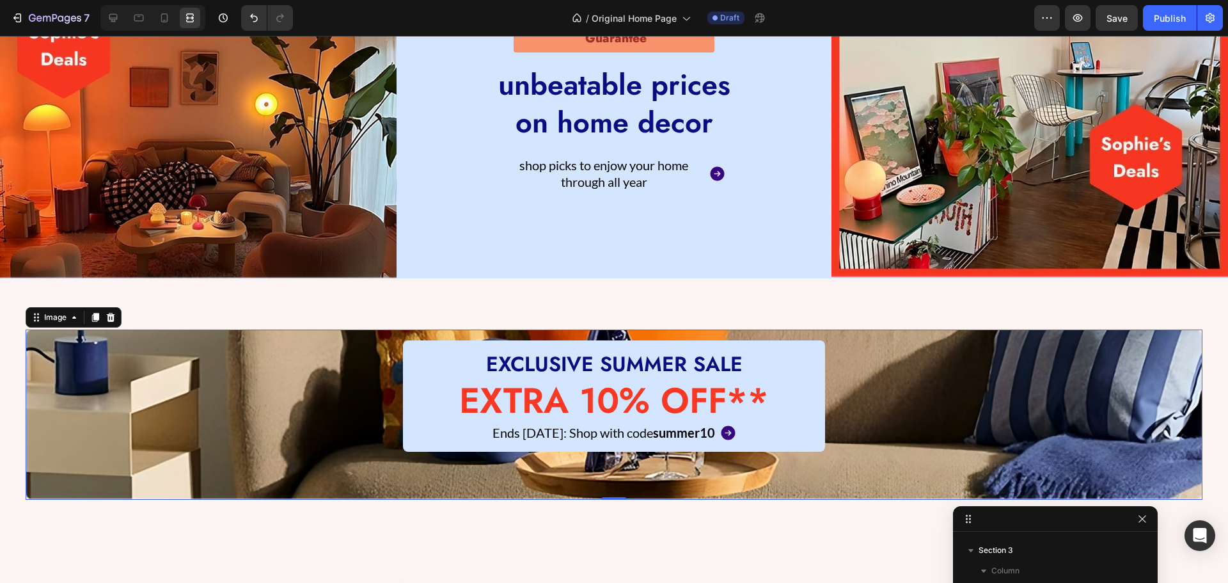
scroll to position [357, 0]
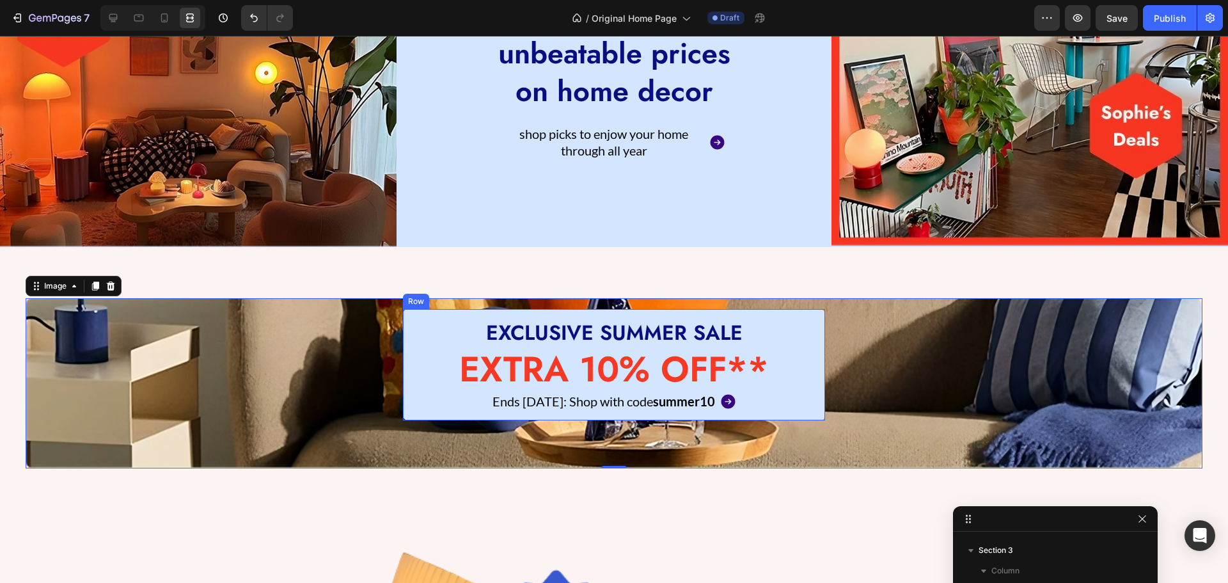
click at [406, 325] on div "EXCLUSIVE SUMMER SALE Heading EXTRA 10% OFF** Heading Ends [DATE]: Shop with co…" at bounding box center [614, 365] width 422 height 112
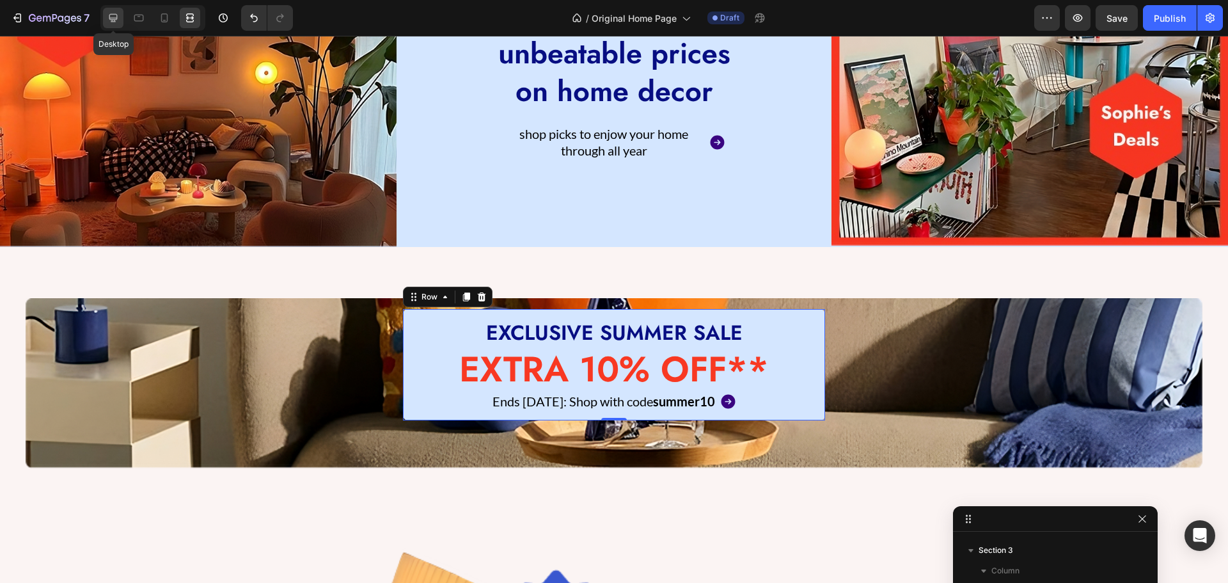
click at [115, 13] on icon at bounding box center [113, 18] width 13 height 13
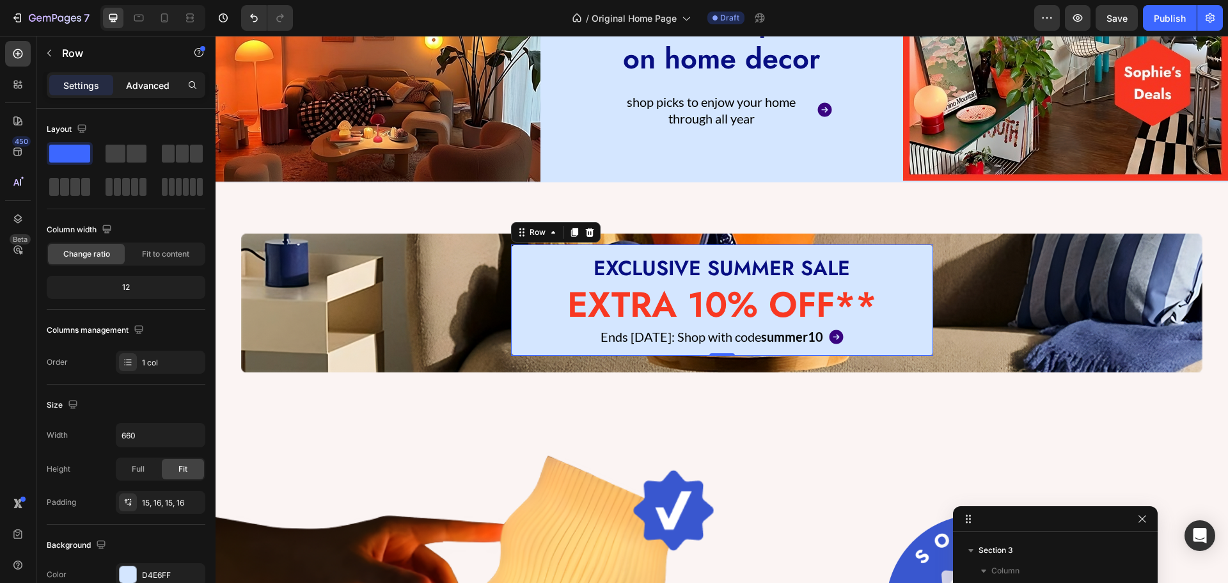
click at [136, 92] on div "Advanced" at bounding box center [148, 85] width 64 height 20
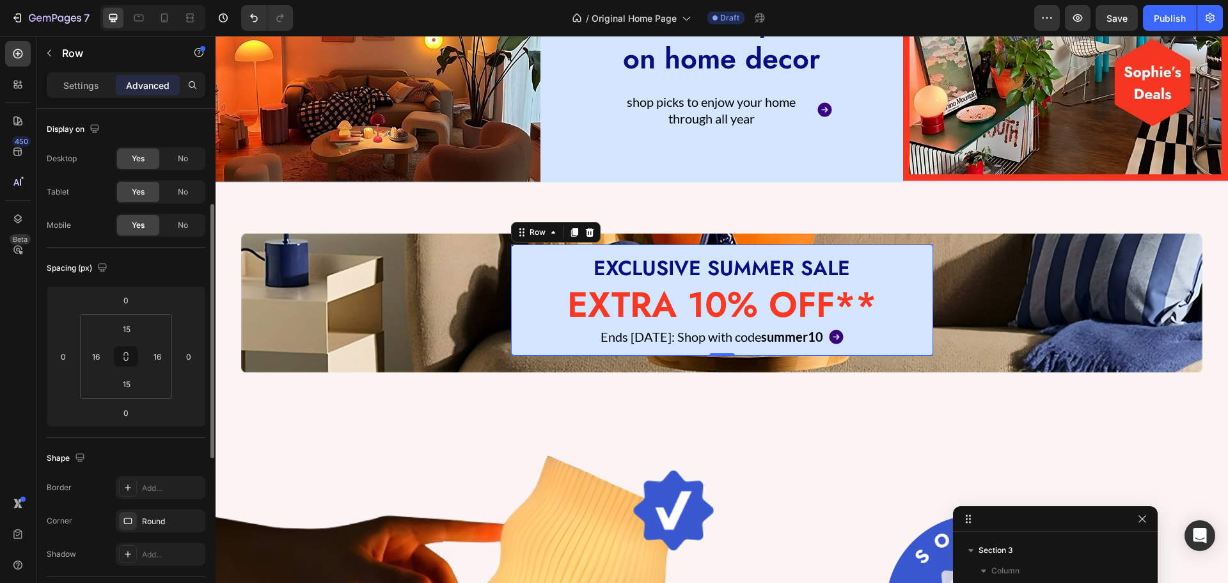
scroll to position [320, 0]
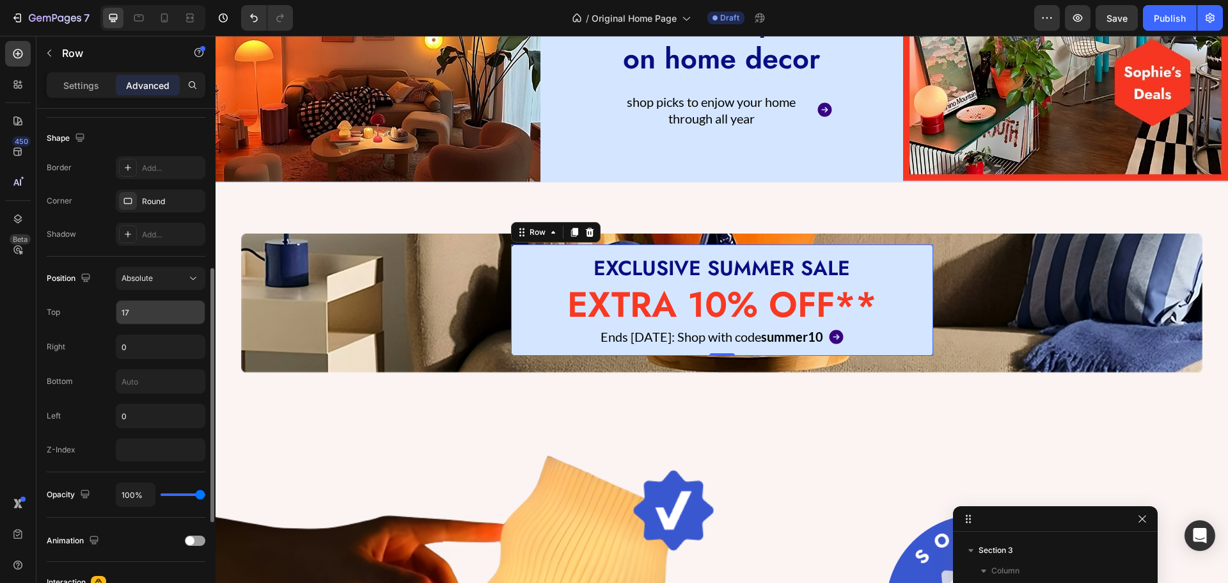
click at [141, 318] on input "17" at bounding box center [160, 312] width 88 height 23
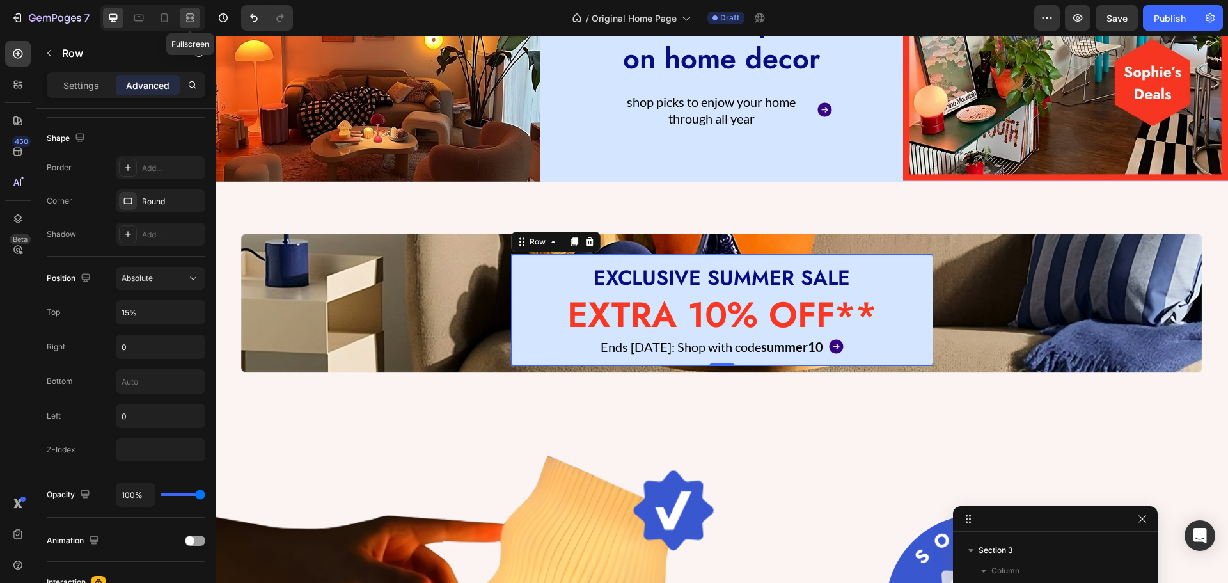
click at [180, 14] on div at bounding box center [190, 18] width 20 height 20
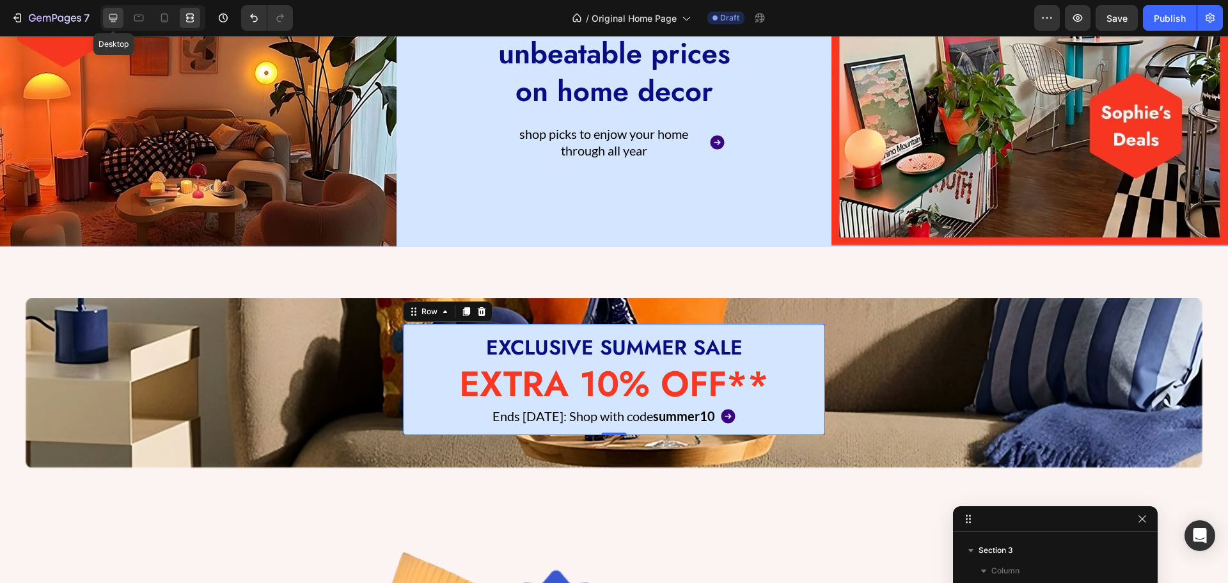
click at [117, 18] on icon at bounding box center [113, 18] width 8 height 8
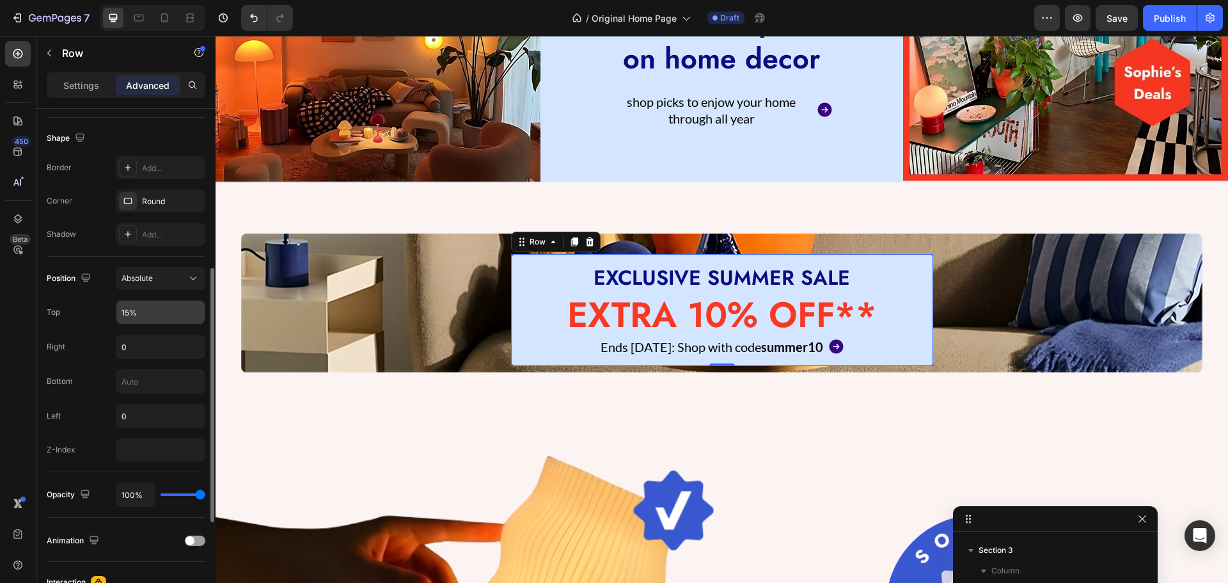
click at [126, 311] on input "15%" at bounding box center [160, 312] width 88 height 23
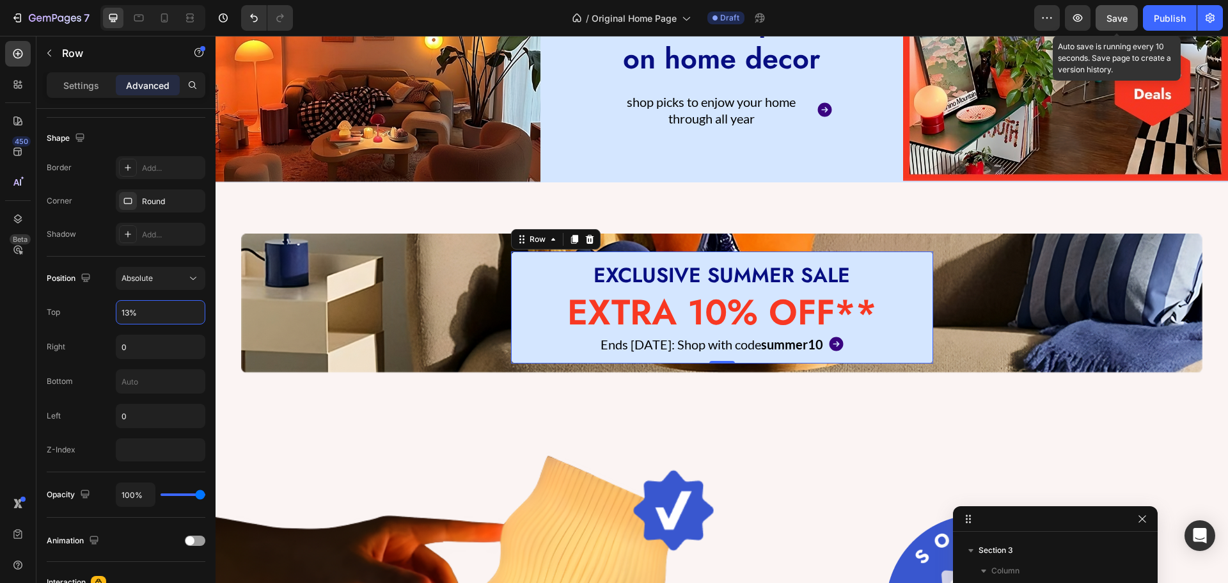
type input "13%"
drag, startPoint x: 1122, startPoint y: 26, endPoint x: 878, endPoint y: 10, distance: 244.9
click at [1122, 26] on button "Save" at bounding box center [1117, 18] width 42 height 26
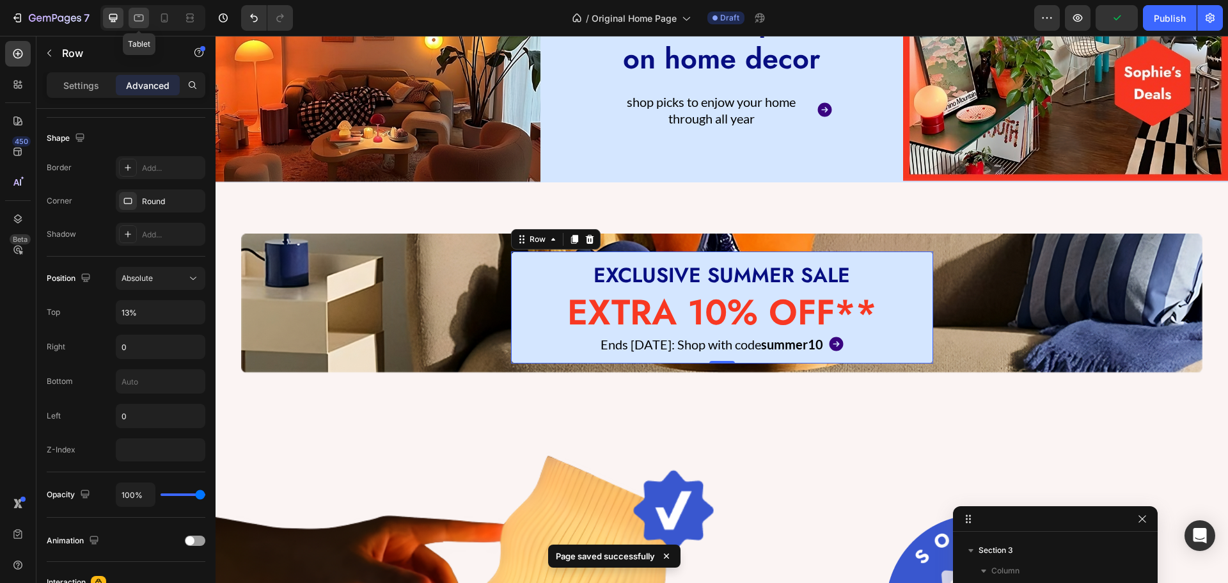
click at [139, 9] on div at bounding box center [139, 18] width 20 height 20
type input "5"
type input "7"
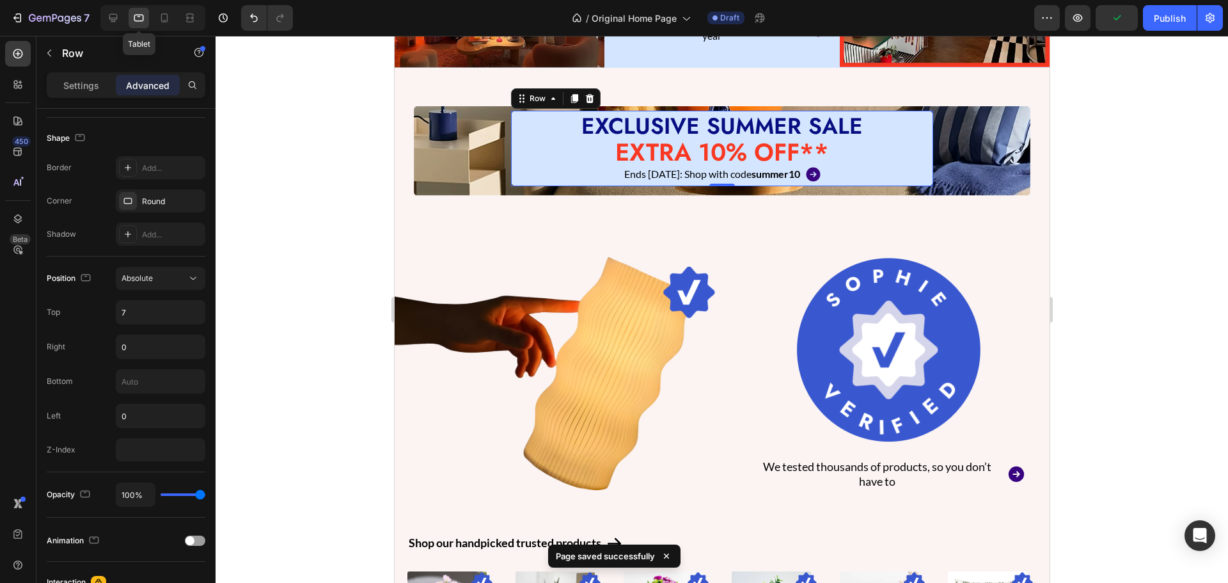
scroll to position [395, 0]
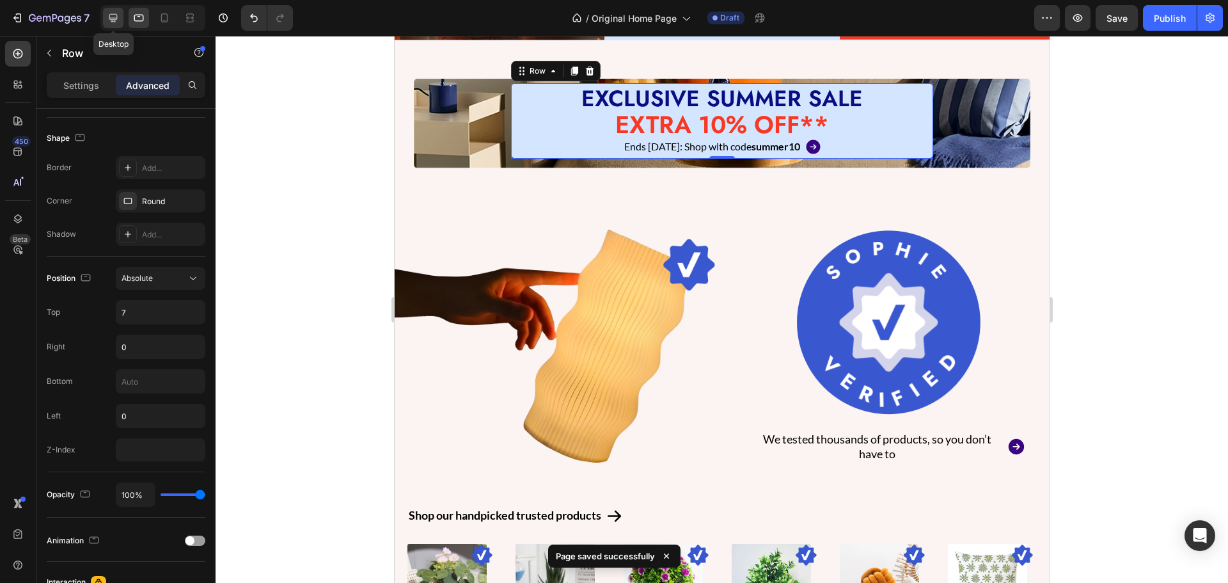
click at [115, 12] on icon at bounding box center [113, 18] width 13 height 13
type input "15"
type input "13%"
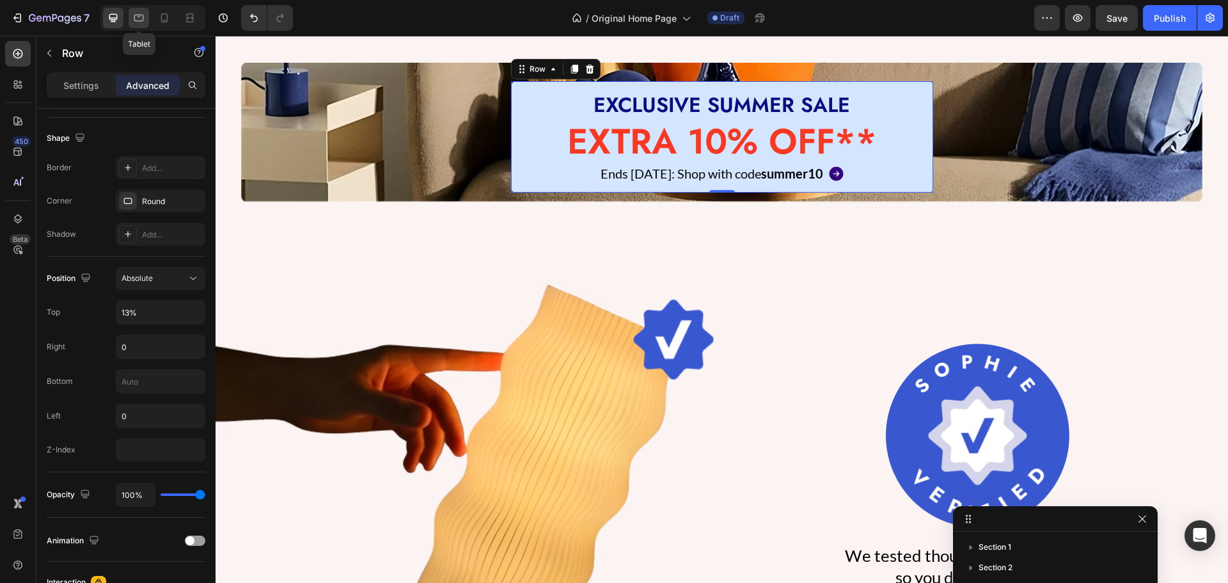
click at [130, 20] on div at bounding box center [139, 18] width 20 height 20
type input "5"
type input "7"
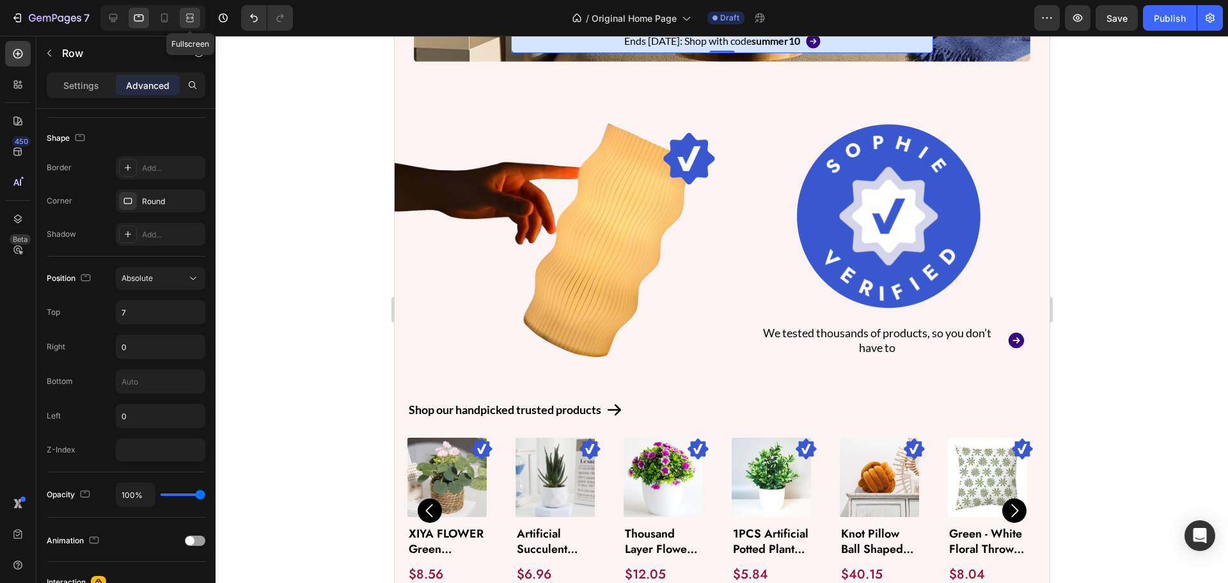
click at [193, 20] on icon at bounding box center [190, 21] width 8 height 3
type input "15"
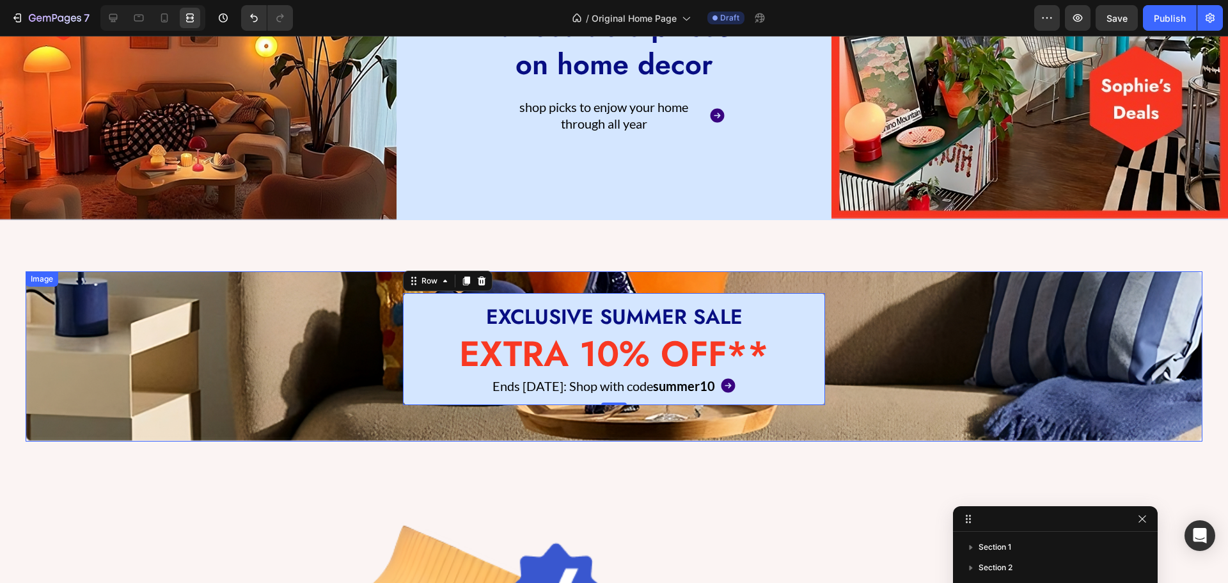
scroll to position [425, 0]
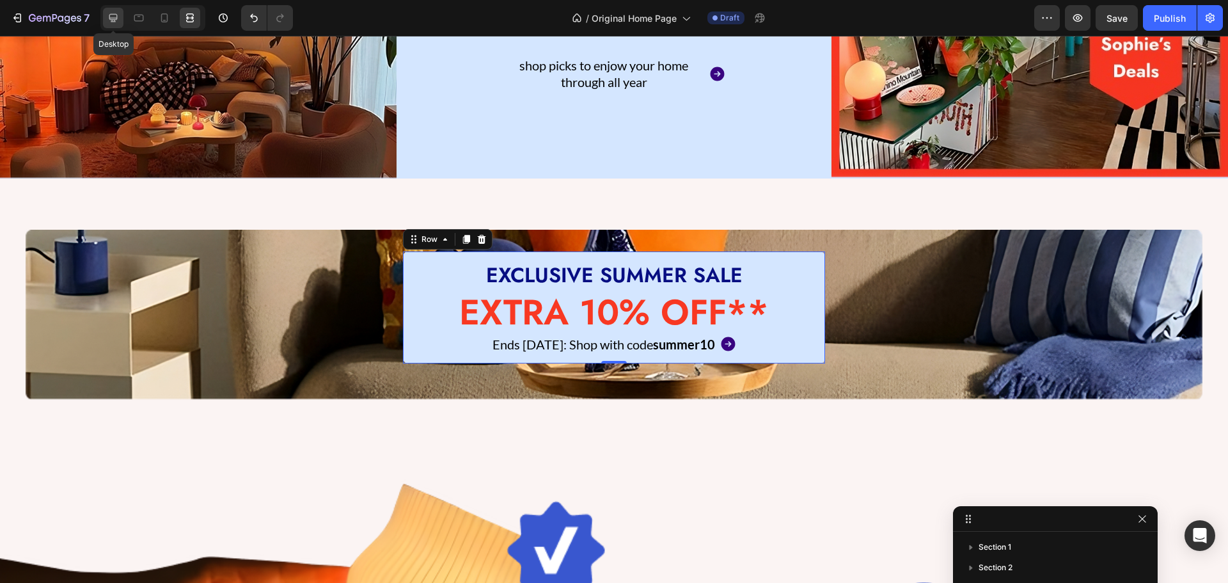
click at [104, 23] on div at bounding box center [113, 18] width 20 height 20
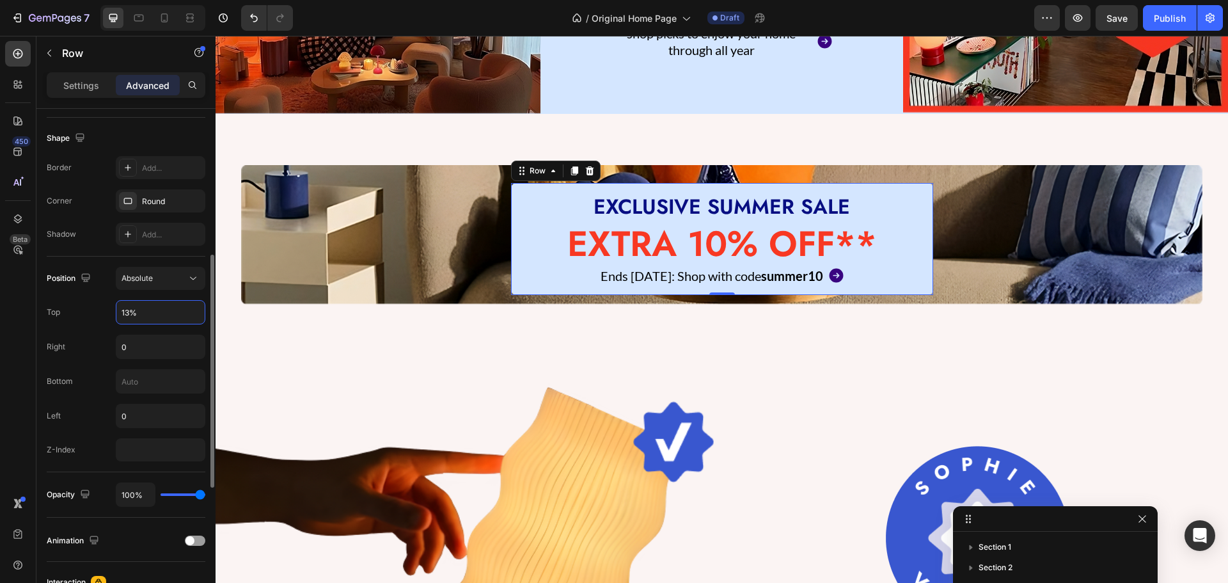
click at [127, 311] on input "13%" at bounding box center [160, 312] width 88 height 23
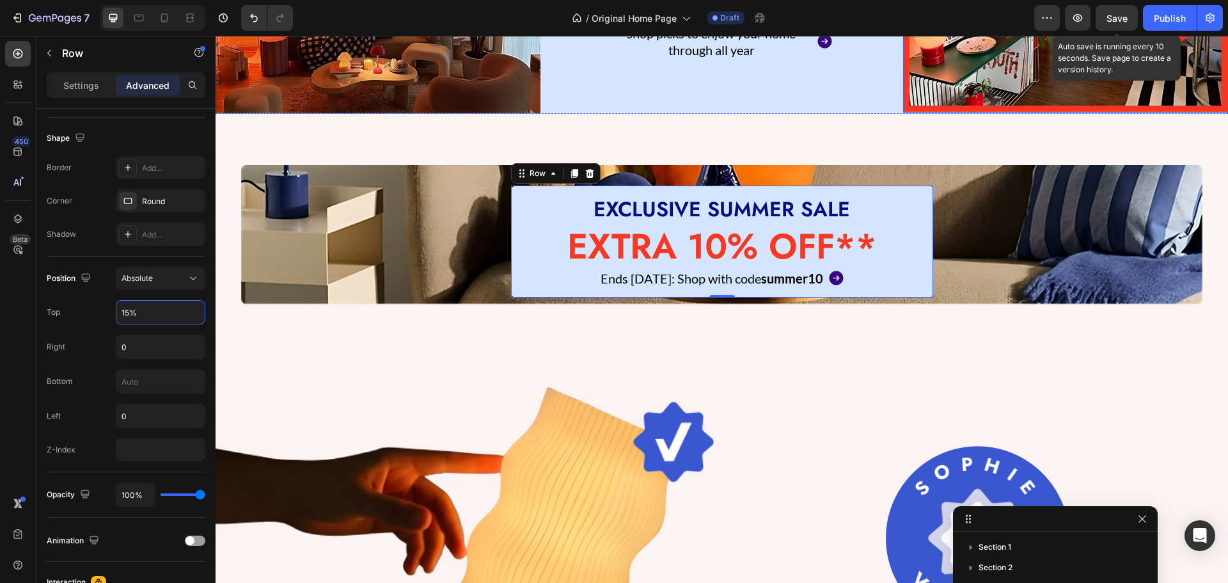
type input "15%"
drag, startPoint x: 1126, startPoint y: 24, endPoint x: 615, endPoint y: 413, distance: 641.8
click at [1126, 24] on div "Save" at bounding box center [1116, 18] width 21 height 13
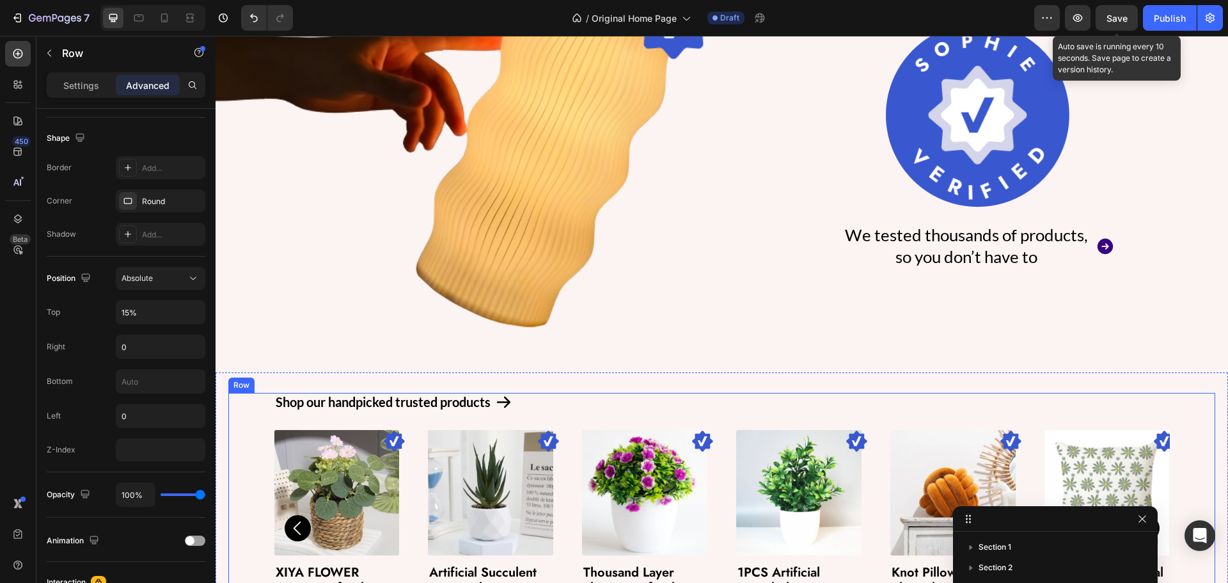
scroll to position [681, 0]
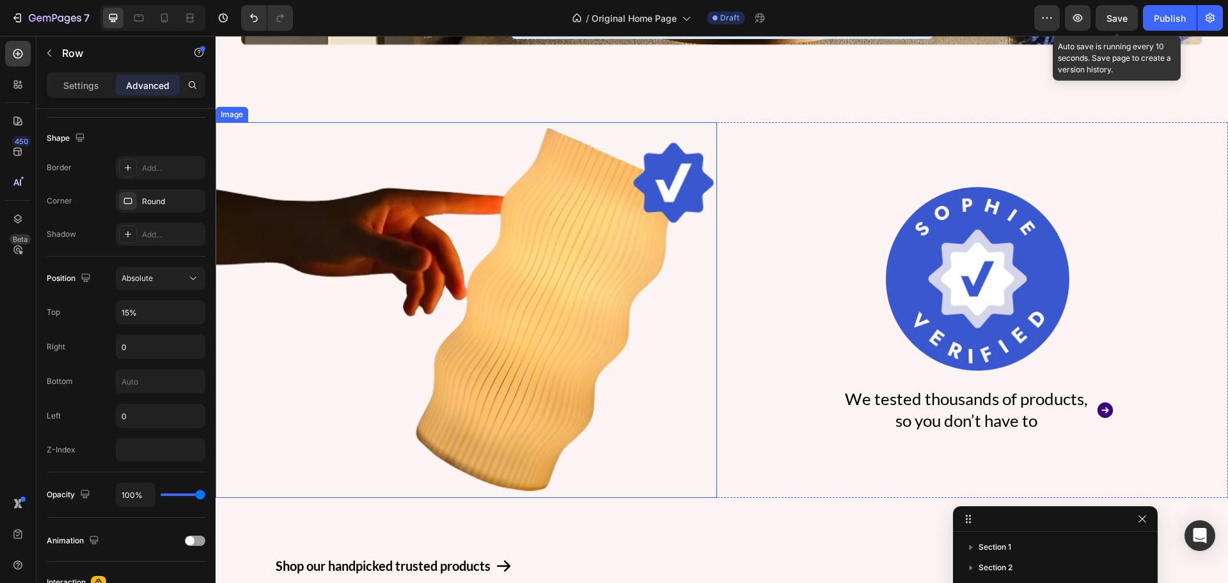
click at [523, 295] on img at bounding box center [466, 309] width 501 height 375
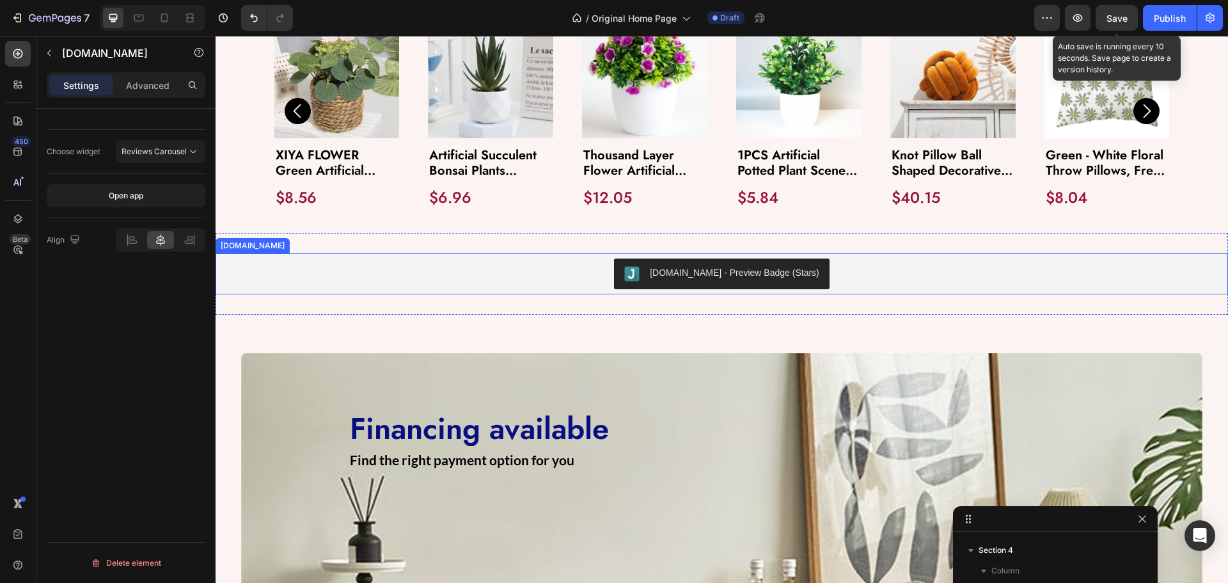
scroll to position [219, 0]
click at [838, 269] on div "[DOMAIN_NAME] - Preview Badge (Stars)" at bounding box center [722, 273] width 1002 height 31
click at [164, 150] on span "Reviews Carousel" at bounding box center [154, 151] width 65 height 10
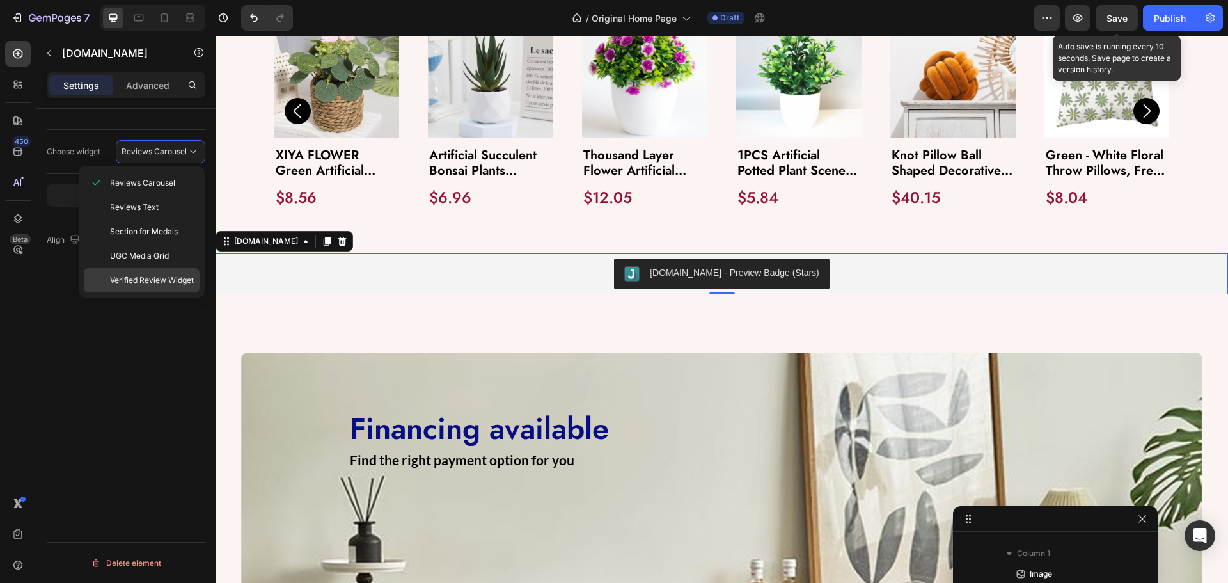
click at [159, 283] on span "Verified Review Widget" at bounding box center [152, 280] width 84 height 12
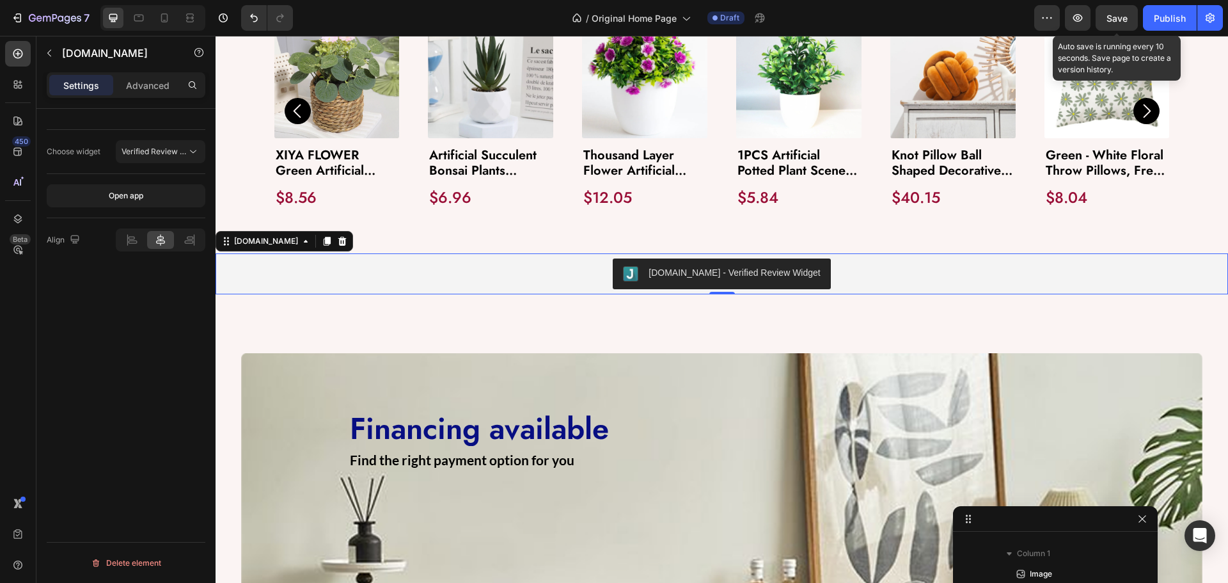
click at [1109, 16] on span "Save" at bounding box center [1116, 18] width 21 height 11
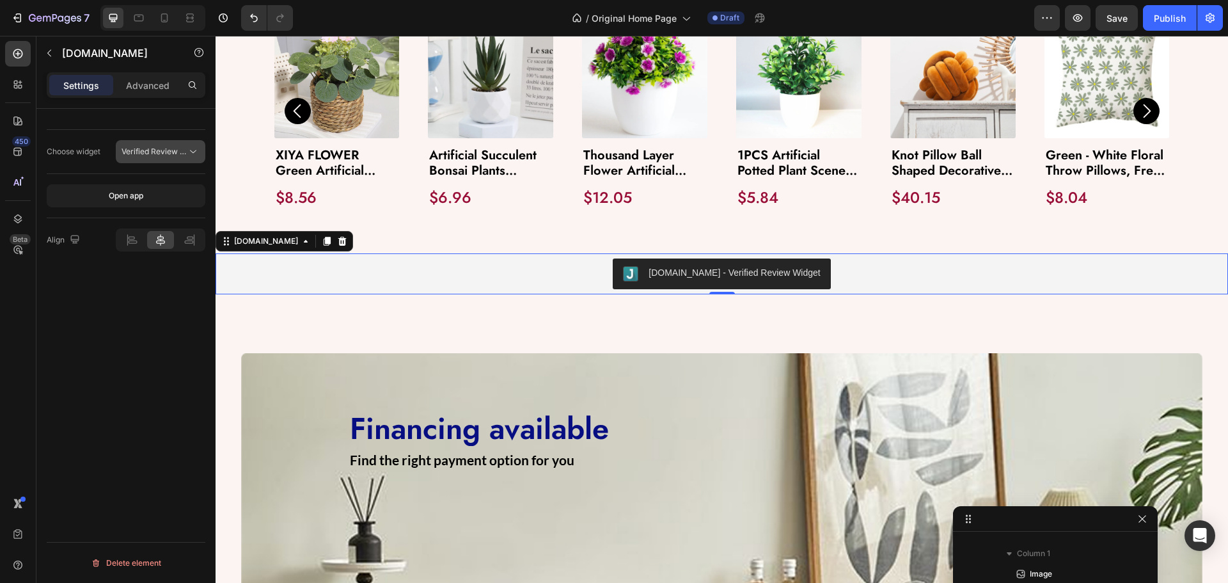
click at [140, 155] on span "Verified Review Widget" at bounding box center [164, 151] width 84 height 10
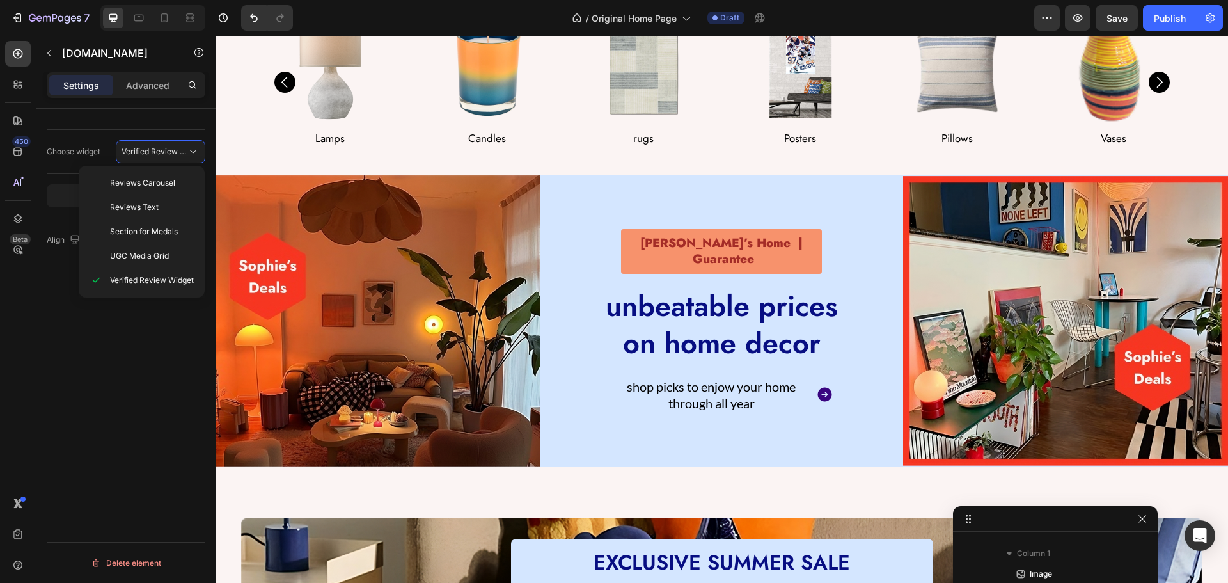
scroll to position [0, 0]
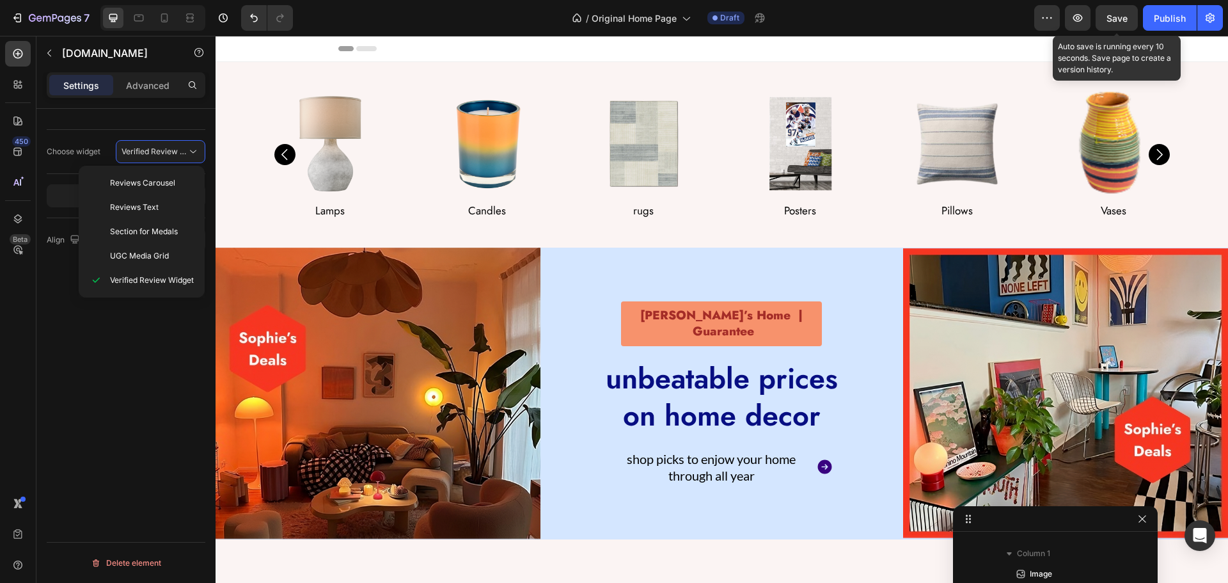
click at [1124, 19] on span "Save" at bounding box center [1116, 18] width 21 height 11
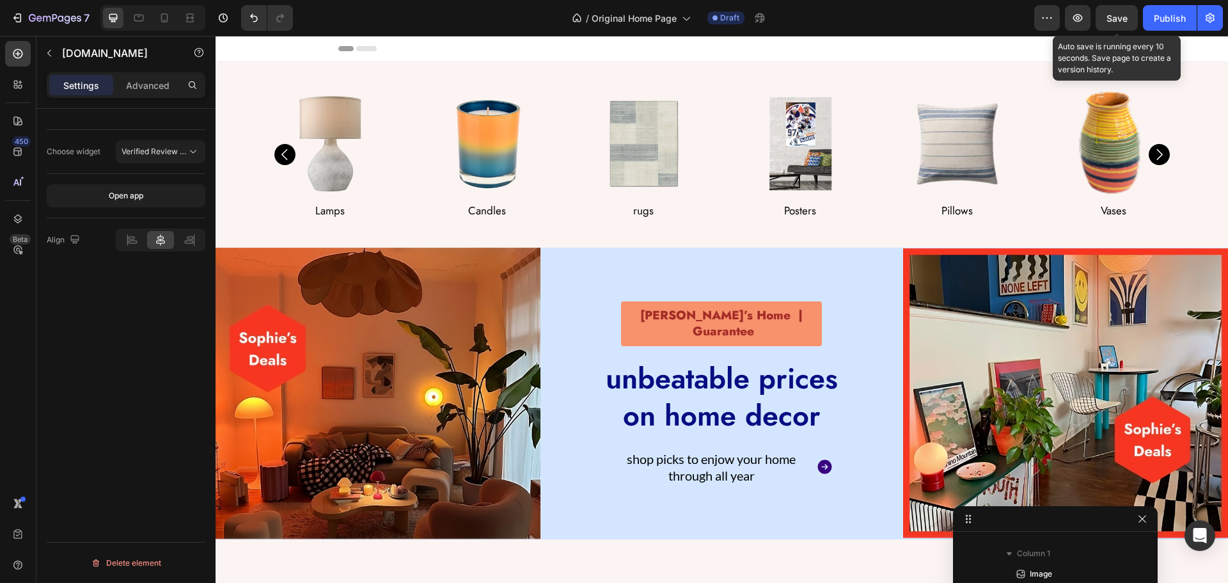
click at [1117, 19] on span "Save" at bounding box center [1116, 18] width 21 height 11
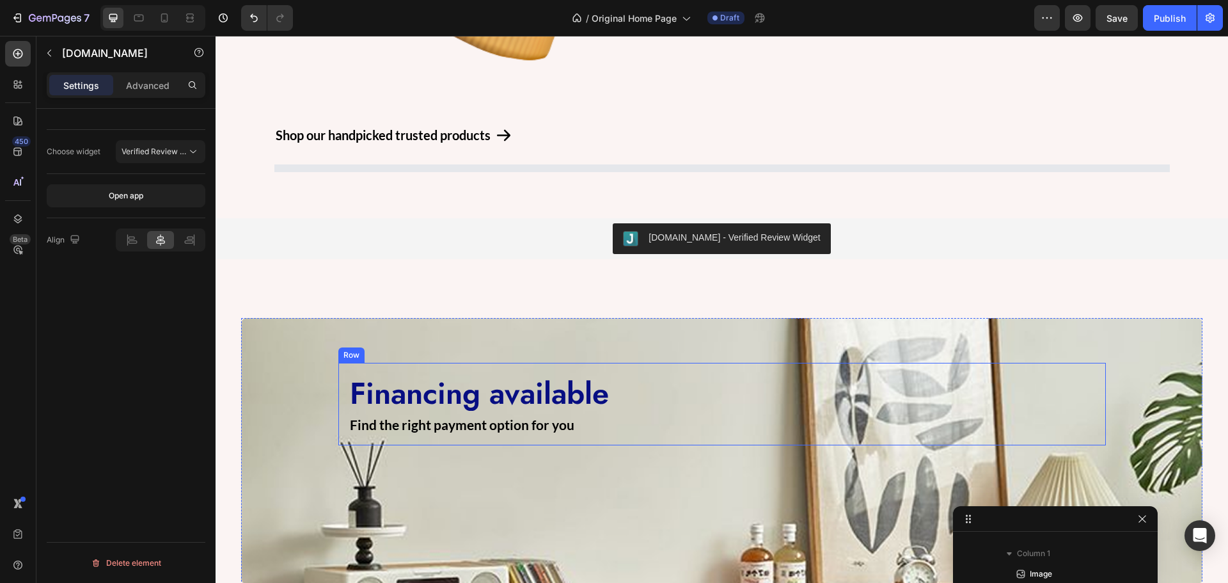
scroll to position [1087, 0]
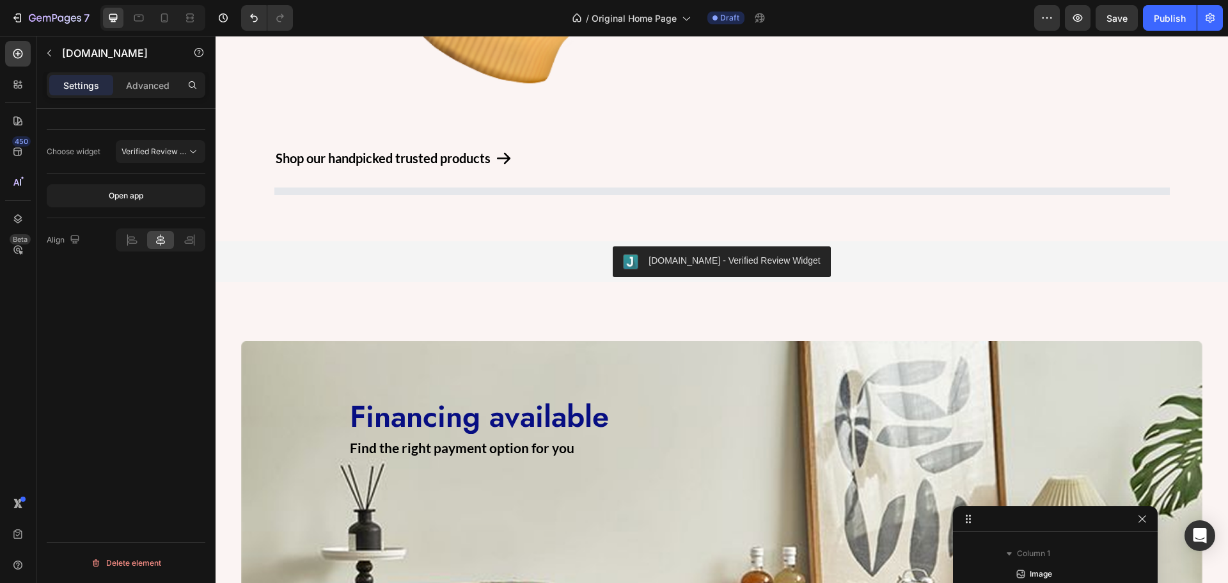
click at [614, 249] on div "[DOMAIN_NAME] - Verified Review Widget" at bounding box center [722, 261] width 1002 height 31
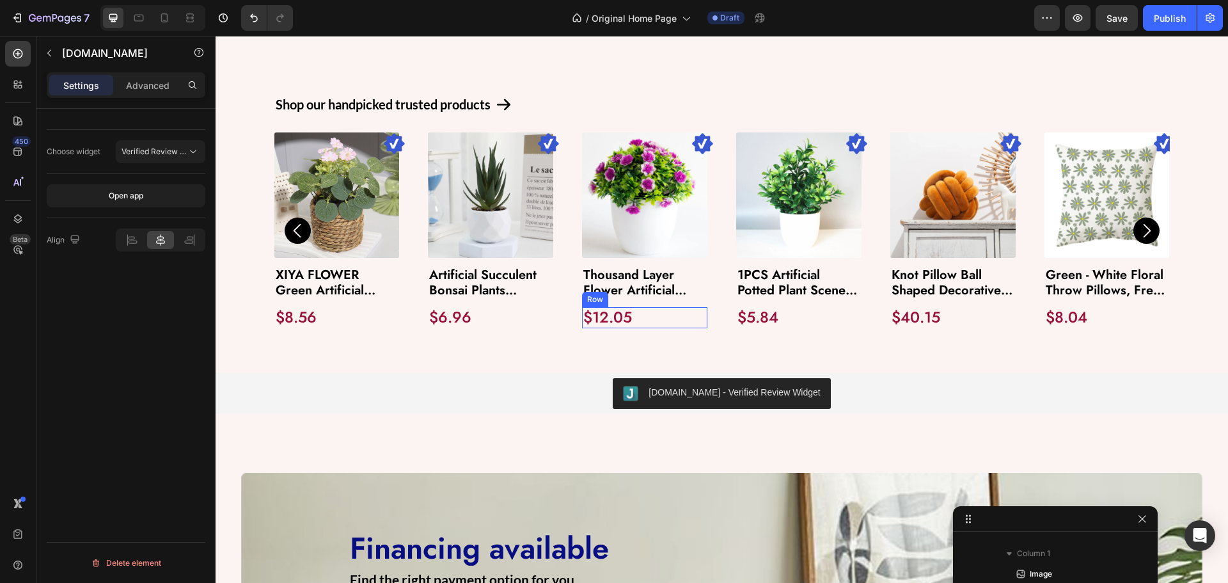
scroll to position [1215, 0]
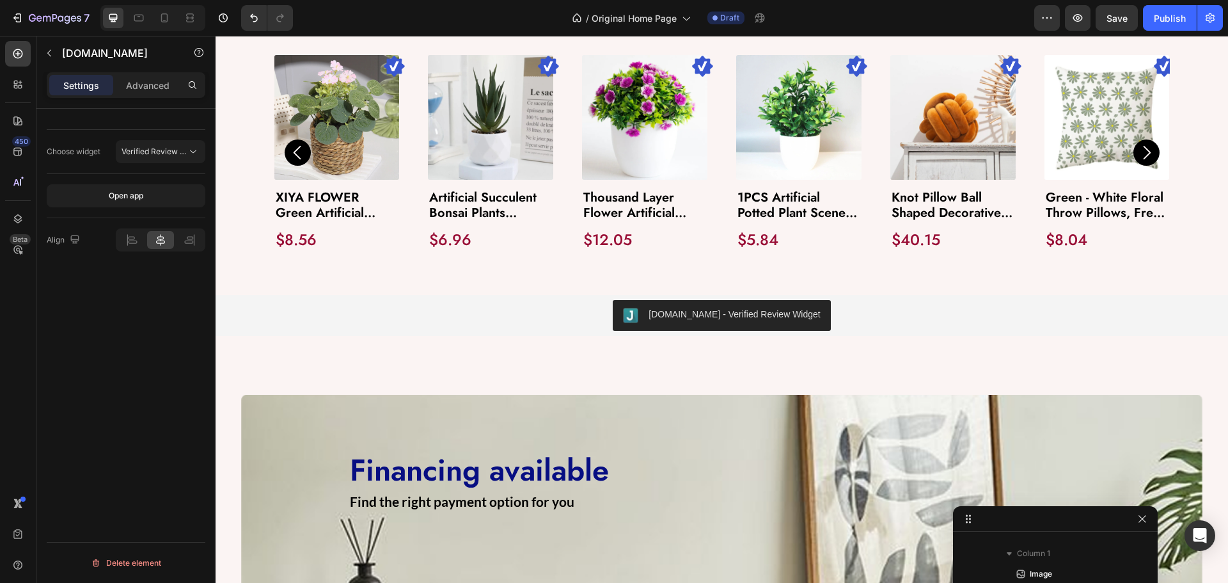
click at [619, 324] on div "[DOMAIN_NAME] - Verified Review Widget" at bounding box center [722, 315] width 1002 height 31
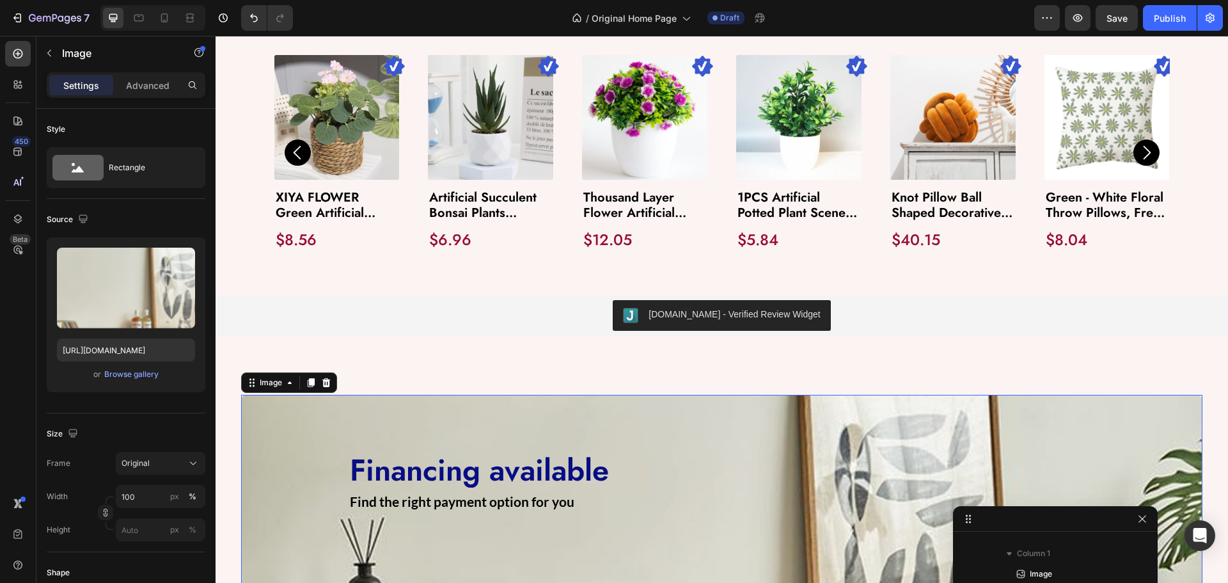
scroll to position [321, 0]
click at [574, 425] on img at bounding box center [721, 528] width 961 height 267
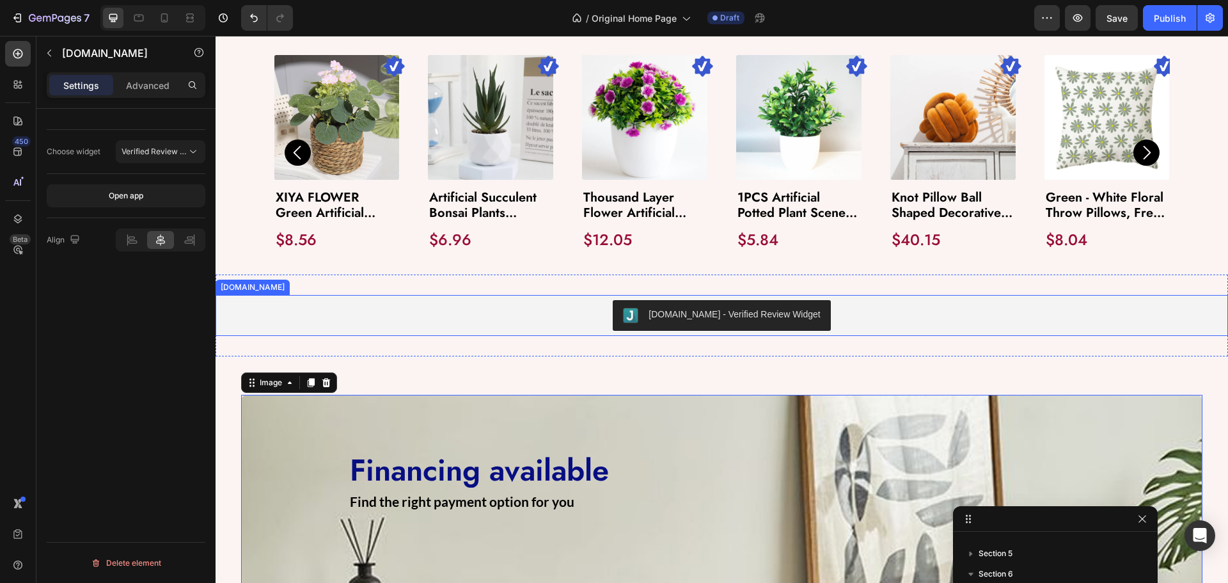
click at [629, 324] on button "[DOMAIN_NAME] - Verified Review Widget" at bounding box center [721, 315] width 217 height 31
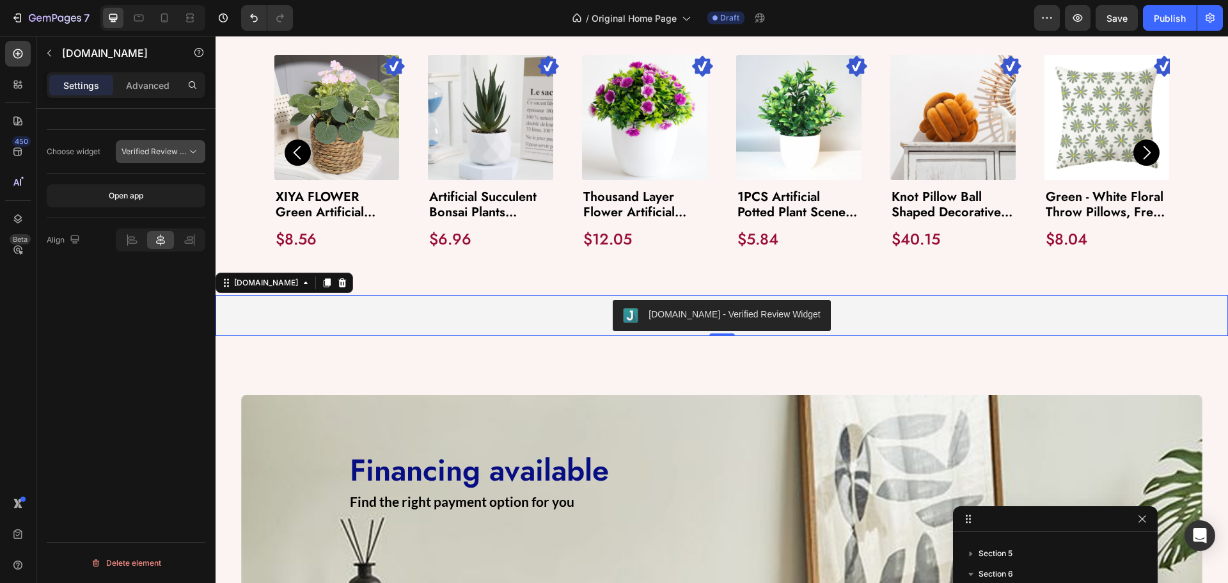
click at [187, 150] on icon at bounding box center [193, 151] width 13 height 13
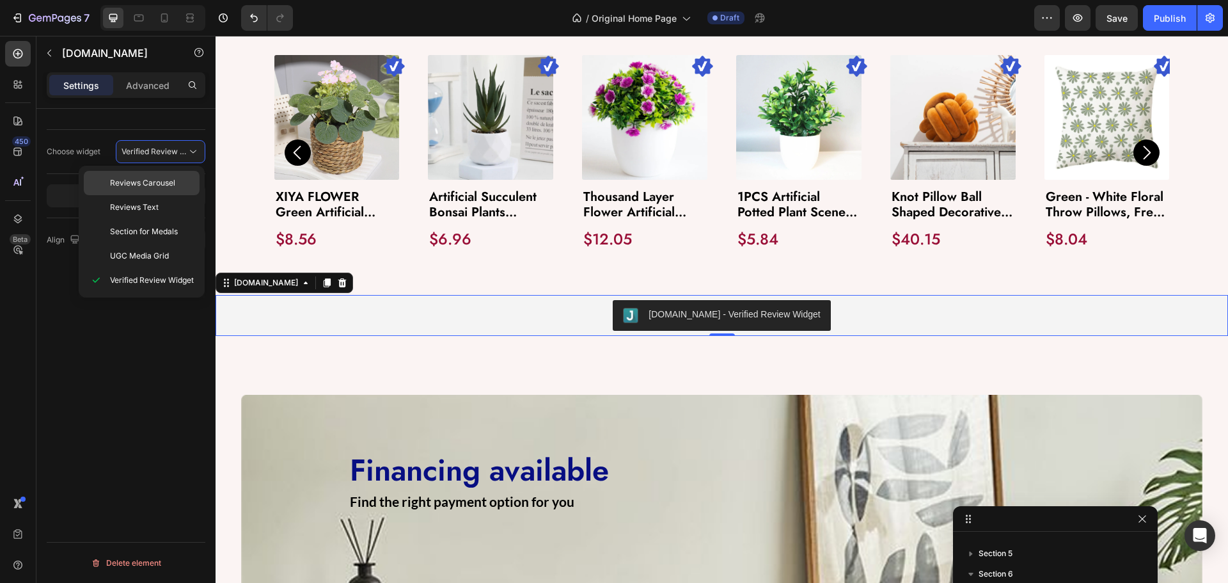
click at [148, 184] on span "Reviews Carousel" at bounding box center [142, 183] width 65 height 12
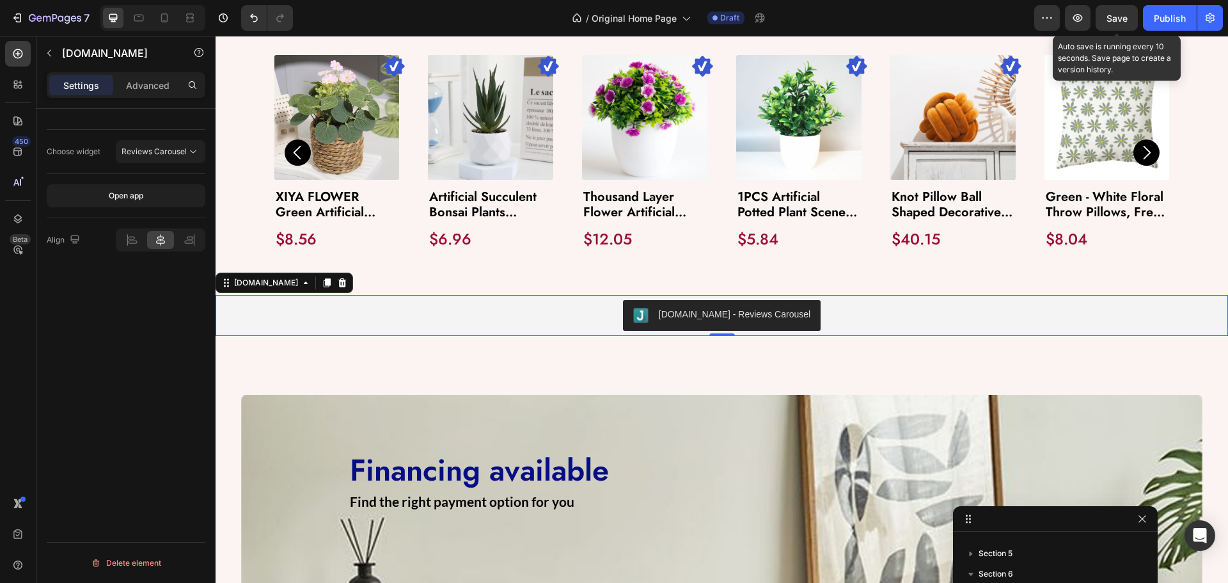
click at [1111, 22] on span "Save" at bounding box center [1116, 18] width 21 height 11
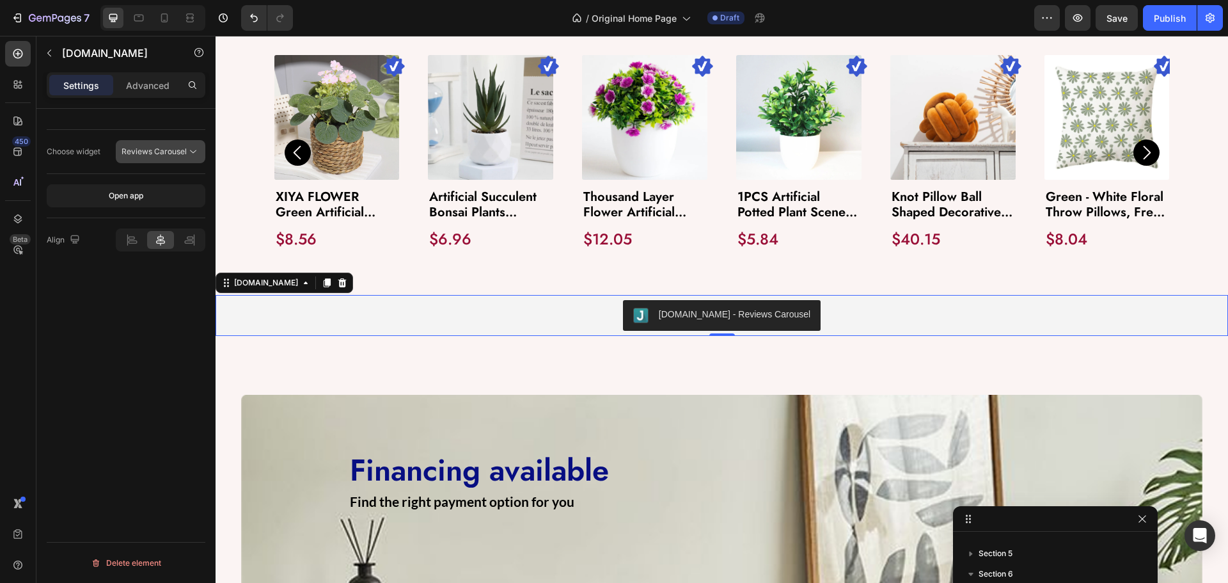
click at [197, 154] on icon at bounding box center [193, 151] width 13 height 13
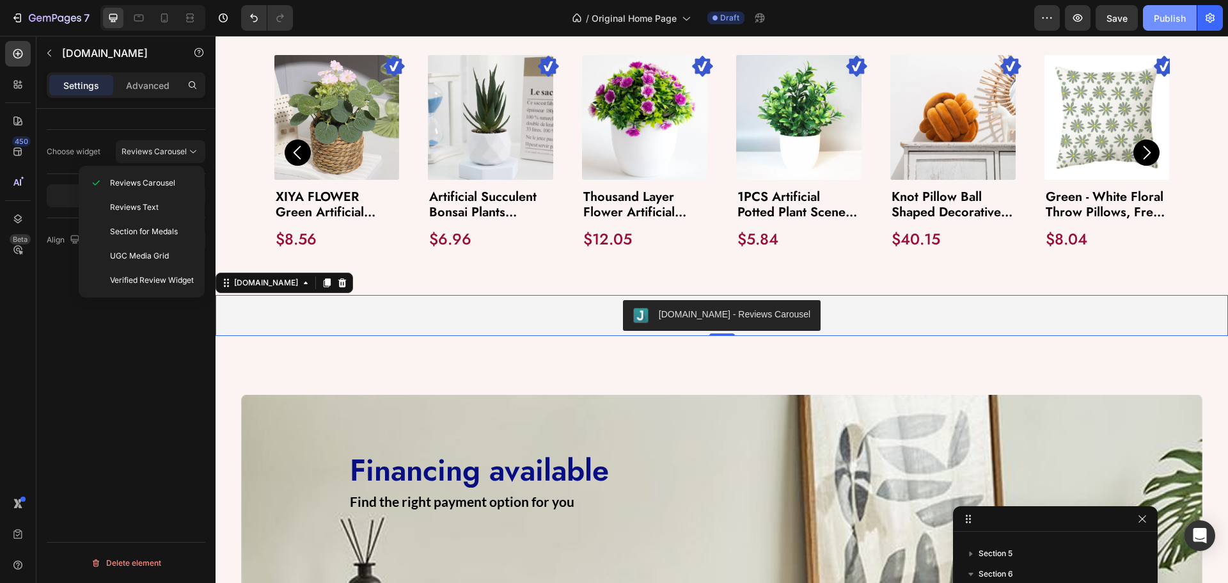
click at [1177, 28] on button "Publish" at bounding box center [1170, 18] width 54 height 26
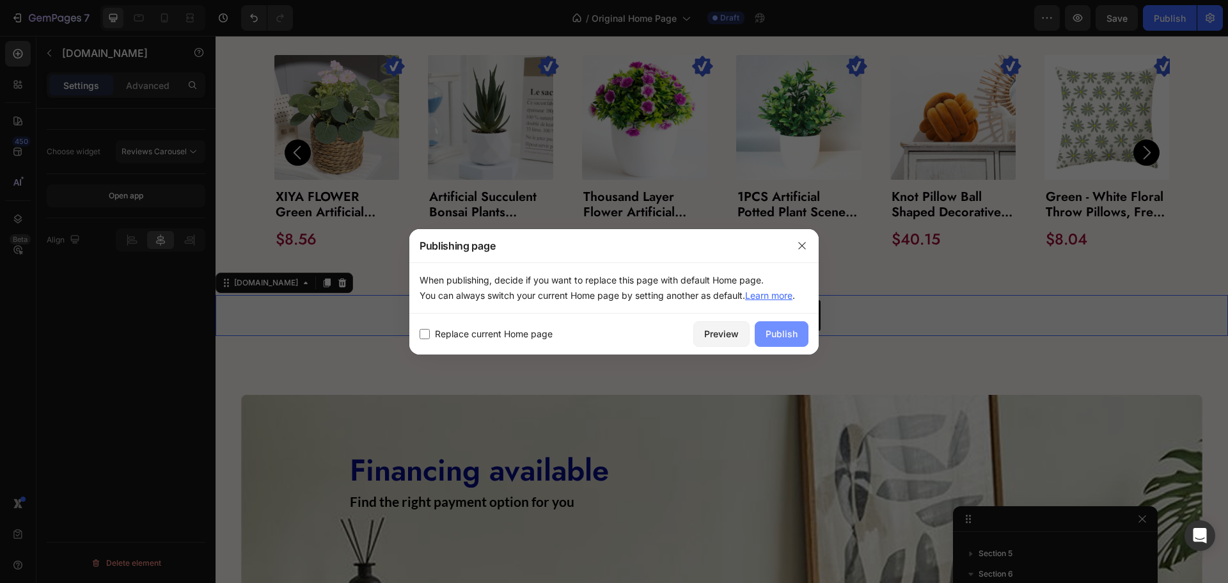
click at [776, 329] on div "Publish" at bounding box center [782, 333] width 32 height 13
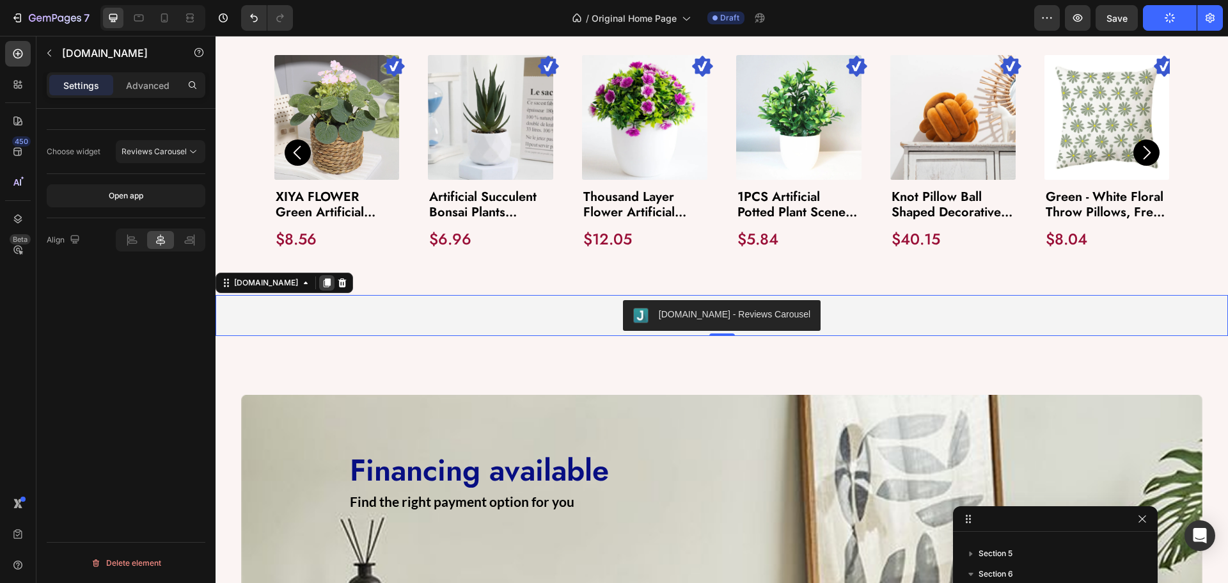
click at [324, 281] on icon at bounding box center [327, 282] width 7 height 9
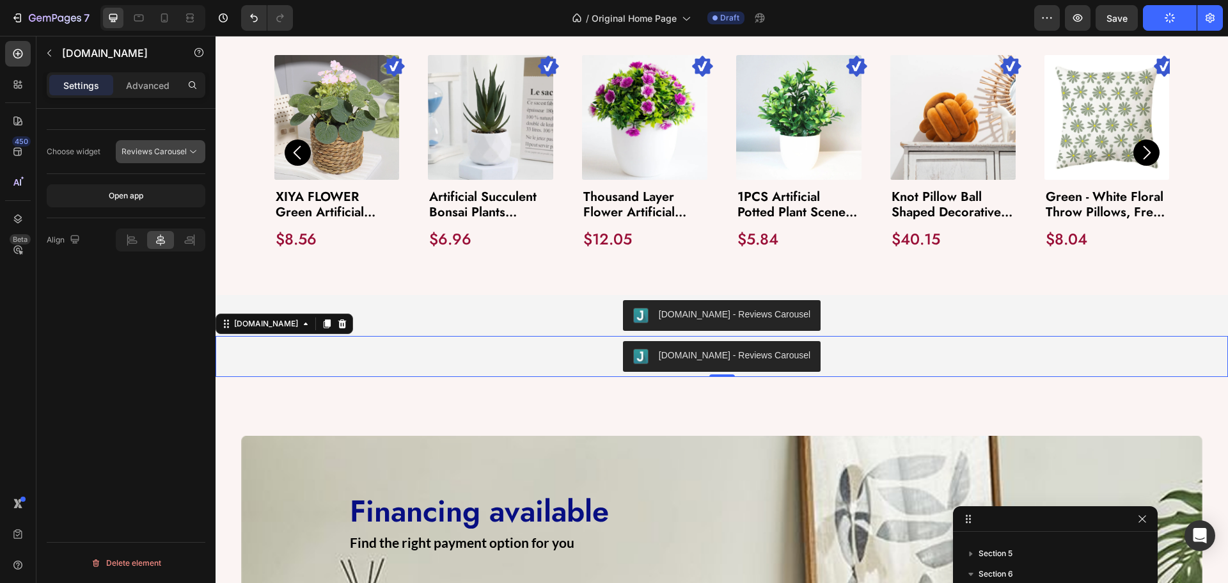
click at [192, 161] on button "Reviews Carousel" at bounding box center [161, 151] width 90 height 23
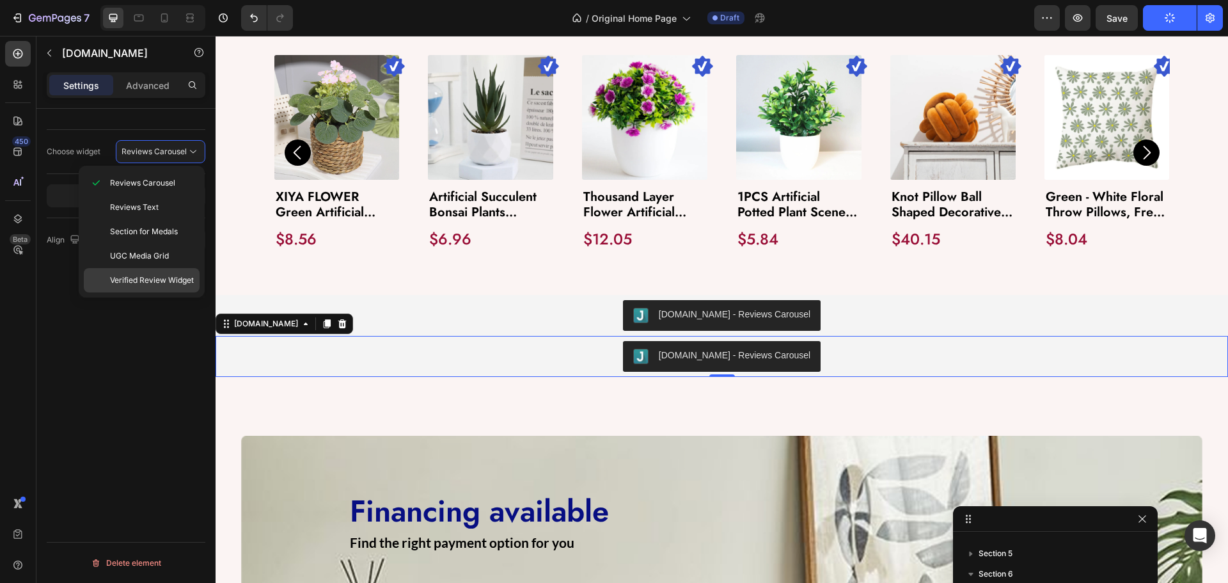
click at [178, 272] on div "Verified Review Widget" at bounding box center [142, 280] width 116 height 24
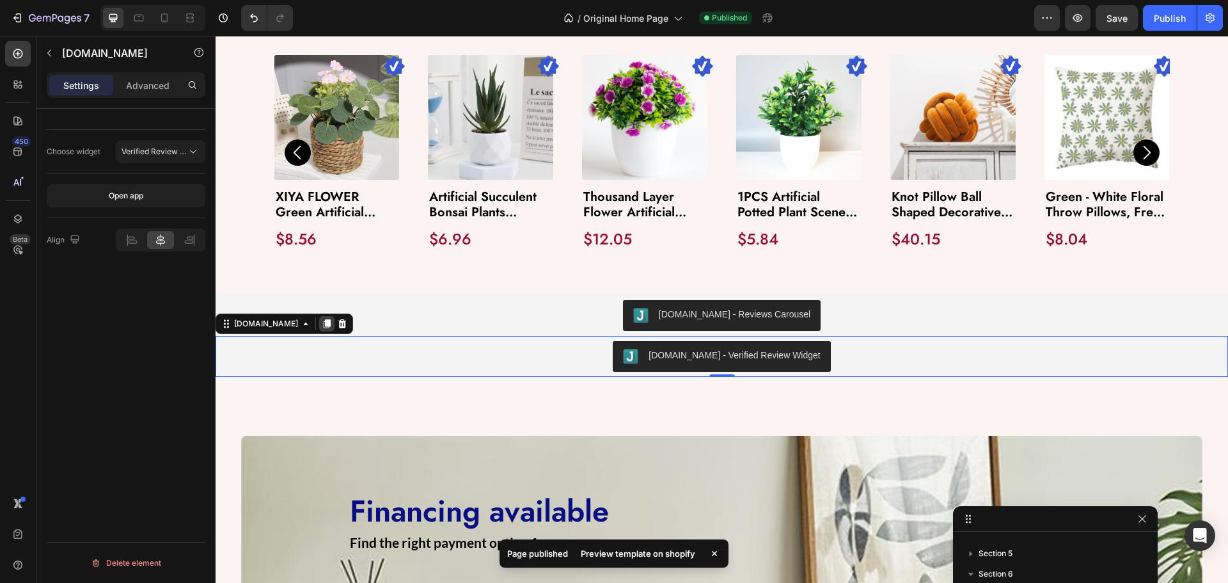
click at [322, 322] on icon at bounding box center [327, 324] width 10 height 10
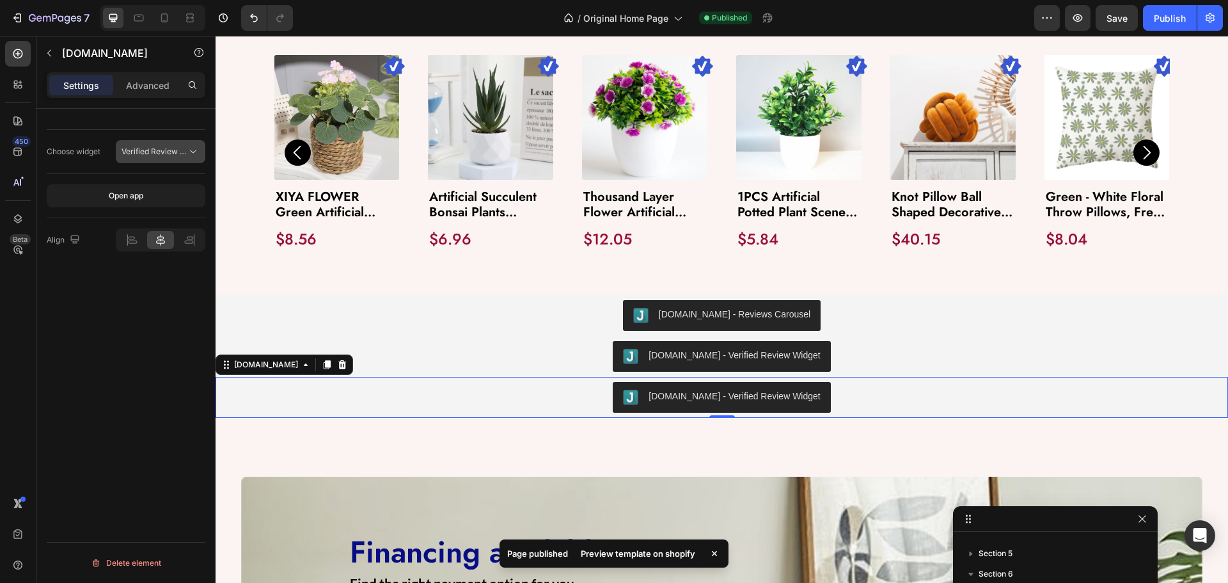
click at [189, 154] on icon at bounding box center [193, 151] width 13 height 13
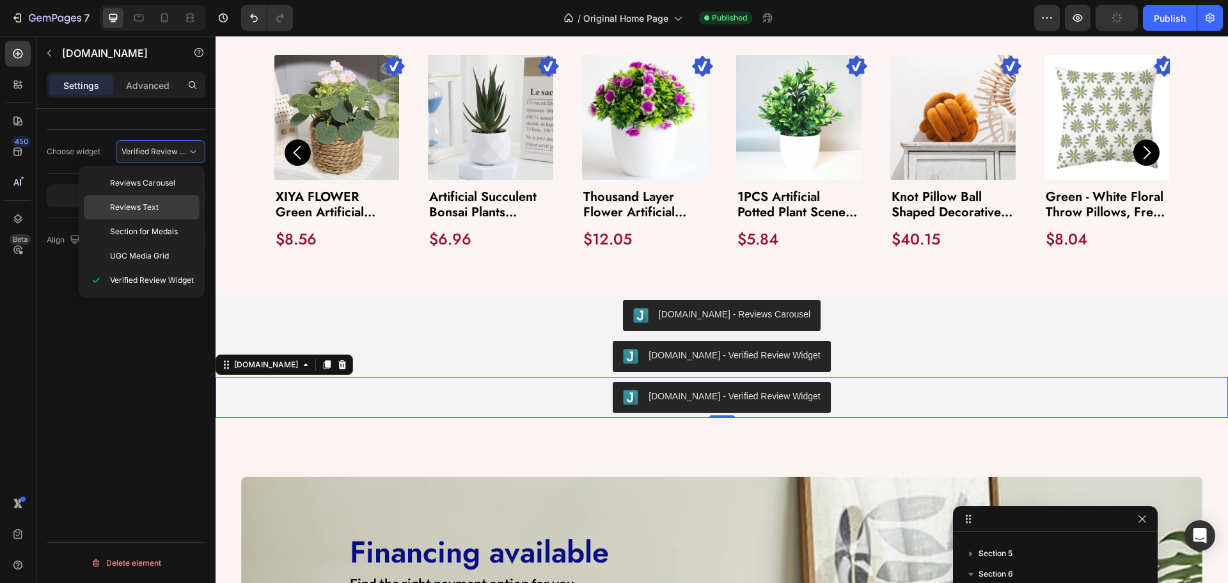
click at [165, 211] on p "Reviews Text" at bounding box center [152, 207] width 84 height 12
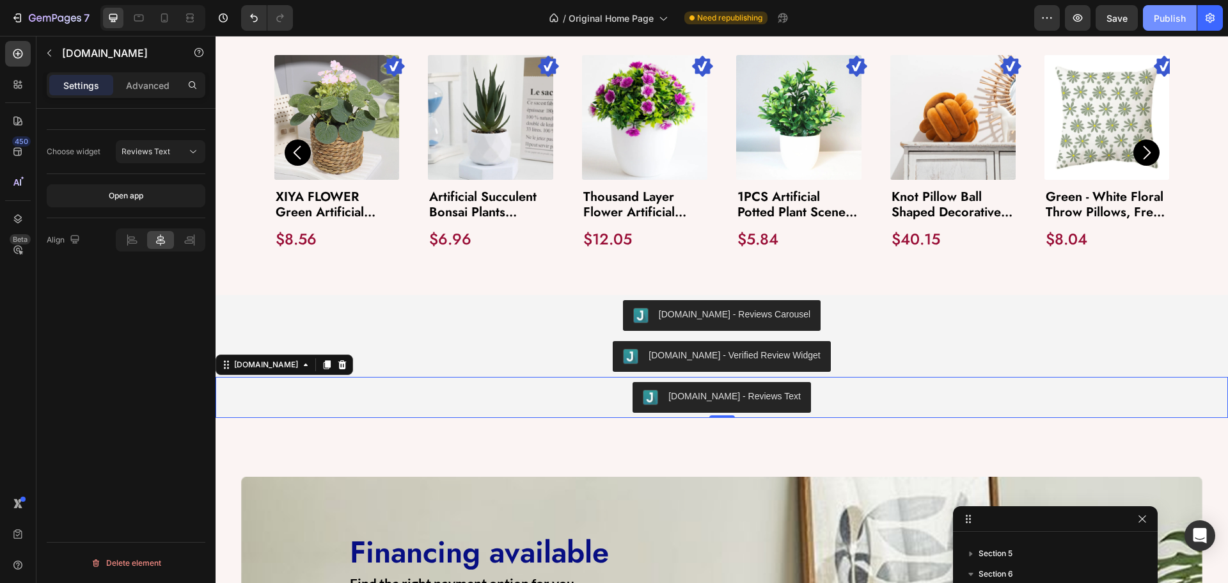
click at [1168, 21] on div "Publish" at bounding box center [1170, 18] width 32 height 13
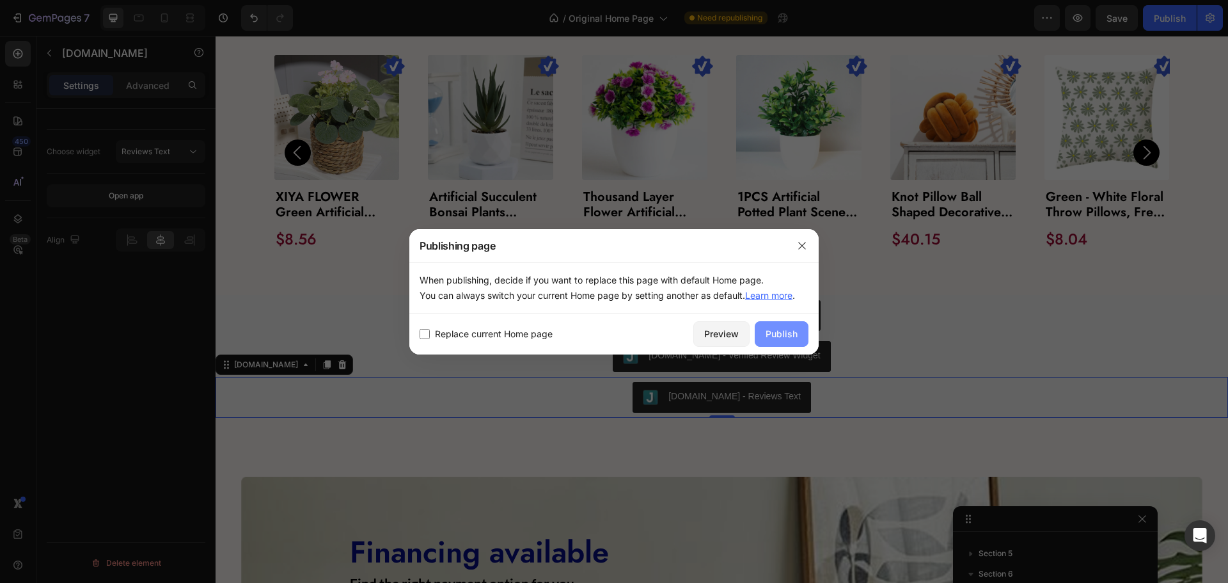
click at [776, 334] on div "Publish" at bounding box center [782, 333] width 32 height 13
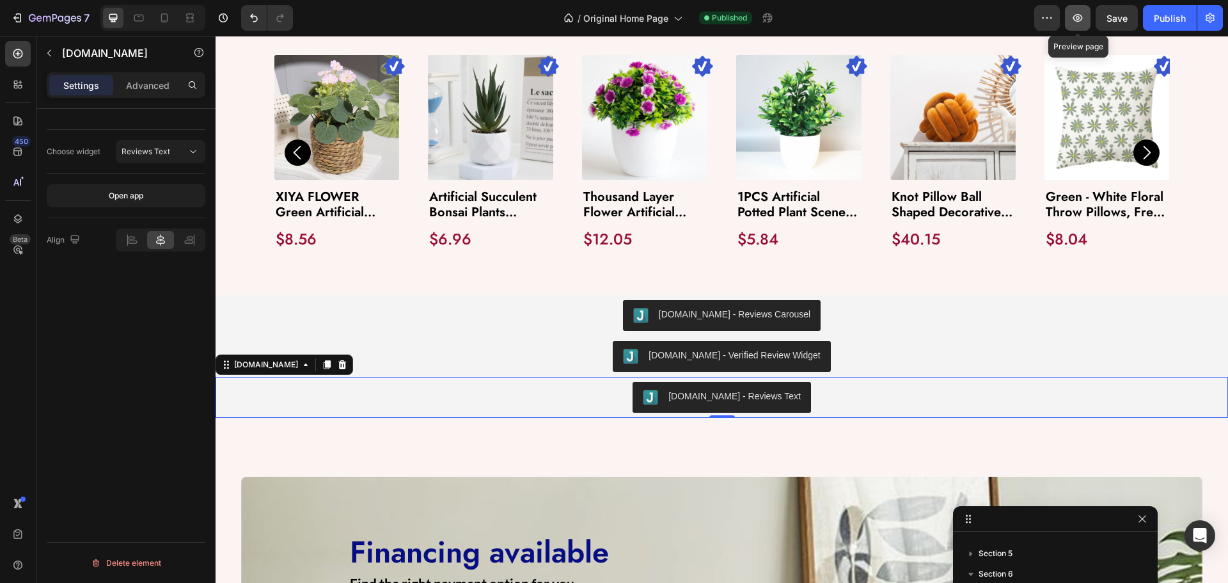
click at [1083, 12] on icon "button" at bounding box center [1077, 18] width 13 height 13
